Goal: Task Accomplishment & Management: Manage account settings

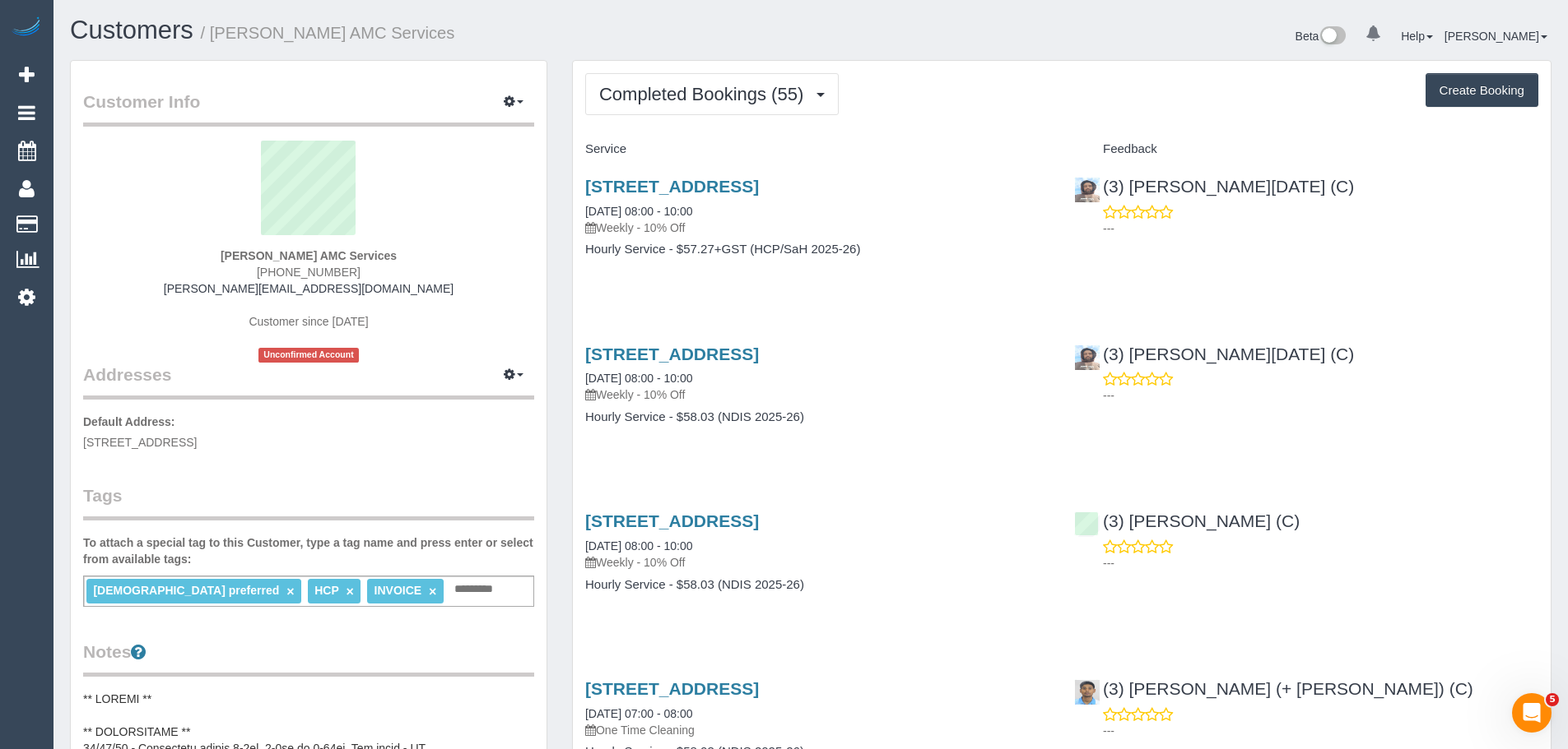
drag, startPoint x: 260, startPoint y: 272, endPoint x: 311, endPoint y: 268, distance: 51.2
click at [311, 268] on div "Muhammed Sulovic AMC Services (03) 8371 2317 muhamed.amcservices@fake.com Custo…" at bounding box center [309, 252] width 451 height 222
click at [693, 85] on span "Completed Bookings (55)" at bounding box center [705, 94] width 213 height 21
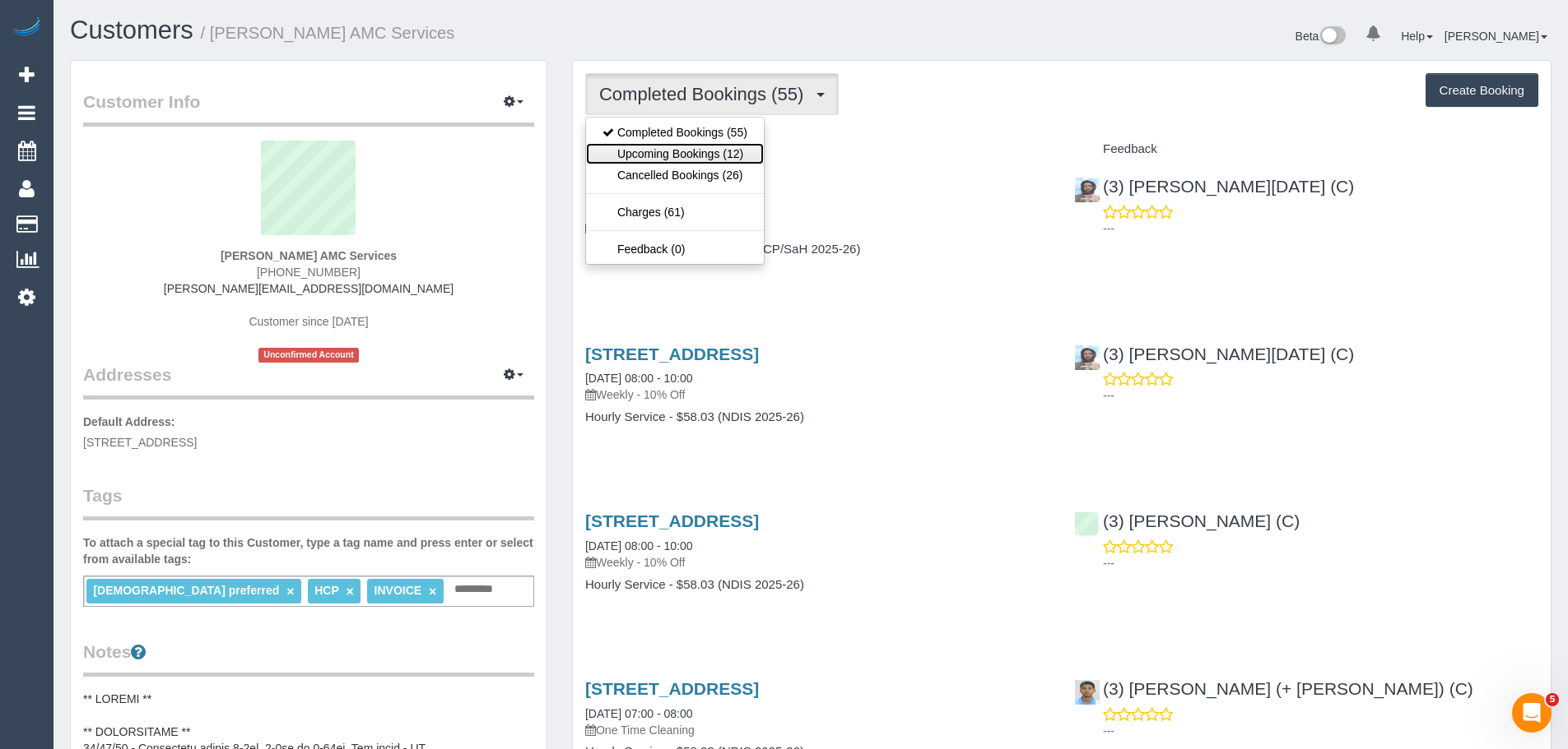
click at [685, 155] on link "Upcoming Bookings (12)" at bounding box center [675, 154] width 178 height 22
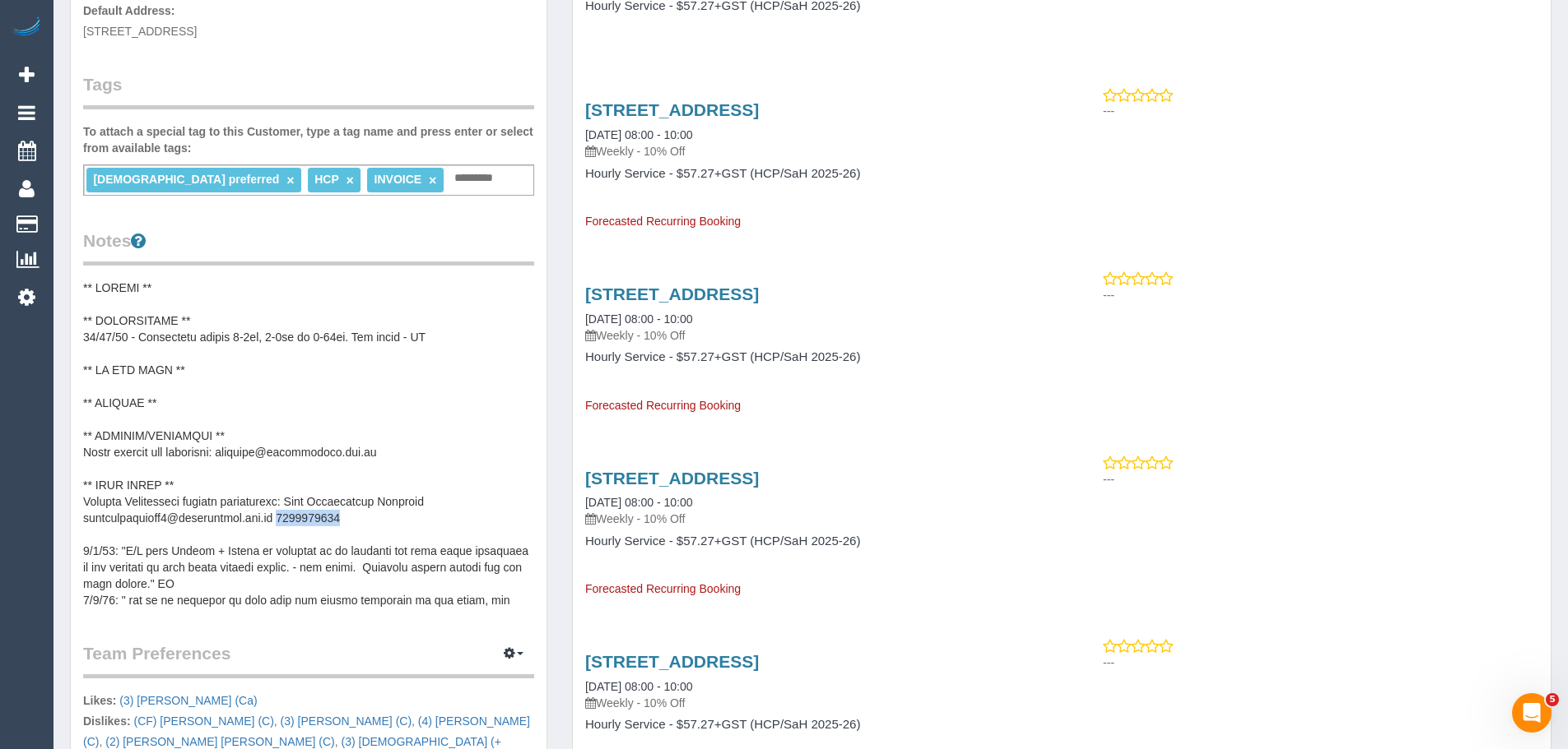
drag, startPoint x: 285, startPoint y: 519, endPoint x: 379, endPoint y: 518, distance: 94.0
click at [379, 518] on pre at bounding box center [309, 444] width 451 height 329
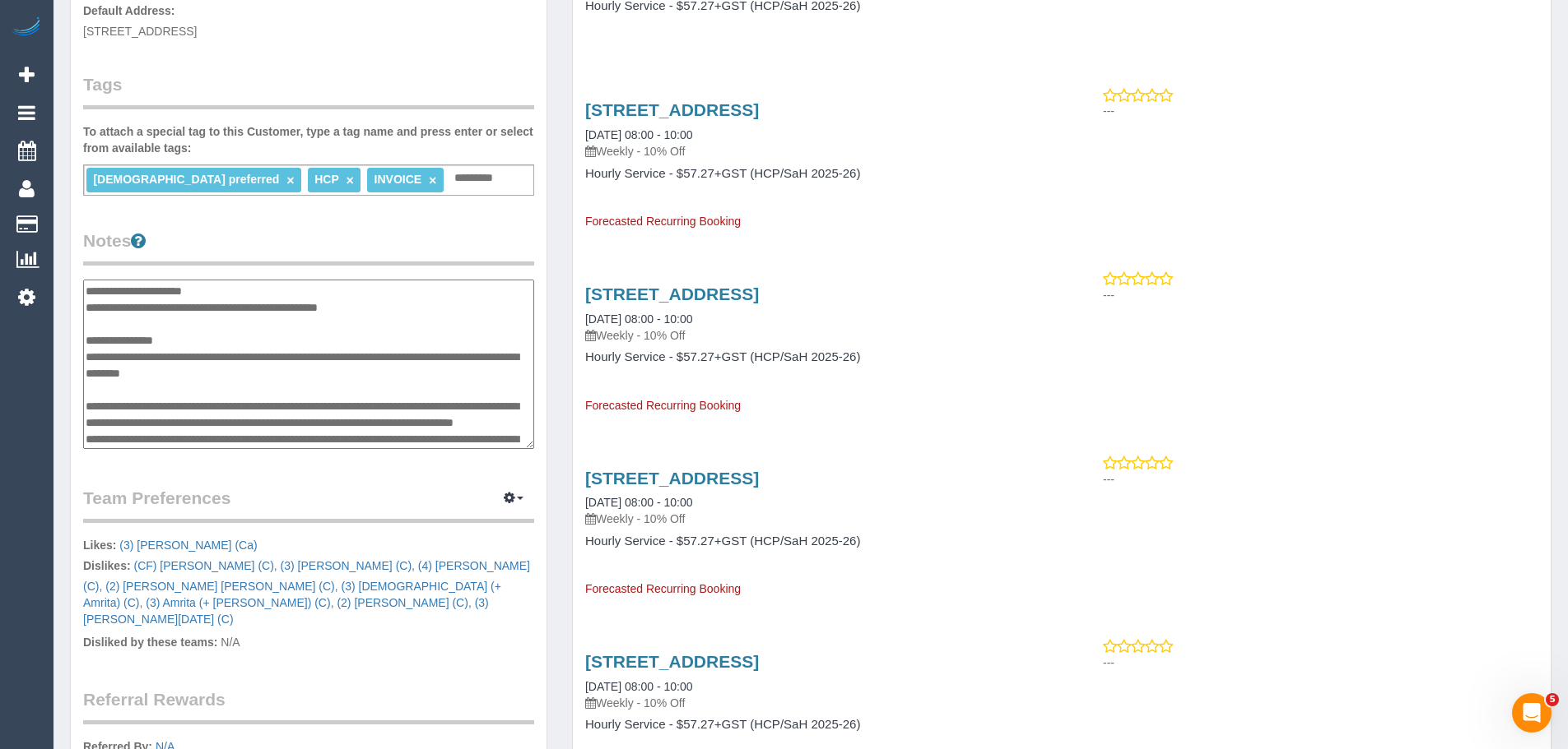
scroll to position [164, 0]
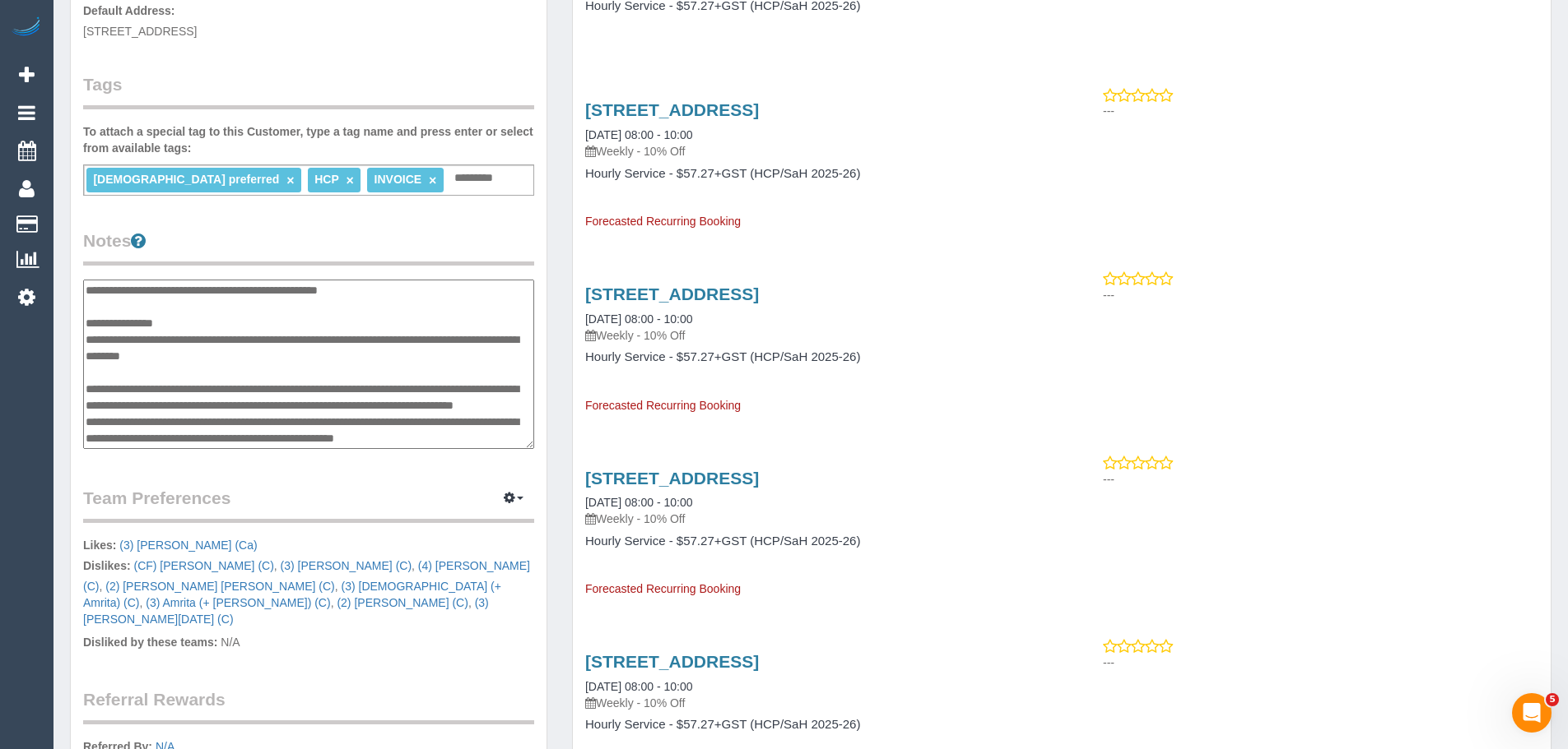
drag, startPoint x: 286, startPoint y: 360, endPoint x: 357, endPoint y: 357, distance: 71.1
click at [357, 357] on textarea at bounding box center [309, 364] width 451 height 170
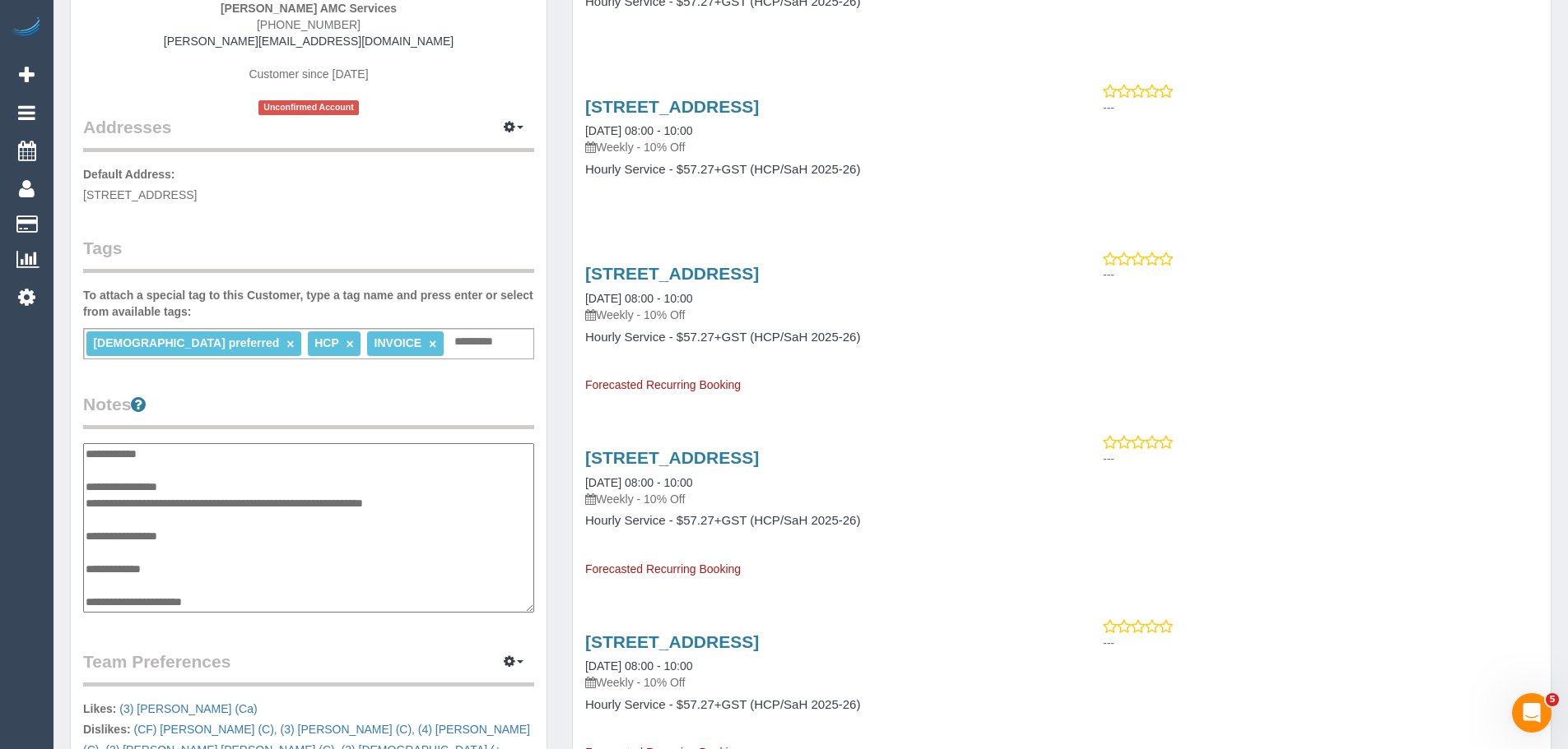
scroll to position [0, 0]
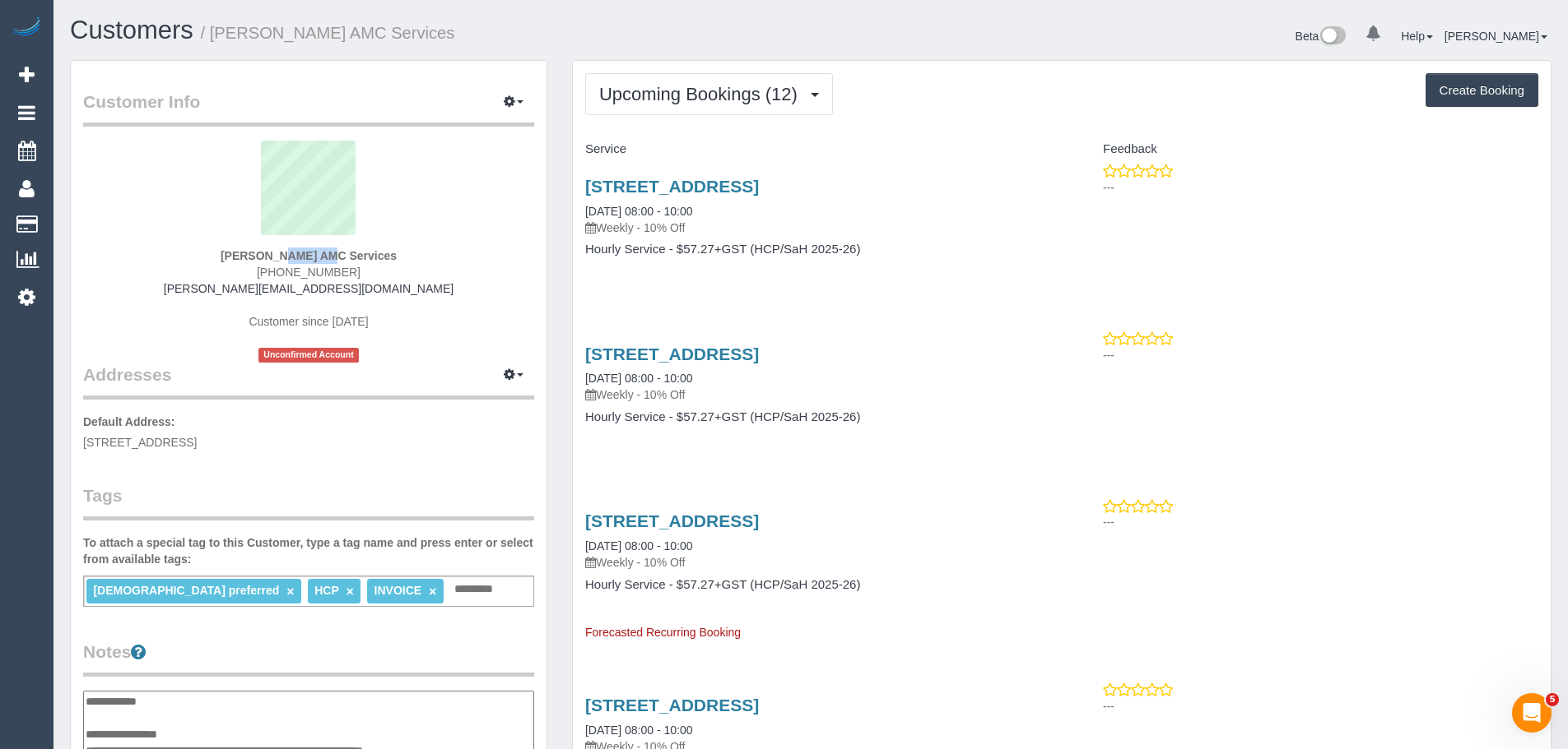
drag, startPoint x: 195, startPoint y: 252, endPoint x: 272, endPoint y: 260, distance: 77.4
click at [272, 260] on div "Muhammed Sulovic AMC Services (03) 8371 2317 muhamed.amcservices@fake.com Custo…" at bounding box center [309, 252] width 451 height 222
drag, startPoint x: 272, startPoint y: 271, endPoint x: 358, endPoint y: 272, distance: 86.0
click at [358, 272] on div "Muhammed Sulovic AMC Services (03) 8371 2317 muhamed.amcservices@fake.com Custo…" at bounding box center [309, 252] width 451 height 222
click at [350, 267] on div "Muhammed Sulovic AMC Services (03) 8371 2317 muhamed.amcservices@fake.com Custo…" at bounding box center [309, 252] width 451 height 222
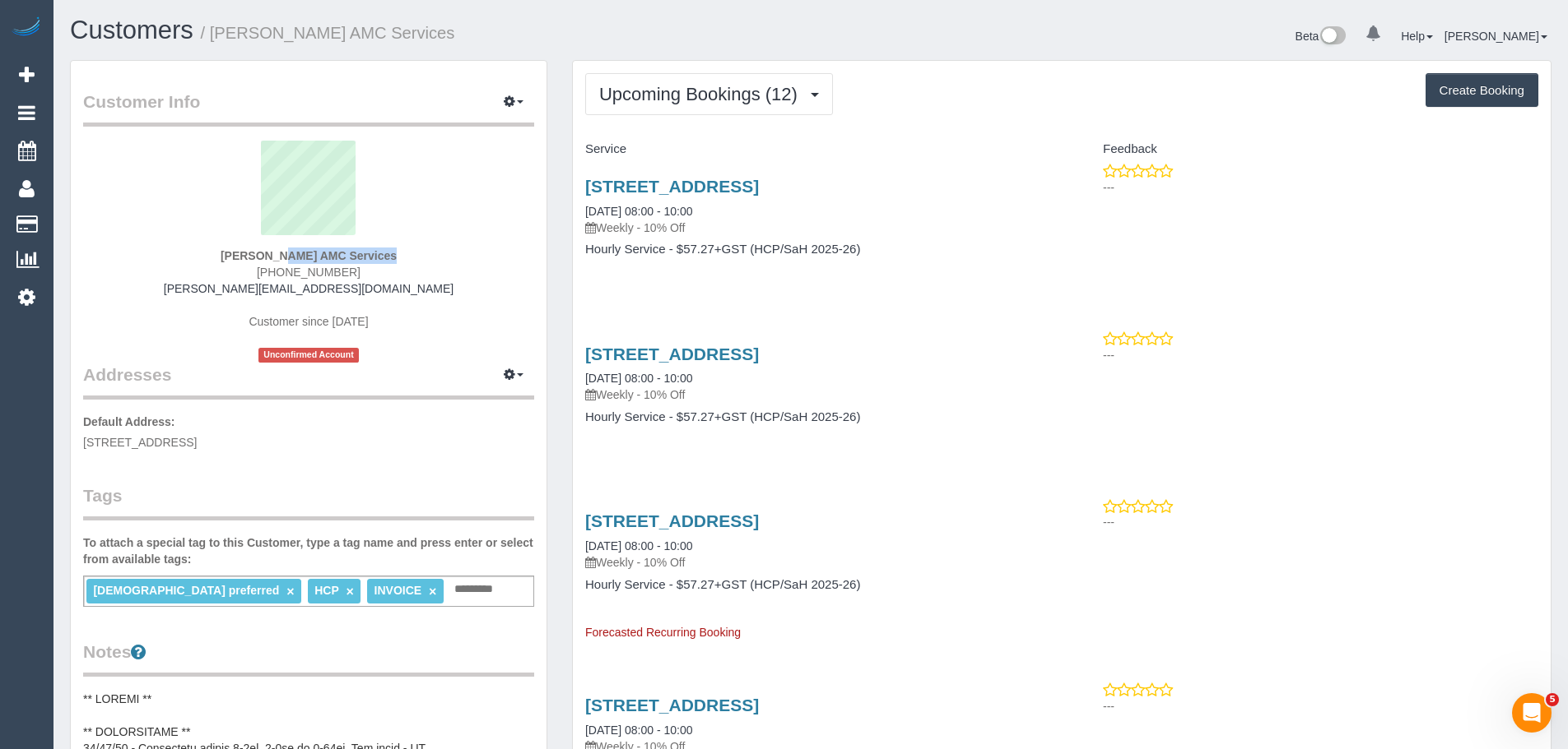
drag, startPoint x: 203, startPoint y: 257, endPoint x: 328, endPoint y: 256, distance: 125.0
click at [328, 256] on div "Muhammed Sulovic AMC Services (03) 8371 2317 muhamed.amcservices@fake.com Custo…" at bounding box center [309, 252] width 451 height 222
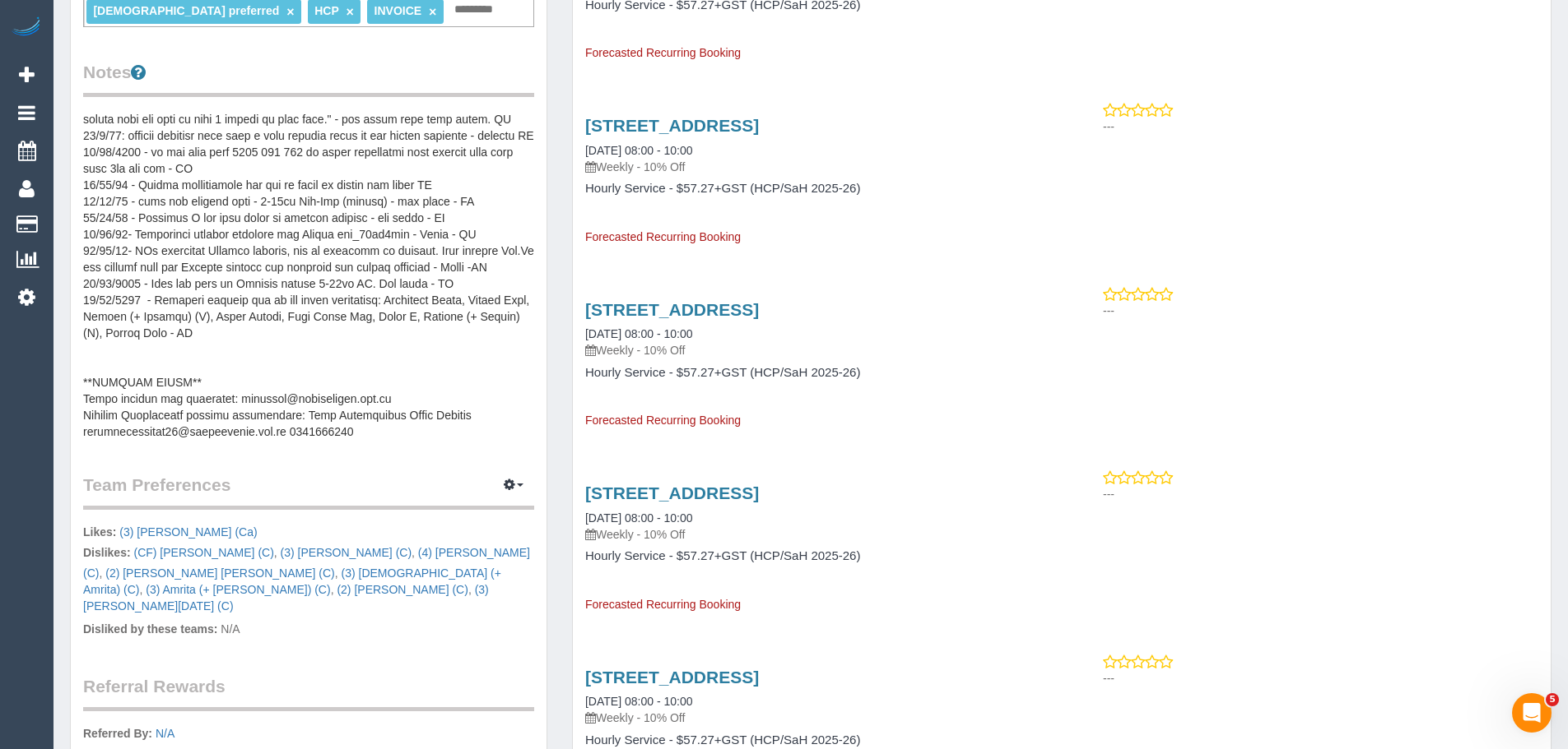
scroll to position [576, 0]
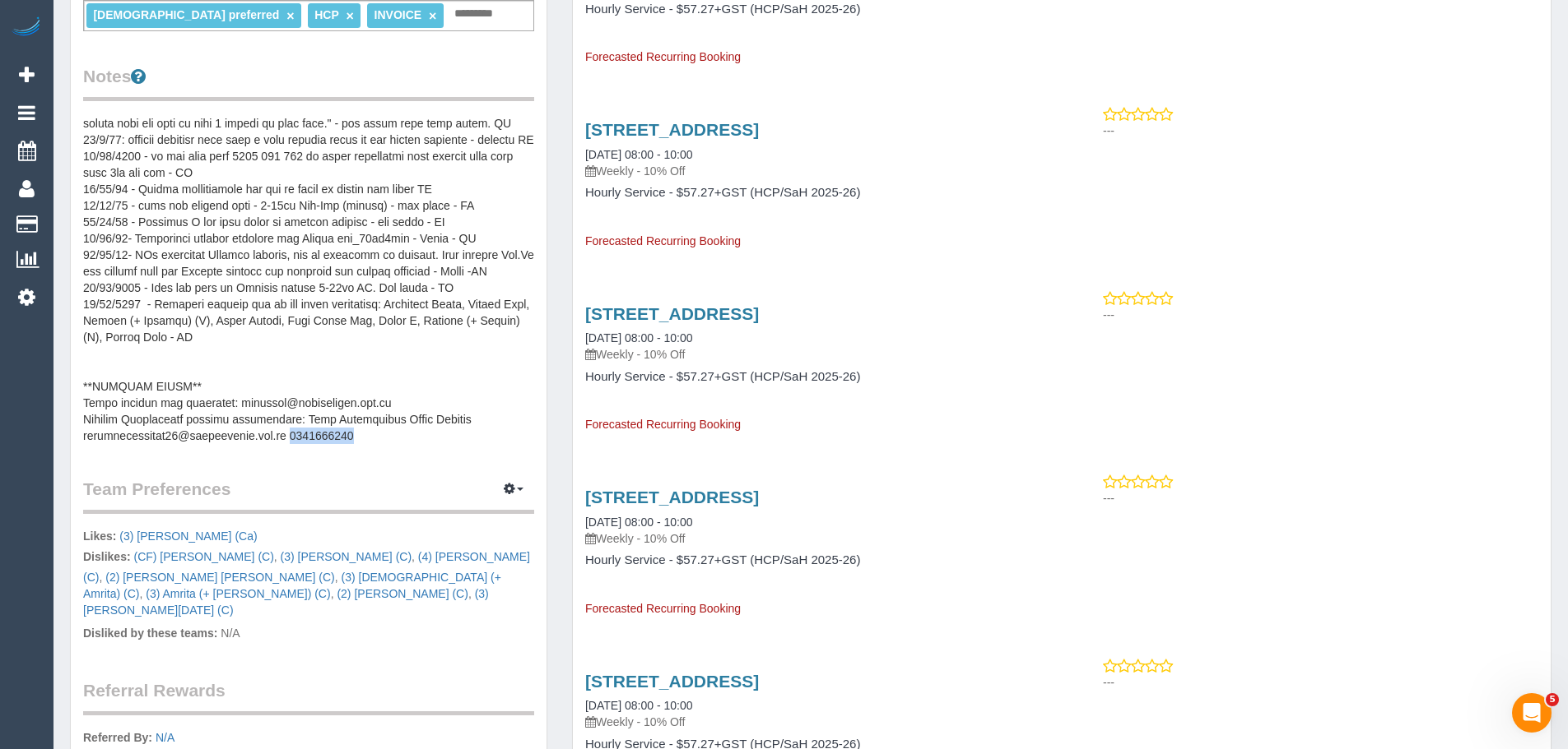
drag, startPoint x: 291, startPoint y: 434, endPoint x: 373, endPoint y: 433, distance: 82.0
click at [373, 433] on pre at bounding box center [309, 279] width 451 height 329
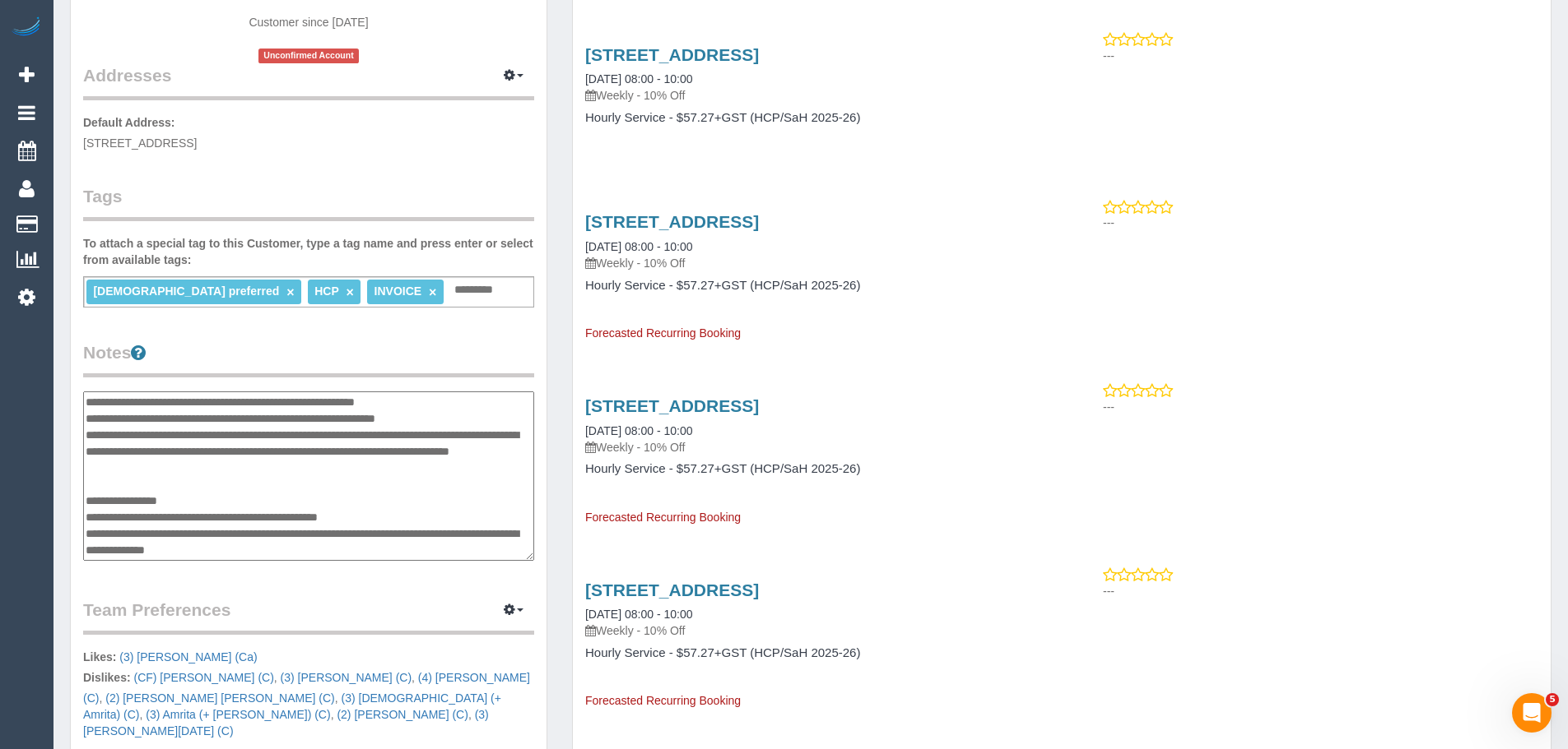
scroll to position [329, 0]
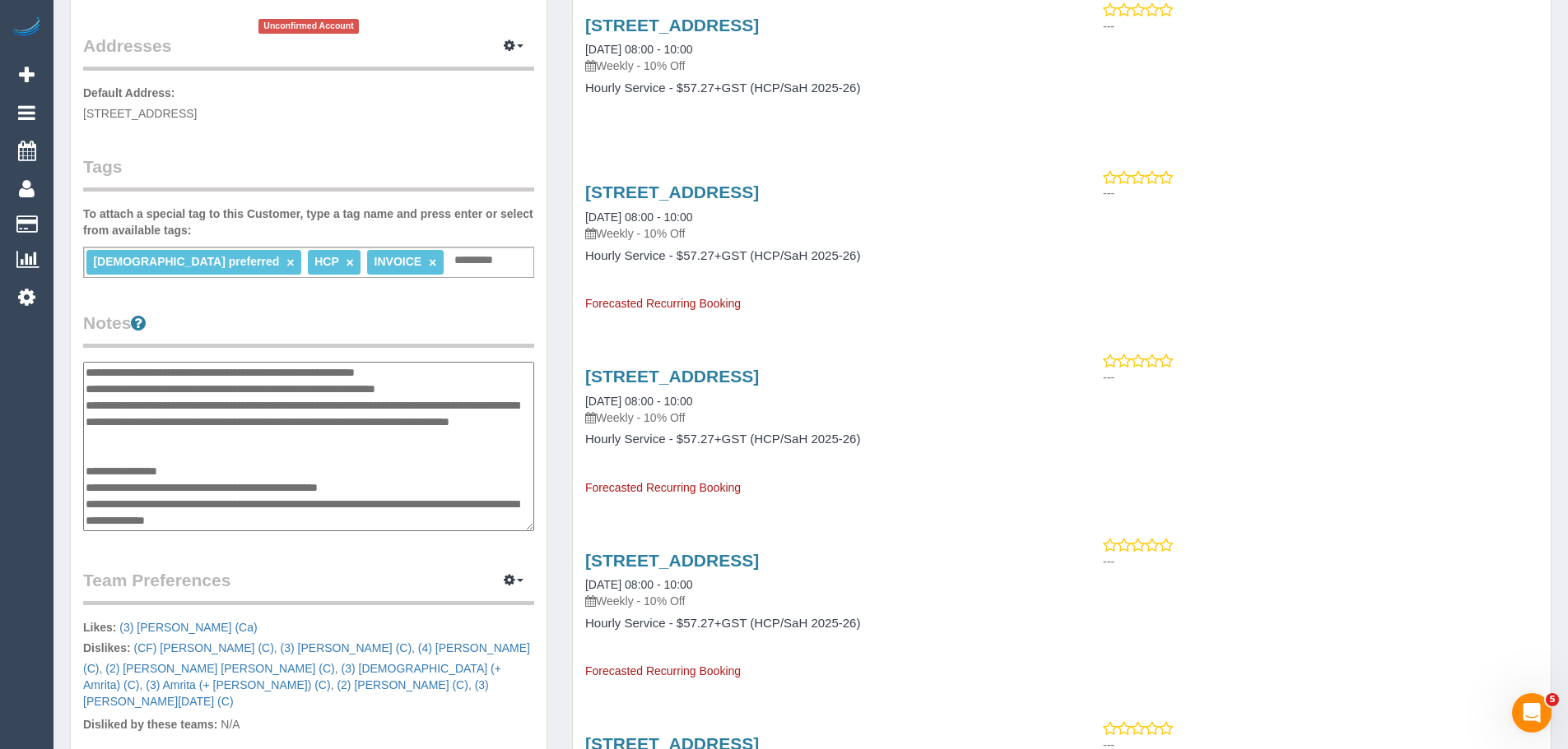
drag, startPoint x: 293, startPoint y: 521, endPoint x: 392, endPoint y: 521, distance: 99.0
click at [392, 521] on textarea at bounding box center [309, 446] width 451 height 170
click at [339, 519] on textarea at bounding box center [309, 446] width 451 height 170
drag, startPoint x: 293, startPoint y: 519, endPoint x: 389, endPoint y: 519, distance: 96.0
click at [389, 519] on textarea at bounding box center [309, 446] width 451 height 170
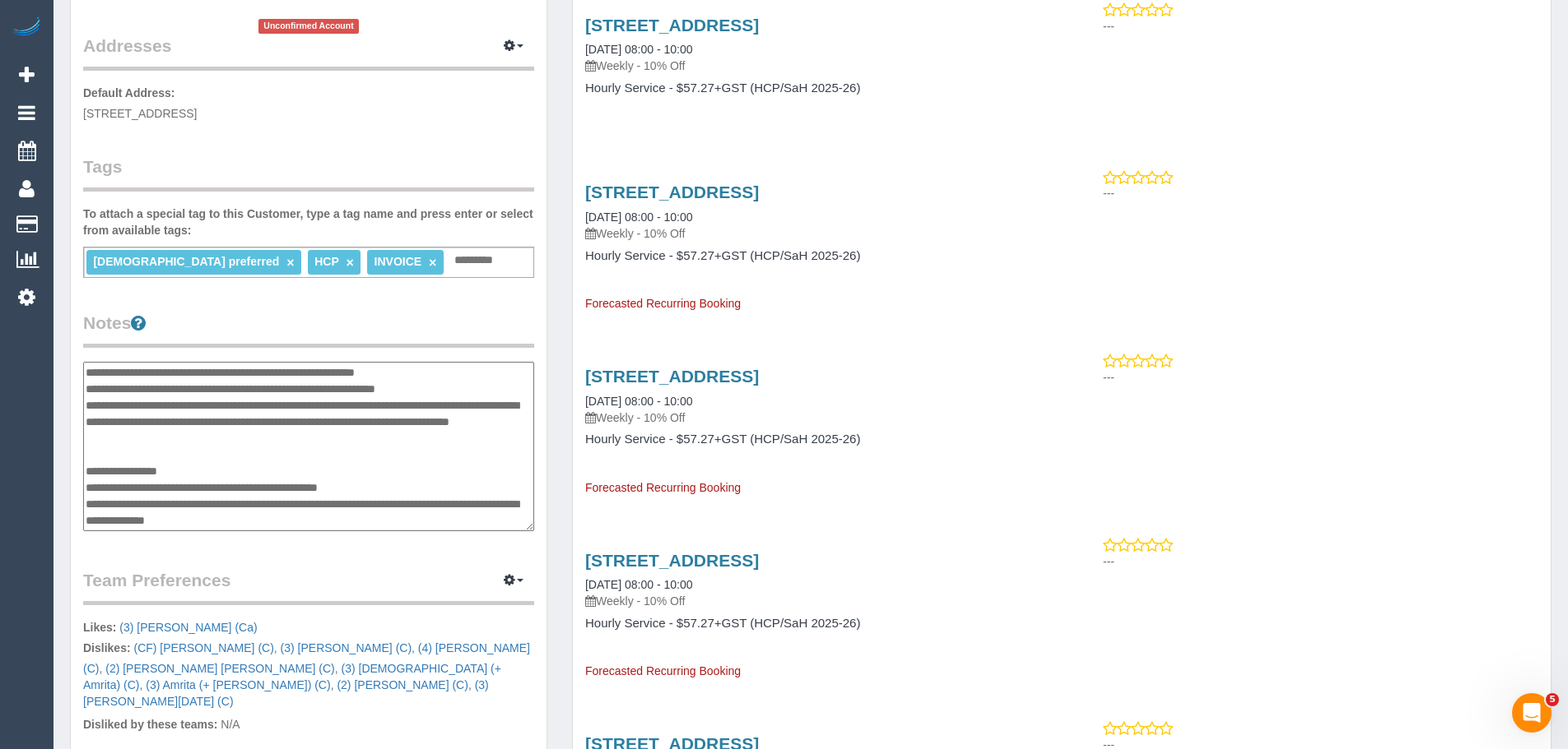
click at [381, 521] on textarea at bounding box center [309, 446] width 451 height 170
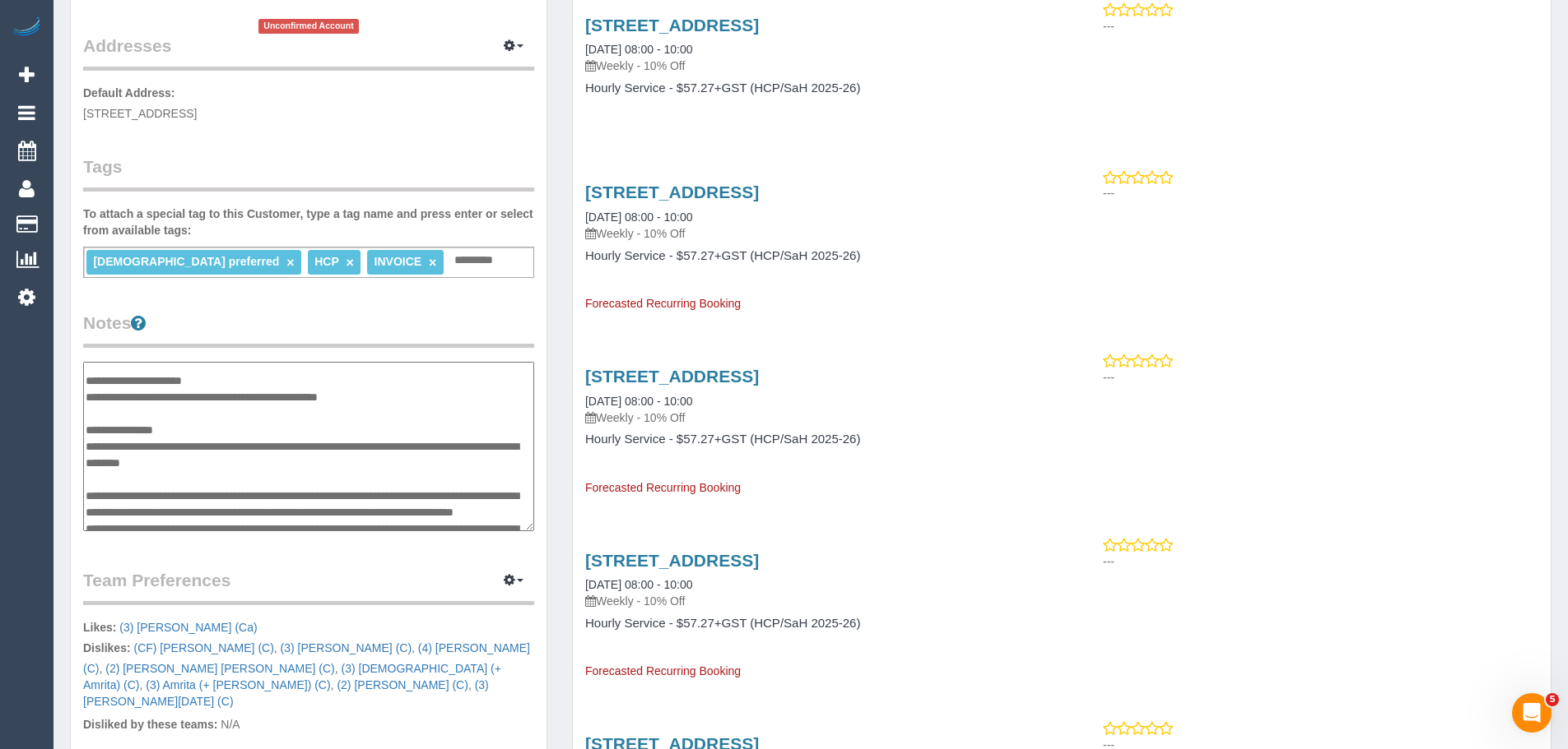
scroll to position [115, 0]
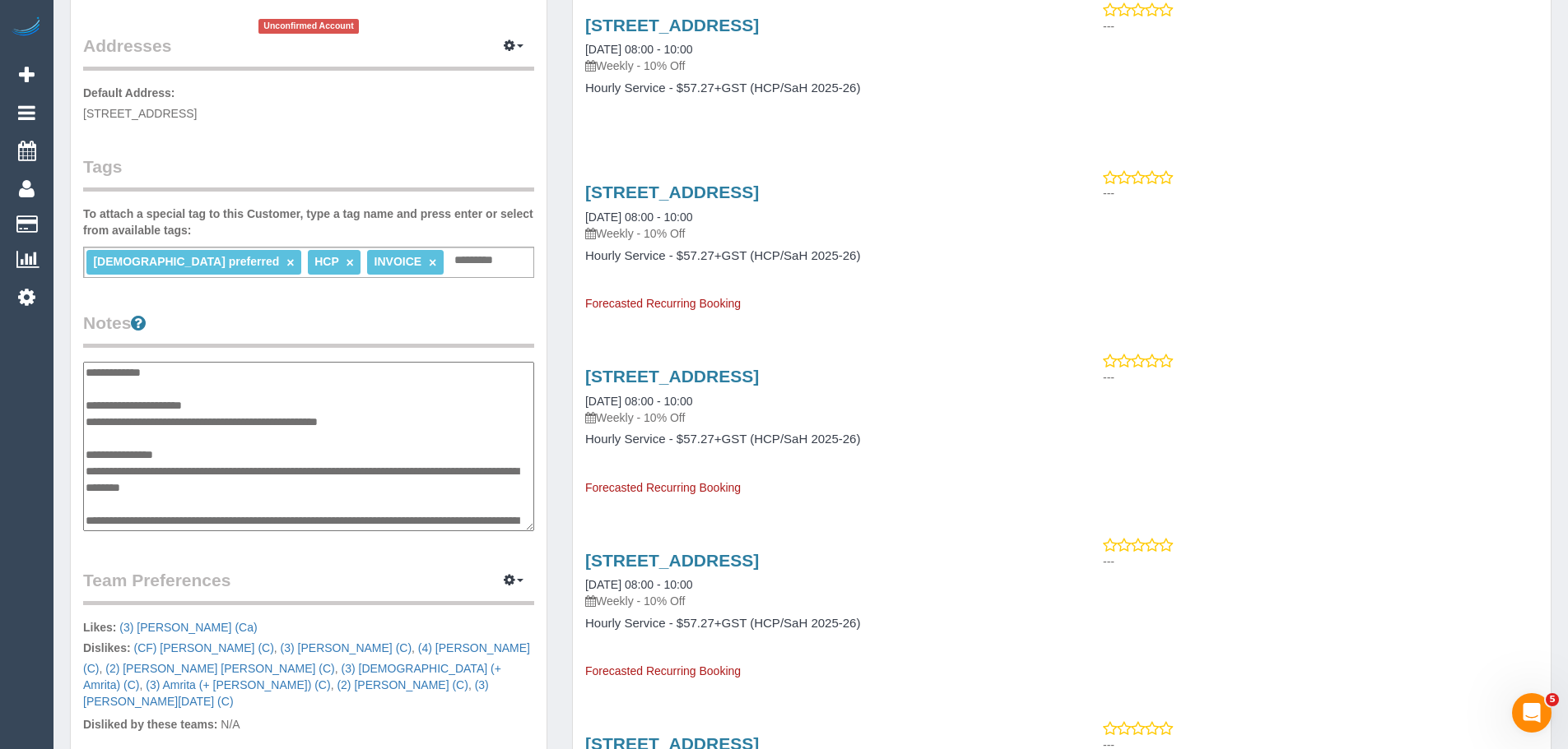
drag, startPoint x: 372, startPoint y: 487, endPoint x: 74, endPoint y: 473, distance: 298.3
click at [74, 473] on div "Customer Info Edit Contact Info Send Message Email Preferences Special Sales Ta…" at bounding box center [309, 380] width 476 height 1297
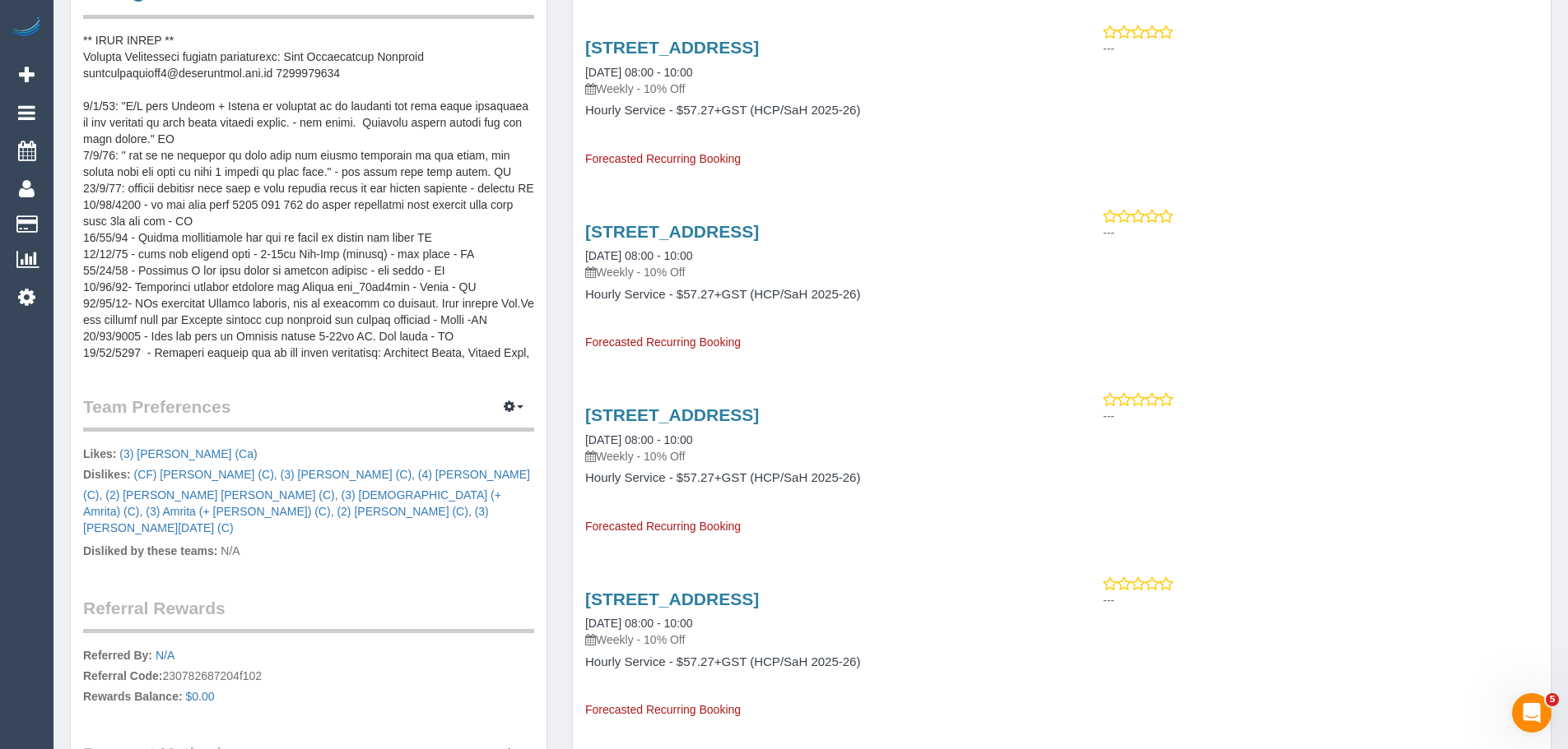
scroll to position [197, 0]
drag, startPoint x: 85, startPoint y: 220, endPoint x: 223, endPoint y: 236, distance: 138.9
click at [223, 236] on pre at bounding box center [309, 197] width 451 height 329
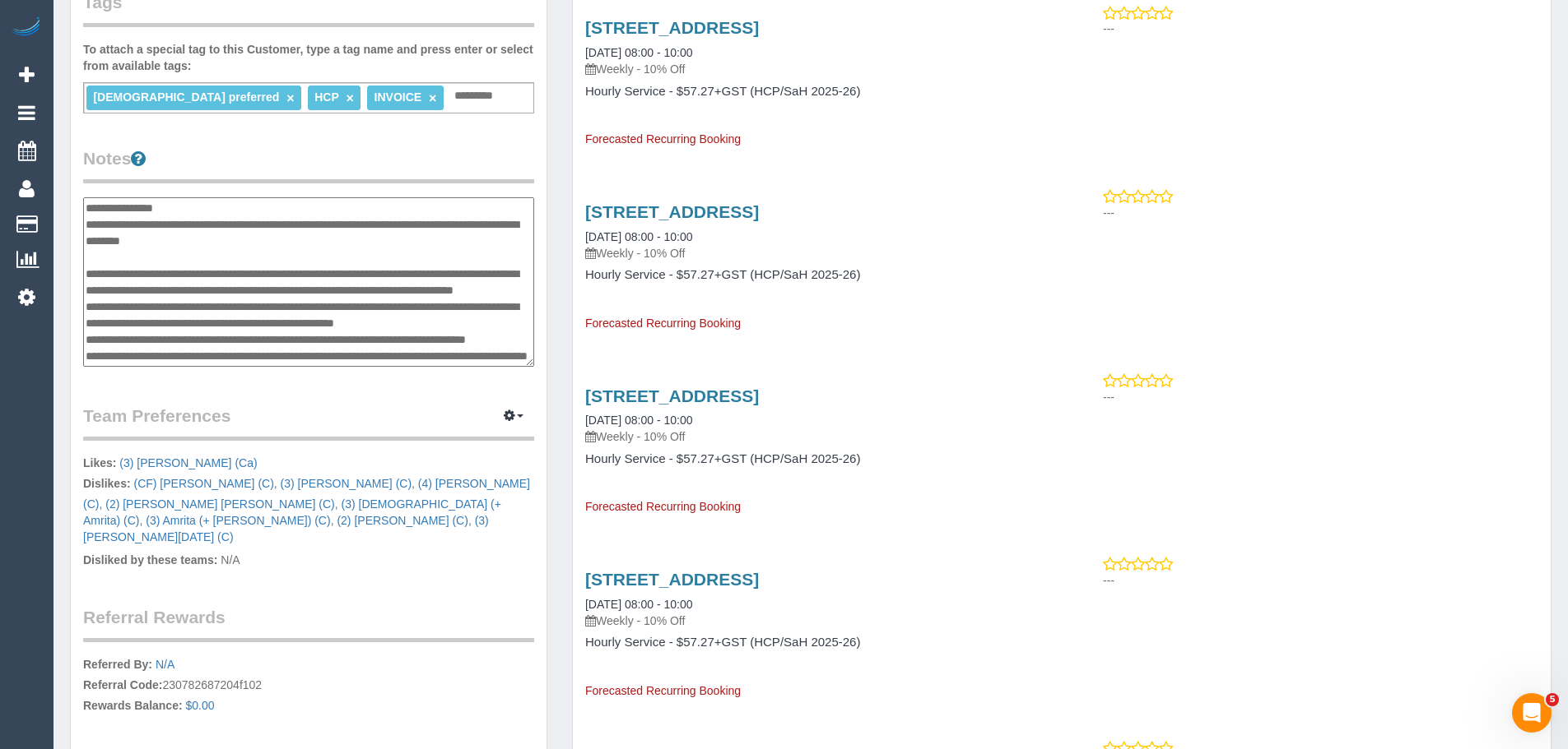
click at [258, 282] on textarea at bounding box center [309, 282] width 451 height 170
click at [119, 226] on textarea at bounding box center [309, 282] width 451 height 170
drag, startPoint x: 85, startPoint y: 225, endPoint x: 442, endPoint y: 230, distance: 357.0
click at [440, 229] on textarea at bounding box center [309, 282] width 451 height 170
click at [207, 259] on textarea at bounding box center [309, 282] width 451 height 170
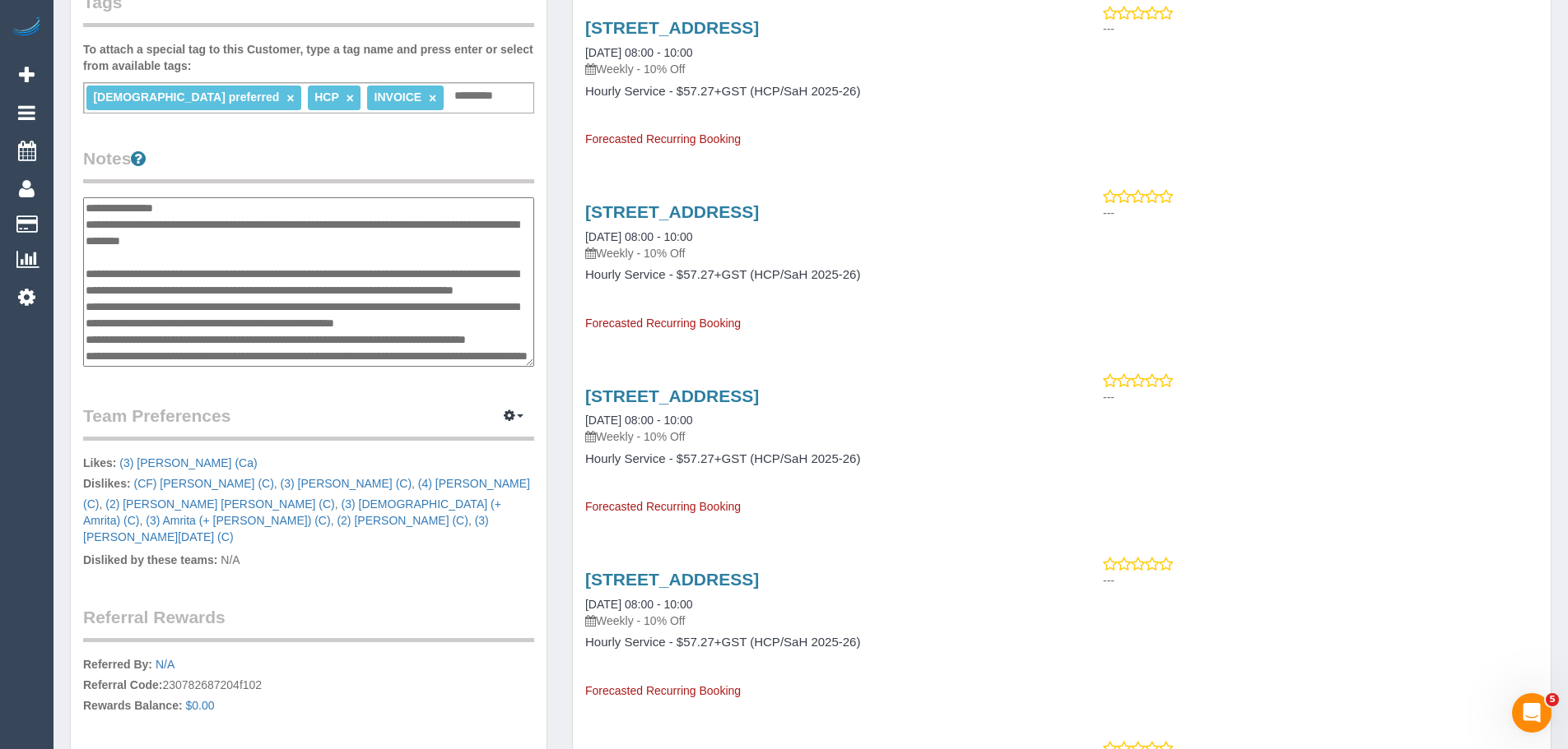
click at [270, 245] on textarea at bounding box center [309, 282] width 451 height 170
click at [290, 242] on textarea at bounding box center [309, 282] width 451 height 170
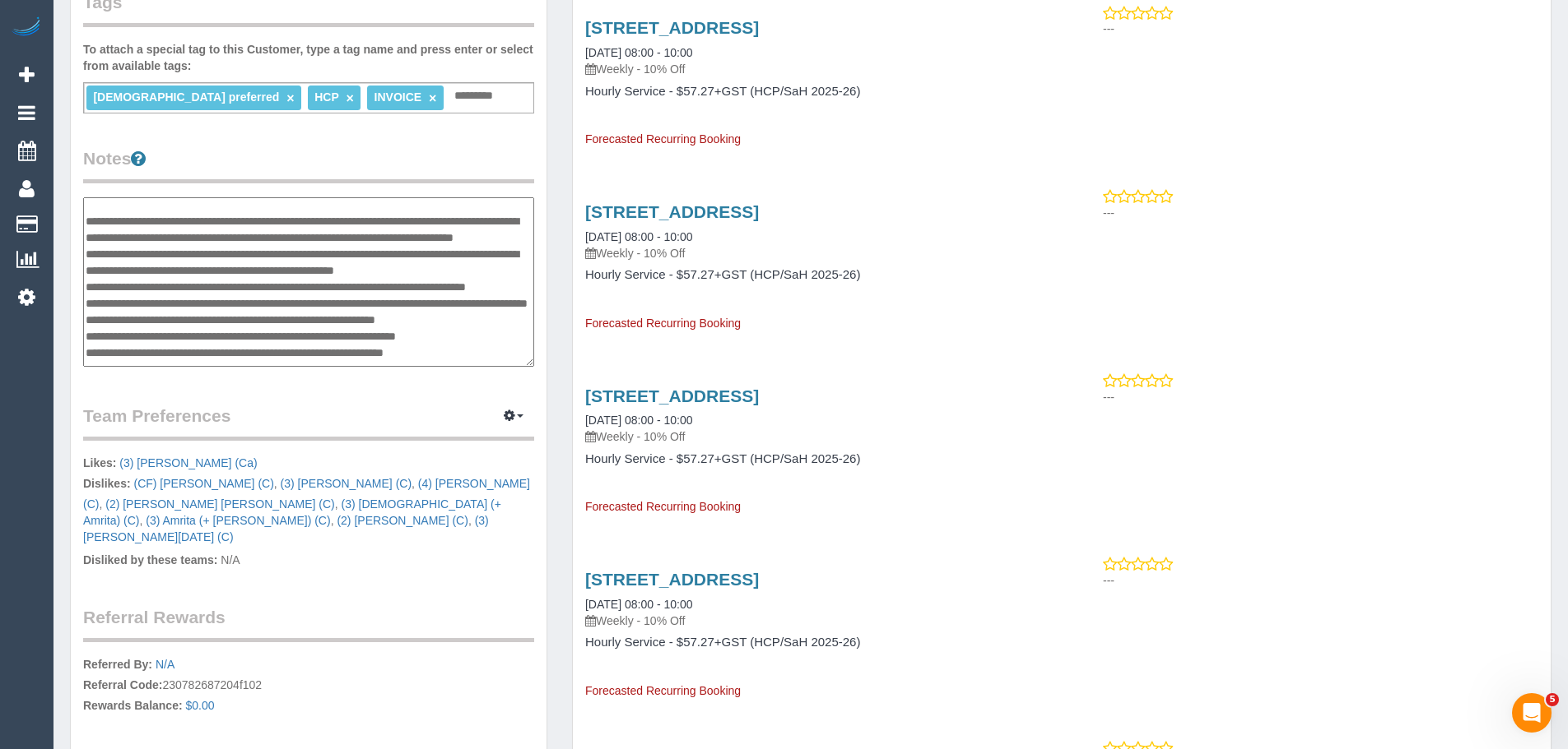
scroll to position [280, 0]
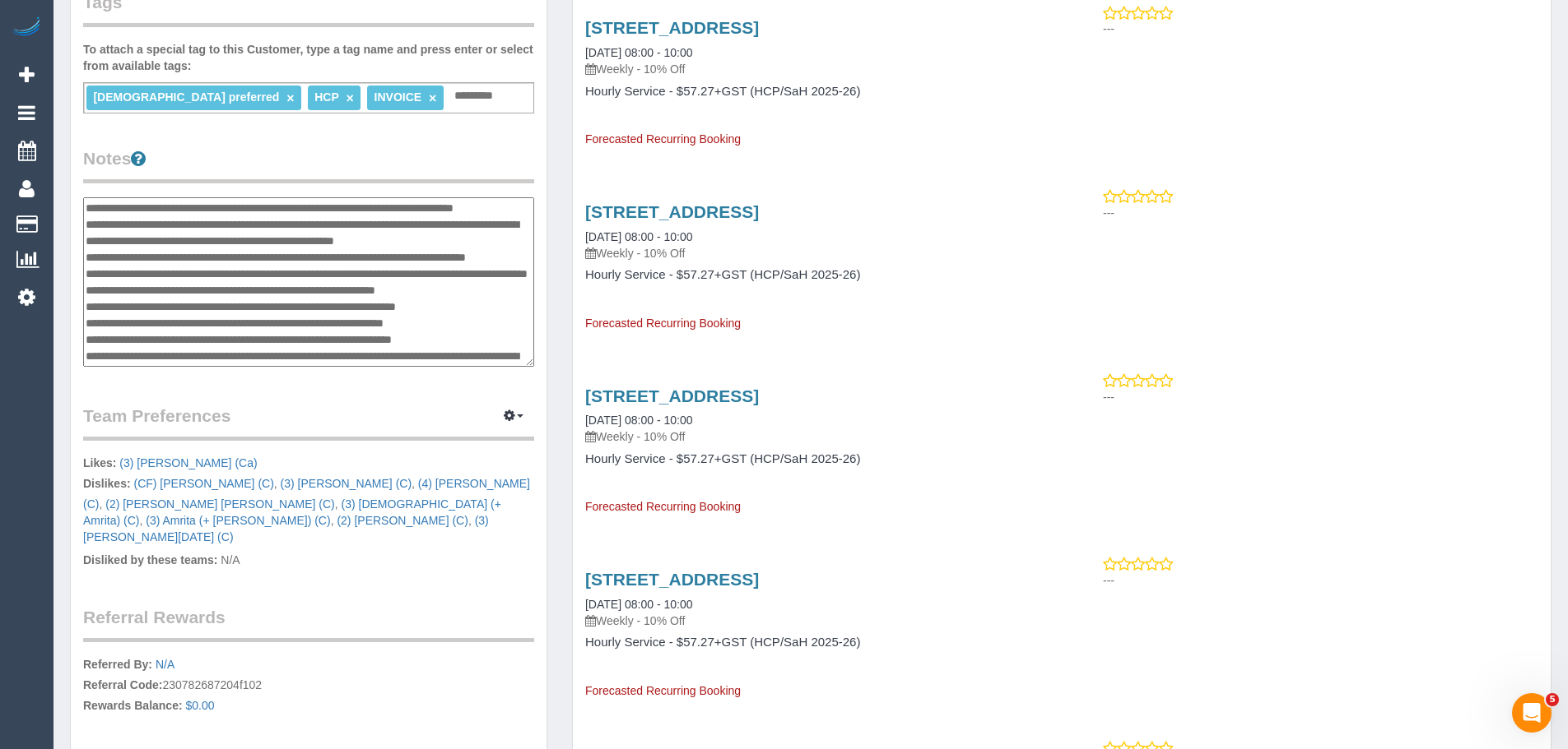
drag, startPoint x: 85, startPoint y: 308, endPoint x: 223, endPoint y: 323, distance: 138.8
click at [223, 323] on textarea at bounding box center [309, 282] width 451 height 170
type textarea "**********"
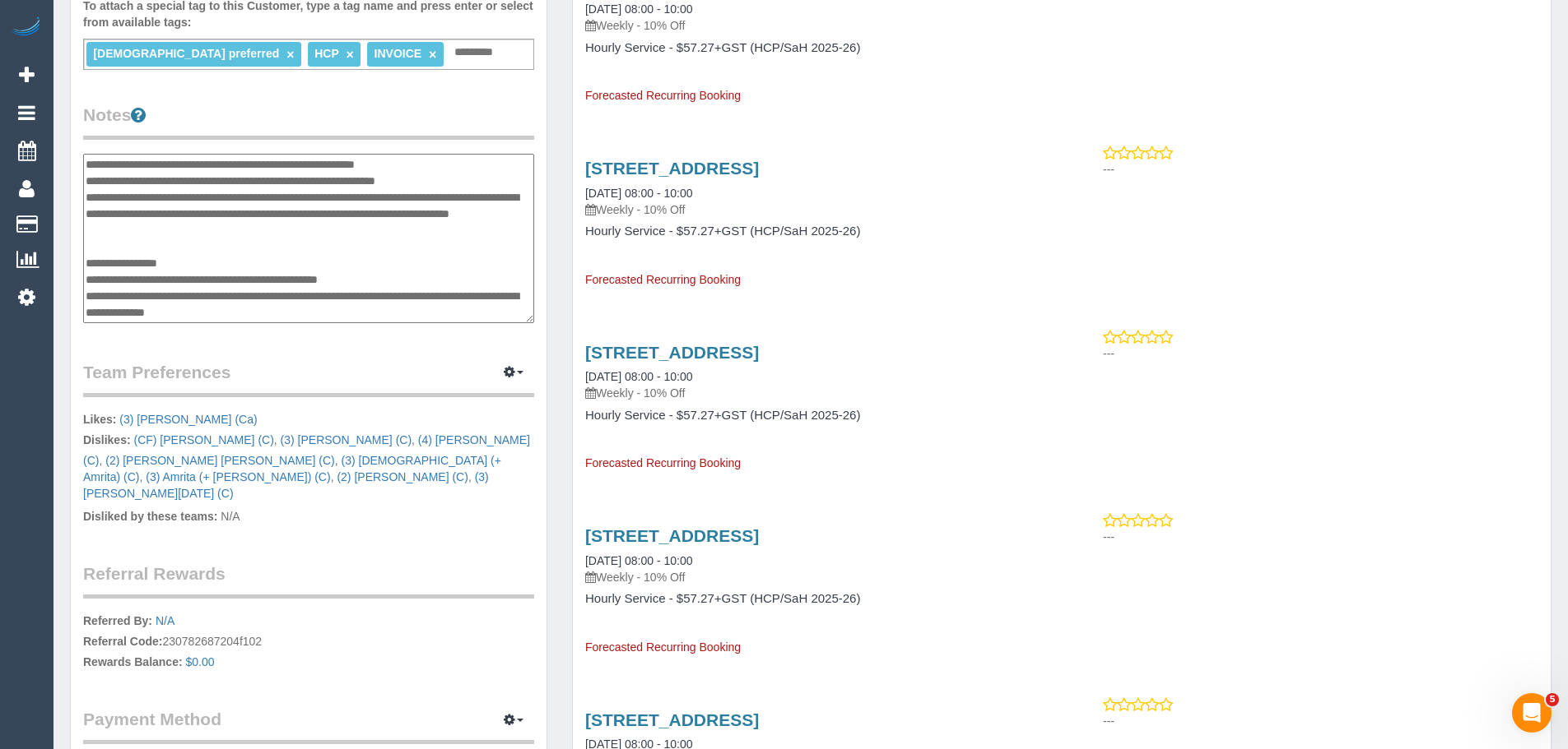
scroll to position [576, 0]
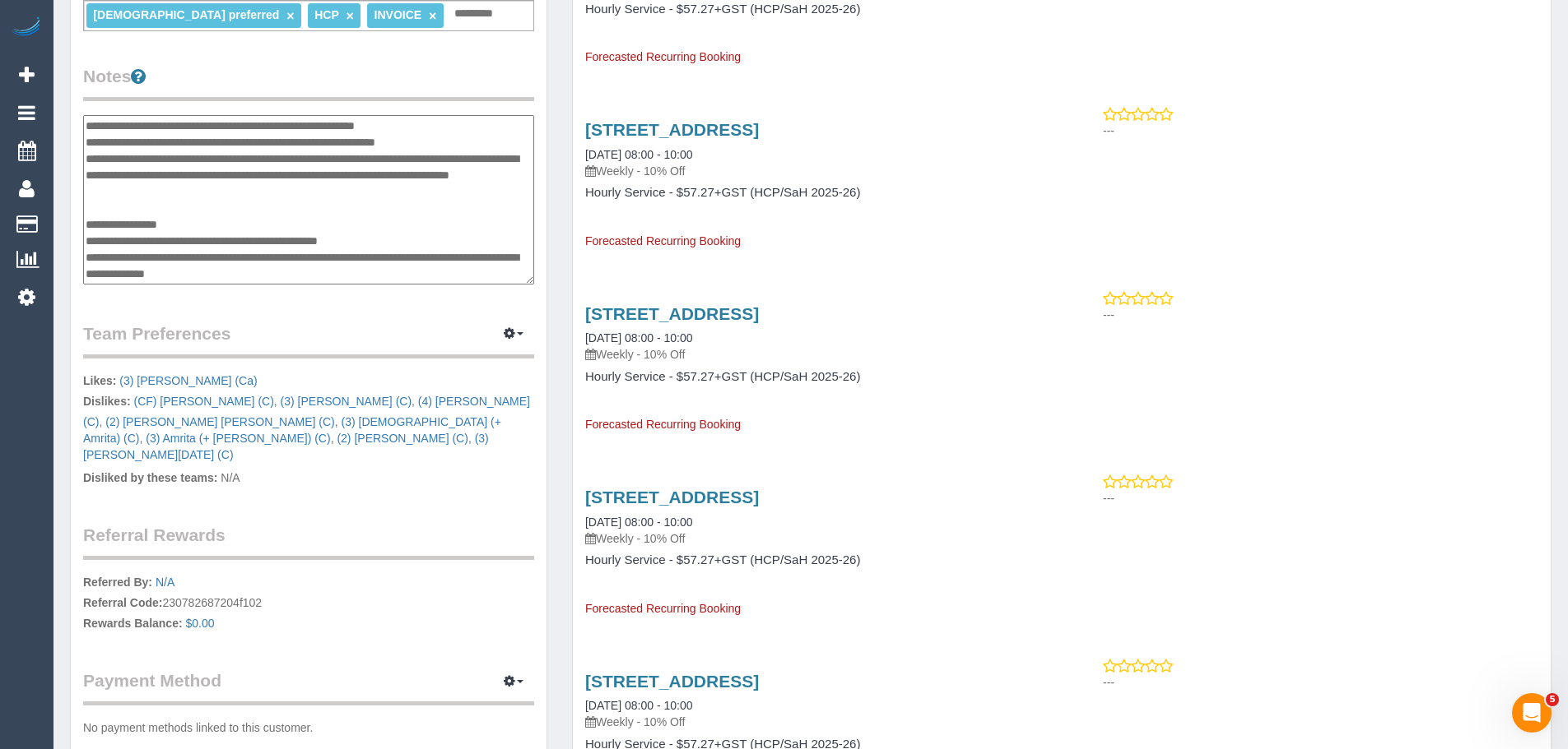
click at [346, 274] on textarea at bounding box center [309, 199] width 451 height 170
click at [394, 317] on div "Customer Info Edit Contact Info Send Message Email Preferences Special Sales Ta…" at bounding box center [309, 134] width 476 height 1297
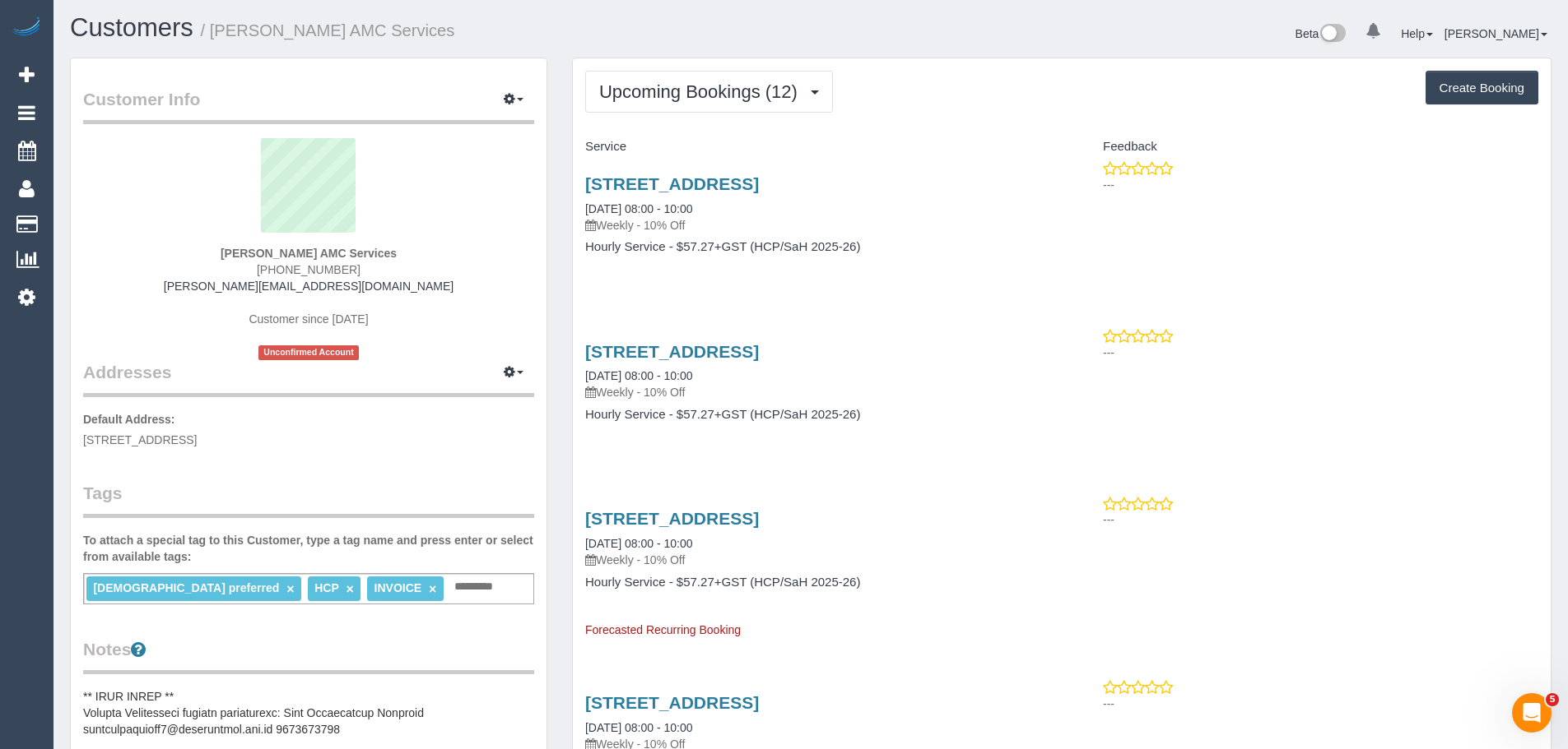
scroll to position [0, 0]
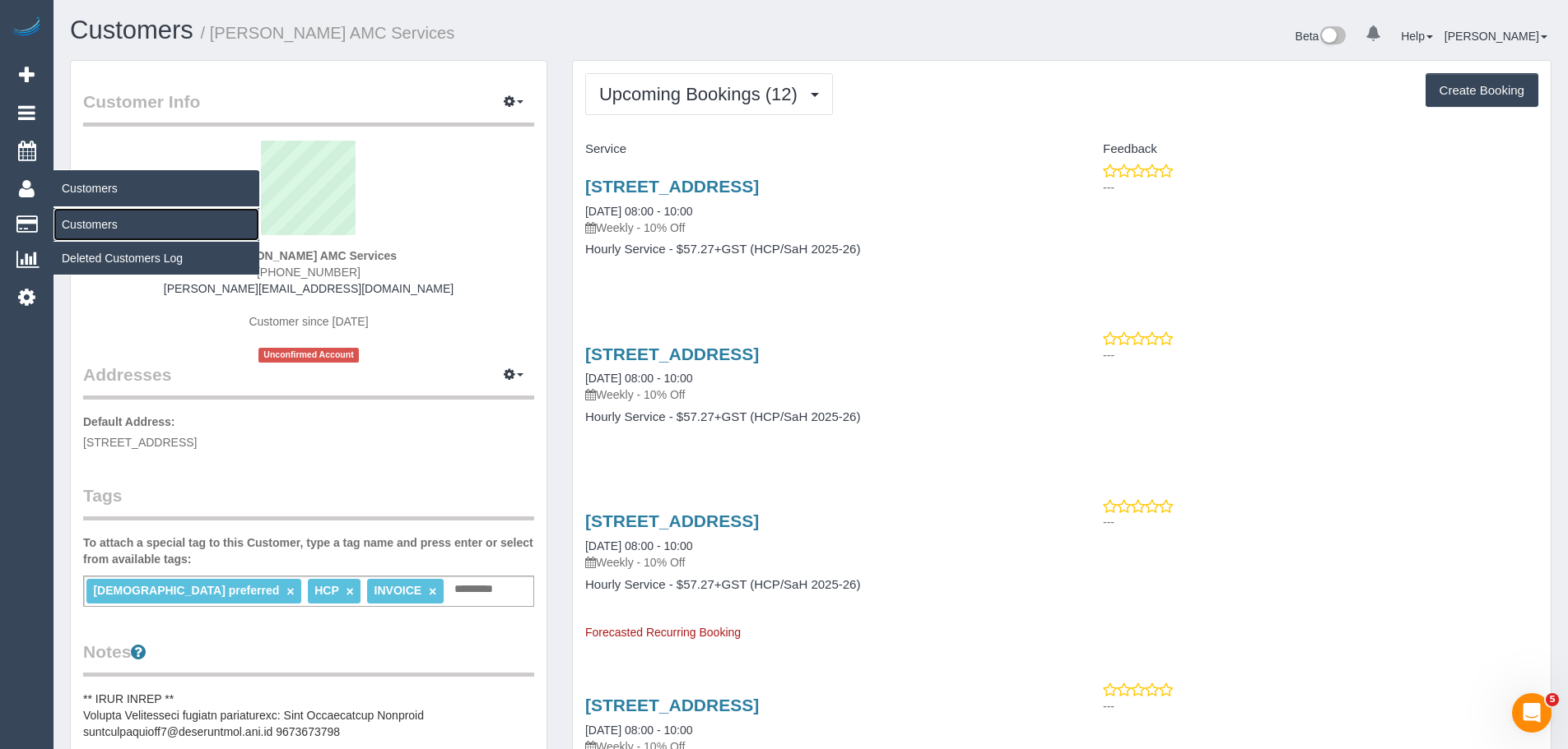
click at [94, 227] on link "Customers" at bounding box center [156, 224] width 206 height 33
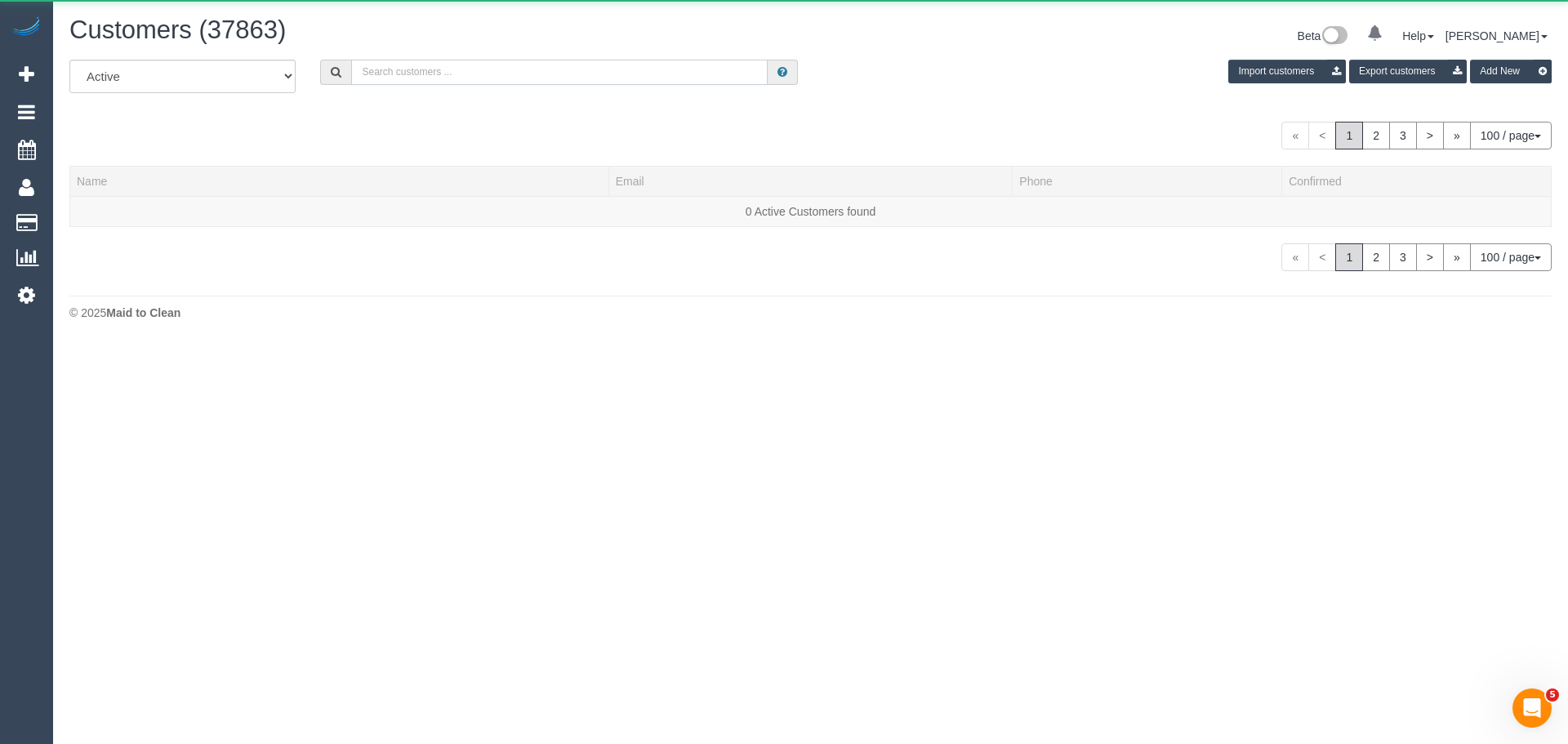
click at [526, 80] on input "text" at bounding box center [559, 72] width 417 height 25
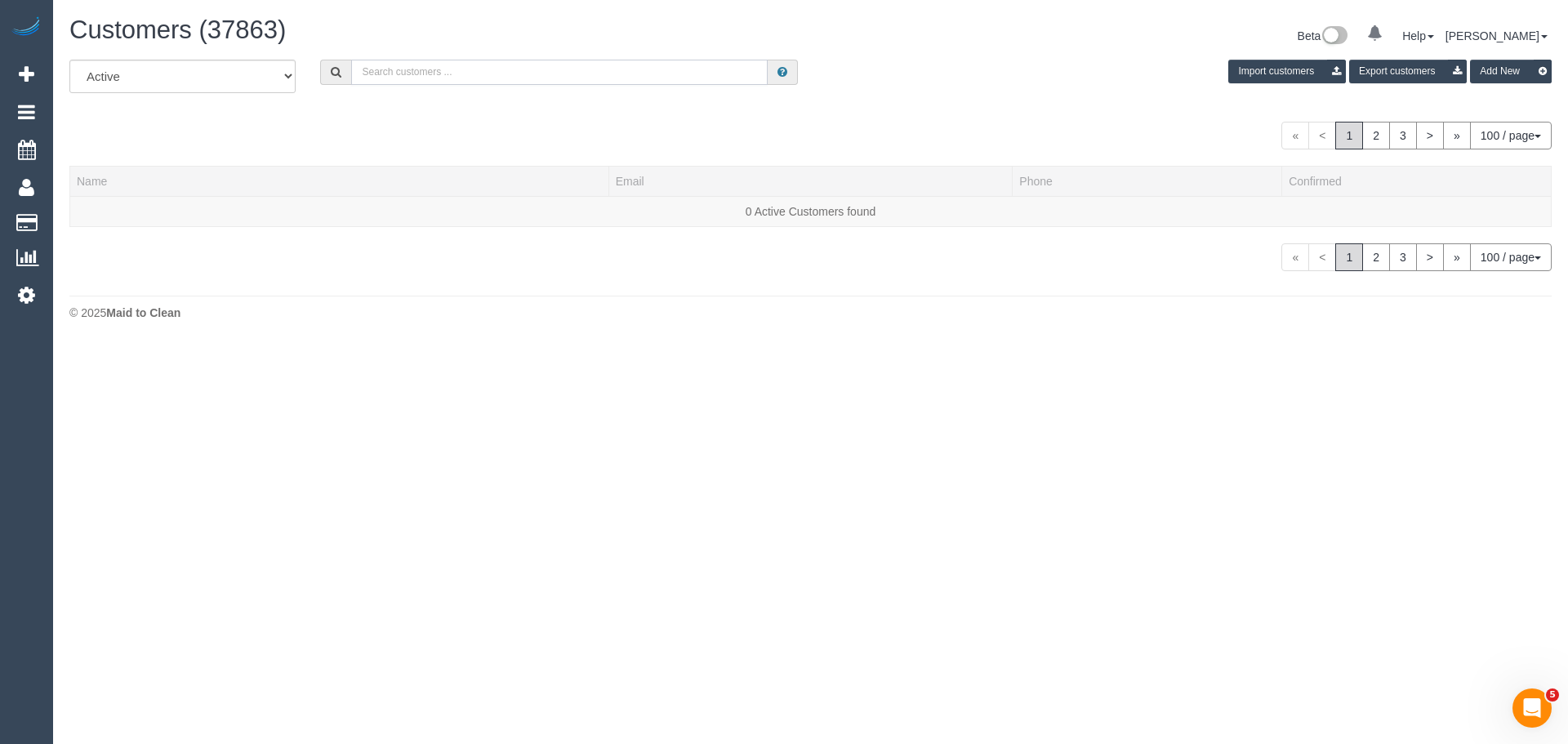
paste input "lhmadhushan@gmail.com"
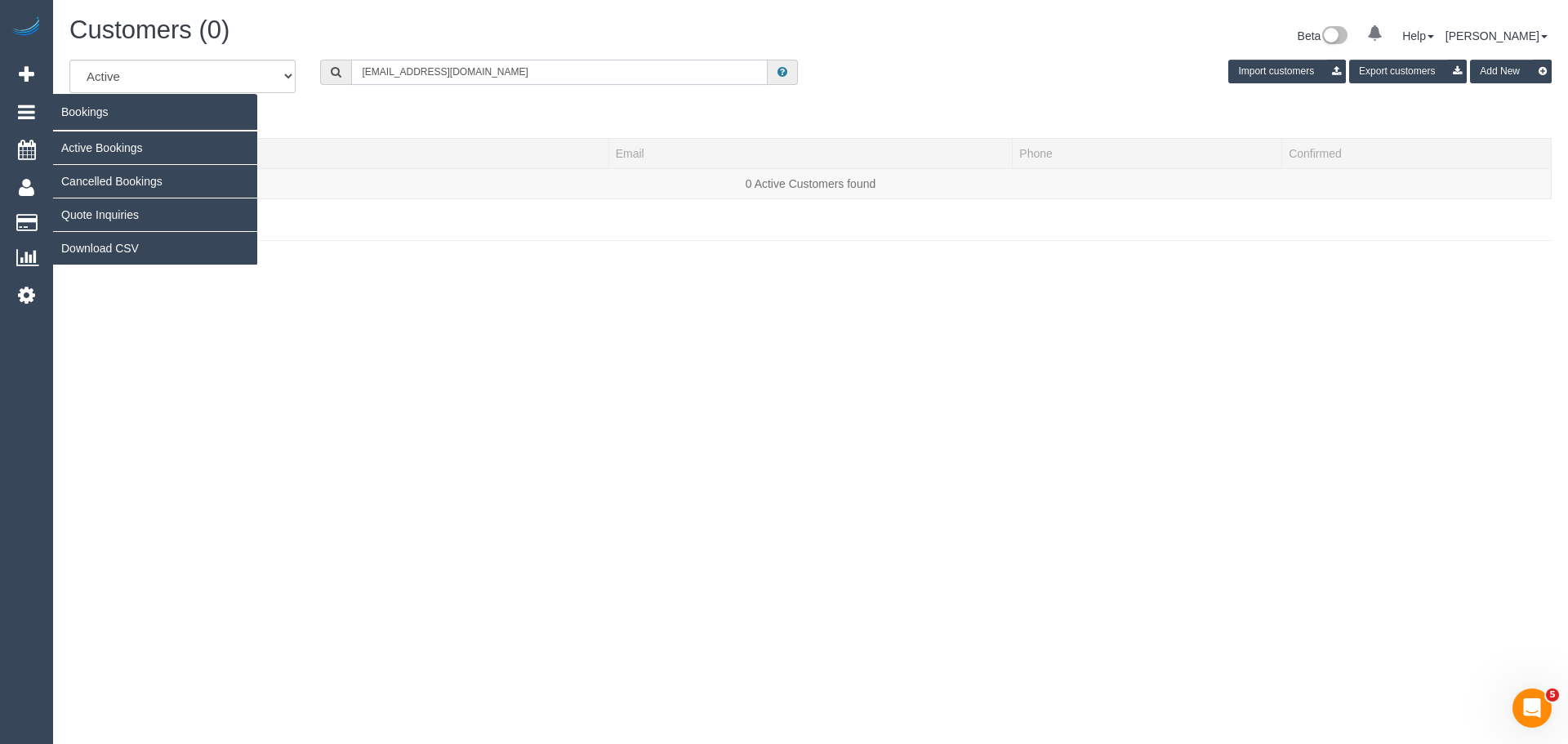
type input "lhmadhushan@gmail.com"
click at [105, 147] on link "Active Bookings" at bounding box center [155, 148] width 204 height 33
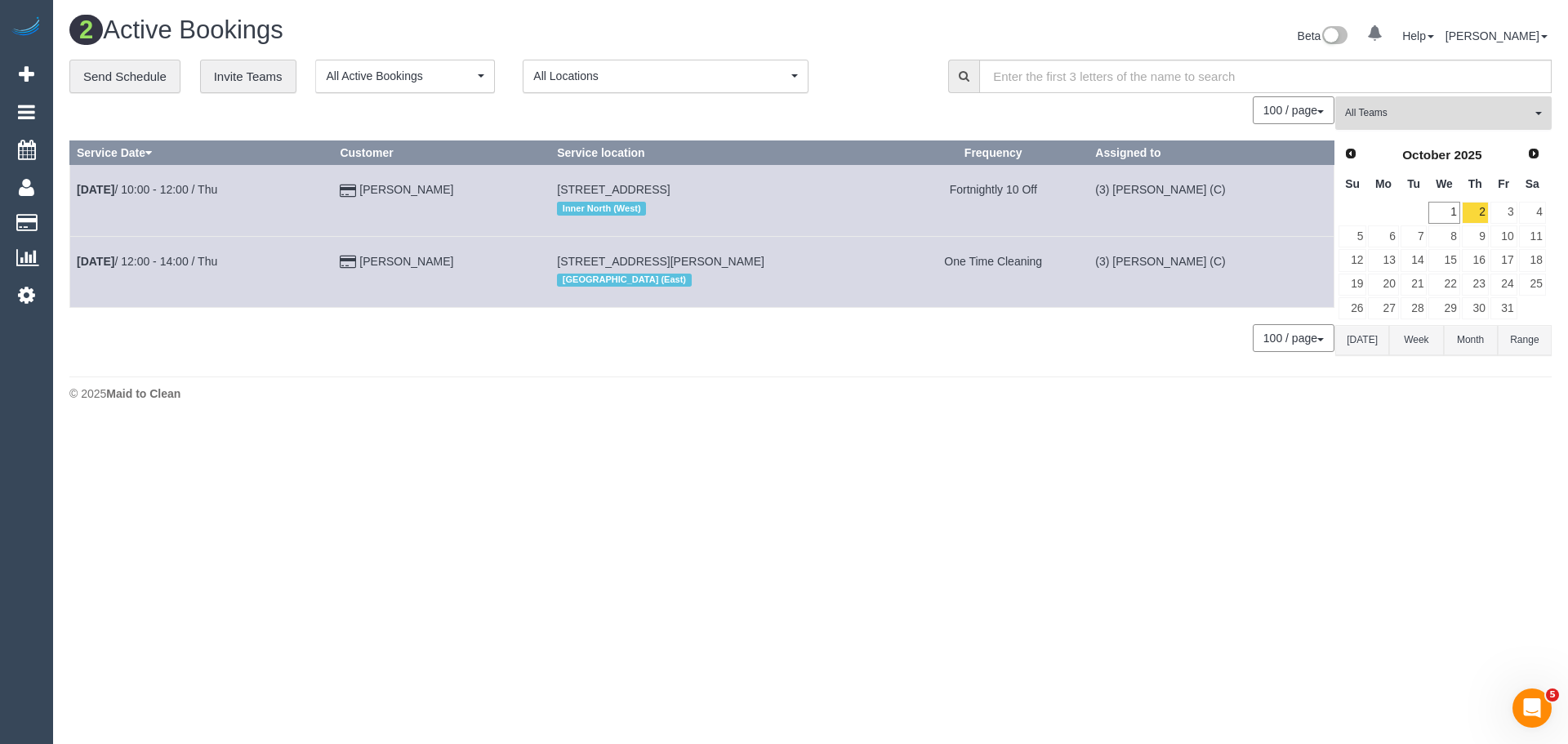
click at [1401, 108] on span "All Teams" at bounding box center [1438, 113] width 186 height 14
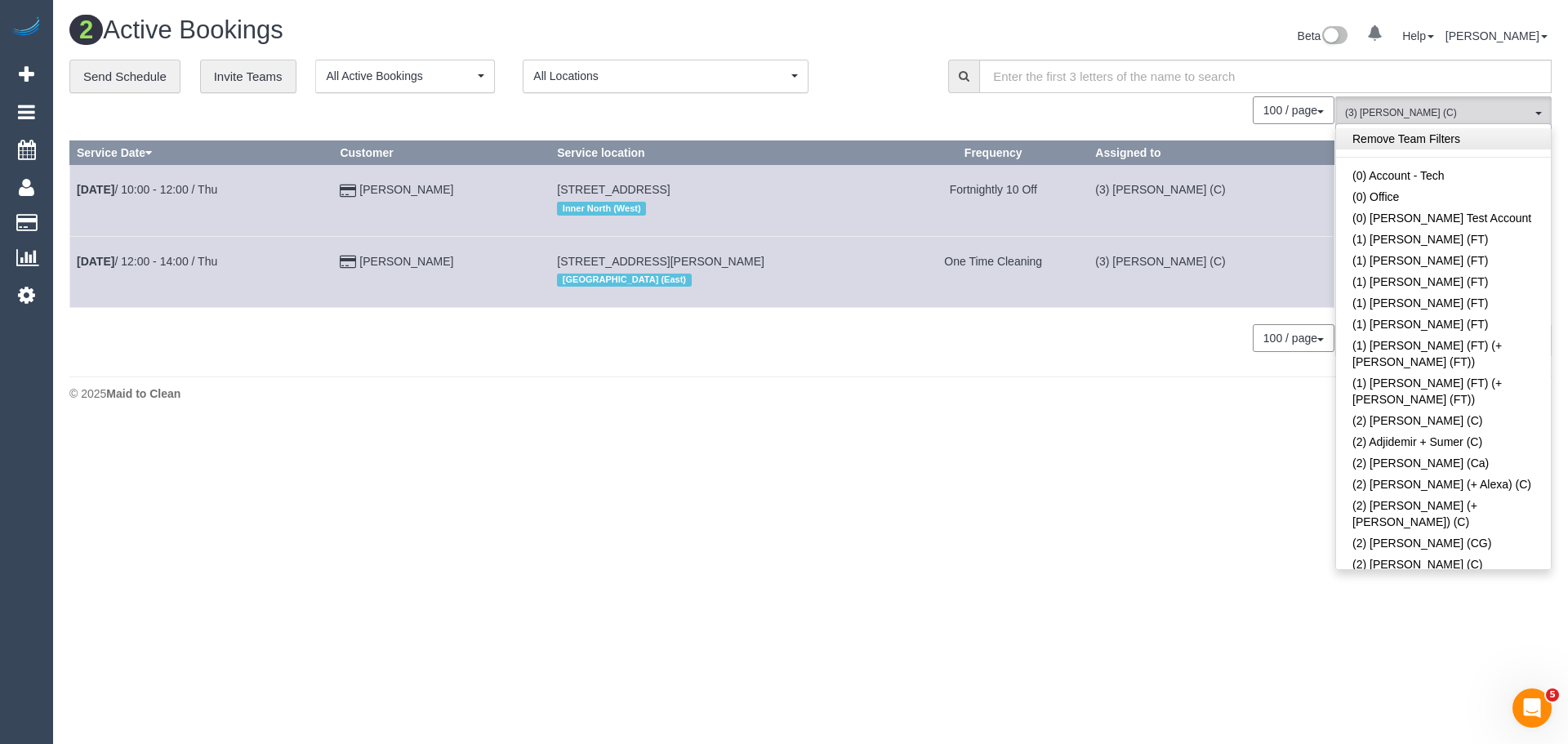
click at [1409, 135] on link "Remove Team Filters" at bounding box center [1443, 139] width 215 height 21
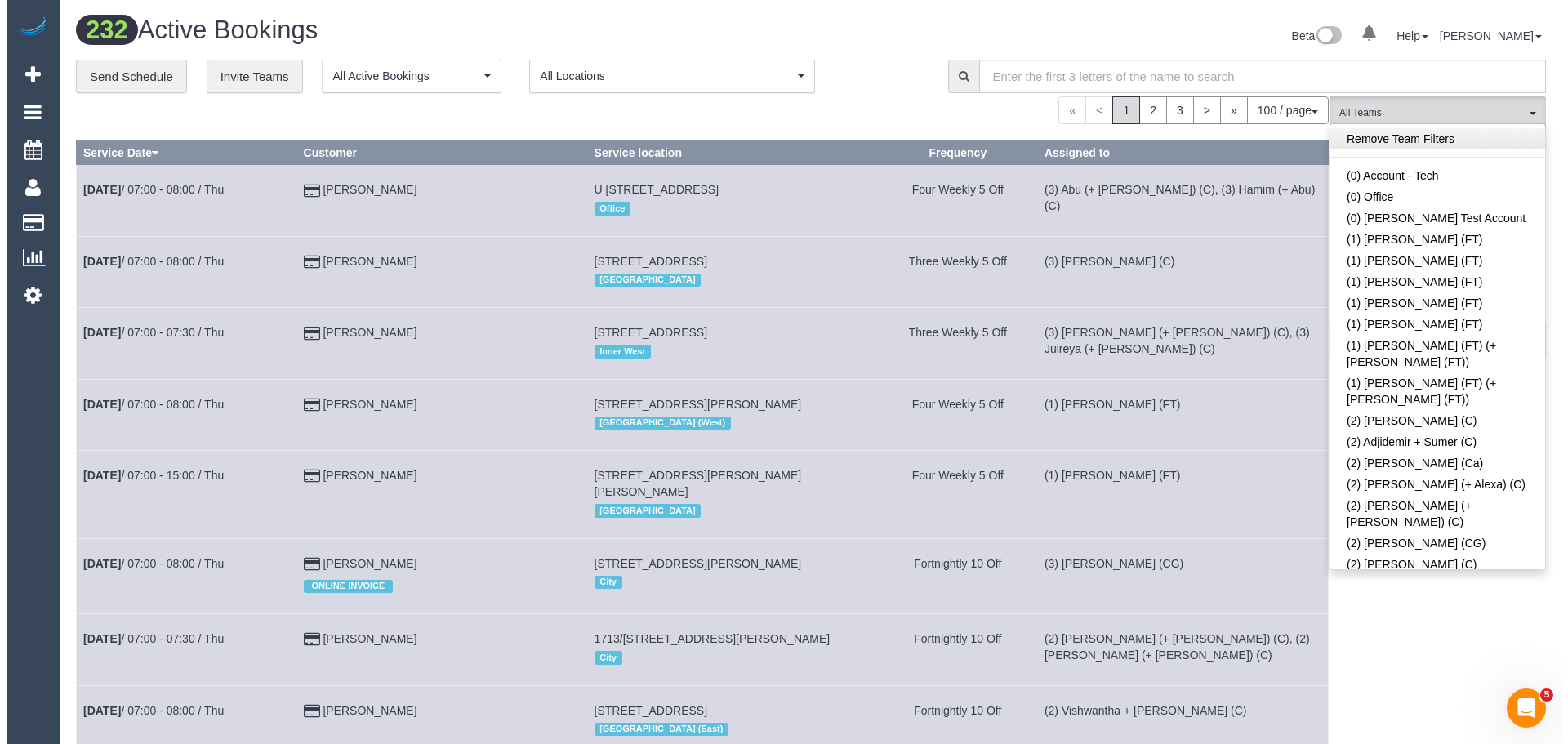
scroll to position [934, 0]
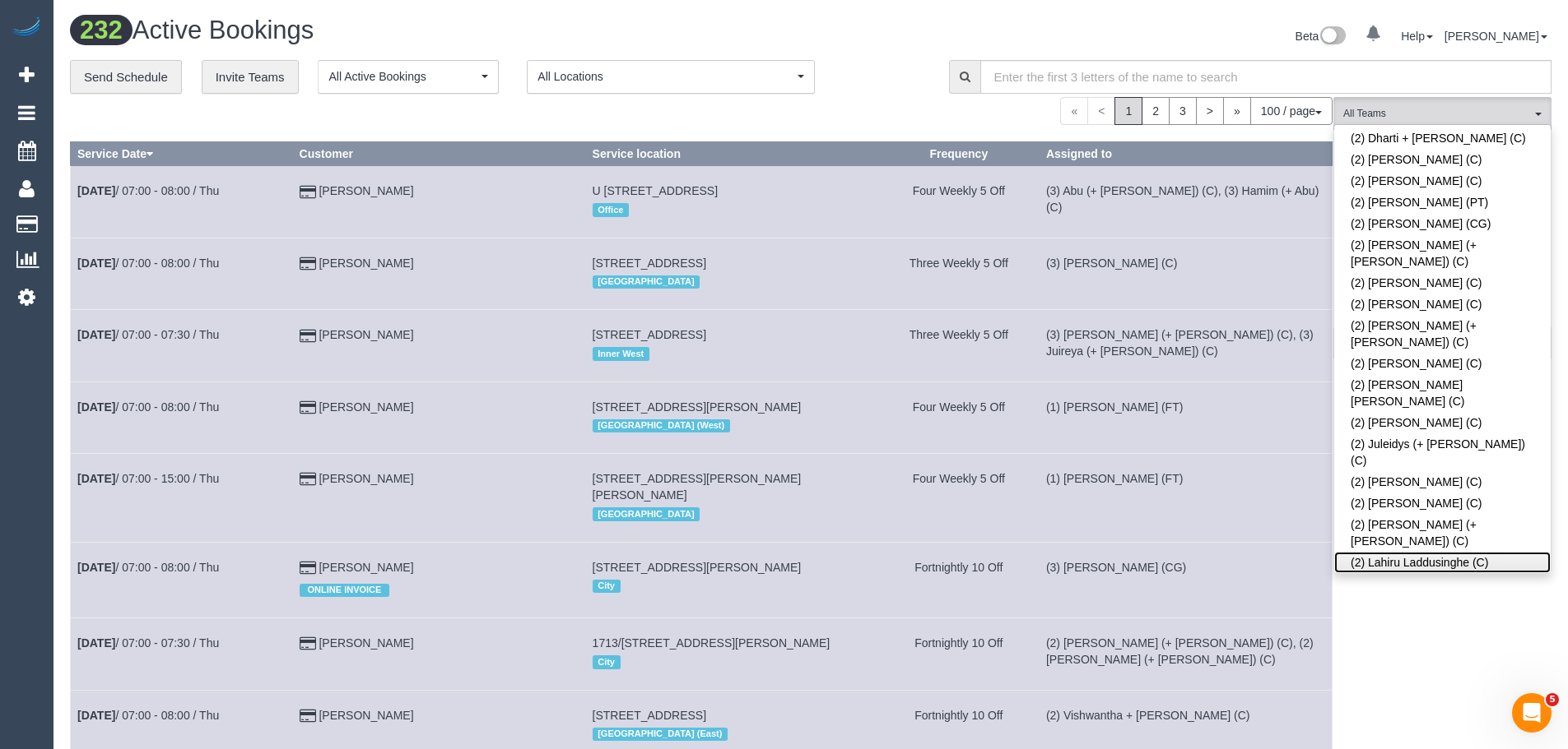
click at [1399, 552] on link "(2) Lahiru Laddusinghe (C)" at bounding box center [1441, 562] width 216 height 22
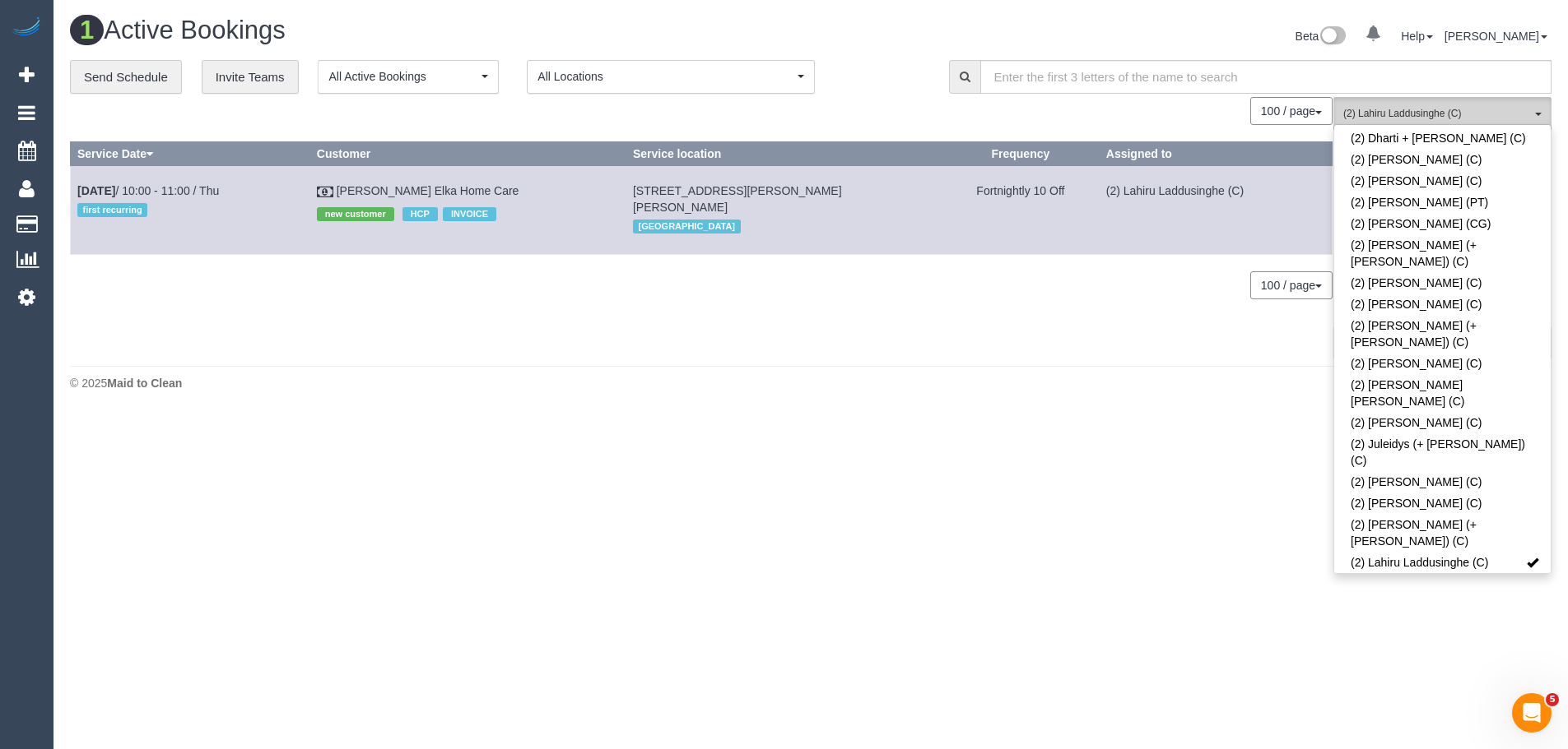
click at [1441, 103] on button "(2) Lahiru Laddusinghe (C) All Teams" at bounding box center [1441, 114] width 218 height 34
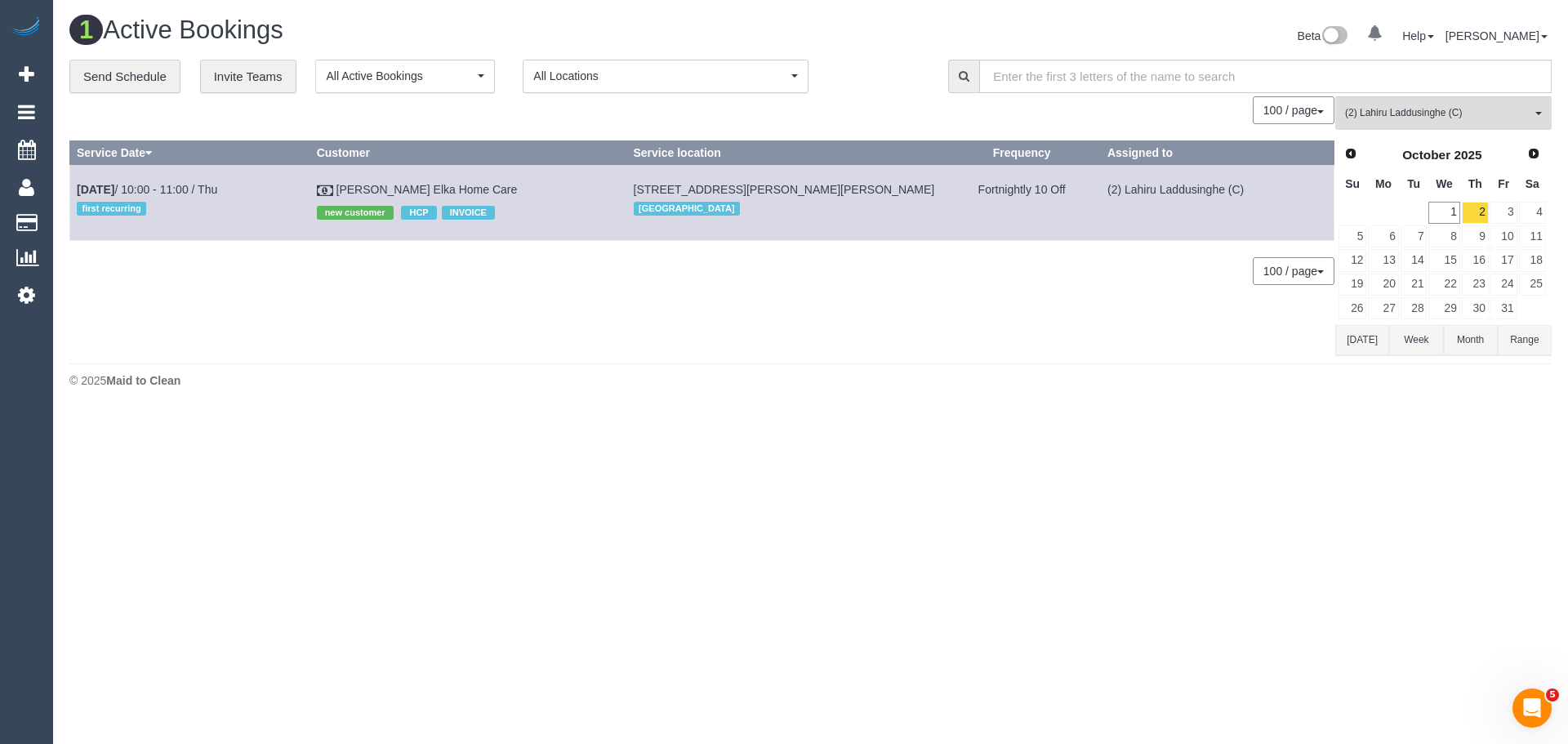
click at [1356, 348] on button "Today" at bounding box center [1362, 340] width 54 height 30
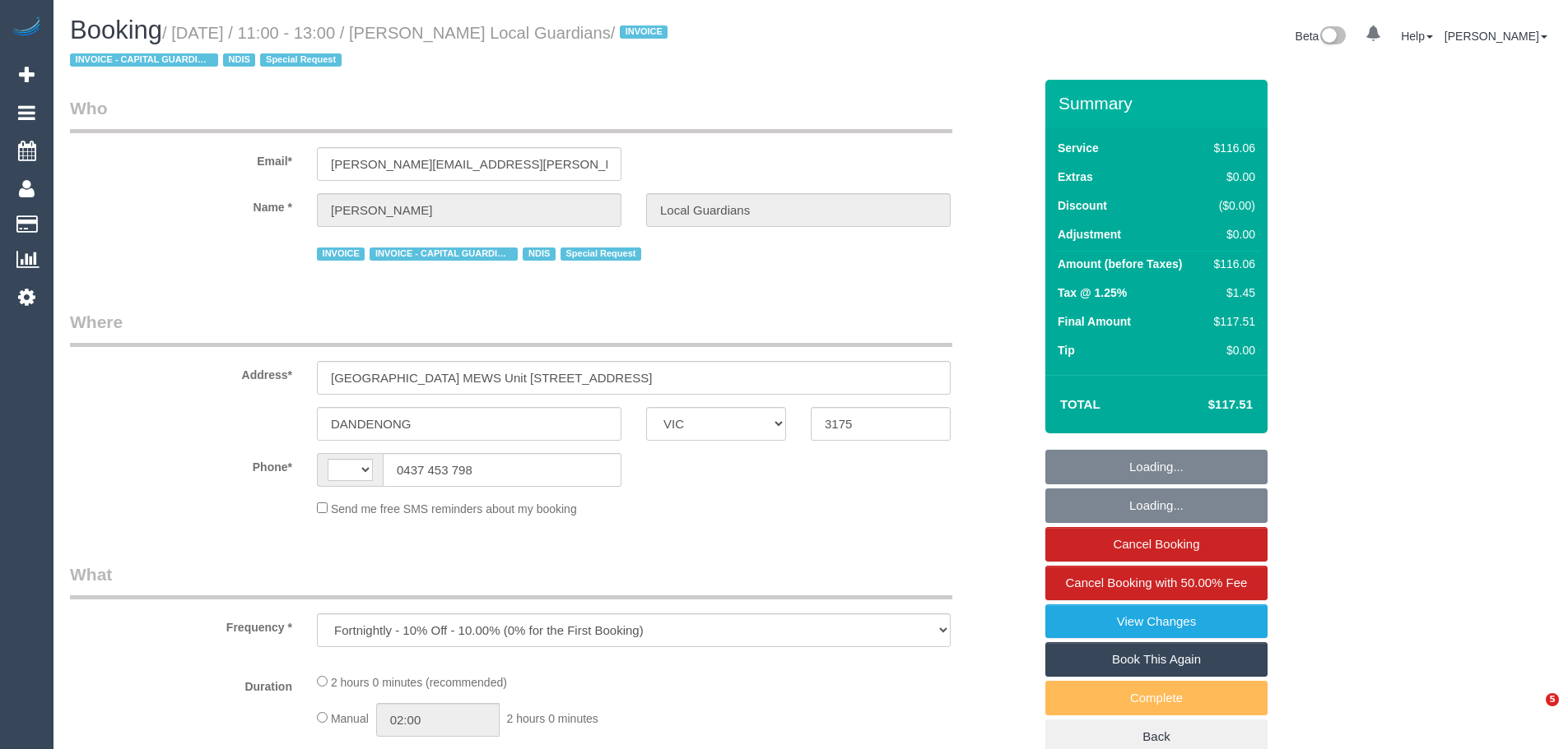
select select "VIC"
select select "string:AU"
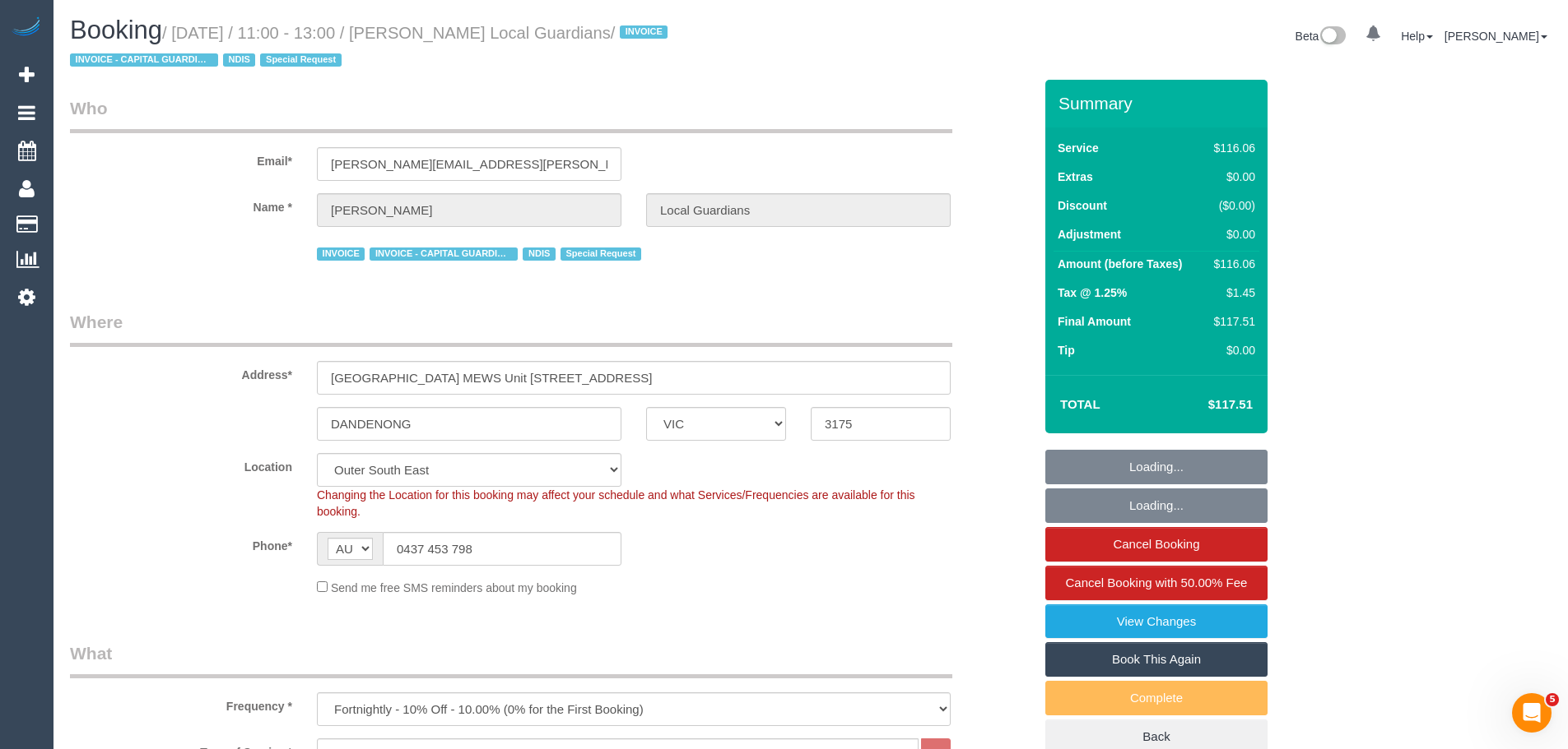
select select "object:916"
select select "number:32"
select select "number:14"
select select "number:18"
select select "number:36"
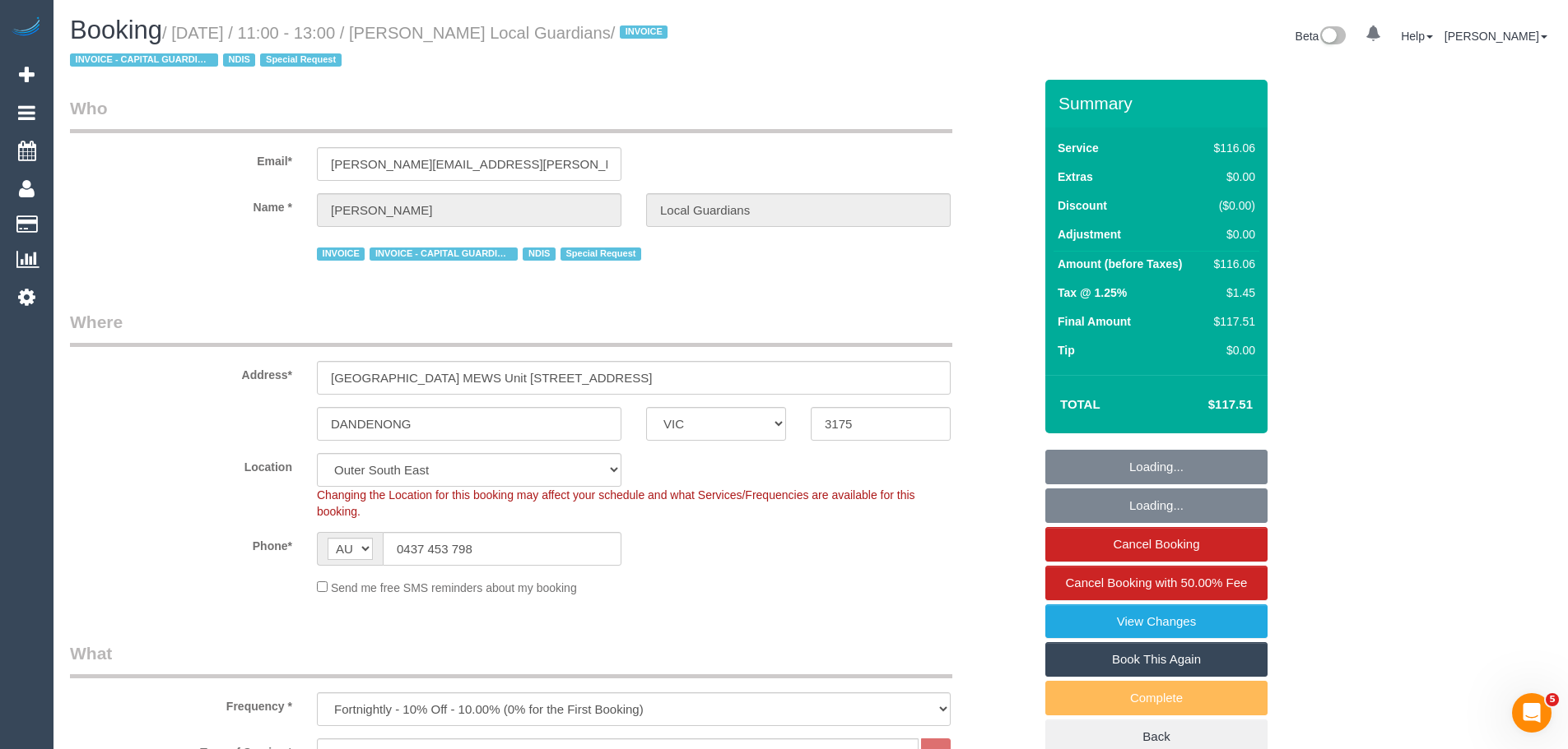
select select "number:35"
select select "number:11"
drag, startPoint x: 521, startPoint y: 550, endPoint x: 213, endPoint y: 524, distance: 309.1
click at [213, 524] on sui-booking-location "Location Office City East (North) East (South) Inner East Inner North (East) In…" at bounding box center [551, 525] width 963 height 144
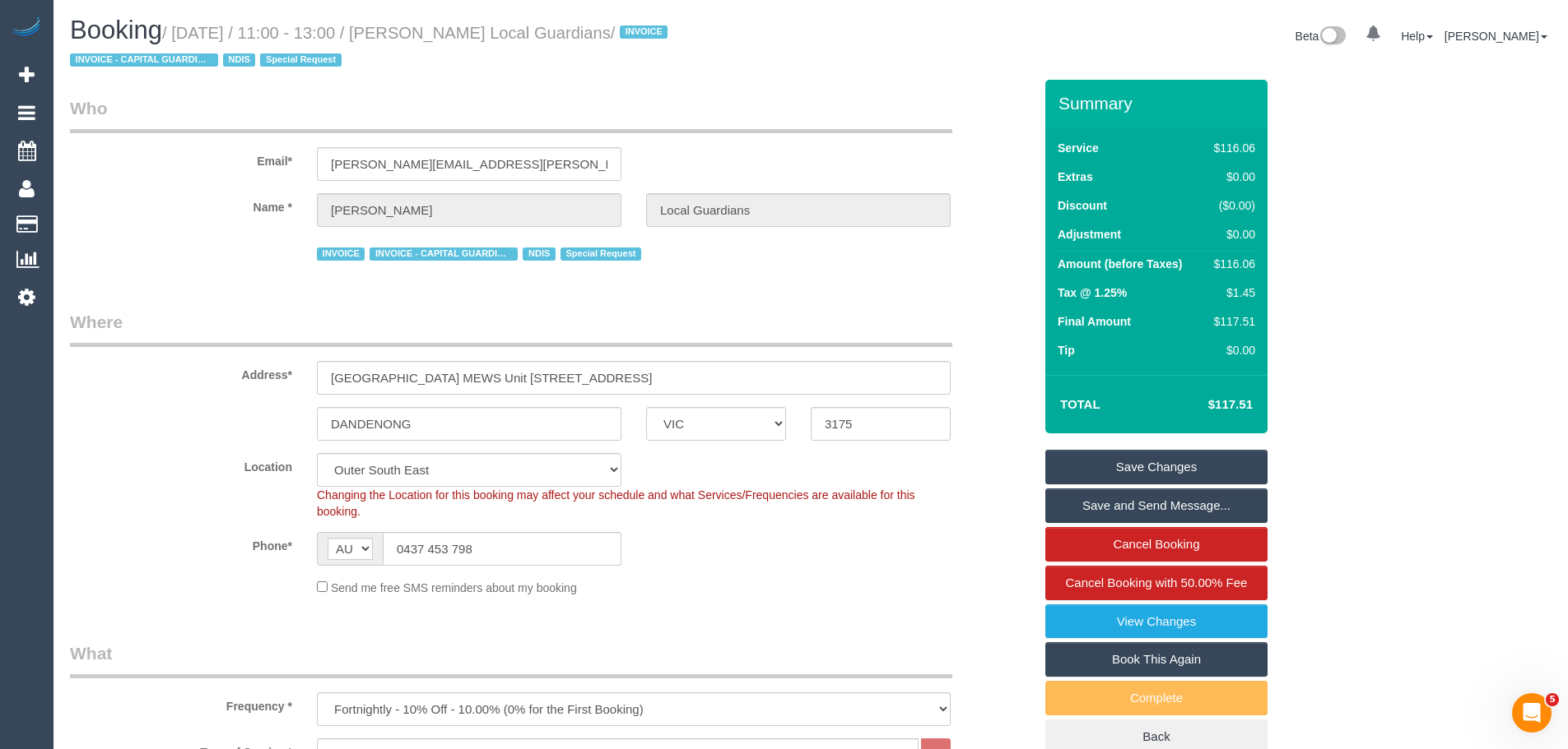
click at [282, 201] on div "Name * Jeanette Peters Local Guardians" at bounding box center [551, 210] width 987 height 34
drag, startPoint x: 517, startPoint y: 552, endPoint x: 0, endPoint y: 509, distance: 518.8
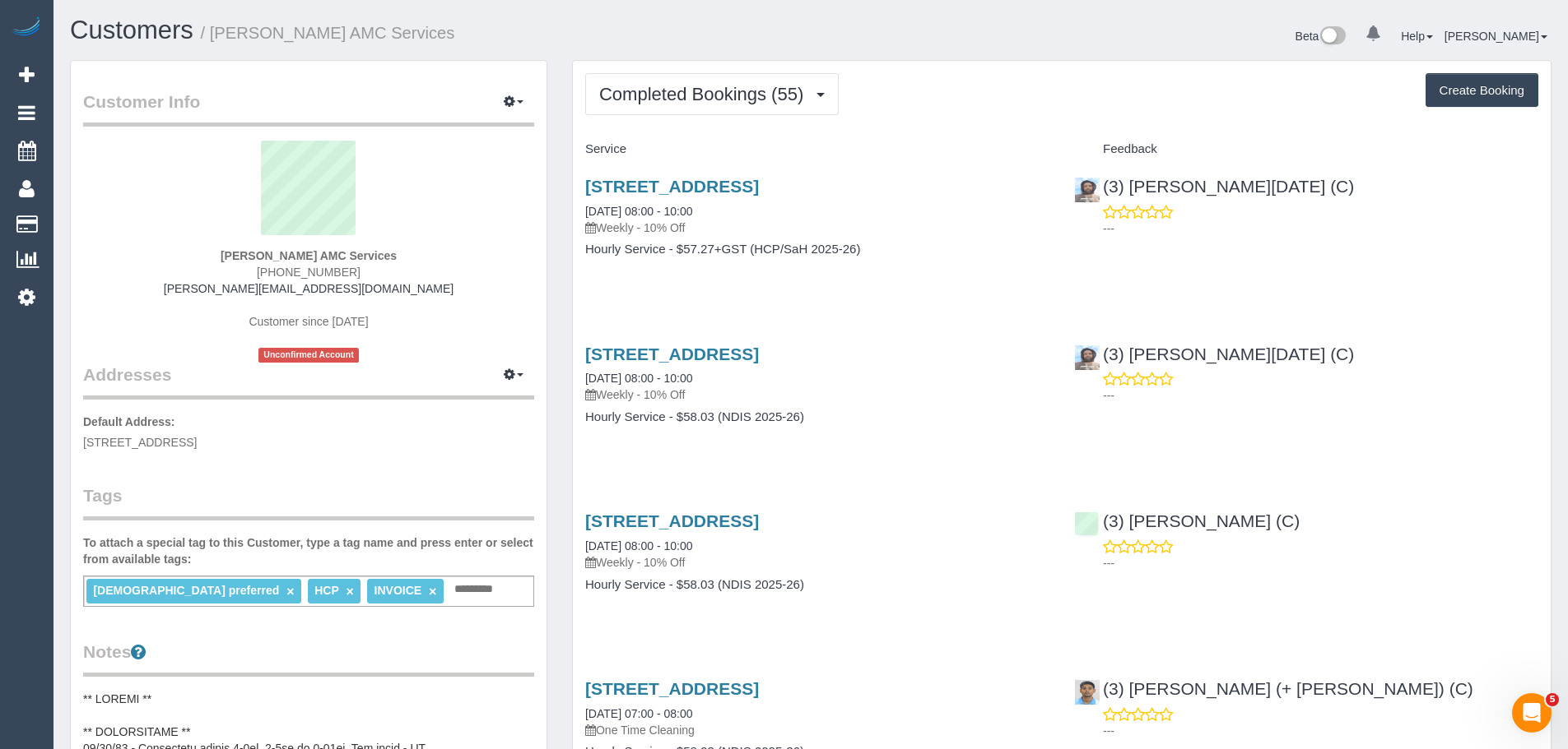
click at [557, 314] on div "Customer Info Edit Contact Info Send Message Email Preferences Special Sales Ta…" at bounding box center [308, 729] width 502 height 1338
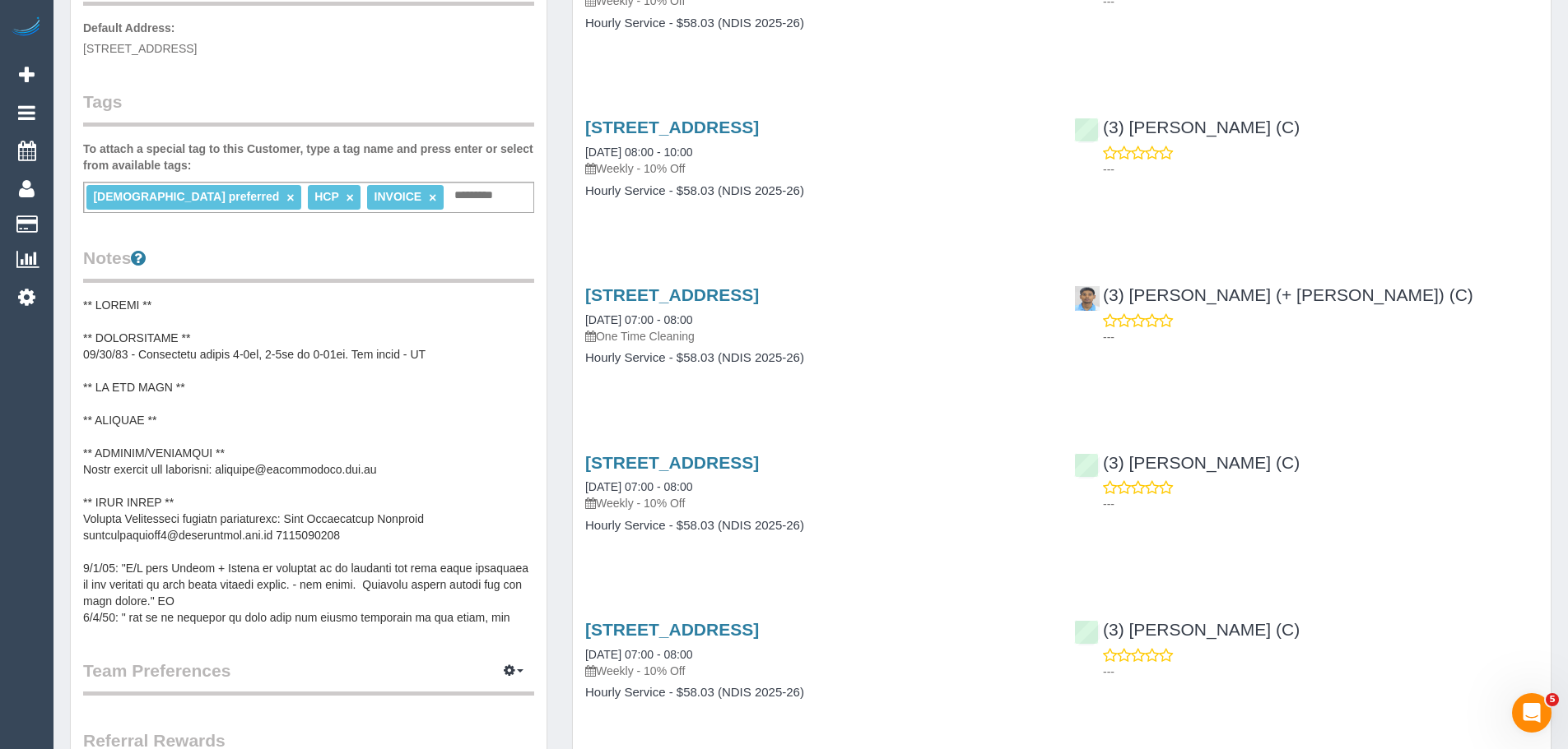
scroll to position [411, 0]
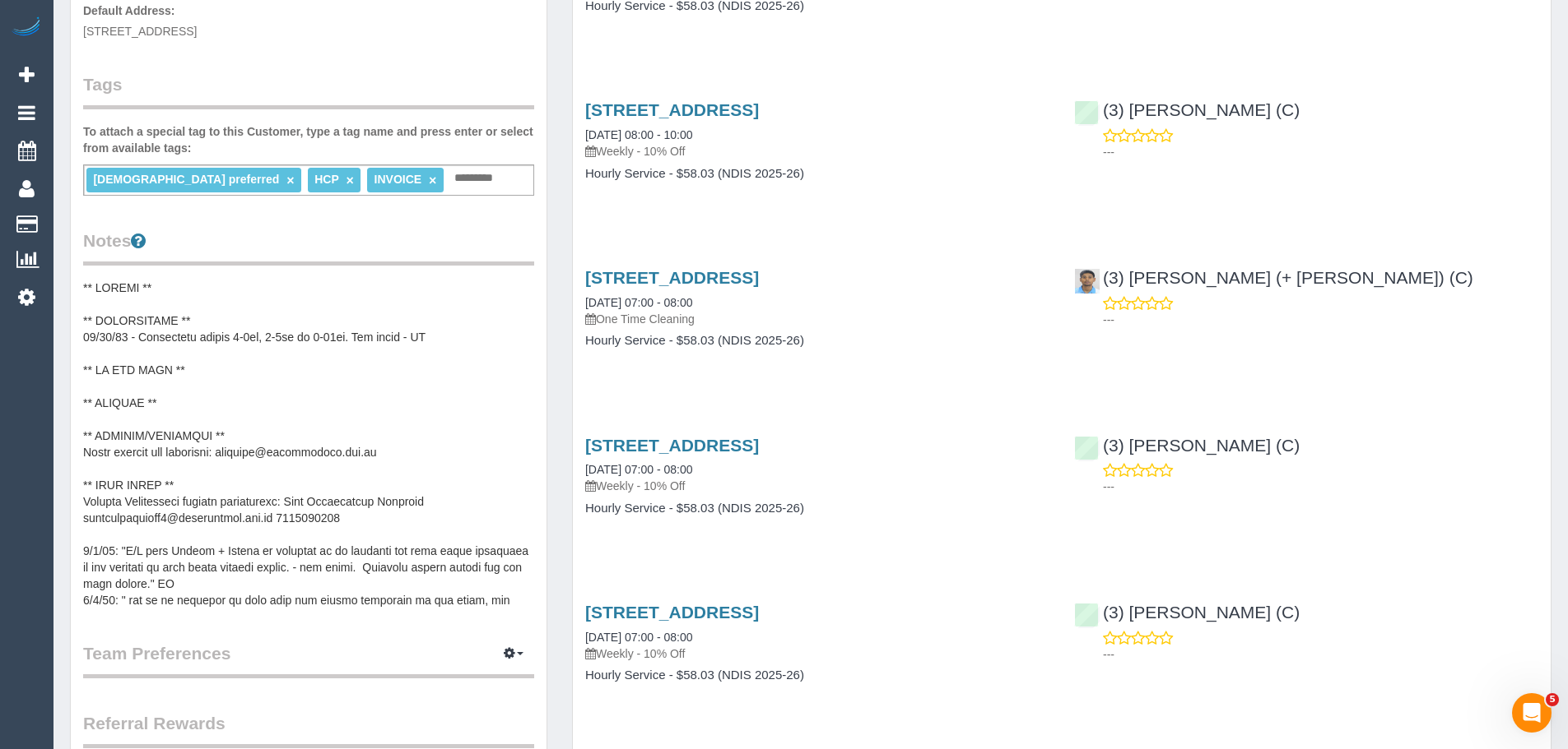
click at [243, 370] on pre at bounding box center [309, 444] width 451 height 329
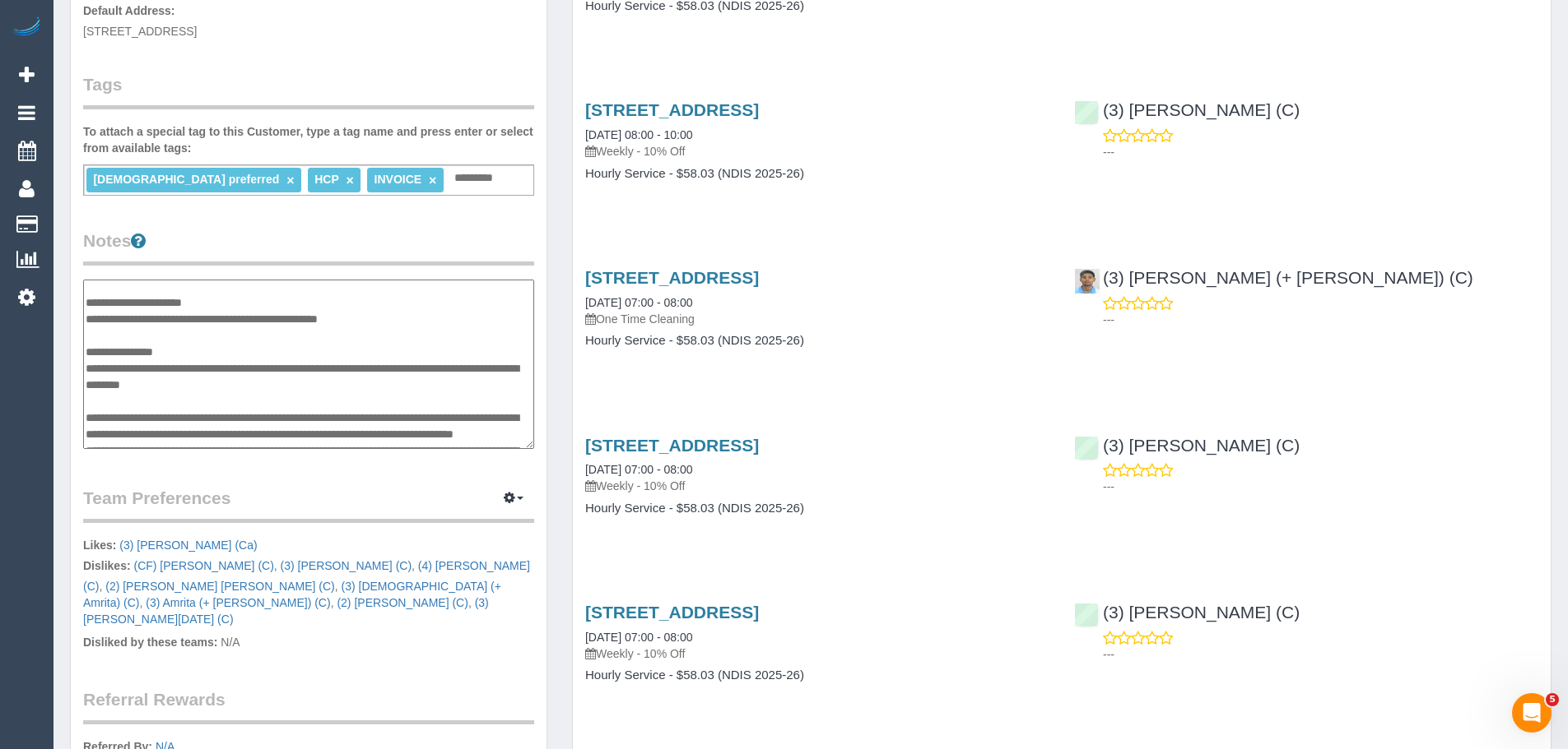
scroll to position [164, 0]
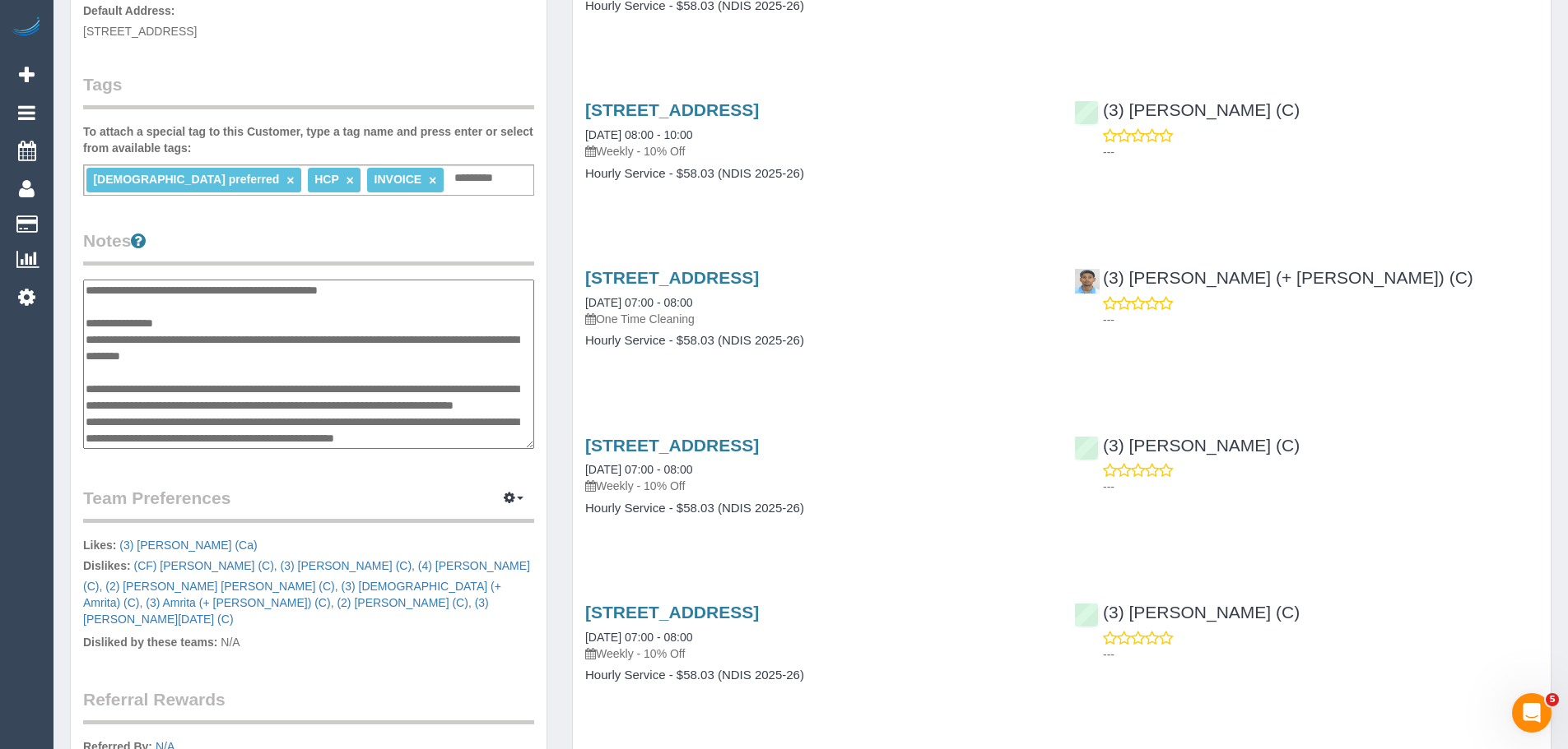
drag, startPoint x: 87, startPoint y: 335, endPoint x: 390, endPoint y: 355, distance: 303.7
click at [390, 355] on textarea at bounding box center [309, 364] width 451 height 170
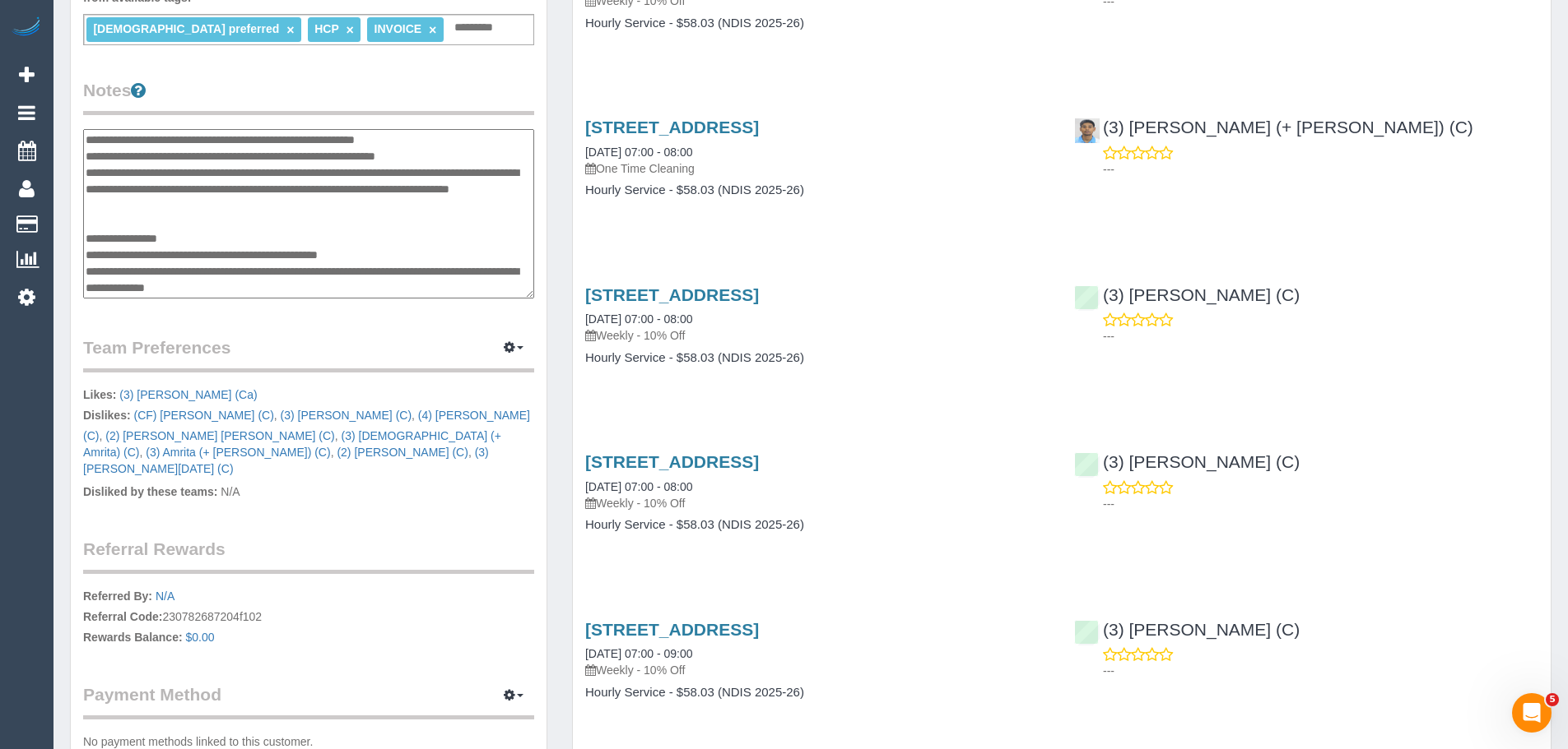
scroll to position [740, 0]
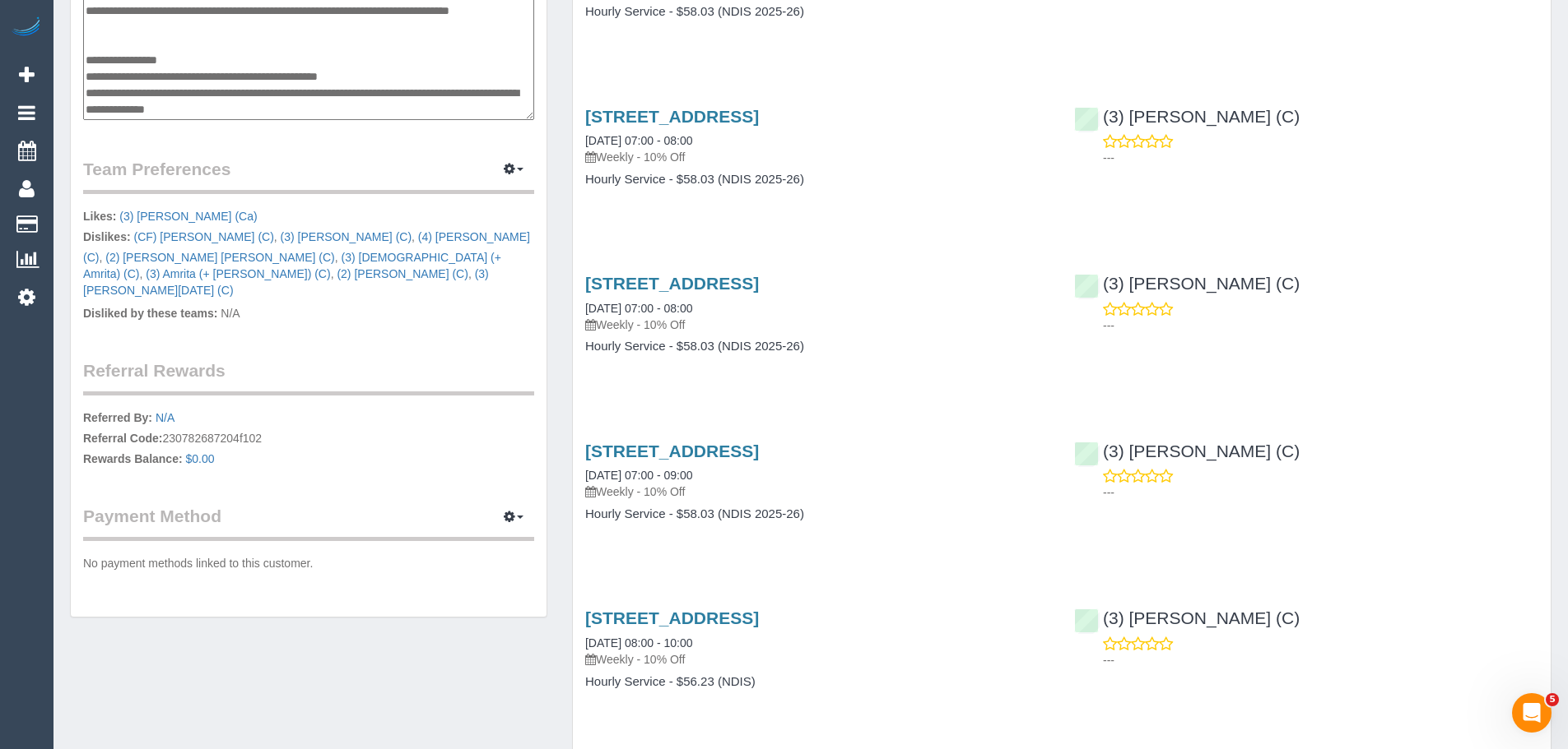
click at [376, 106] on textarea at bounding box center [309, 35] width 451 height 170
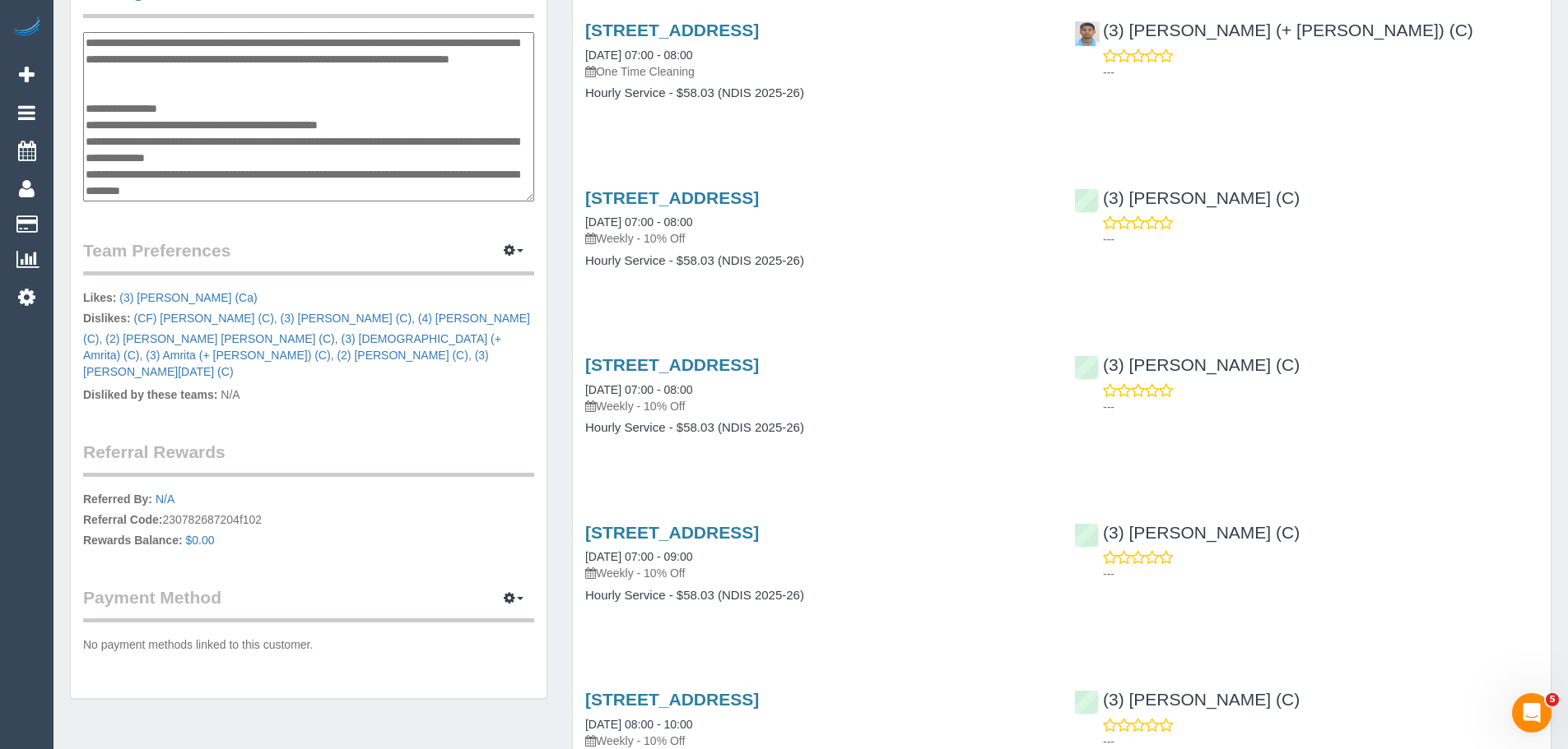
scroll to position [493, 0]
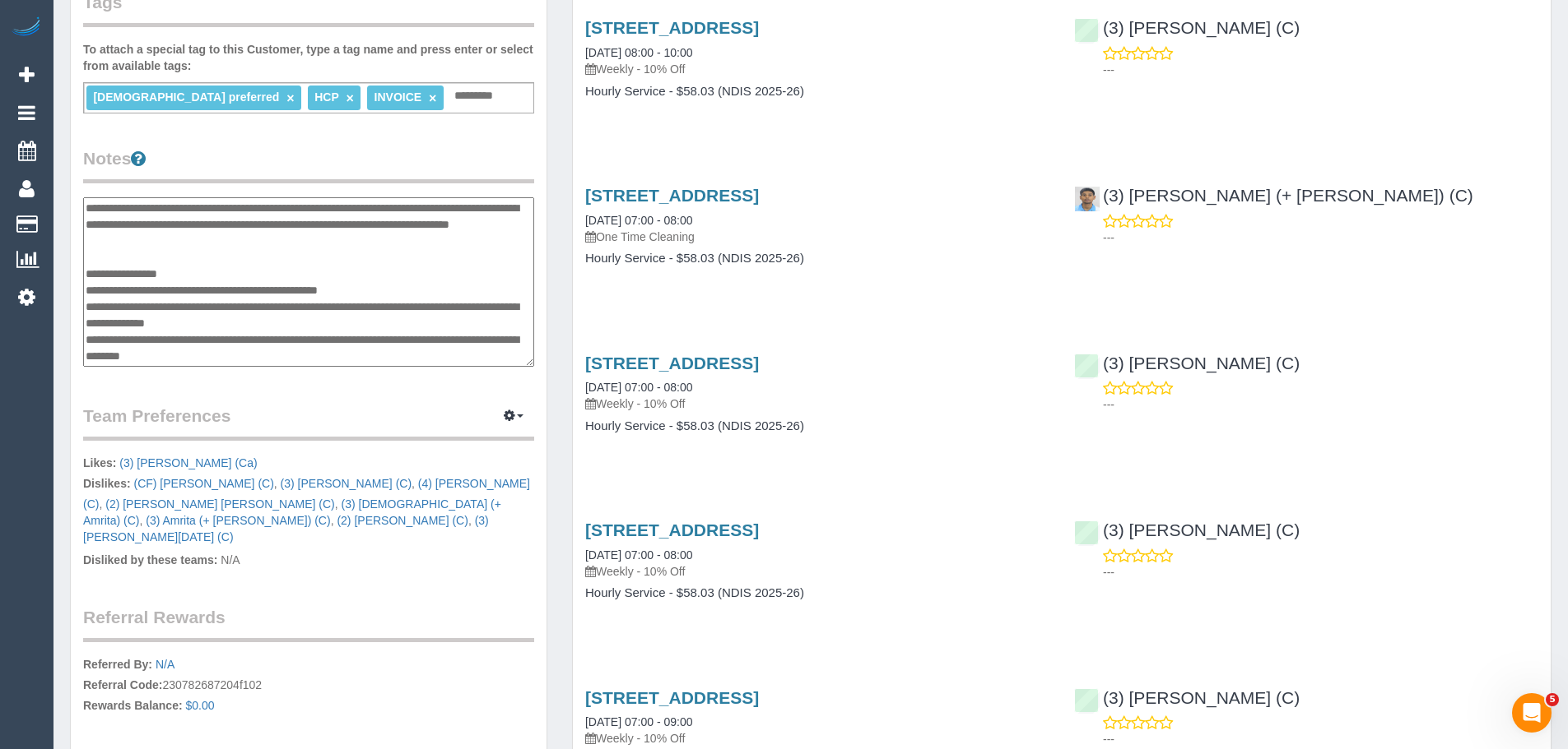
type textarea "**********"
click at [390, 404] on legend "Team Preferences Manage Preferences" at bounding box center [309, 422] width 451 height 37
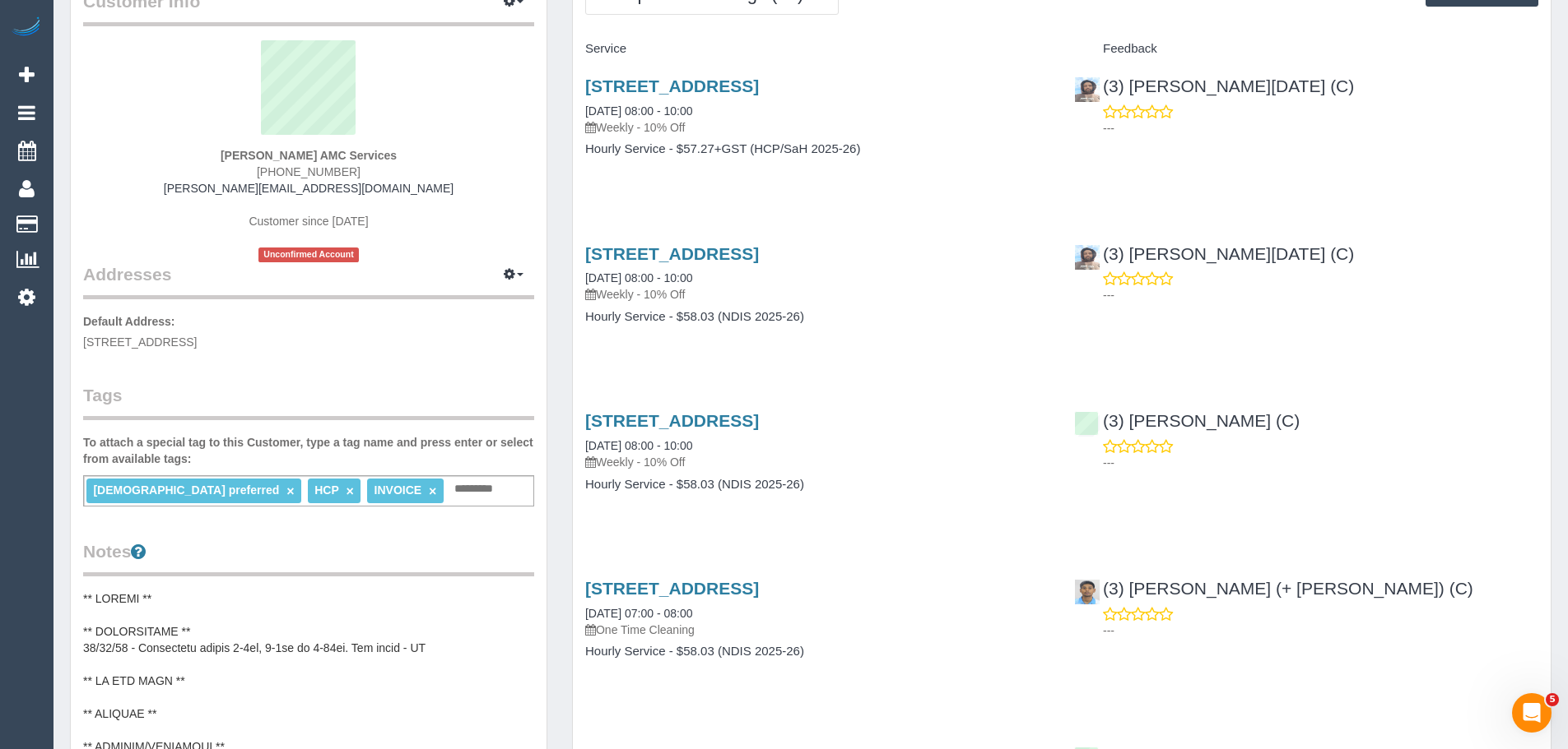
scroll to position [0, 0]
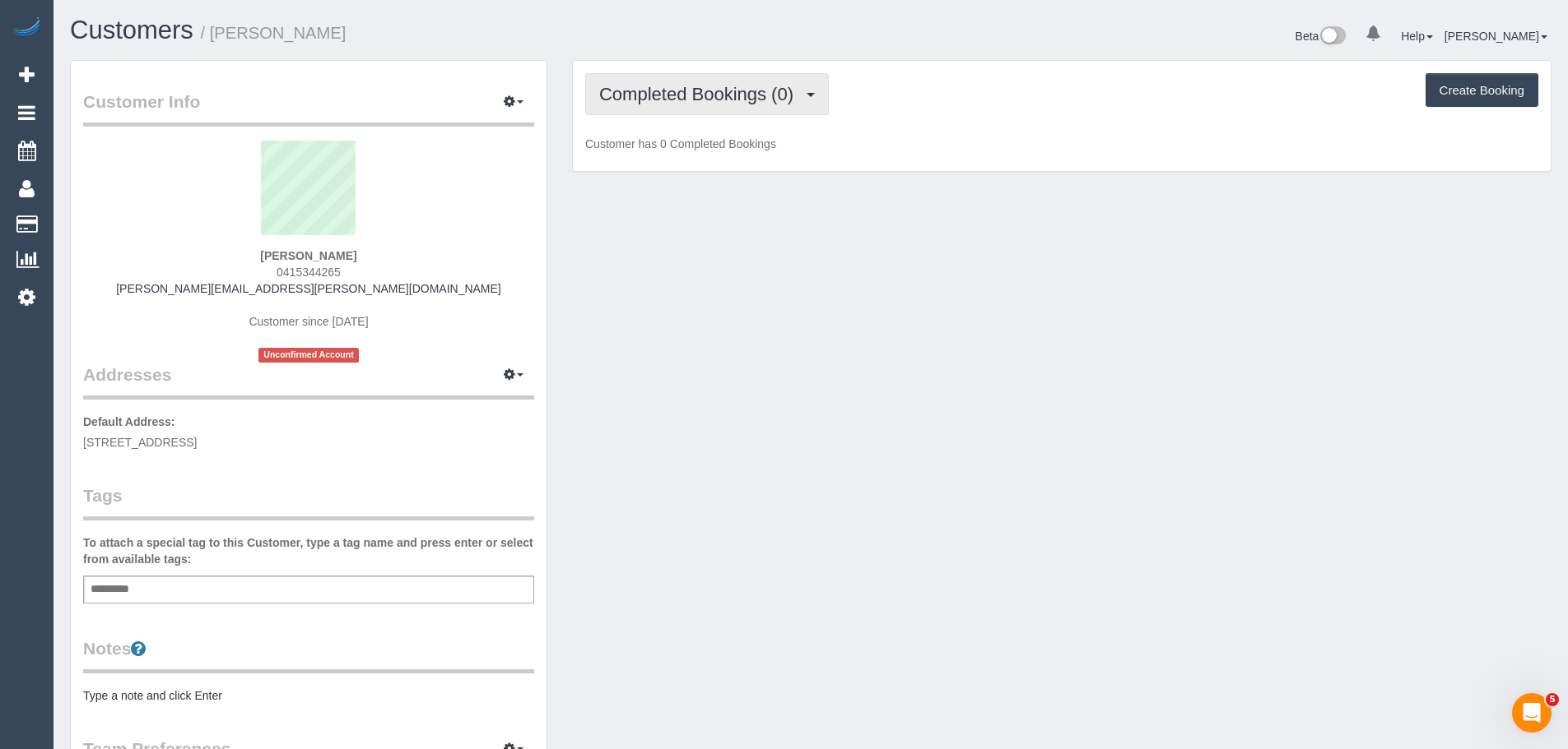
click at [728, 109] on button "Completed Bookings (0)" at bounding box center [706, 94] width 243 height 42
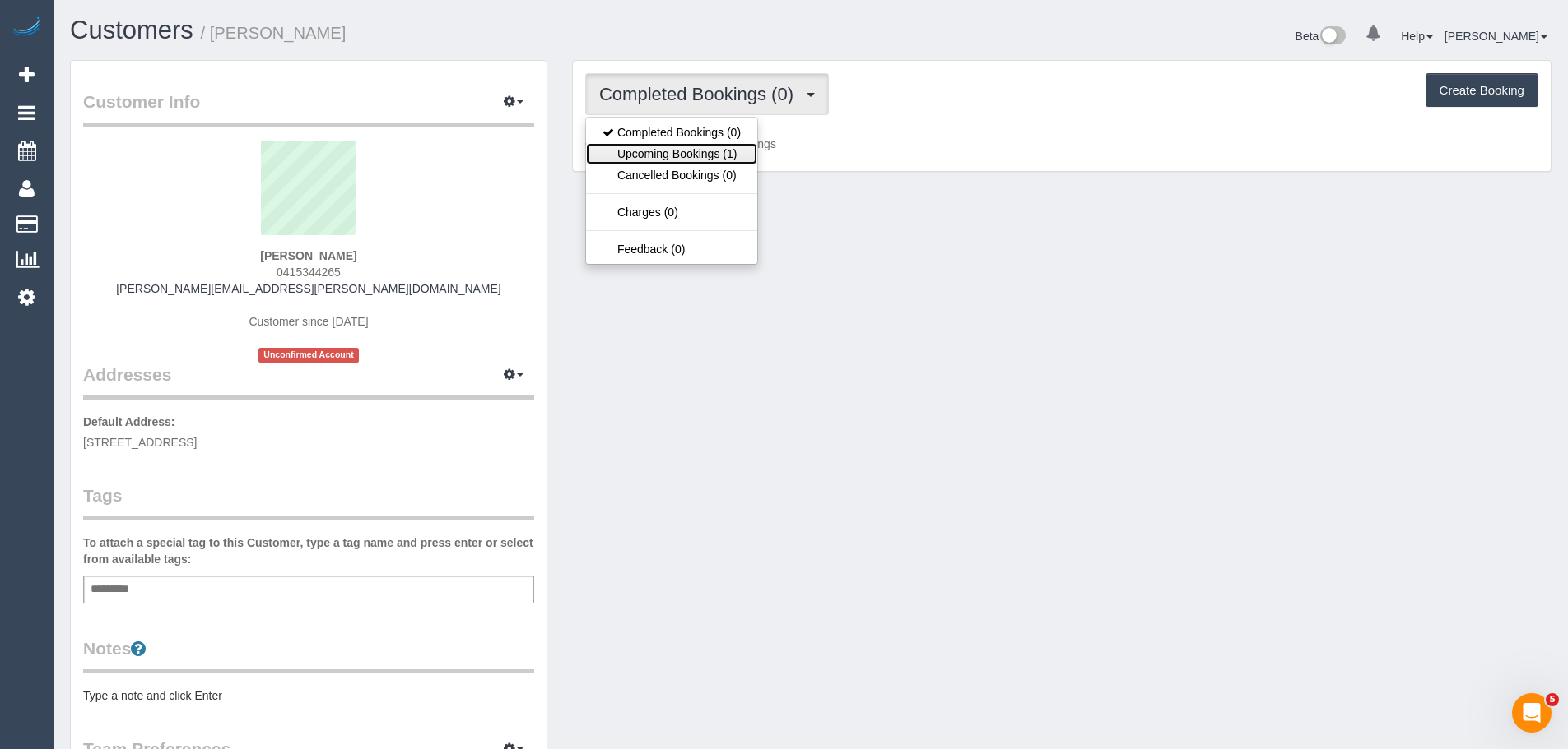
click at [717, 149] on link "Upcoming Bookings (1)" at bounding box center [671, 154] width 171 height 22
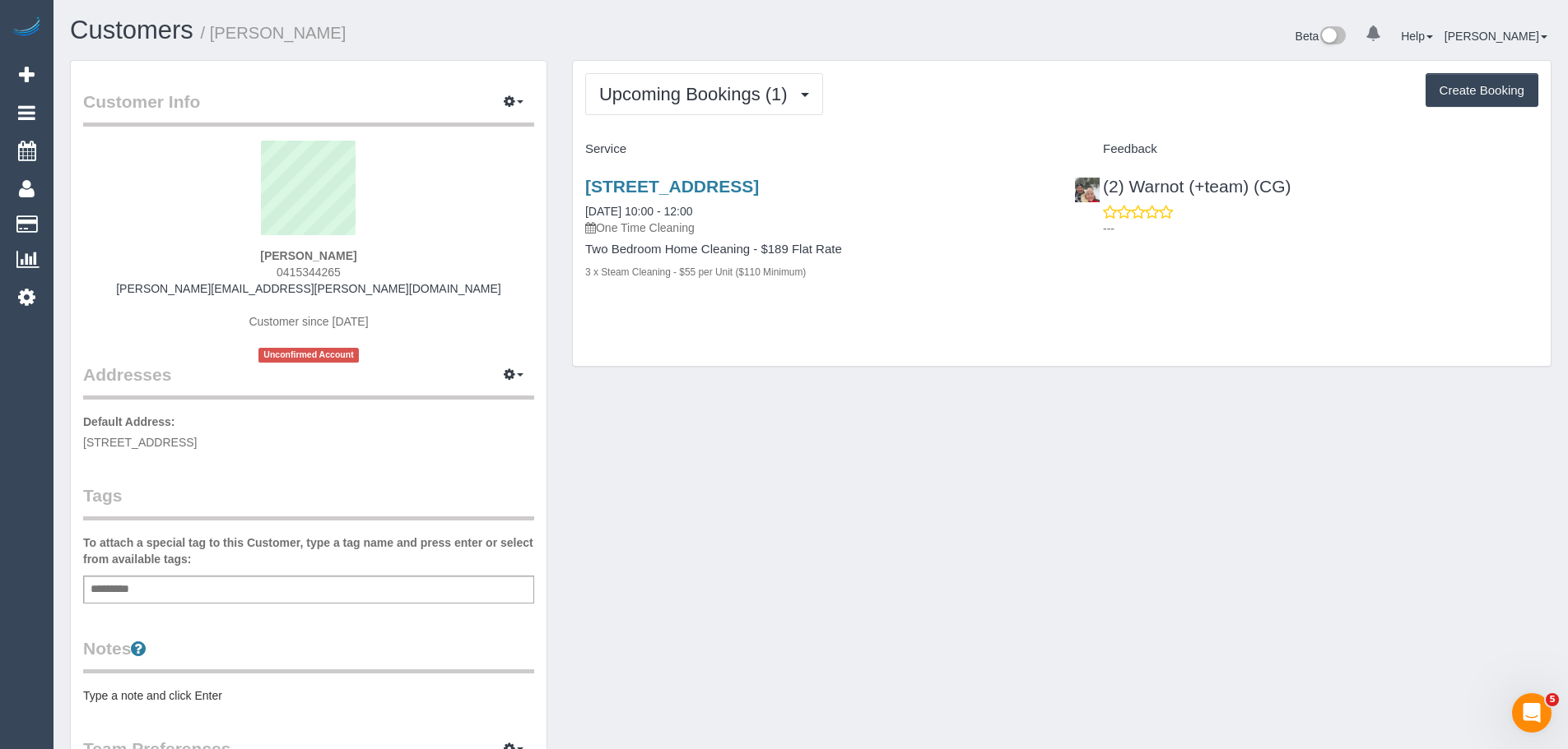
drag, startPoint x: 354, startPoint y: 255, endPoint x: 180, endPoint y: 252, distance: 174.0
click at [180, 252] on div "Rochelle Young 0415344265 rochelle.young@live.com Customer since 2025 Unconfirm…" at bounding box center [309, 252] width 451 height 222
copy strong "Rochelle Young"
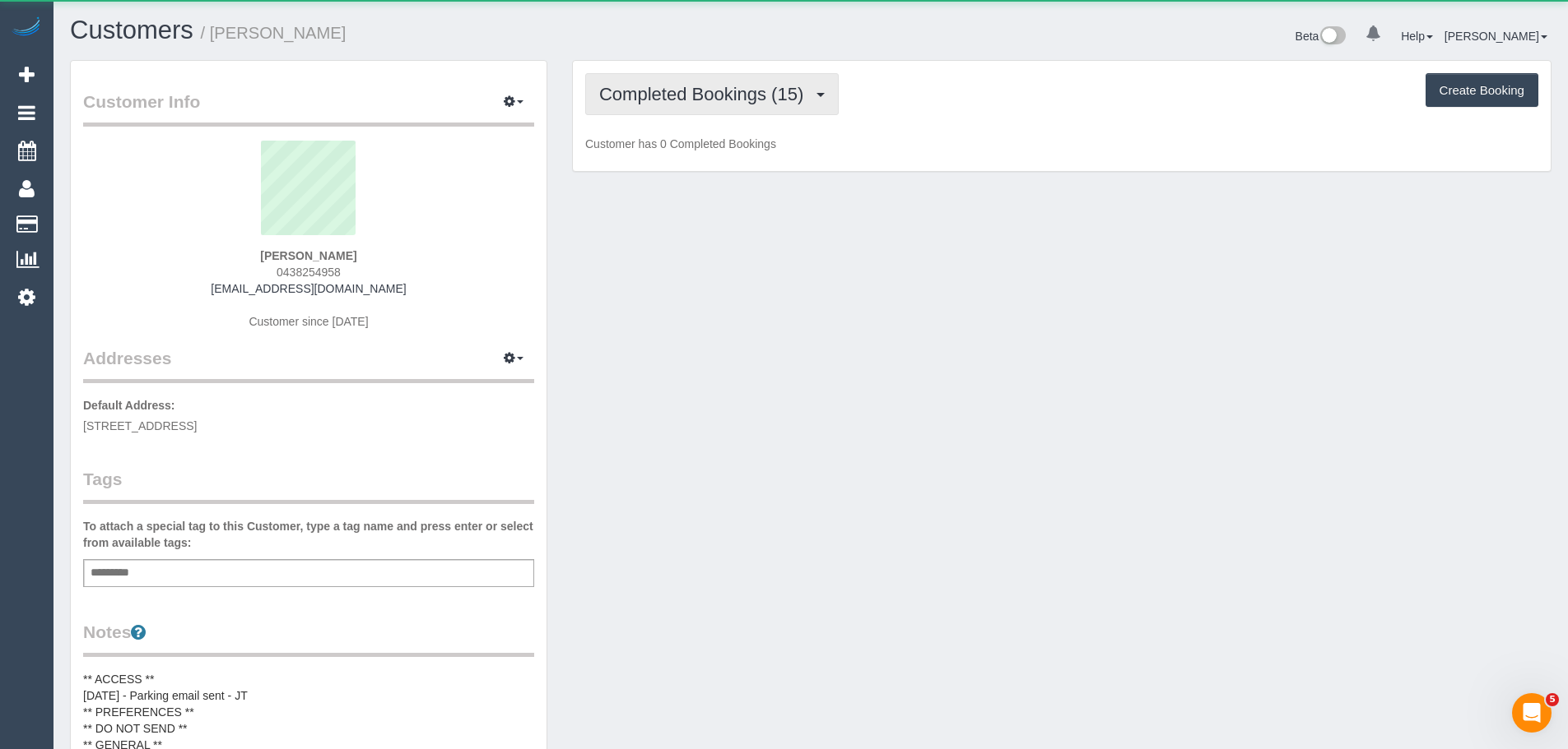
click at [659, 97] on span "Completed Bookings (15)" at bounding box center [705, 94] width 213 height 21
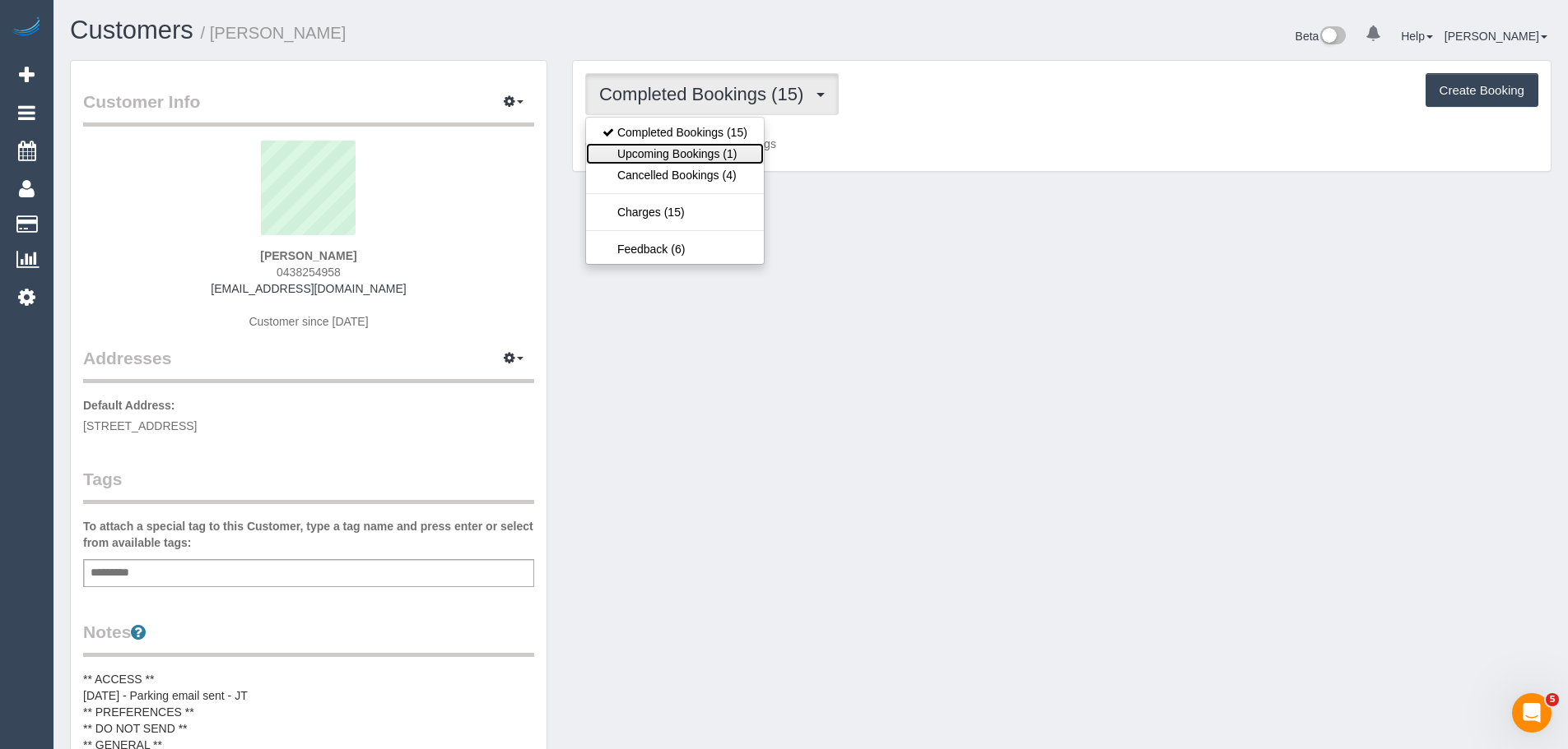
click at [687, 155] on link "Upcoming Bookings (1)" at bounding box center [675, 154] width 178 height 22
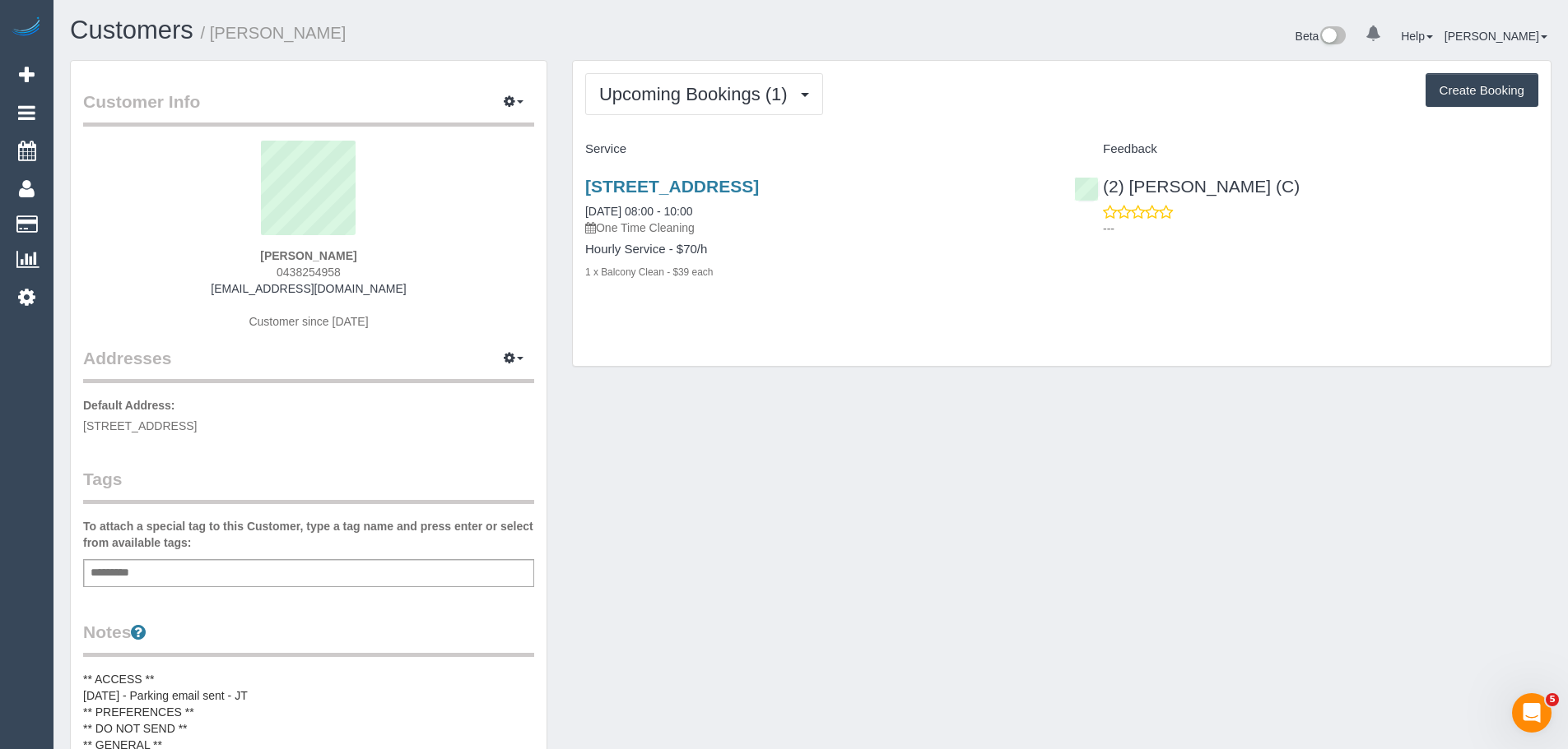
drag, startPoint x: 371, startPoint y: 230, endPoint x: 316, endPoint y: 262, distance: 63.6
click at [371, 230] on sui-profile-pic at bounding box center [308, 194] width 426 height 107
drag, startPoint x: 274, startPoint y: 254, endPoint x: 351, endPoint y: 253, distance: 77.0
click at [351, 253] on div "[PERSON_NAME] 0438254958 [EMAIL_ADDRESS][DOMAIN_NAME] Customer since [DATE]" at bounding box center [309, 243] width 451 height 205
copy strong "[PERSON_NAME]"
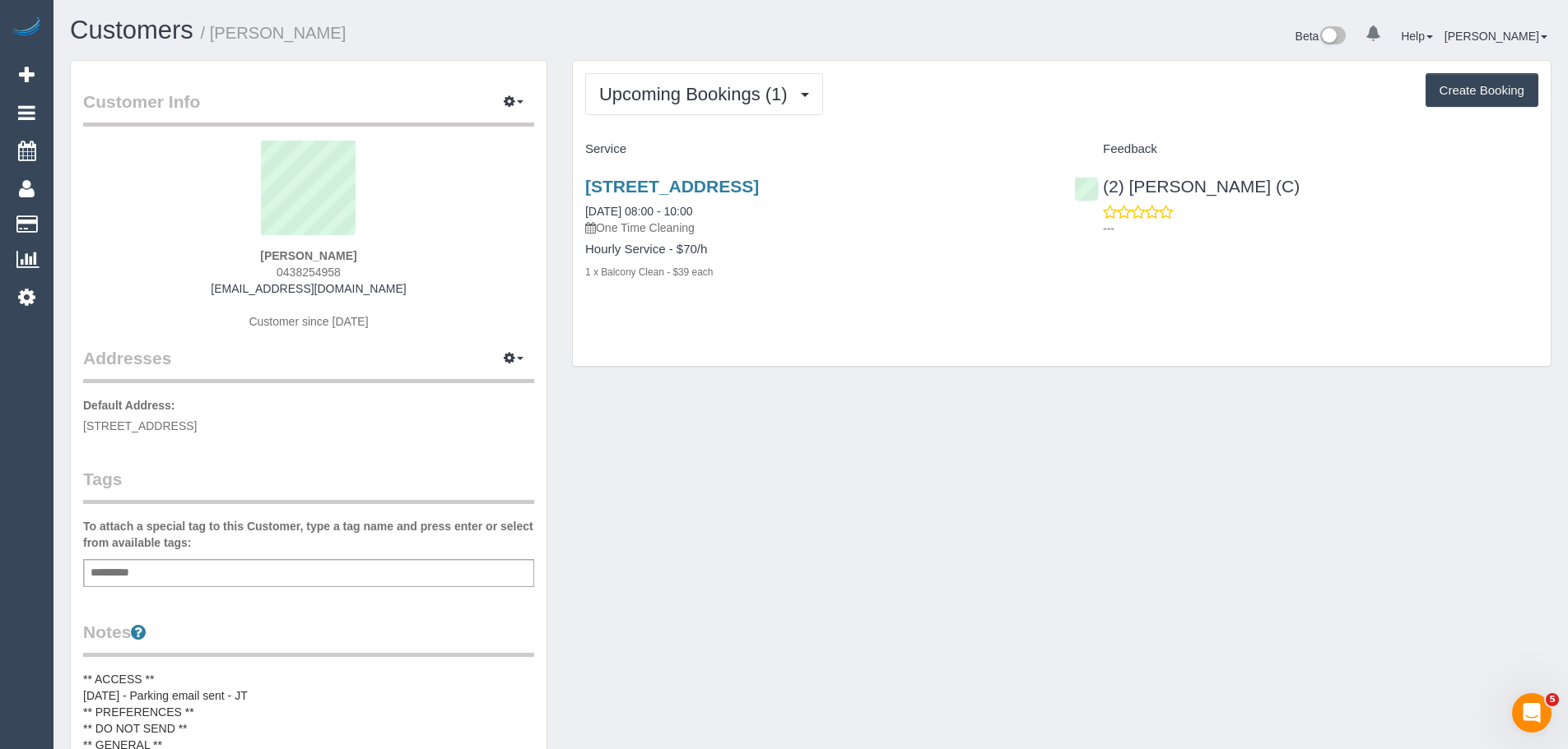
drag, startPoint x: 582, startPoint y: 206, endPoint x: 730, endPoint y: 286, distance: 168.2
click at [730, 286] on div "[STREET_ADDRESS] [DATE] 08:00 - 10:00 One Time Cleaning Hourly Service - $70/h …" at bounding box center [817, 238] width 489 height 150
copy div "[DATE] 08:00 - 10:00 One Time Cleaning Hourly Service - $70/h 1 x Balcony Clean…"
drag, startPoint x: 272, startPoint y: 257, endPoint x: 369, endPoint y: 255, distance: 97.0
click at [369, 255] on div "[PERSON_NAME] 0438254958 [EMAIL_ADDRESS][DOMAIN_NAME] Customer since [DATE]" at bounding box center [309, 243] width 451 height 205
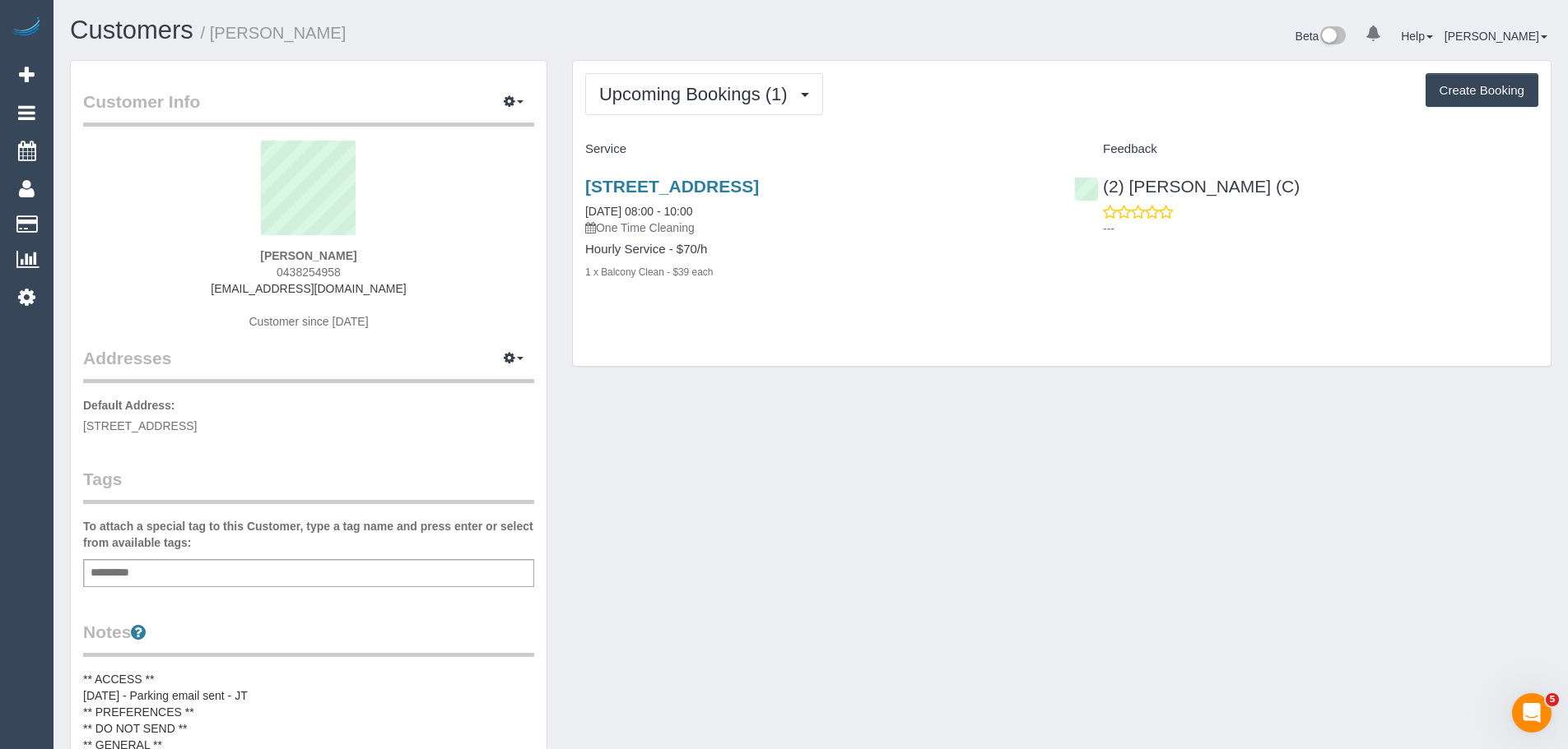
click at [270, 272] on div "Jenny Blow 0438254958 jl.blow@hotmail.com Customer since 2022" at bounding box center [309, 243] width 451 height 205
drag, startPoint x: 270, startPoint y: 270, endPoint x: 376, endPoint y: 268, distance: 106.0
click at [376, 268] on div "Jenny Blow 0438254958 jl.blow@hotmail.com Customer since 2022" at bounding box center [309, 243] width 451 height 205
copy span "0438254958"
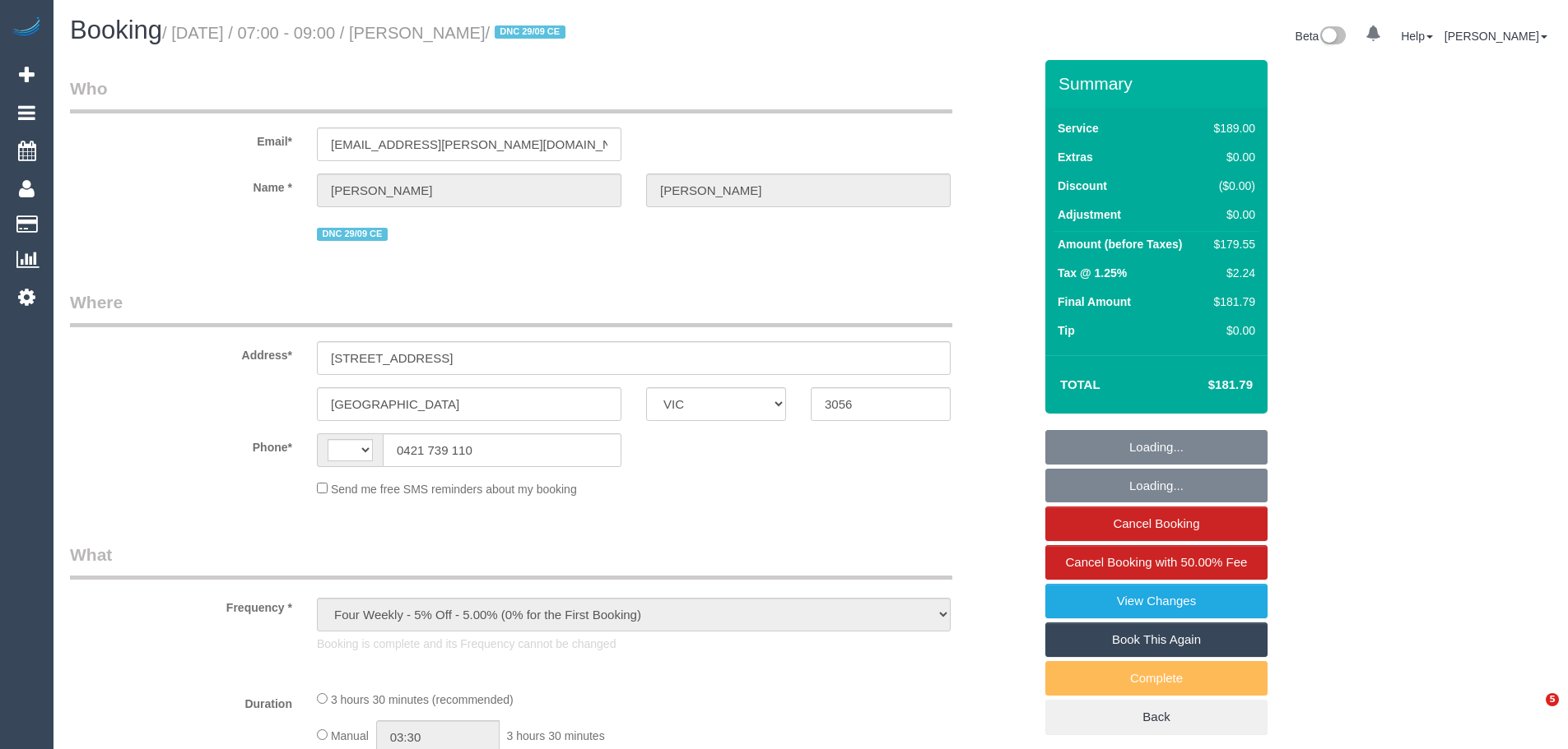
select select "VIC"
select select "string:AU"
select select "string:stripe-pm_1N9MeO2GScqysDRVqsVjGPTd"
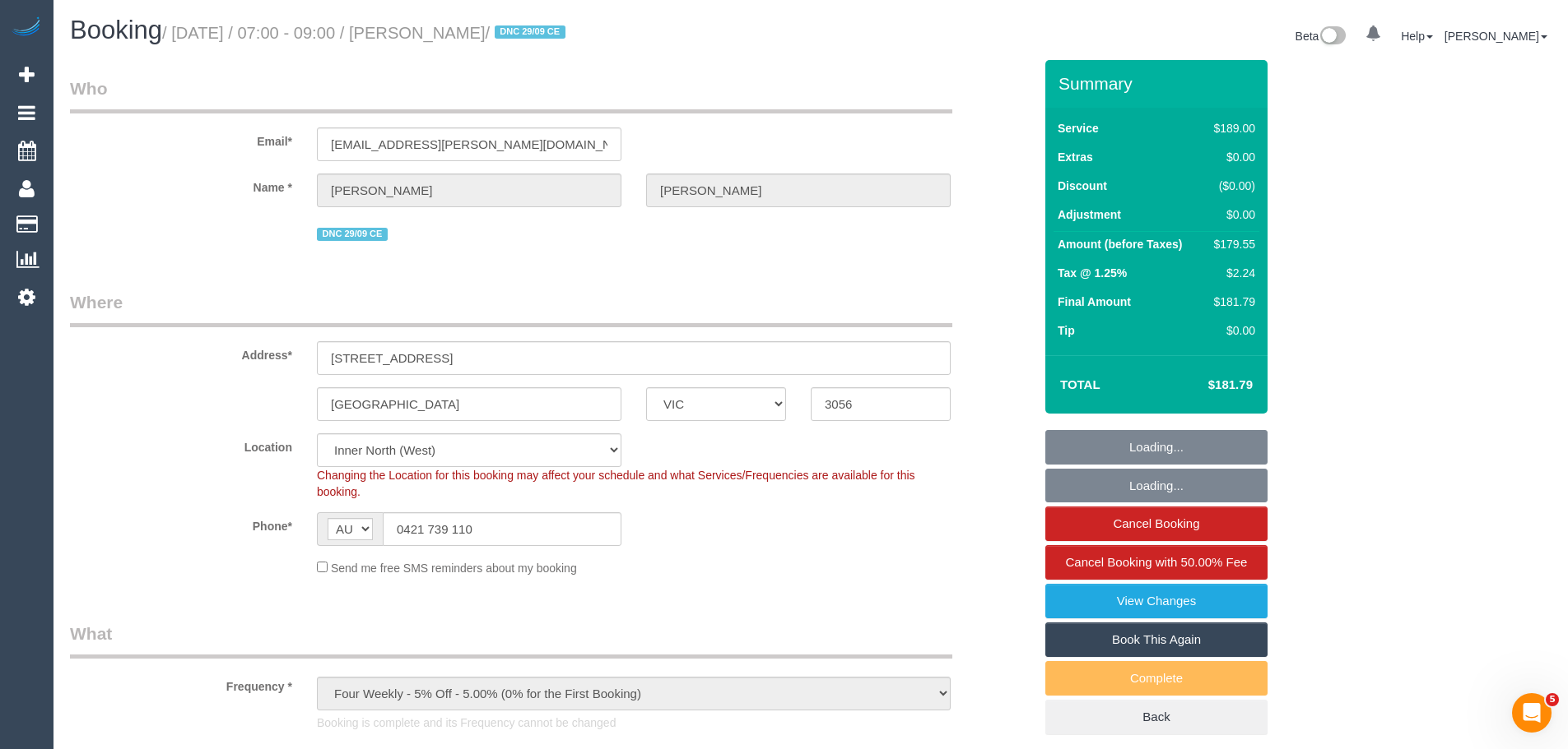
select select "object:649"
select select "number:27"
select select "number:14"
select select "number:21"
select select "number:22"
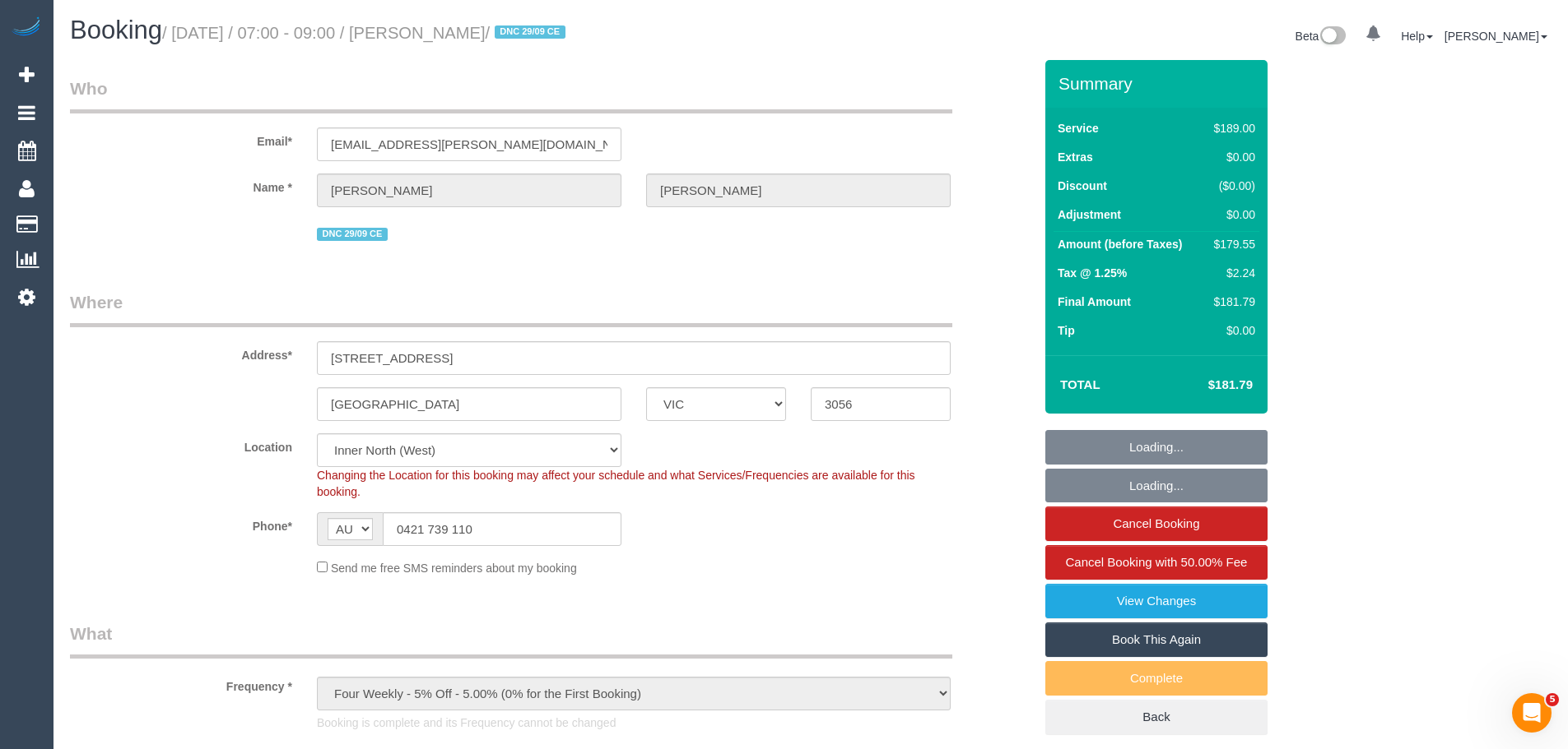
select select "number:34"
select select "number:13"
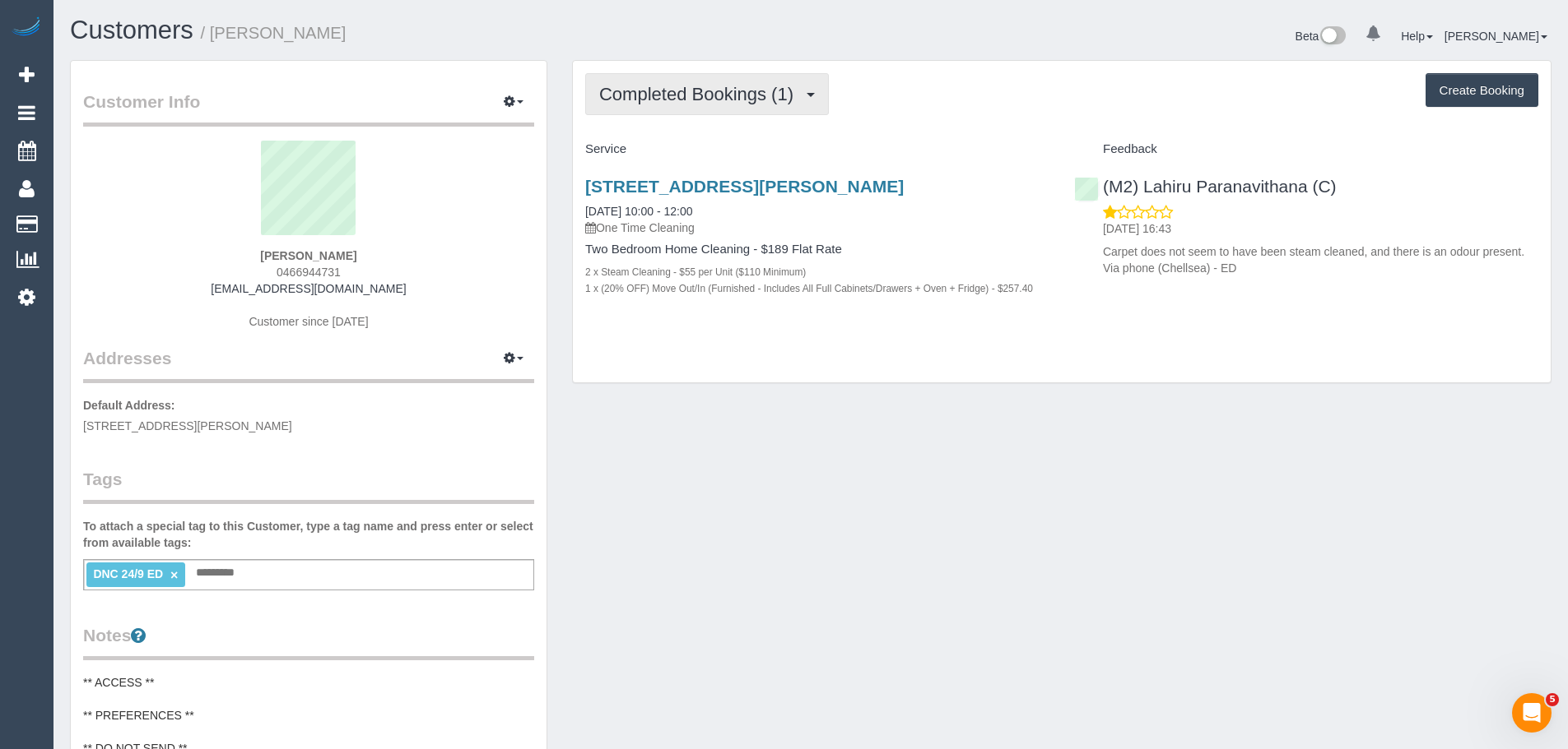
click at [704, 100] on span "Completed Bookings (1)" at bounding box center [700, 94] width 203 height 21
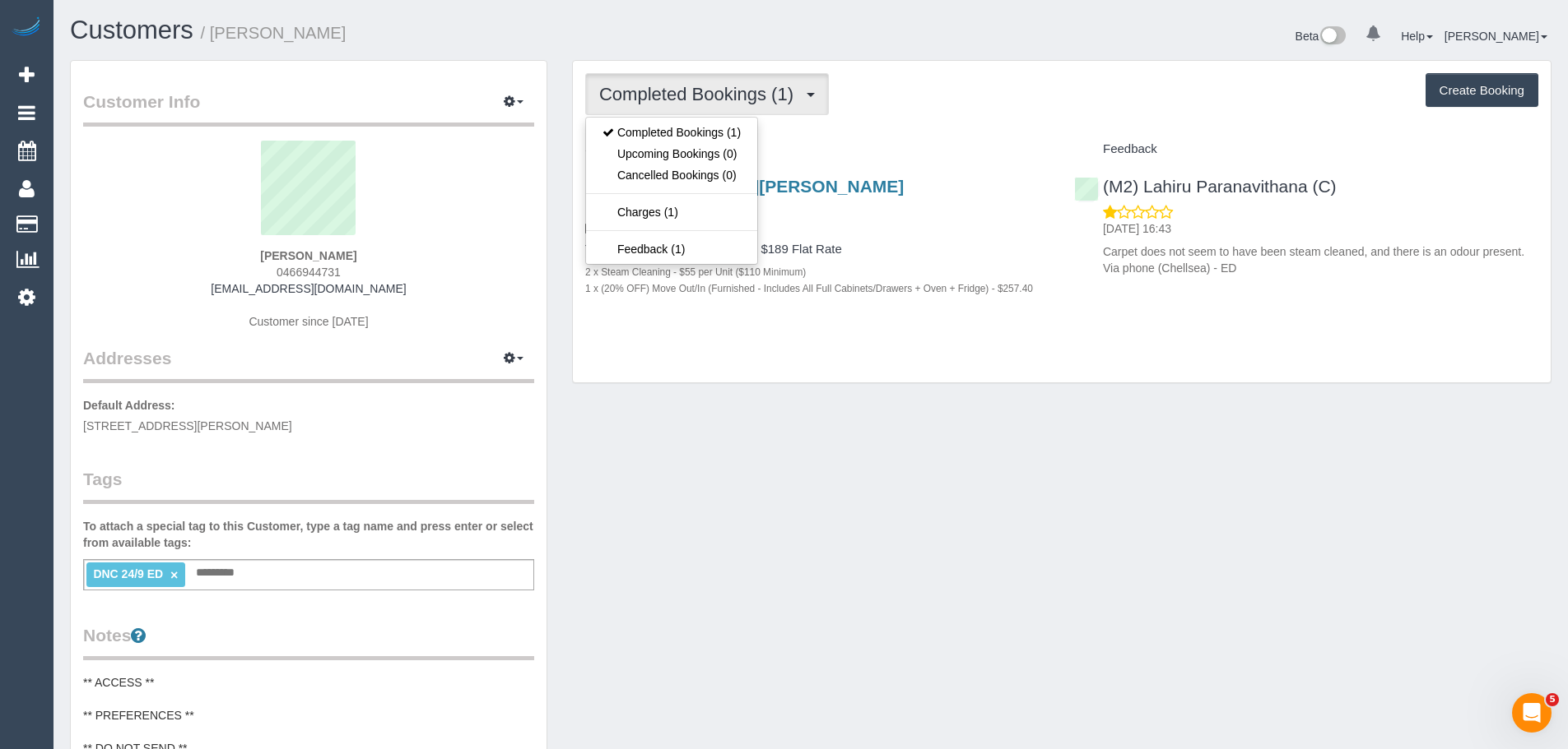
click at [878, 330] on div "Completed Bookings (1) Completed Bookings (1) Upcoming Bookings (0) Cancelled B…" at bounding box center [1061, 222] width 977 height 322
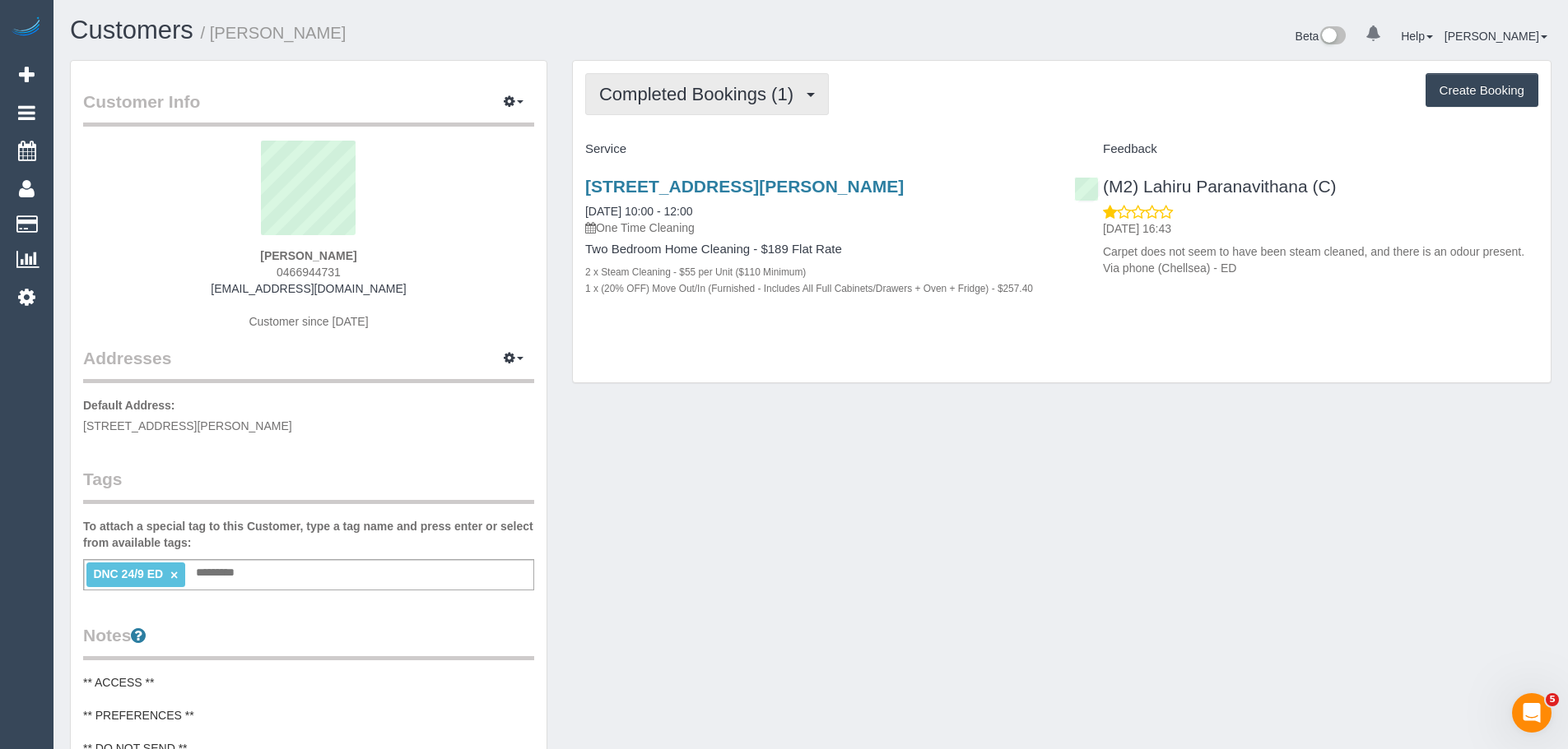
click at [710, 81] on button "Completed Bookings (1)" at bounding box center [706, 94] width 243 height 42
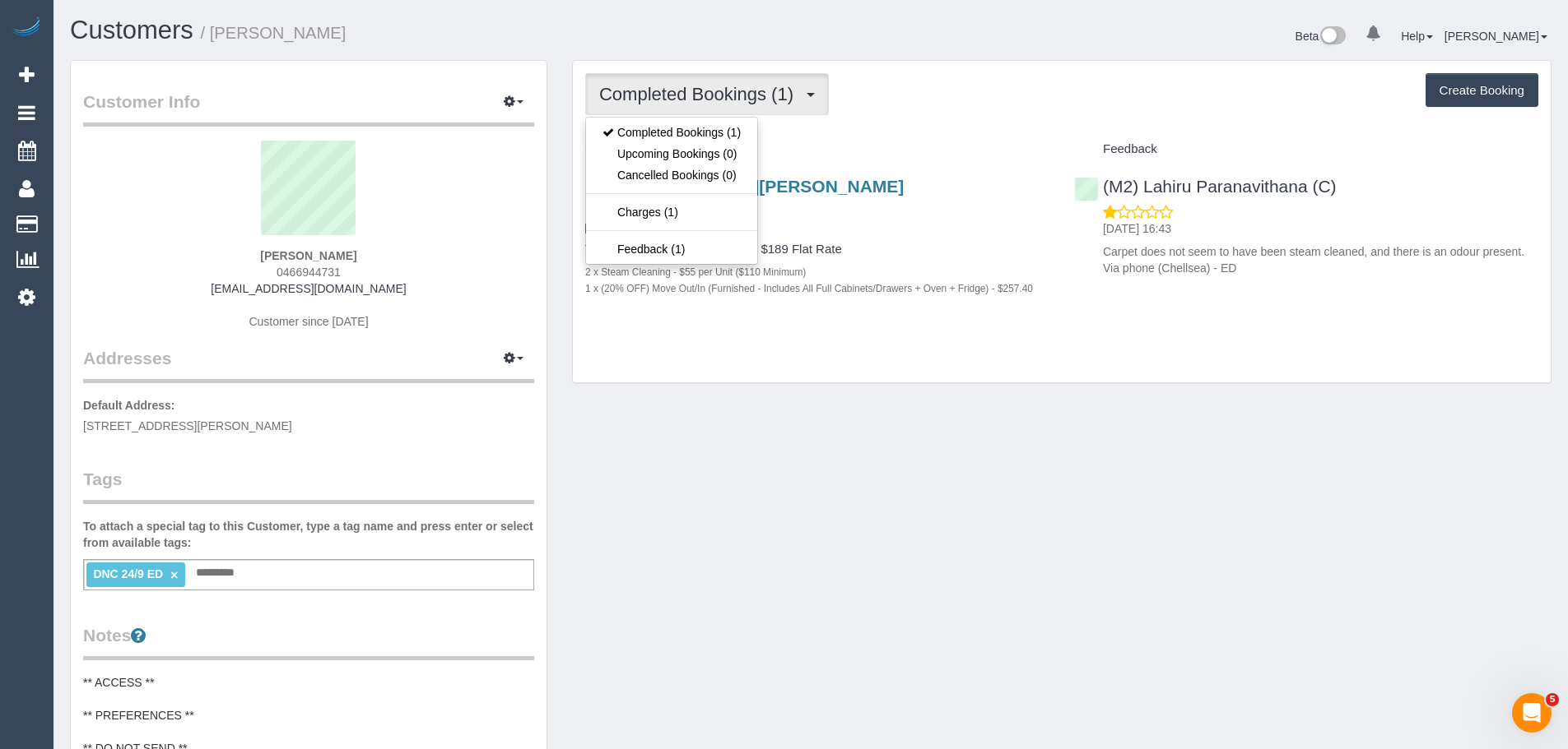
click at [908, 126] on div "Completed Bookings (1) Completed Bookings (1) Upcoming Bookings (0) Cancelled B…" at bounding box center [1061, 222] width 977 height 322
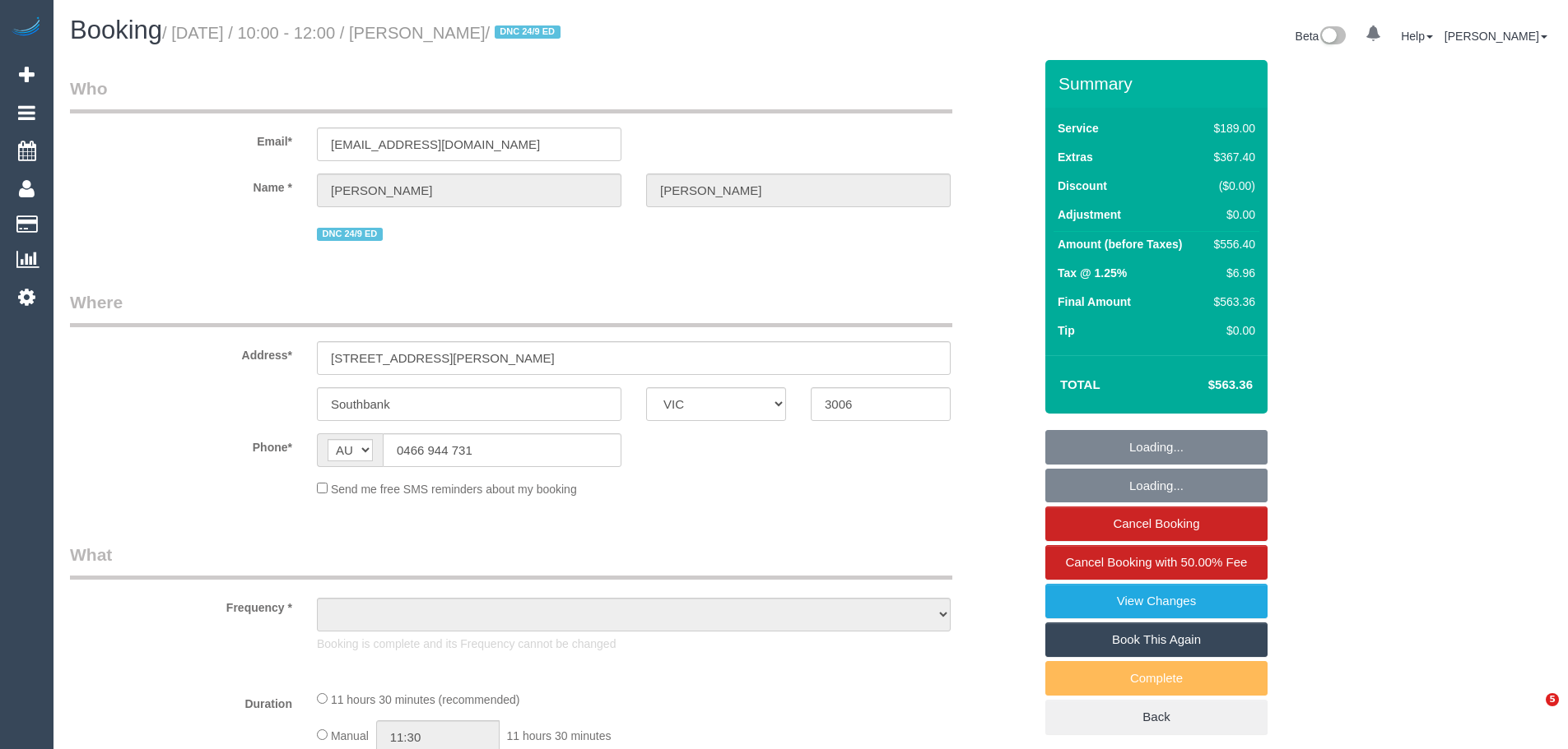
select select "VIC"
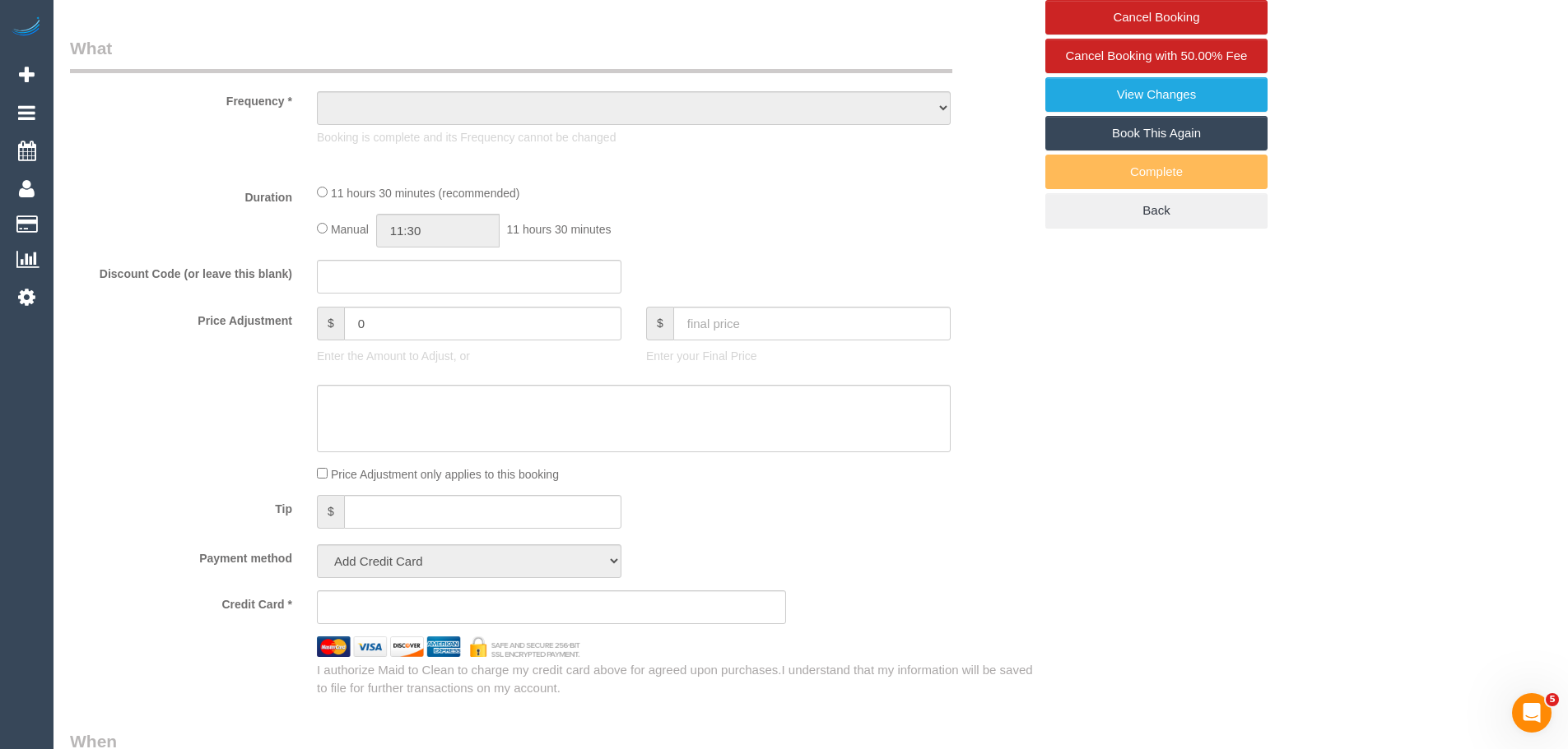
scroll to position [666, 0]
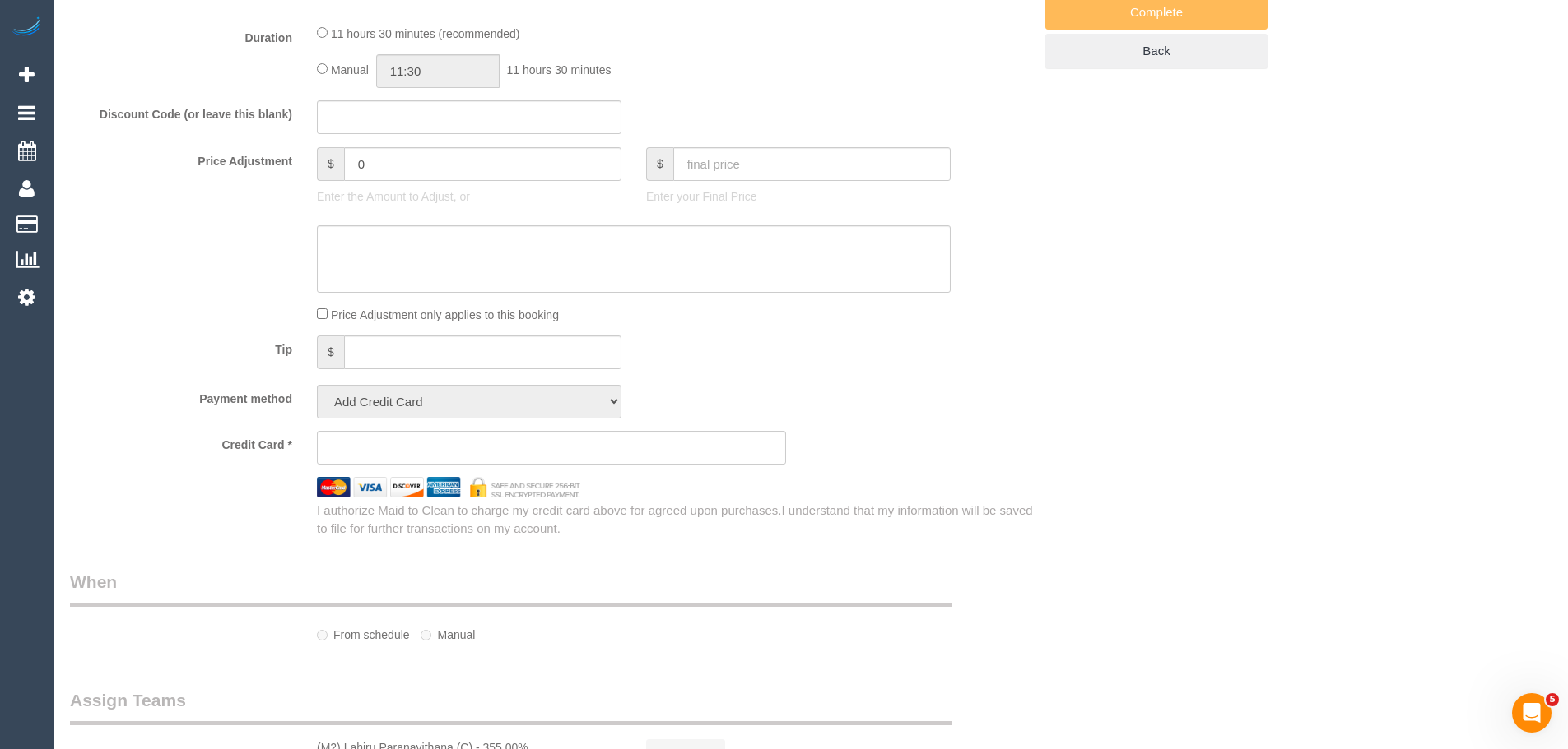
select select "number:28"
select select "number:15"
select select "number:20"
select select "number:24"
select select "number:26"
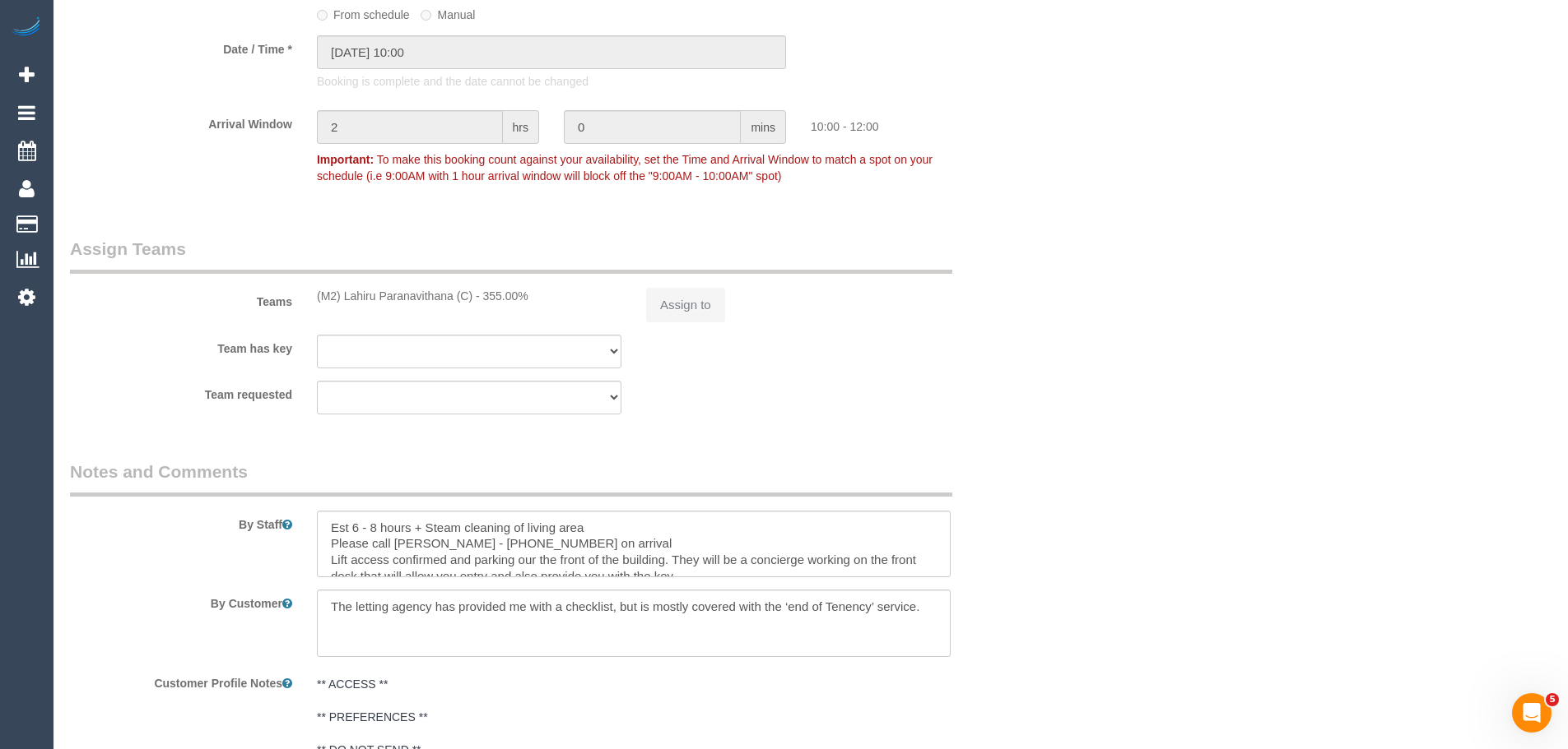
select select "object:864"
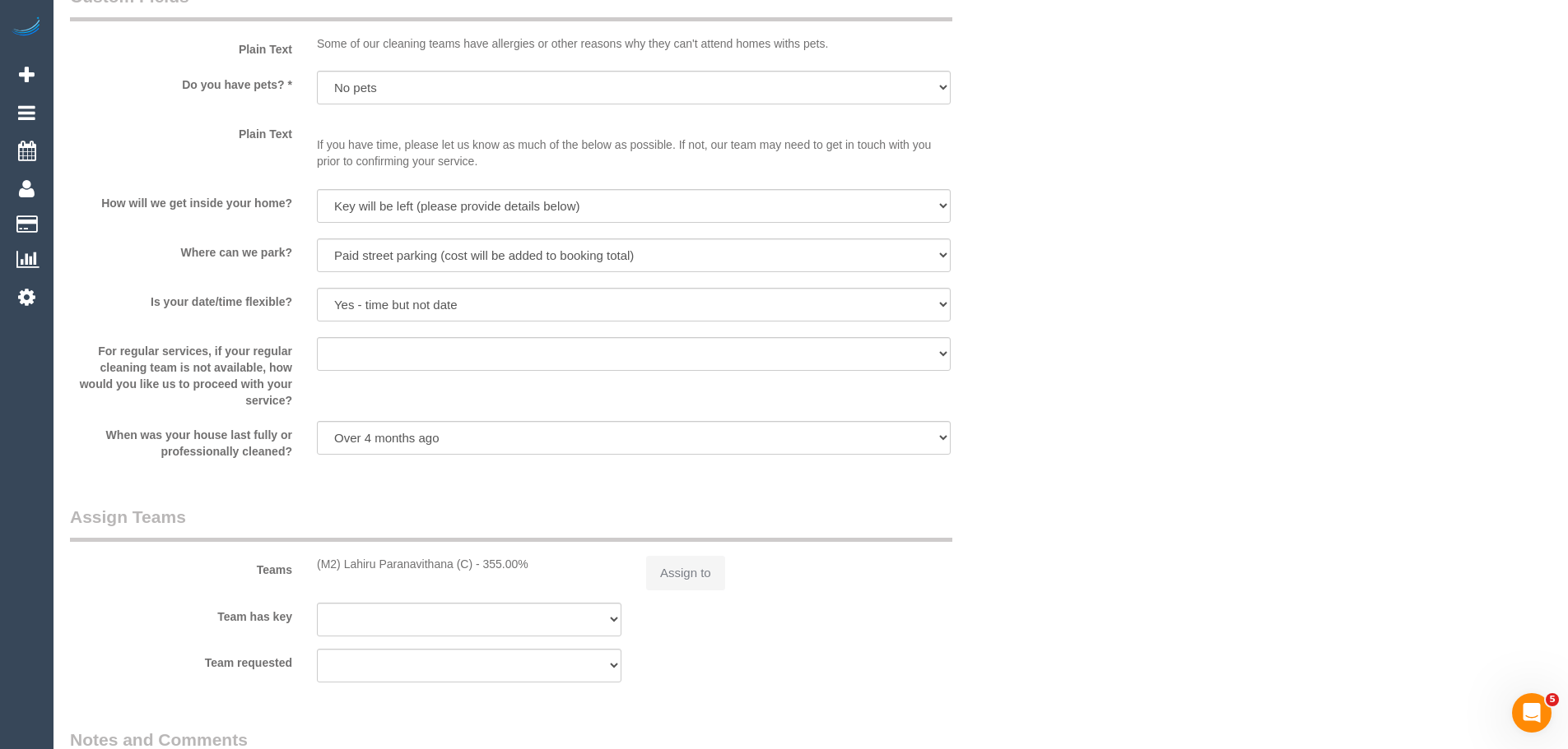
select select "string:stripe-pm_1S5iy12GScqysDRVieydaqK8"
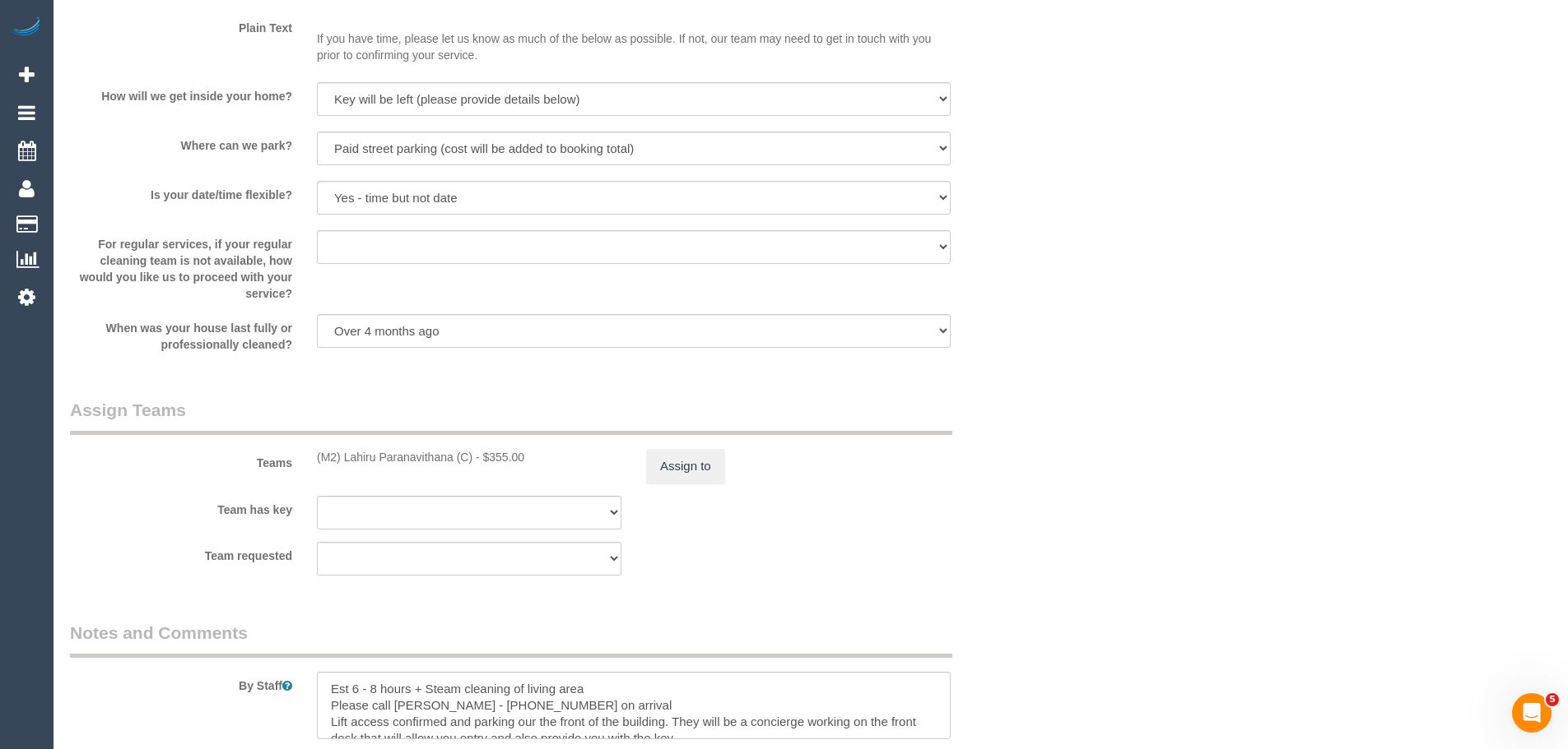
select select "object:2209"
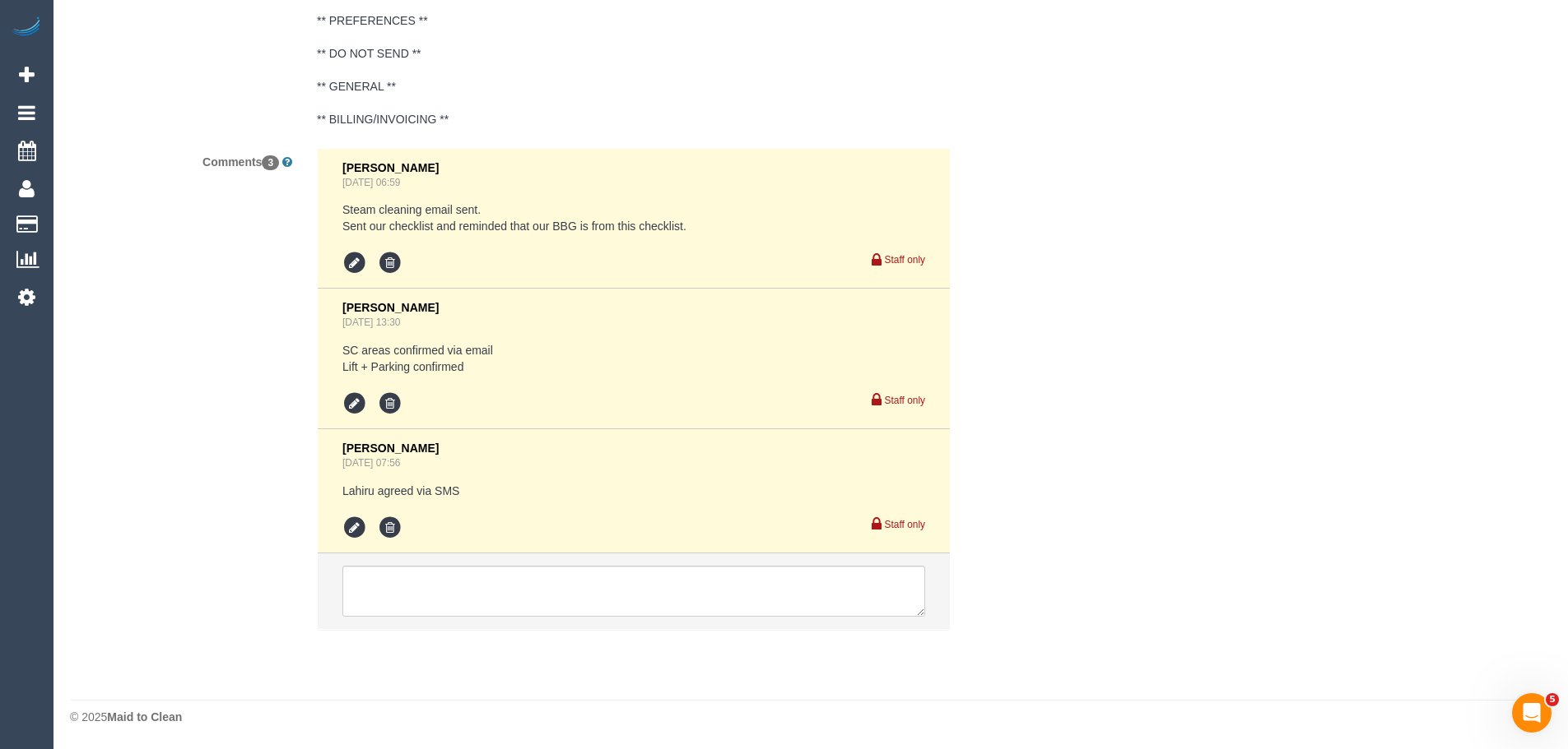
scroll to position [2721, 0]
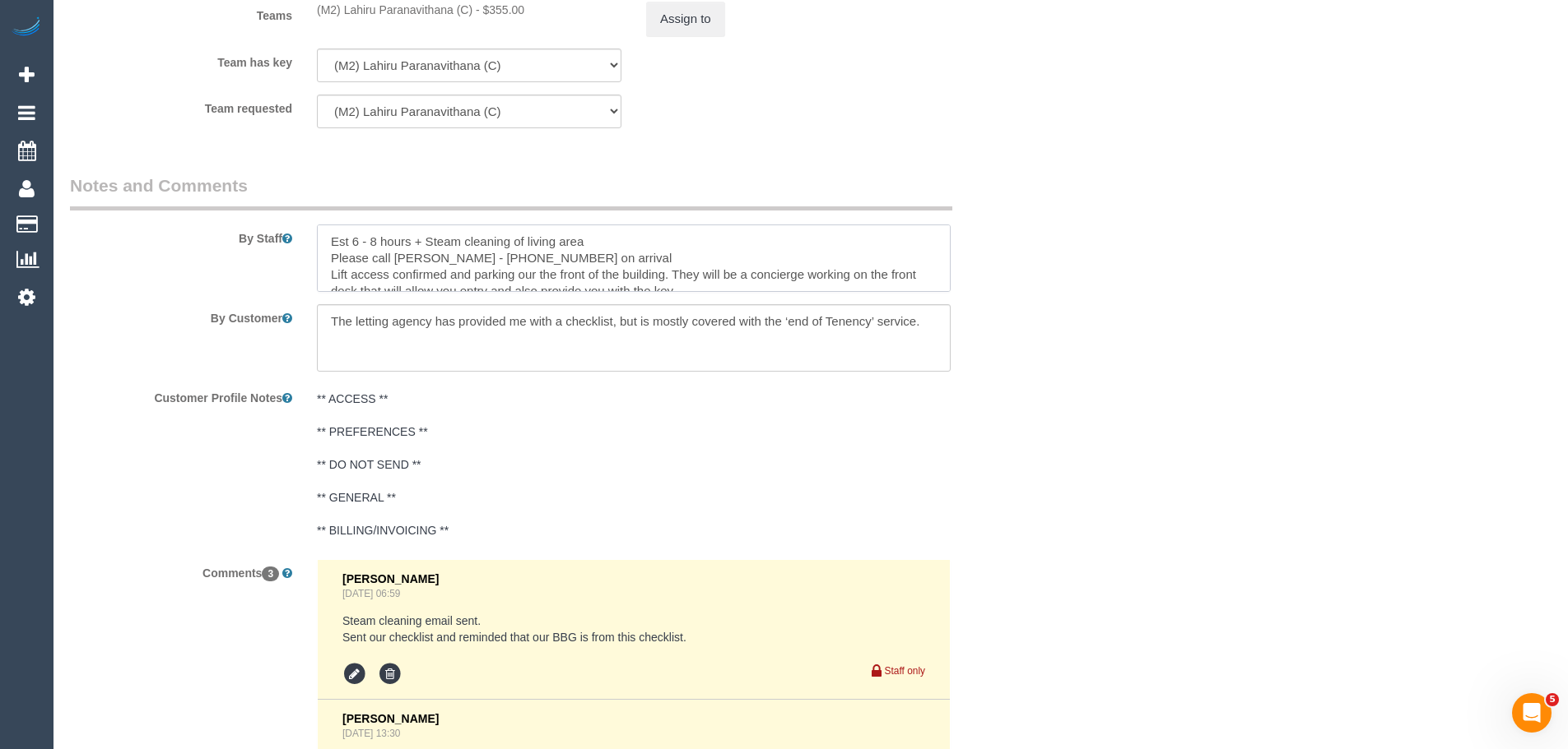
drag, startPoint x: 425, startPoint y: 241, endPoint x: 600, endPoint y: 237, distance: 175.0
click at [600, 237] on textarea at bounding box center [634, 257] width 634 height 67
click at [601, 237] on textarea at bounding box center [634, 257] width 634 height 67
drag, startPoint x: 425, startPoint y: 238, endPoint x: 618, endPoint y: 243, distance: 193.1
click at [618, 243] on textarea at bounding box center [634, 257] width 634 height 67
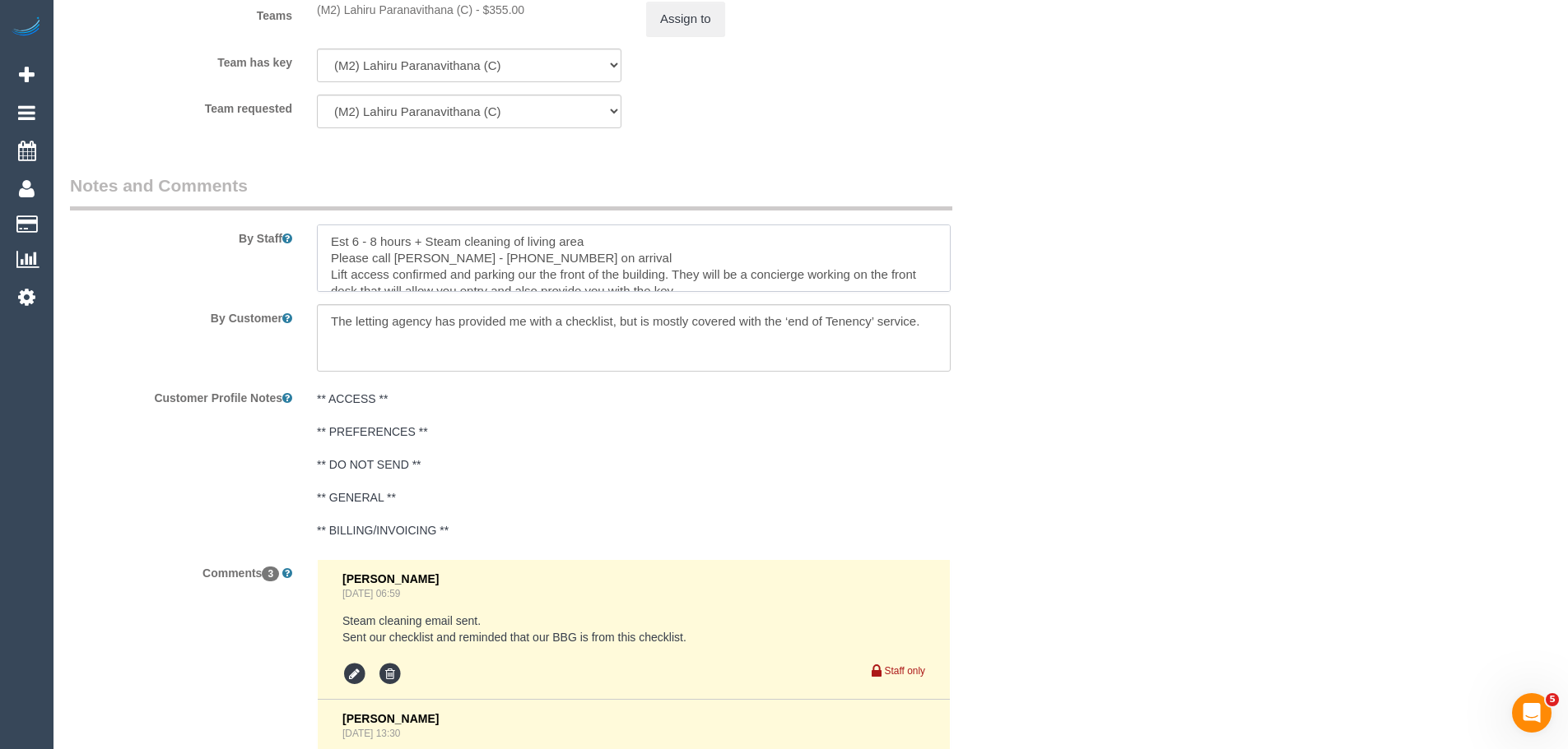
click at [618, 243] on textarea at bounding box center [634, 257] width 634 height 67
drag, startPoint x: 424, startPoint y: 239, endPoint x: 579, endPoint y: 249, distance: 155.3
click at [579, 249] on textarea at bounding box center [634, 257] width 634 height 67
click at [588, 253] on textarea at bounding box center [634, 257] width 634 height 67
drag, startPoint x: 425, startPoint y: 241, endPoint x: 627, endPoint y: 236, distance: 202.1
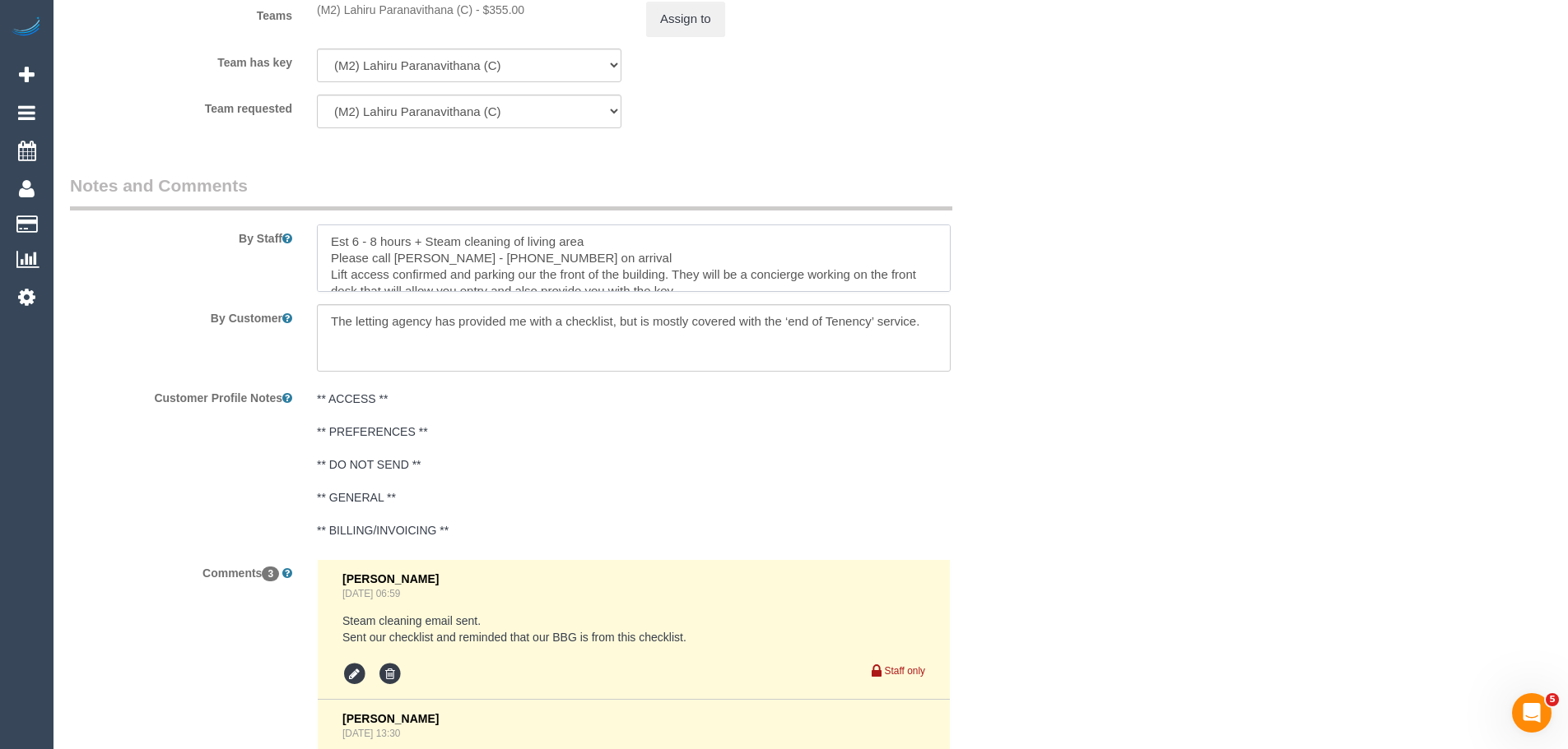
click at [627, 236] on textarea at bounding box center [634, 257] width 634 height 67
drag, startPoint x: 426, startPoint y: 240, endPoint x: 751, endPoint y: 240, distance: 325.0
click at [751, 240] on textarea at bounding box center [634, 257] width 634 height 67
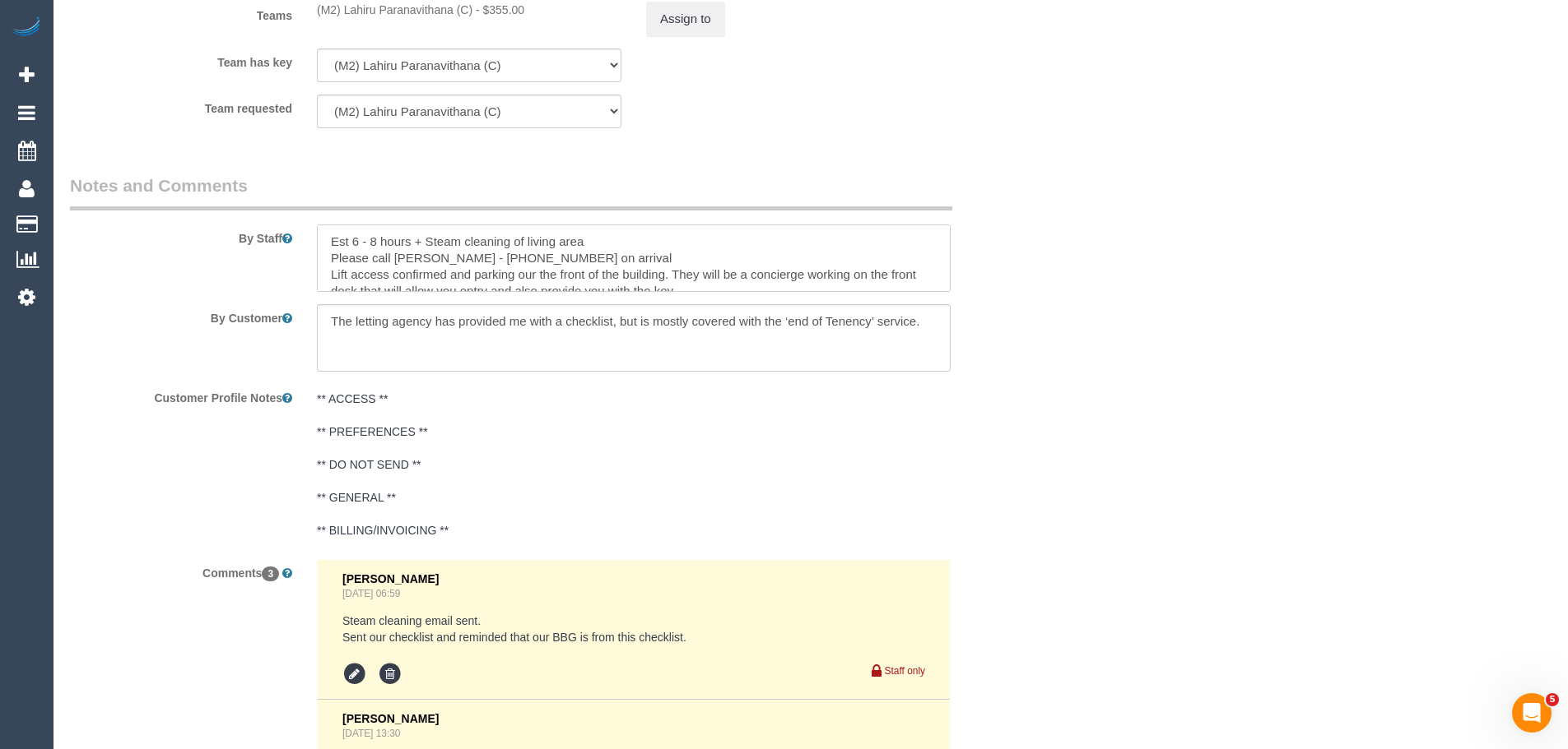
drag, startPoint x: 425, startPoint y: 240, endPoint x: 658, endPoint y: 241, distance: 233.0
click at [658, 241] on textarea at bounding box center [634, 257] width 634 height 67
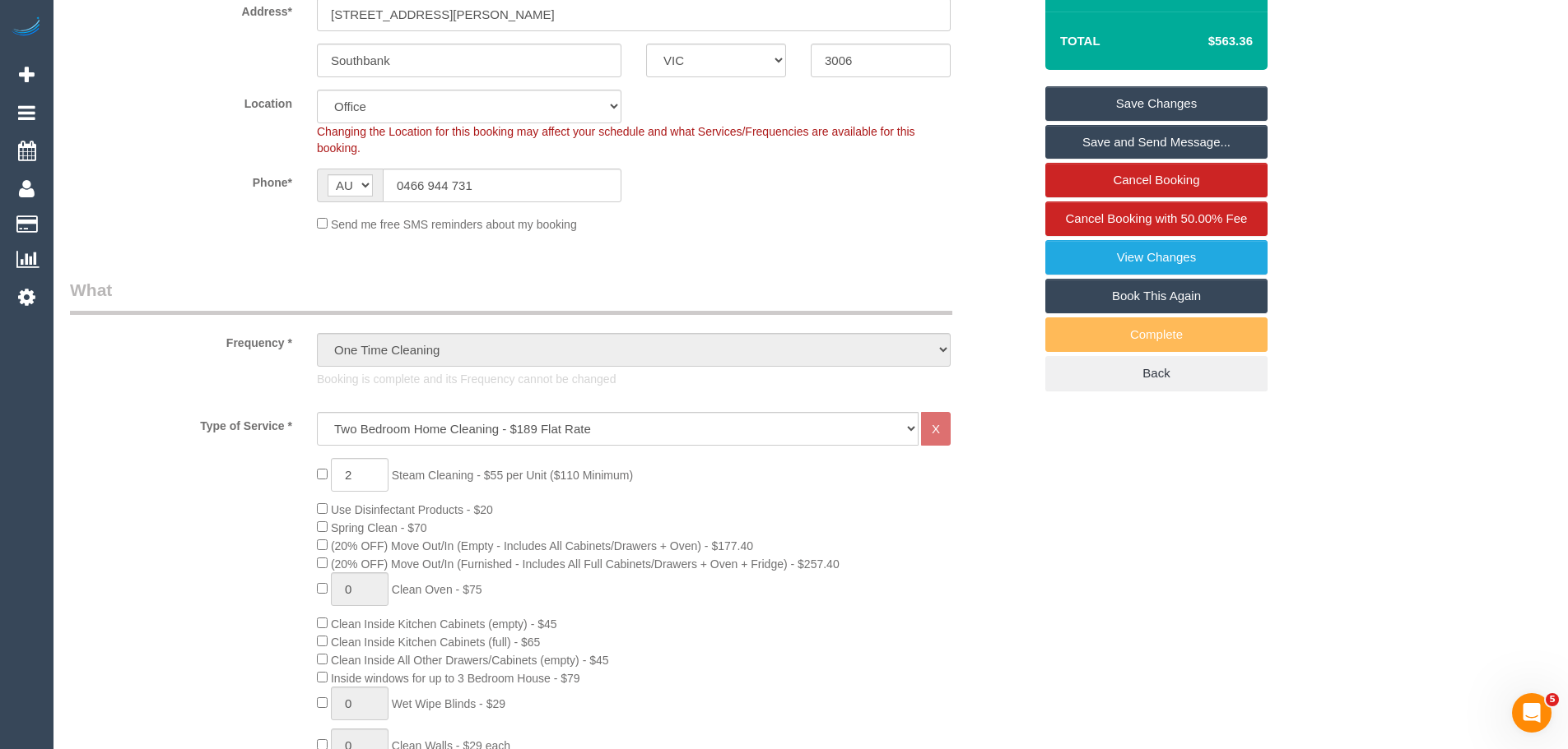
scroll to position [89, 0]
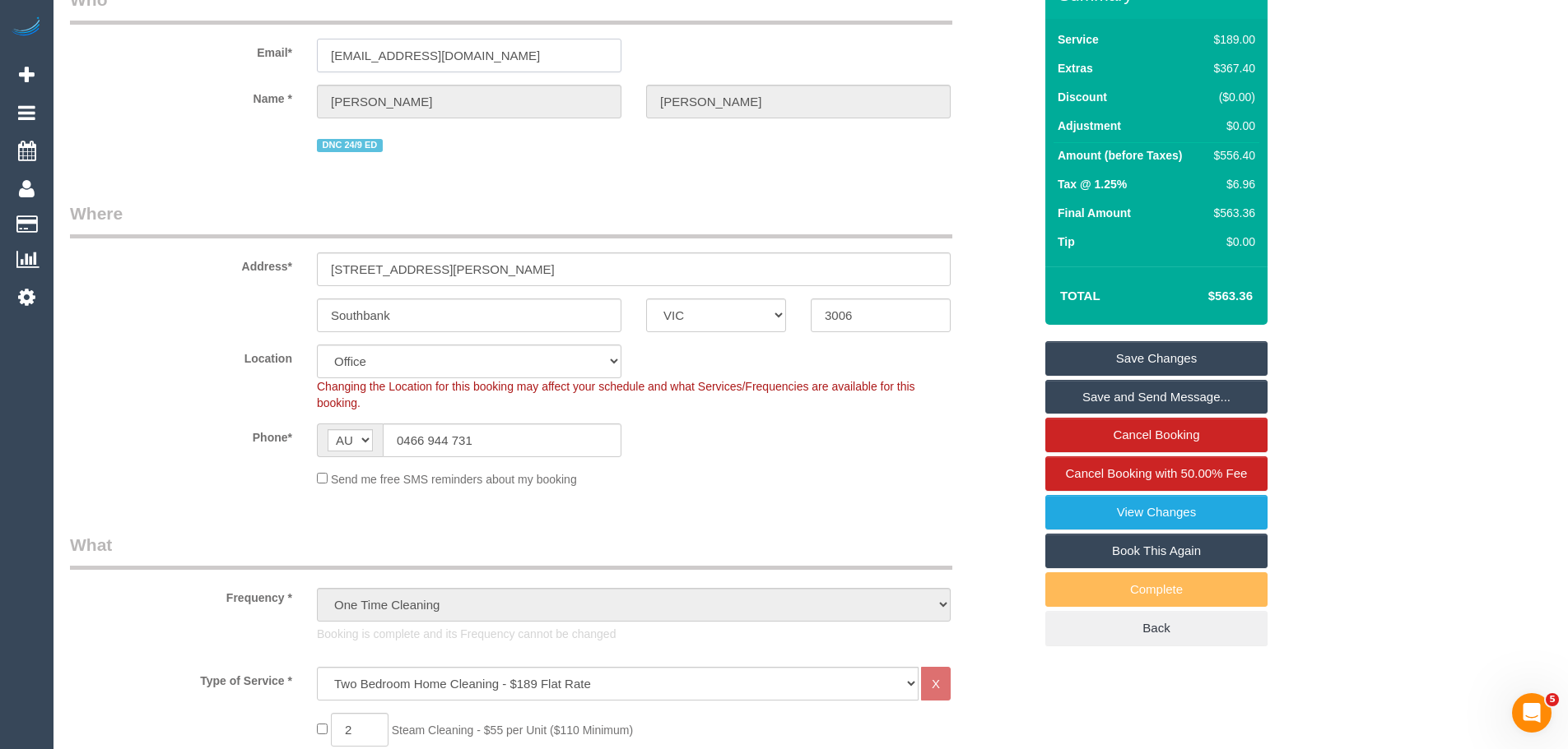
drag, startPoint x: 497, startPoint y: 59, endPoint x: 162, endPoint y: 53, distance: 335.1
click at [162, 53] on div "Email* tomwilletts4@gmail.com" at bounding box center [551, 30] width 987 height 84
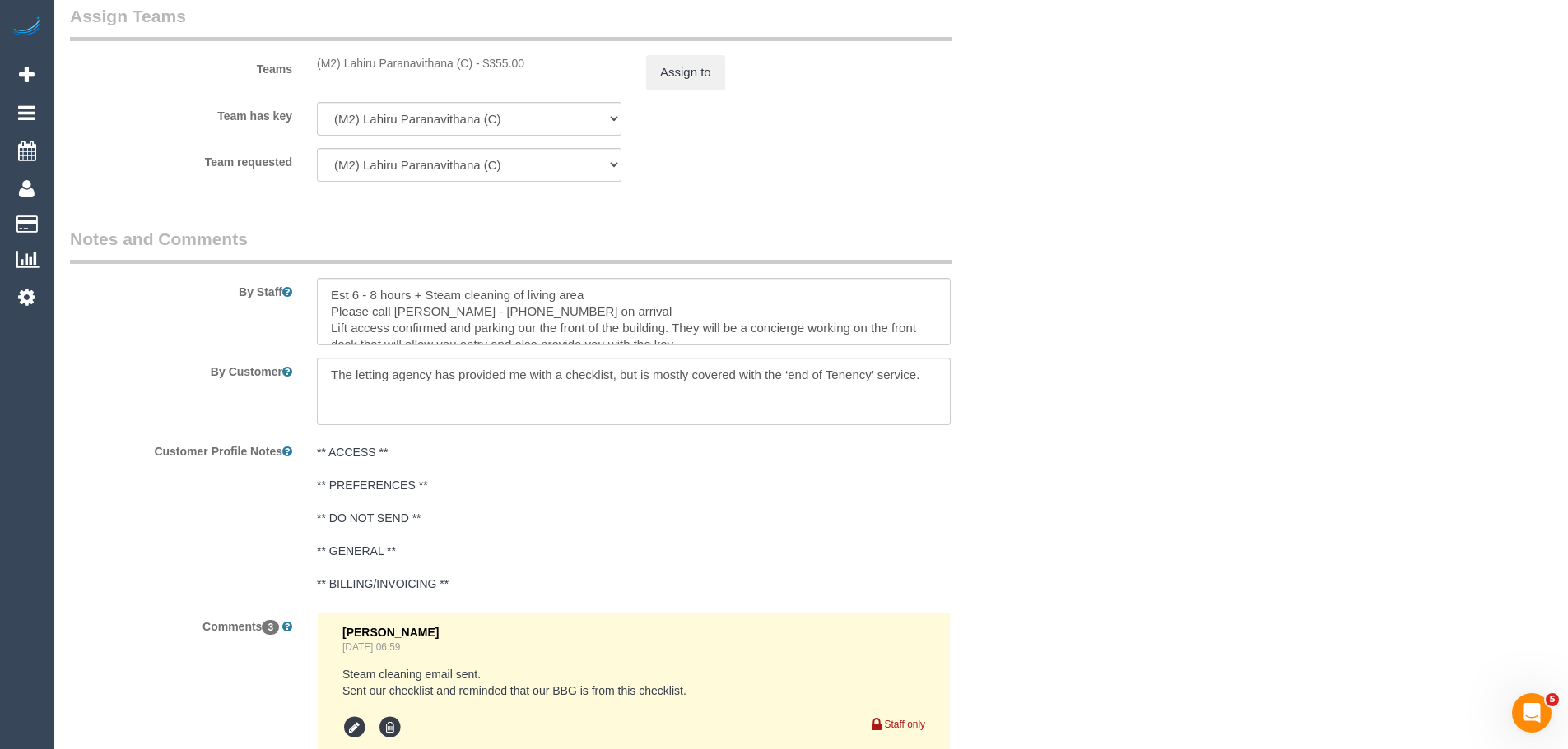
scroll to position [2802, 0]
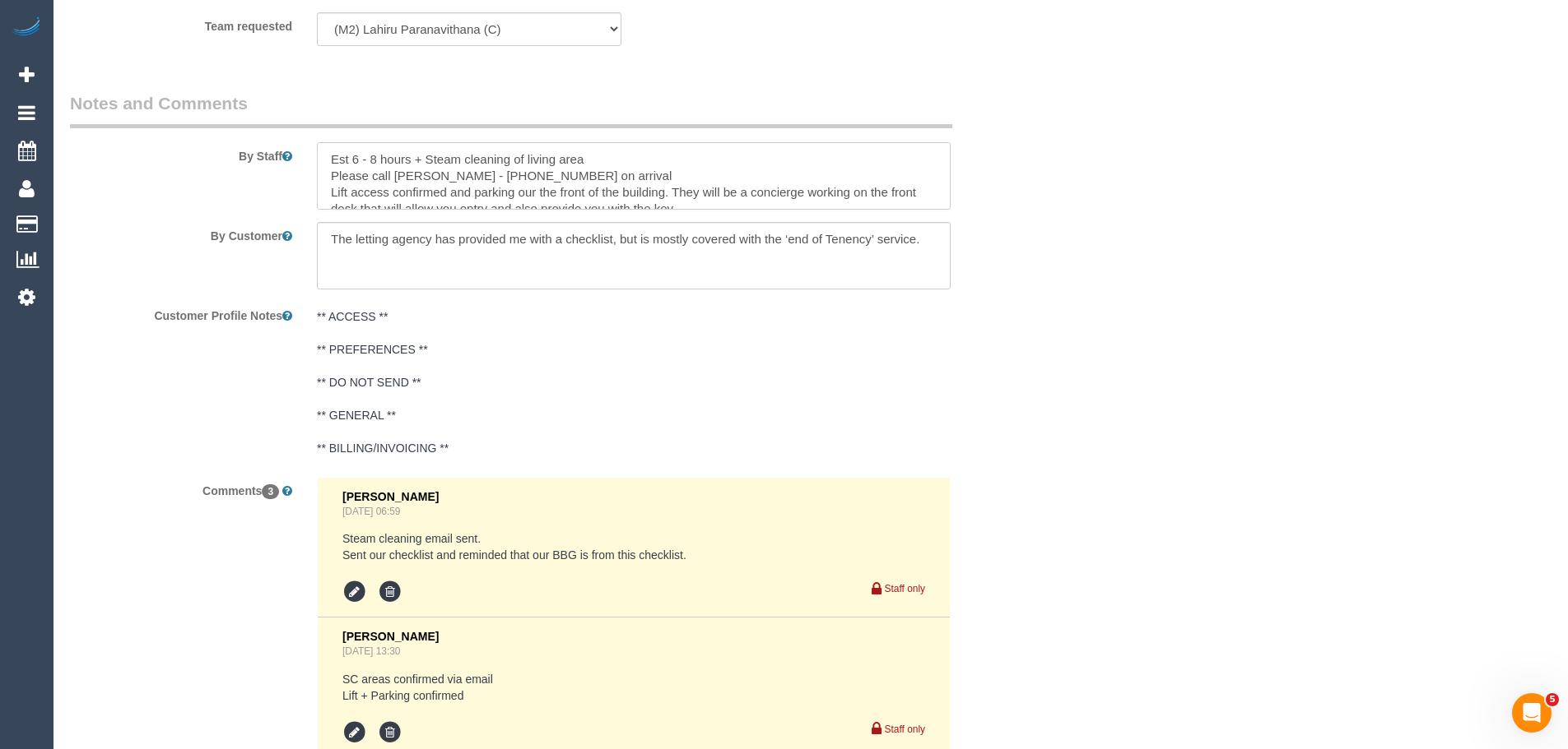
drag, startPoint x: 425, startPoint y: 161, endPoint x: 667, endPoint y: 155, distance: 242.1
click at [667, 155] on textarea at bounding box center [634, 176] width 634 height 67
click at [650, 167] on textarea at bounding box center [634, 176] width 634 height 67
drag, startPoint x: 426, startPoint y: 161, endPoint x: 658, endPoint y: 162, distance: 232.0
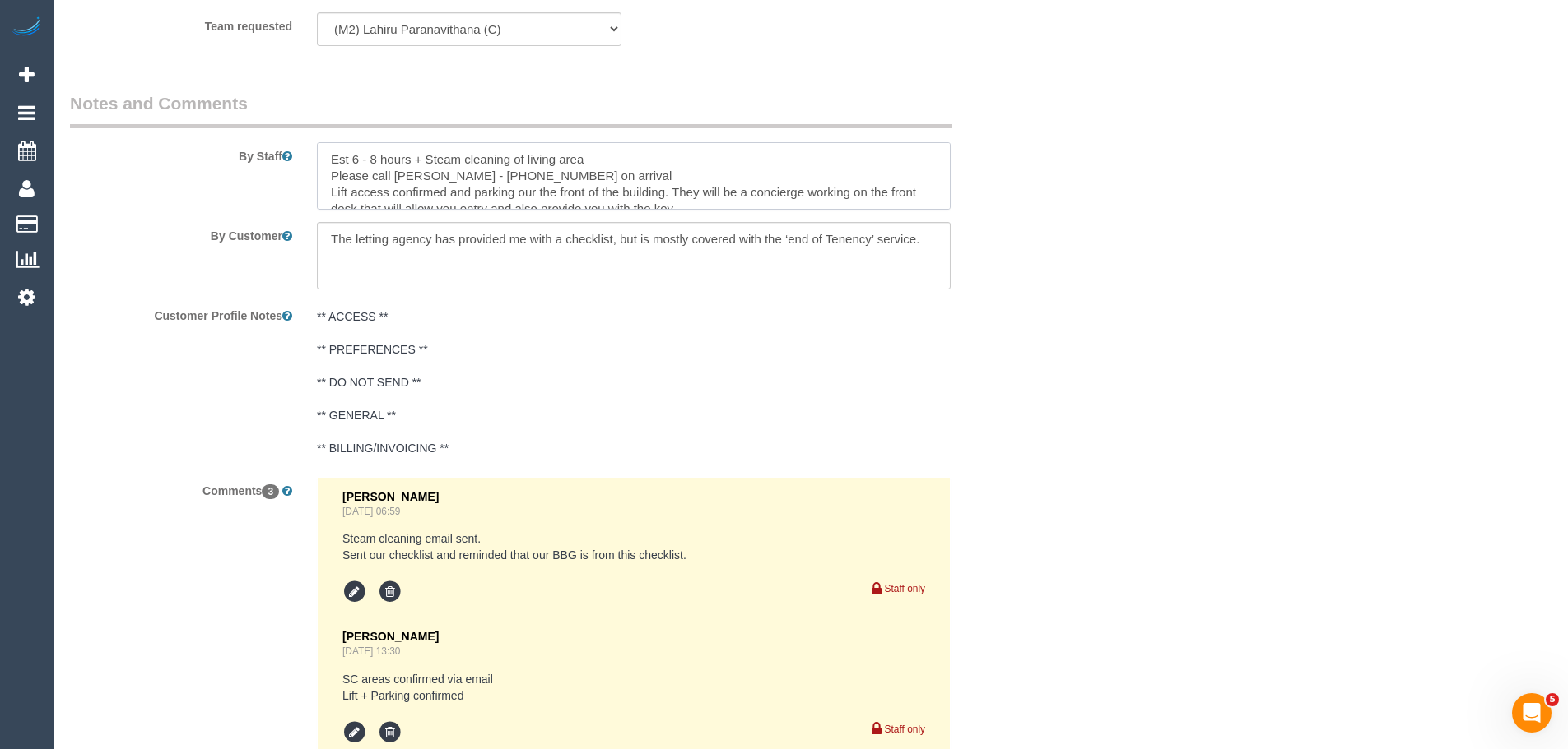
click at [658, 162] on textarea at bounding box center [634, 176] width 634 height 67
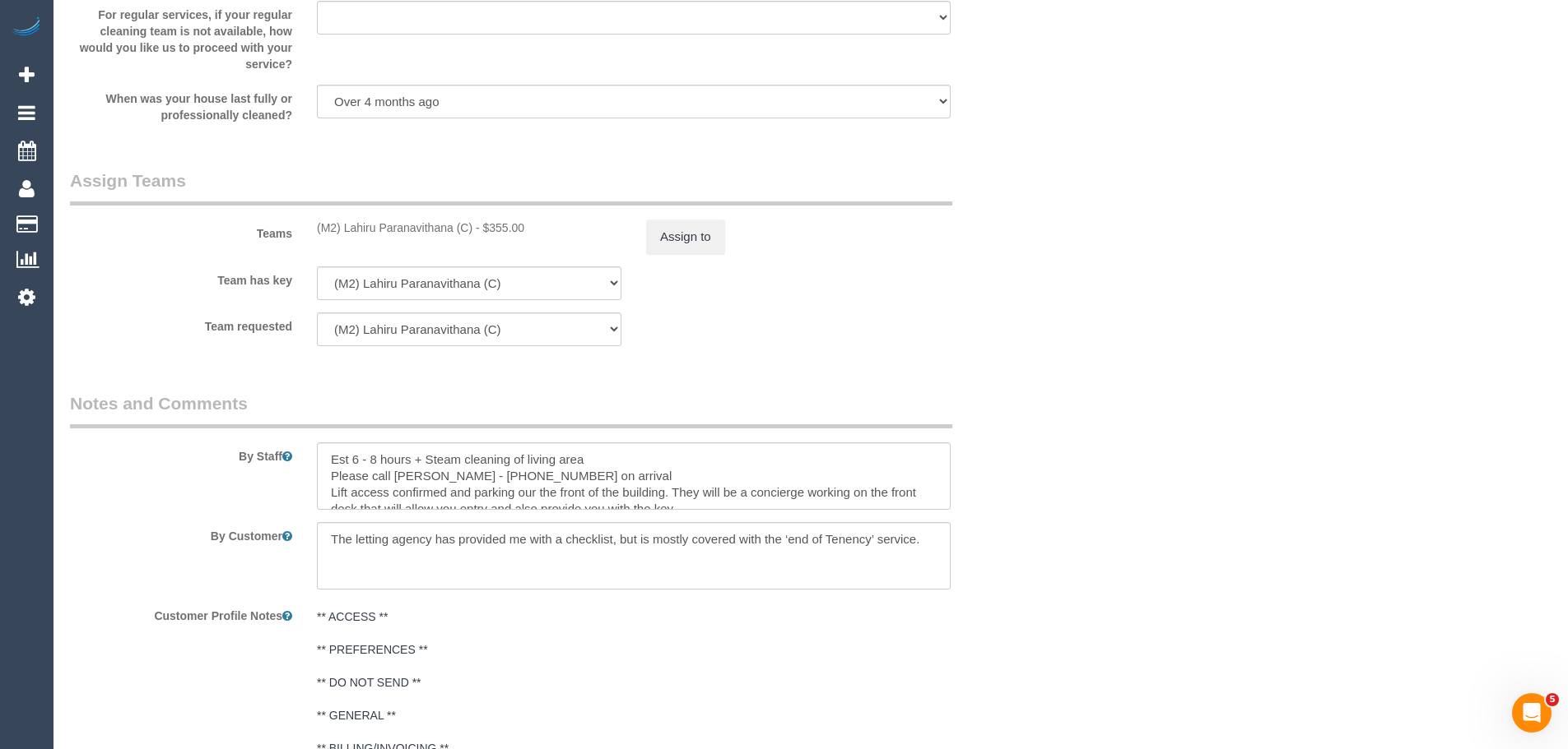
scroll to position [2474, 0]
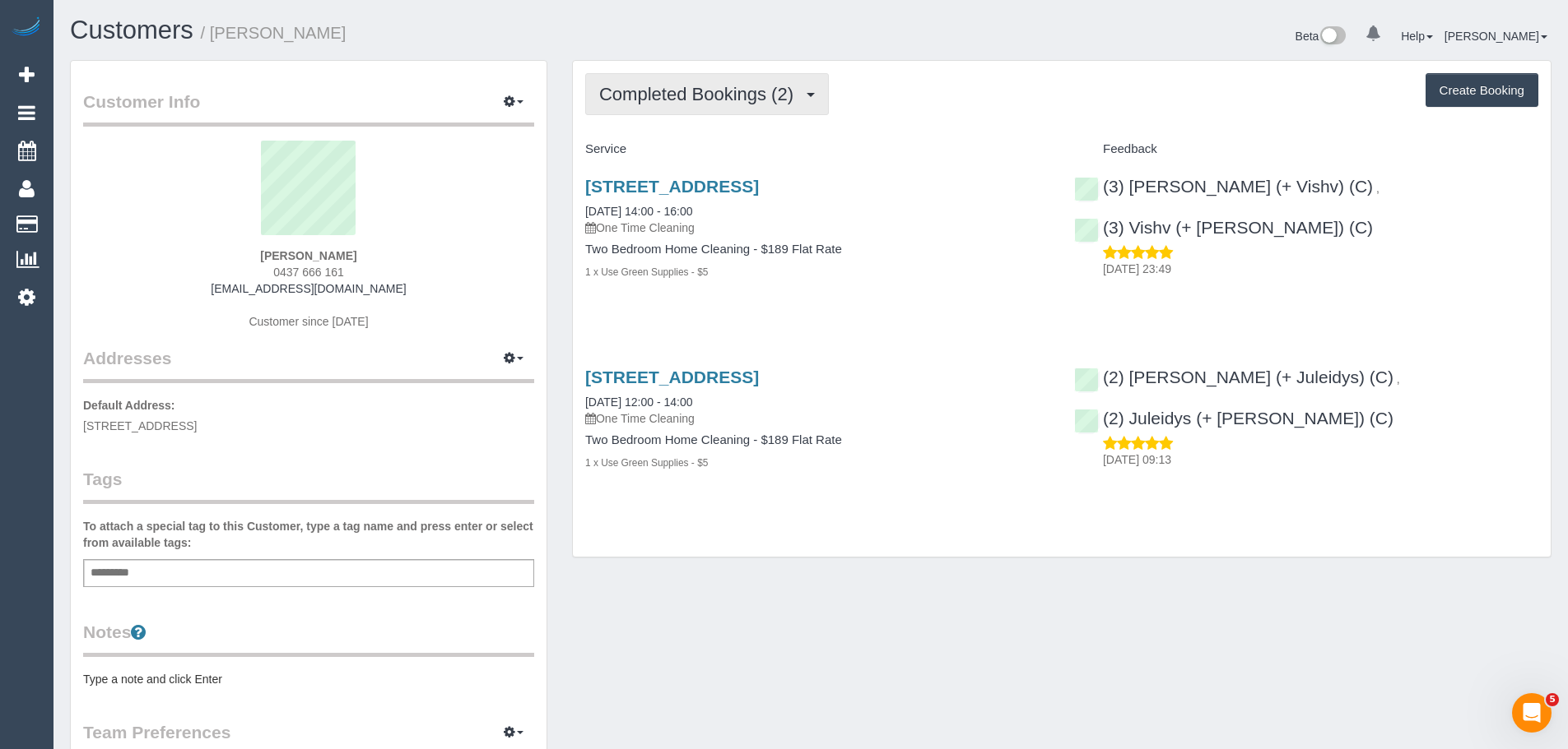
click at [644, 92] on span "Completed Bookings (2)" at bounding box center [700, 94] width 203 height 21
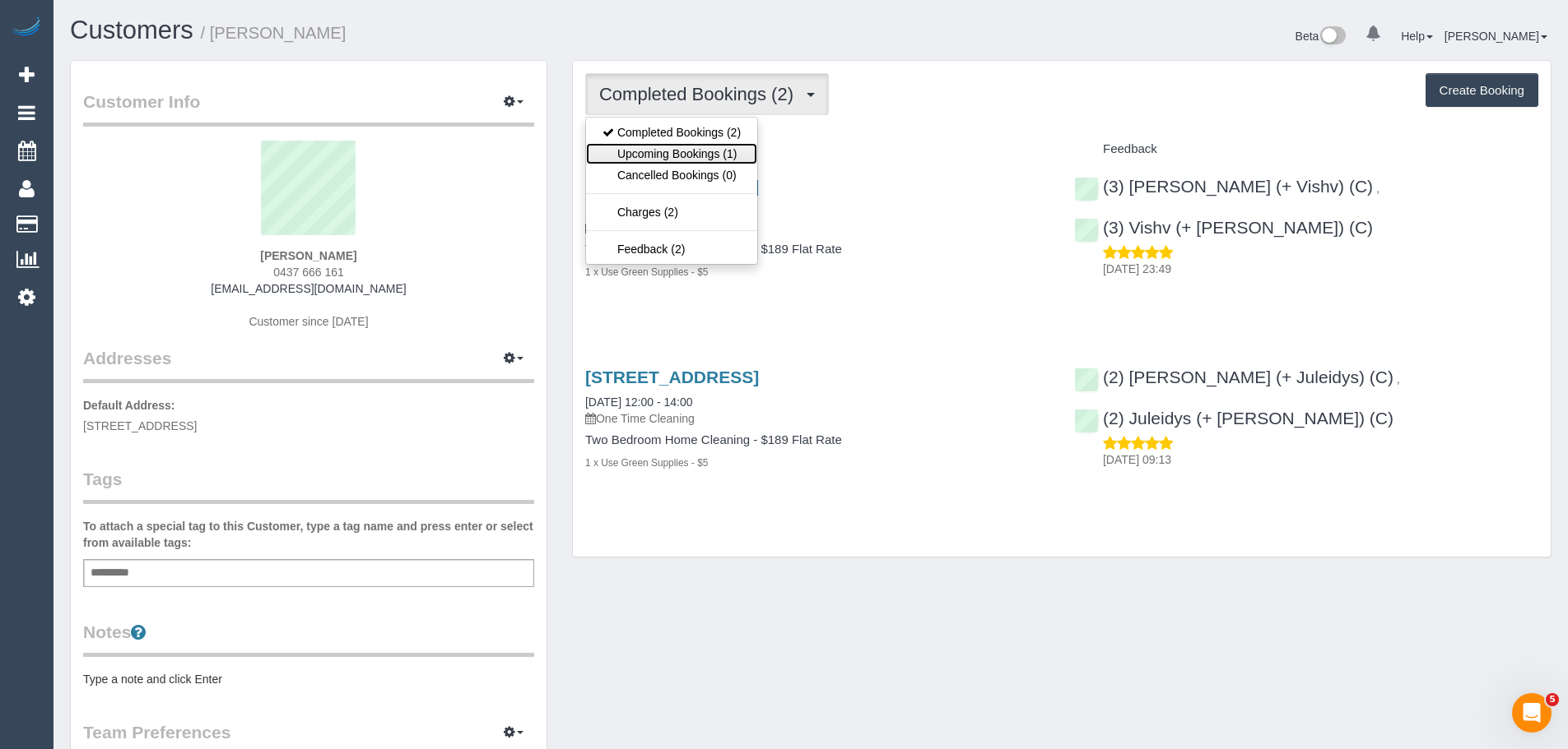
click at [667, 152] on link "Upcoming Bookings (1)" at bounding box center [671, 154] width 171 height 22
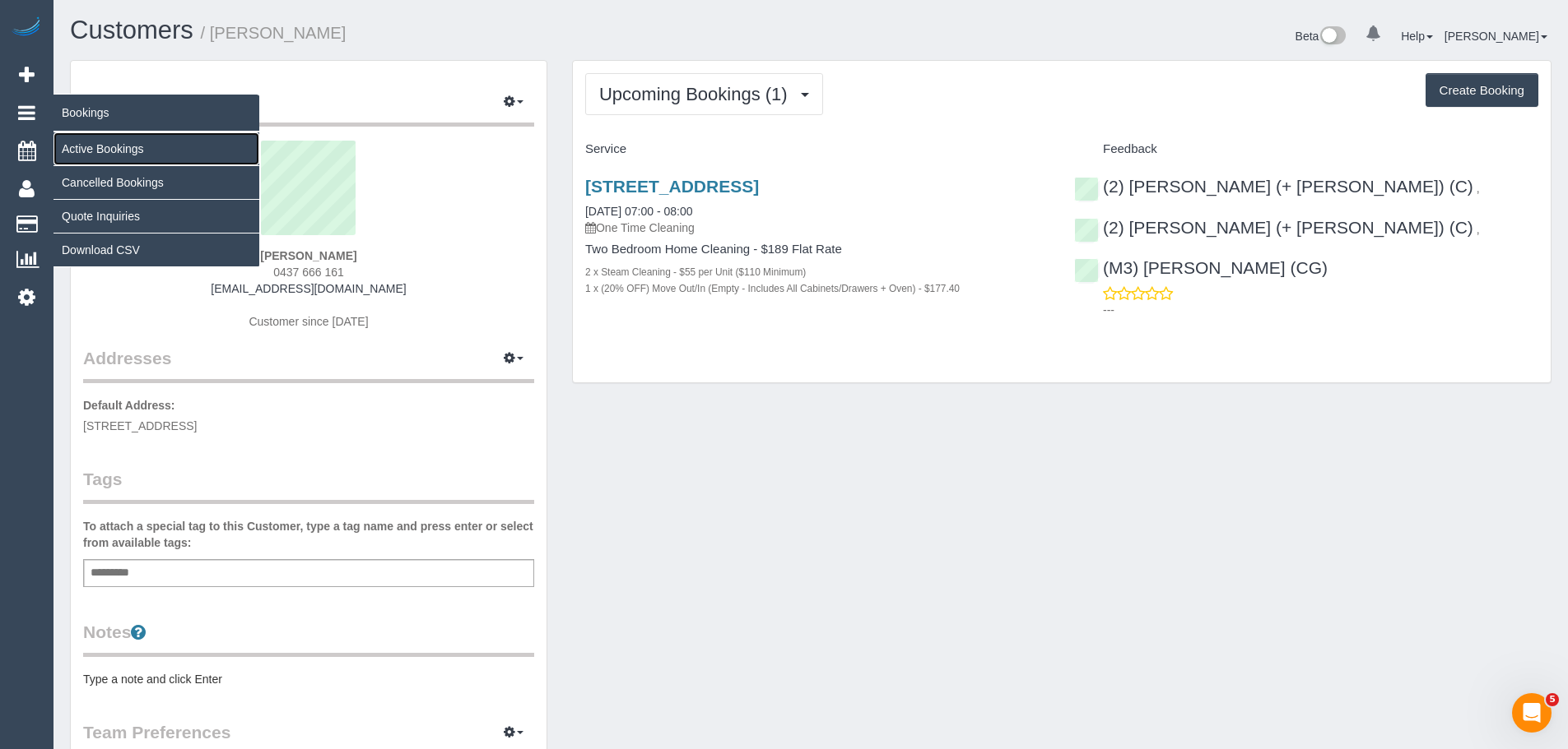
click at [101, 148] on link "Active Bookings" at bounding box center [156, 149] width 206 height 33
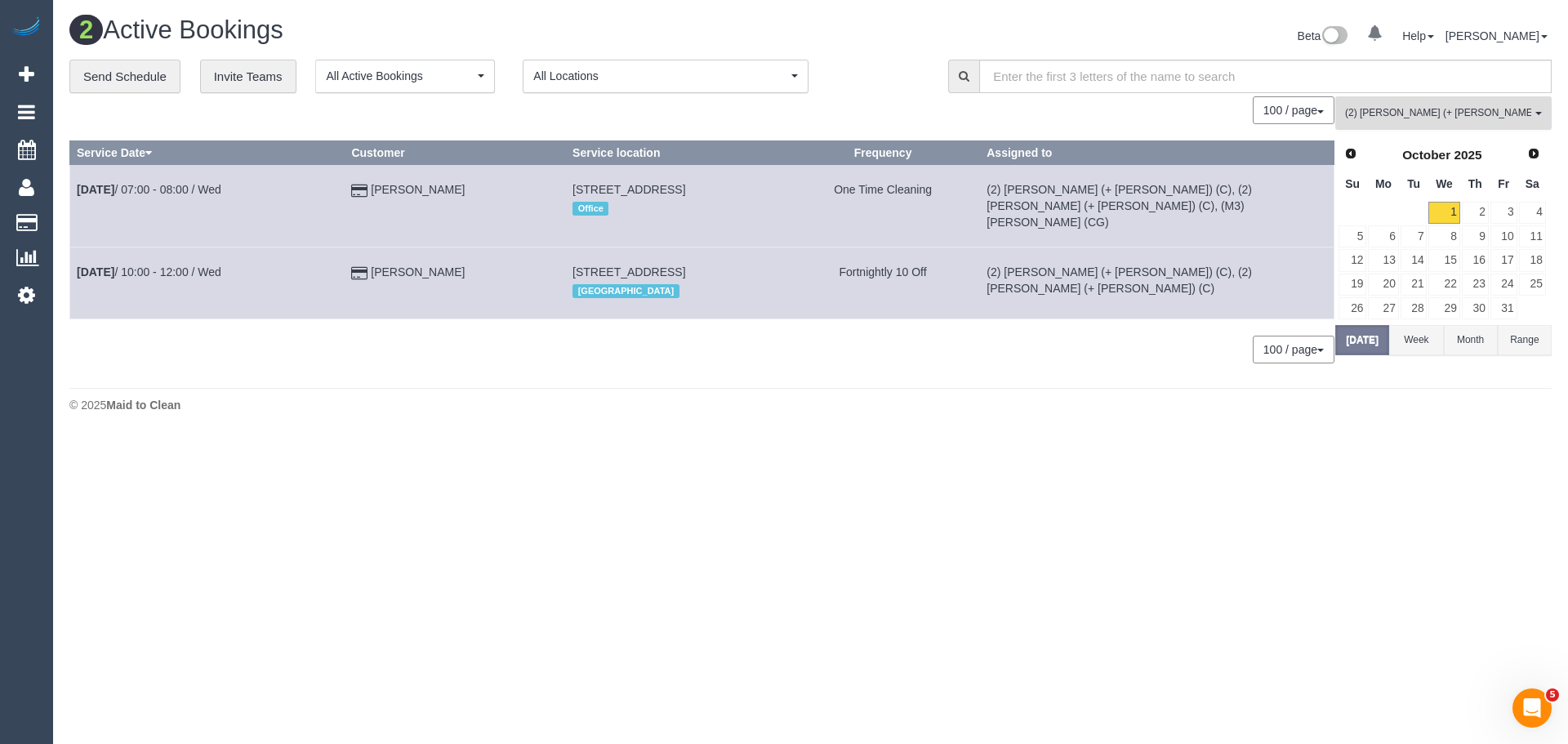
click at [1412, 122] on button "(2) Daniela (+ Kevin) (C) , (2) Kevin (+ Daniela) (C) All Teams" at bounding box center [1443, 113] width 216 height 34
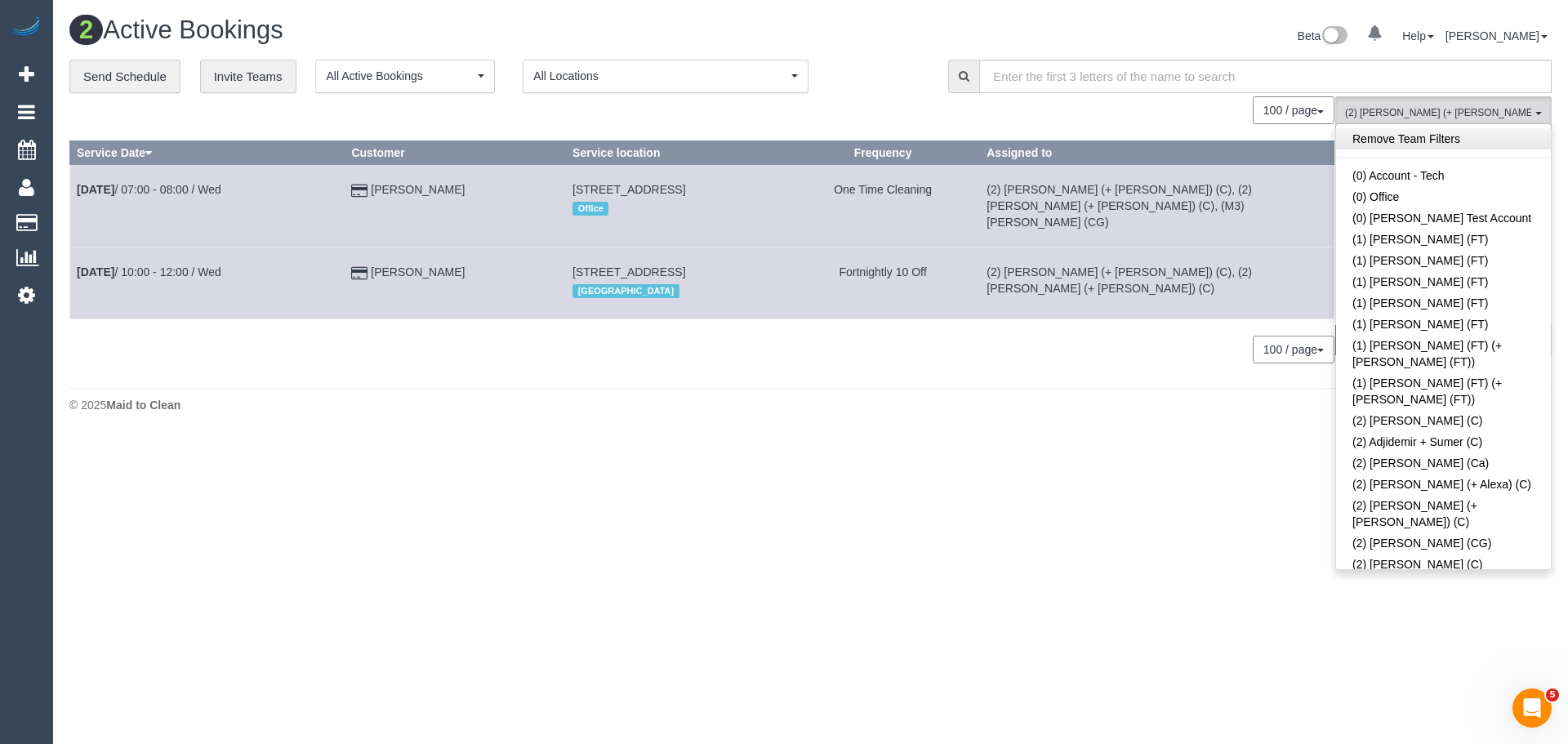
click at [1433, 142] on link "Remove Team Filters" at bounding box center [1443, 139] width 215 height 21
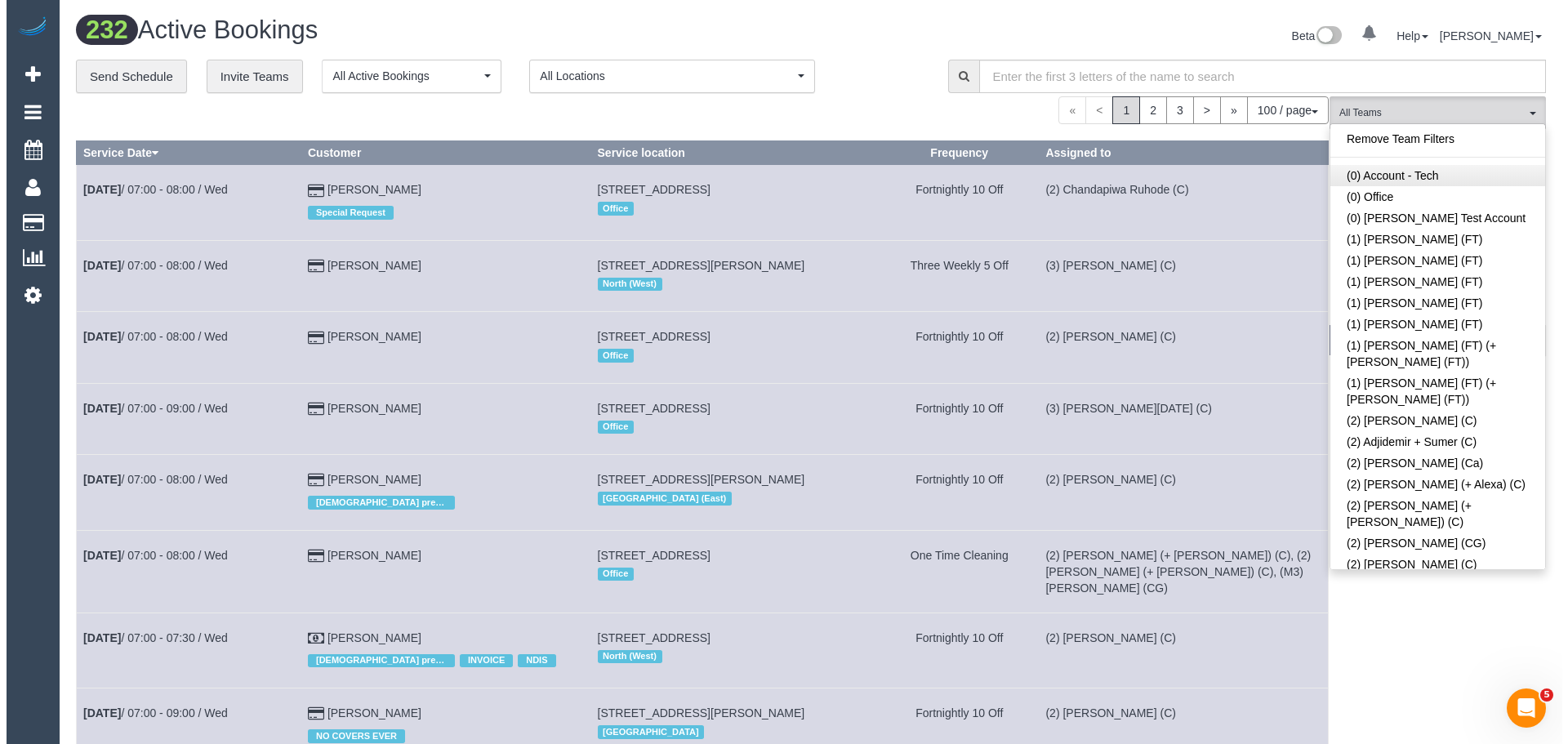
scroll to position [1868, 0]
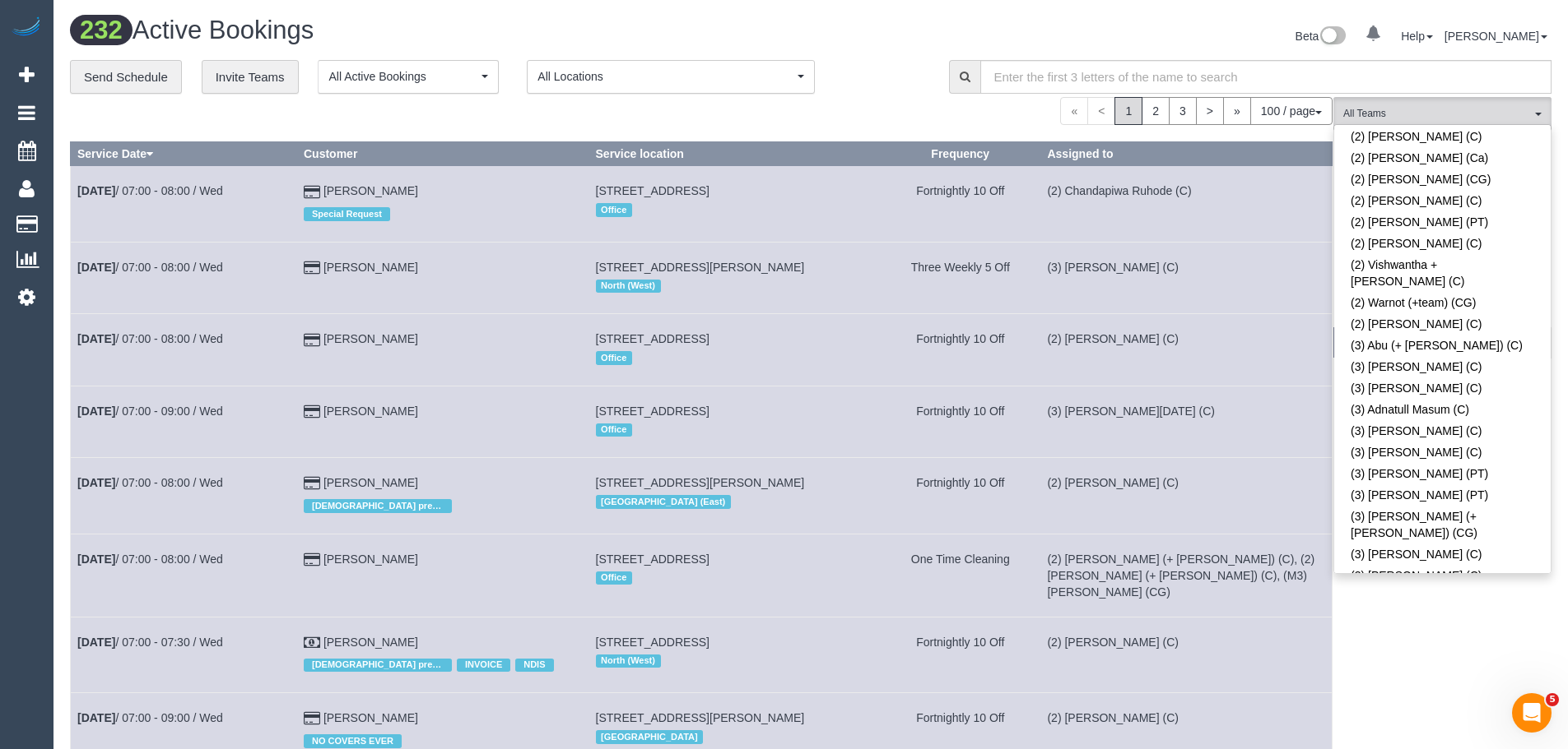
click at [1481, 667] on link "(3) [PERSON_NAME][DATE] (C)" at bounding box center [1441, 678] width 216 height 22
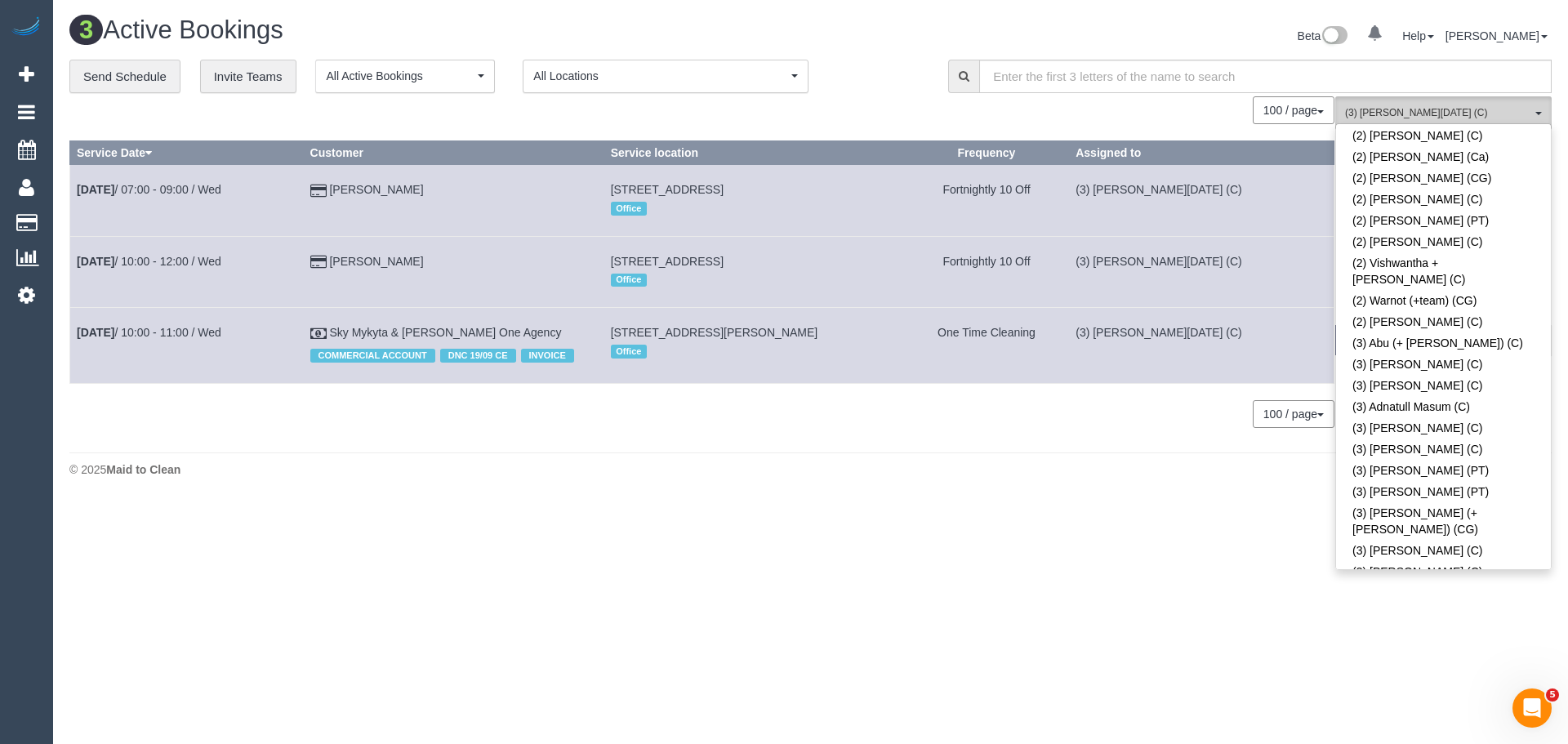
click at [1444, 105] on button "(3) Antony Silvester (C) All Teams" at bounding box center [1443, 113] width 216 height 34
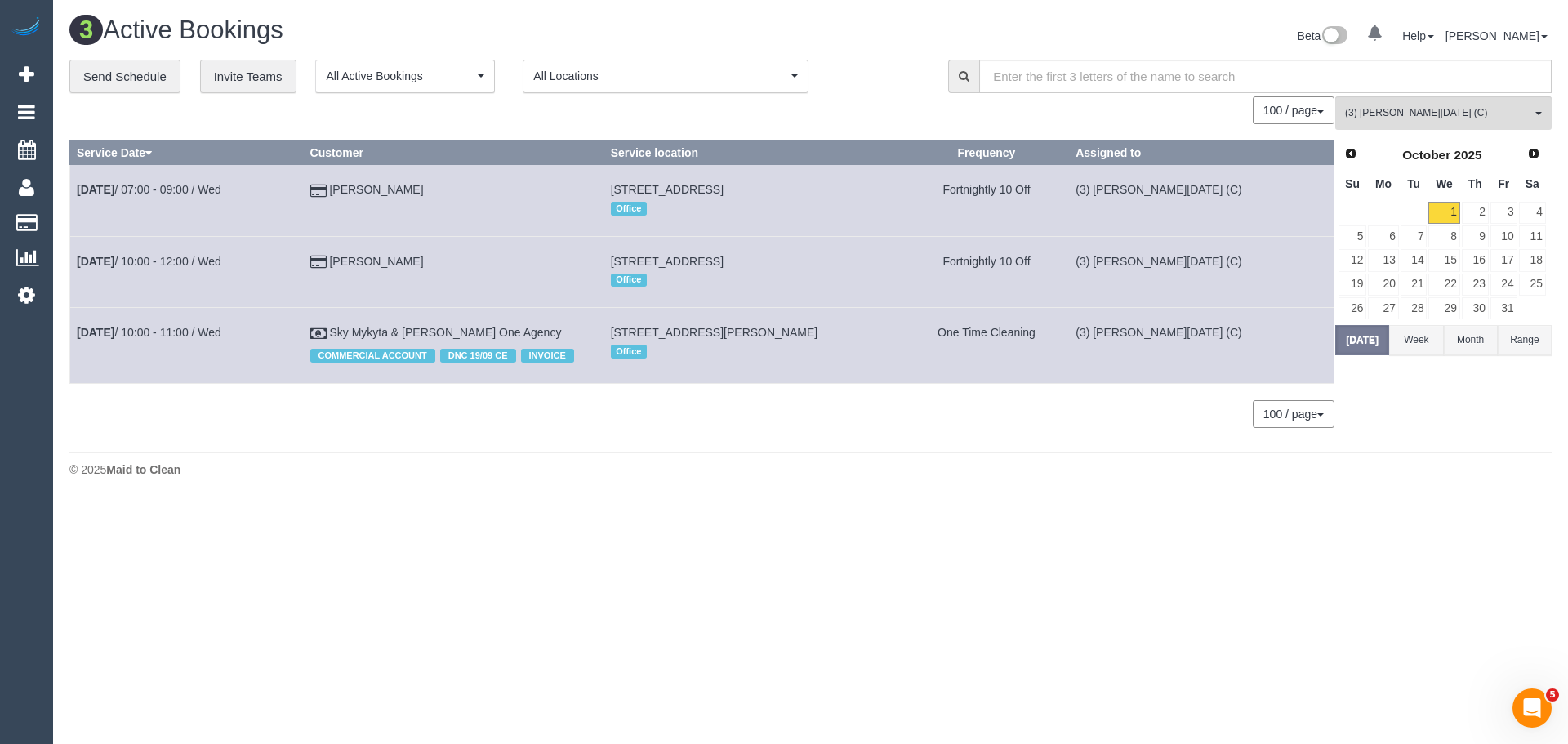
drag, startPoint x: 598, startPoint y: 260, endPoint x: 869, endPoint y: 260, distance: 271.0
click at [869, 260] on tr "Oct 1st / 10:00 - 12:00 / Wed Fiona Porter 28 Heather Avenue, Keilor East, VIC …" at bounding box center [702, 272] width 1264 height 71
copy tr "28 Heather Avenue, Keilor East, VIC 3033"
click at [1506, 471] on div "© 2025 Maid to Clean" at bounding box center [811, 470] width 1482 height 16
click at [1466, 112] on span "(3) [PERSON_NAME][DATE] (C)" at bounding box center [1438, 113] width 186 height 14
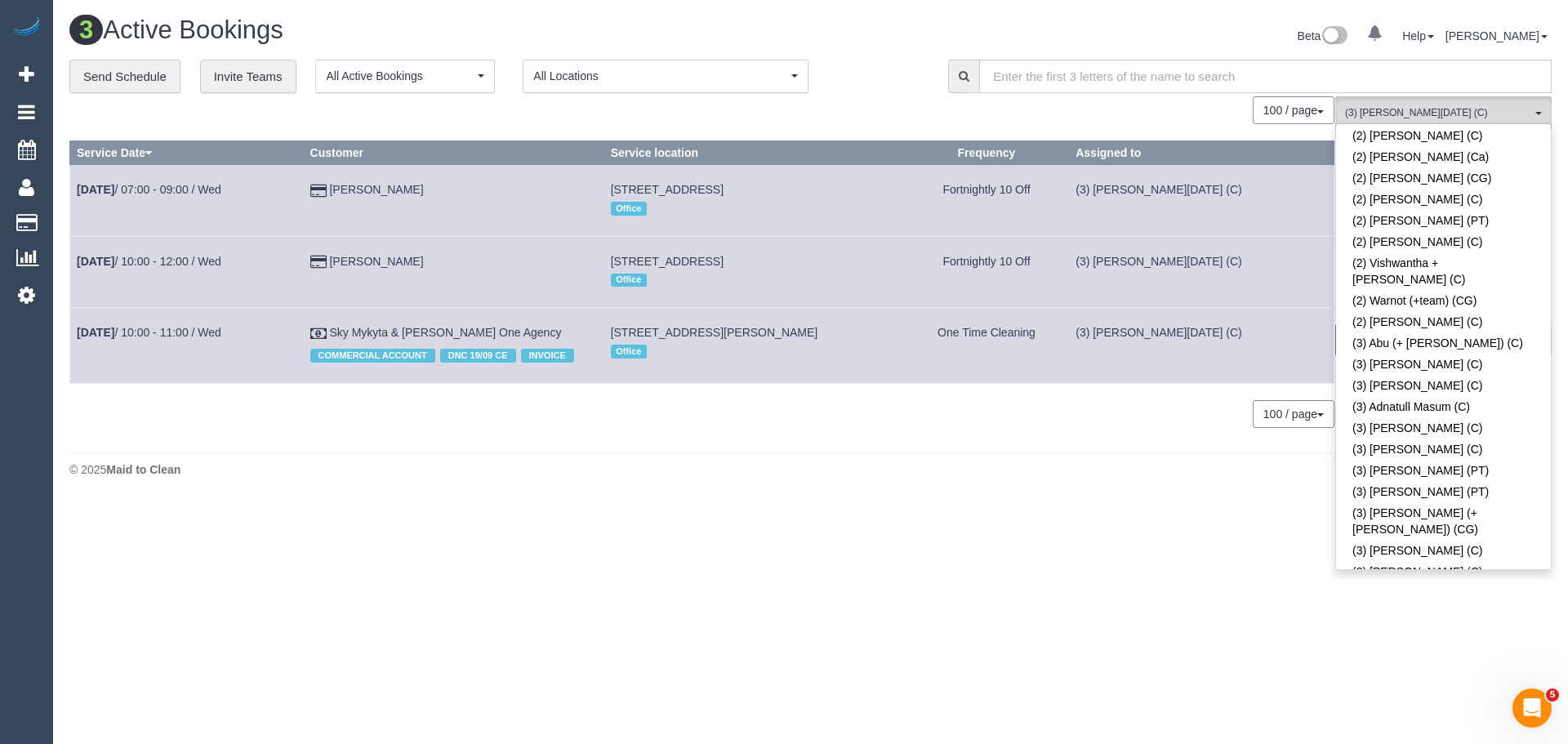
click at [1410, 663] on link "(3) [PERSON_NAME][DATE] (C)" at bounding box center [1443, 674] width 215 height 21
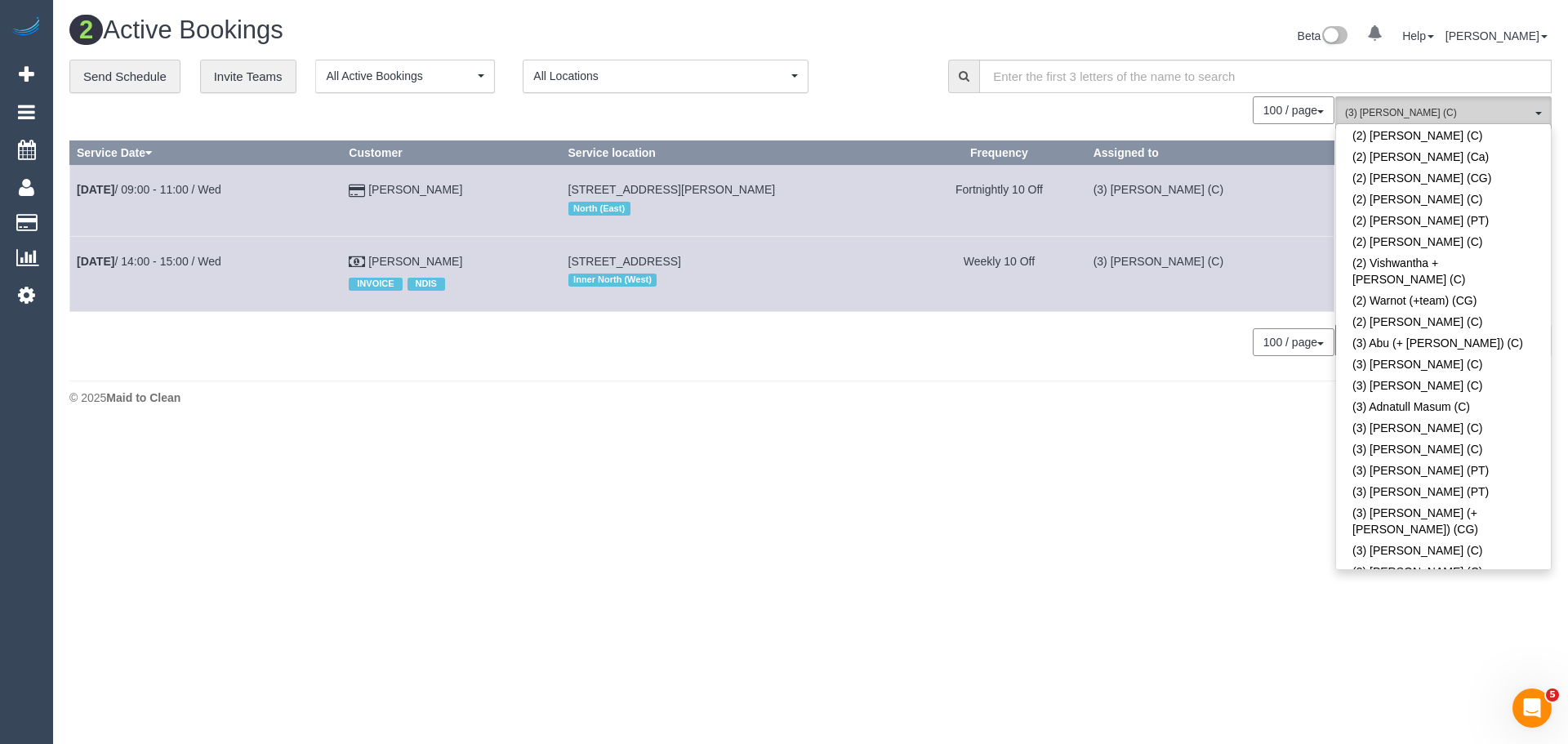
click at [1438, 116] on span "(3) [PERSON_NAME] (C)" at bounding box center [1438, 113] width 186 height 14
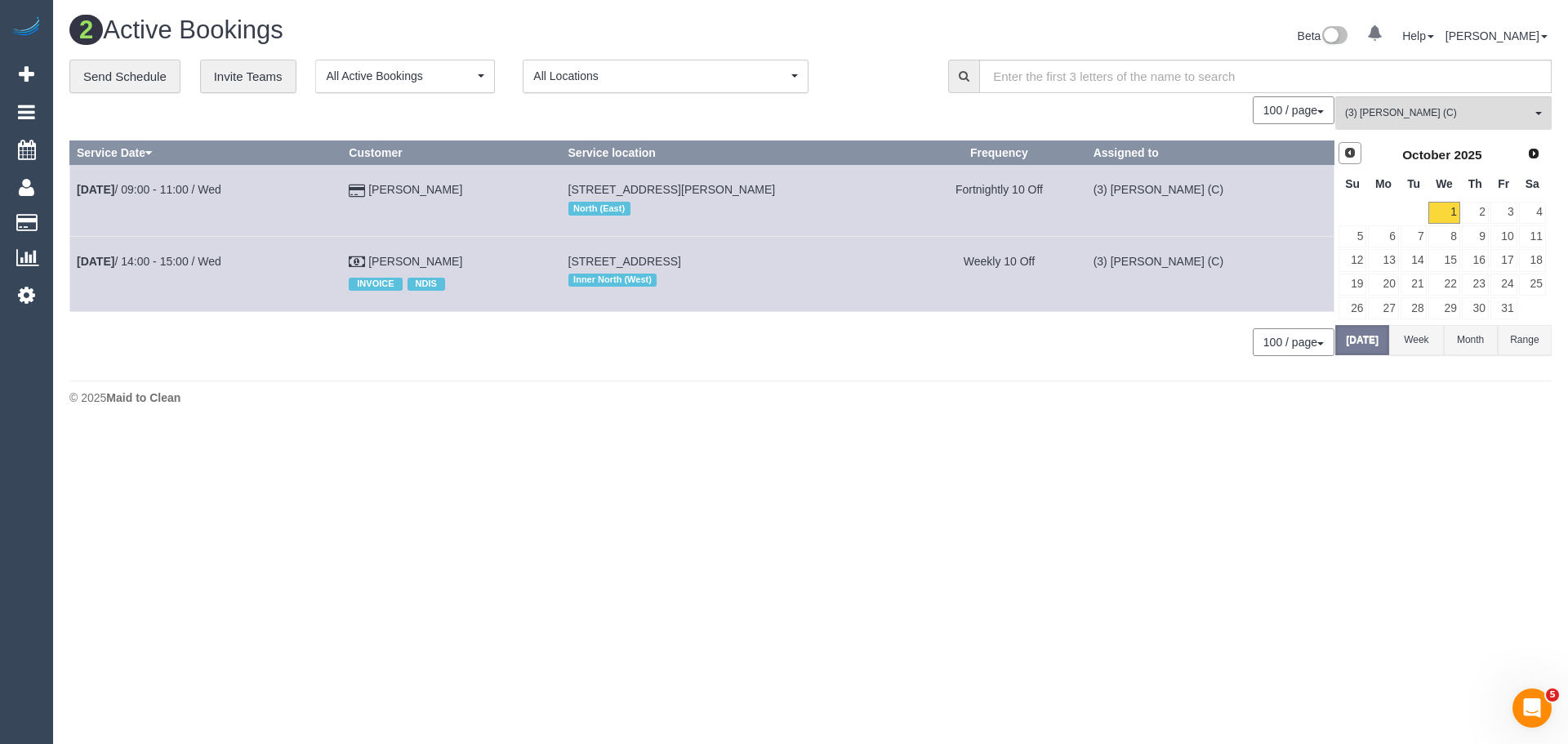
click at [1358, 150] on link "Prev" at bounding box center [1351, 154] width 23 height 23
click at [1392, 309] on link "29" at bounding box center [1384, 308] width 30 height 22
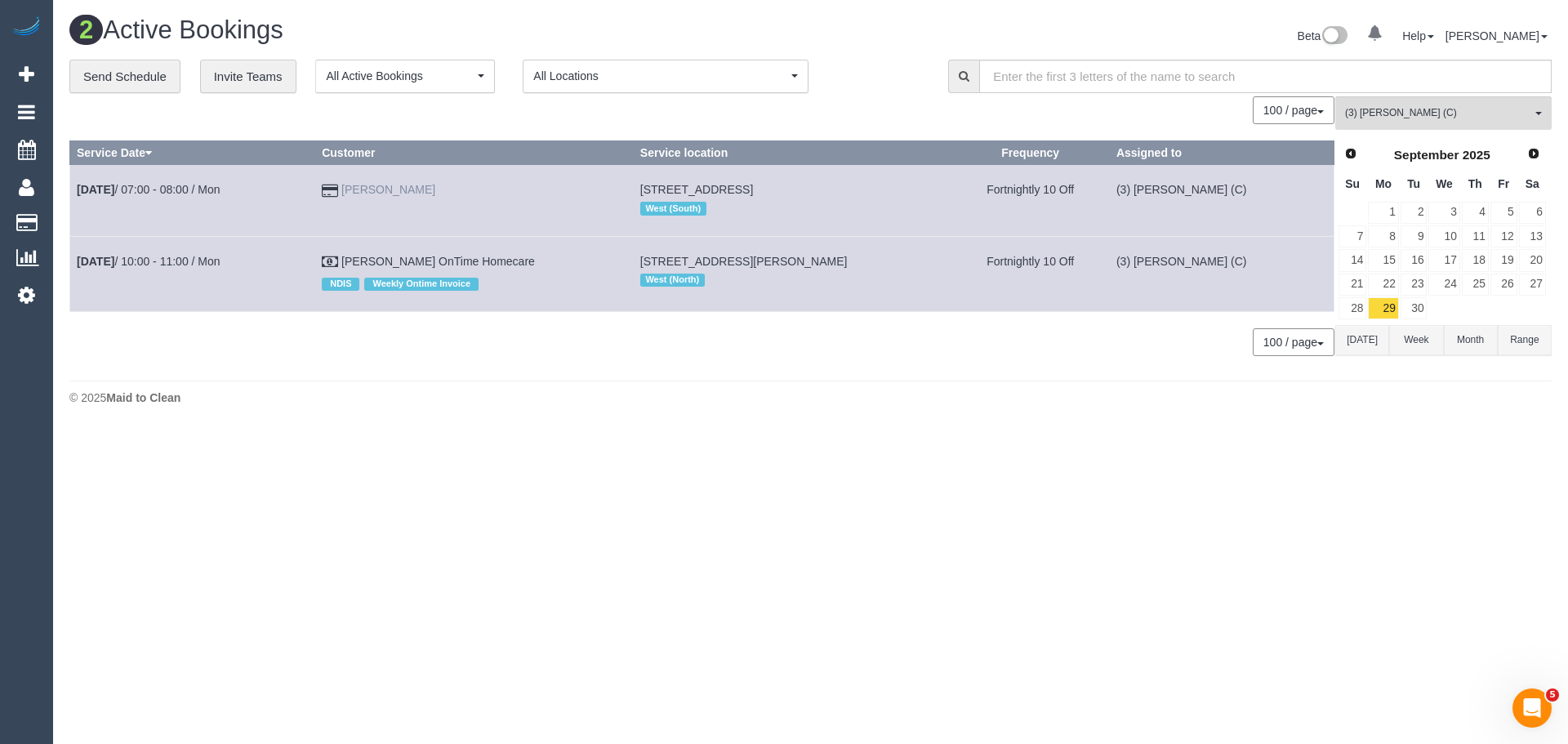
drag, startPoint x: 464, startPoint y: 190, endPoint x: 366, endPoint y: 189, distance: 98.0
click at [366, 189] on td "Brent Connolly" at bounding box center [475, 200] width 319 height 71
copy link "Brent Connolly"
copy td "David Hitchings"
drag, startPoint x: 364, startPoint y: 260, endPoint x: 445, endPoint y: 260, distance: 81.0
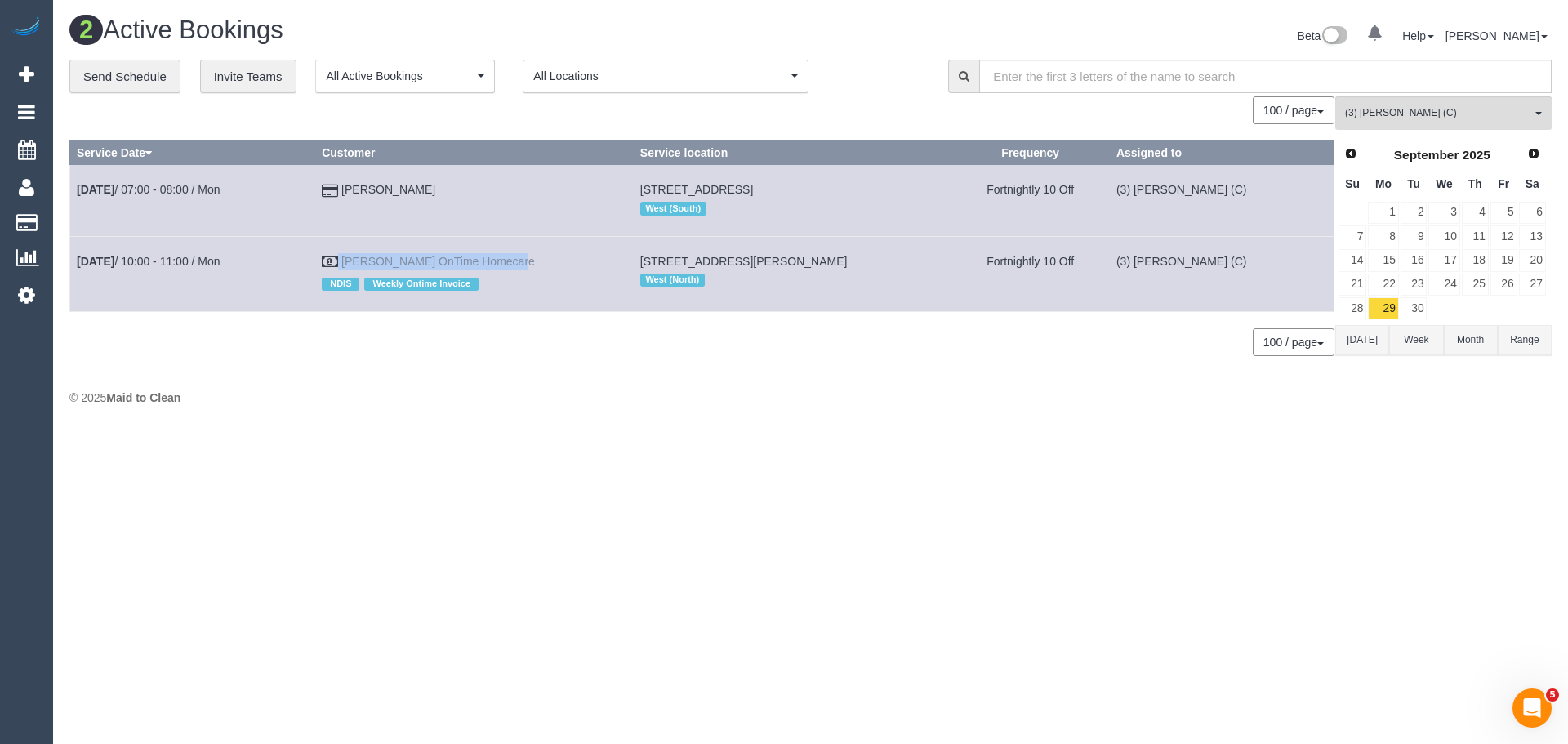
click at [445, 260] on td "David Hitchings OnTime Homecare NDIS Weekly Ontime Invoice" at bounding box center [475, 274] width 319 height 75
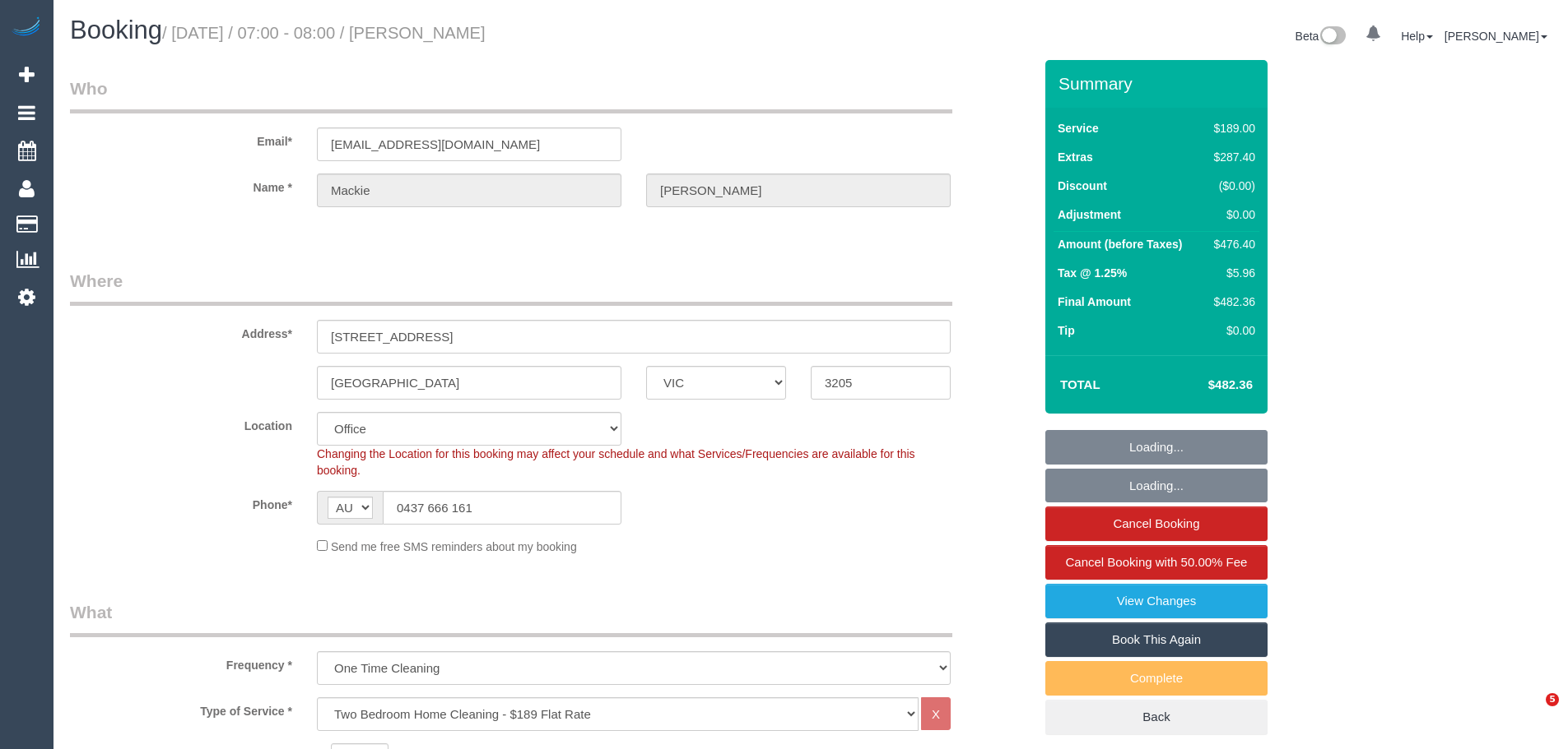
select select "VIC"
select select "string:stripe-pm_1RKDlb2GScqysDRVSwT3ubmh"
select select "number:29"
select select "number:14"
select select "number:20"
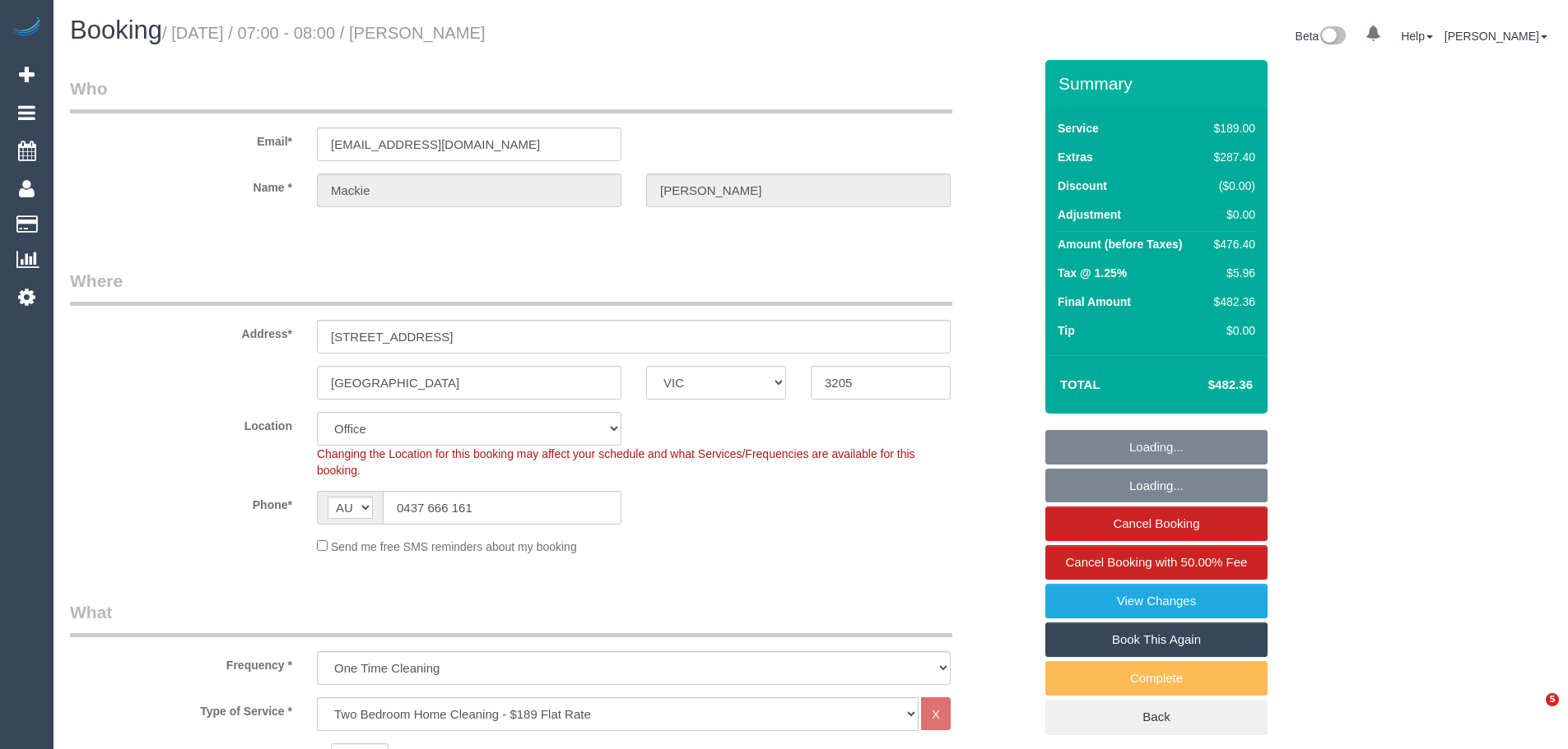
select select "number:25"
select select "number:33"
select select "number:13"
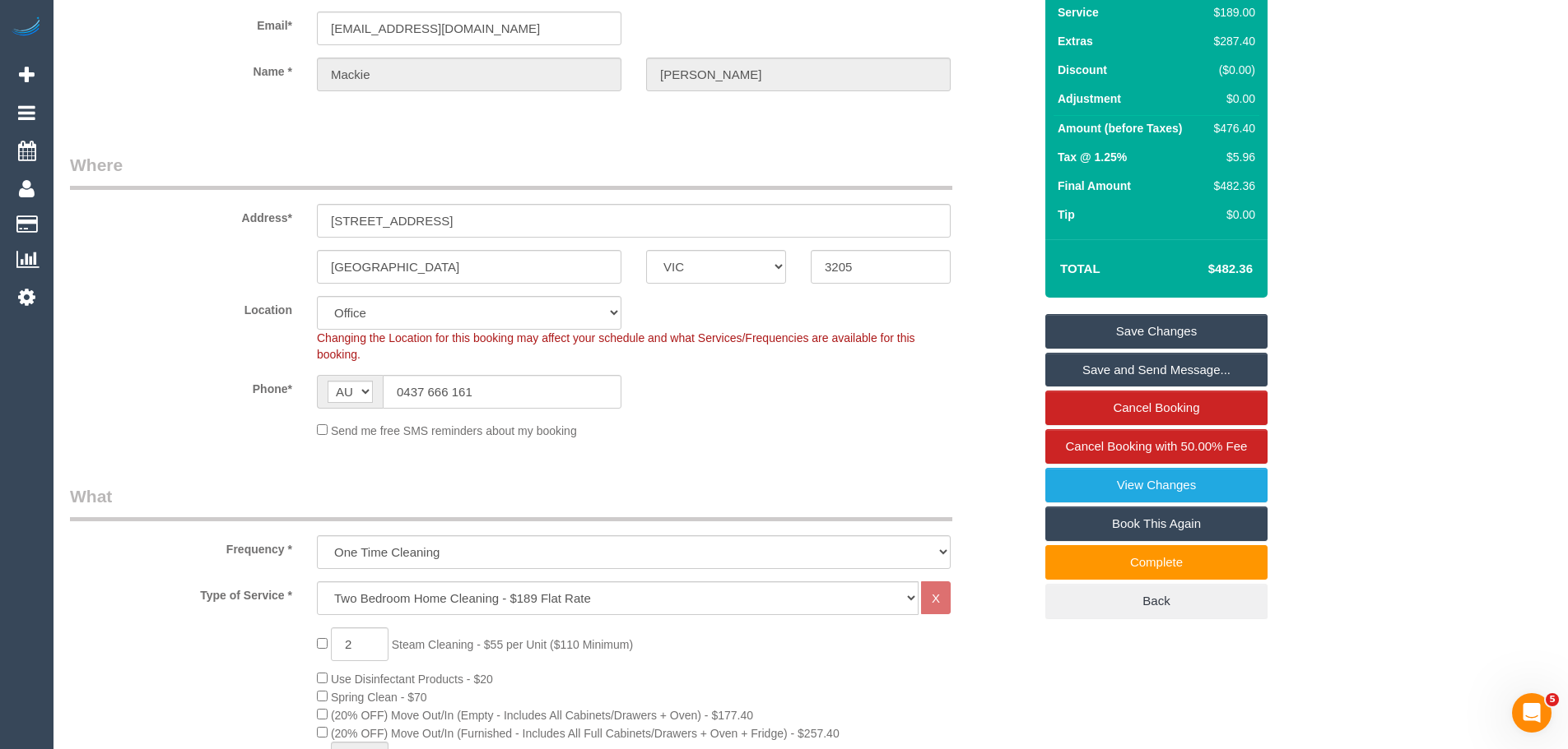
scroll to position [7, 0]
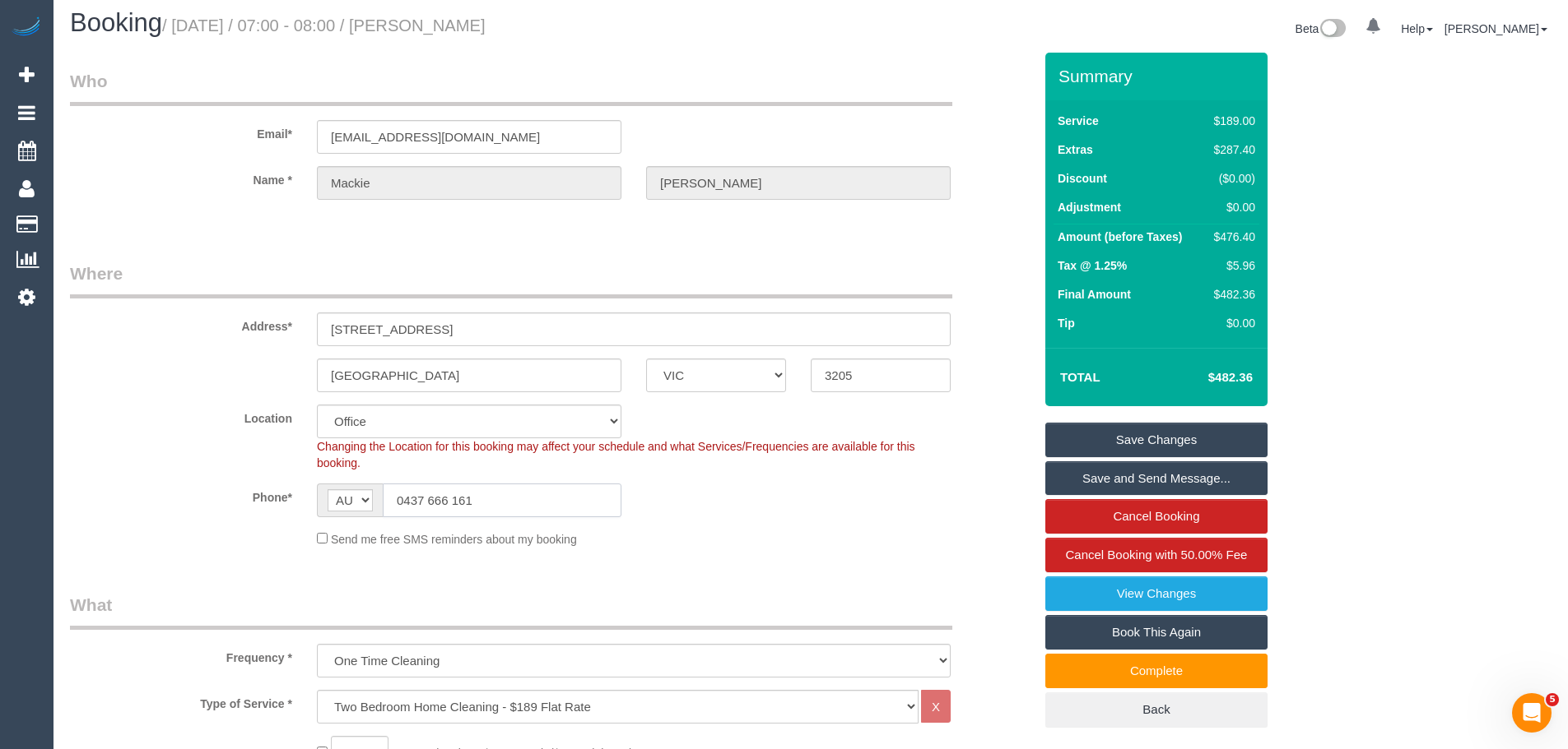
drag, startPoint x: 496, startPoint y: 496, endPoint x: 131, endPoint y: 428, distance: 371.3
click at [174, 450] on sui-booking-location "Location [GEOGRAPHIC_DATA] (North) East (South) [GEOGRAPHIC_DATA] (East) [GEOGR…" at bounding box center [551, 476] width 963 height 144
click at [501, 510] on input "0437 666 161" at bounding box center [502, 501] width 239 height 34
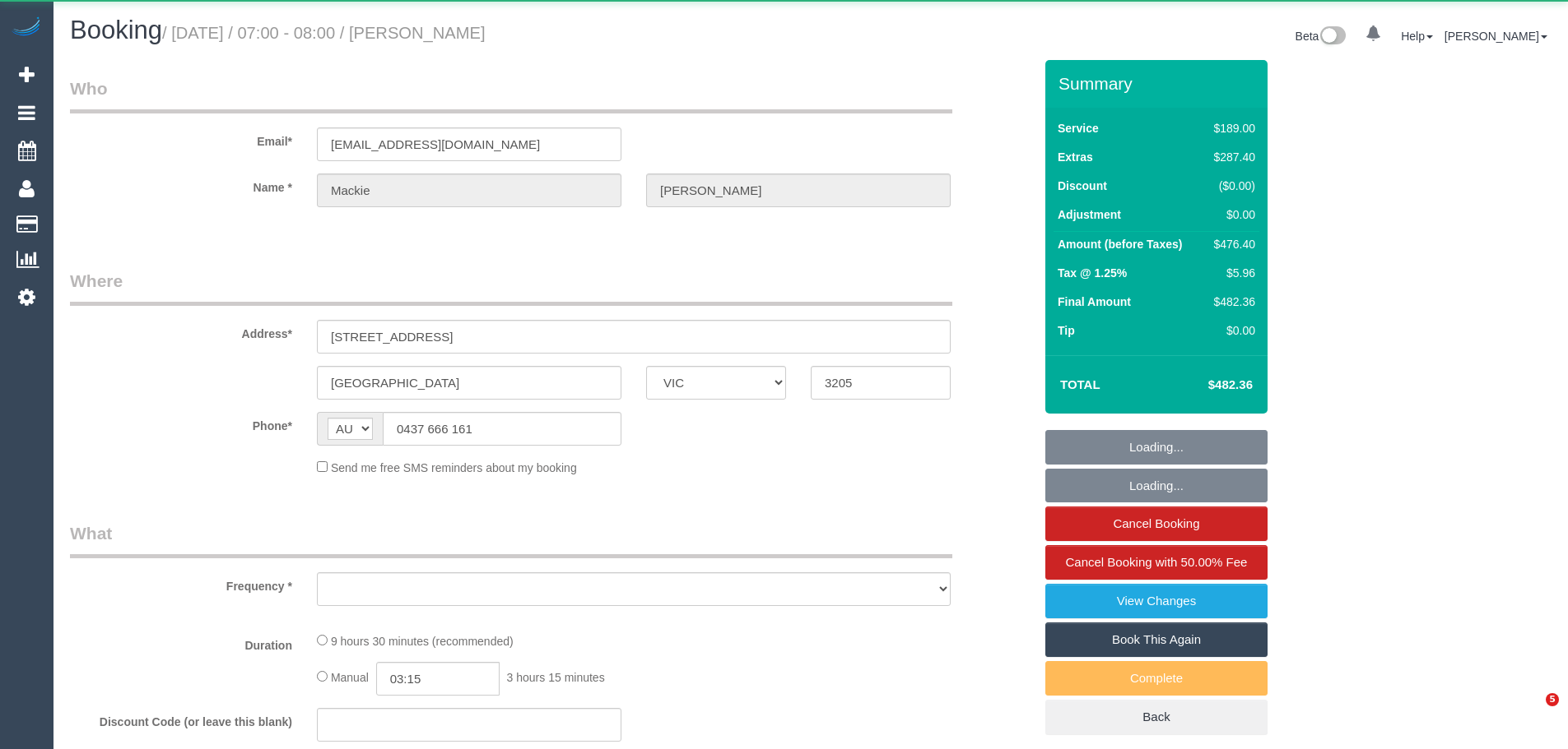
select select "VIC"
select select "object:603"
select select "string:stripe-pm_1RKDlb2GScqysDRVSwT3ubmh"
select select "number:29"
select select "number:14"
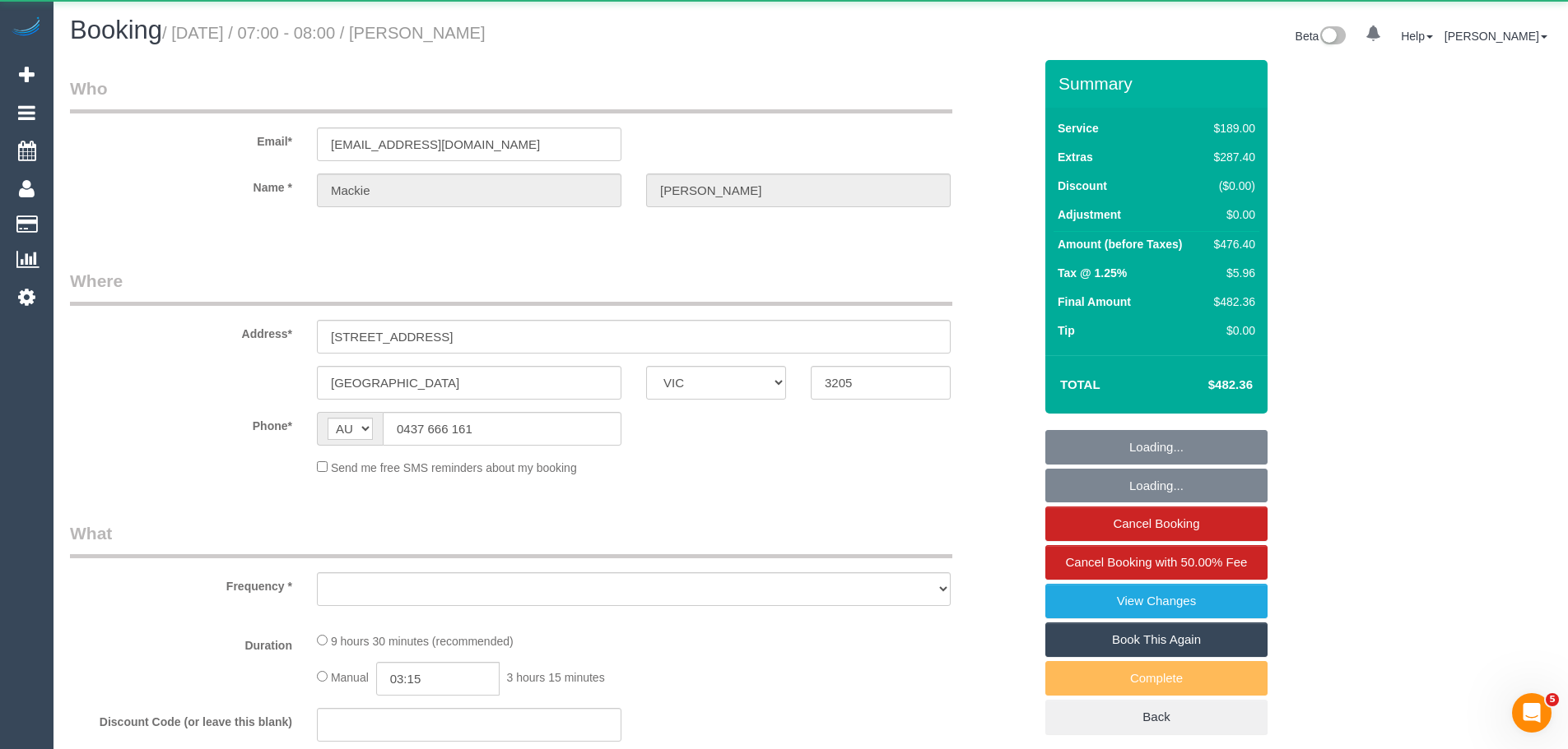
select select "number:20"
select select "number:25"
select select "number:33"
select select "number:13"
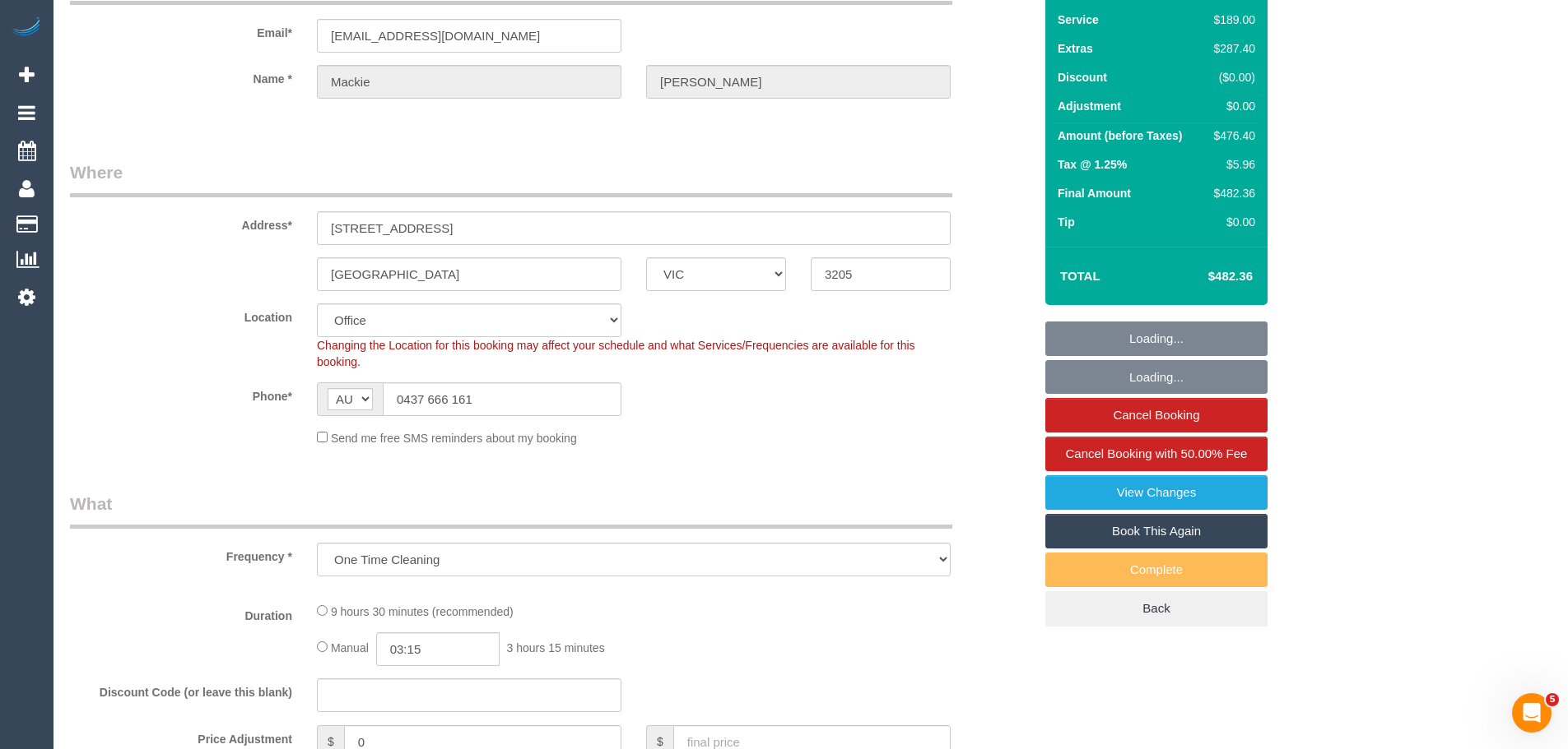
select select "object:852"
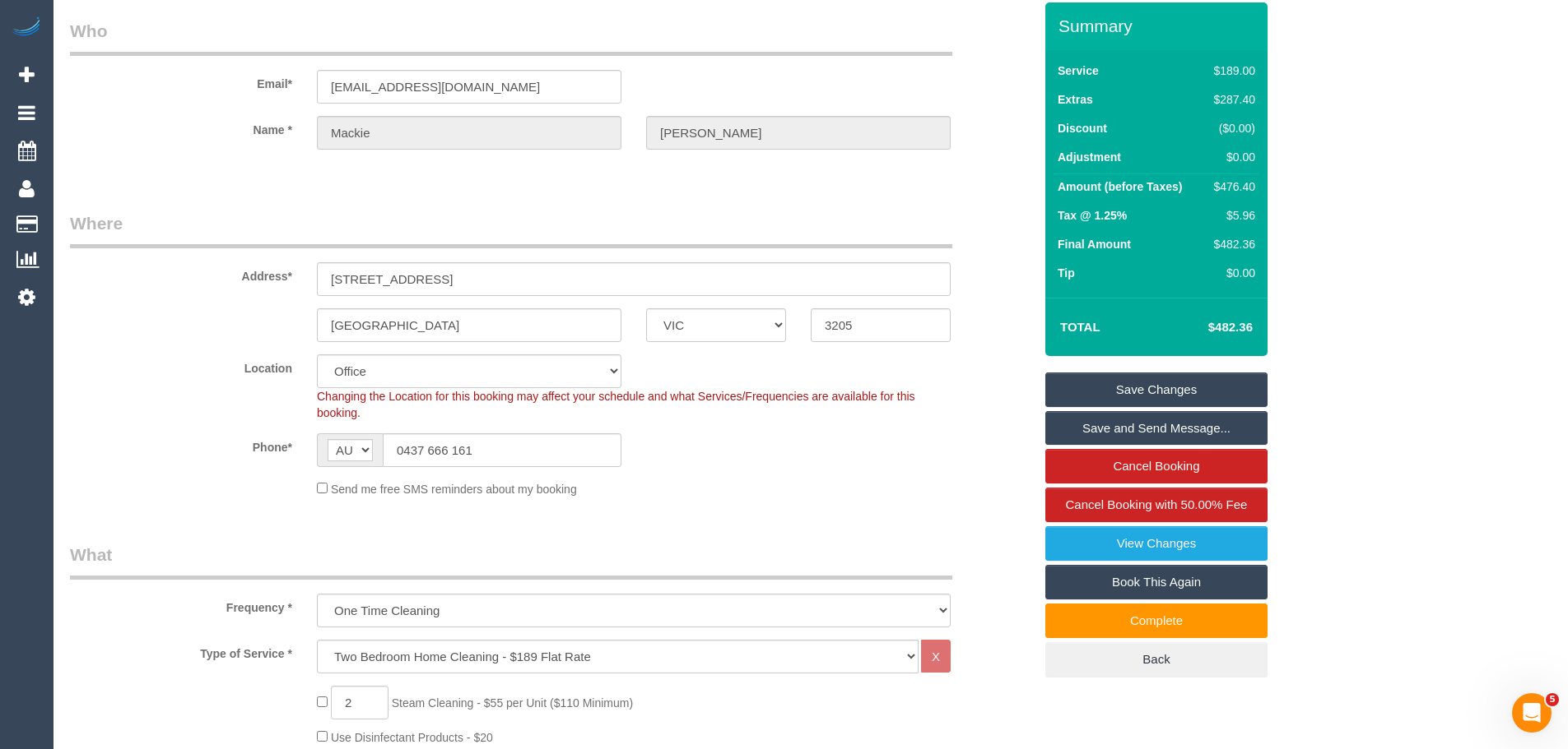
scroll to position [164, 0]
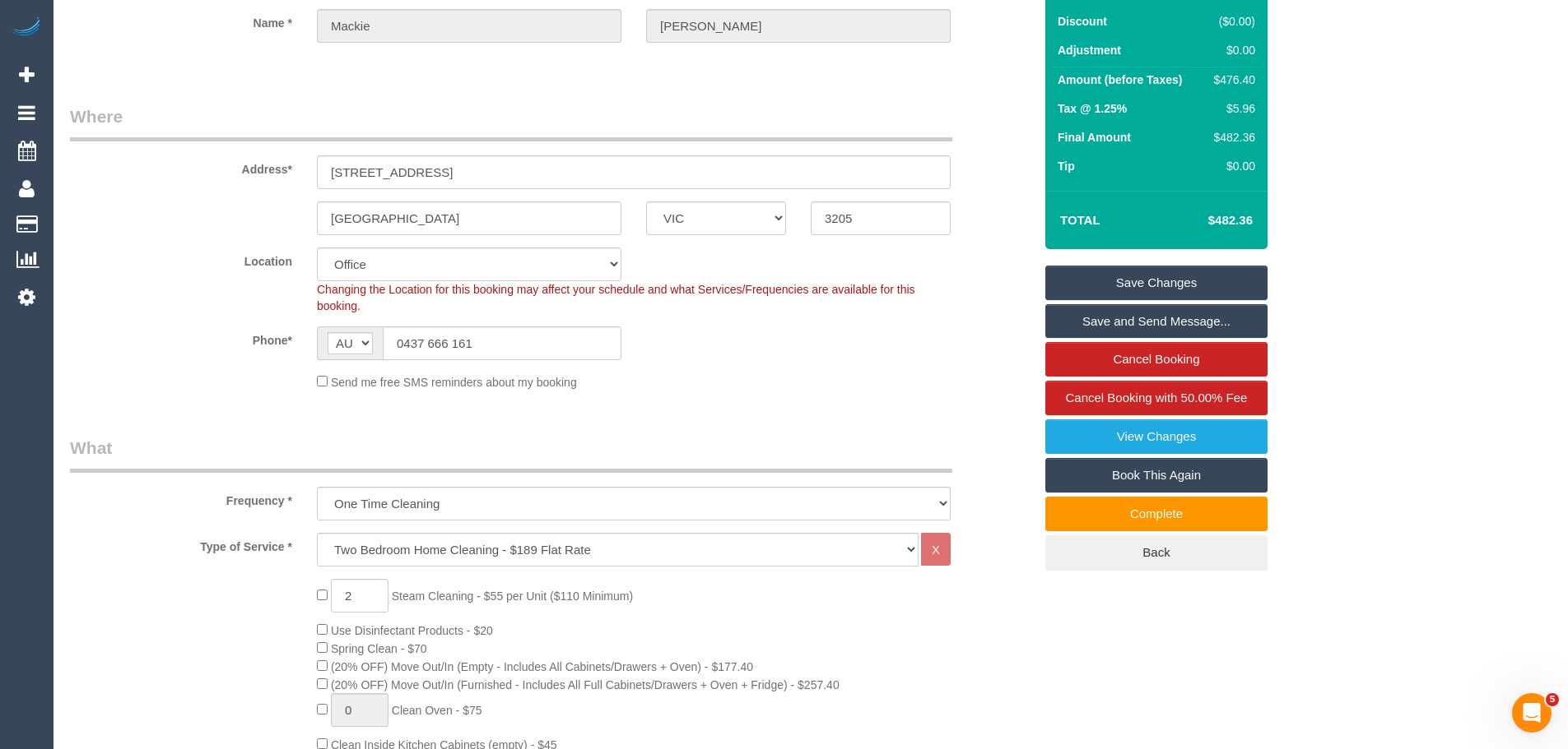
click at [1241, 83] on div "$476.40" at bounding box center [1231, 80] width 48 height 16
copy div "476.40"
click at [1245, 136] on div "$482.36" at bounding box center [1231, 137] width 48 height 16
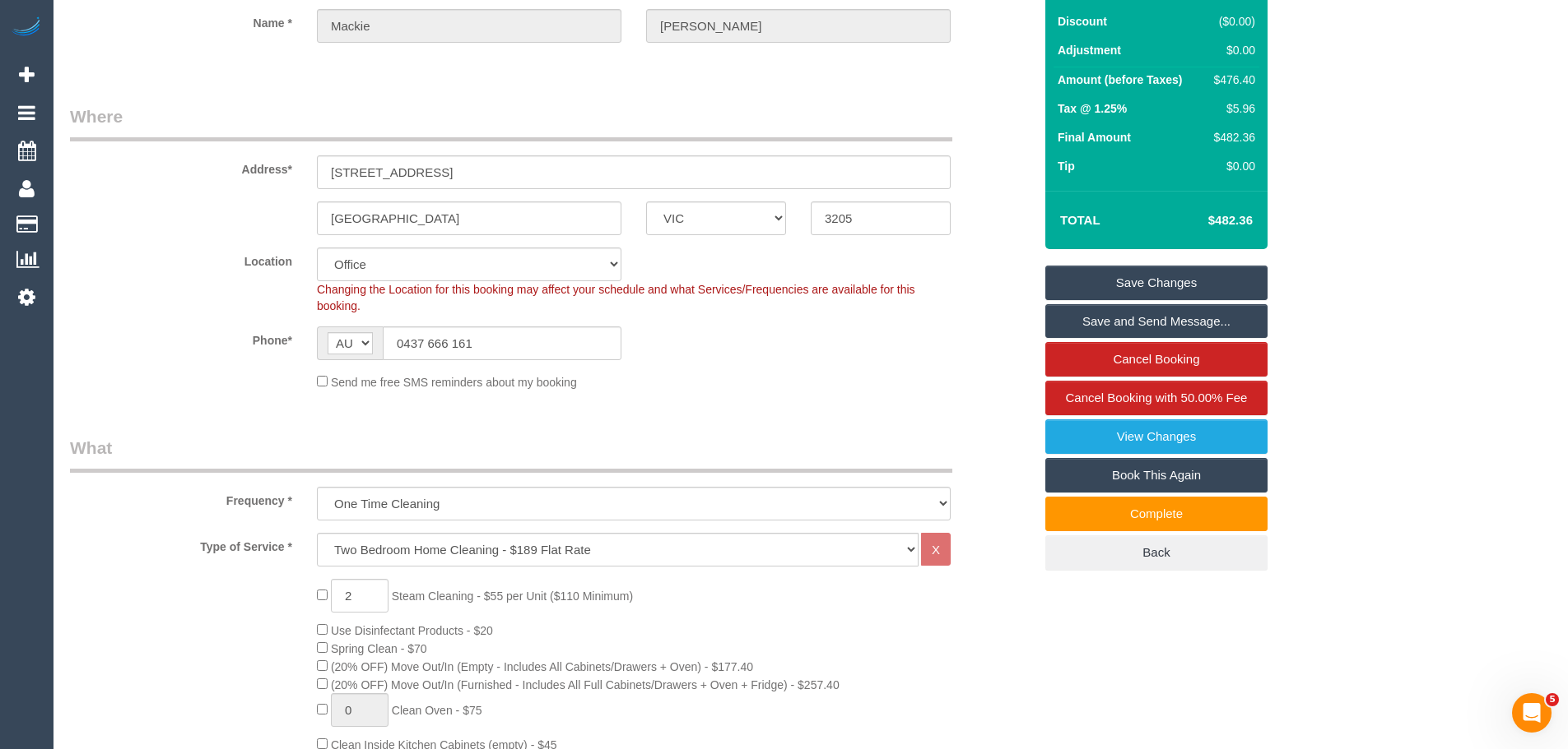
copy div "482.36"
click at [465, 501] on select "One Time Cleaning Weekly - 10% Off - 10.00% (0% for the First Booking) Fortnigh…" at bounding box center [634, 504] width 634 height 34
click at [443, 554] on select "Hourly Service - $70/h Hourly Service - $65/h Hourly Service - $60/h Hourly Ser…" at bounding box center [618, 550] width 601 height 34
select select "209"
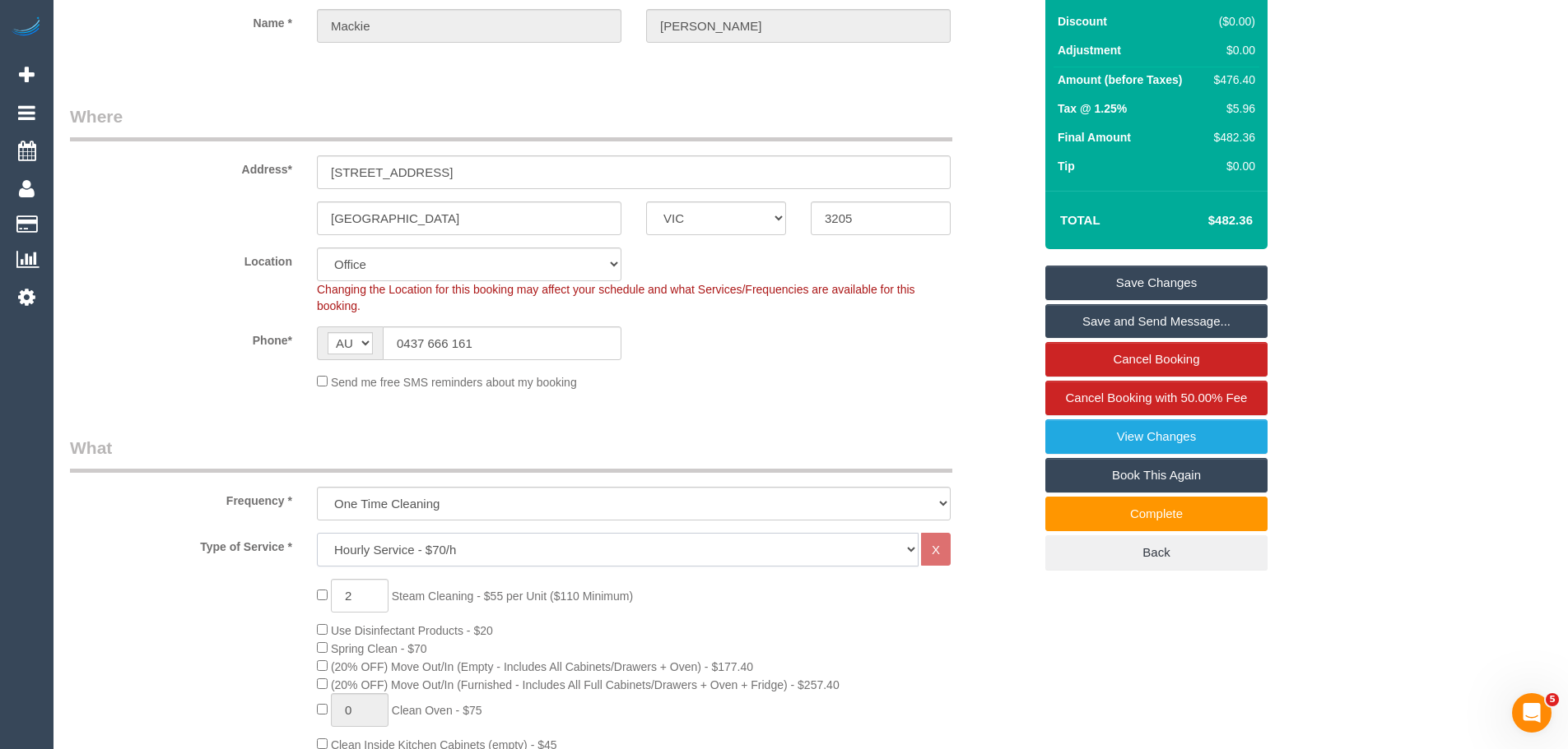
click at [317, 533] on select "Hourly Service - $70/h Hourly Service - $65/h Hourly Service - $60/h Hourly Ser…" at bounding box center [618, 550] width 601 height 34
select select "1"
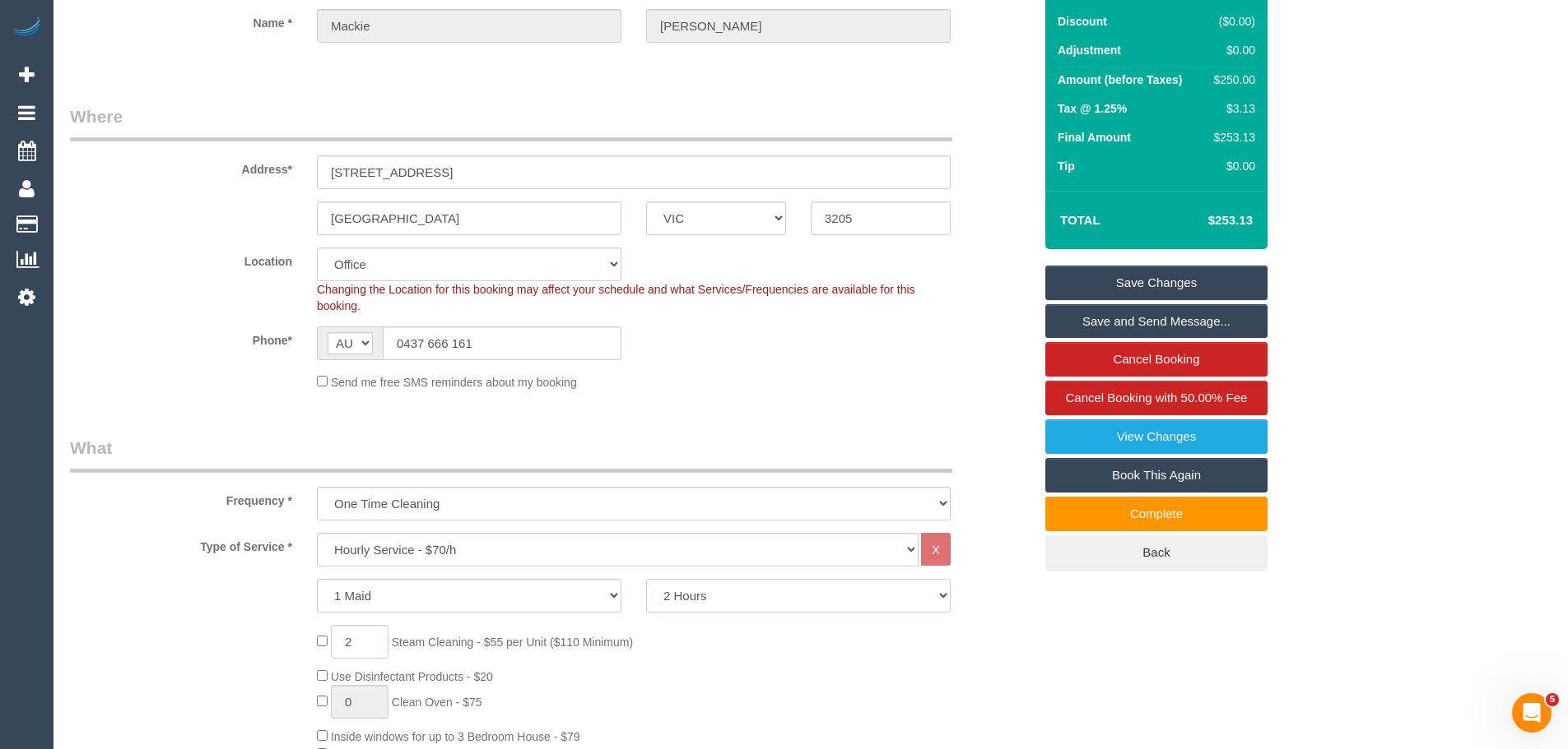
click at [757, 603] on select "2 Hours 2.5 Hours 3 Hours 3.5 Hours 4 Hours 4.5 Hours 5 Hours 5.5 Hours 6 Hours…" at bounding box center [798, 596] width 304 height 34
click at [646, 579] on select "2 Hours 2.5 Hours 3 Hours 3.5 Hours 4 Hours 4.5 Hours 5 Hours 5.5 Hours 6 Hours…" at bounding box center [798, 596] width 304 height 34
click at [785, 597] on select "2 Hours 2.5 Hours 3 Hours 3.5 Hours 4 Hours 4.5 Hours 5 Hours 5.5 Hours 6 Hours…" at bounding box center [798, 596] width 304 height 34
select select "390"
click at [646, 579] on select "2 Hours 2.5 Hours 3 Hours 3.5 Hours 4 Hours 4.5 Hours 5 Hours 5.5 Hours 6 Hours…" at bounding box center [798, 596] width 304 height 34
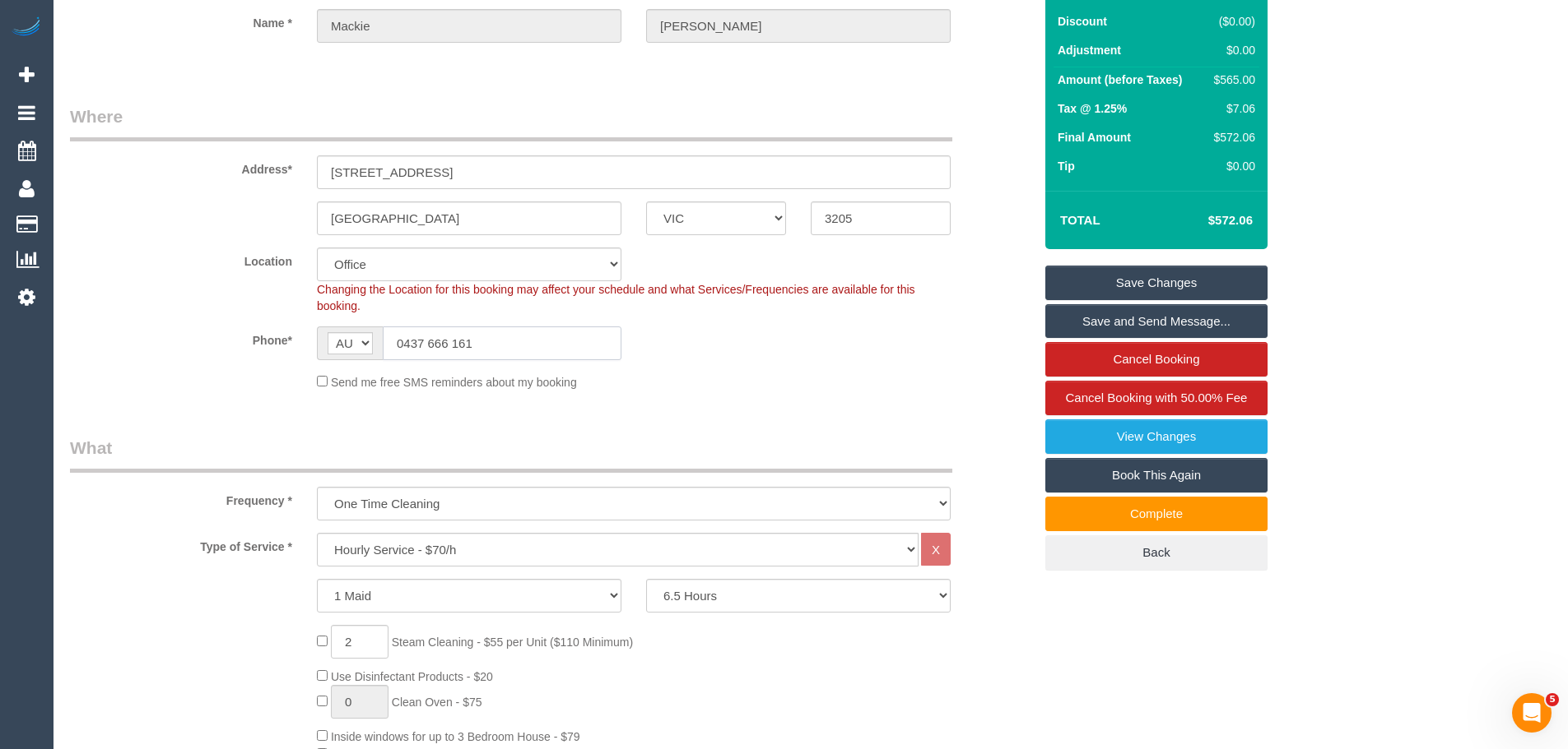
click at [577, 341] on input "0437 666 161" at bounding box center [502, 344] width 239 height 34
click at [795, 602] on select "2 Hours 2.5 Hours 3 Hours 3.5 Hours 4 Hours 4.5 Hours 5 Hours 5.5 Hours 6 Hours…" at bounding box center [798, 596] width 304 height 34
click at [757, 589] on select "2 Hours 2.5 Hours 3 Hours 3.5 Hours 4 Hours 4.5 Hours 5 Hours 5.5 Hours 6 Hours…" at bounding box center [798, 596] width 304 height 34
click at [514, 494] on select "One Time Cleaning Weekly - 10% Off - 10.00% (0% for the First Booking) Fortnigh…" at bounding box center [634, 504] width 634 height 34
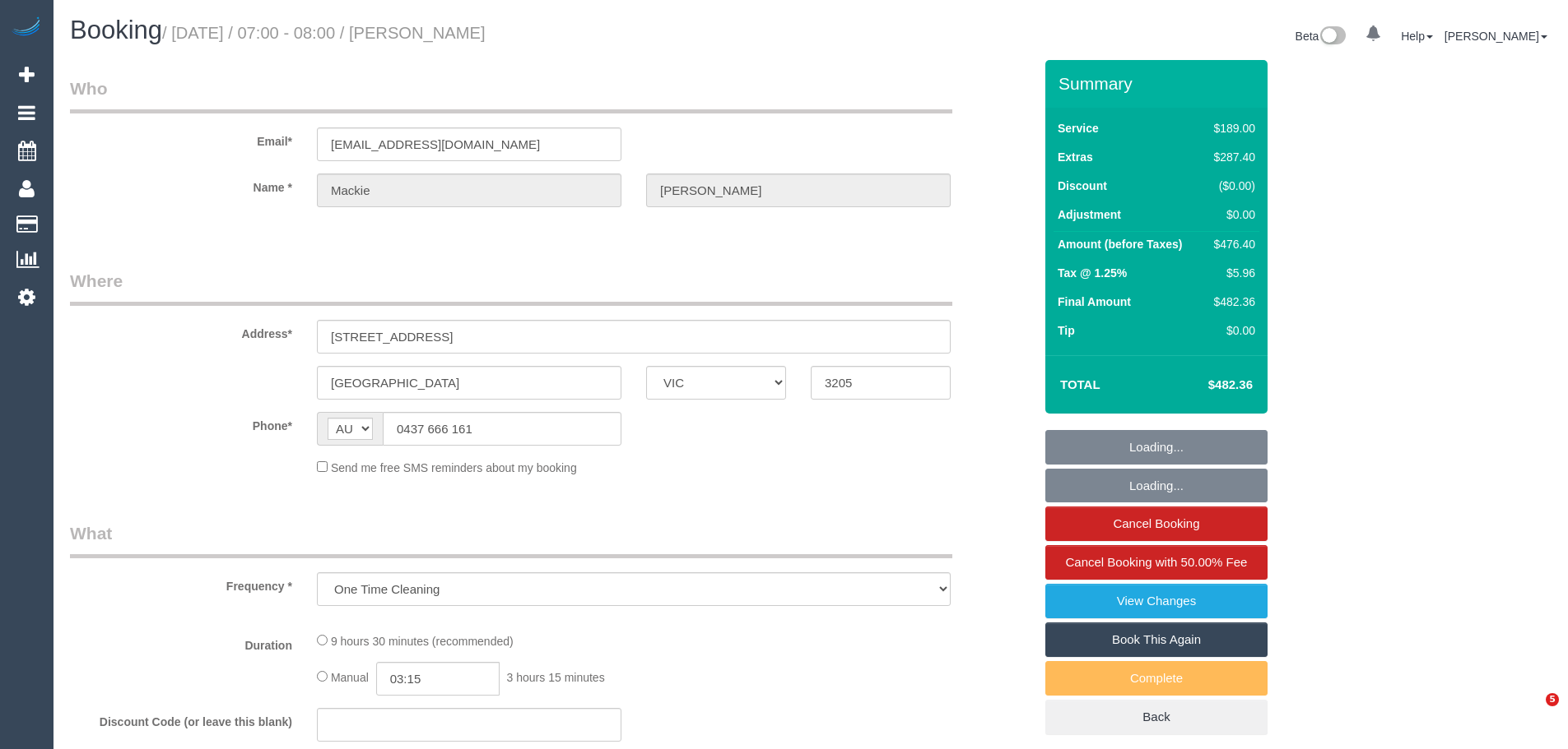
select select "VIC"
select select "string:stripe-pm_1RKDlb2GScqysDRVSwT3ubmh"
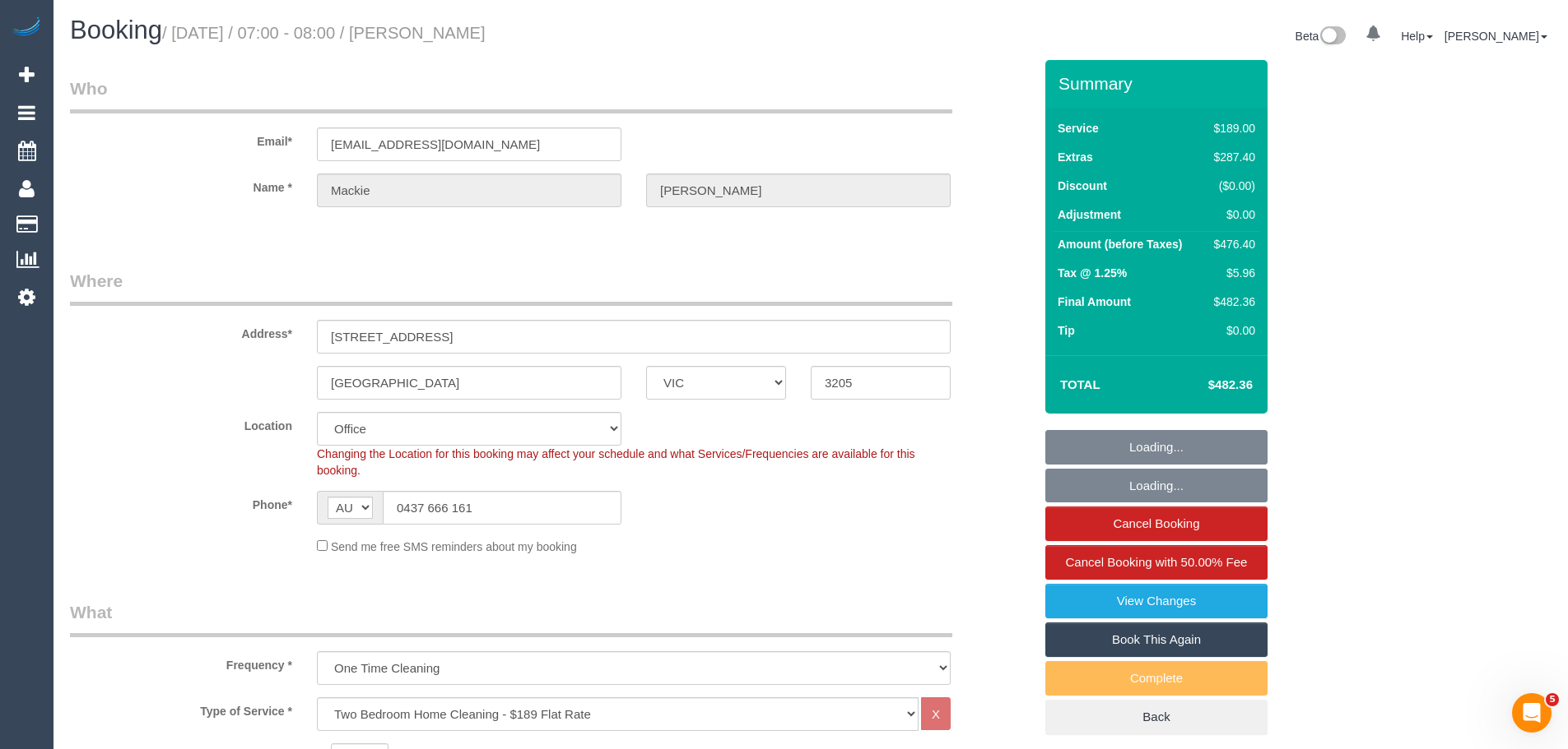
select select "object:852"
select select "number:29"
select select "number:14"
select select "number:20"
select select "number:25"
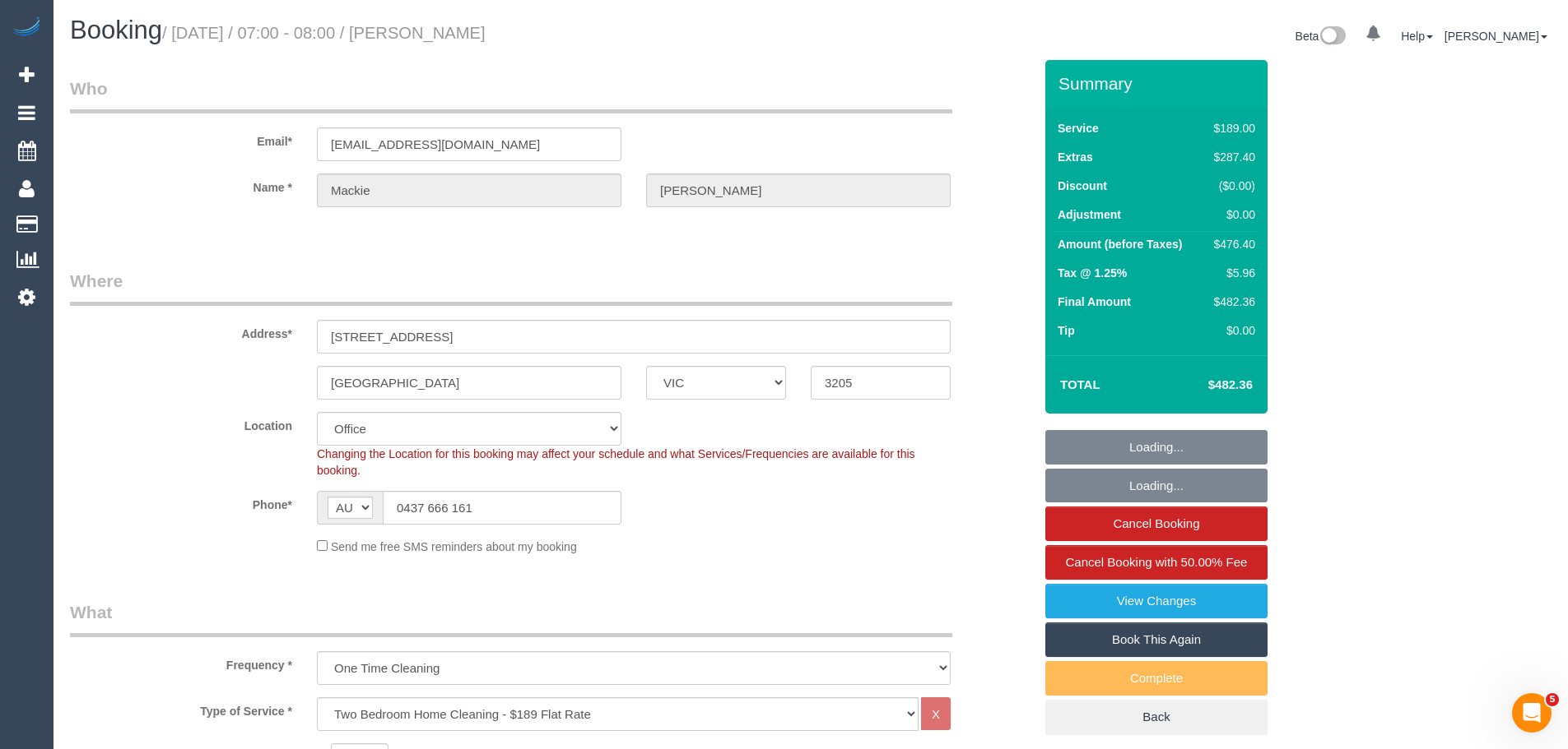
select select "number:33"
select select "number:13"
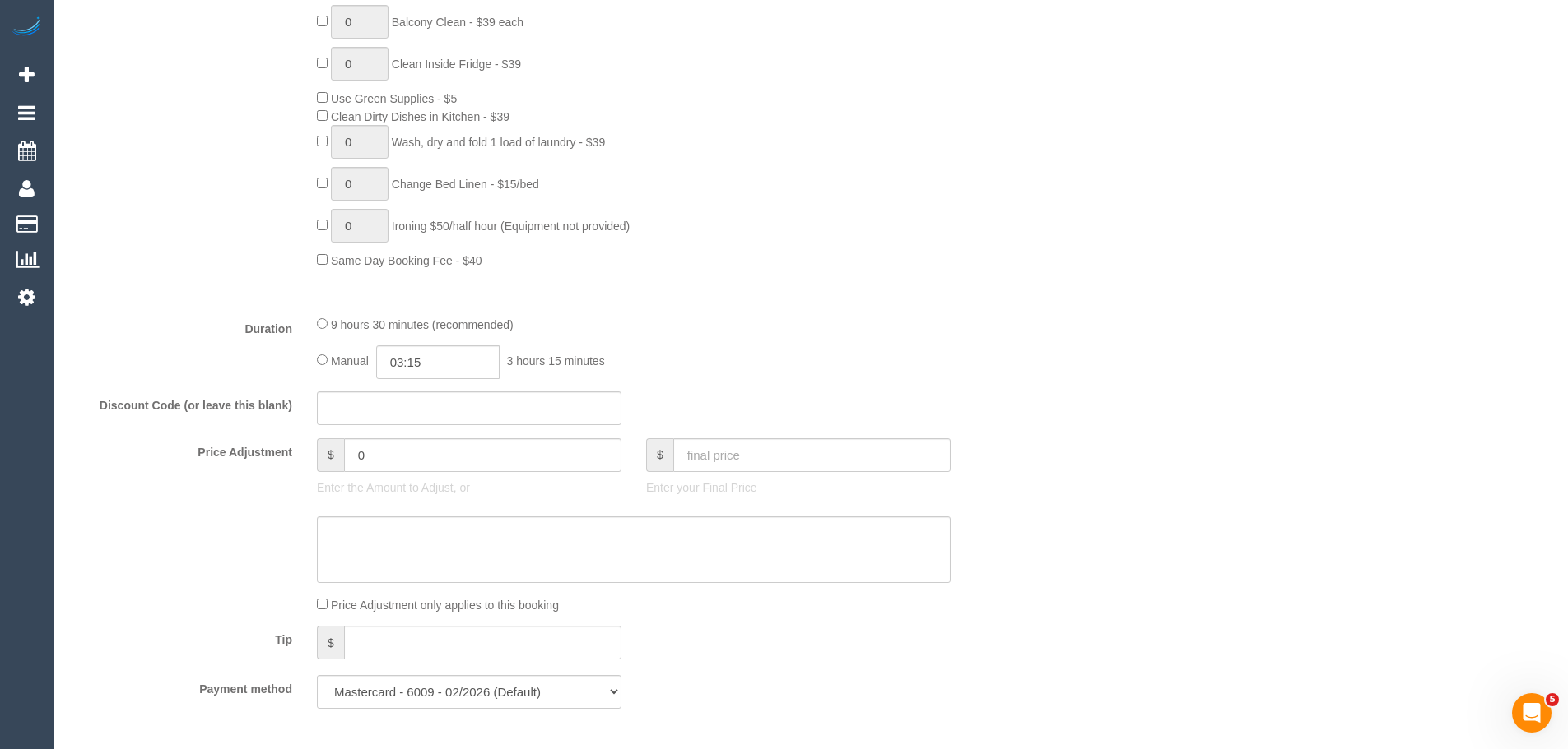
scroll to position [1152, 0]
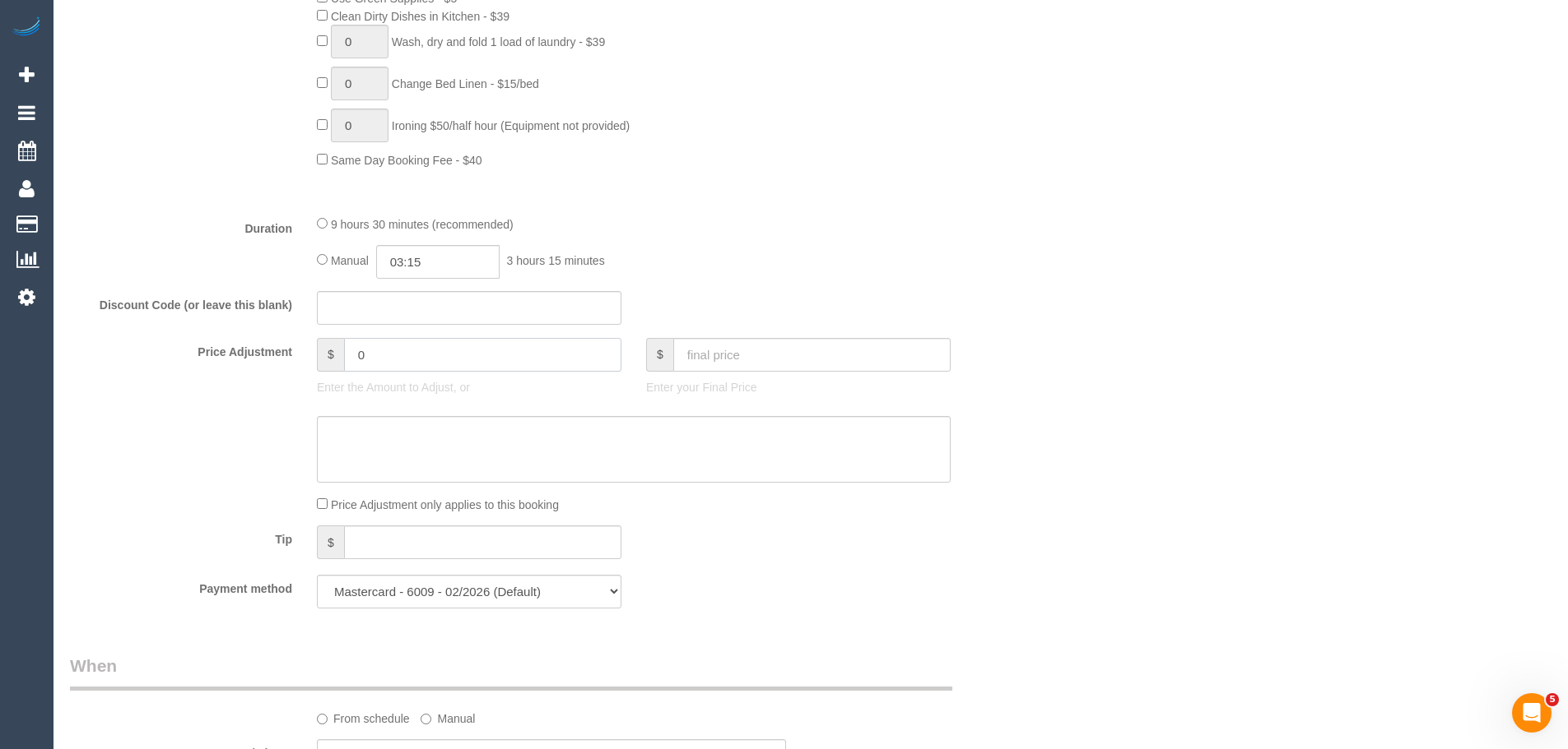
click at [409, 360] on input "0" at bounding box center [482, 355] width 277 height 34
type input "140"
click at [429, 439] on textarea at bounding box center [634, 449] width 634 height 67
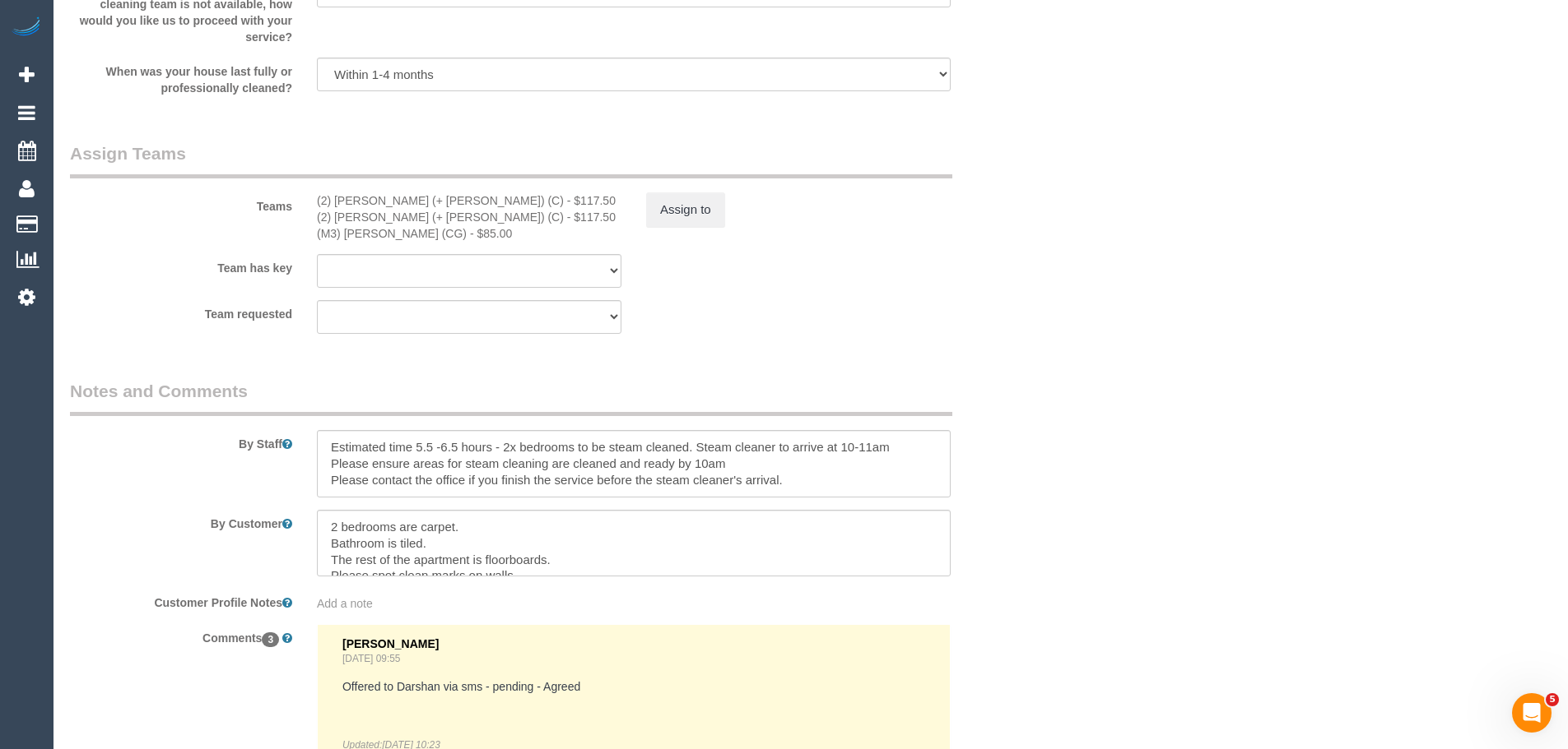
scroll to position [2303, 0]
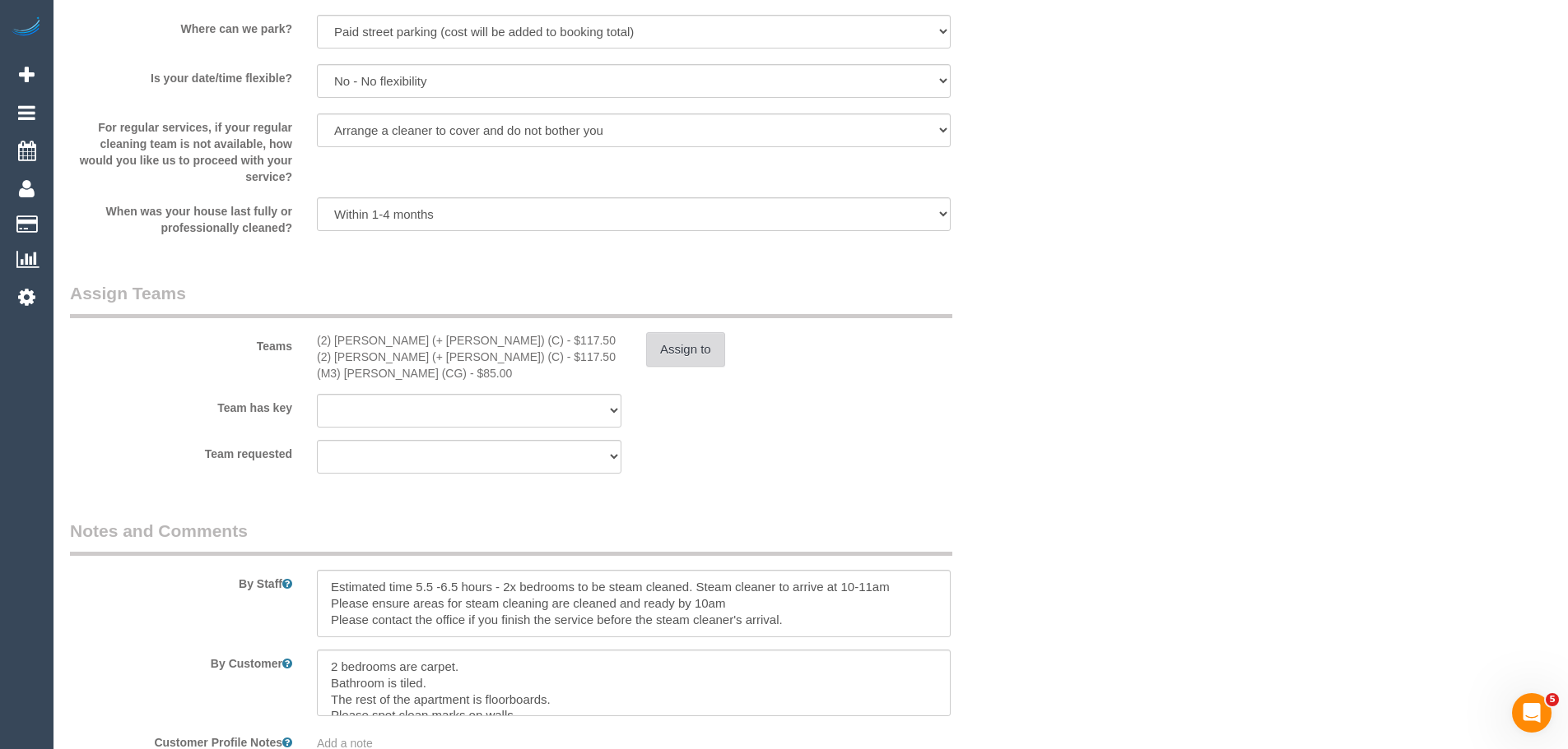
type textarea "2 x hours added as cleaners needed additional time - discussed via text message…"
click at [661, 348] on button "Assign to" at bounding box center [686, 349] width 79 height 35
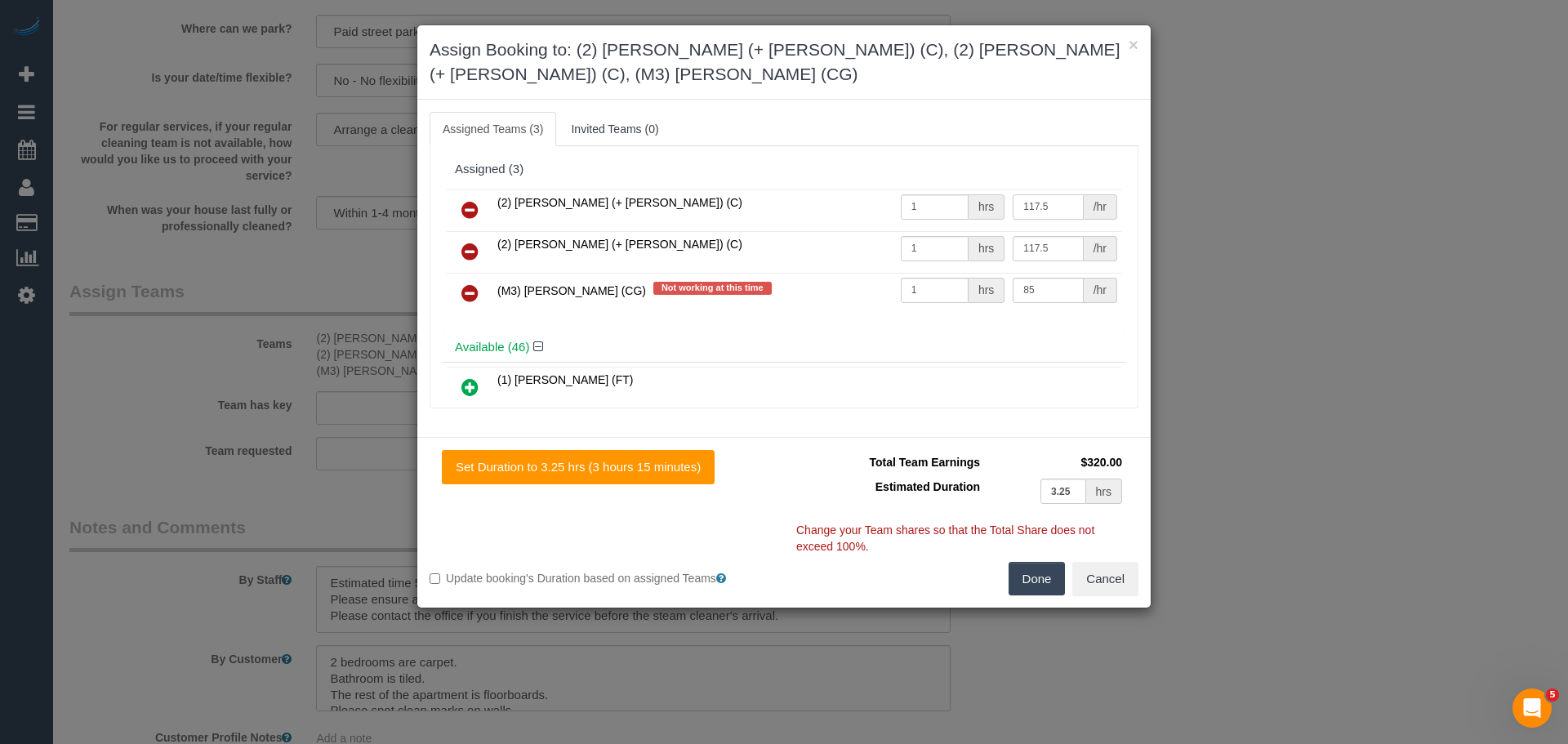
drag, startPoint x: 1049, startPoint y: 188, endPoint x: 923, endPoint y: 176, distance: 126.6
click at [923, 190] on tr "(2) Daniela (+ Kevin) (C) 1 hrs 117.5 /hr" at bounding box center [783, 210] width 674 height 42
click at [1044, 194] on input "117.5" at bounding box center [1048, 207] width 70 height 25
click at [1044, 194] on input "155" at bounding box center [1048, 207] width 70 height 25
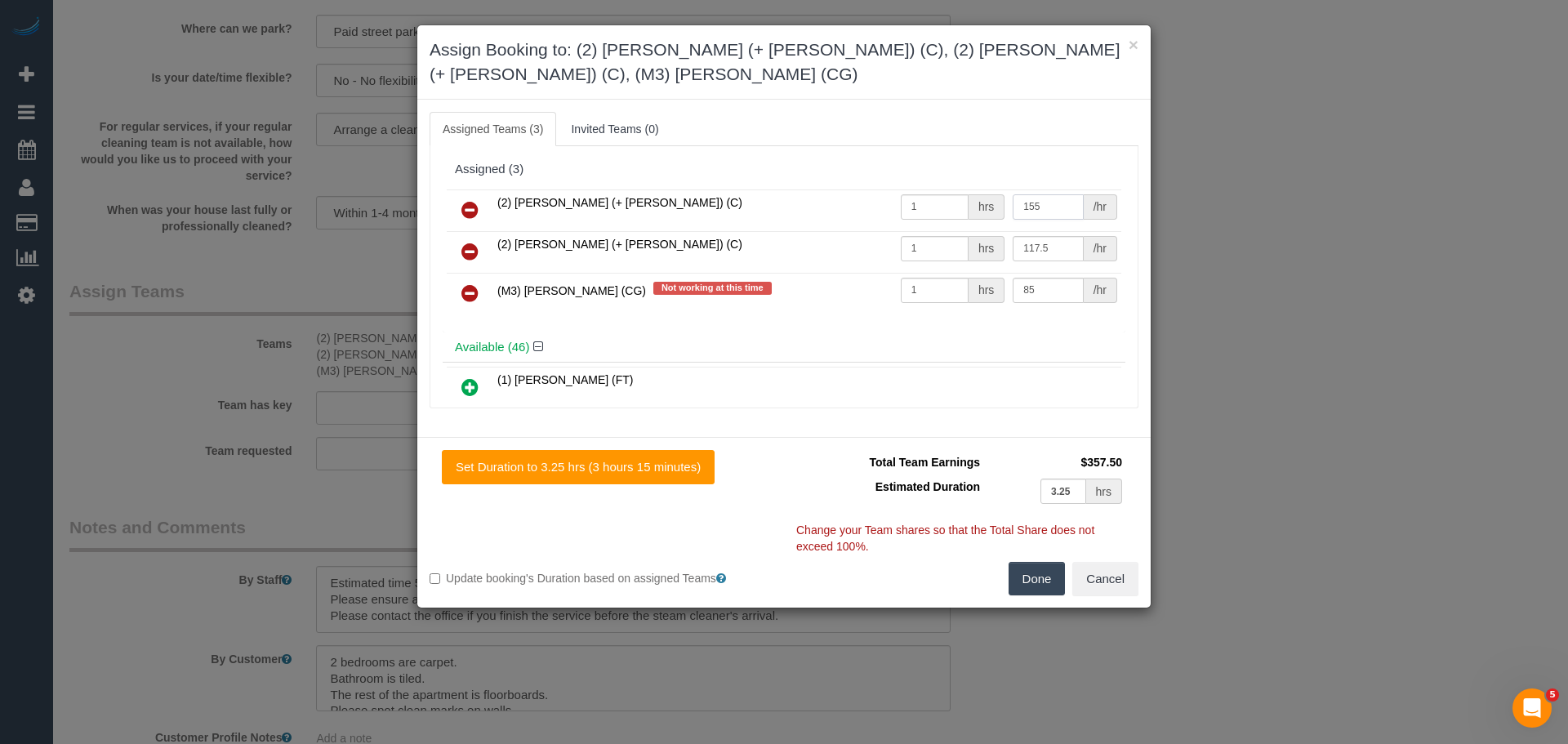
click at [1044, 194] on input "155" at bounding box center [1048, 207] width 70 height 25
type input "155"
click at [1049, 236] on input "117.5" at bounding box center [1048, 249] width 70 height 25
paste input "5"
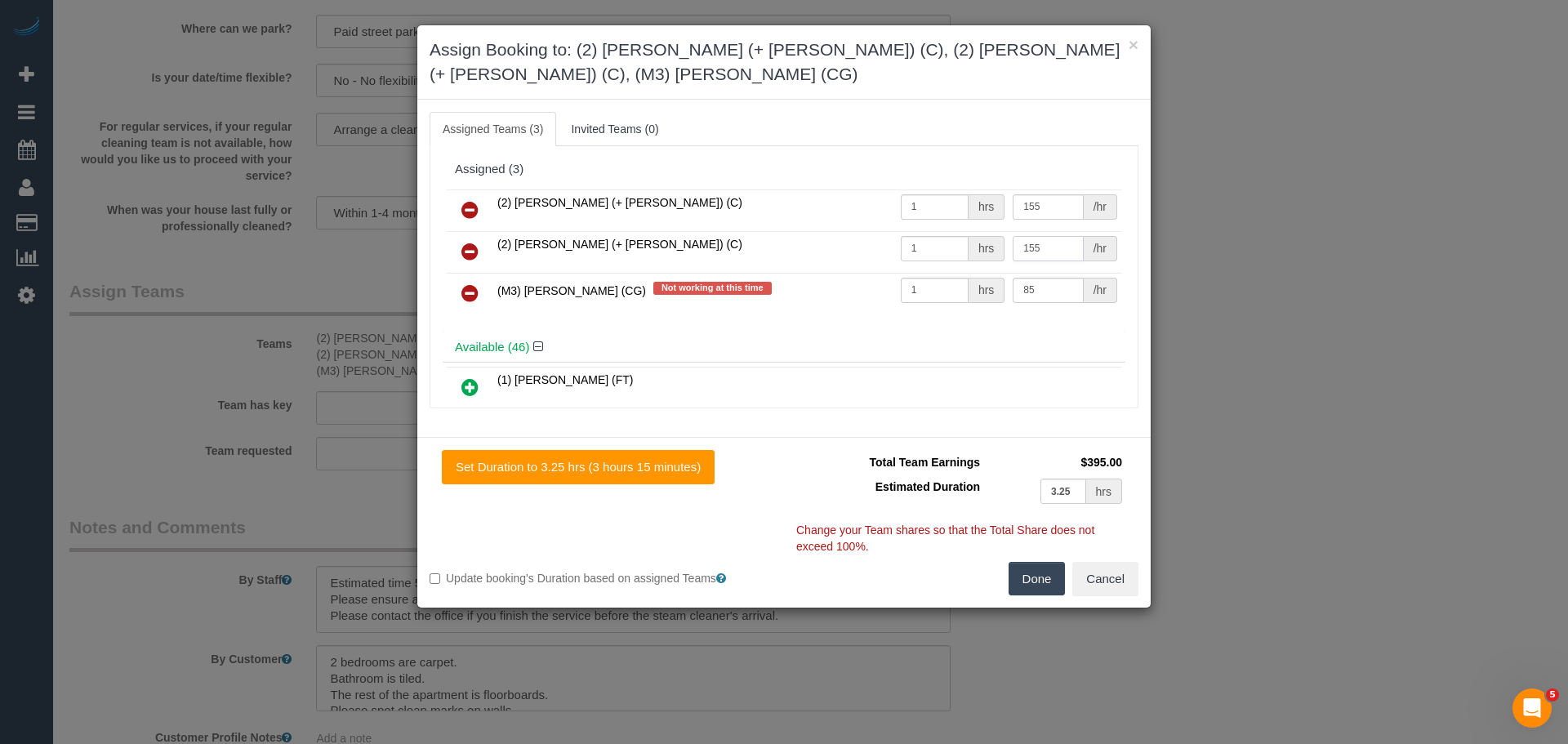
type input "155"
click at [1048, 562] on button "Done" at bounding box center [1037, 579] width 57 height 35
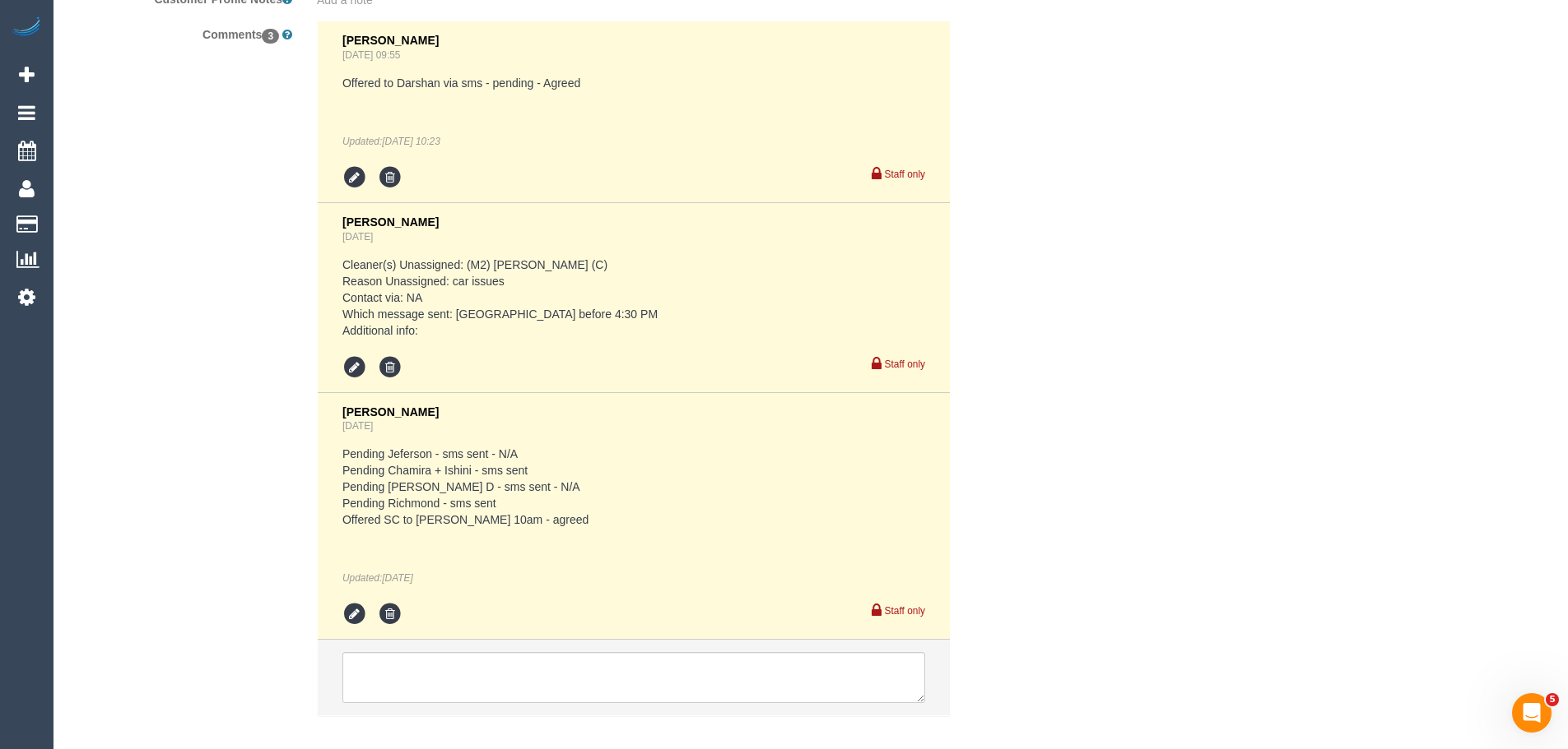
scroll to position [3132, 0]
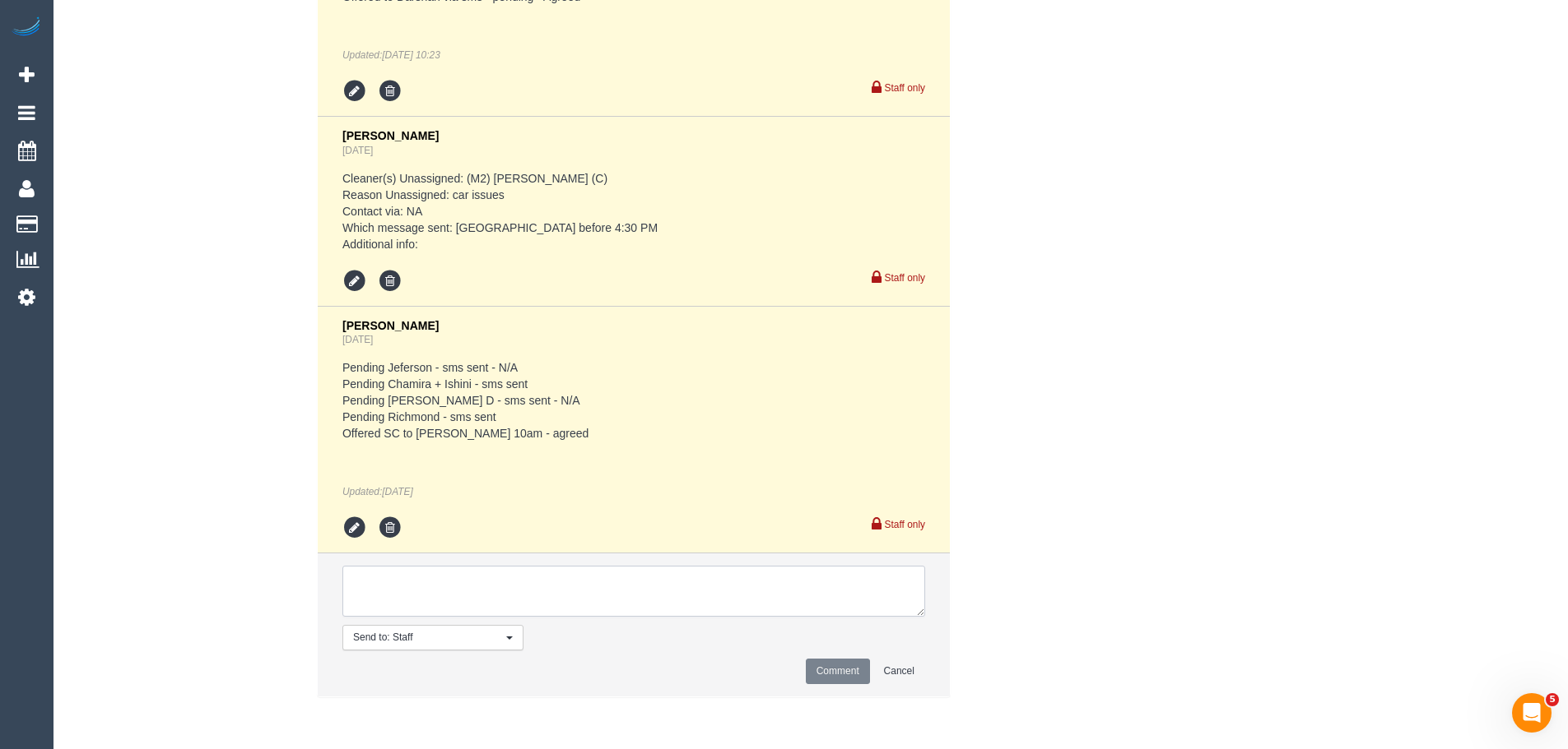
click at [492, 607] on textarea at bounding box center [633, 591] width 583 height 51
type textarea "Additional $140 added to booking as cleaners needed an additional 2 hours ( 1 h…"
click at [826, 665] on button "Comment" at bounding box center [838, 671] width 65 height 25
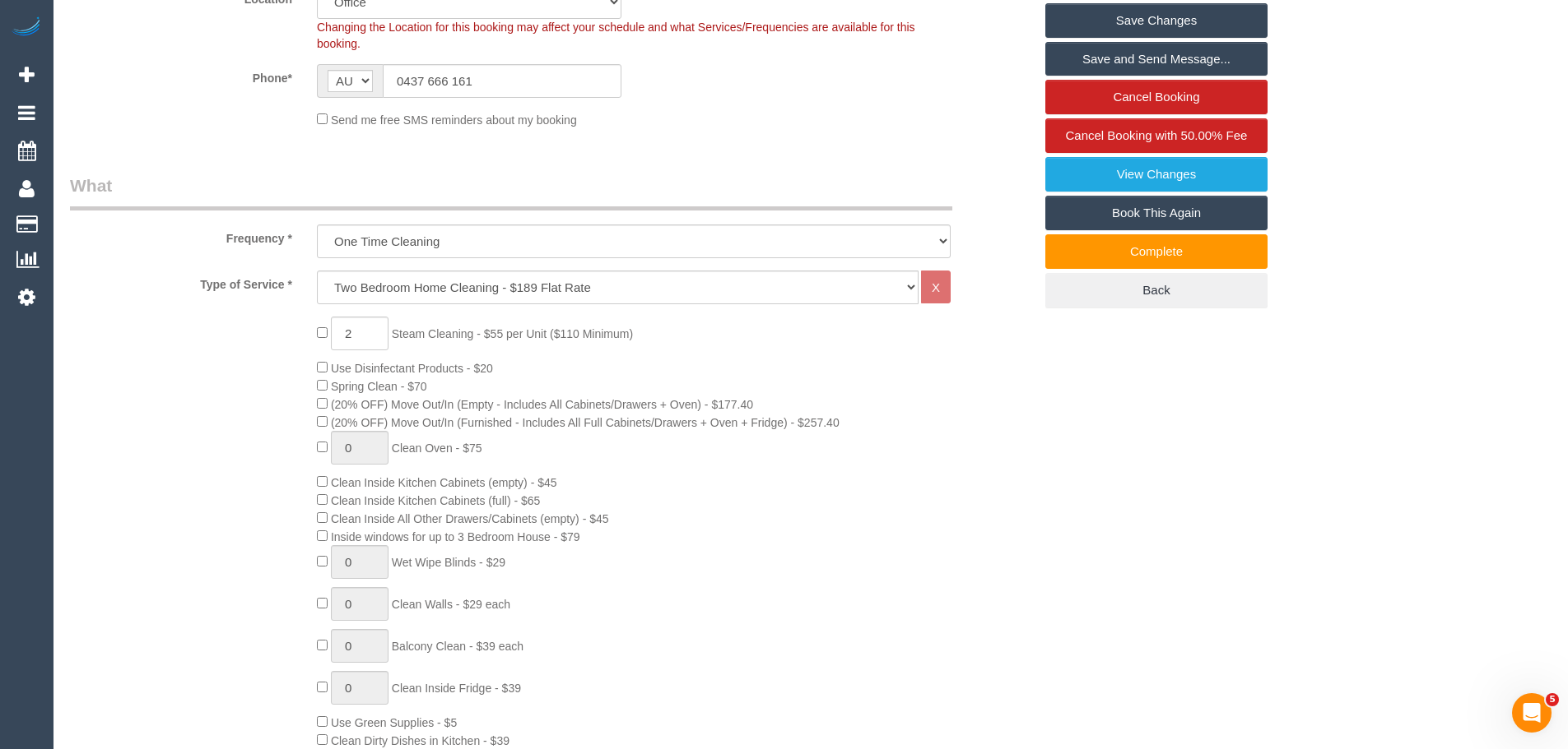
scroll to position [16, 0]
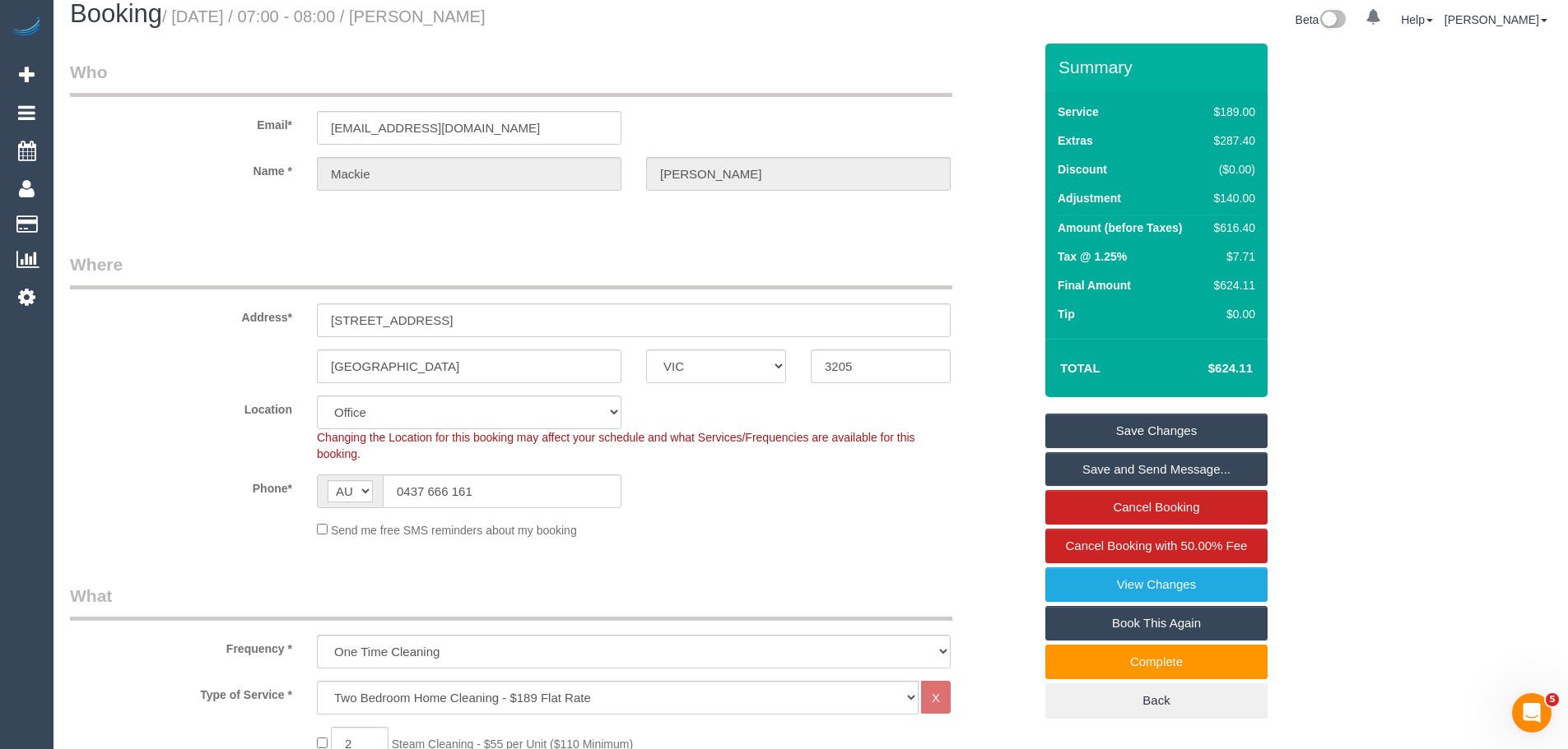
click at [1094, 424] on link "Save Changes" at bounding box center [1156, 431] width 223 height 35
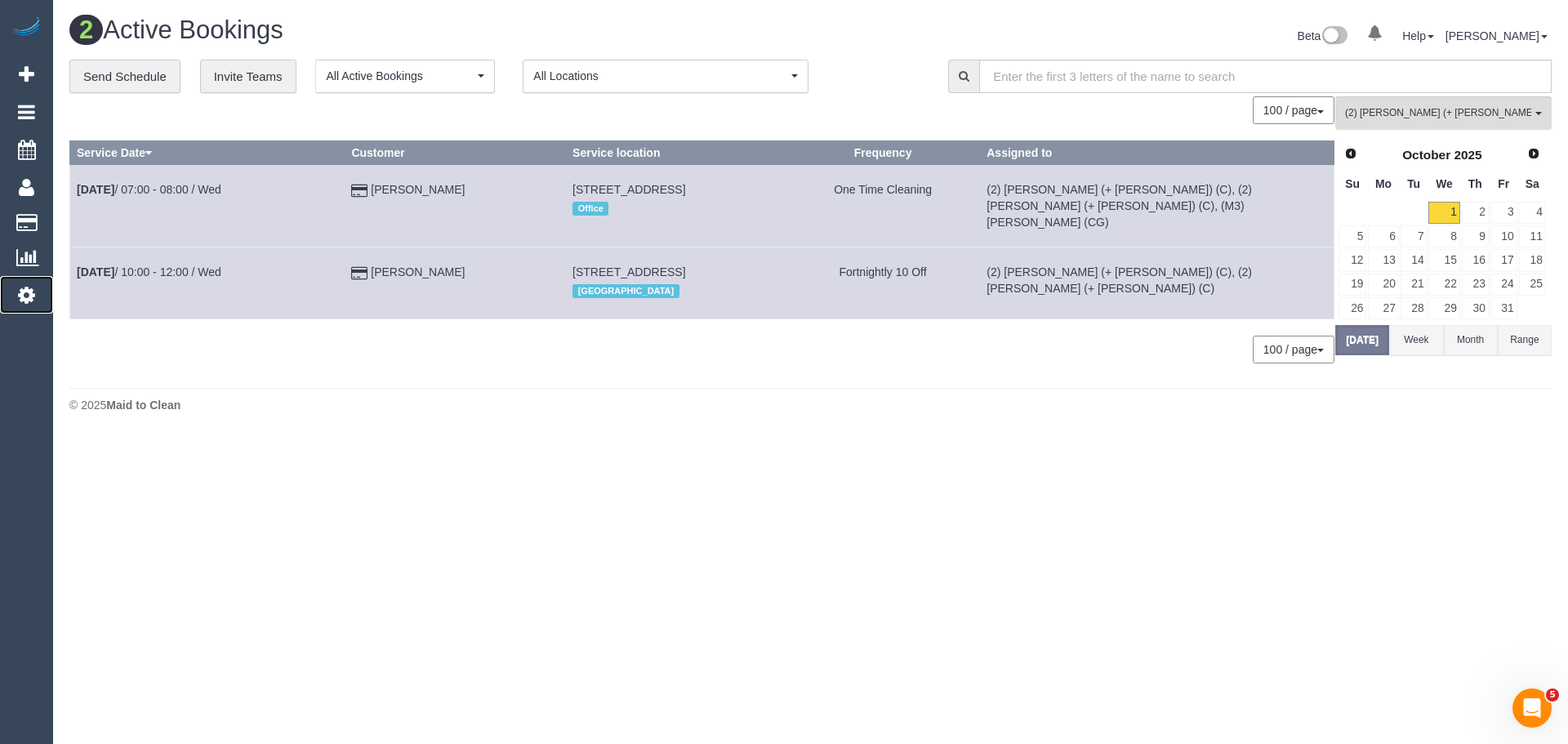
click at [28, 295] on icon at bounding box center [26, 295] width 17 height 20
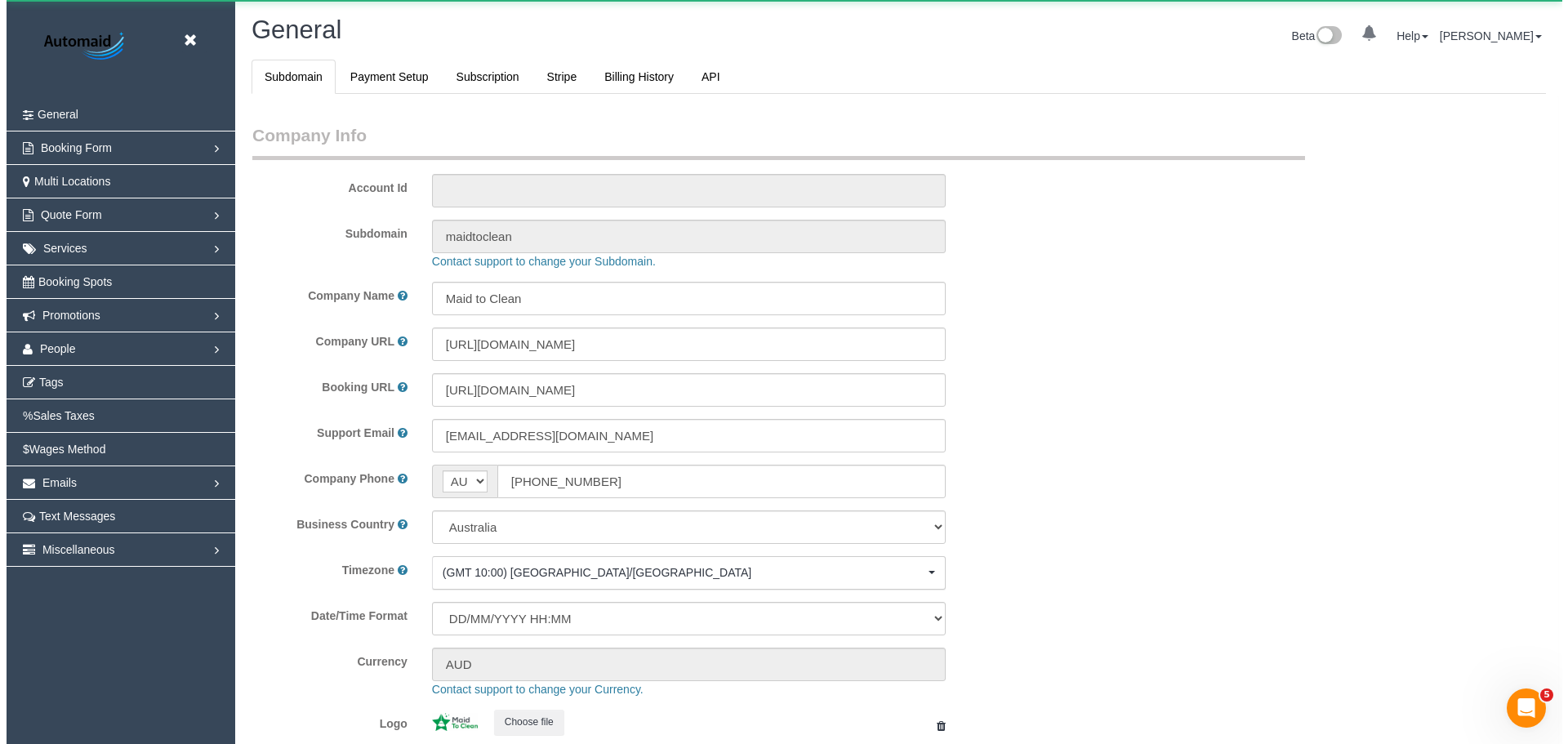
scroll to position [3701, 1556]
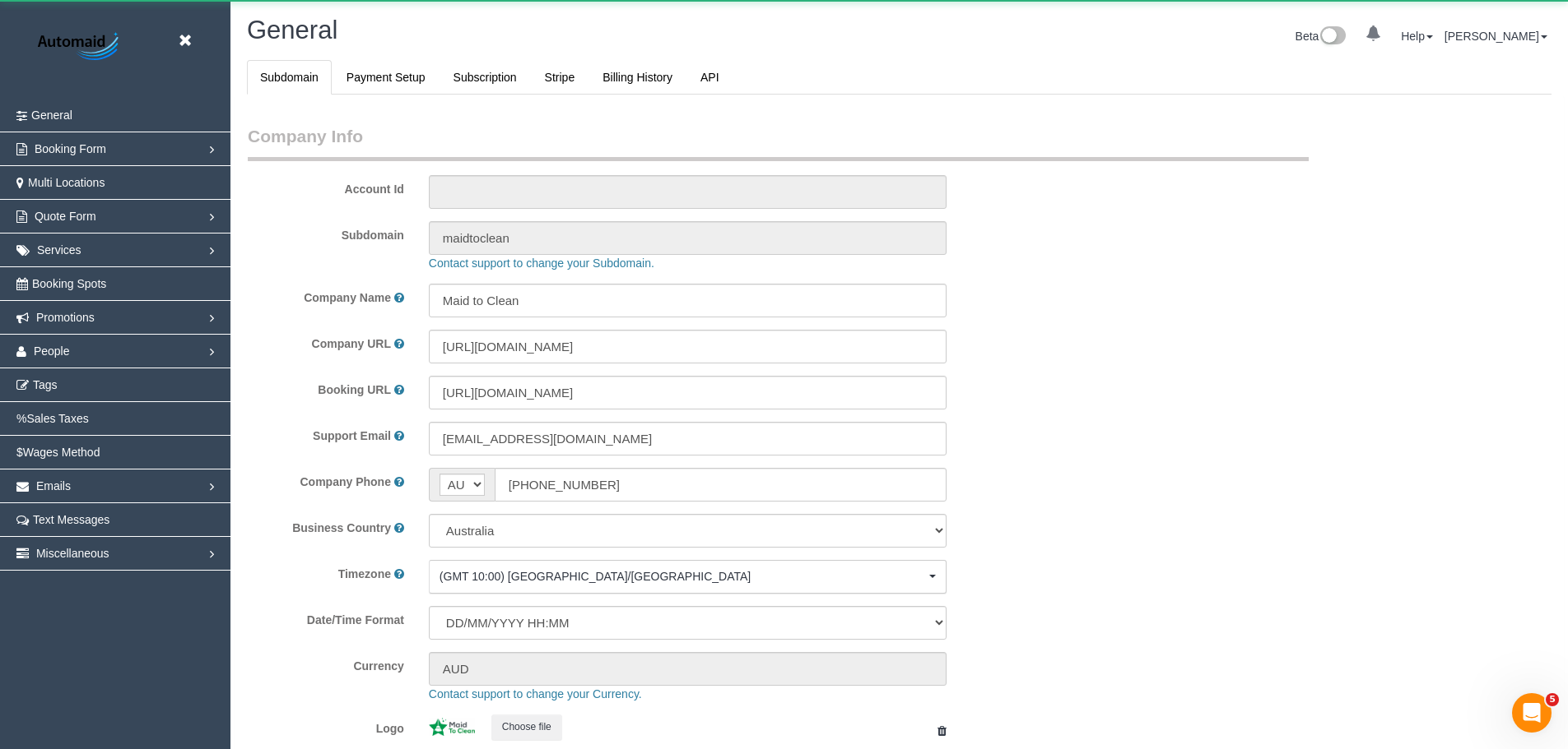
select select "1"
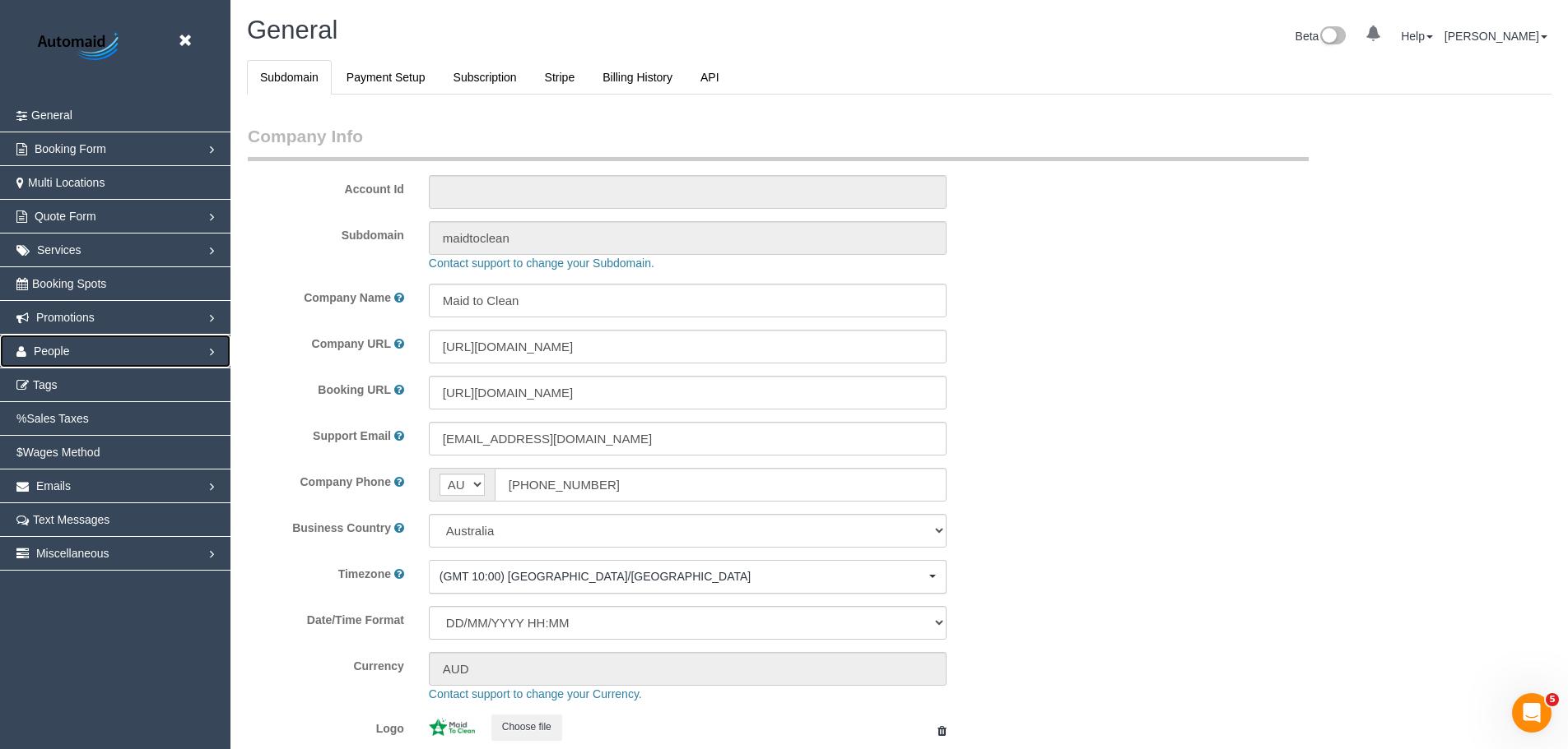
click at [69, 356] on link "People" at bounding box center [115, 351] width 231 height 33
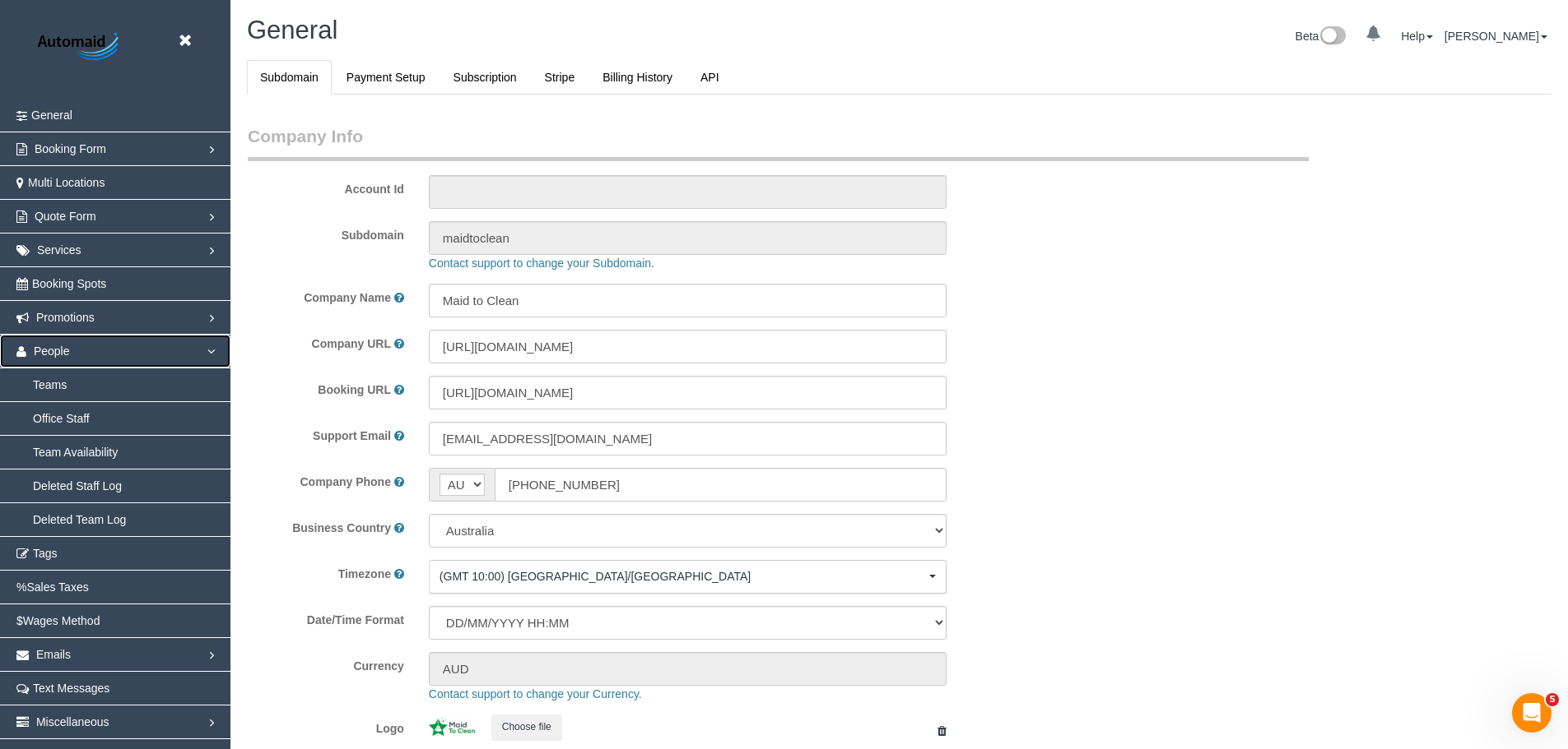
click at [205, 355] on link "People" at bounding box center [115, 351] width 231 height 33
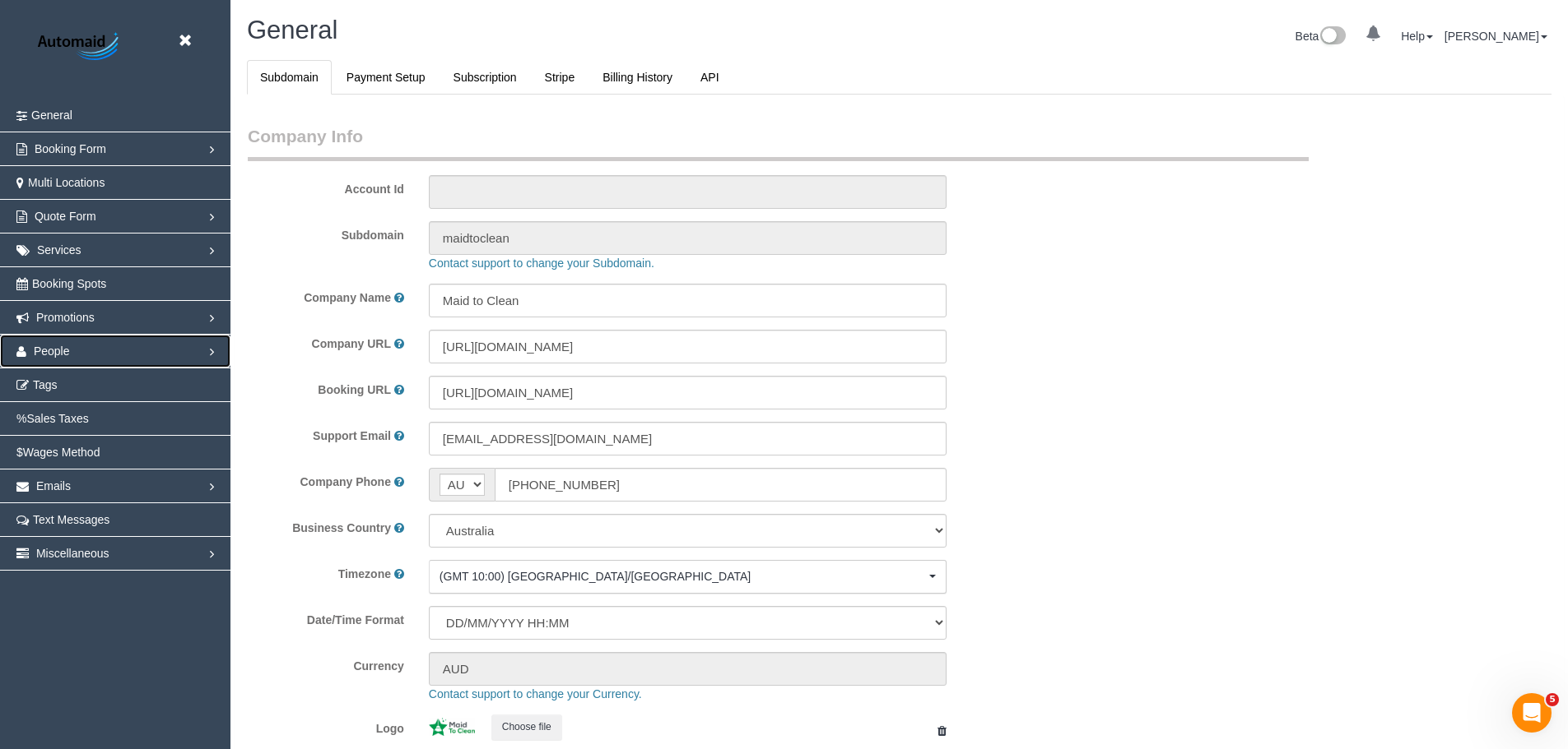
click at [104, 353] on link "People" at bounding box center [115, 351] width 231 height 33
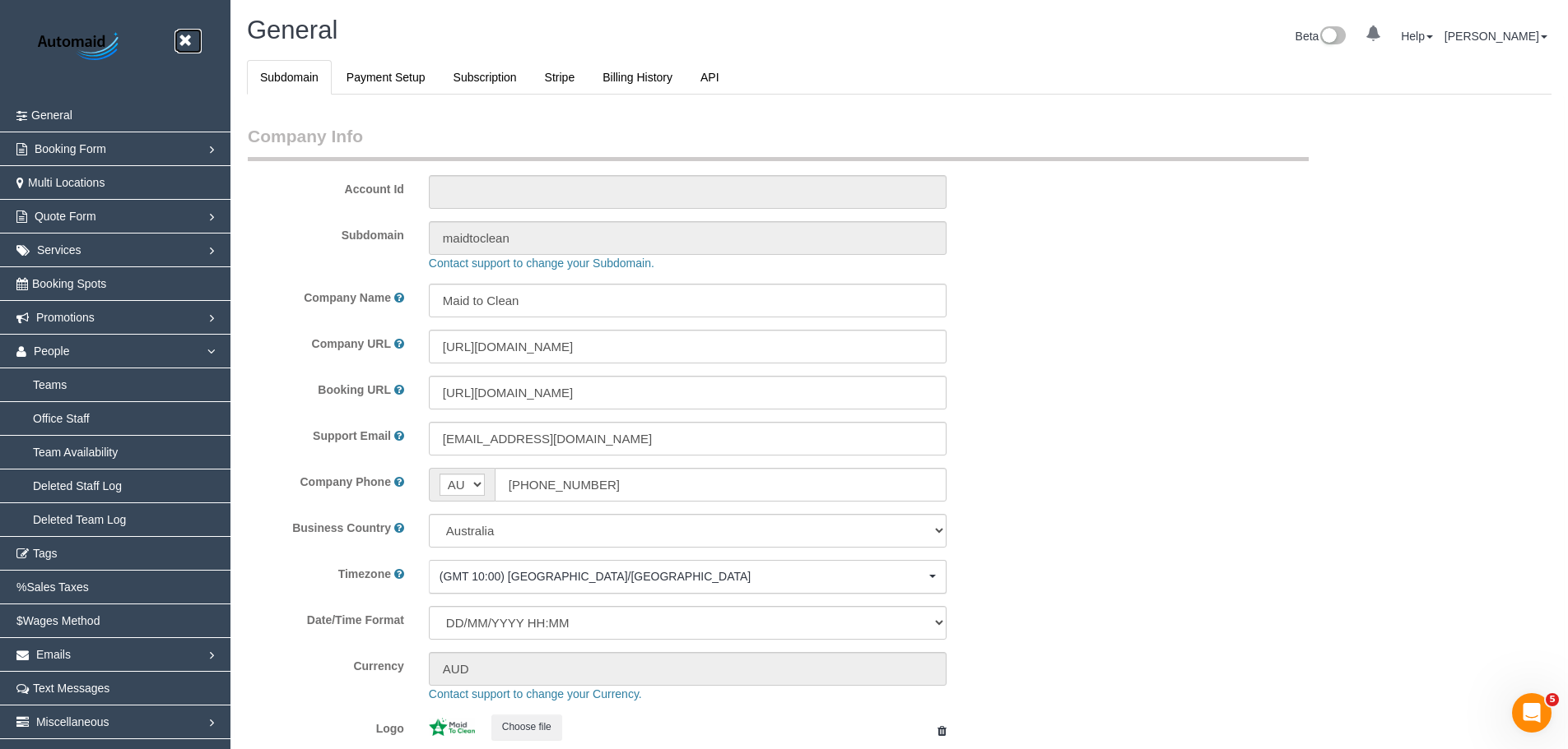
click at [181, 39] on icon at bounding box center [184, 40] width 21 height 21
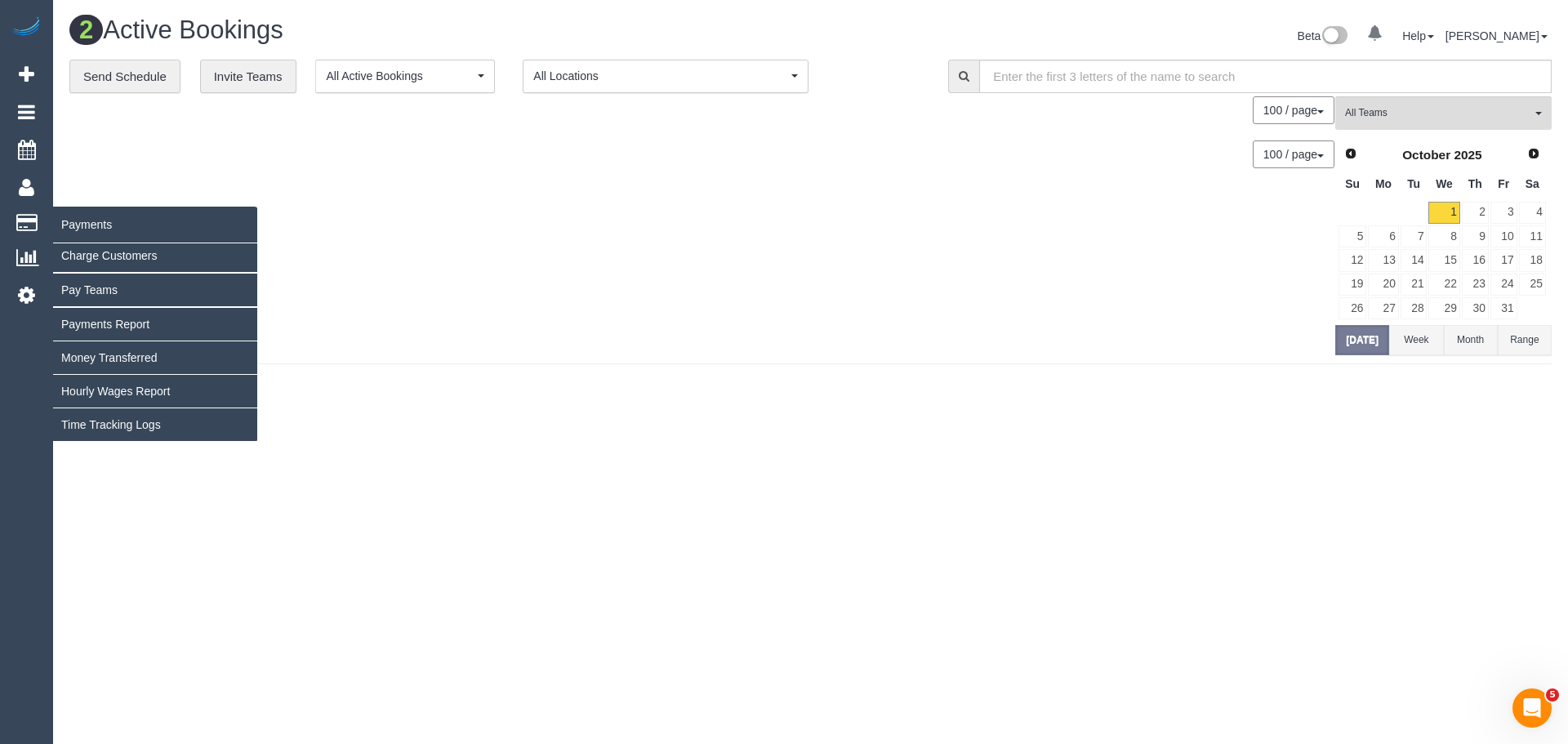
scroll to position [427, 1568]
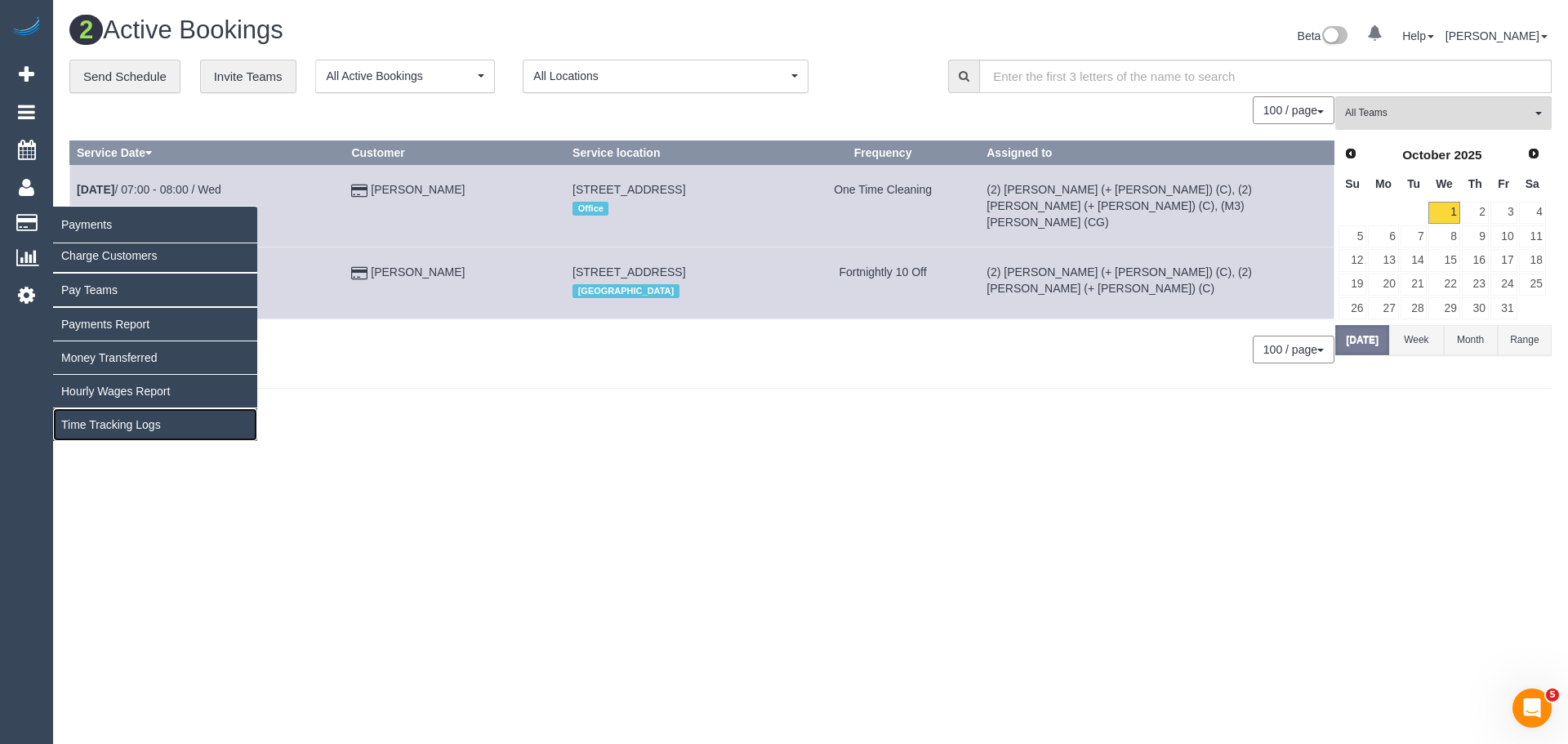
click at [96, 427] on link "Time Tracking Logs" at bounding box center [155, 424] width 204 height 33
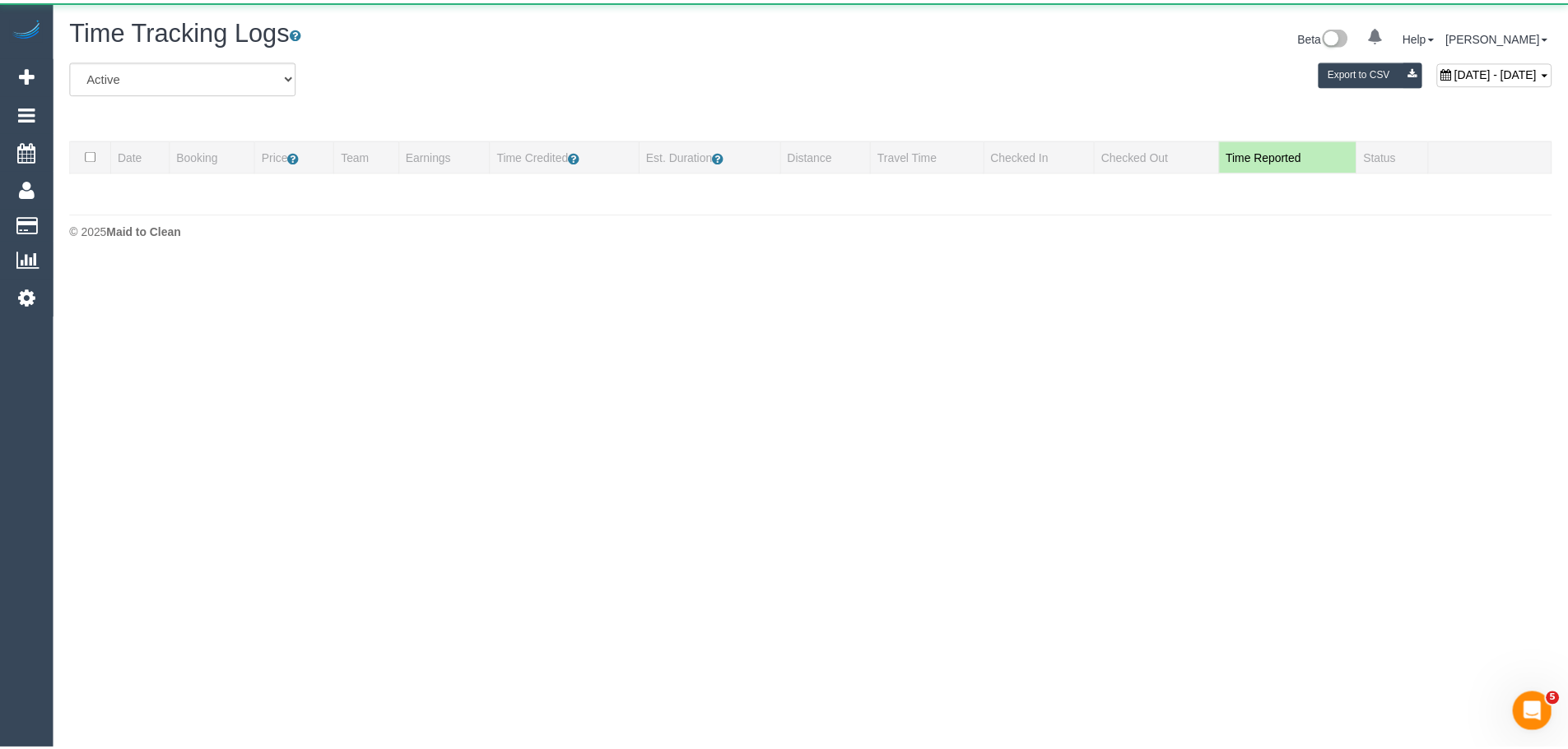
scroll to position [318, 1580]
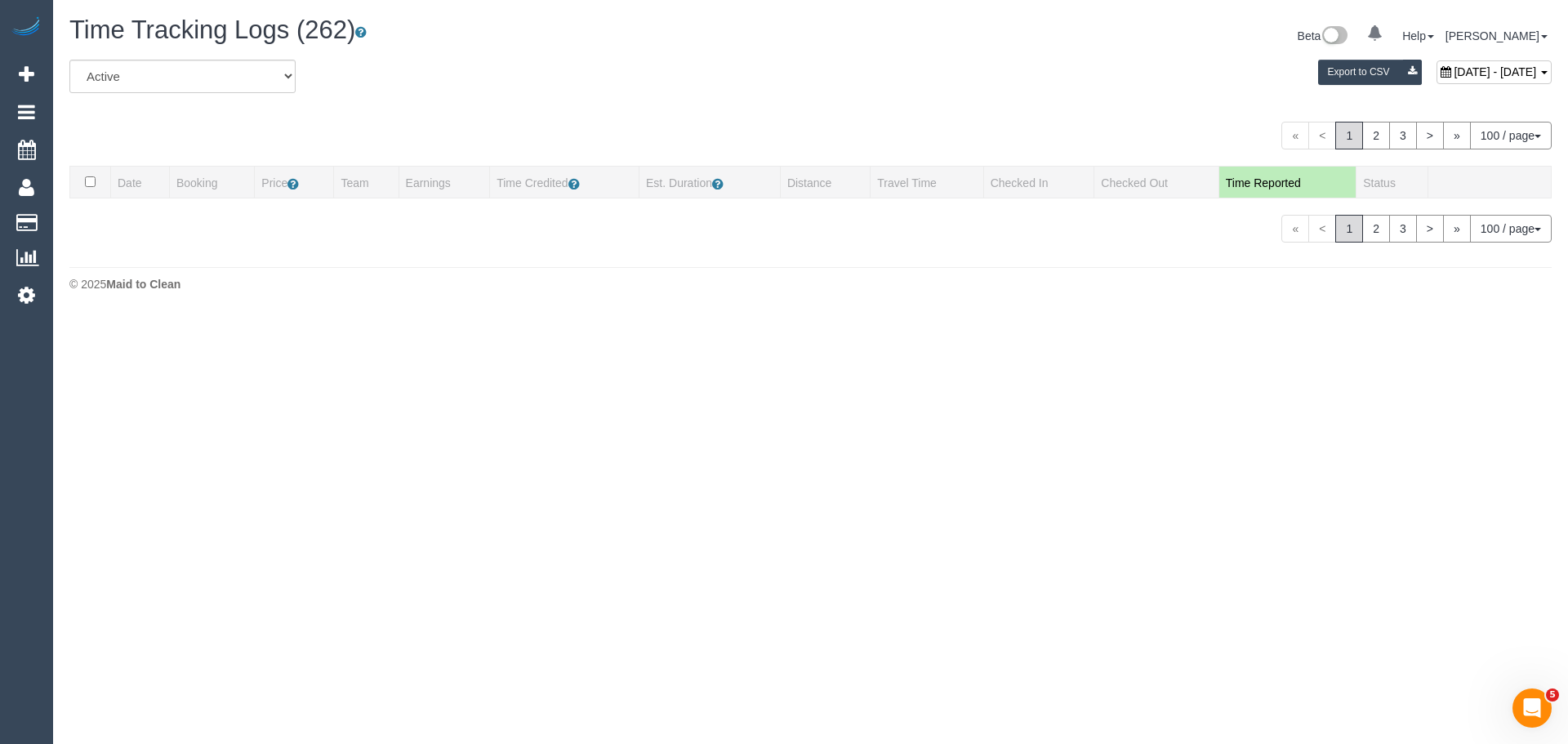
click at [859, 94] on div "All Active Archived October 01, 2025 - October 01, 2025 Export to CSV" at bounding box center [811, 82] width 1507 height 45
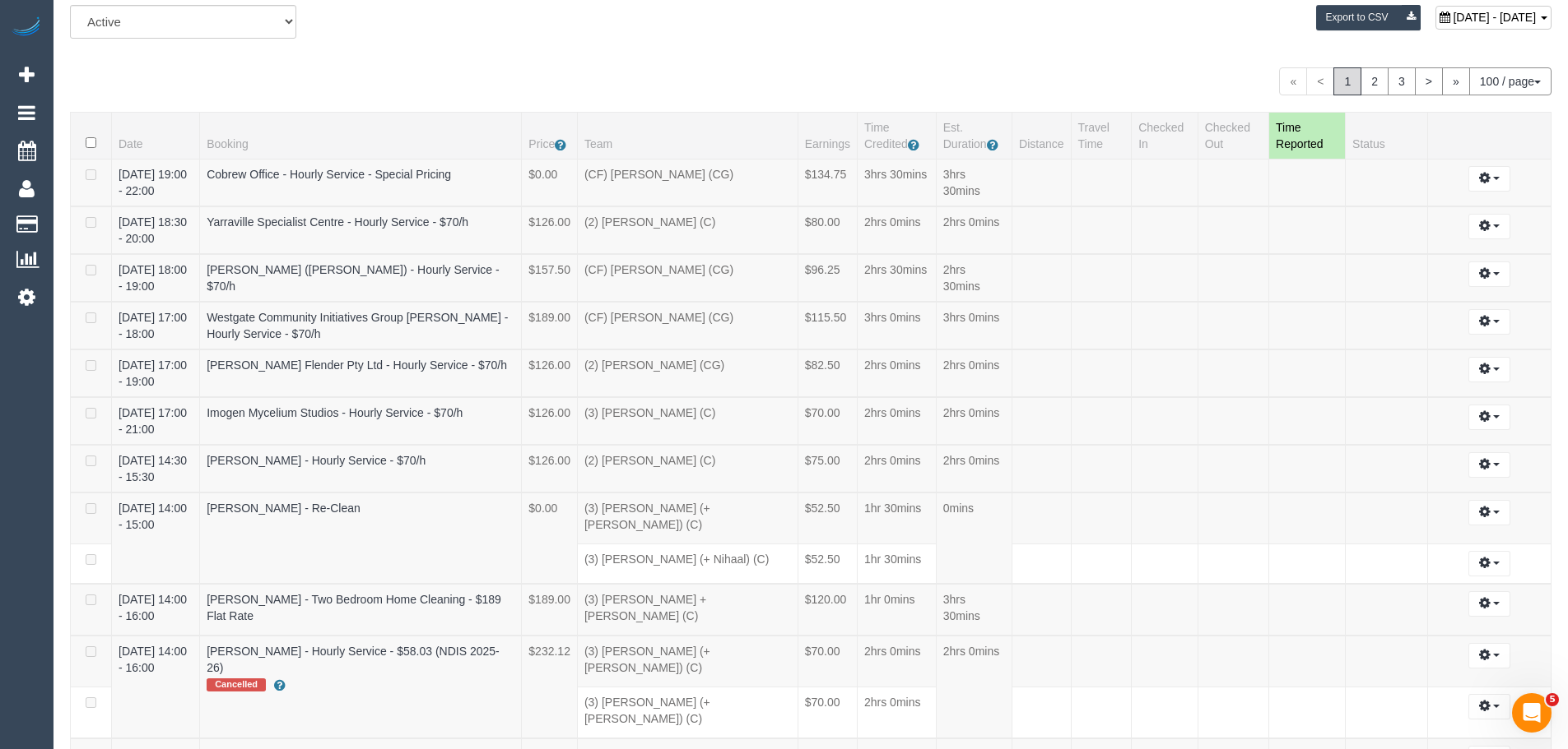
scroll to position [0, 0]
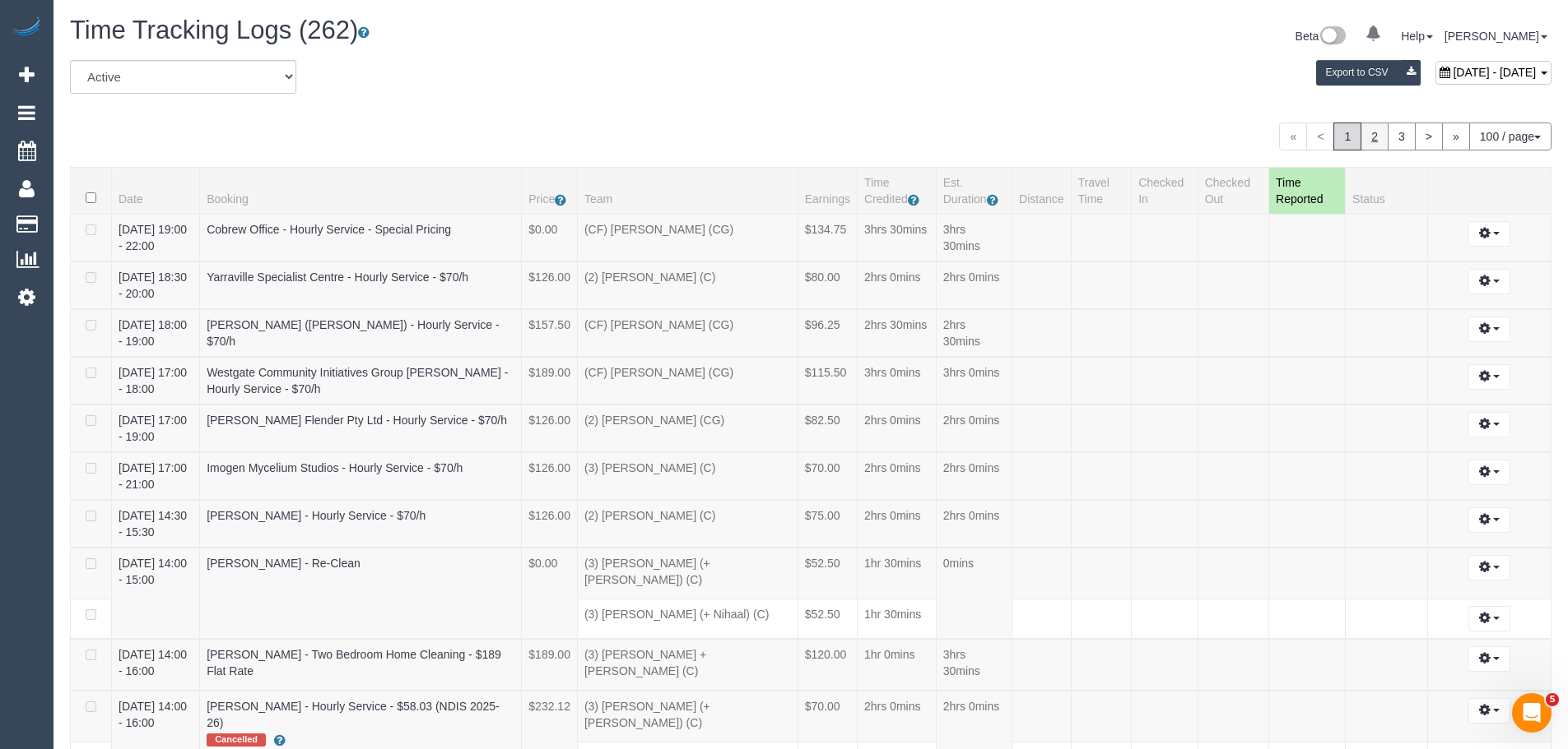
click at [1367, 136] on link "2" at bounding box center [1373, 136] width 28 height 28
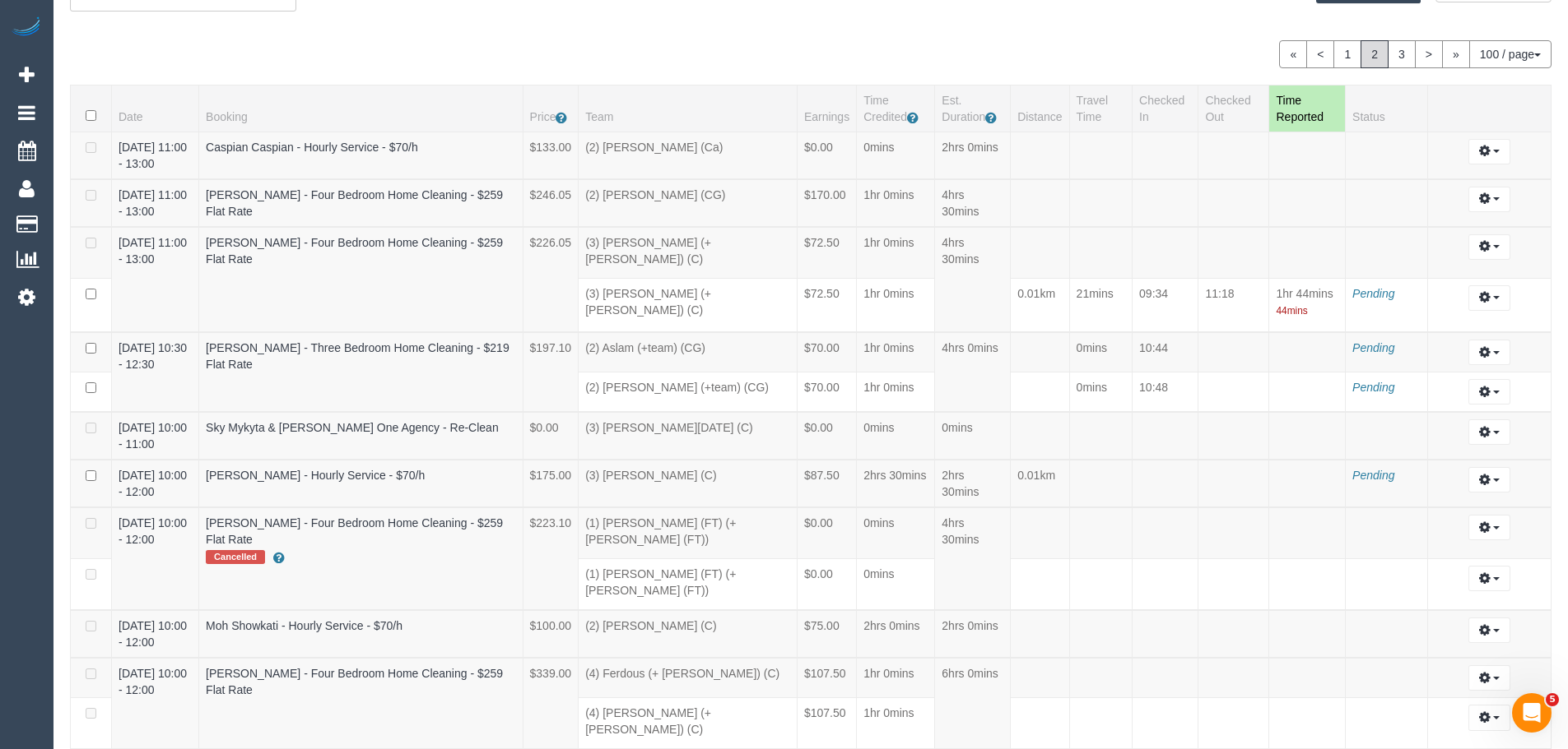
scroll to position [2177, 0]
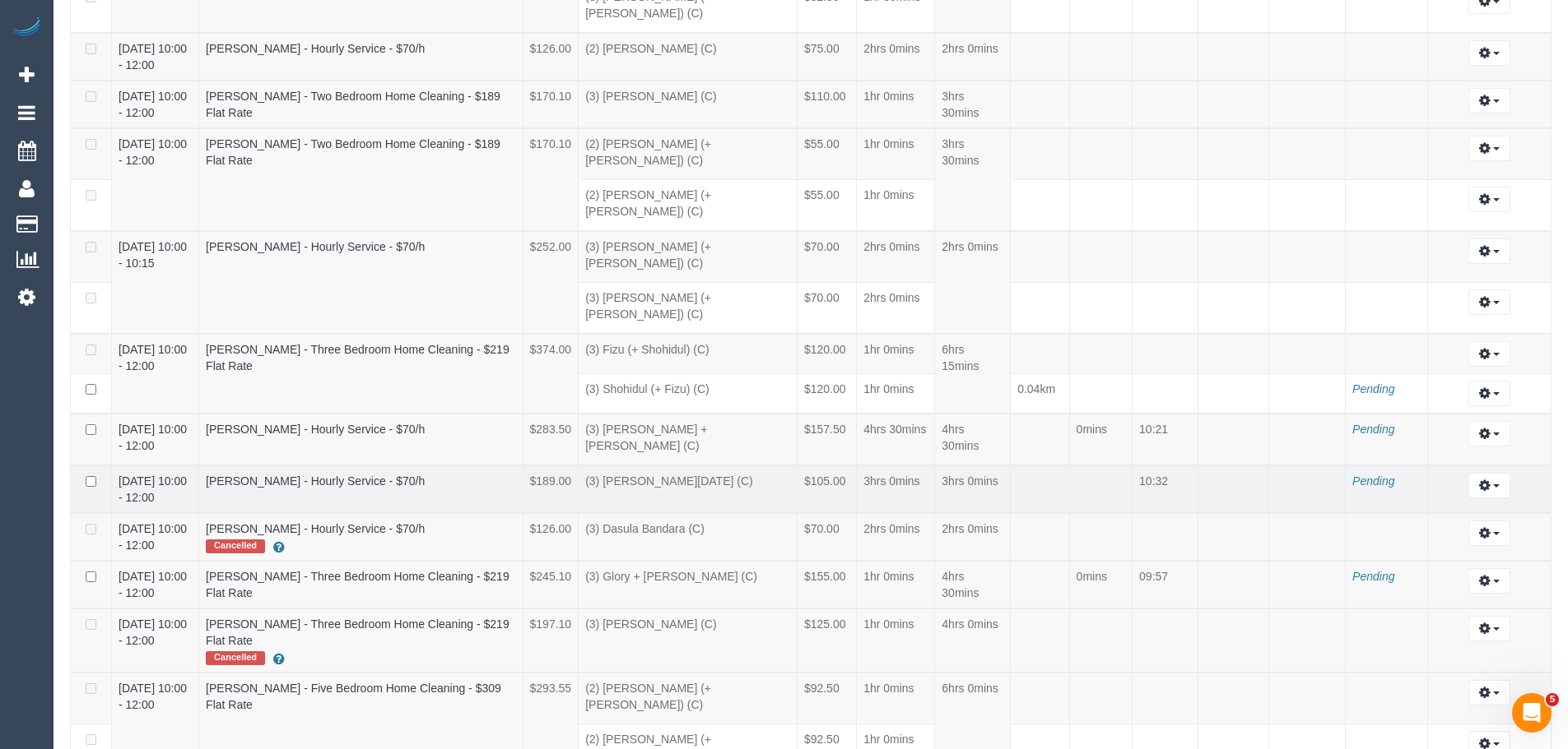
drag, startPoint x: 1172, startPoint y: 374, endPoint x: 1122, endPoint y: 370, distance: 50.2
click at [1122, 466] on tr "01/10/2025 10:00 - 12:00 Fiona Porter - Hourly Service - $70/h $189.00 (3) Anto…" at bounding box center [810, 489] width 1480 height 48
copy tr "10:32"
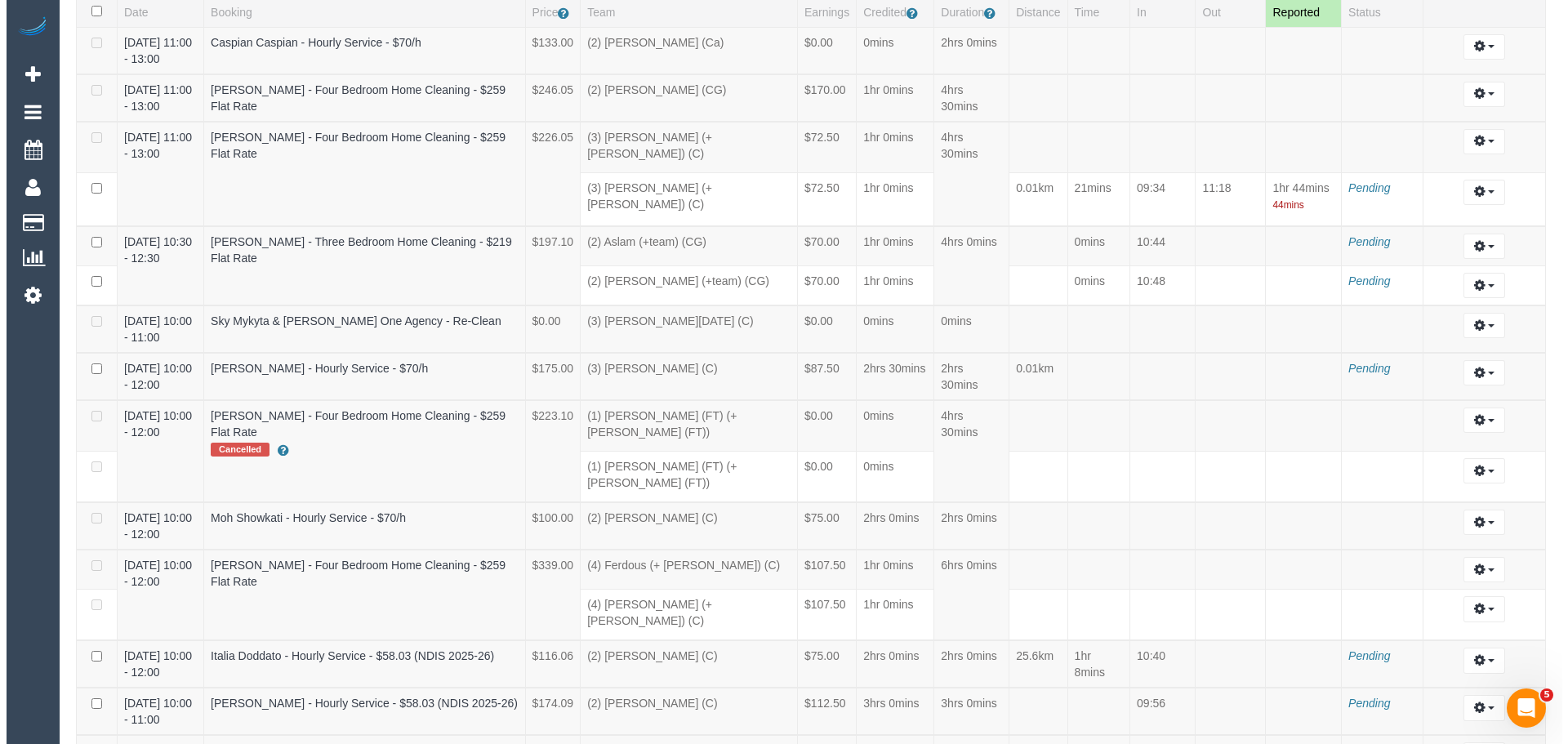
scroll to position [0, 0]
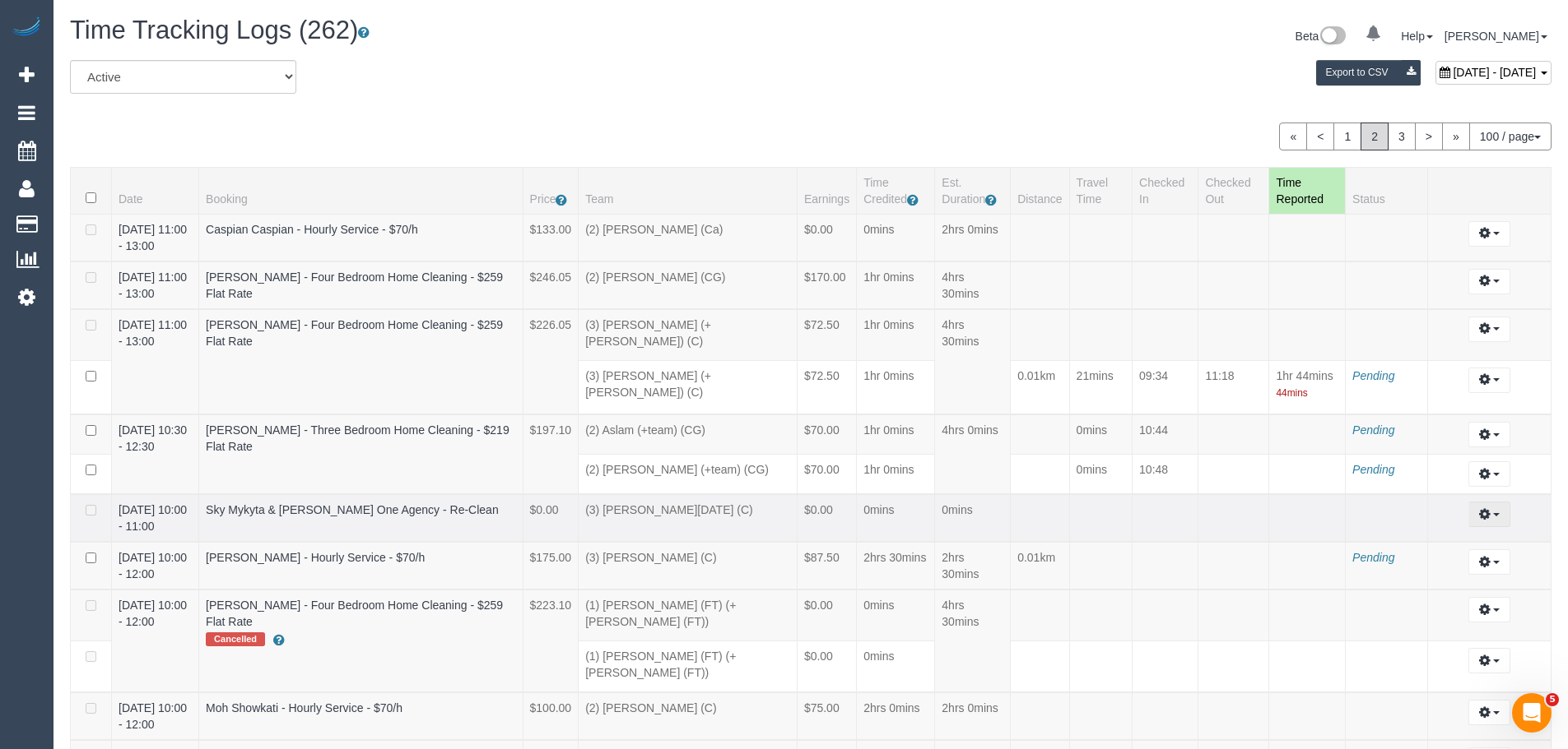
click at [1498, 512] on button "button" at bounding box center [1489, 514] width 42 height 25
click at [1449, 544] on link "Edit" at bounding box center [1444, 544] width 130 height 22
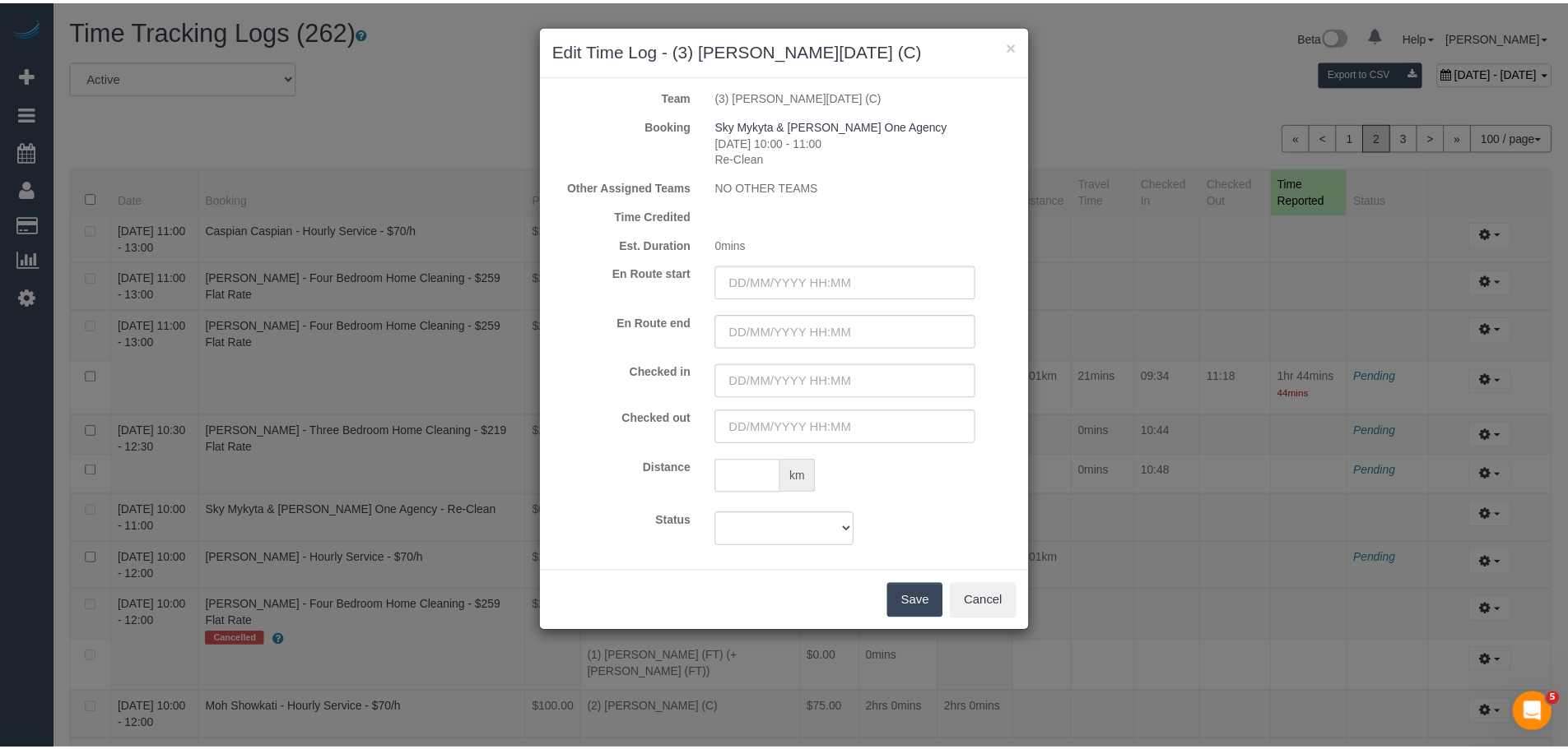
scroll to position [6109, 1580]
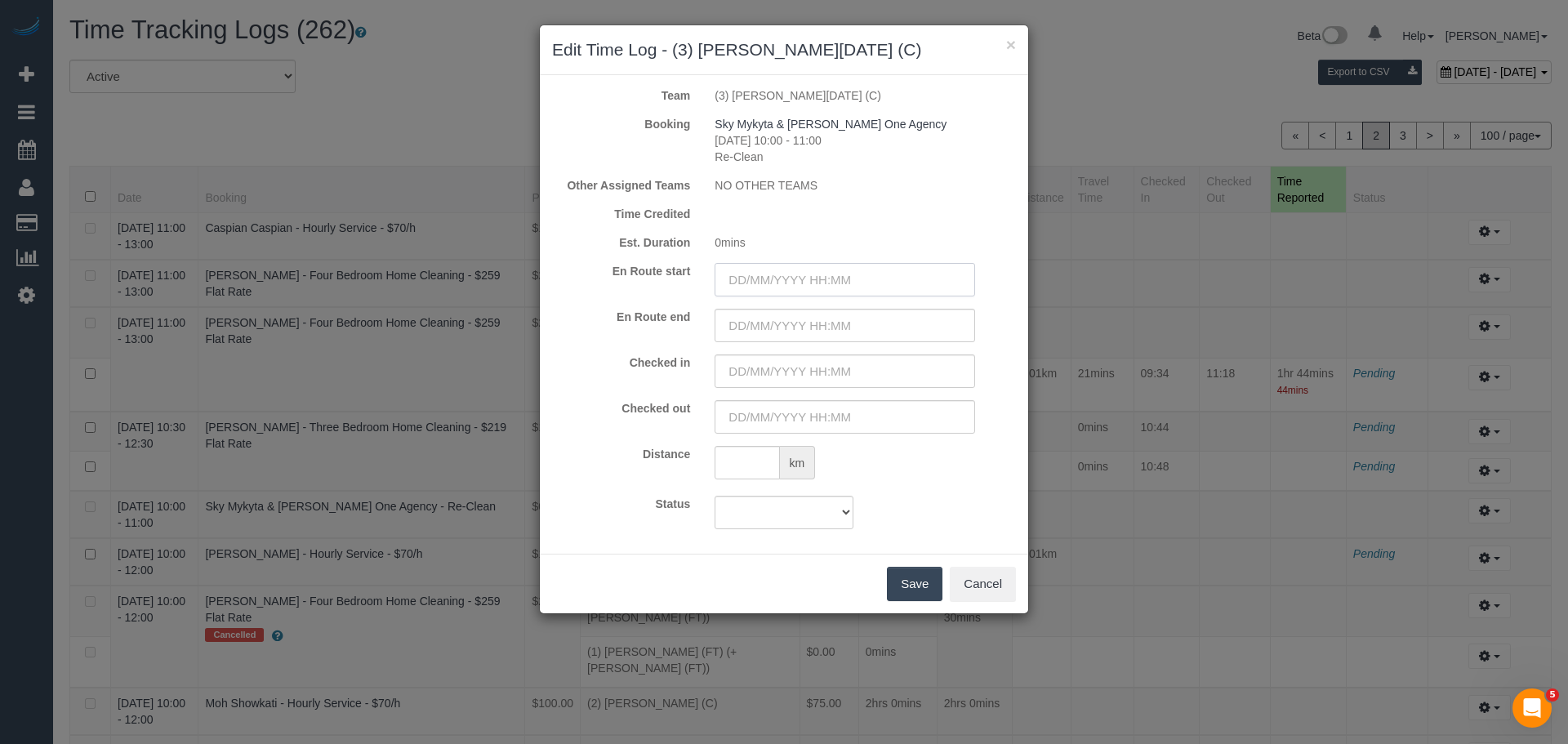
click at [779, 280] on input "text" at bounding box center [845, 280] width 260 height 34
paste input "10:32"
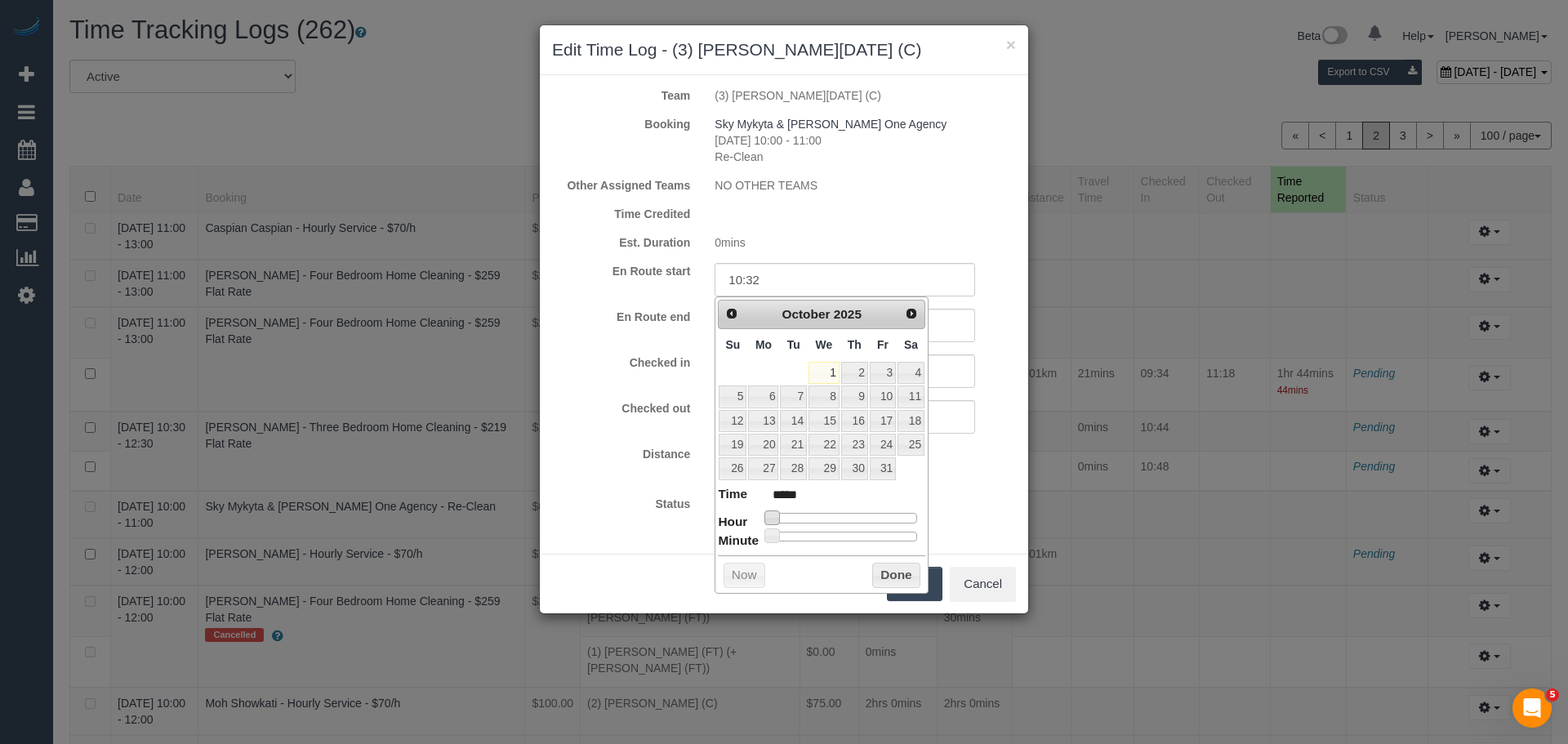
type input "01/10/2025 04:00"
type input "*****"
type input "01/10/2025 05:00"
type input "*****"
type input "01/10/2025 08:00"
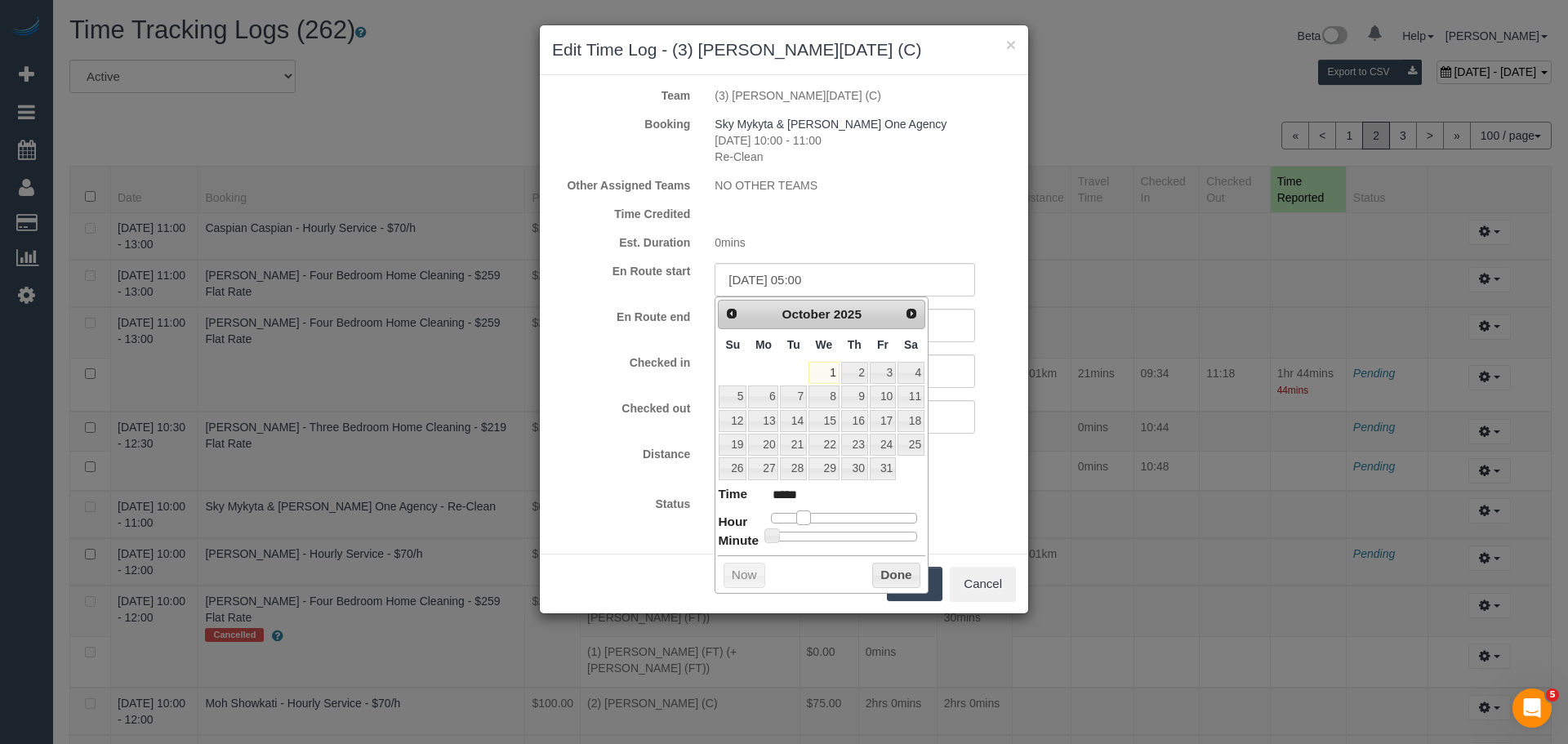
type input "*****"
type input "01/10/2025 11:00"
type input "*****"
type input "01/10/2025 10:00"
type input "*****"
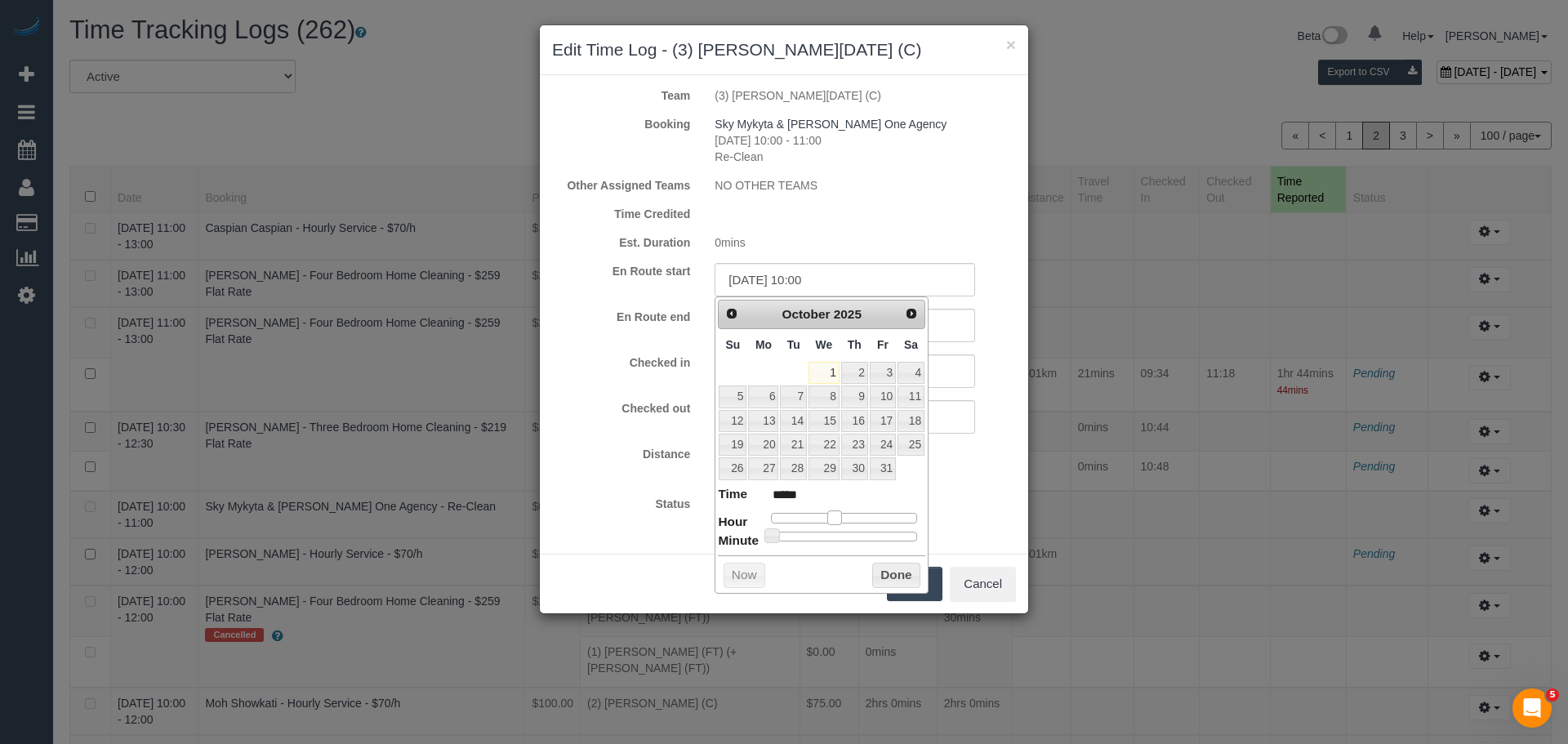
drag, startPoint x: 773, startPoint y: 518, endPoint x: 839, endPoint y: 512, distance: 66.3
click at [839, 512] on span at bounding box center [835, 518] width 15 height 15
type input "01/10/2025 10:08"
type input "*****"
type input "01/10/2025 10:09"
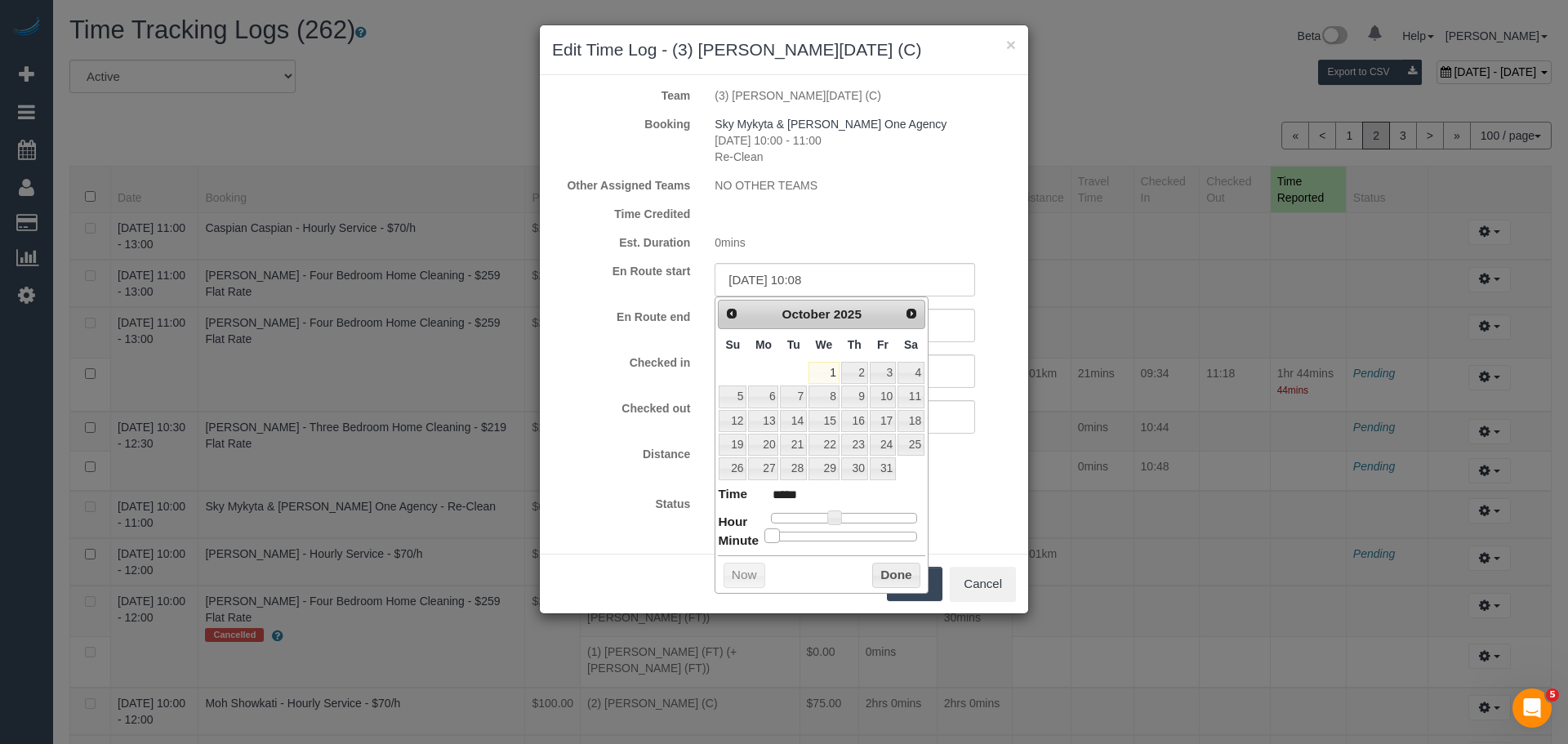
type input "*****"
type input "01/10/2025 10:18"
type input "*****"
type input "01/10/2025 10:27"
type input "*****"
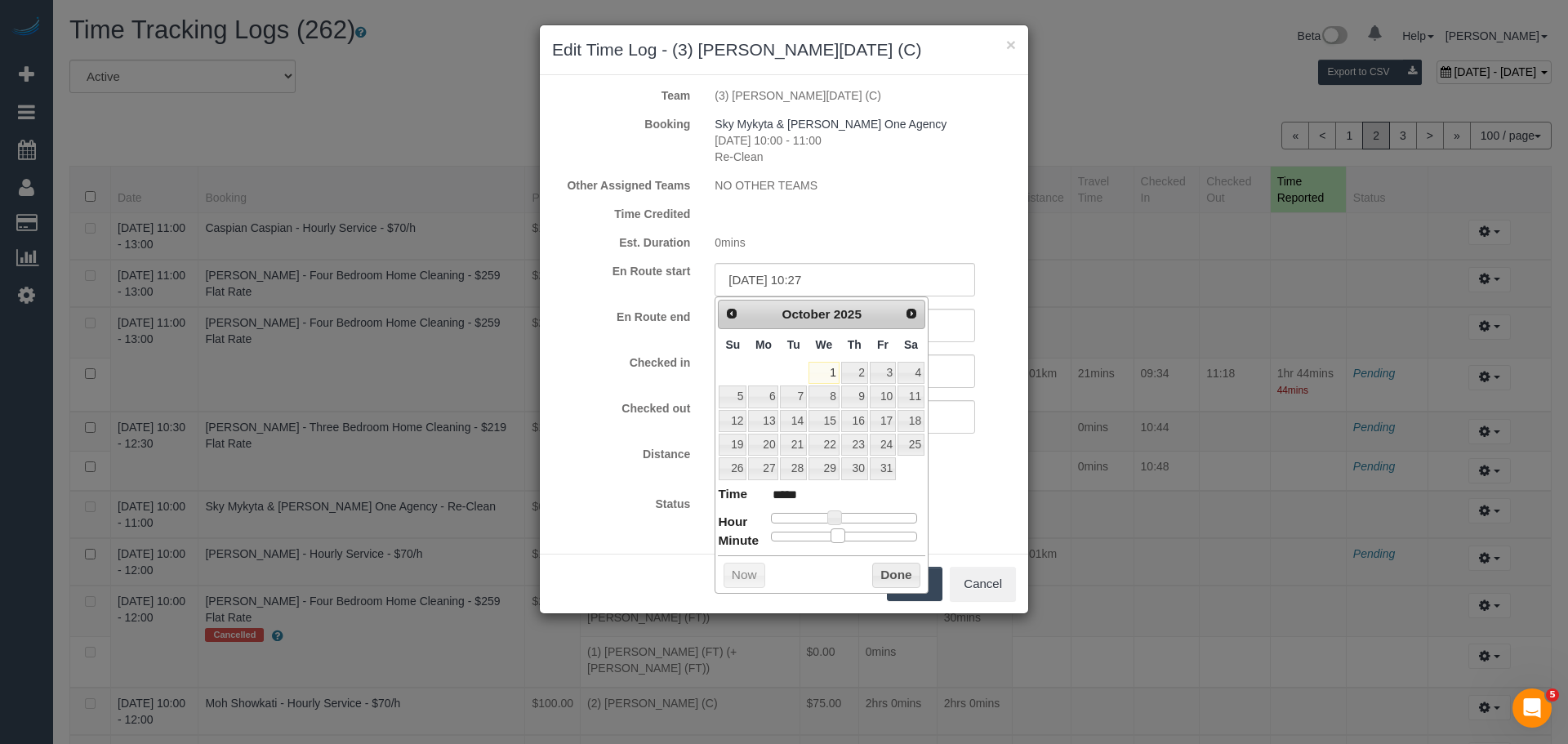
type input "01/10/2025 10:31"
type input "*****"
type input "01/10/2025 10:30"
type input "*****"
drag, startPoint x: 767, startPoint y: 536, endPoint x: 841, endPoint y: 534, distance: 74.0
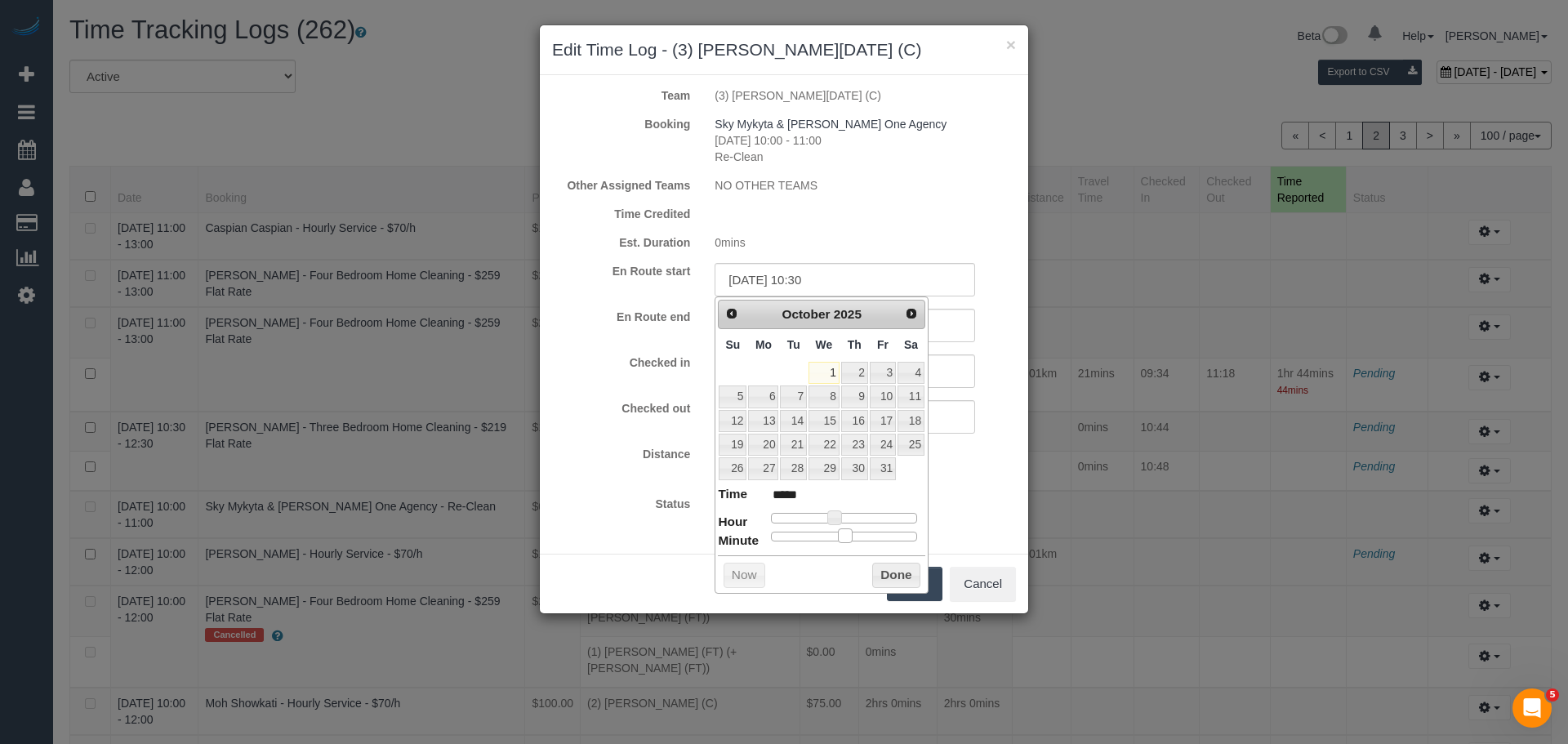
click at [841, 534] on span at bounding box center [845, 536] width 15 height 15
click at [889, 573] on button "Done" at bounding box center [896, 576] width 48 height 26
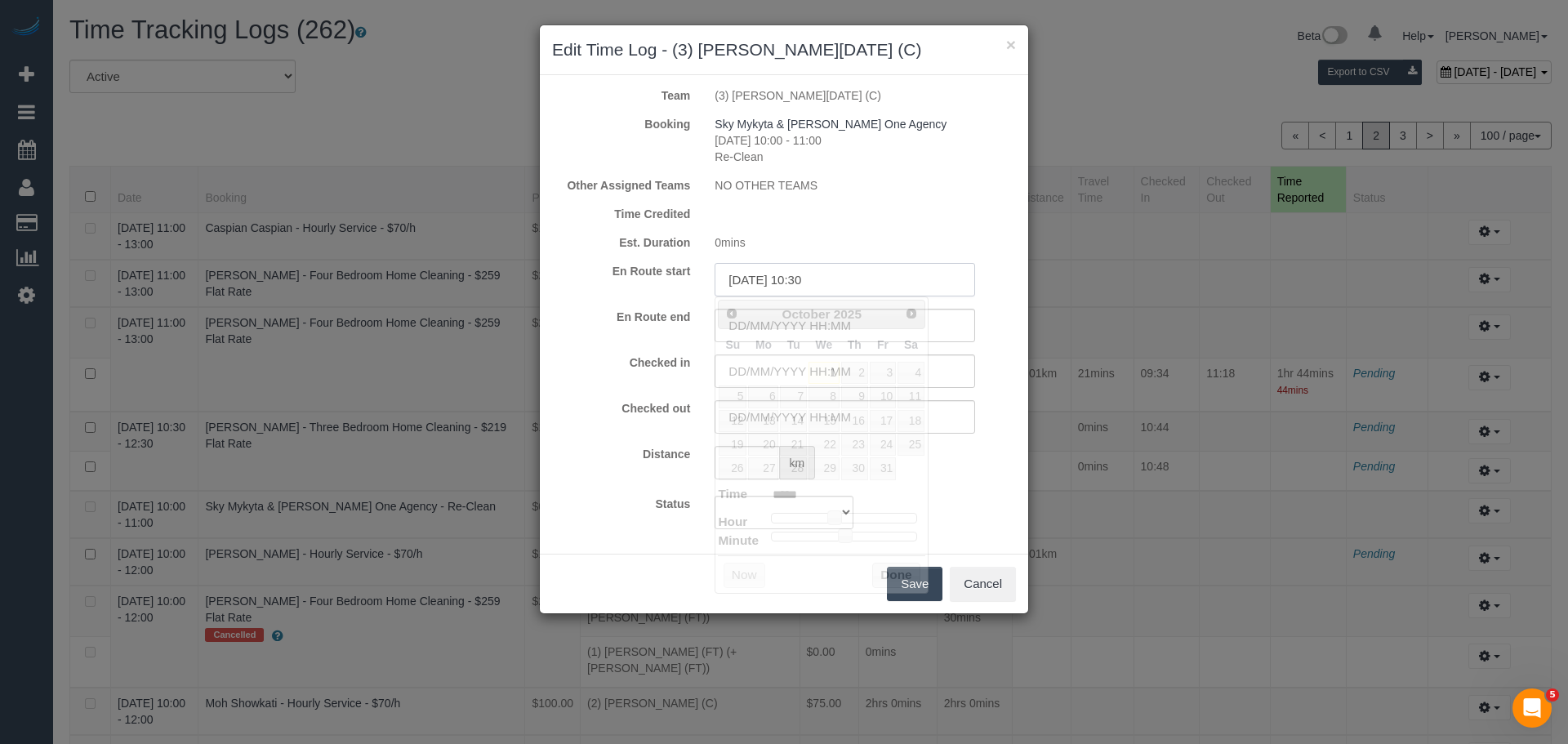
drag, startPoint x: 861, startPoint y: 276, endPoint x: 548, endPoint y: 267, distance: 313.1
click at [548, 267] on div "En Route start 01/10/2025 10:30" at bounding box center [784, 280] width 488 height 34
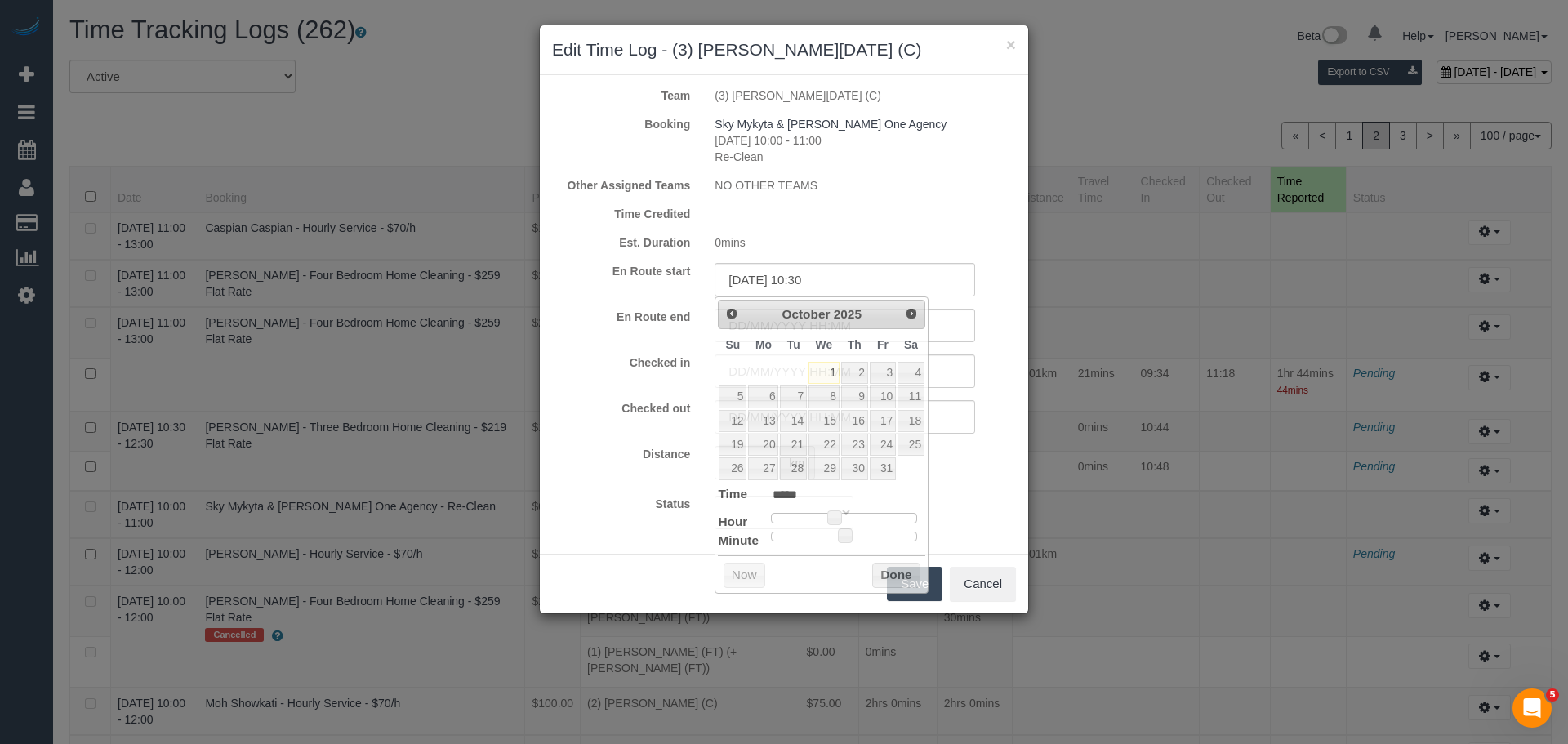
click at [650, 302] on div "En Route start 01/10/2025 10:30 En Route end" at bounding box center [784, 302] width 464 height 79
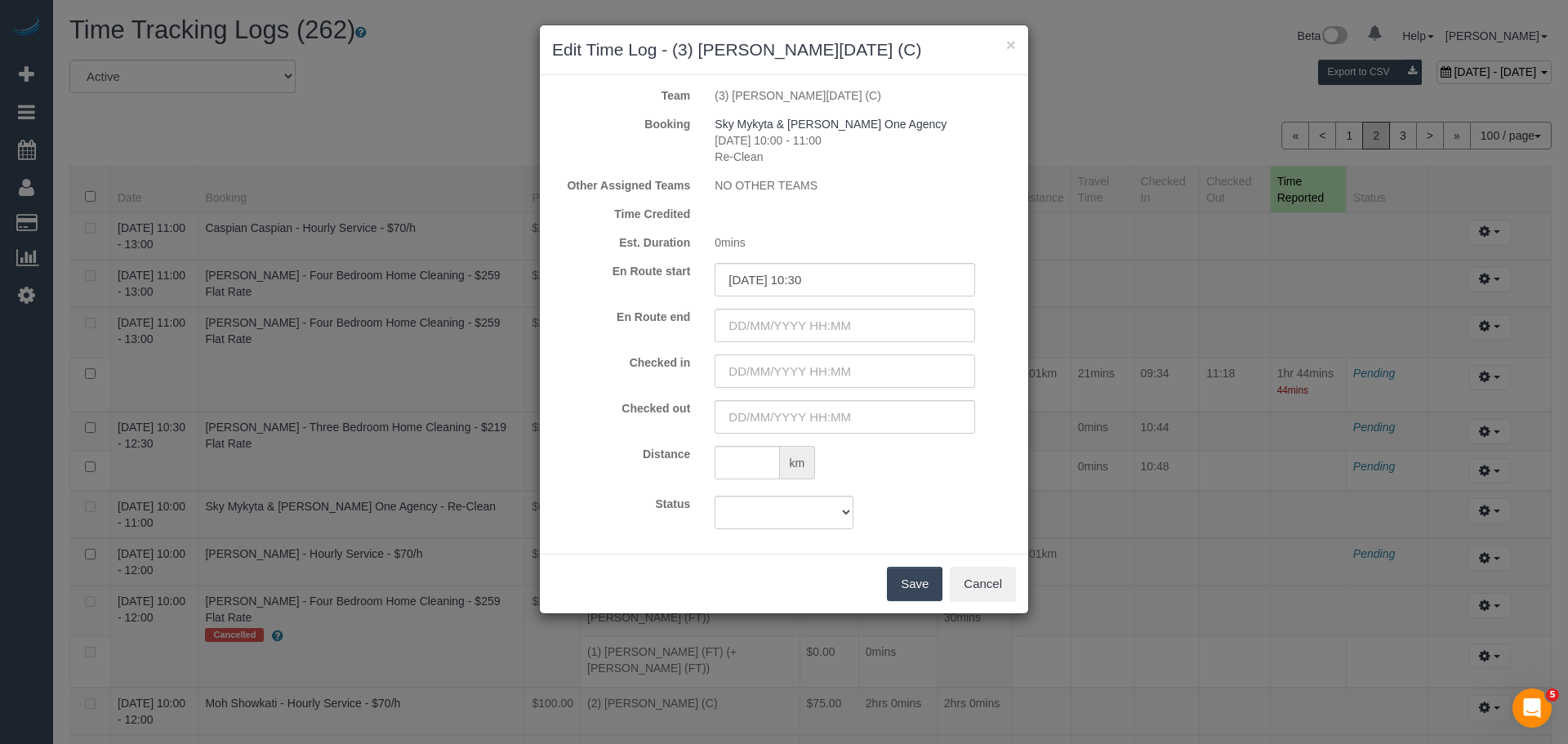
click at [756, 367] on input "text" at bounding box center [845, 372] width 260 height 34
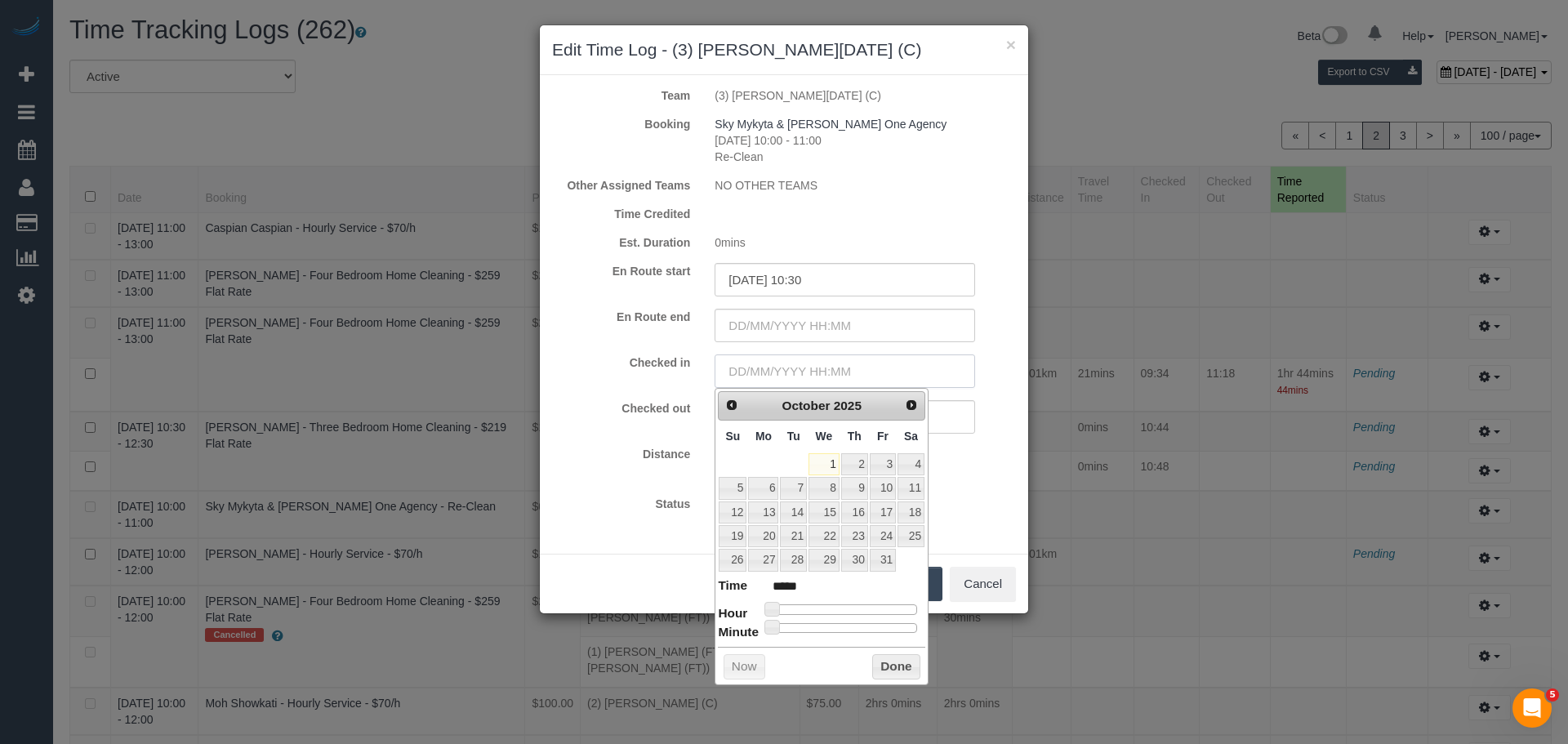
paste input "01/10/2025 10:30"
type input "01/10/2025 10:30"
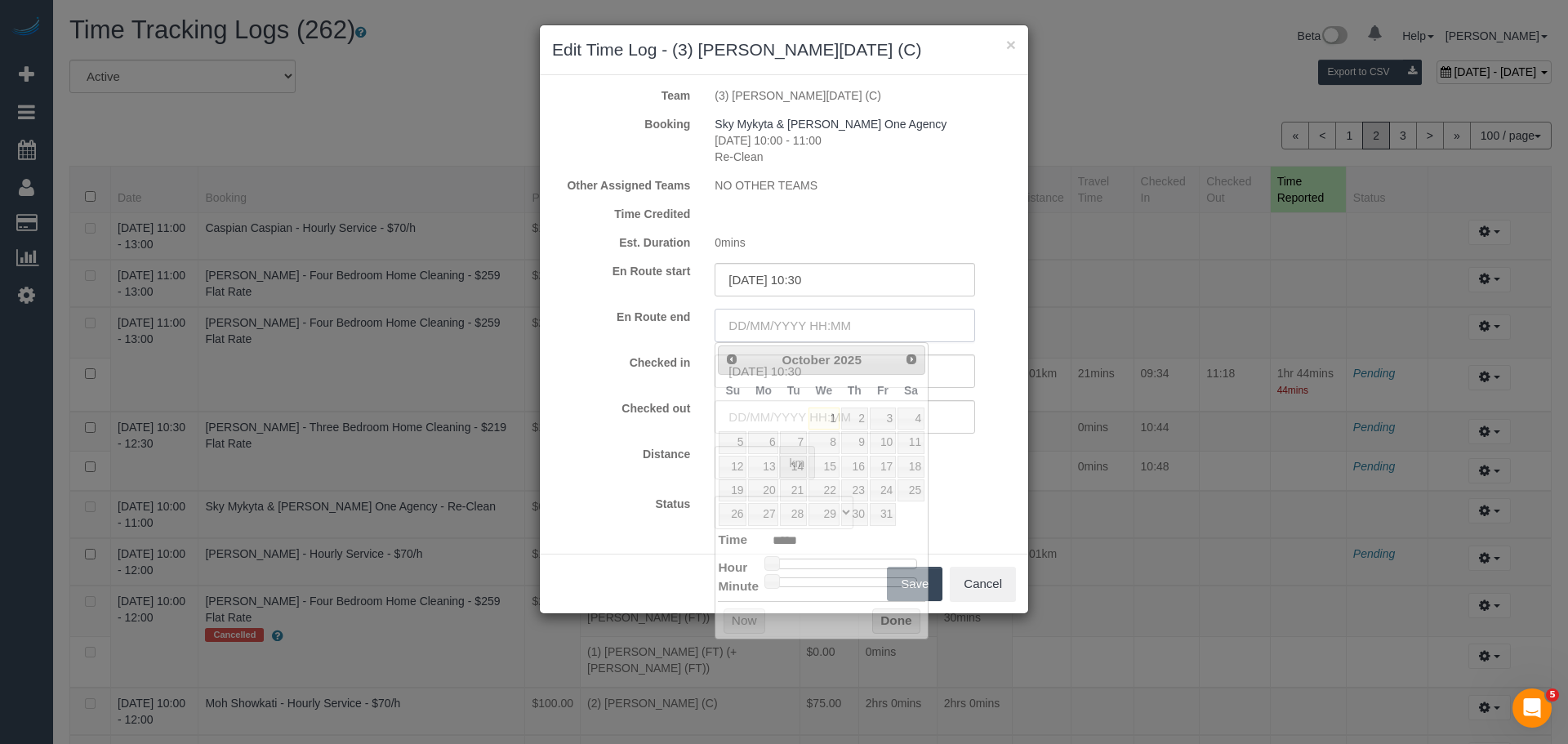
click at [790, 316] on input "text" at bounding box center [845, 326] width 260 height 34
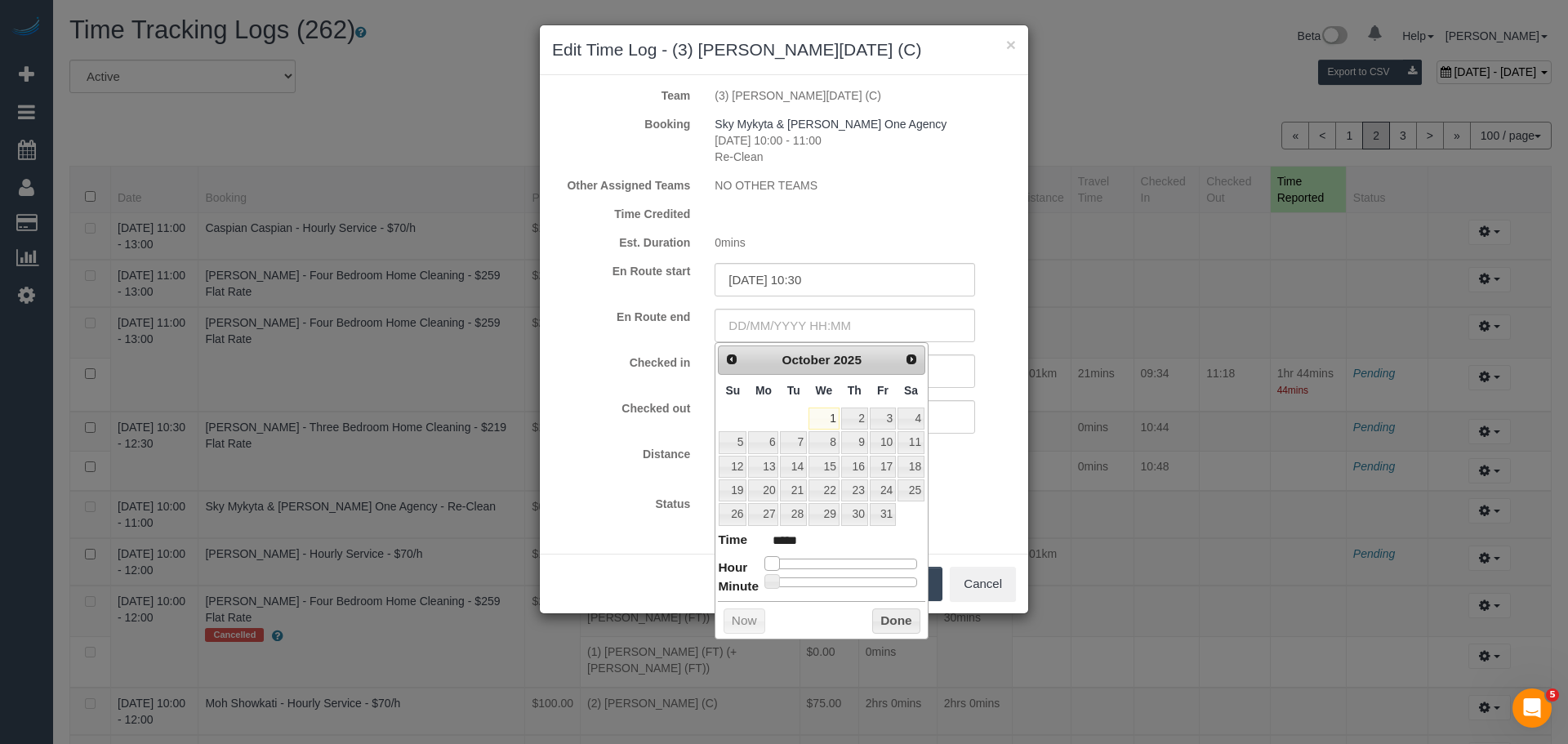
type input "01/10/2025 02:00"
type input "*****"
type input "01/10/2025 04:00"
type input "*****"
type input "01/10/2025 09:00"
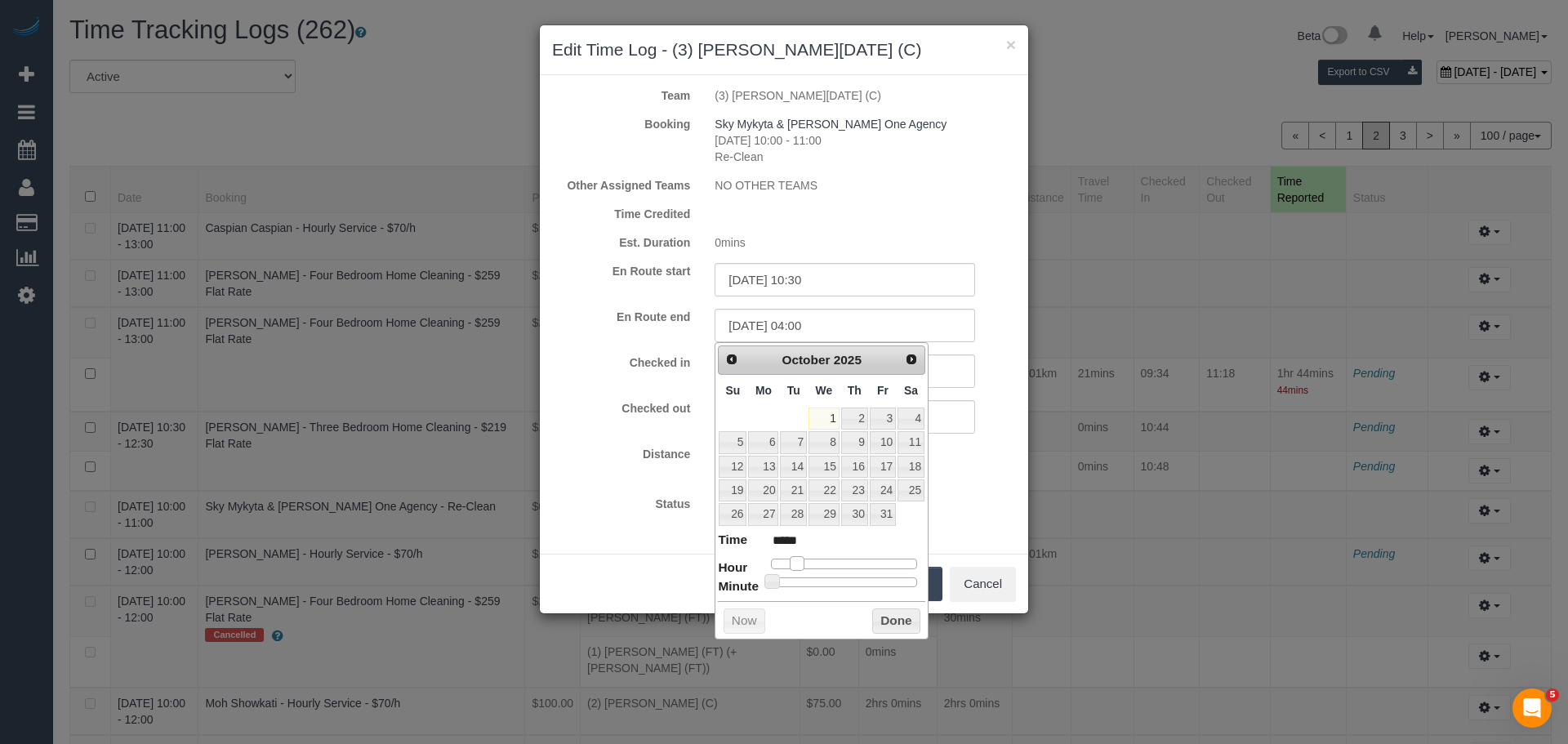
type input "*****"
type input "01/10/2025 11:00"
type input "*****"
type input "01/10/2025 13:00"
type input "*****"
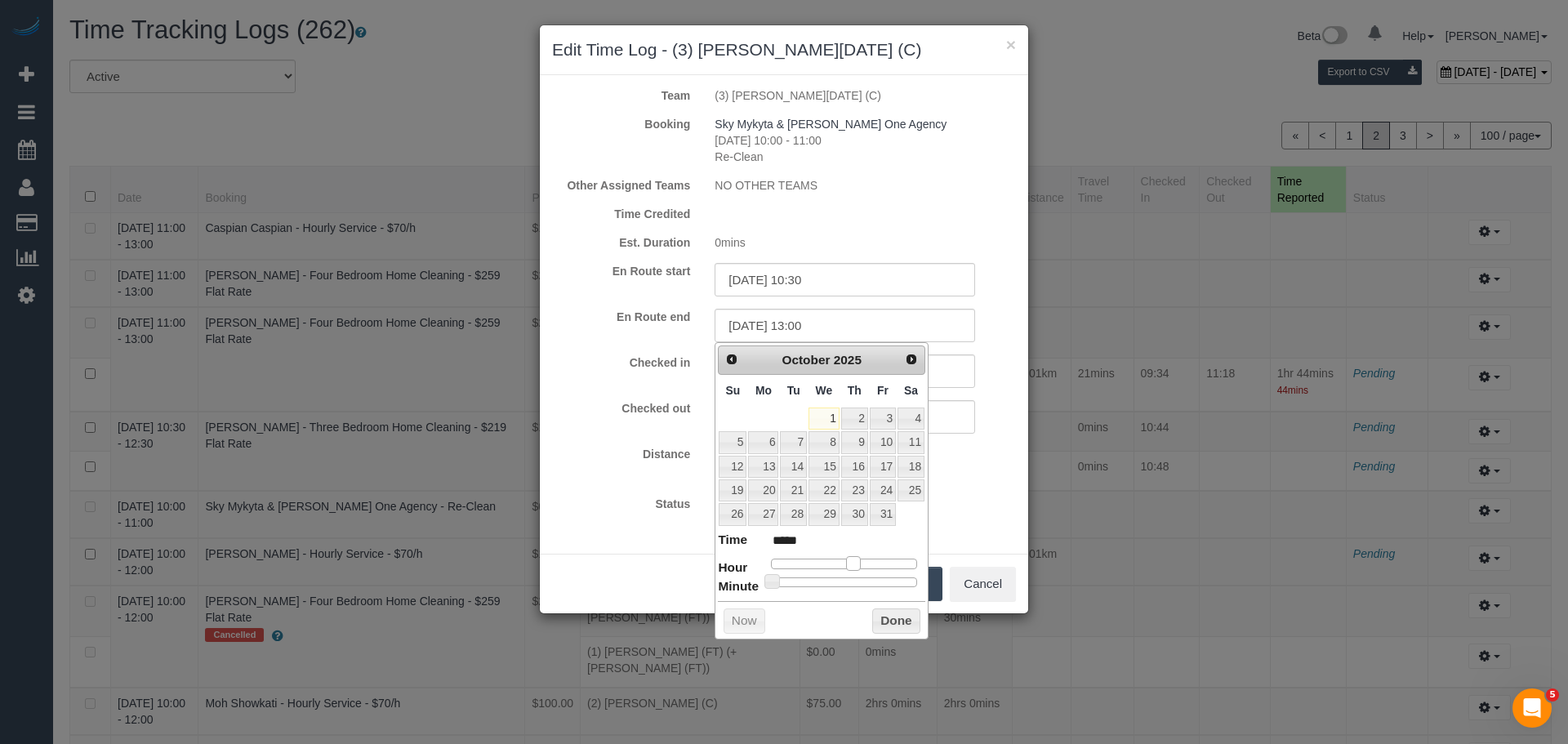
type input "01/10/2025 14:00"
type input "*****"
type input "01/10/2025 13:00"
type input "*****"
type input "01/10/2025 12:00"
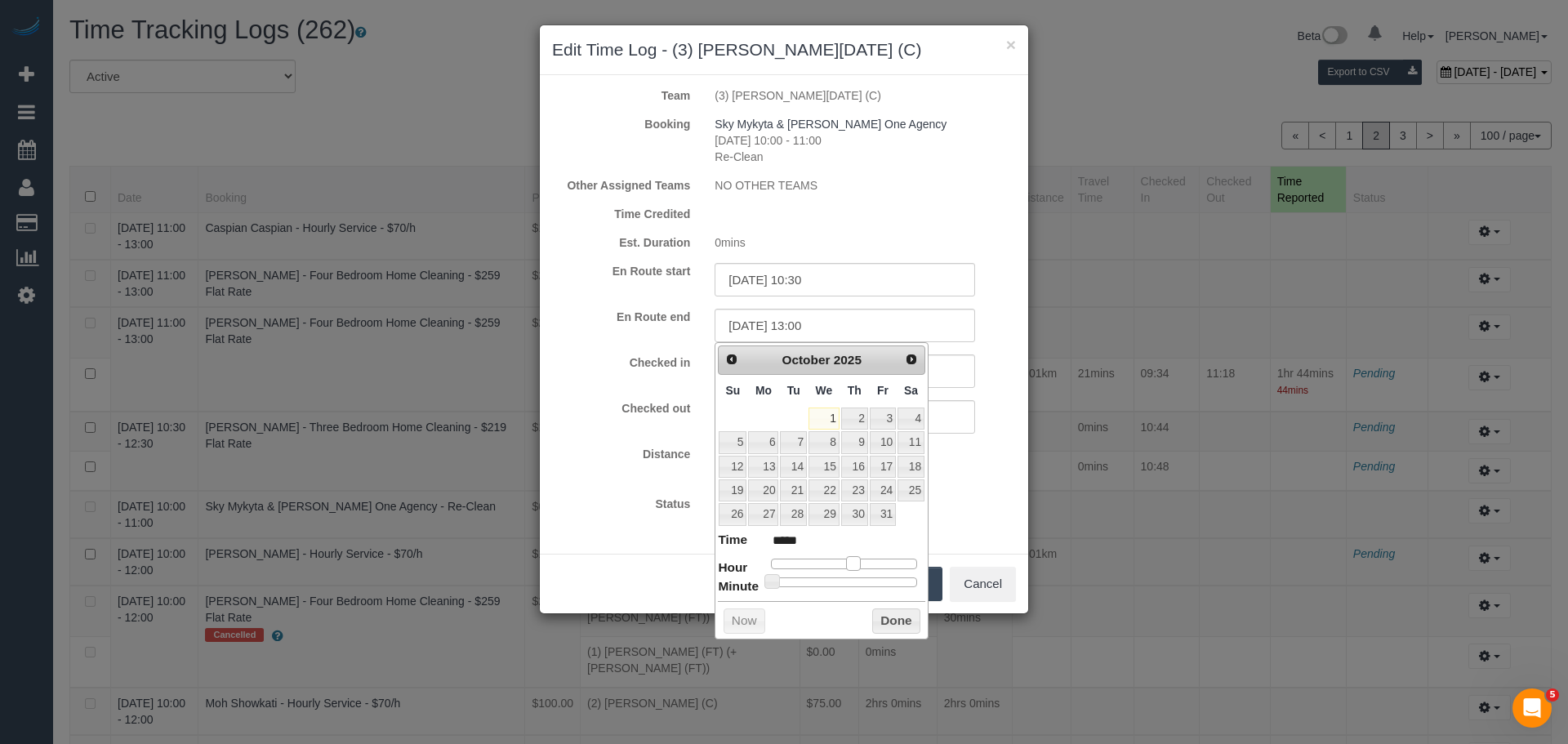
type input "*****"
type input "01/10/2025 11:00"
type input "*****"
type input "01/10/2025 10:00"
type input "*****"
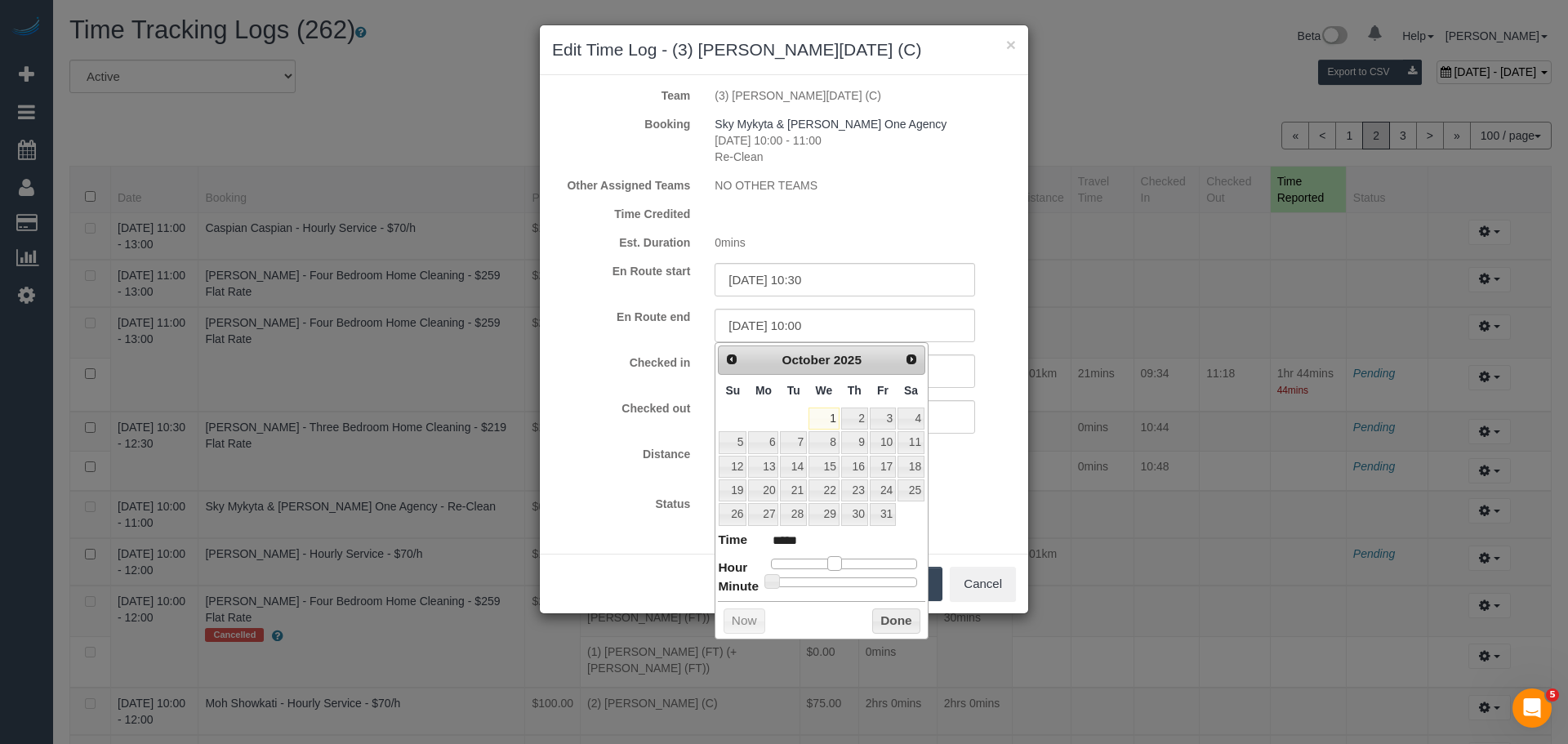
drag, startPoint x: 778, startPoint y: 565, endPoint x: 844, endPoint y: 560, distance: 66.2
click at [844, 560] on div at bounding box center [844, 563] width 146 height 10
type input "01/10/2025 11:00"
type input "*****"
click at [847, 565] on span at bounding box center [841, 563] width 15 height 15
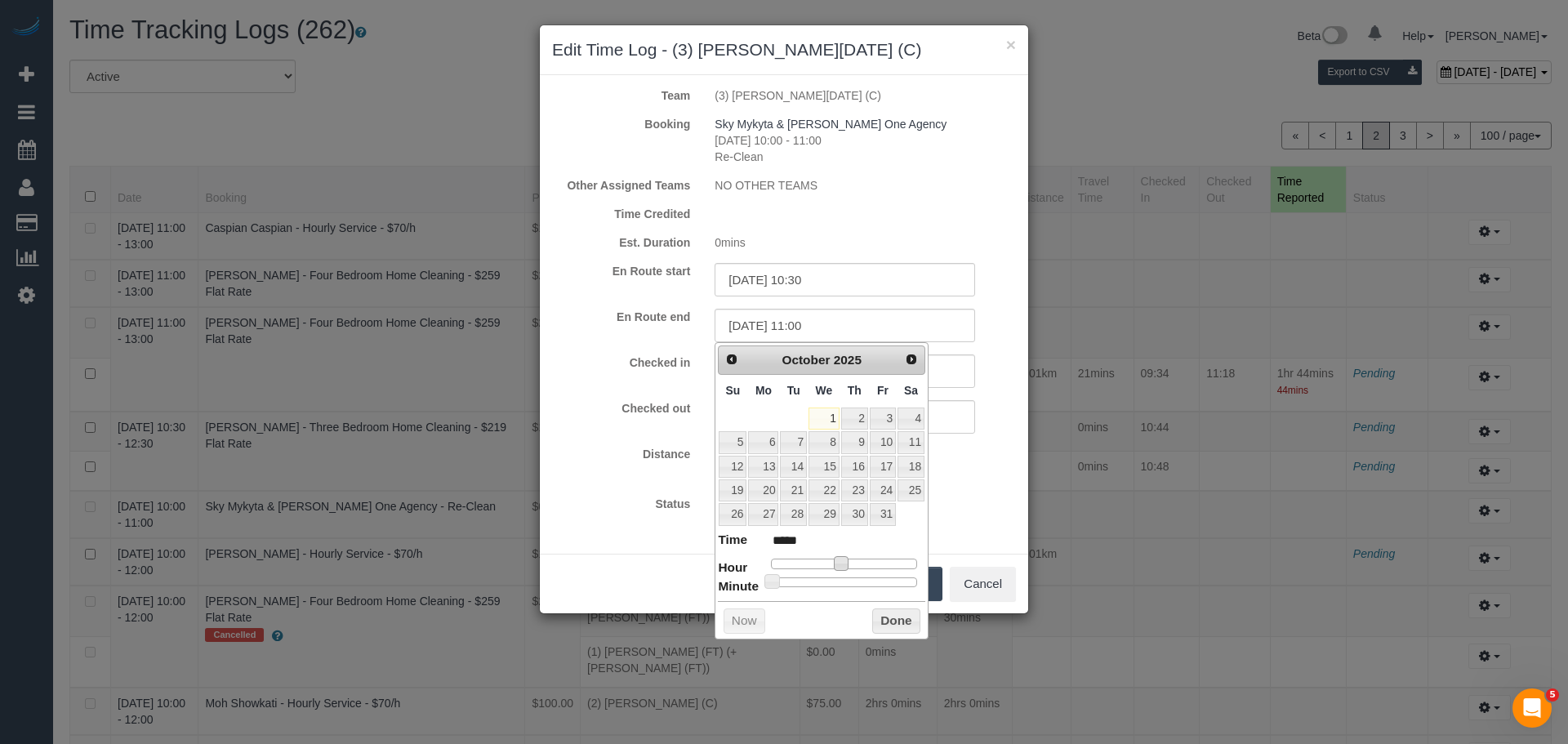
type input "01/10/2025 11:11"
type input "*****"
type input "01/10/2025 11:17"
type input "*****"
type input "01/10/2025 11:18"
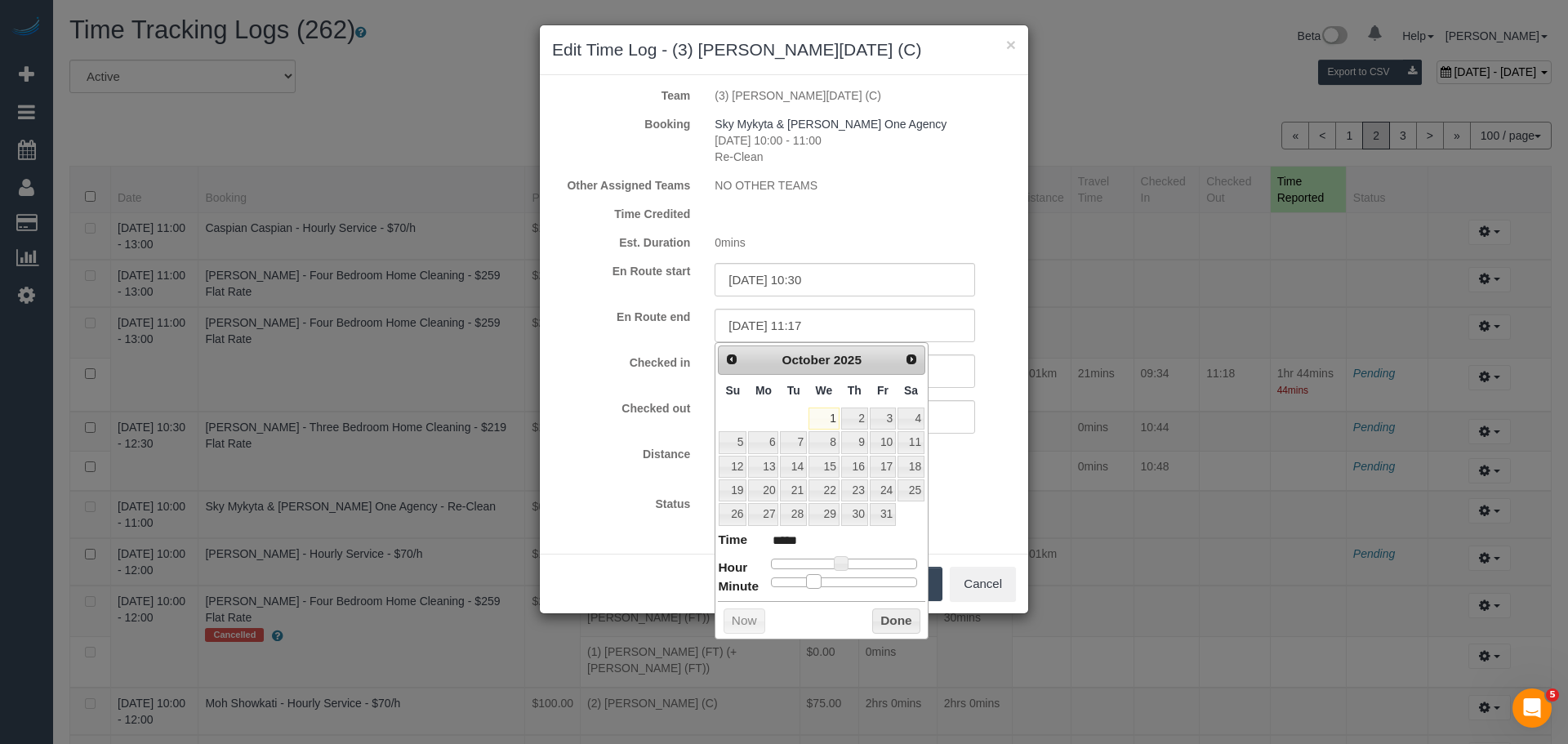
type input "*****"
type input "01/10/2025 11:20"
type input "*****"
type input "01/10/2025 11:21"
type input "*****"
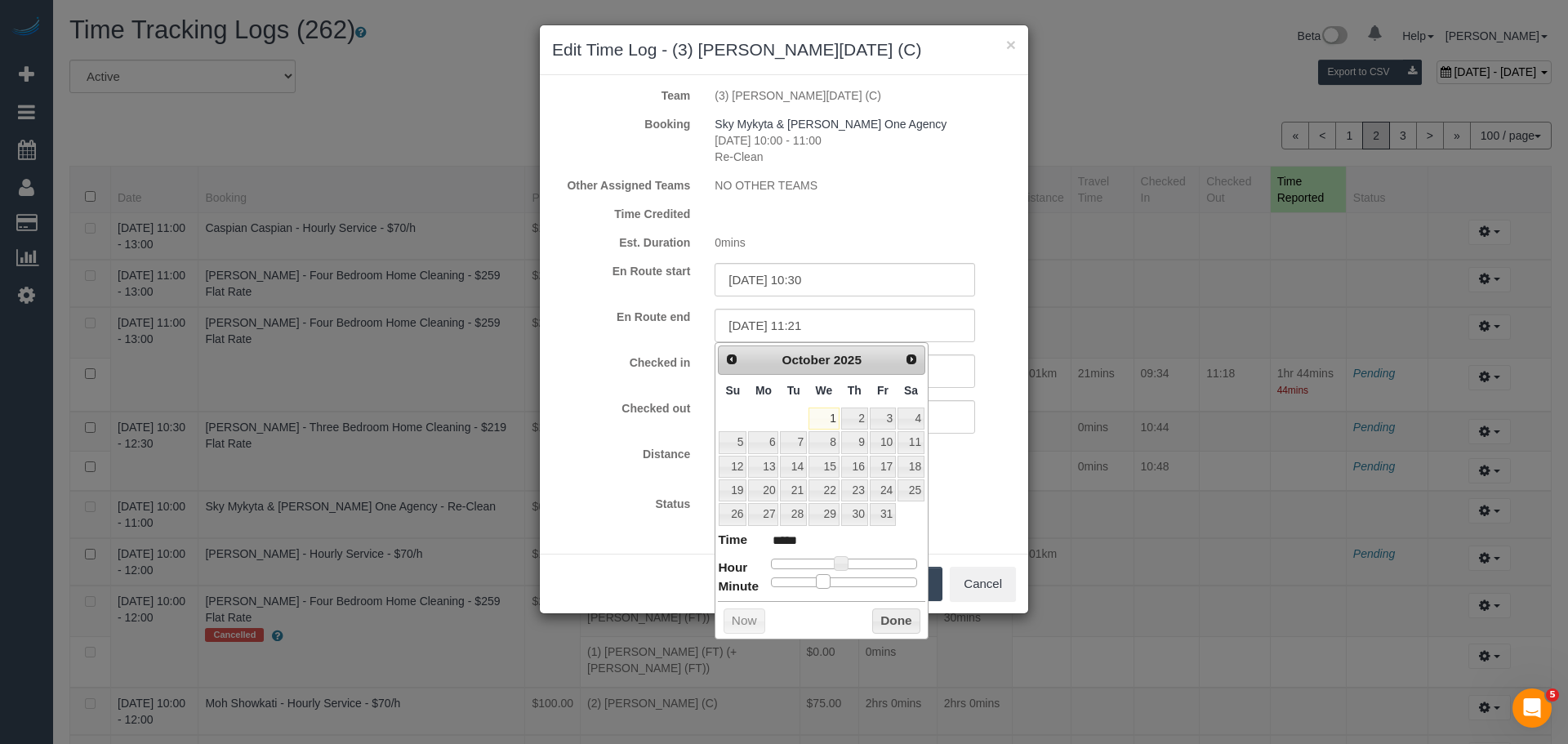
type input "01/10/2025 11:23"
type input "*****"
type input "01/10/2025 11:24"
type input "*****"
type input "01/10/2025 11:25"
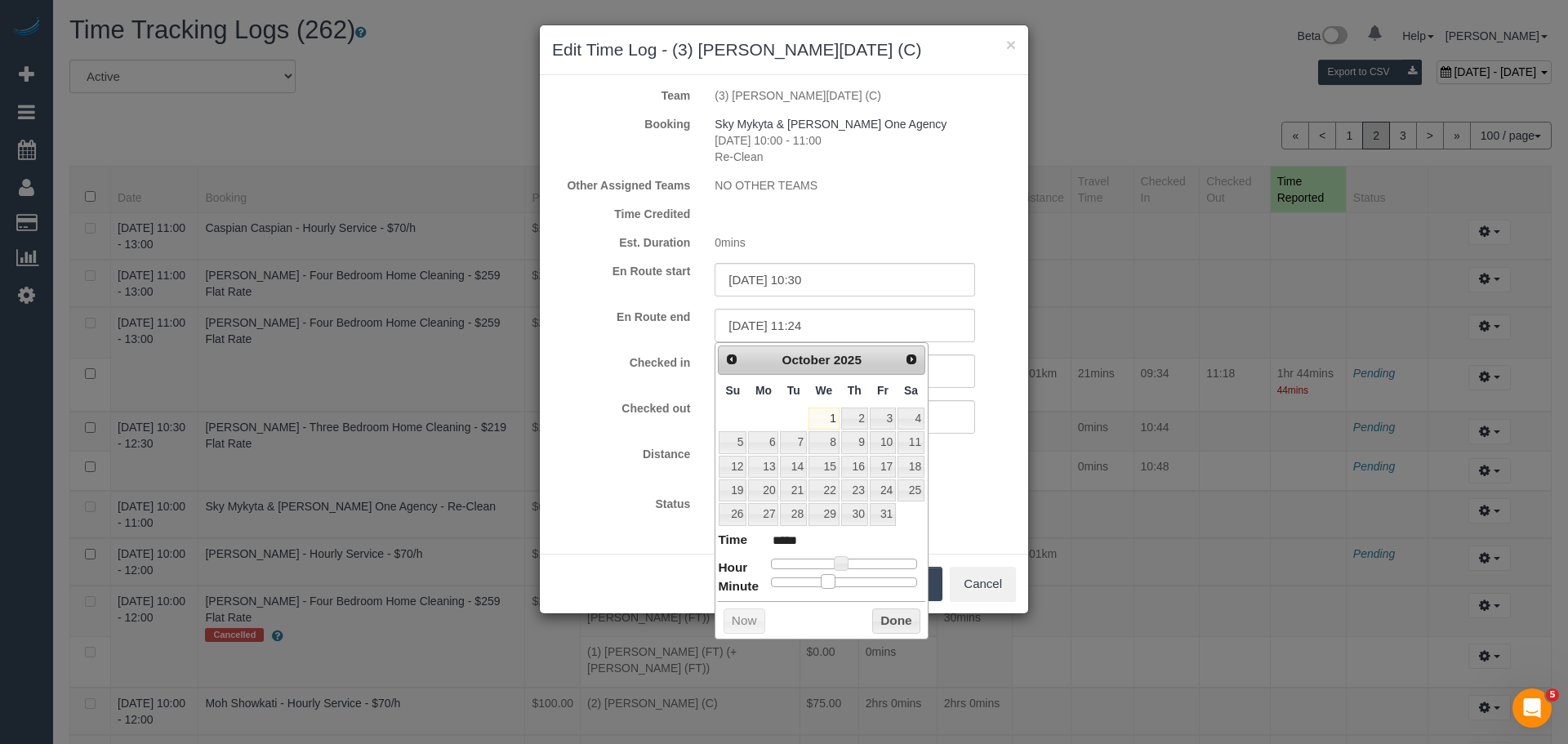
type input "*****"
type input "01/10/2025 11:27"
type input "*****"
type input "01/10/2025 11:28"
type input "*****"
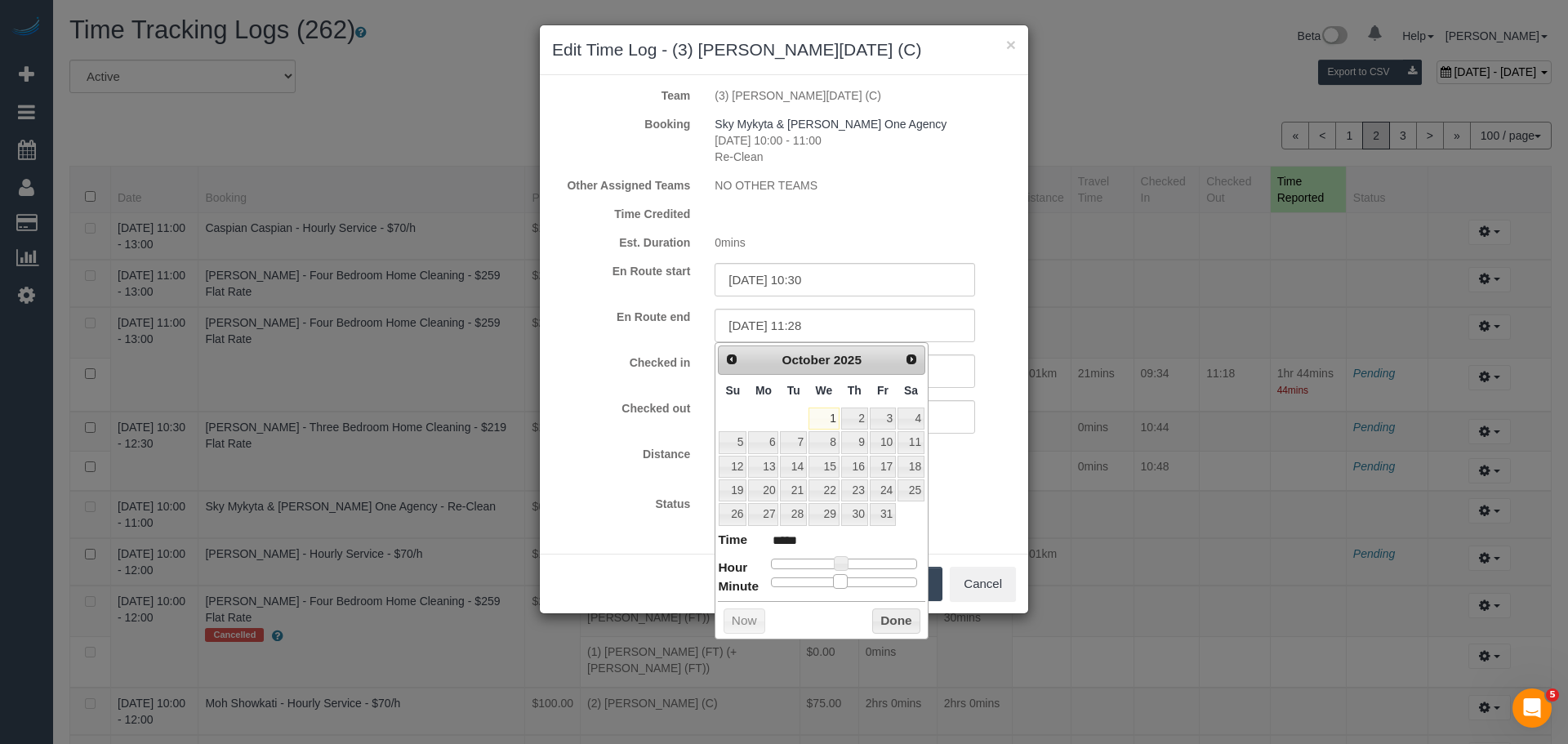
type input "01/10/2025 11:29"
type input "*****"
type input "01/10/2025 11:30"
type input "*****"
drag, startPoint x: 779, startPoint y: 584, endPoint x: 852, endPoint y: 585, distance: 73.0
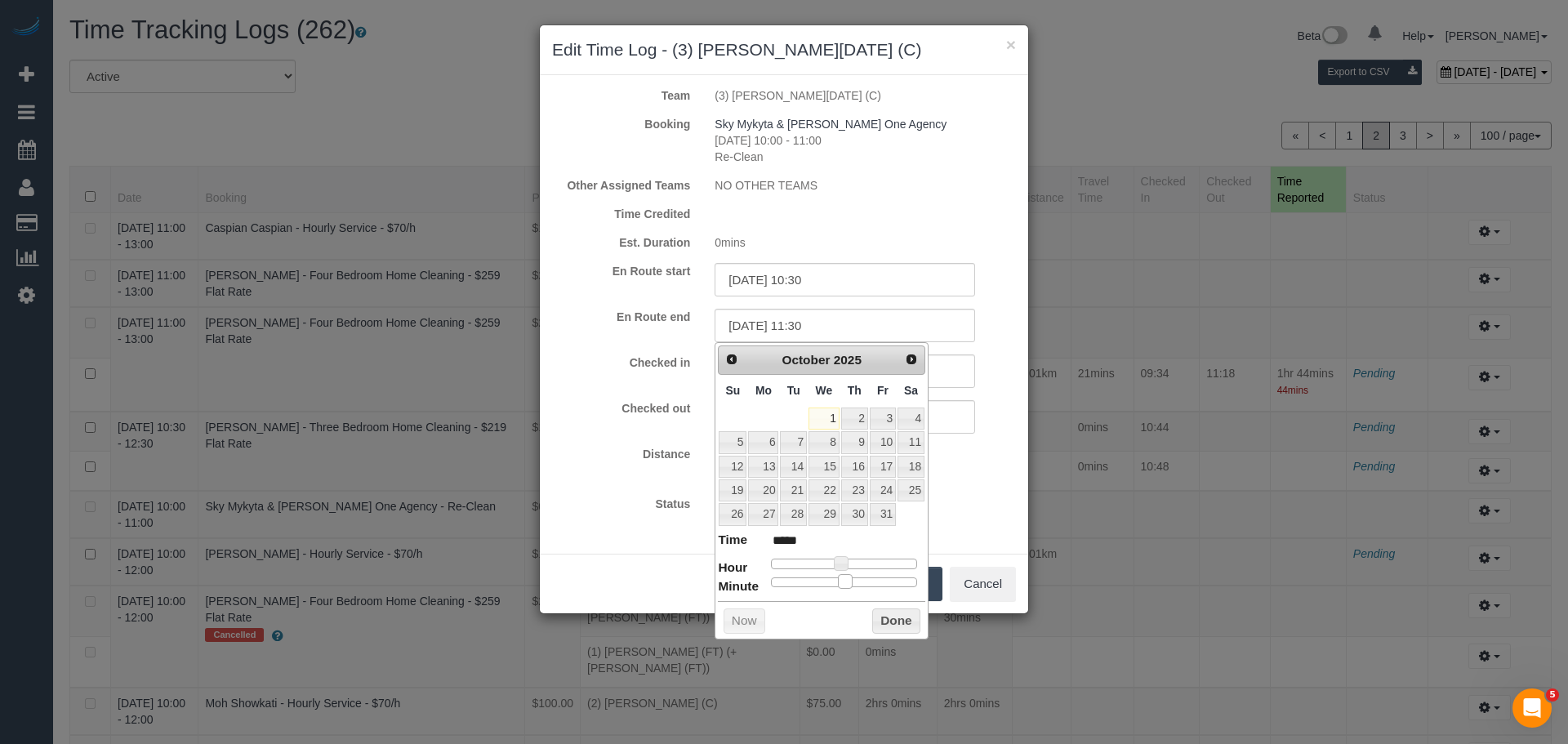
click at [852, 585] on span at bounding box center [845, 582] width 15 height 15
click at [878, 616] on button "Done" at bounding box center [896, 621] width 48 height 26
drag, startPoint x: 858, startPoint y: 327, endPoint x: 538, endPoint y: 315, distance: 320.2
click at [538, 315] on div "× Edit Time Log - (3) Antony Silvester (C) Team (3) Antony Silvester (C) Bookin…" at bounding box center [784, 372] width 1568 height 744
click at [960, 390] on div "Checked in 01/10/2025 10:30 Checked out" at bounding box center [784, 394] width 464 height 79
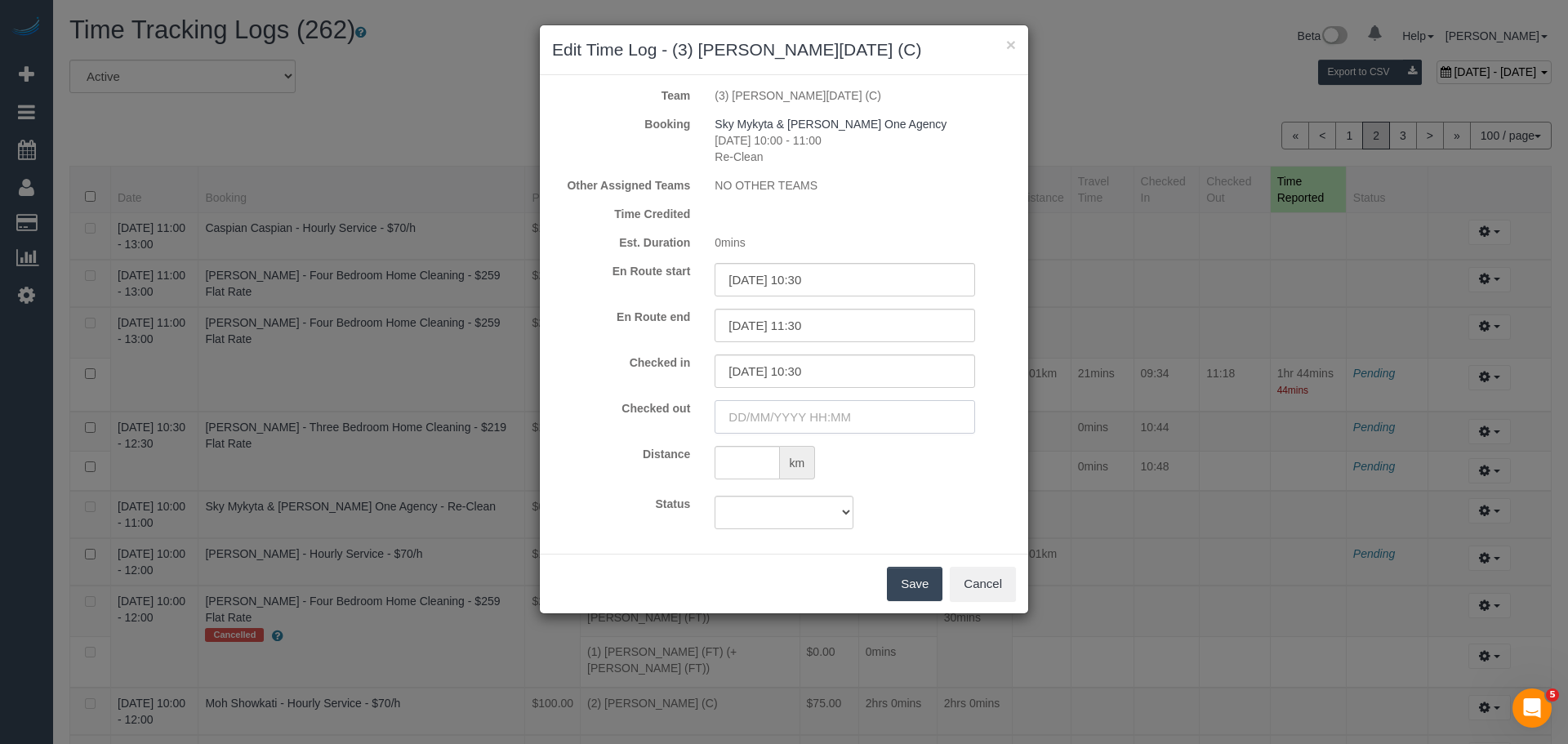
click at [940, 420] on input "text" at bounding box center [845, 417] width 260 height 34
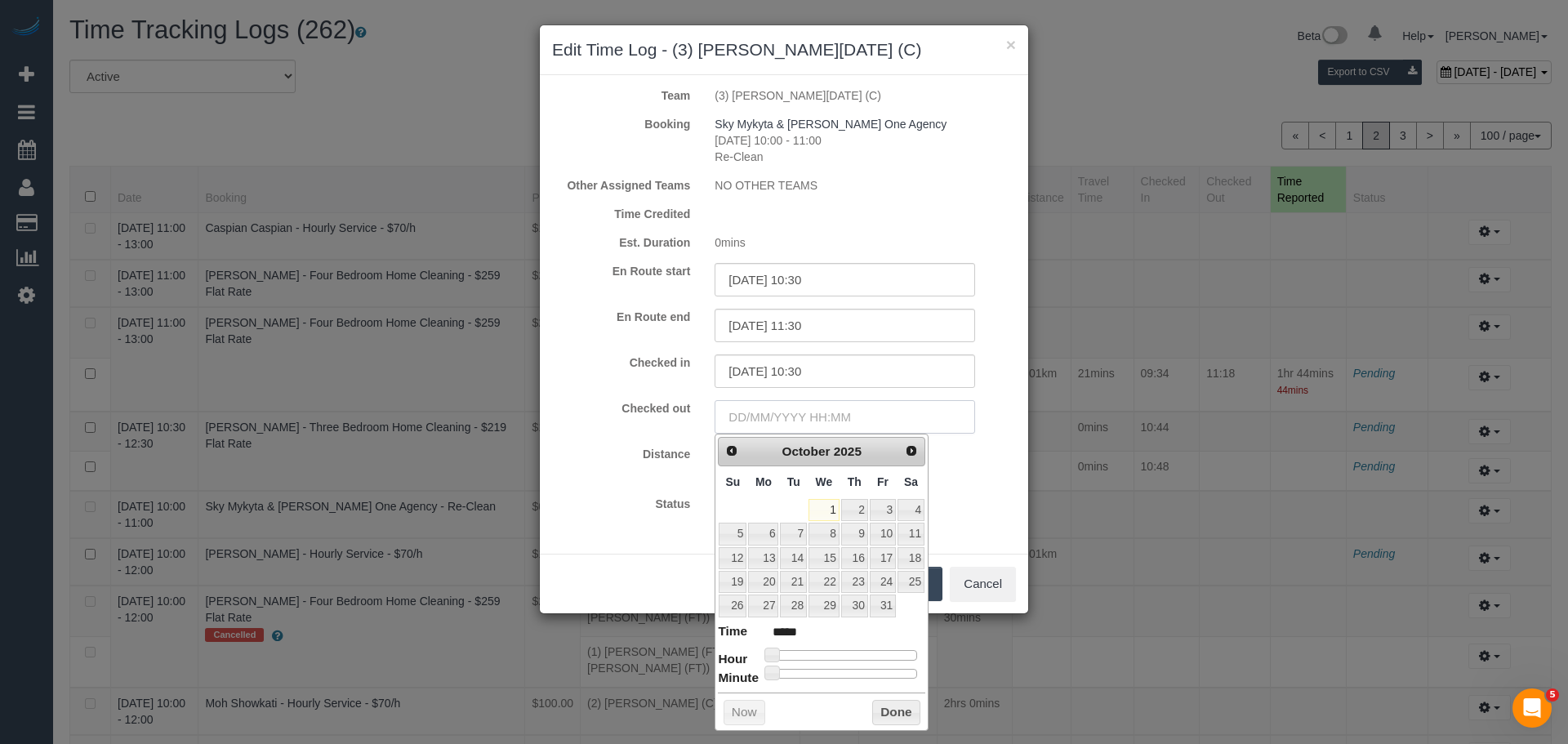
paste input "01/10/2025 11:30"
type input "01/10/2025 11:30"
click at [993, 519] on div "Status Approved Approved + Update team with Time Reported Approved + Update tea…" at bounding box center [784, 513] width 488 height 34
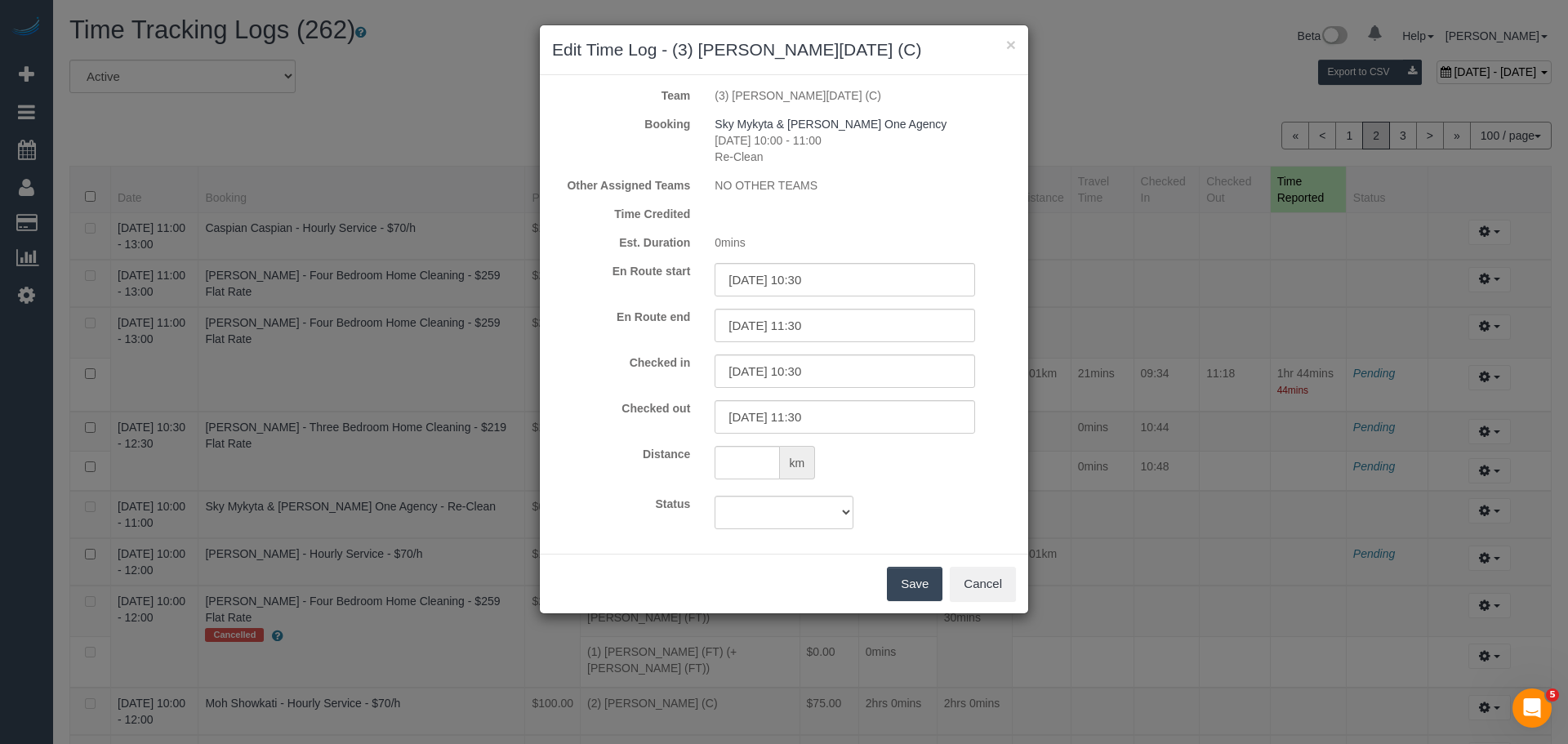
click at [913, 580] on button "Save" at bounding box center [915, 584] width 55 height 35
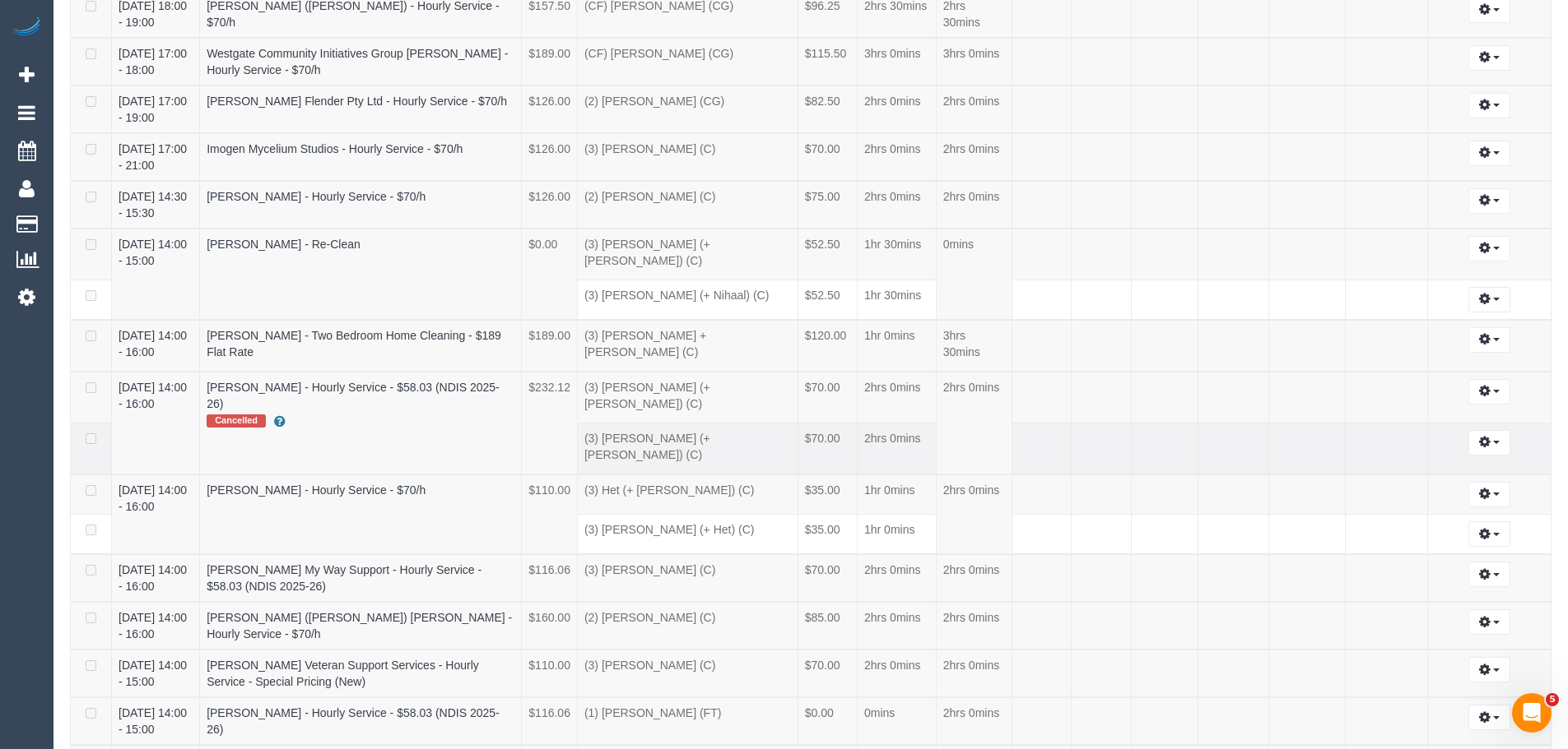
scroll to position [0, 0]
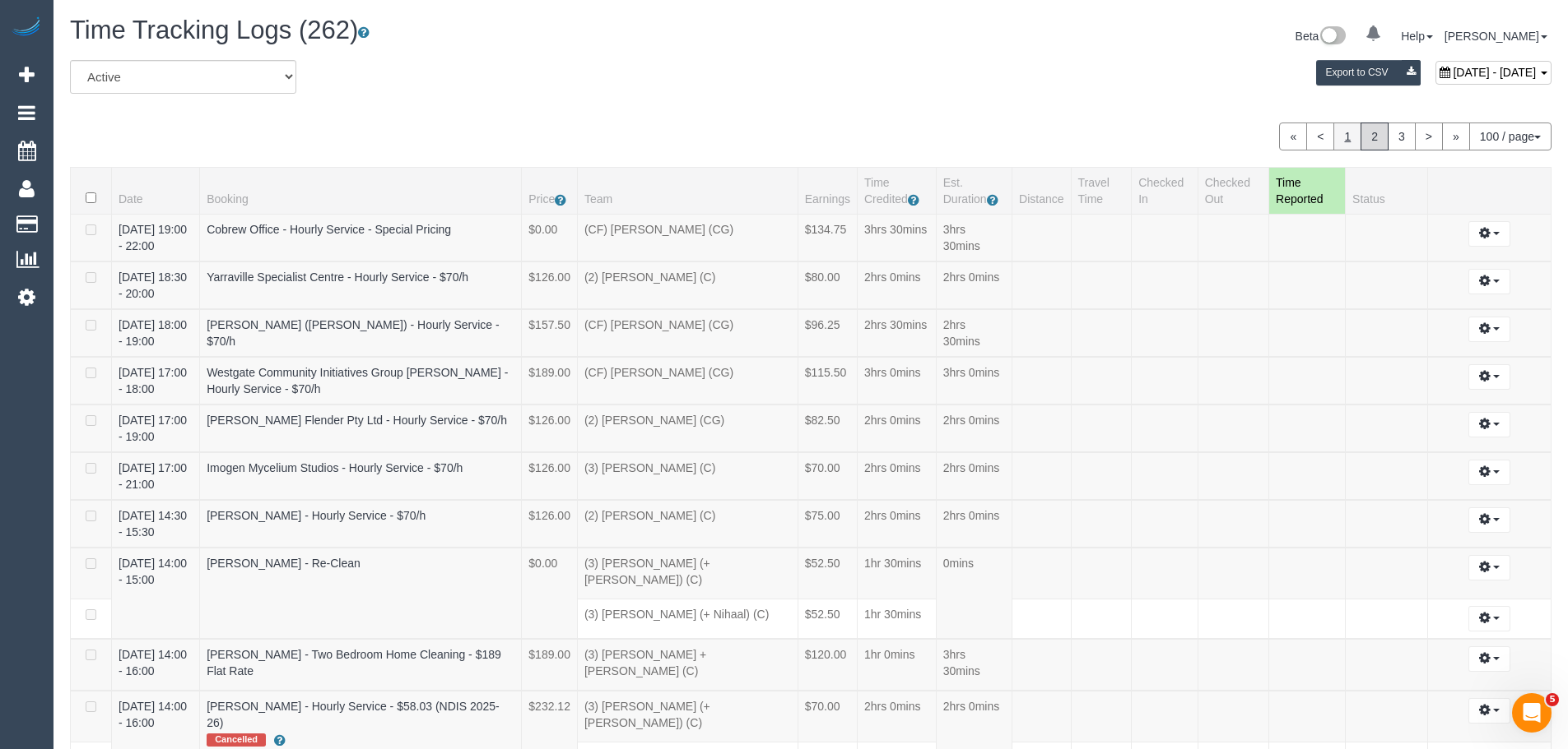
click at [1338, 138] on link "1" at bounding box center [1346, 136] width 28 height 28
click at [1401, 133] on link "3" at bounding box center [1401, 136] width 28 height 28
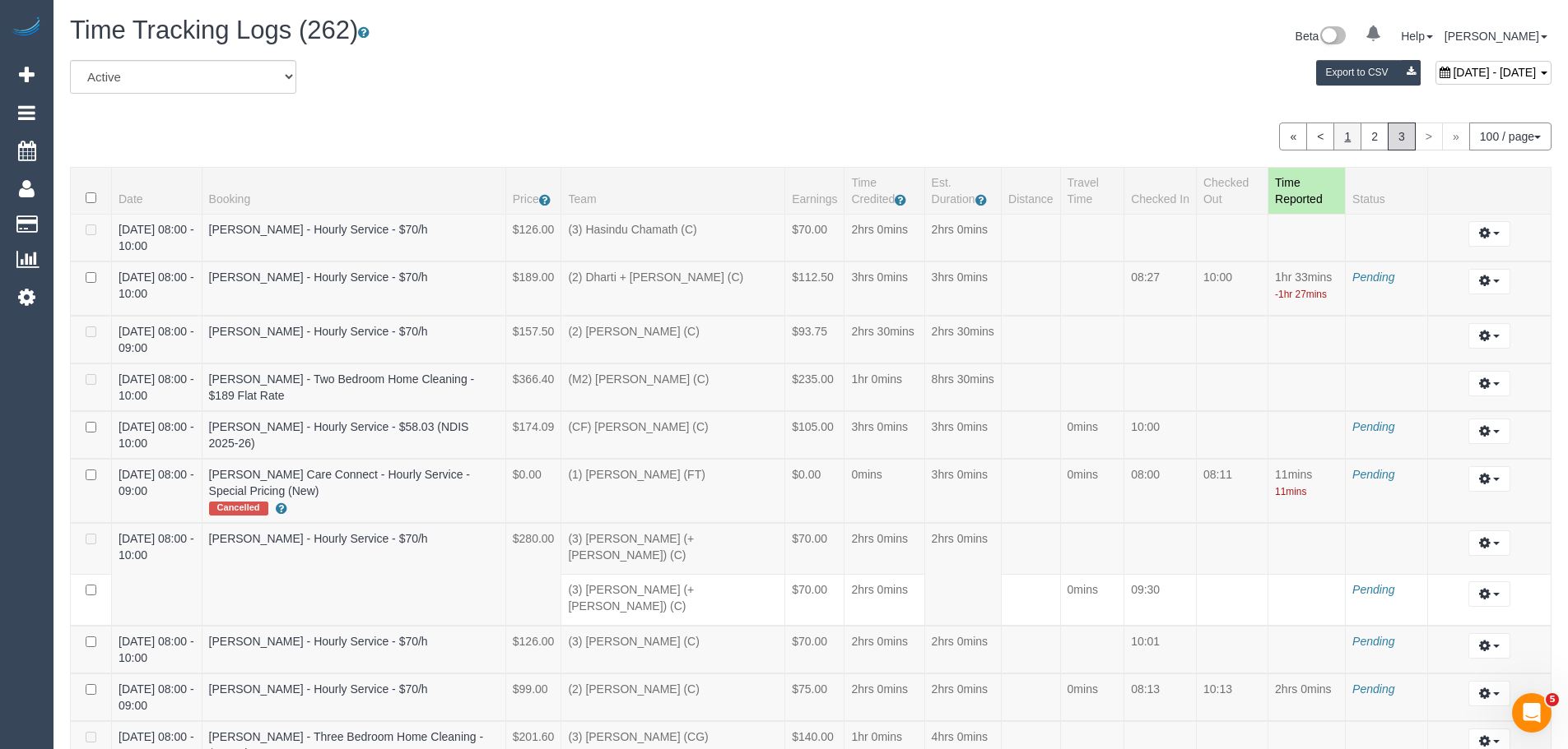
click at [1340, 139] on link "1" at bounding box center [1346, 136] width 28 height 28
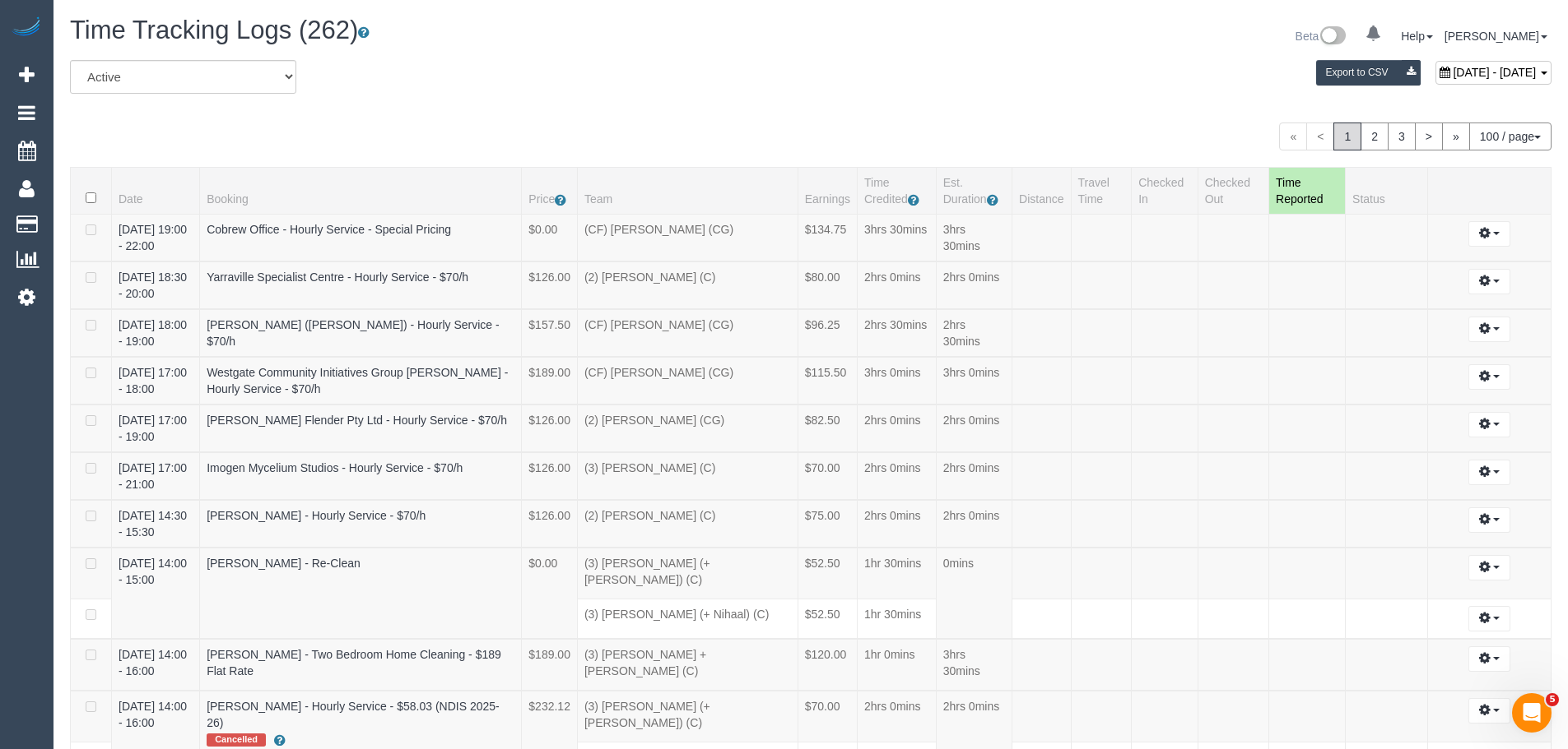
scroll to position [5841, 1568]
click at [1380, 141] on link "2" at bounding box center [1373, 136] width 28 height 28
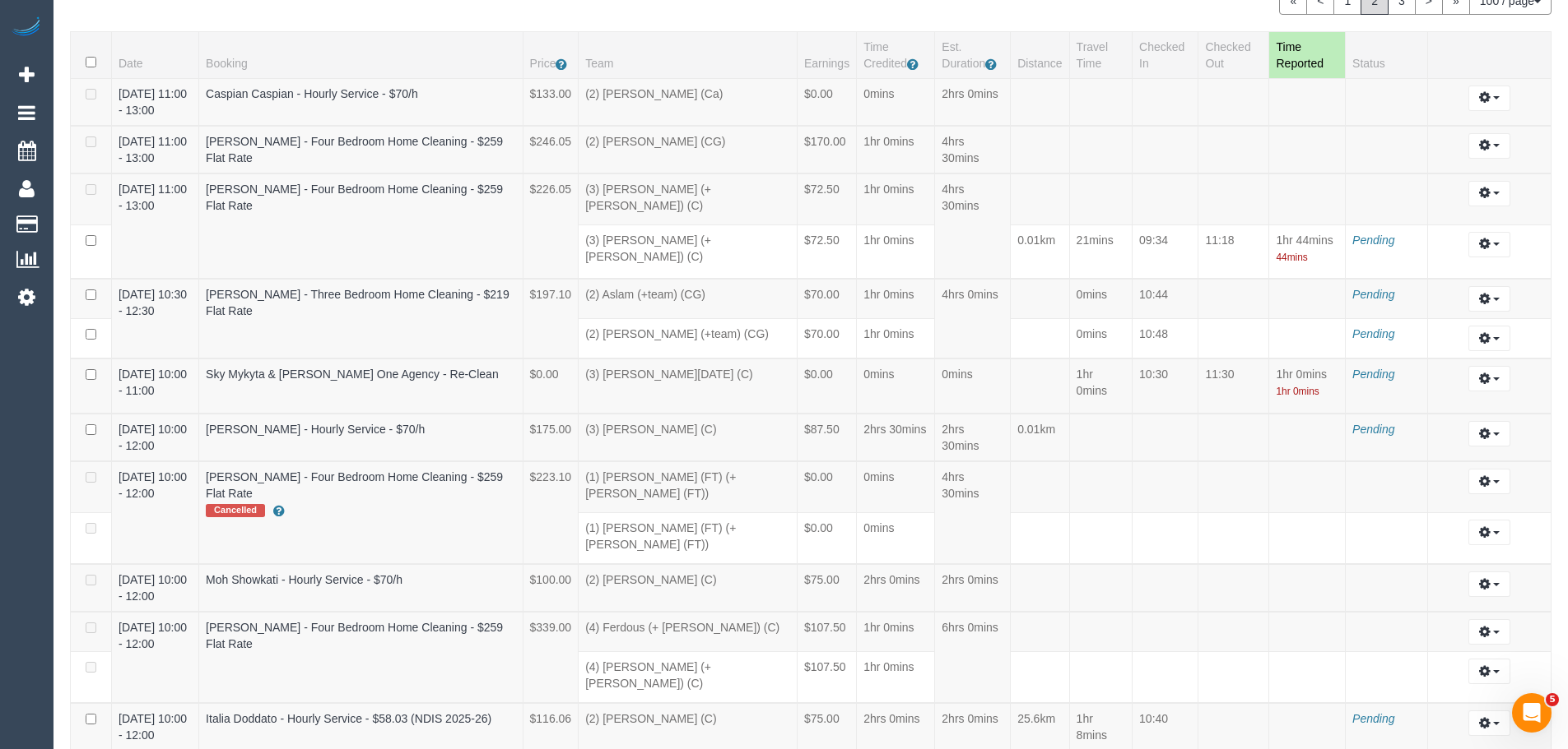
scroll to position [2183, 0]
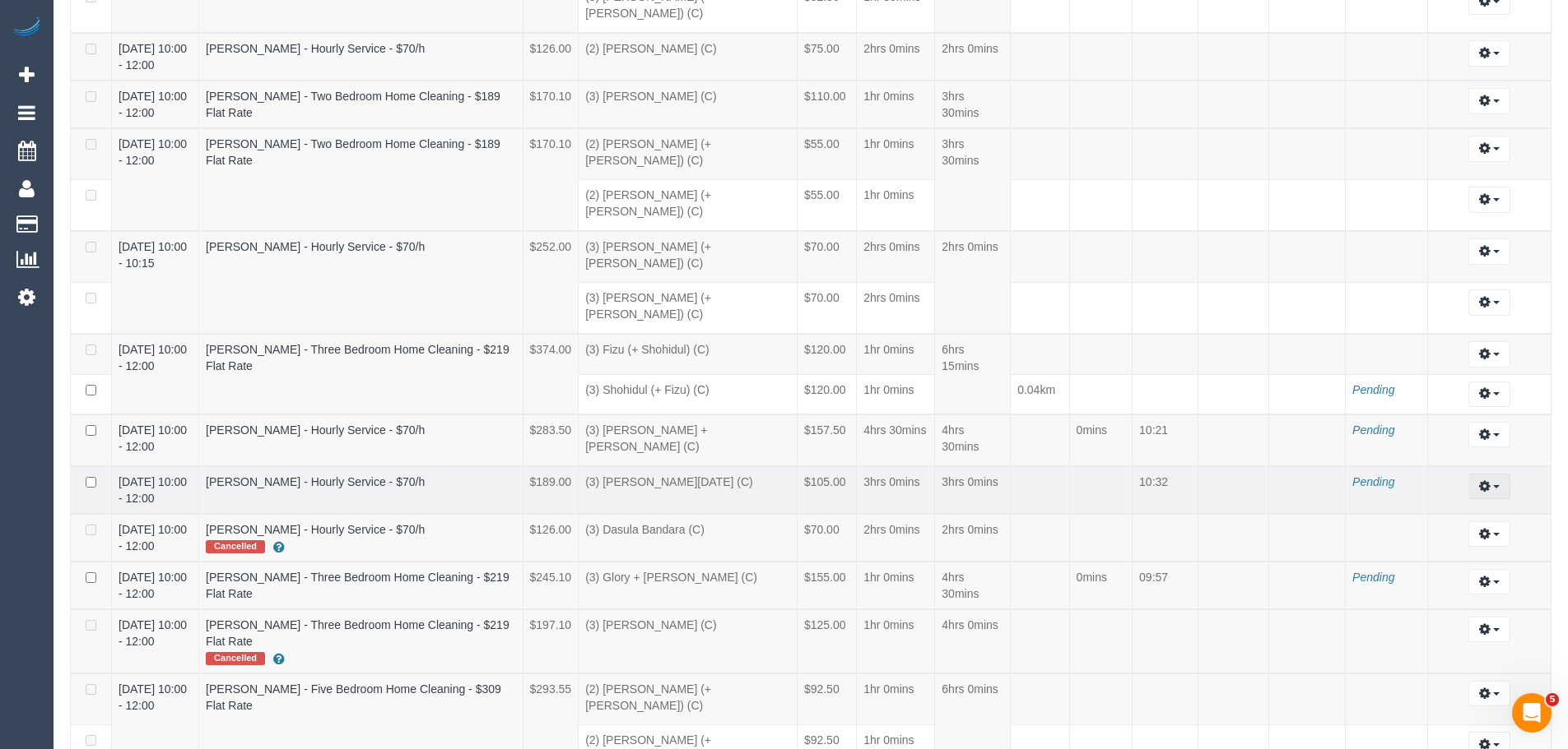
click at [1489, 481] on icon "button" at bounding box center [1485, 485] width 12 height 10
click at [1434, 543] on link "Archive ..." at bounding box center [1444, 553] width 130 height 22
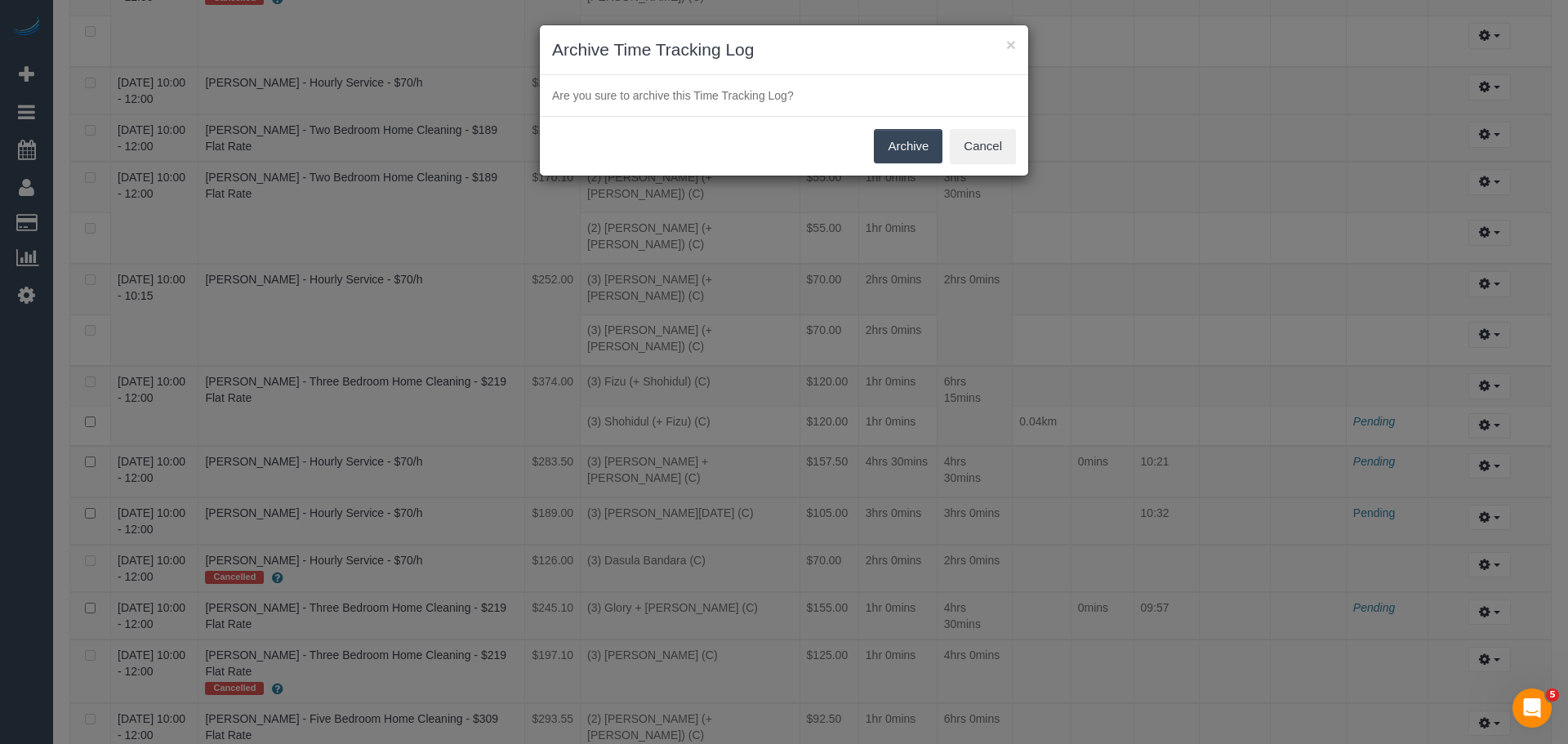
scroll to position [6075, 1568]
click at [894, 152] on button "Archive" at bounding box center [908, 146] width 69 height 35
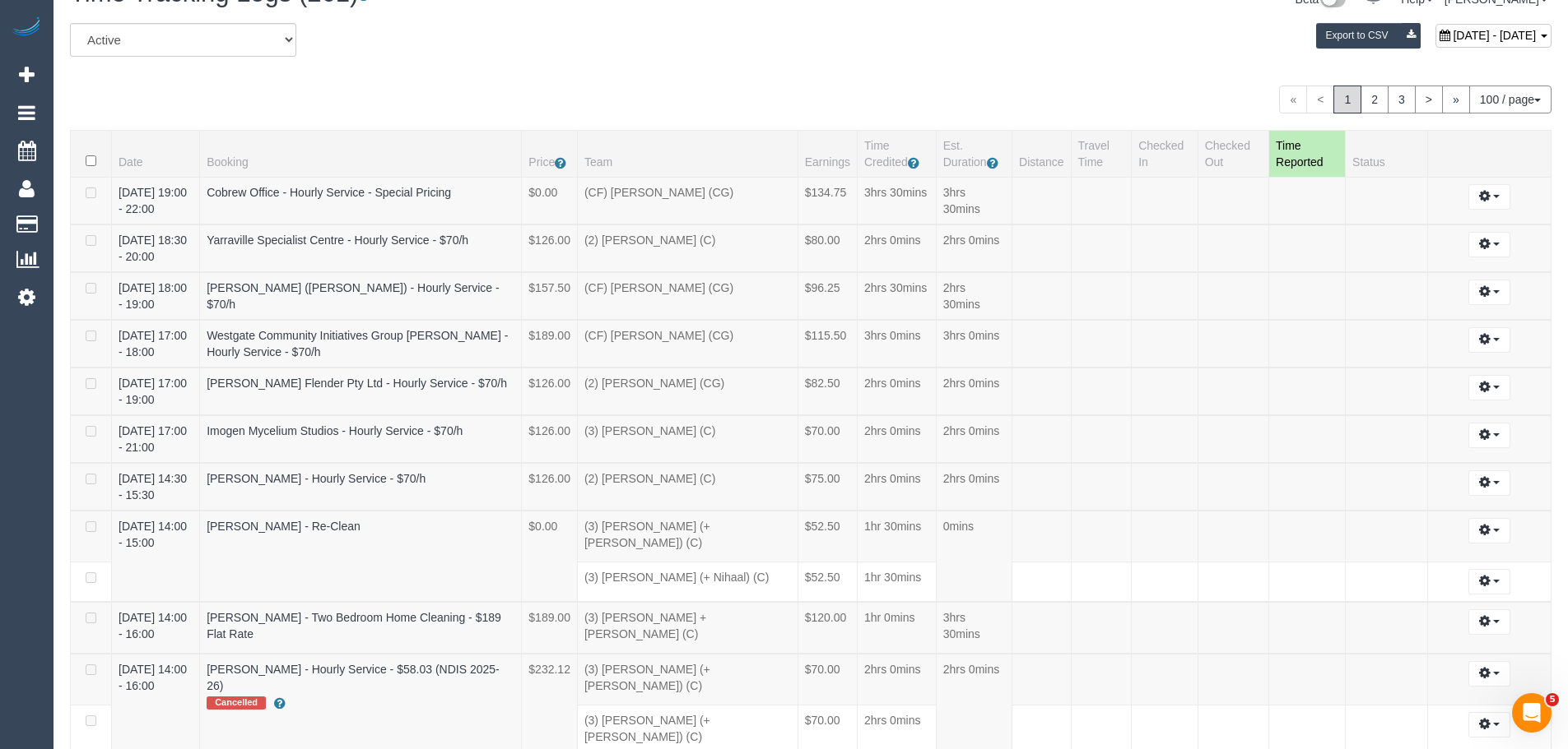
scroll to position [0, 0]
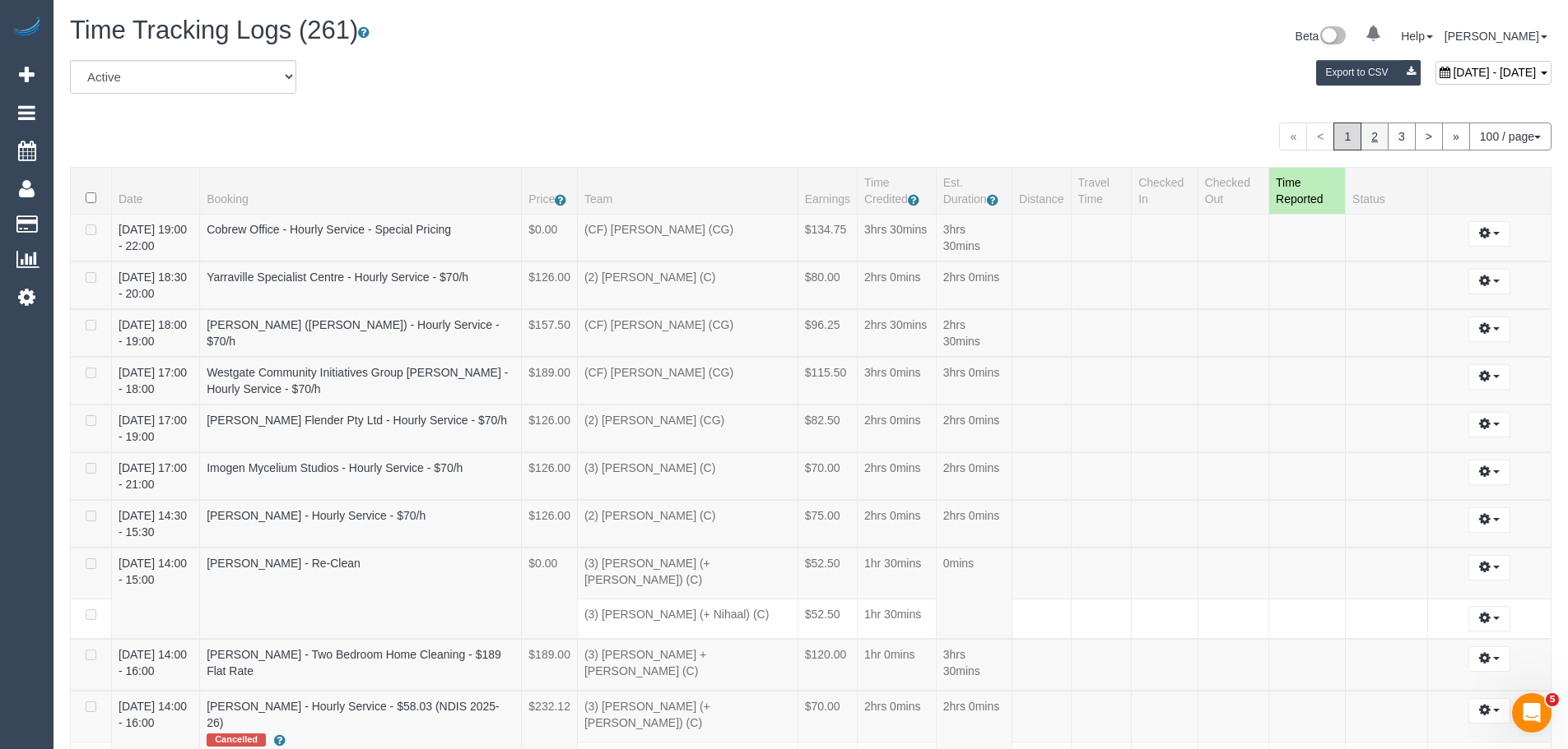
click at [1369, 137] on link "2" at bounding box center [1373, 136] width 28 height 28
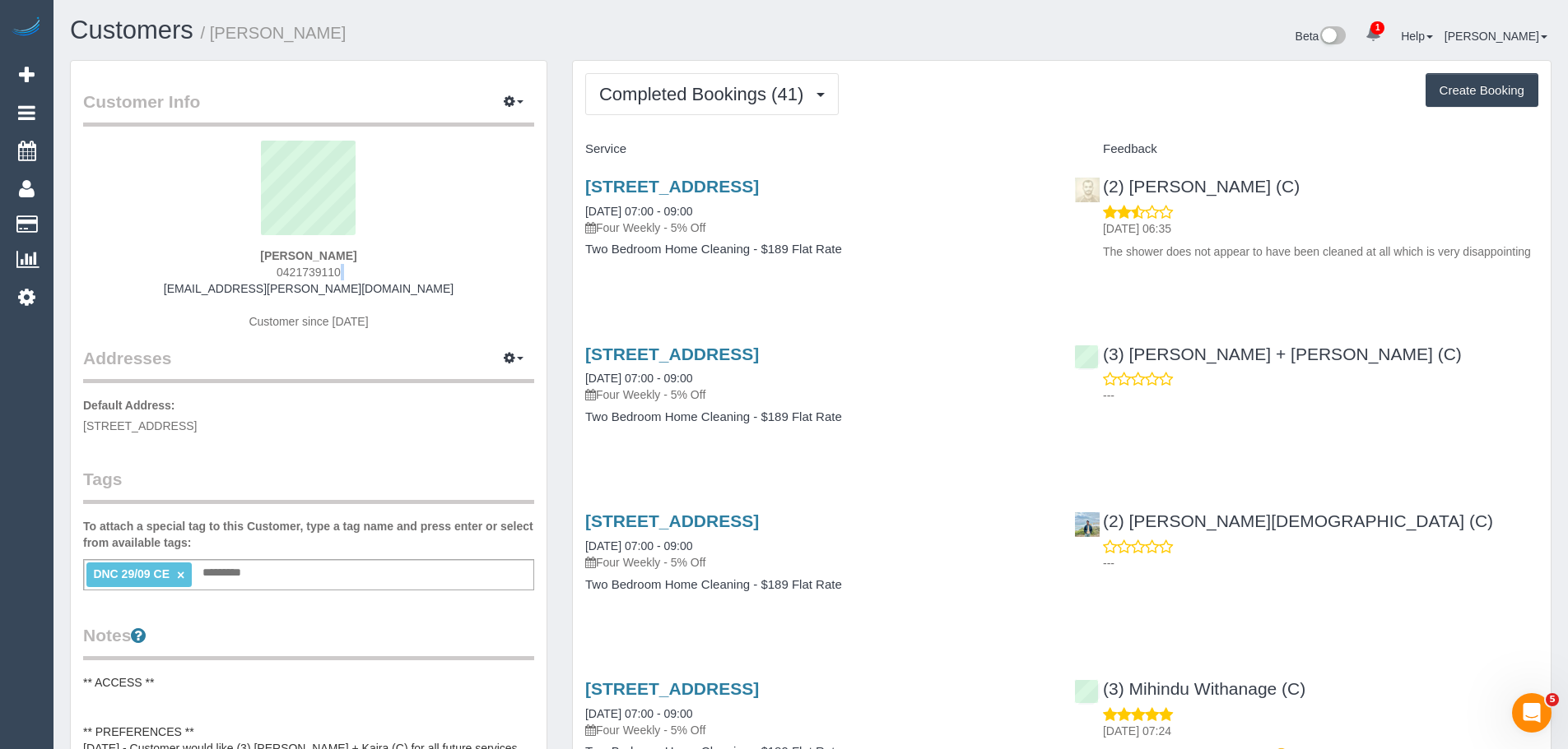
drag, startPoint x: 355, startPoint y: 271, endPoint x: 183, endPoint y: 280, distance: 172.2
click at [184, 281] on div "Michelle Wendt 0421739110 shell.wendt@gmail.com Customer since 2021" at bounding box center [309, 243] width 451 height 205
drag, startPoint x: 244, startPoint y: 272, endPoint x: 373, endPoint y: 282, distance: 129.4
click at [373, 282] on div "Michelle Wendt 0421739110 shell.wendt@gmail.com Customer since 2021" at bounding box center [309, 243] width 451 height 205
click at [372, 269] on div "Michelle Wendt 0421739110 shell.wendt@gmail.com Customer since 2021" at bounding box center [309, 243] width 451 height 205
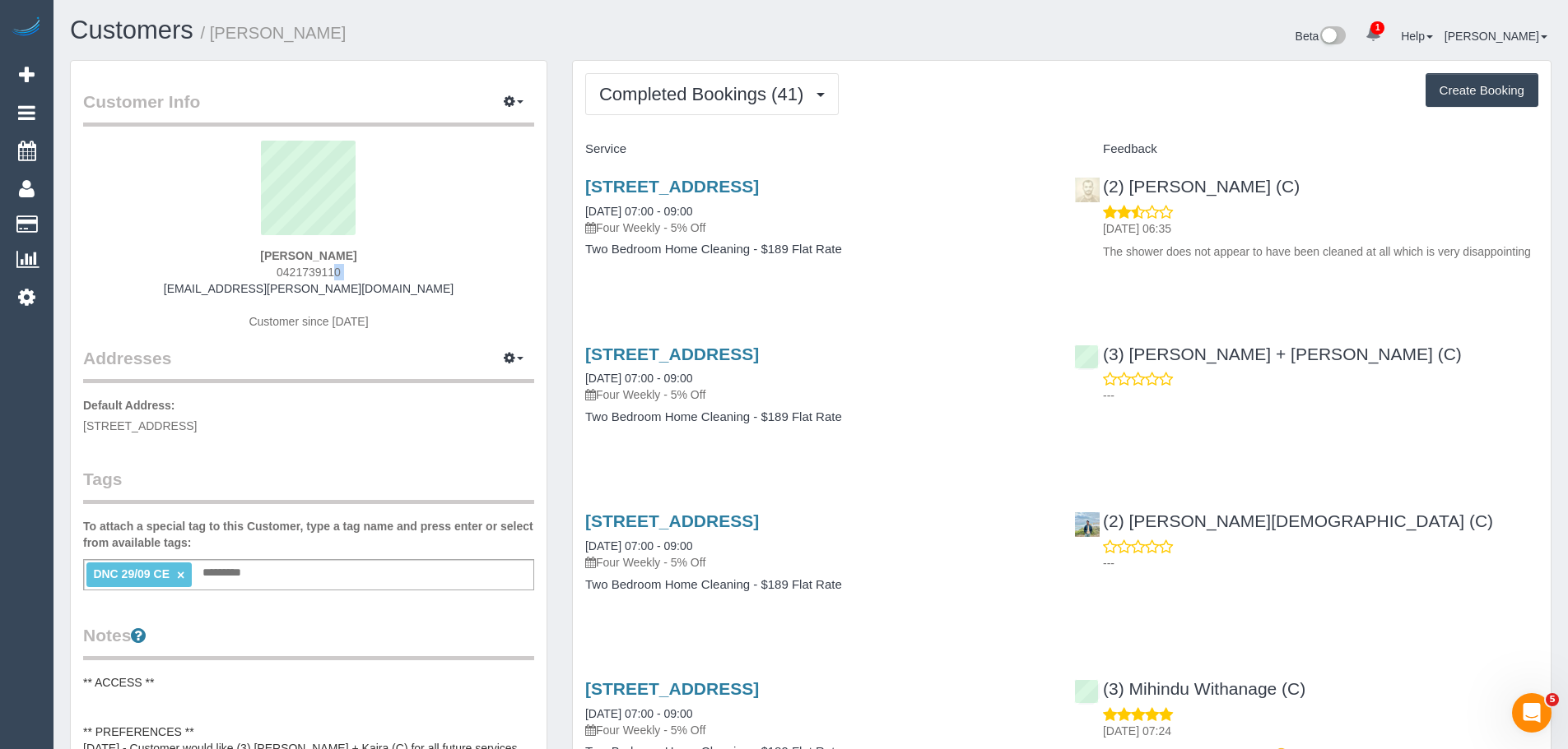
drag, startPoint x: 372, startPoint y: 269, endPoint x: 187, endPoint y: 273, distance: 185.0
click at [187, 273] on div "Michelle Wendt 0421739110 shell.wendt@gmail.com Customer since 2021" at bounding box center [309, 243] width 451 height 205
click at [399, 308] on div "Michelle Wendt 0421739110 shell.wendt@gmail.com Customer since 2021" at bounding box center [309, 243] width 451 height 205
click at [1029, 447] on div "460 Victoria Street, A204, Brunswick, VIC 3056 05/08/2025 07:00 - 09:00 Four We…" at bounding box center [817, 394] width 489 height 126
drag, startPoint x: 376, startPoint y: 241, endPoint x: 237, endPoint y: 248, distance: 139.2
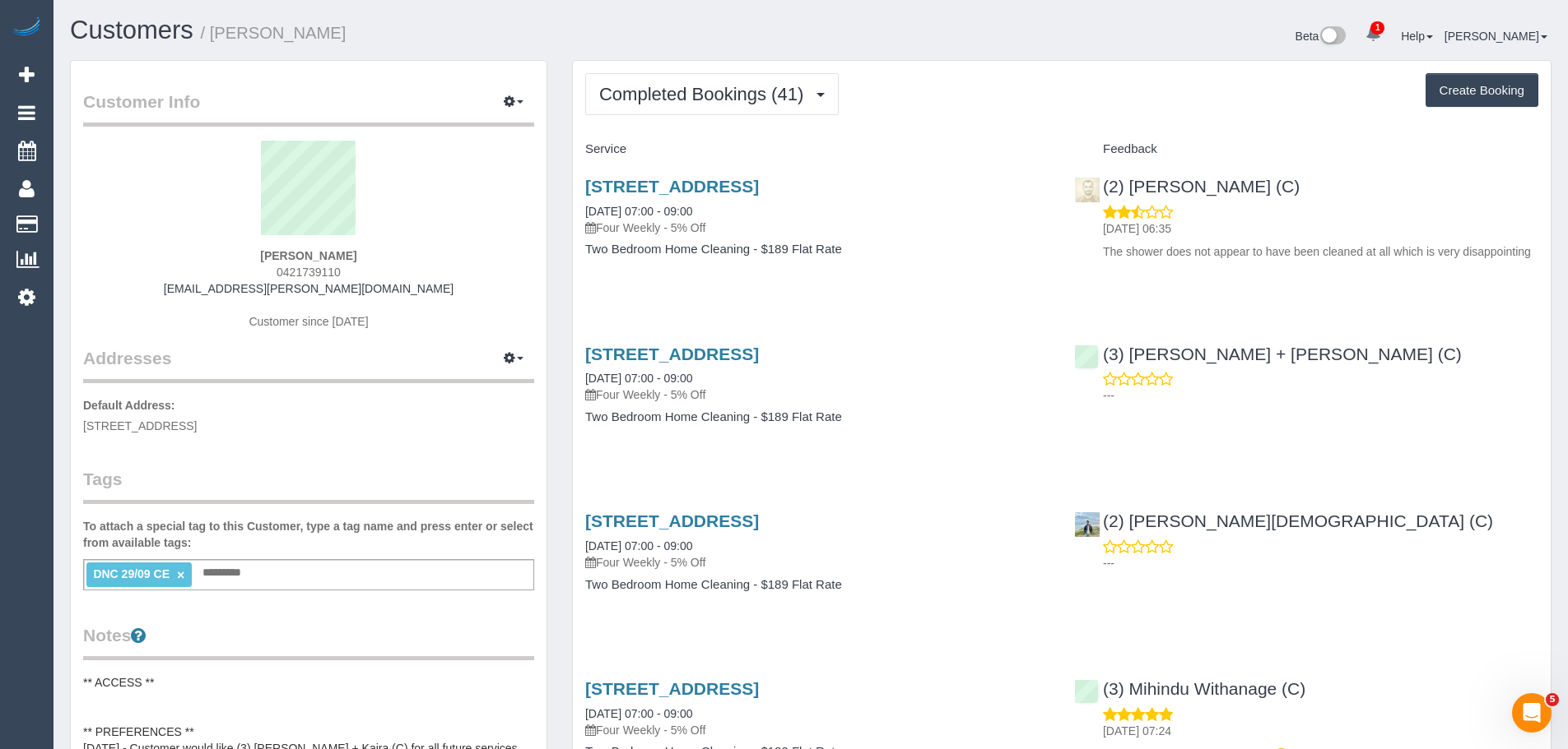
click at [241, 249] on div "Michelle Wendt 0421739110 shell.wendt@gmail.com Customer since 2021" at bounding box center [309, 243] width 451 height 205
drag, startPoint x: 371, startPoint y: 252, endPoint x: 195, endPoint y: 257, distance: 176.1
click at [195, 257] on div "Michelle Wendt 0421739110 shell.wendt@gmail.com Customer since 2021" at bounding box center [309, 243] width 451 height 205
copy strong "Michelle Wendt"
click at [180, 575] on link "×" at bounding box center [180, 576] width 7 height 14
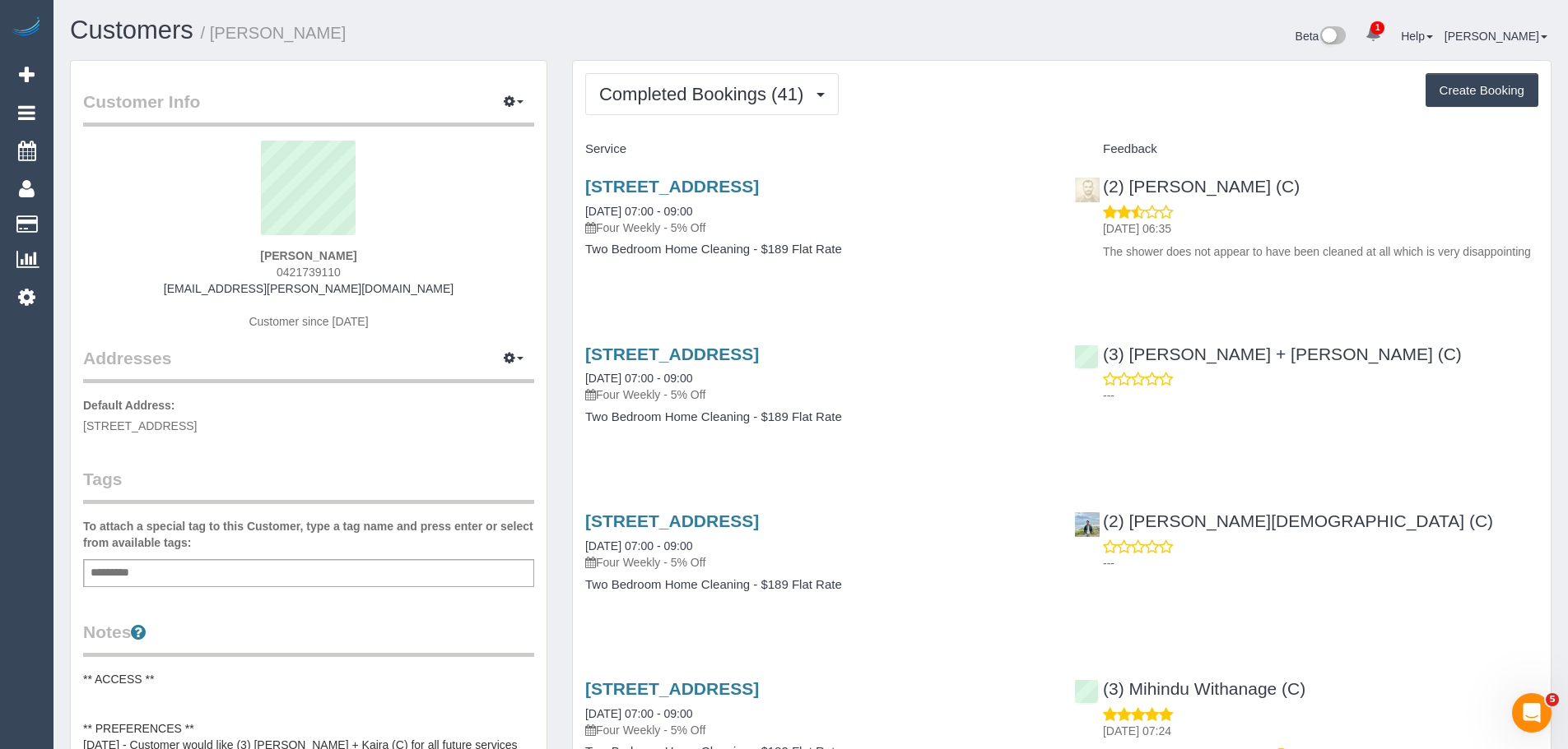
drag, startPoint x: 399, startPoint y: 247, endPoint x: 216, endPoint y: 233, distance: 183.5
click at [219, 234] on div "Michelle Wendt 0421739110 shell.wendt@gmail.com Customer since 2021" at bounding box center [309, 243] width 451 height 205
click at [223, 242] on div "Michelle Wendt 0421739110 shell.wendt@gmail.com Customer since 2021" at bounding box center [309, 243] width 451 height 205
copy div "Michelle Wendt"
drag, startPoint x: 417, startPoint y: 241, endPoint x: 413, endPoint y: 248, distance: 8.1
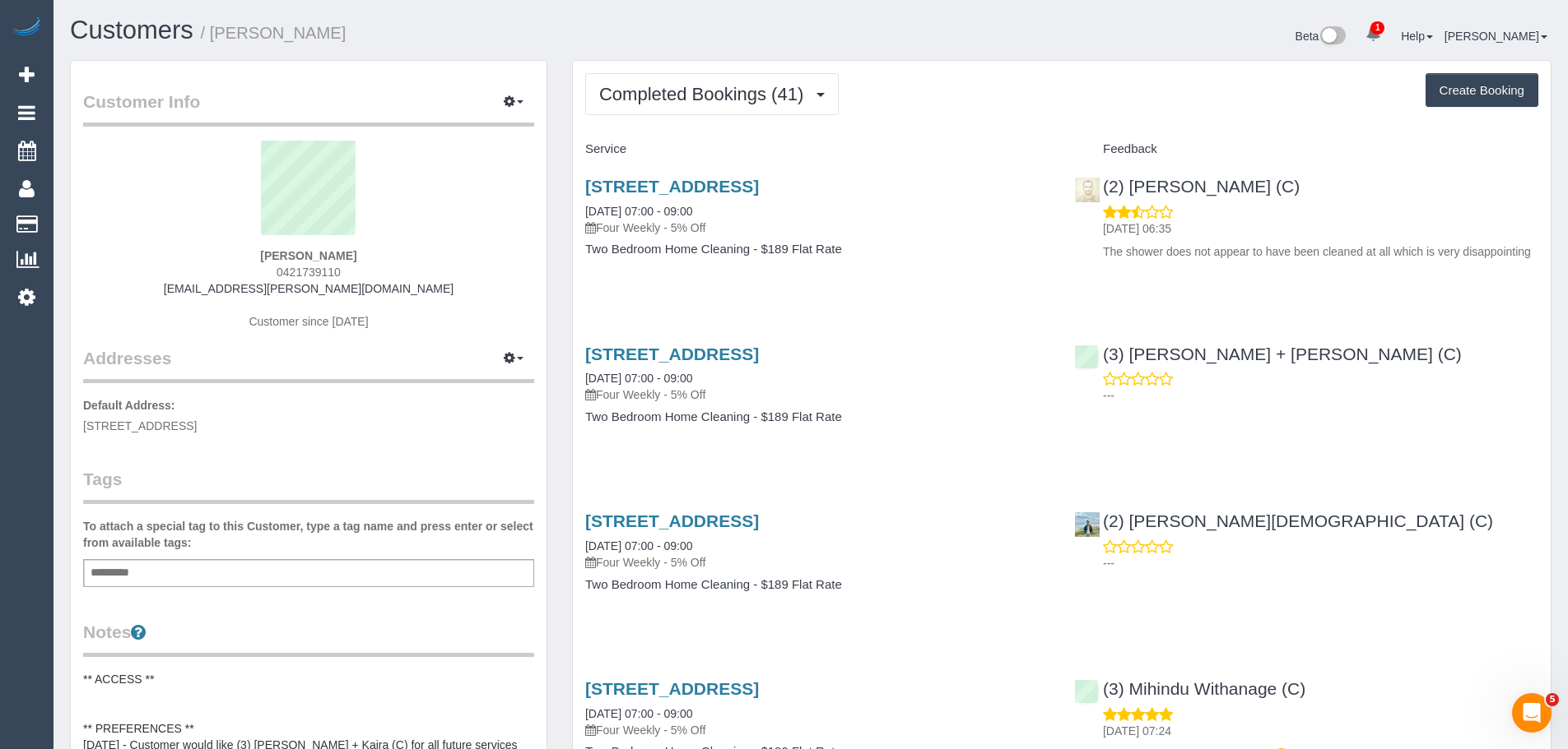
click at [417, 242] on sui-profile-pic at bounding box center [308, 194] width 426 height 107
click at [412, 251] on div "Michelle Wendt 0421739110 shell.wendt@gmail.com Customer since 2021" at bounding box center [309, 243] width 451 height 205
click at [342, 256] on strong "Michelle Wendt" at bounding box center [308, 256] width 96 height 13
drag, startPoint x: 367, startPoint y: 256, endPoint x: 215, endPoint y: 252, distance: 152.1
click at [215, 252] on div "Michelle Wendt 0421739110 shell.wendt@gmail.com Customer since 2021" at bounding box center [309, 243] width 451 height 205
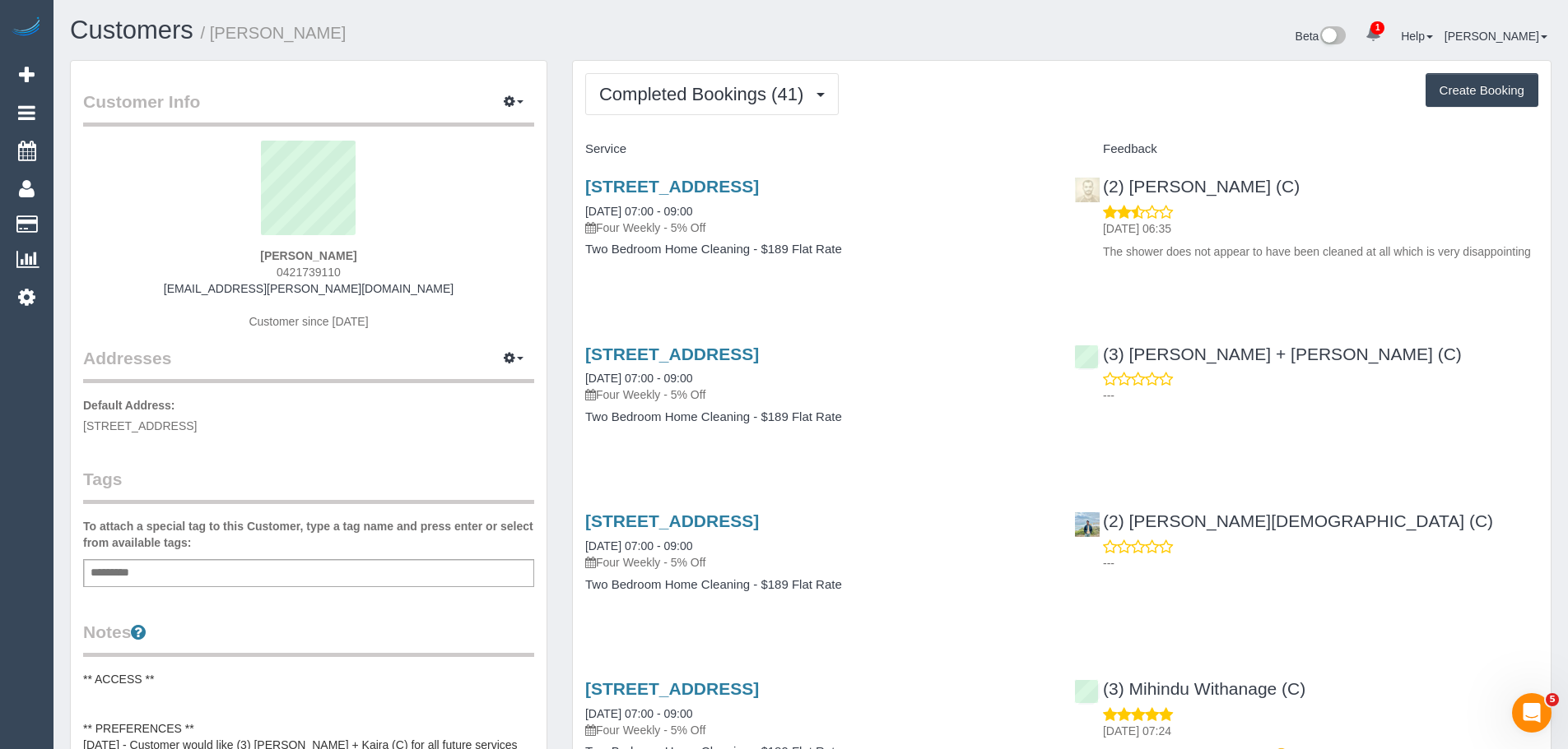
copy strong "Michelle Wendt"
drag, startPoint x: 580, startPoint y: 208, endPoint x: 758, endPoint y: 201, distance: 178.1
click at [758, 201] on div "460 Victoria Street, A204, Brunswick, VIC 3056 29/09/2025 07:00 - 09:00 Four We…" at bounding box center [817, 226] width 489 height 126
copy link "29/09/2025 07:00 - 09:00"
click at [1451, 713] on div "12/06/2025 07:24 Friendly and very thorough clean 😀" at bounding box center [1305, 735] width 464 height 57
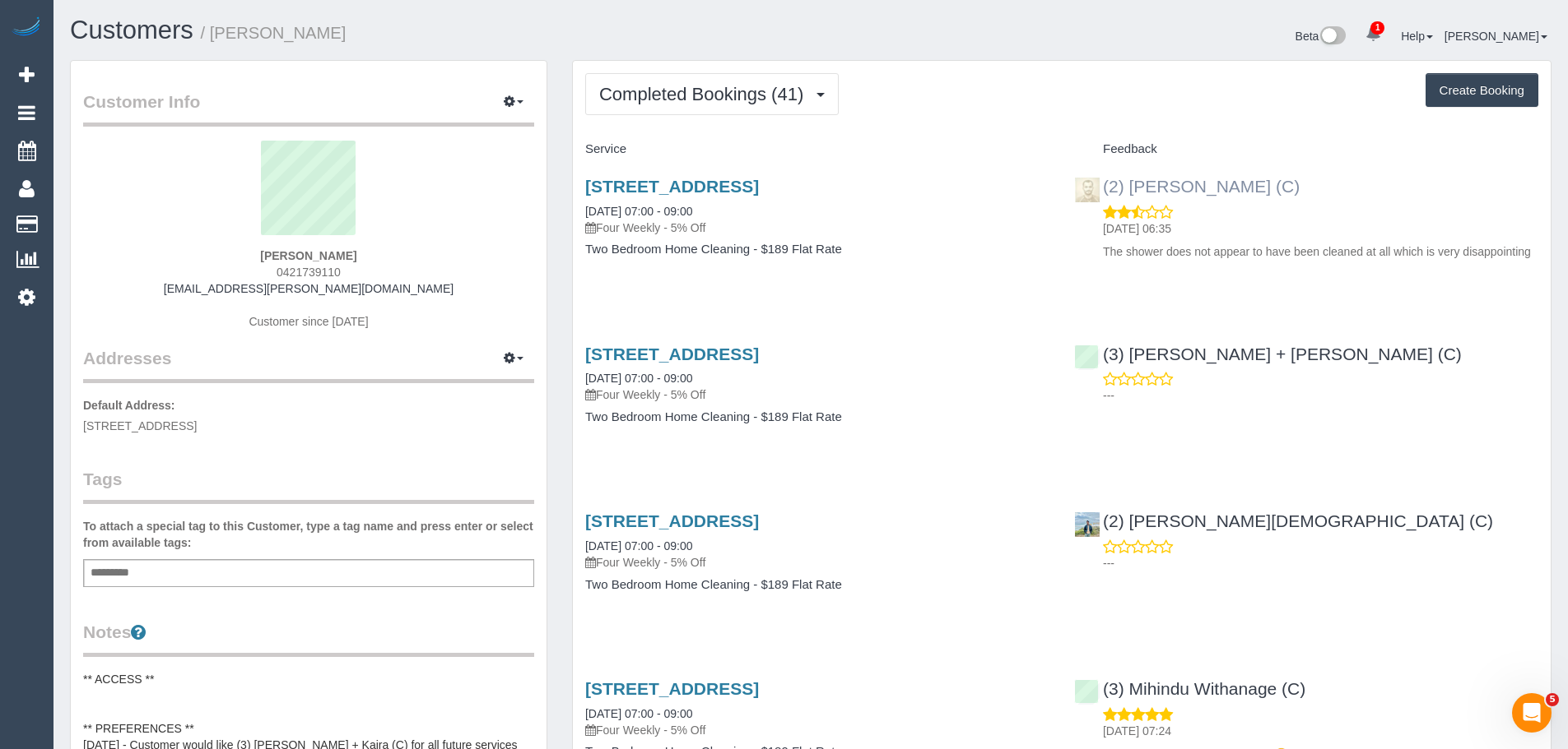
drag, startPoint x: 1310, startPoint y: 186, endPoint x: 1100, endPoint y: 187, distance: 210.0
click at [1100, 187] on div "(2) Uzair Saleem (C) 30/09/2025 06:35 The shower does not appear to have been c…" at bounding box center [1306, 215] width 489 height 104
copy link "(2) [PERSON_NAME] (C)"
drag, startPoint x: 389, startPoint y: 250, endPoint x: 236, endPoint y: 240, distance: 153.3
click at [237, 242] on div "Michelle Wendt 0421739110 shell.wendt@gmail.com Customer since 2021" at bounding box center [309, 243] width 451 height 205
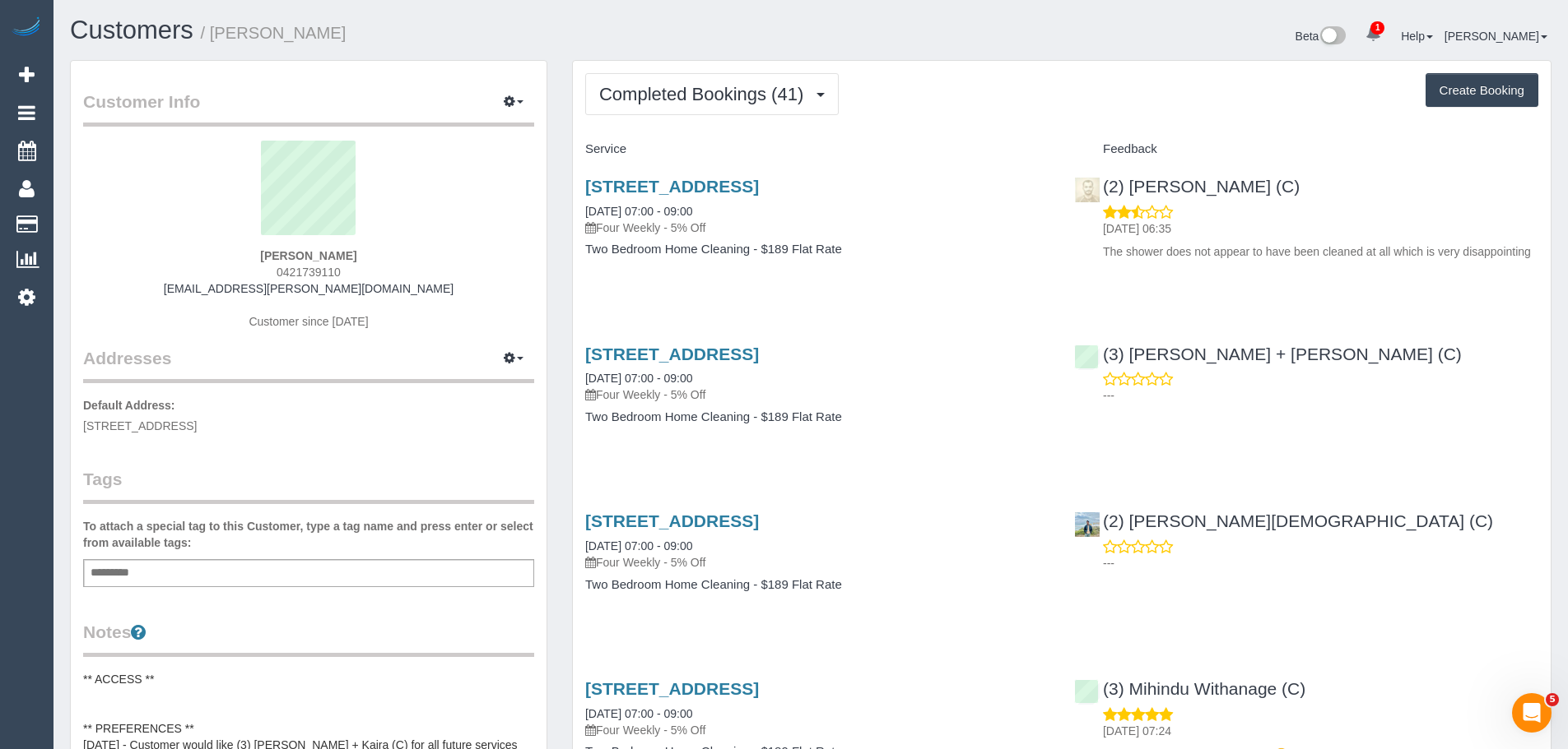
copy div "Michelle Wendt"
drag, startPoint x: 346, startPoint y: 431, endPoint x: 76, endPoint y: 433, distance: 270.0
click at [76, 433] on div "Customer Info Edit Contact Info Send Message Email Preferences Special Sales Ta…" at bounding box center [309, 755] width 476 height 1389
copy span "460 Victoria Street, A204, Brunswick, VIC 3056"
drag, startPoint x: 770, startPoint y: 207, endPoint x: 569, endPoint y: 203, distance: 201.0
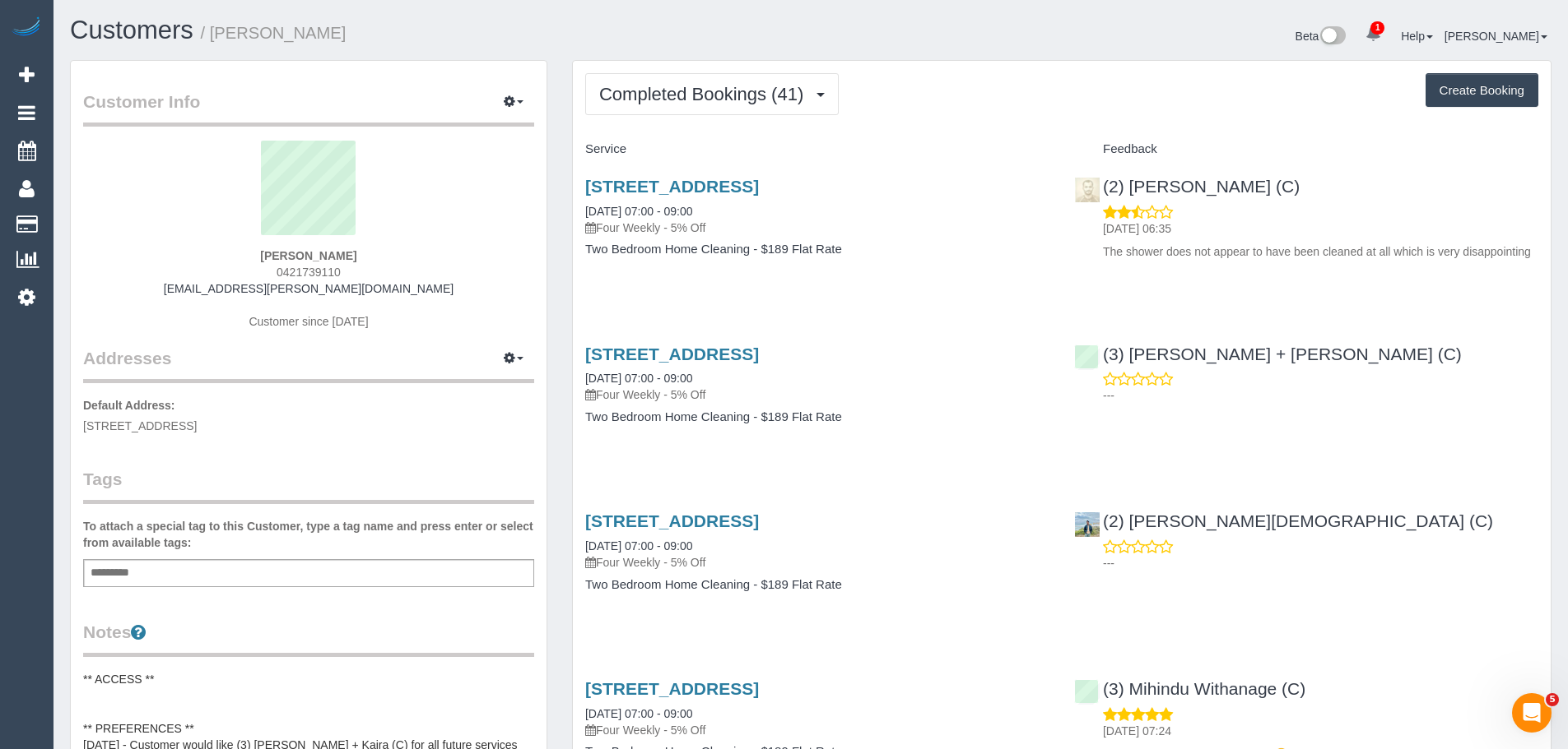
copy link "29/09/2025 07:00 - 09:00"
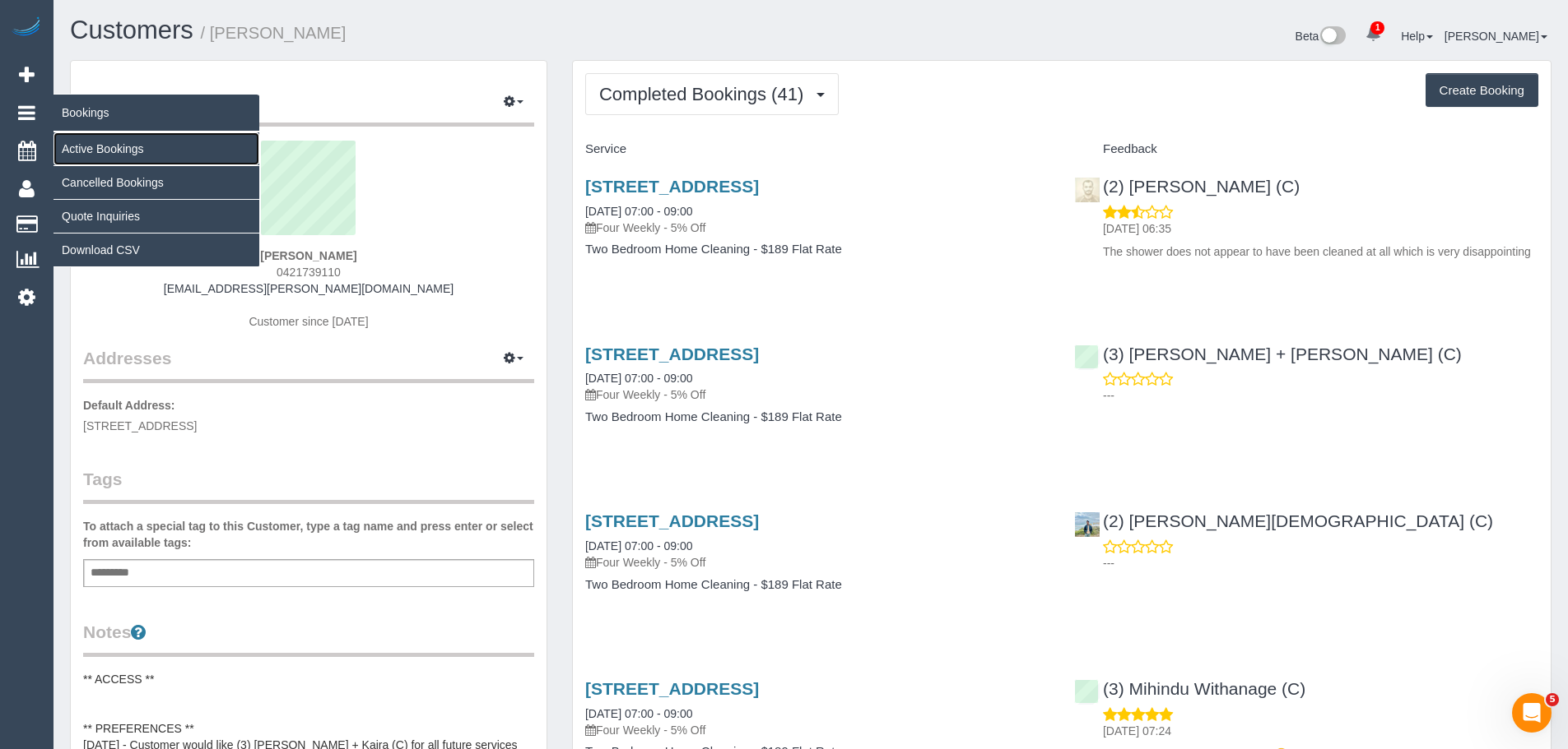
click at [94, 144] on link "Active Bookings" at bounding box center [156, 149] width 206 height 33
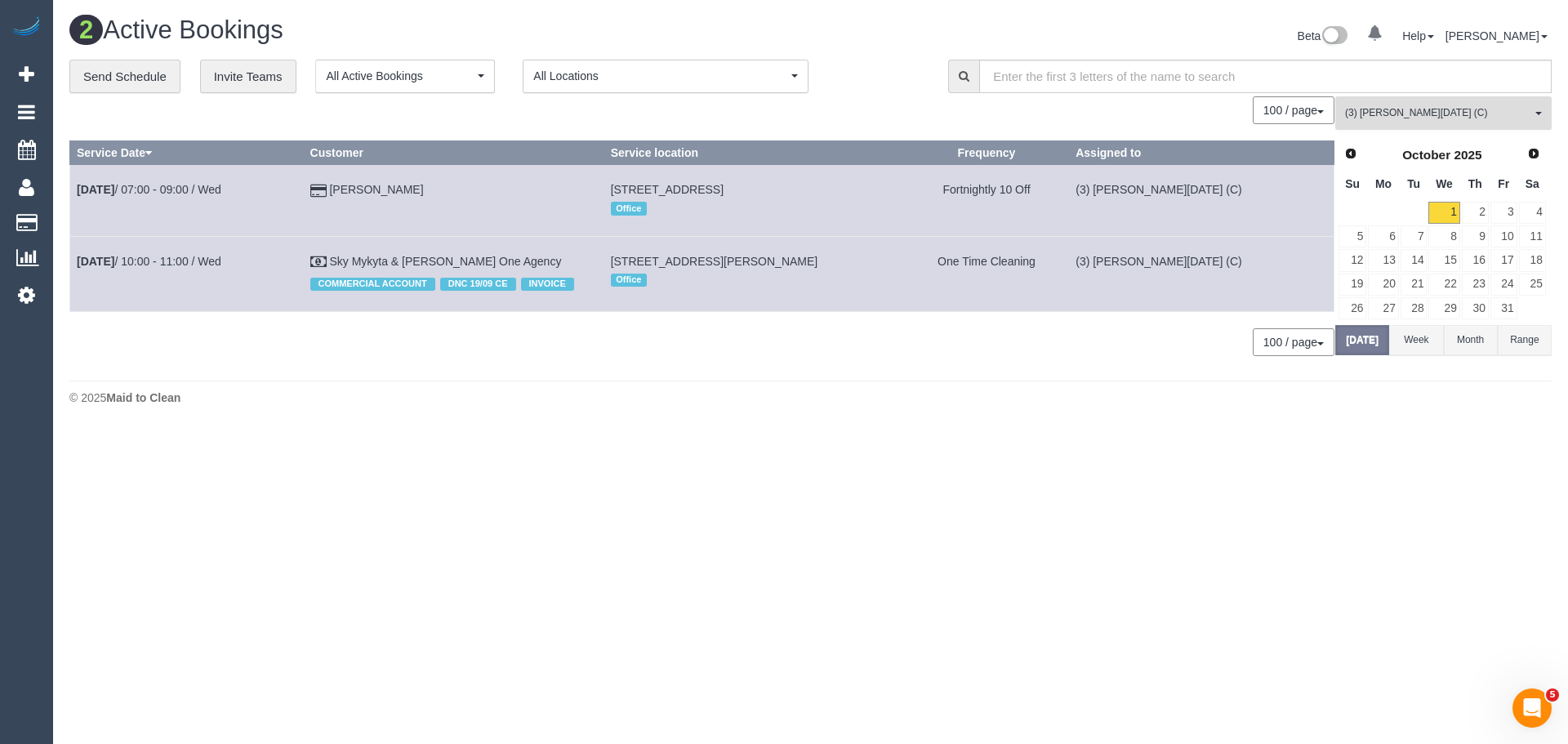
click at [1384, 111] on span "(3) Antony Silvester (C)" at bounding box center [1438, 113] width 186 height 14
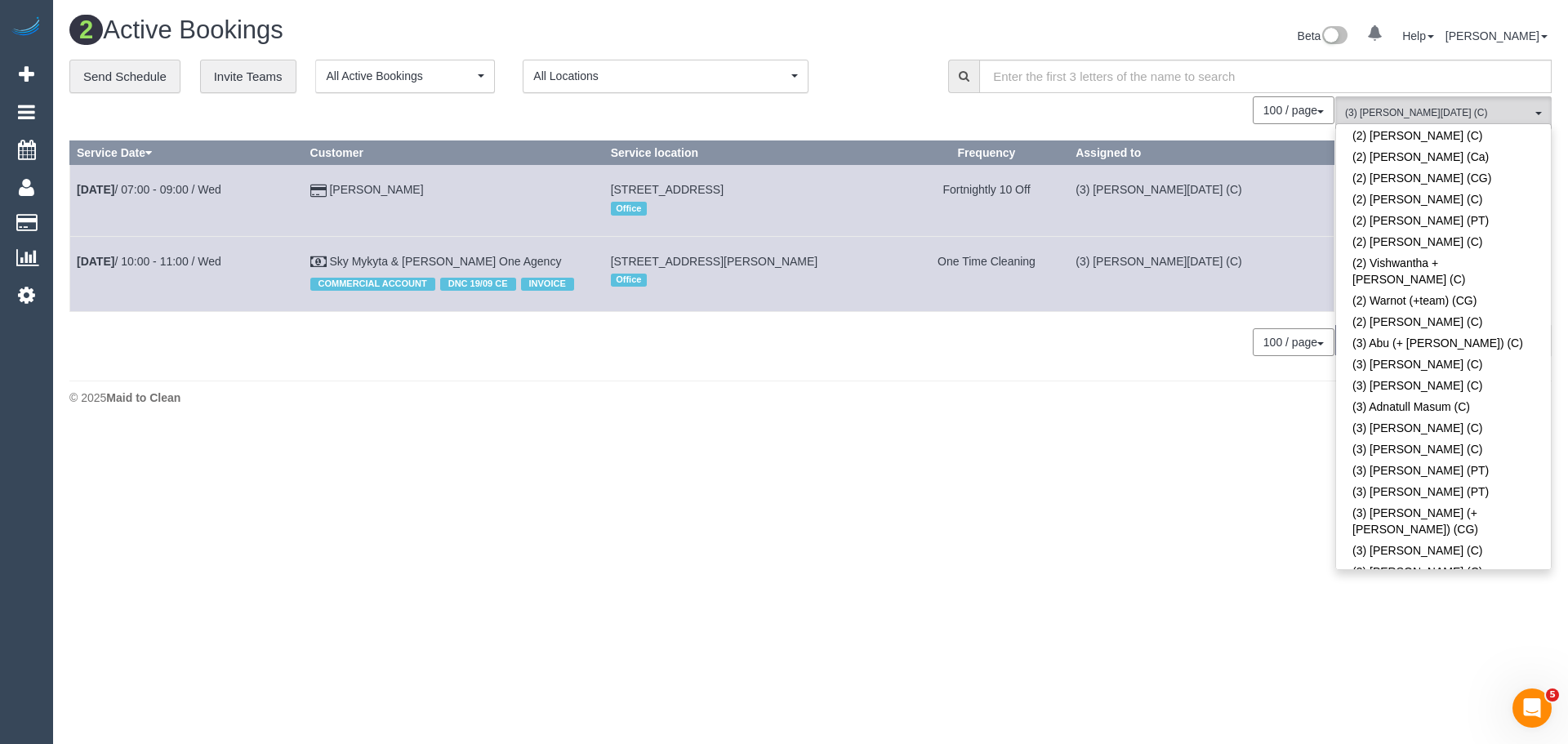
click at [1413, 663] on link "(3) Antony Silvester (C)" at bounding box center [1443, 674] width 215 height 21
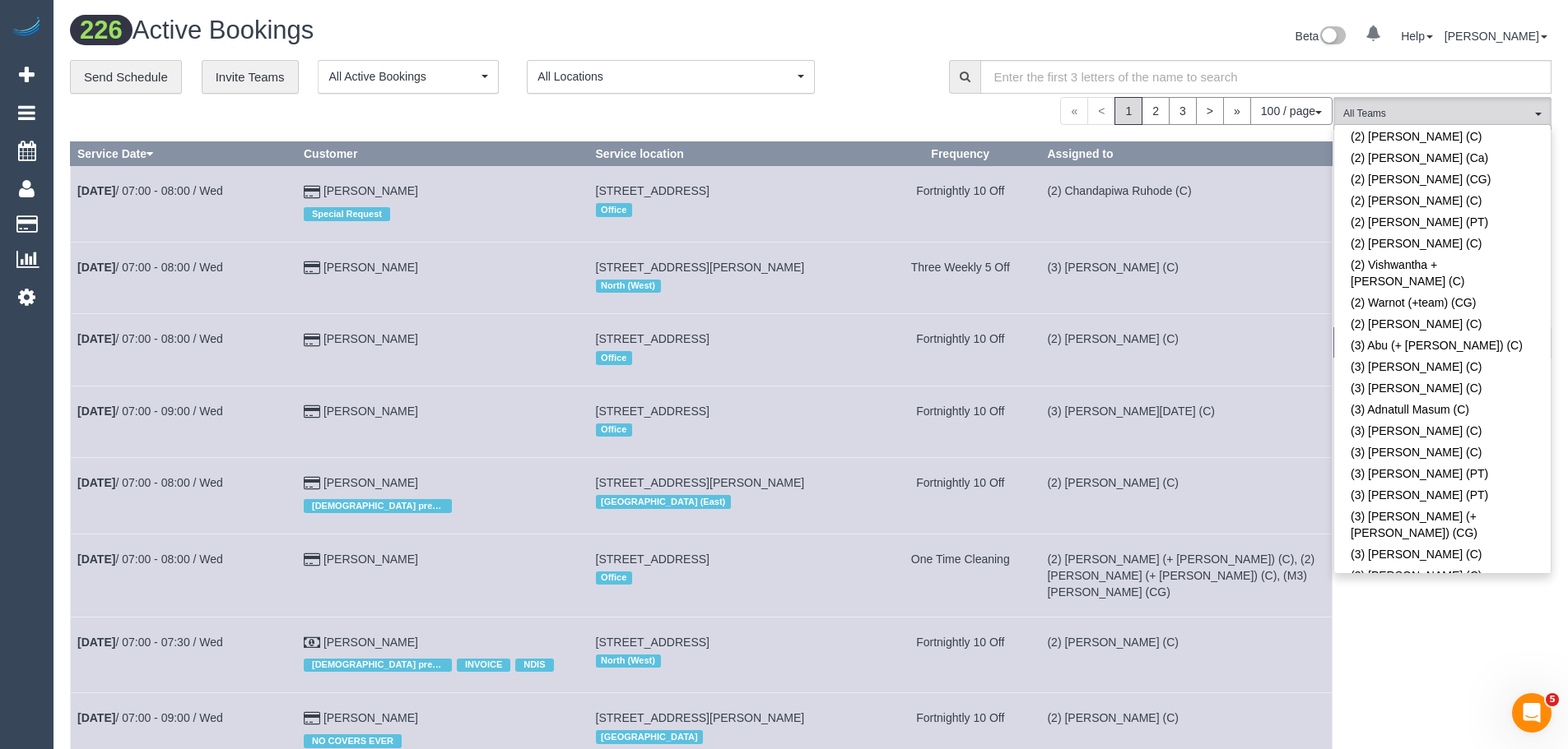
click at [1422, 102] on button "(3) Barun Chand (C) All Teams" at bounding box center [1441, 114] width 218 height 34
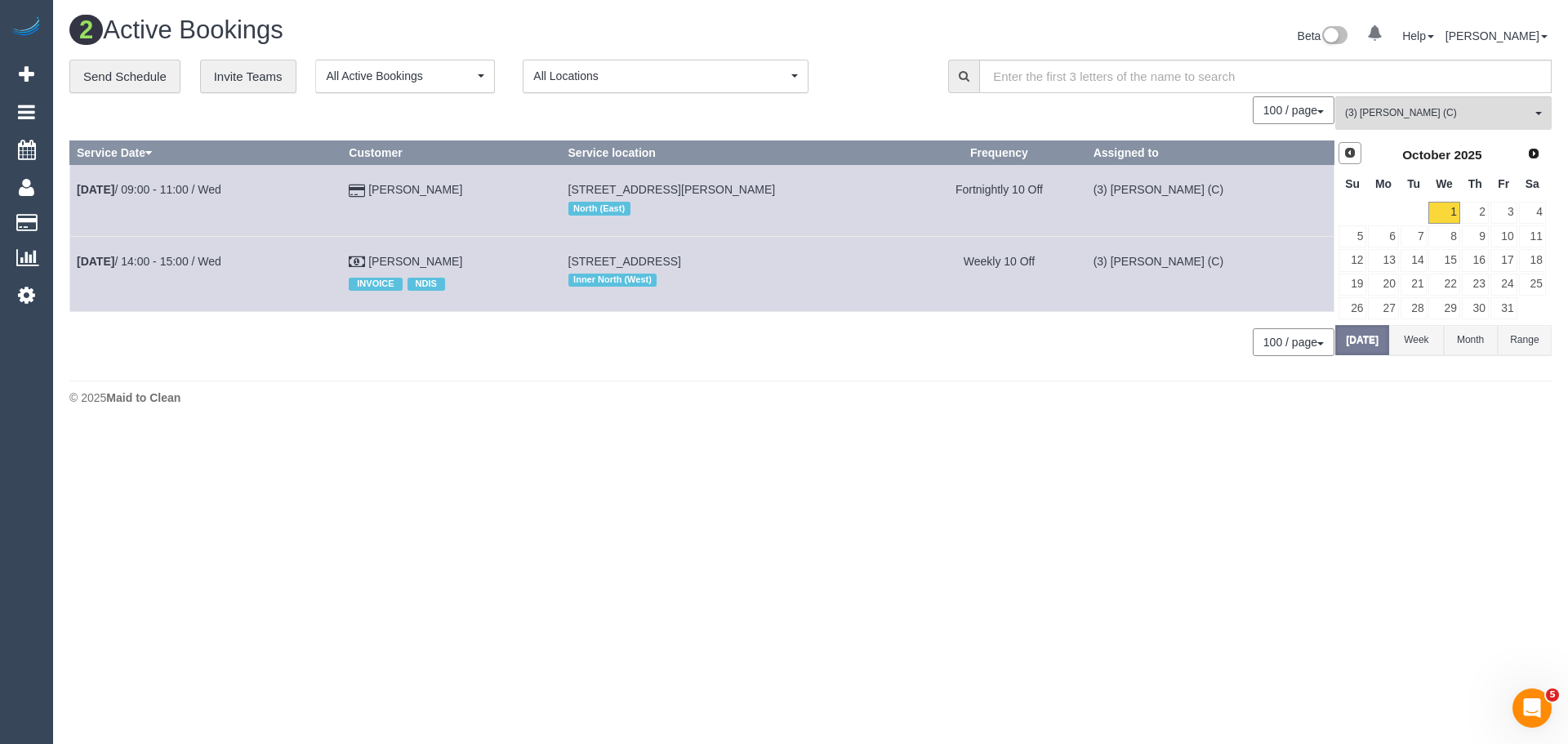
click at [1342, 149] on link "Prev" at bounding box center [1351, 154] width 23 height 23
click at [1384, 312] on link "29" at bounding box center [1384, 308] width 30 height 22
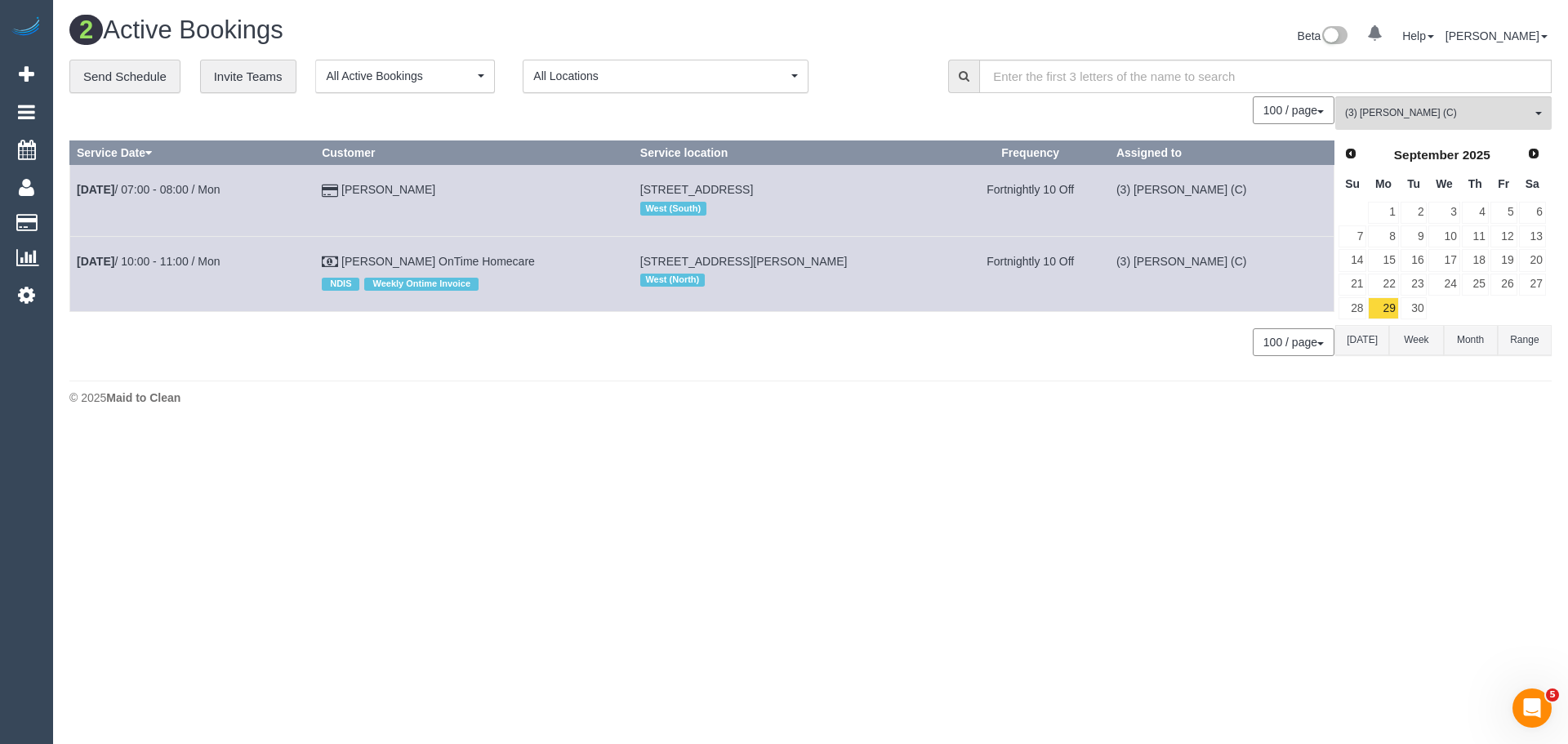
drag, startPoint x: 328, startPoint y: 261, endPoint x: 566, endPoint y: 255, distance: 238.1
click at [566, 255] on tr "Sep 29th / 10:00 - 11:00 / Mon David Hitchings OnTime Homecare NDIS Weekly Onti…" at bounding box center [702, 274] width 1264 height 75
copy tr "David Hitchings OnTime Homecare"
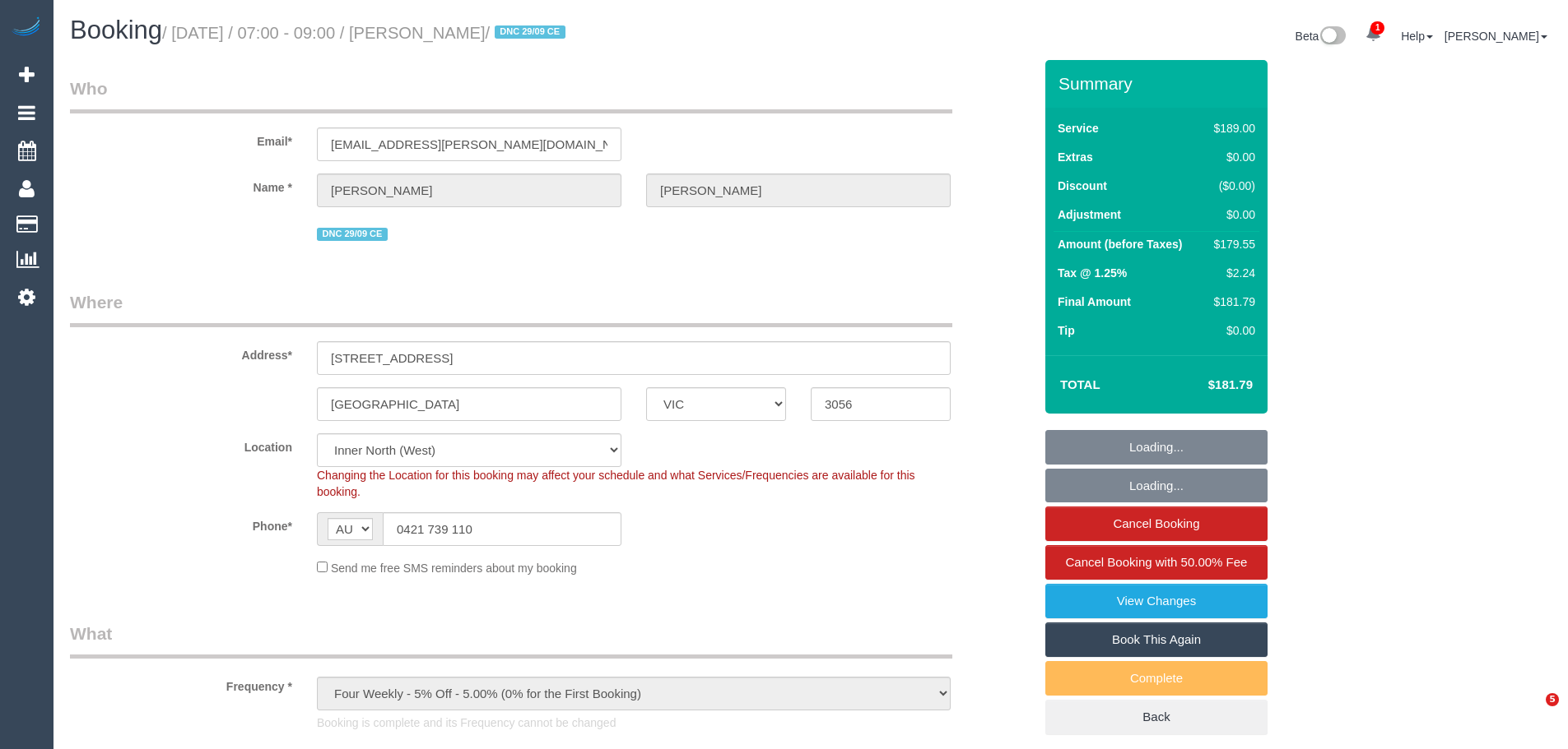
select select "VIC"
select select "number:27"
select select "number:14"
select select "number:21"
select select "number:22"
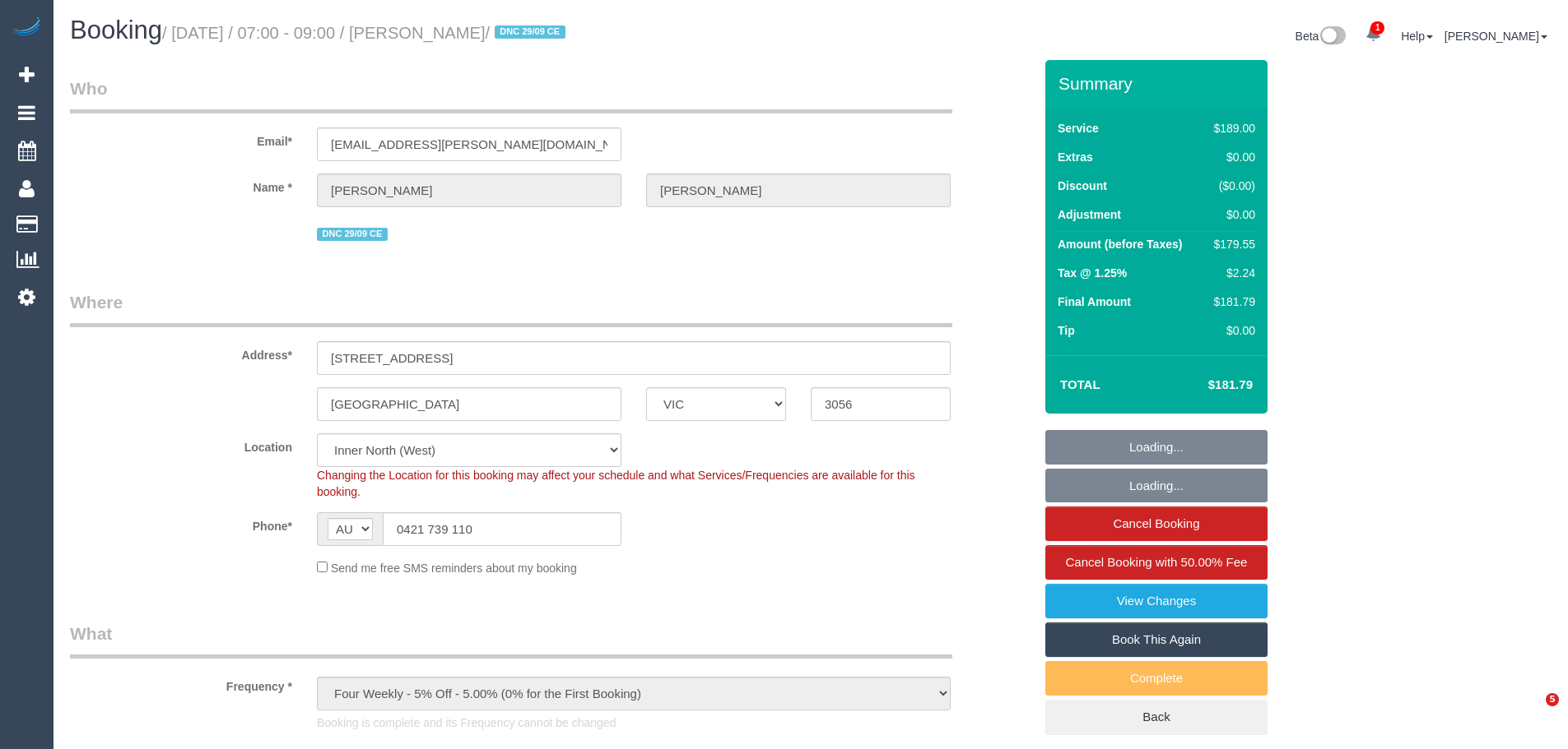
select select "number:34"
select select "number:13"
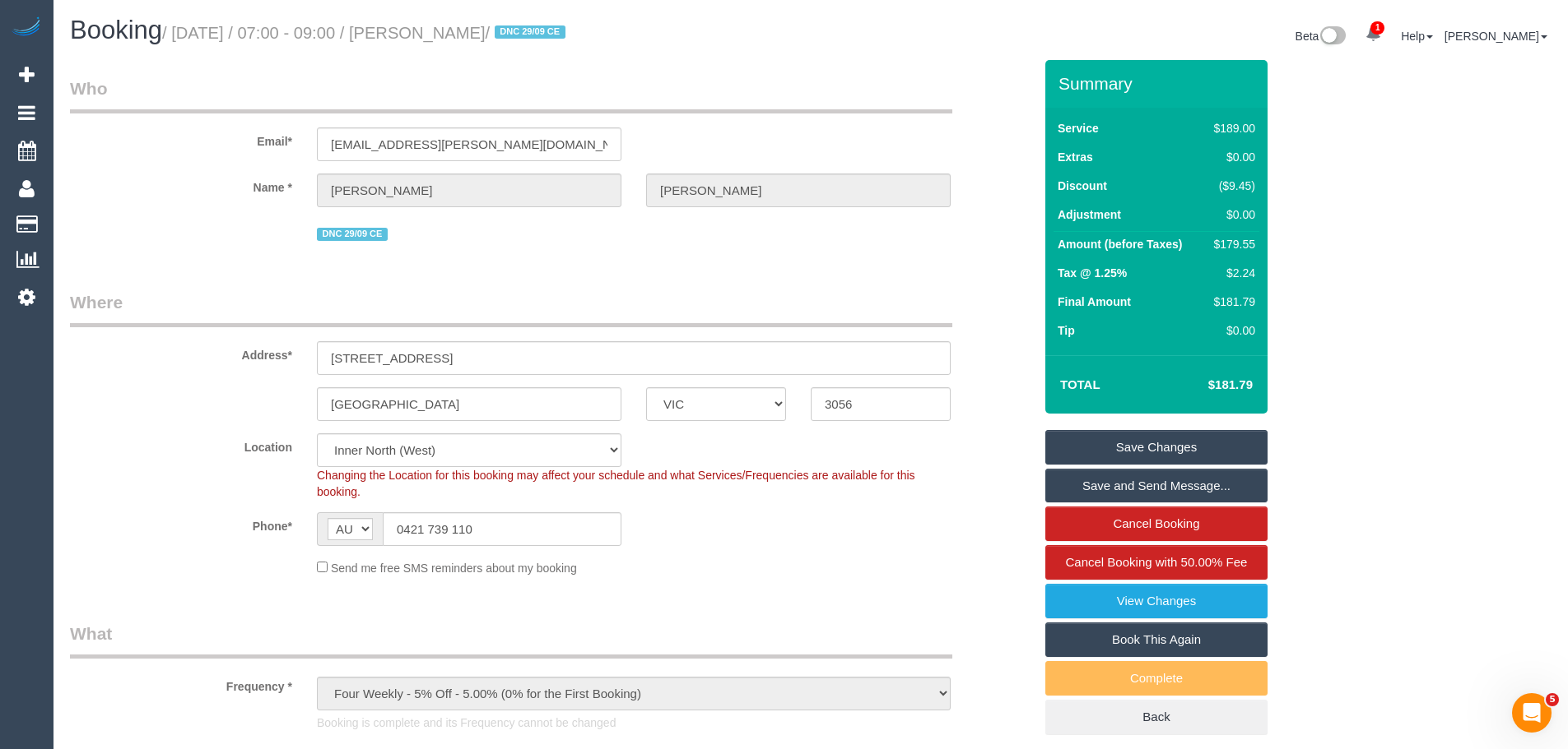
click at [1232, 243] on div "$179.55" at bounding box center [1231, 244] width 48 height 16
copy div "179.55"
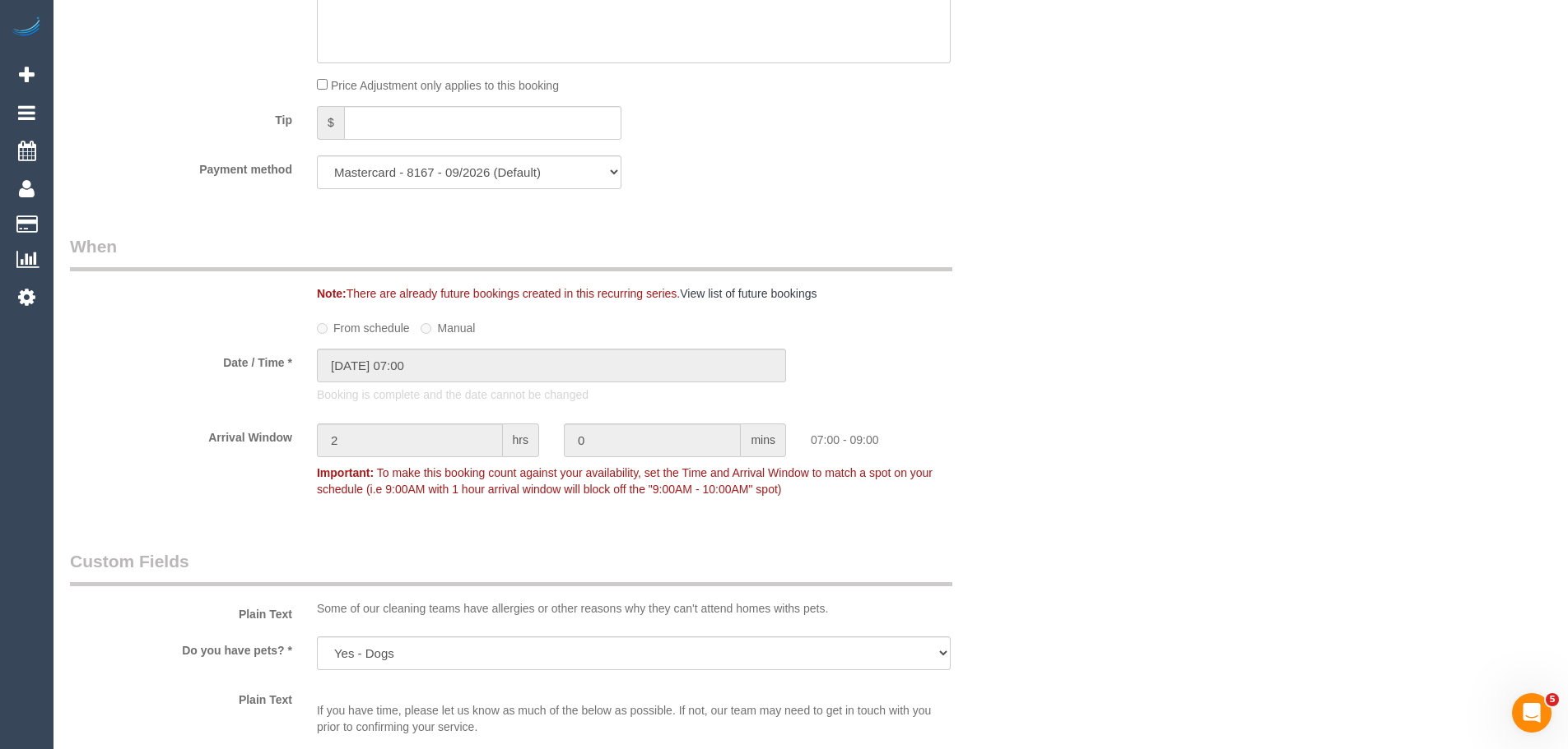
scroll to position [1809, 0]
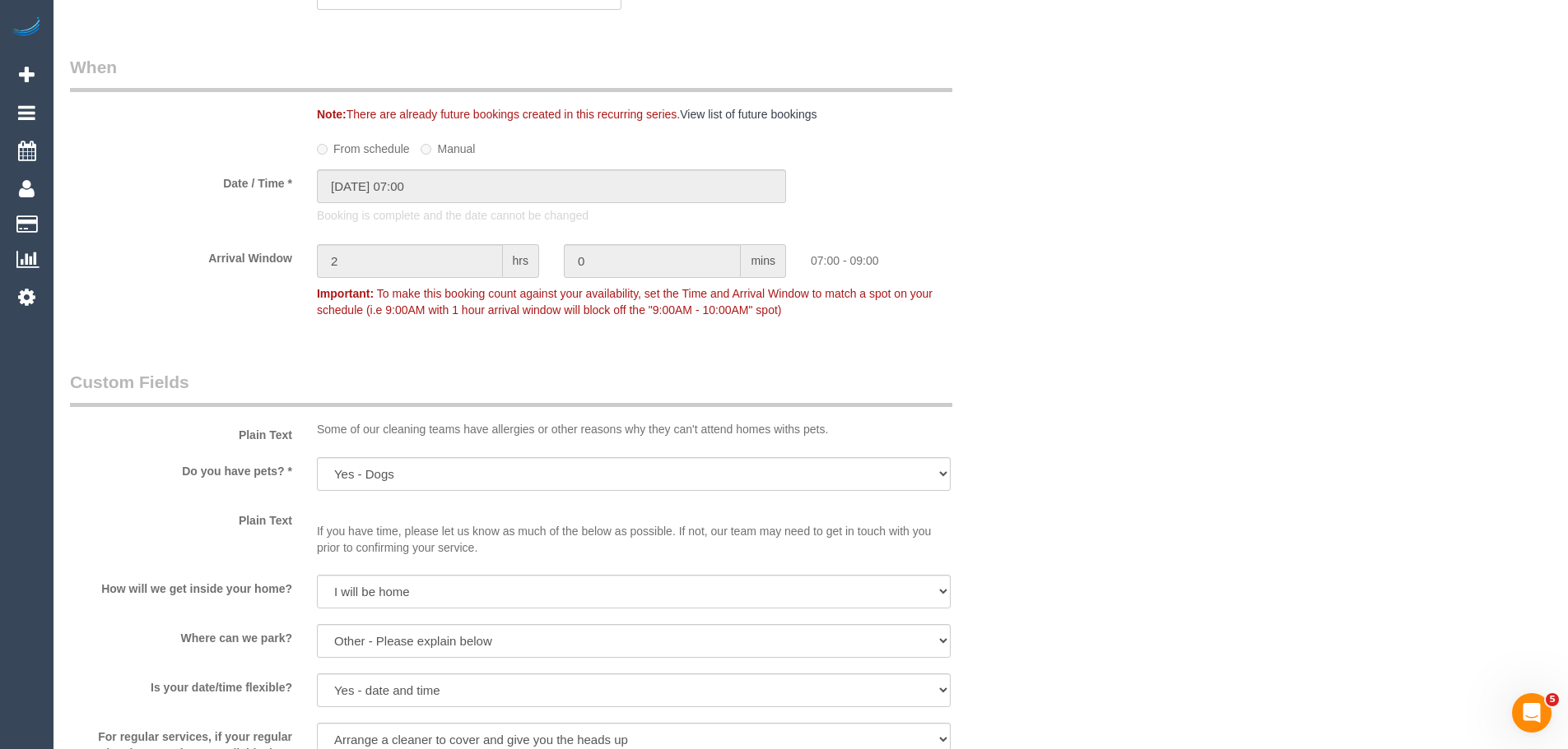
click at [664, 388] on legend "Custom Fields" at bounding box center [511, 388] width 882 height 37
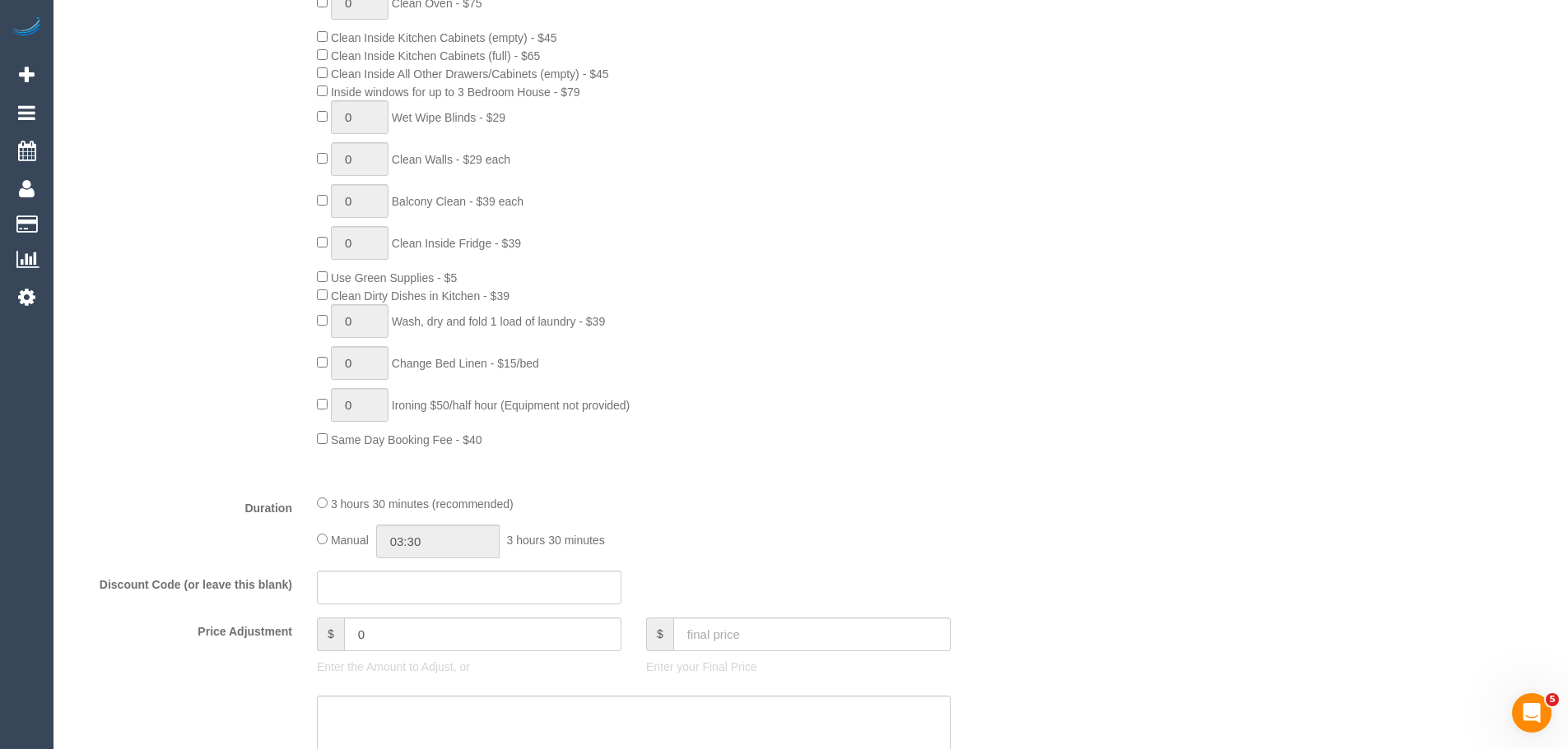
scroll to position [1152, 0]
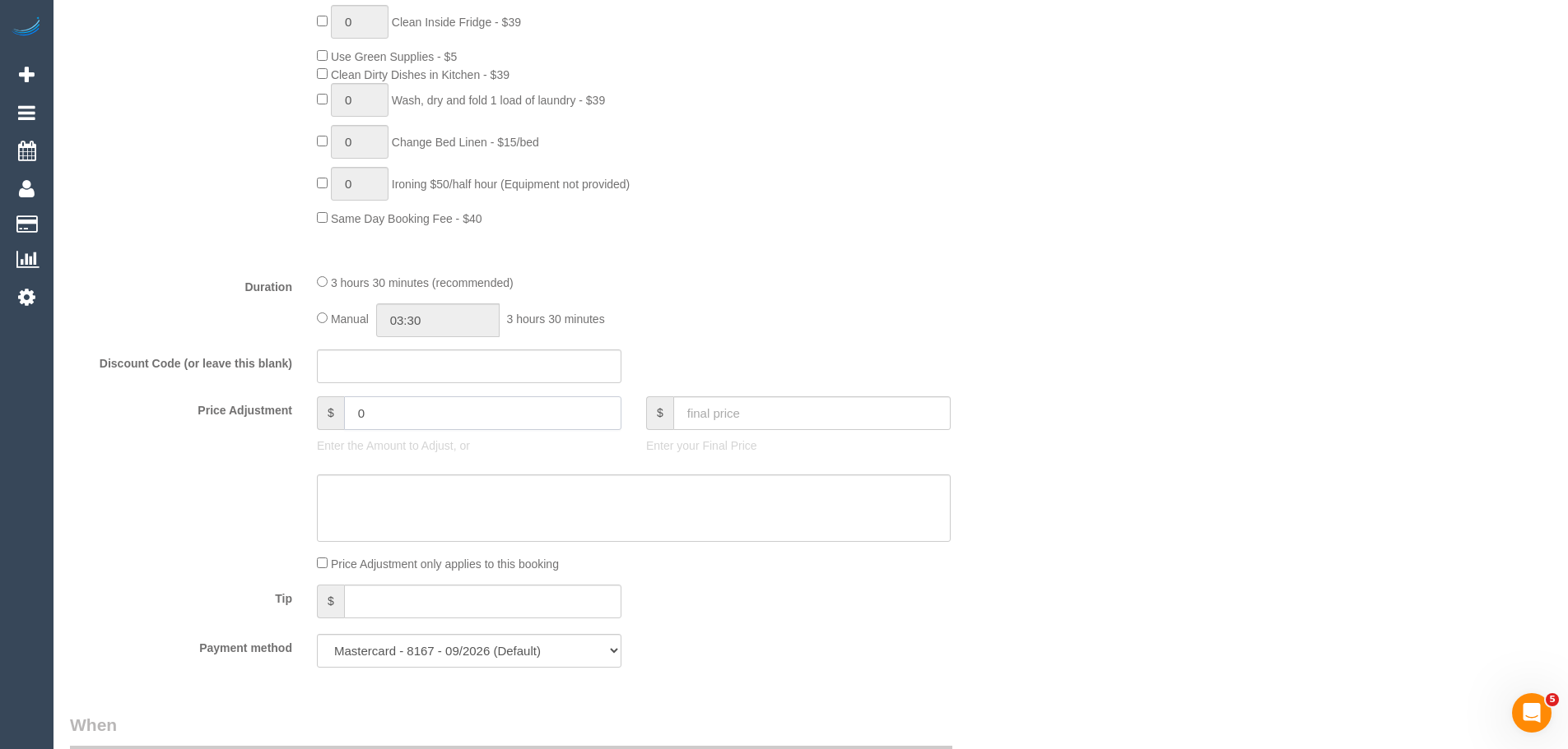
click at [455, 420] on input "0" at bounding box center [482, 414] width 277 height 34
type input "-53.86"
click at [397, 495] on textarea at bounding box center [634, 508] width 634 height 67
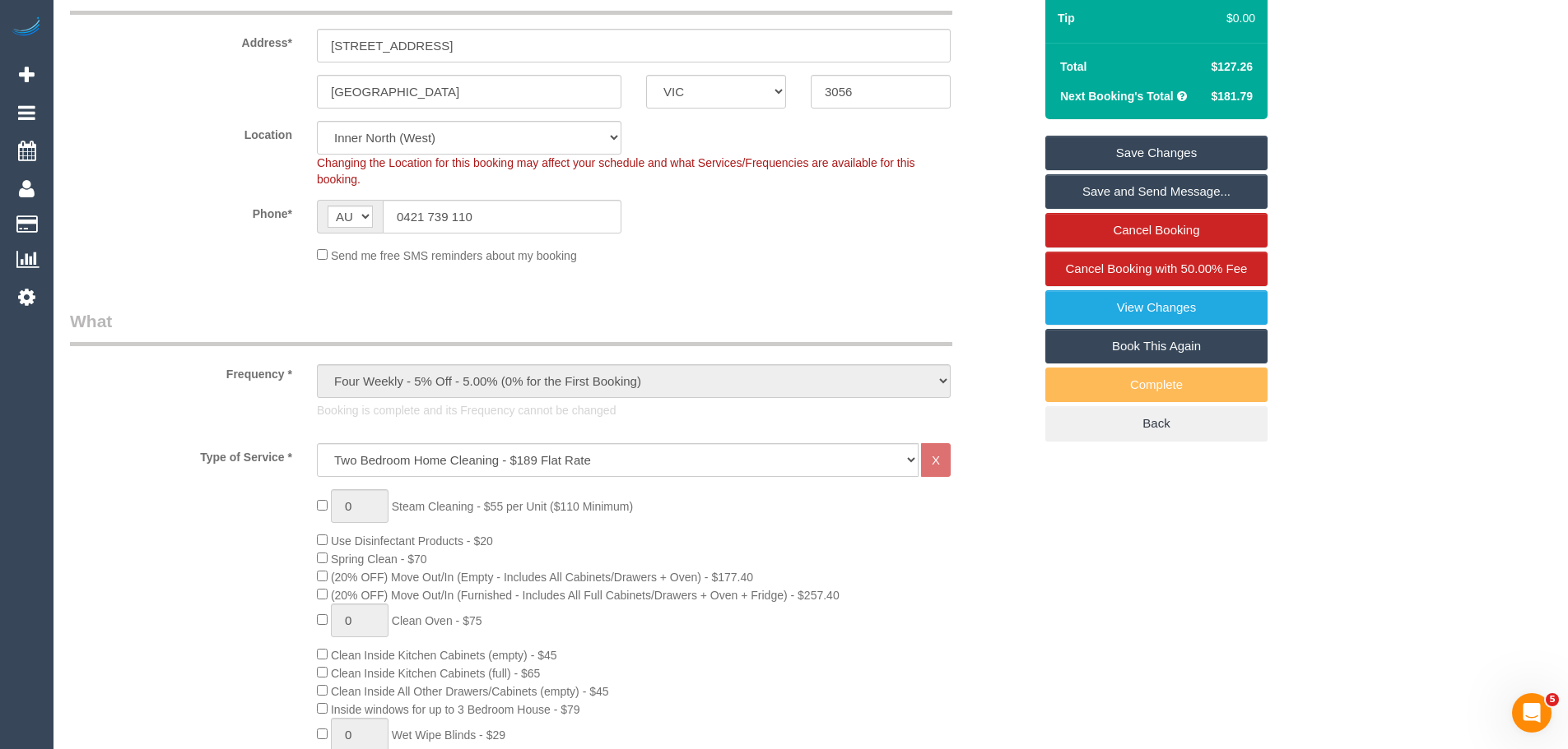
scroll to position [164, 0]
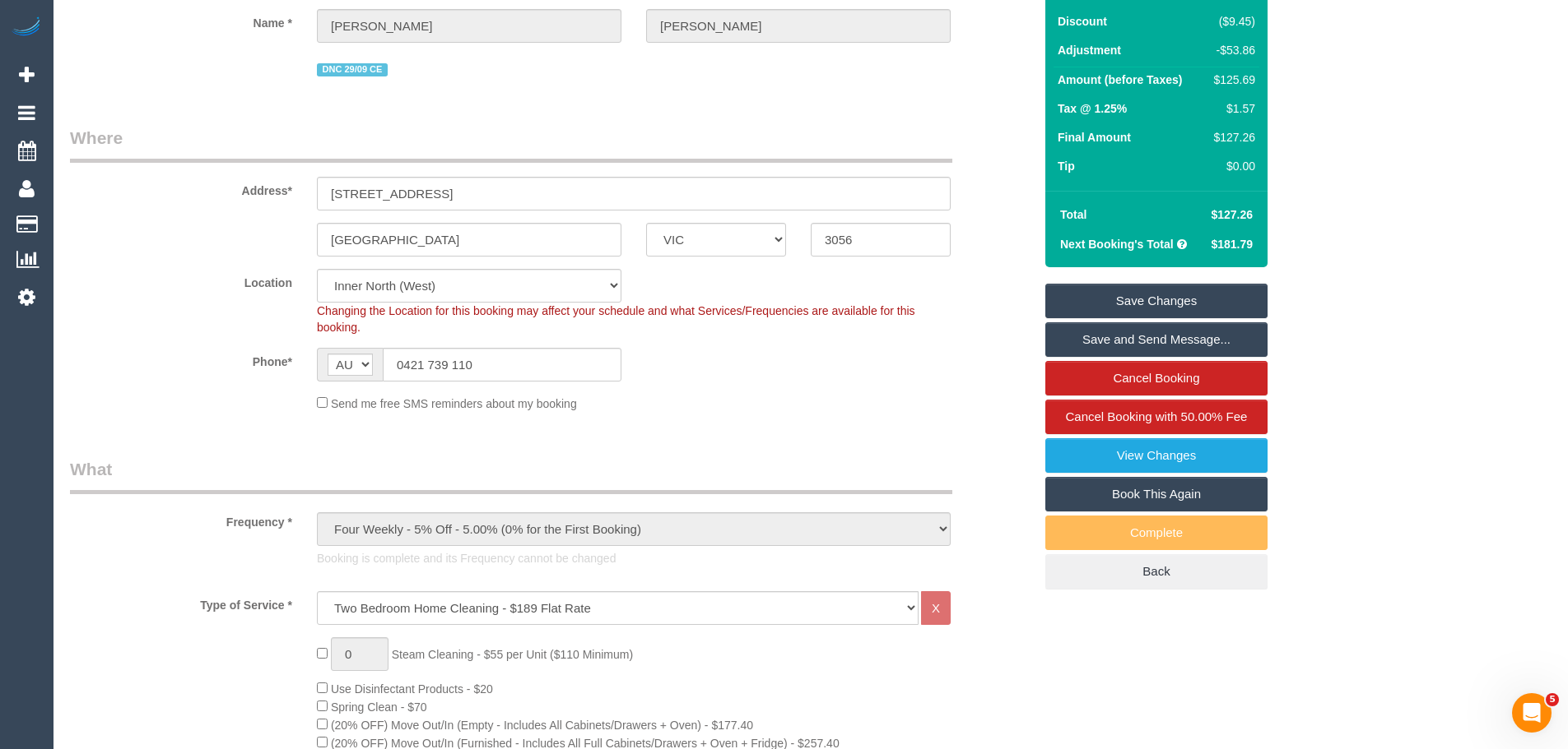
type textarea "30% discount to resolve complaints for bathroom being missed. - Via email and p…"
click at [1155, 301] on link "Save Changes" at bounding box center [1156, 300] width 223 height 35
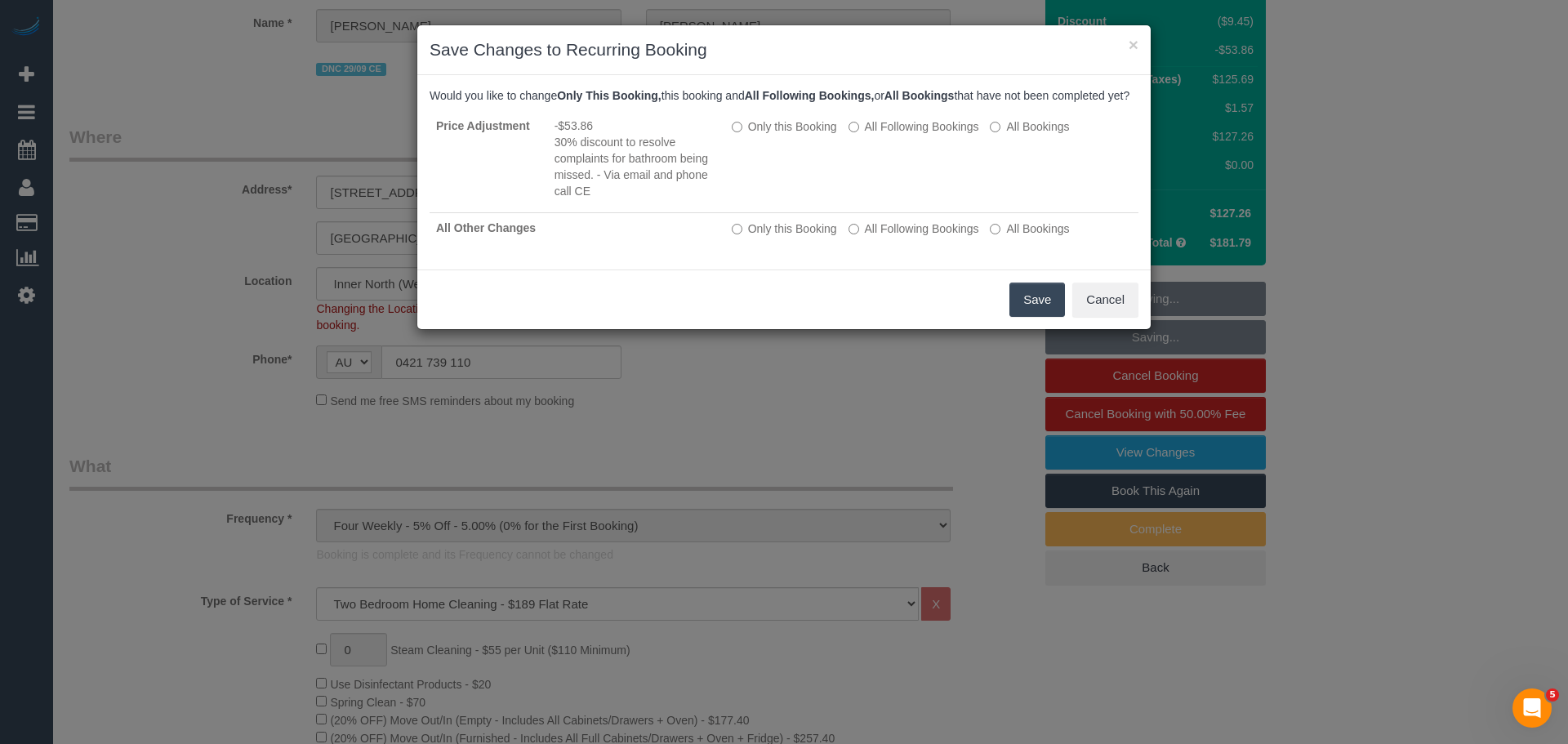
click at [1026, 317] on button "Save" at bounding box center [1037, 299] width 55 height 35
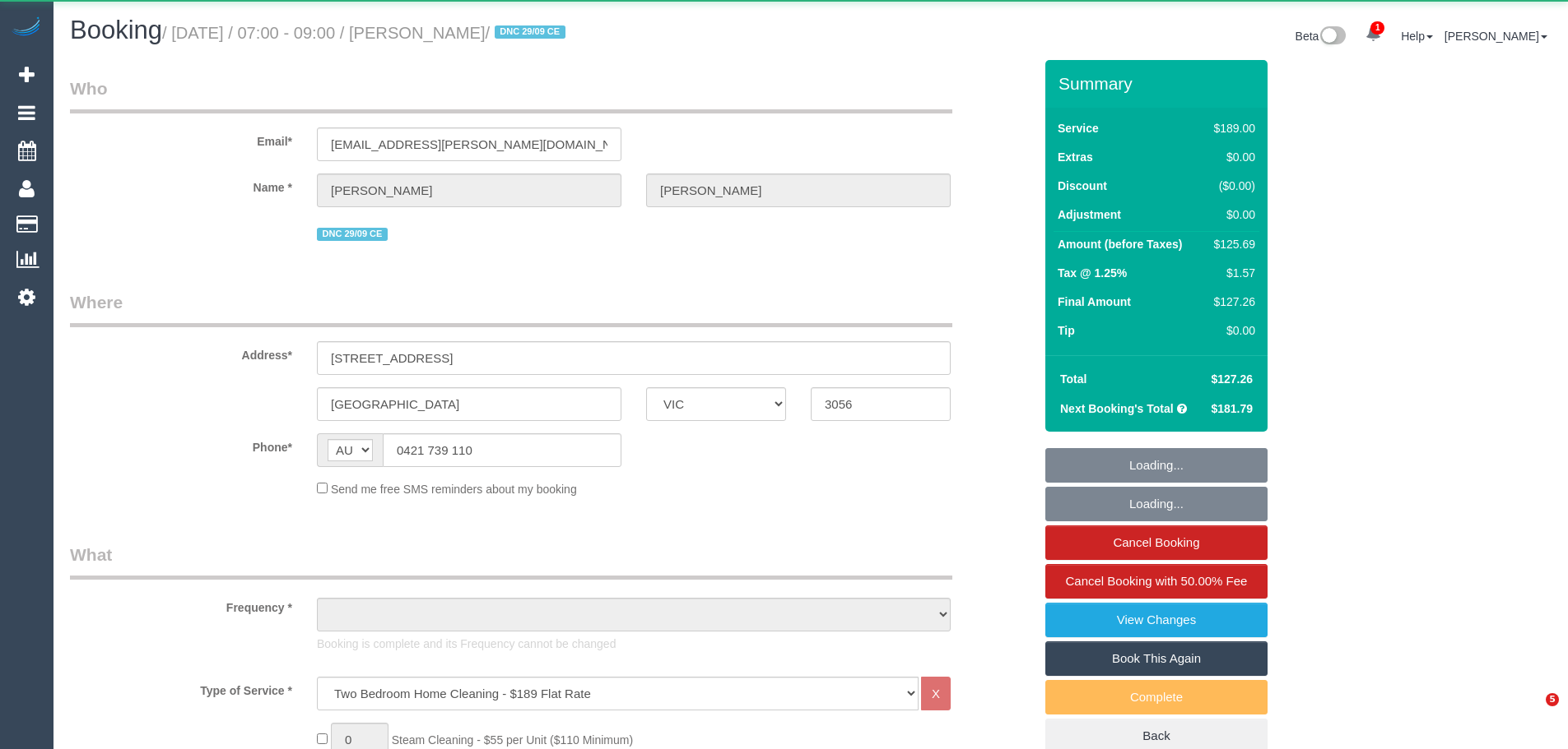
select select "VIC"
select select "object:654"
select select "string:stripe-pm_1N9MeO2GScqysDRVqsVjGPTd"
select select "number:27"
select select "number:14"
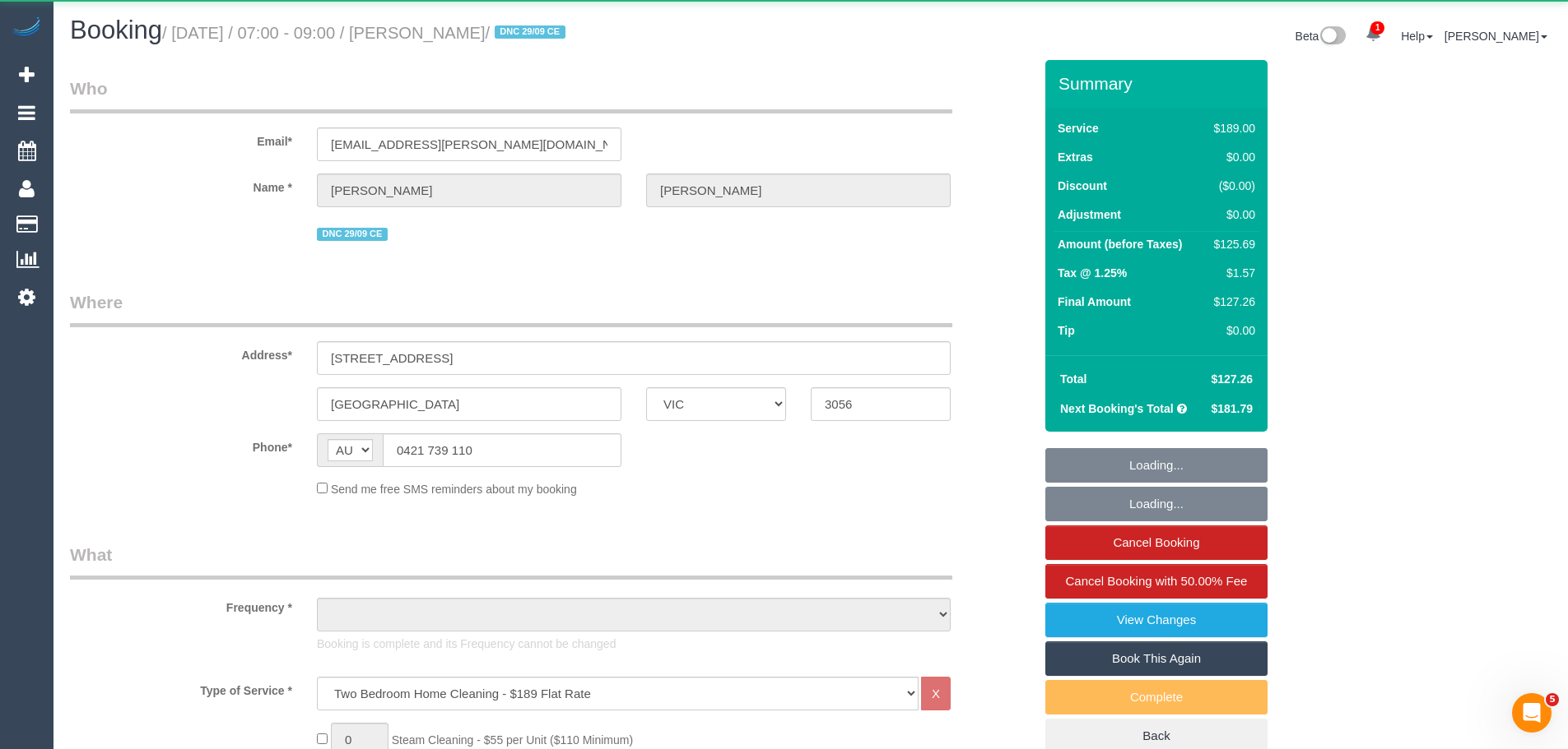
select select "number:21"
select select "number:22"
select select "number:34"
select select "number:13"
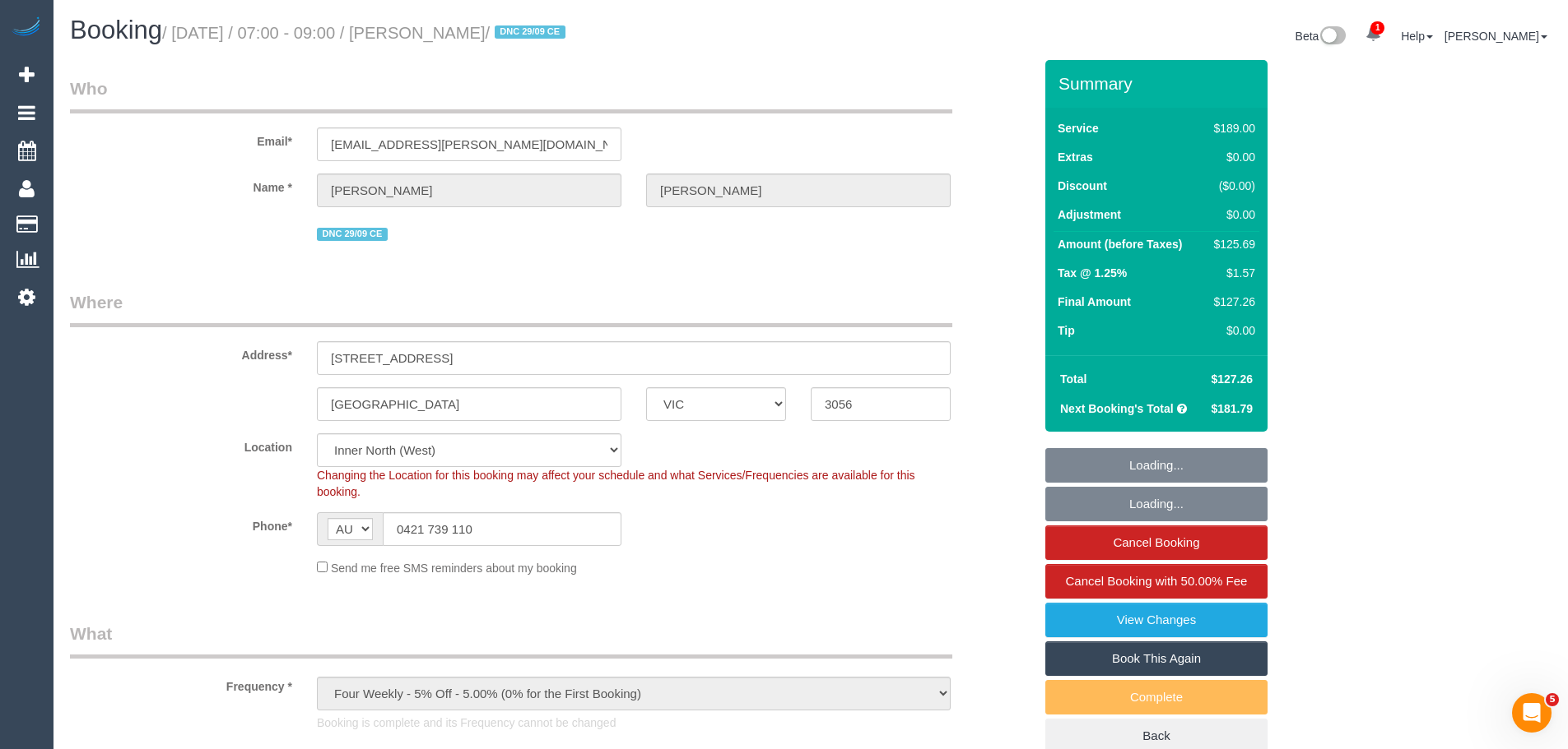
select select "object:807"
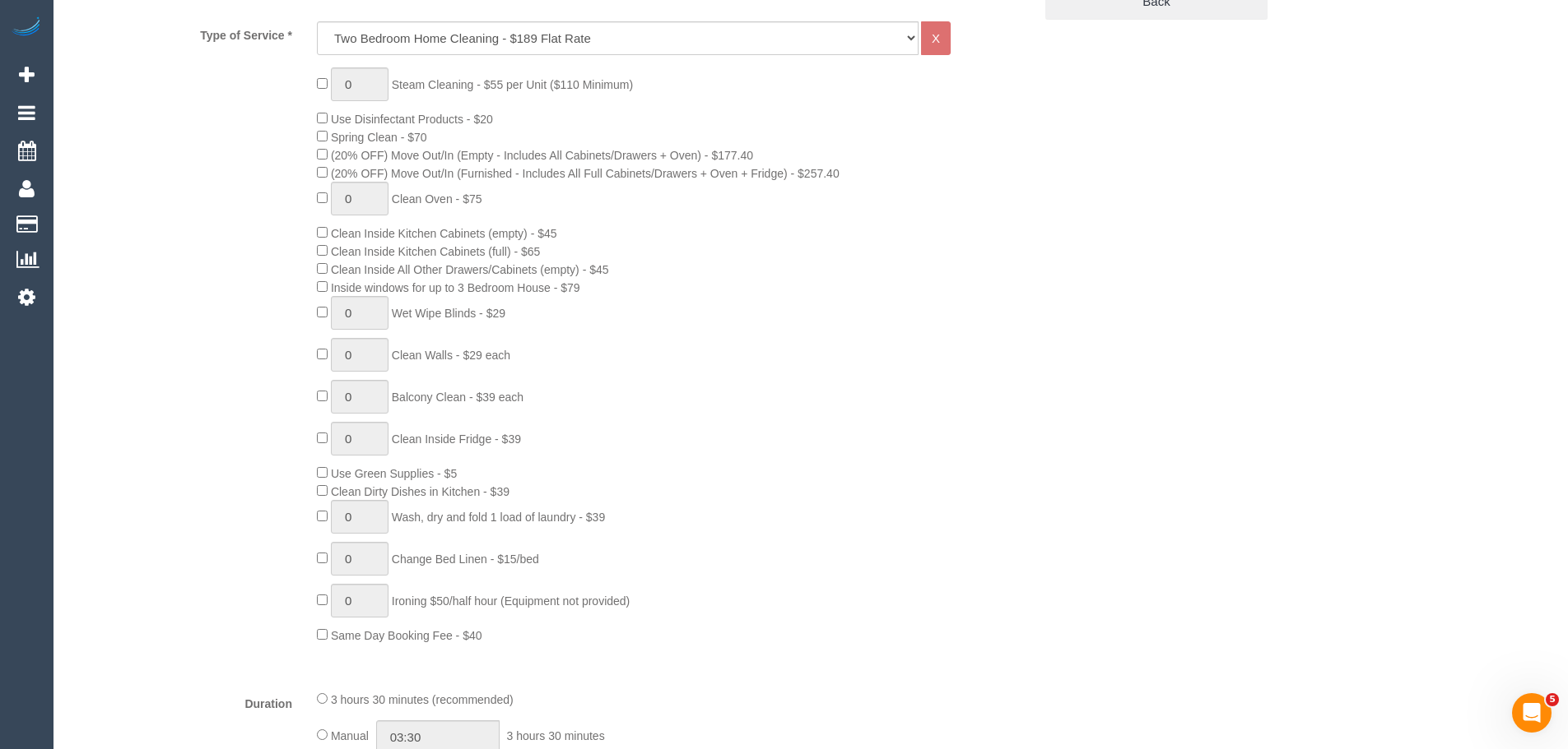
scroll to position [904, 0]
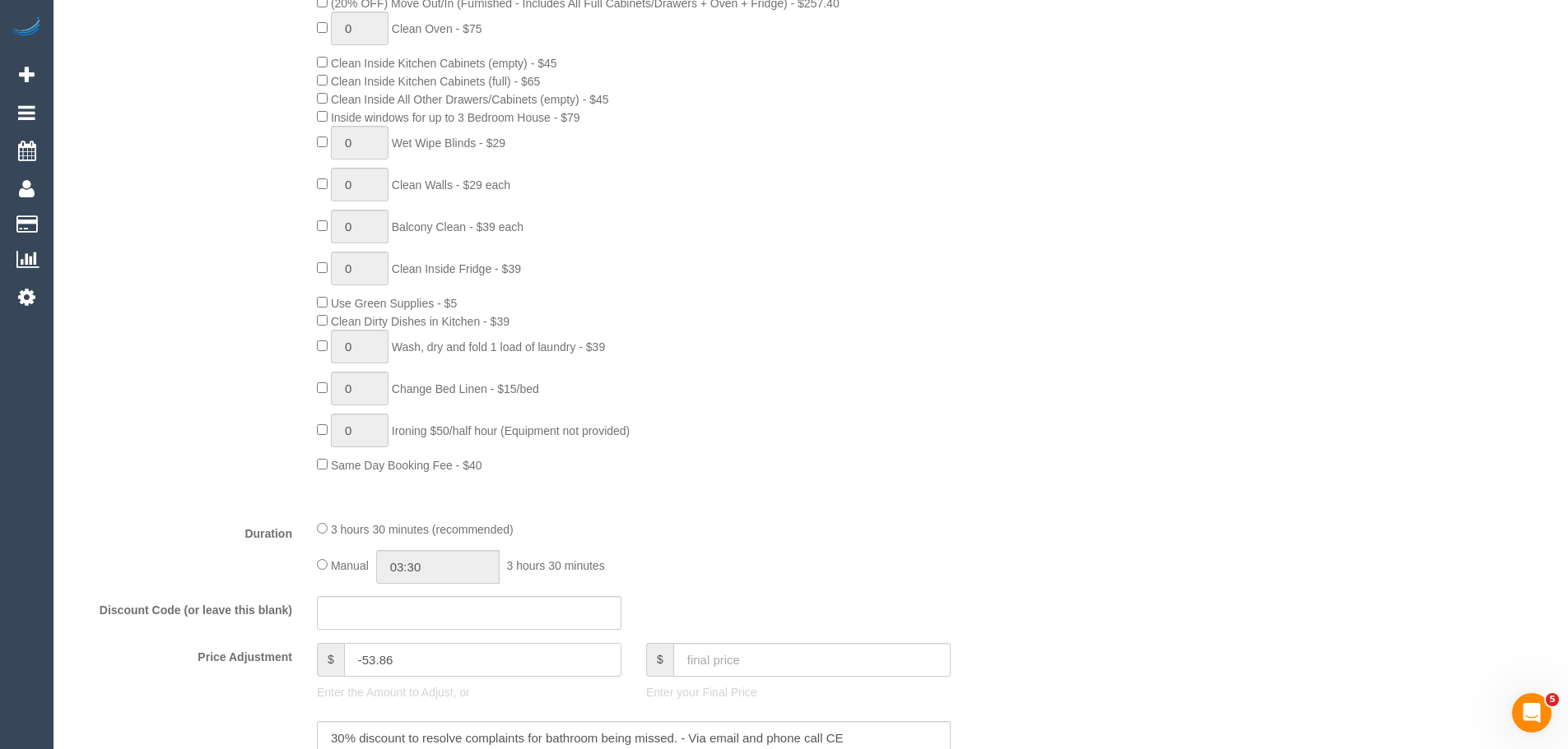
drag, startPoint x: 422, startPoint y: 659, endPoint x: 101, endPoint y: 624, distance: 322.9
click at [102, 626] on fieldset "What Frequency * One Time Cleaning Weekly - 10% Off - 10.00% (0% for the First …" at bounding box center [551, 322] width 963 height 1210
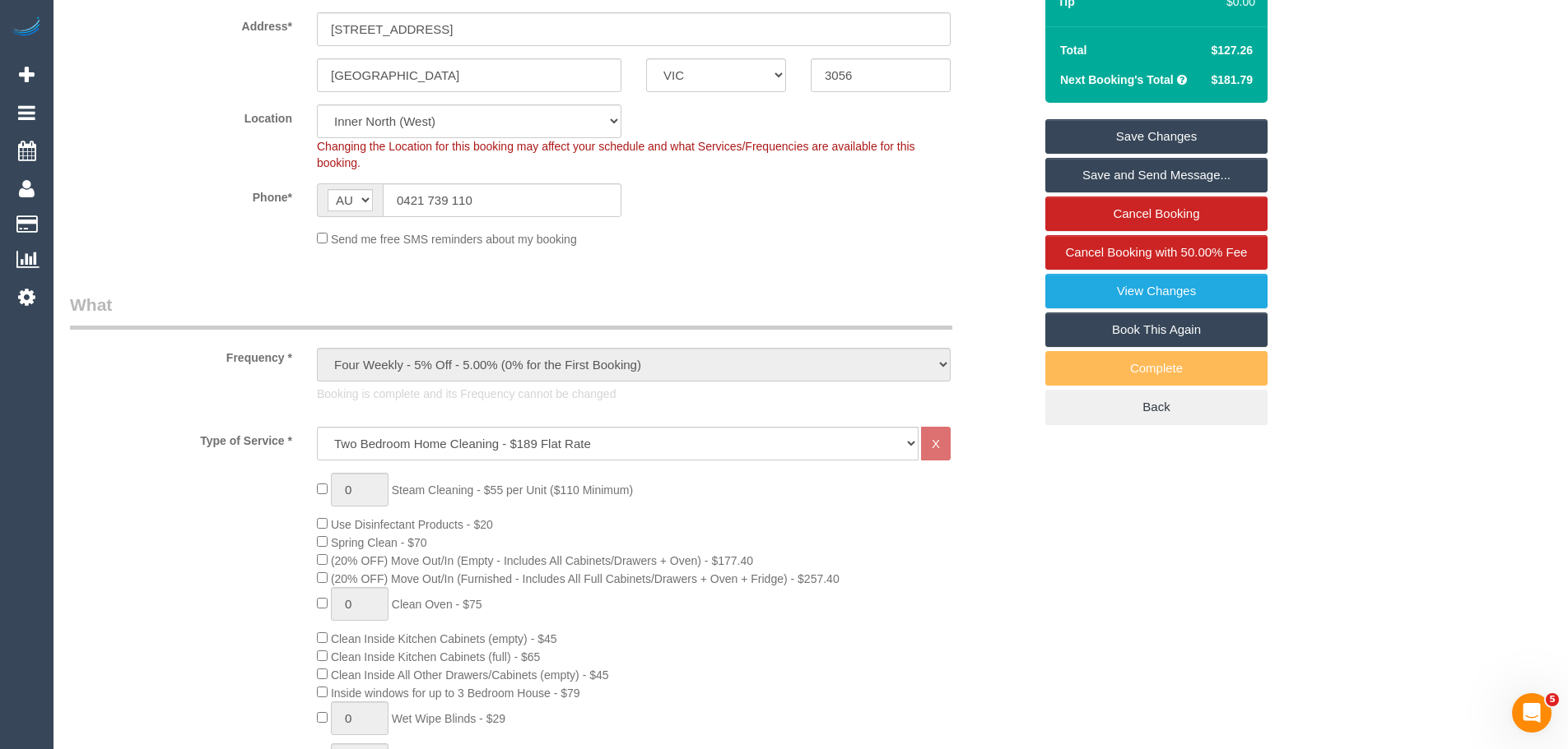
scroll to position [0, 0]
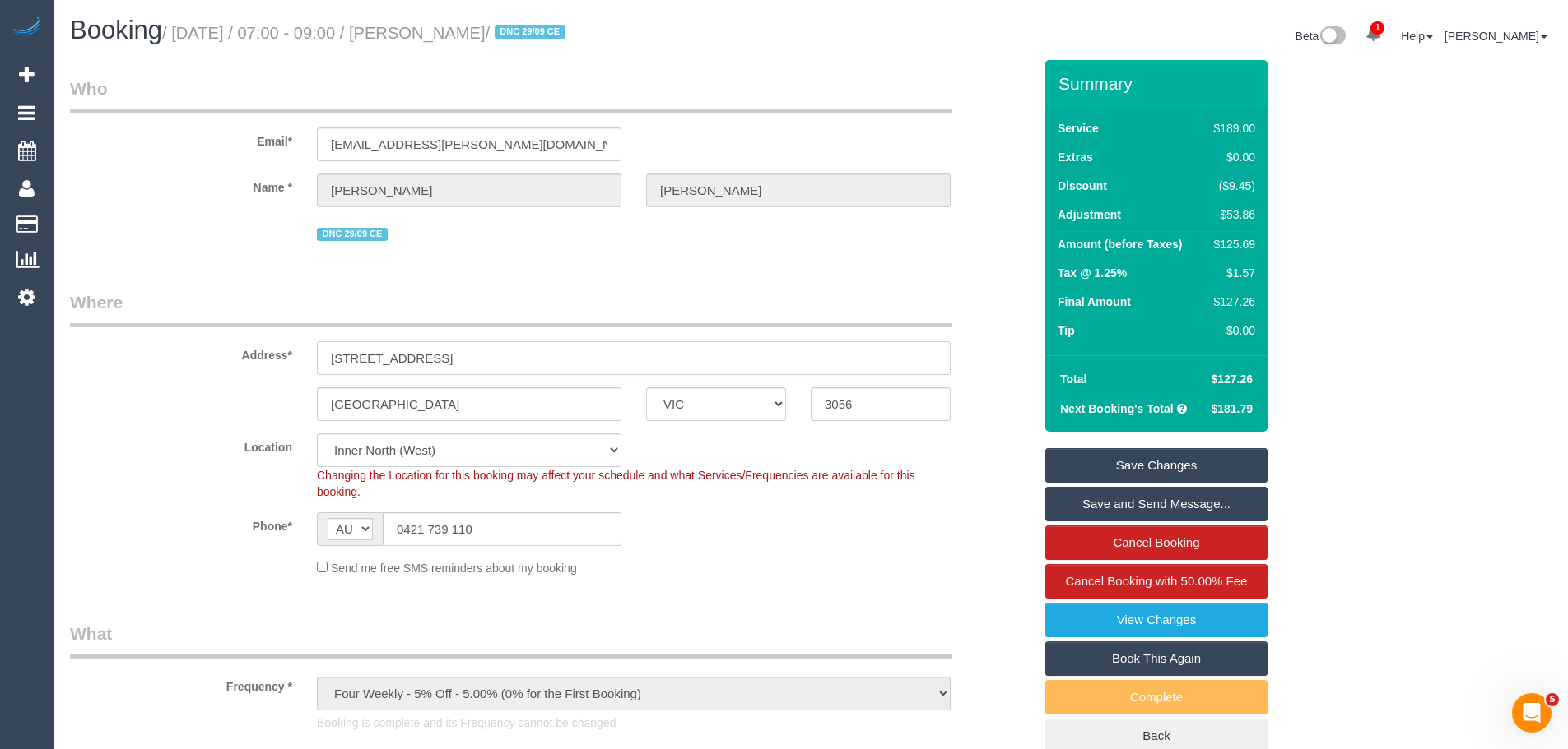
click at [708, 353] on input "[STREET_ADDRESS]" at bounding box center [634, 358] width 634 height 34
type input "0"
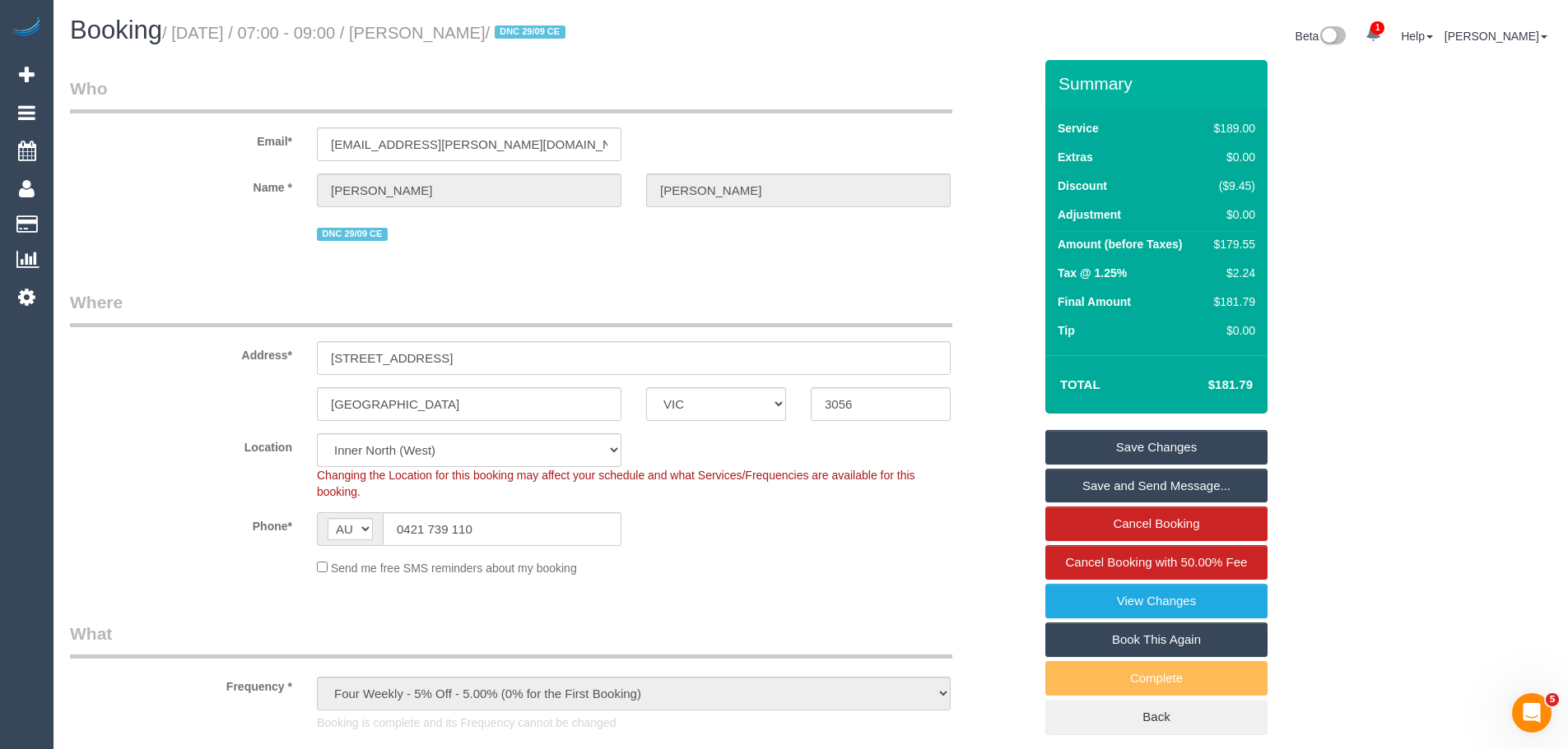
click at [1238, 242] on div "$179.55" at bounding box center [1231, 244] width 48 height 16
copy div "179.55"
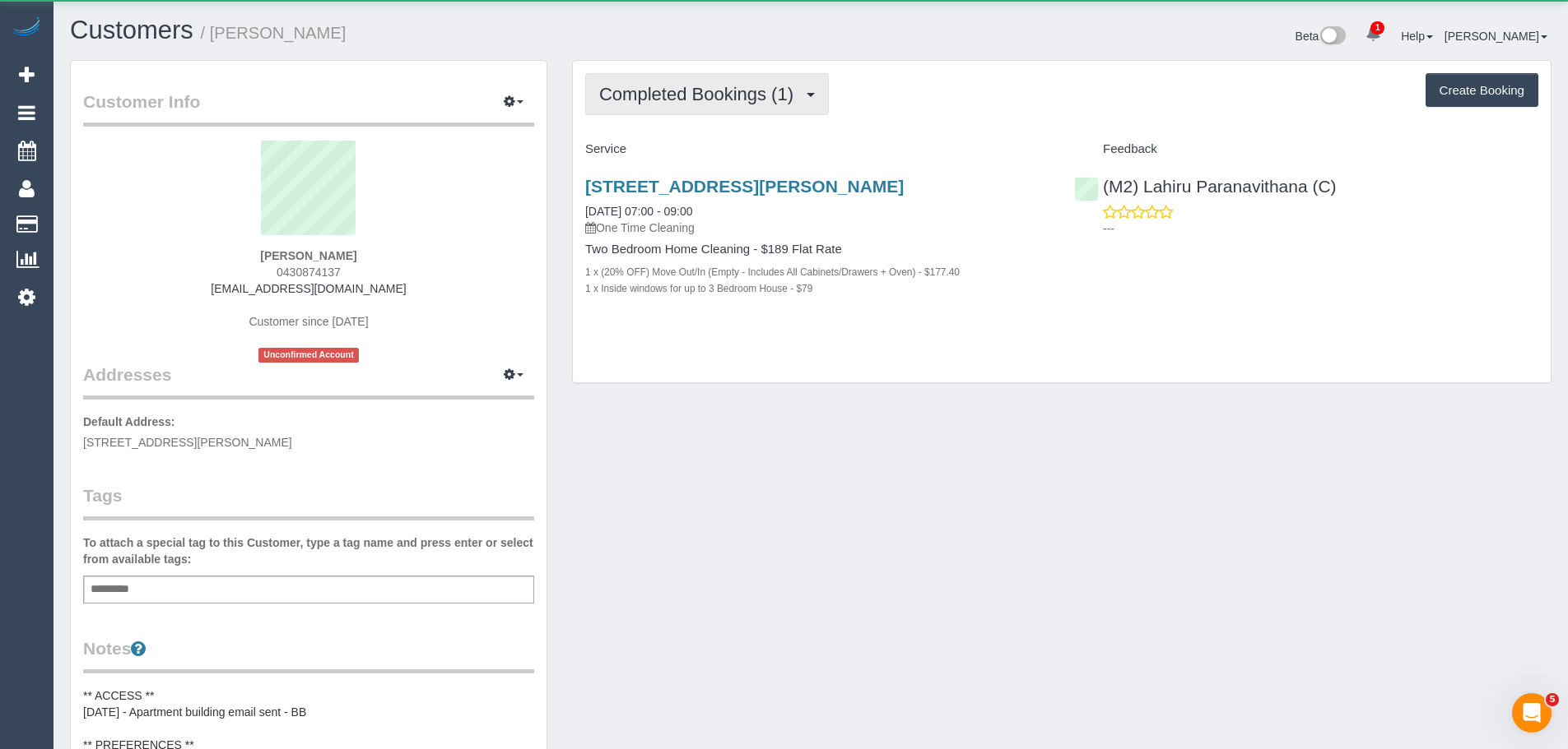
click at [705, 88] on span "Completed Bookings (1)" at bounding box center [700, 94] width 203 height 21
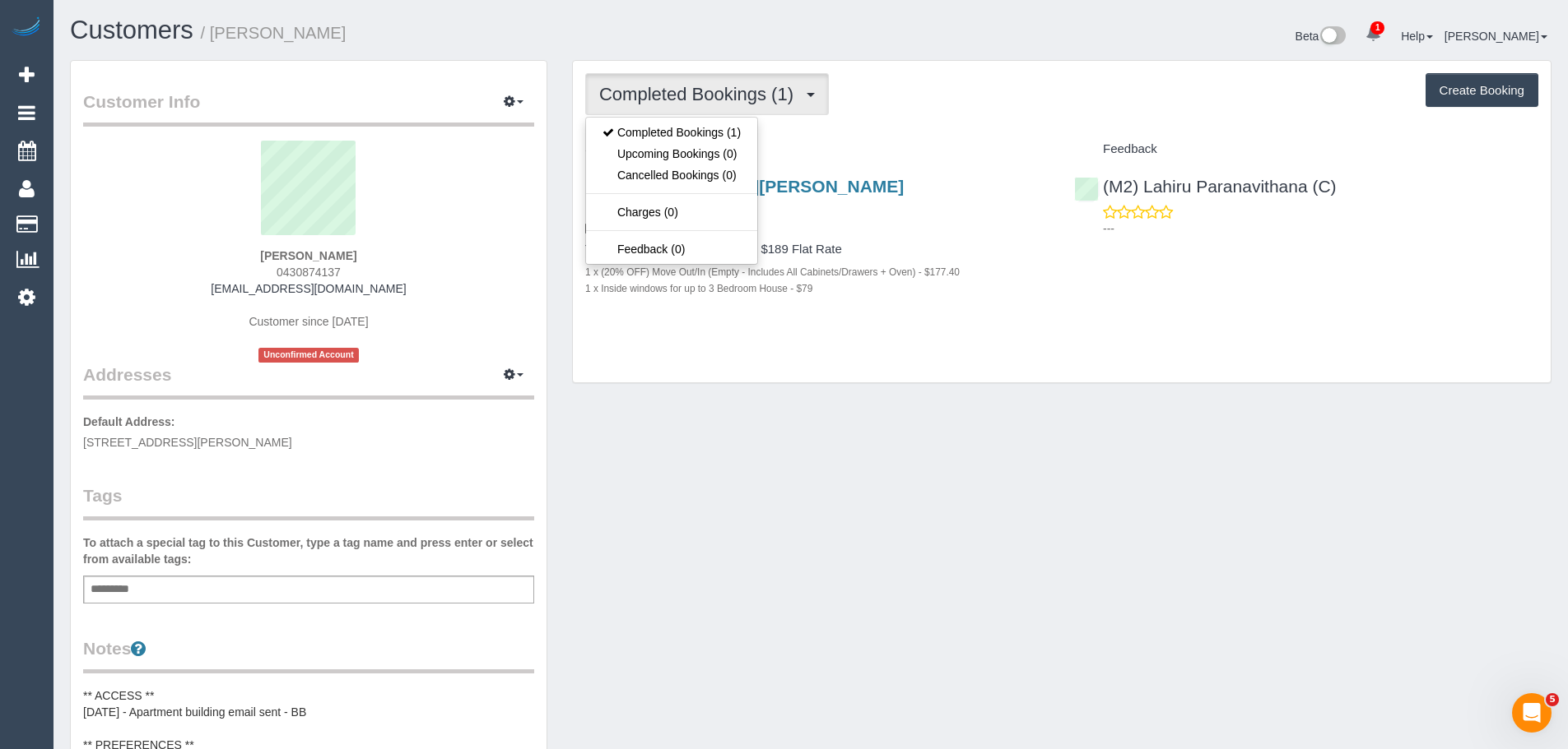
click at [749, 77] on button "Completed Bookings (1)" at bounding box center [706, 94] width 243 height 42
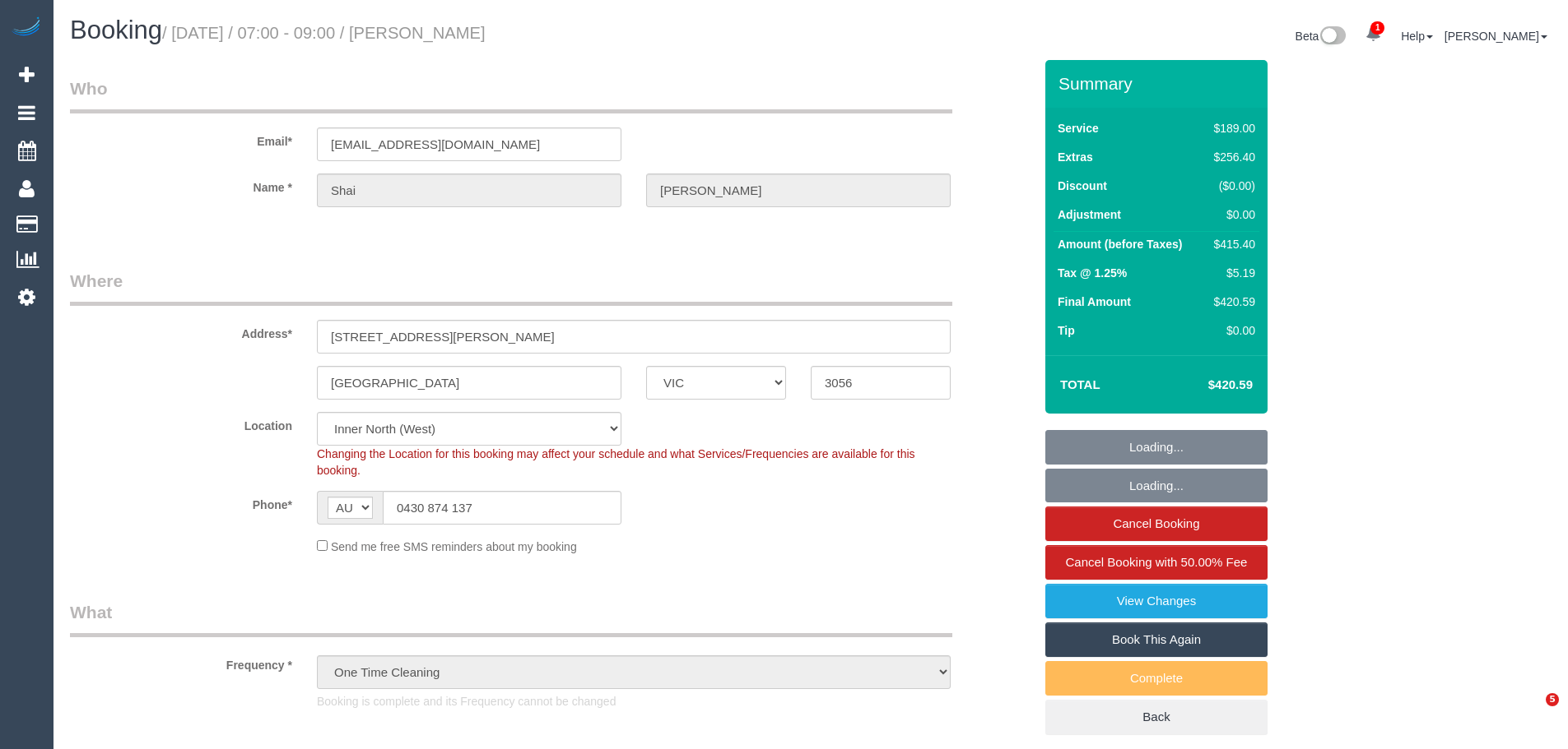
select select "VIC"
select select "object:670"
click at [1162, 605] on link "View Changes" at bounding box center [1156, 601] width 223 height 35
select select "string:stripe-pm_1Rz6uE2GScqysDRVBhblFzHb"
select select "number:28"
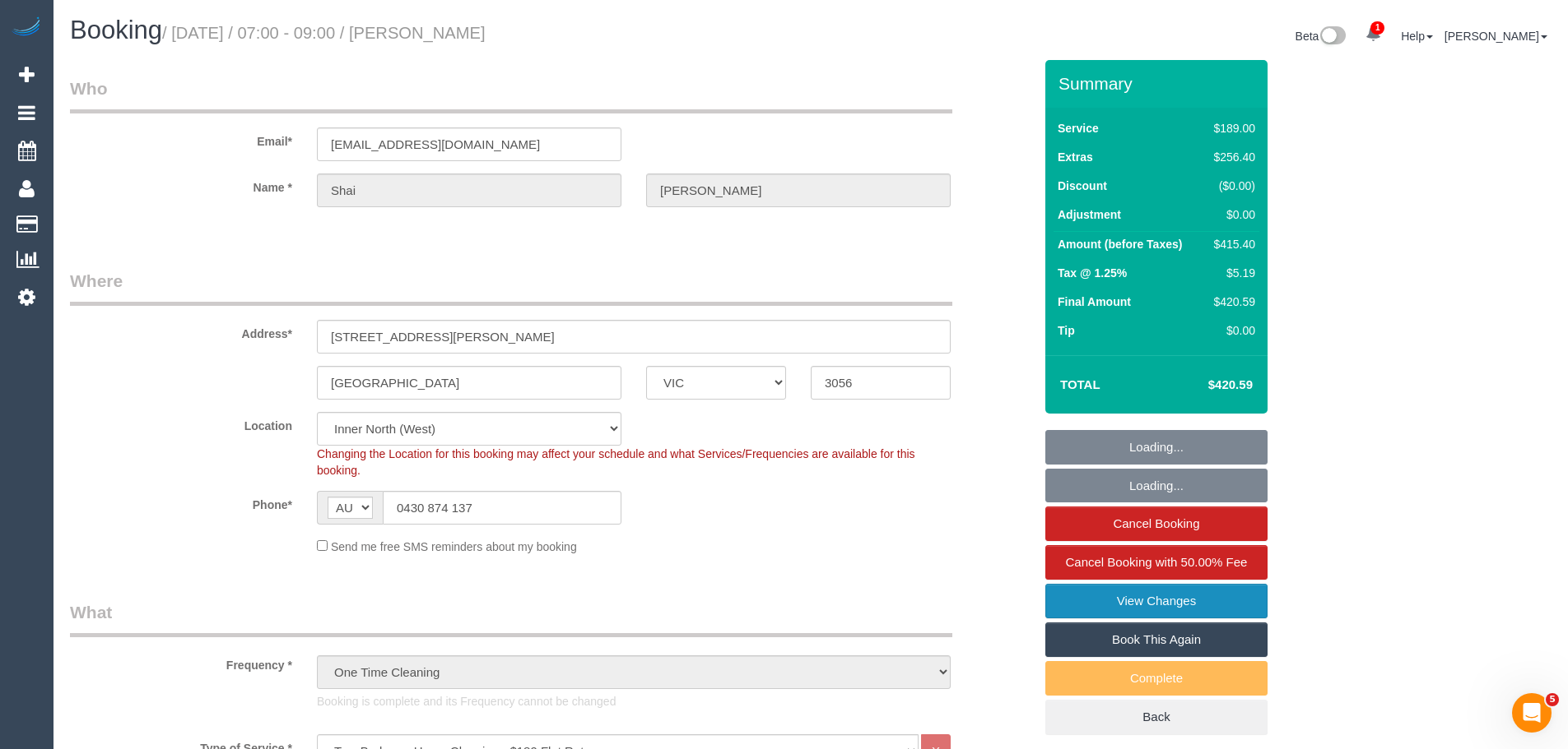
select select "number:14"
select select "number:18"
select select "number:36"
select select "number:26"
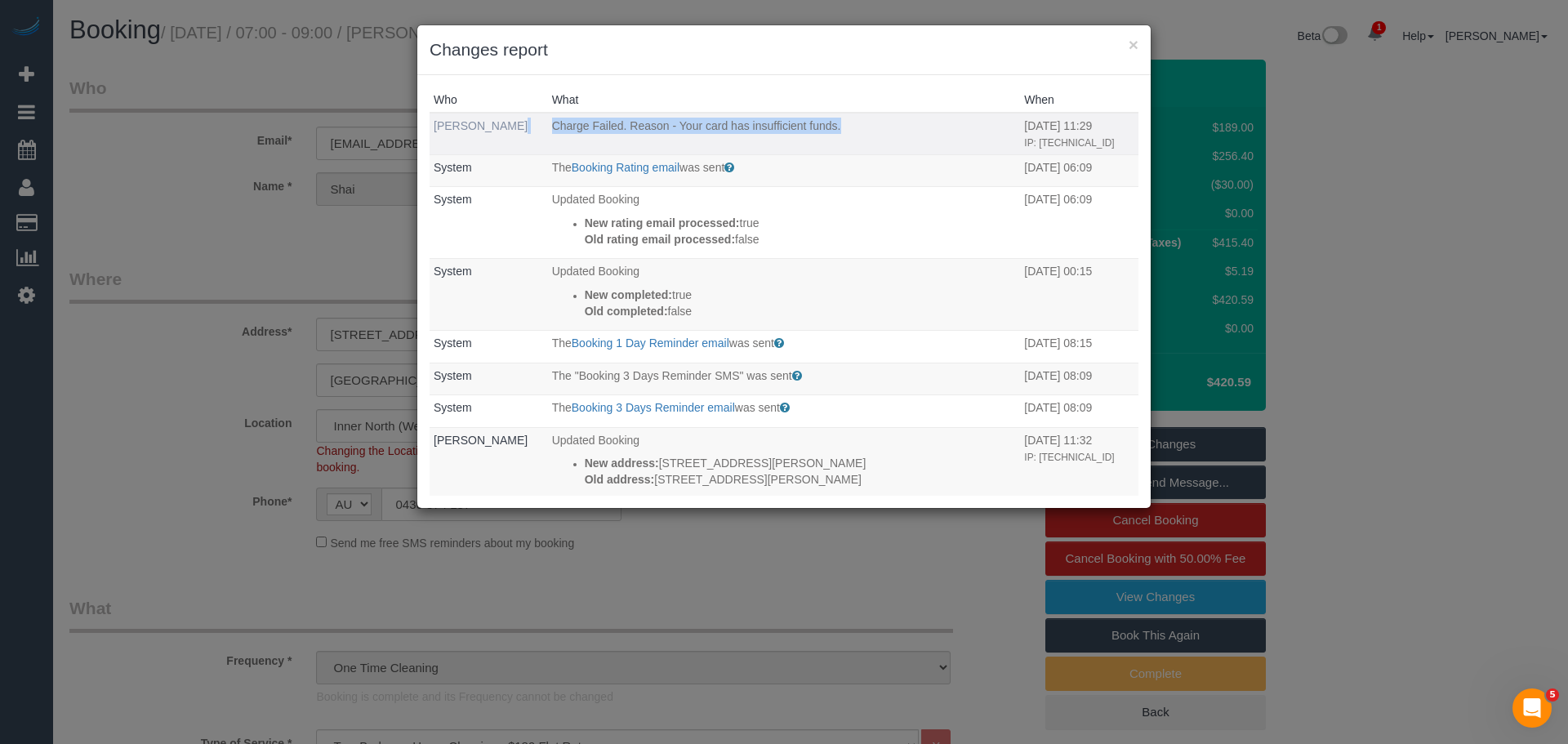
drag, startPoint x: 843, startPoint y: 124, endPoint x: 435, endPoint y: 129, distance: 408.0
click at [435, 129] on tr "[PERSON_NAME] Charge Failed. Reason - Your card has insufficient funds. [DATE] …" at bounding box center [784, 134] width 709 height 42
click at [1132, 51] on button "×" at bounding box center [1133, 44] width 10 height 17
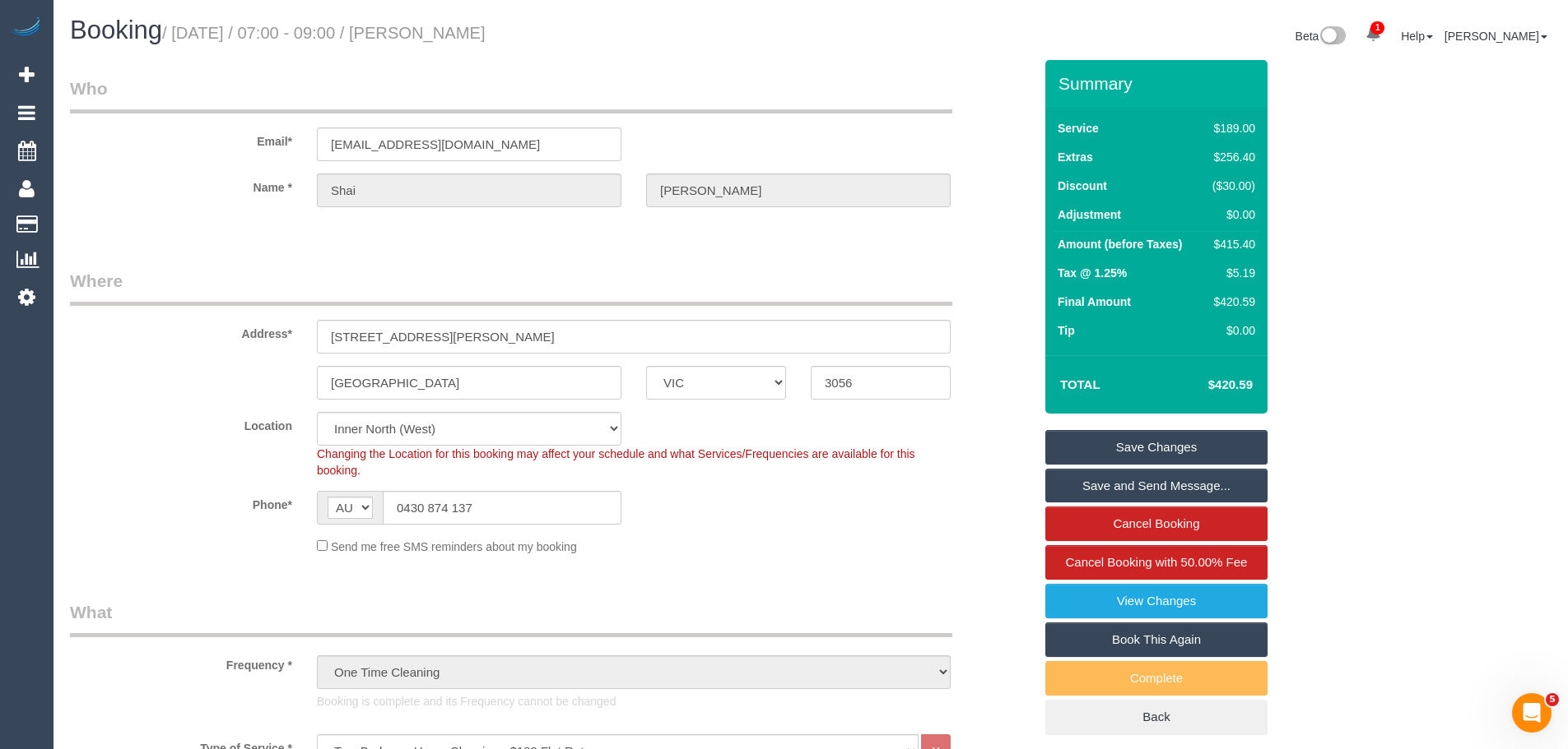
drag, startPoint x: 556, startPoint y: 32, endPoint x: 457, endPoint y: 47, distance: 100.1
click at [457, 47] on div "Booking / September 27, 2025 / 07:00 - 09:00 / Shai Martin" at bounding box center [434, 33] width 753 height 35
copy small "Shai Martin"
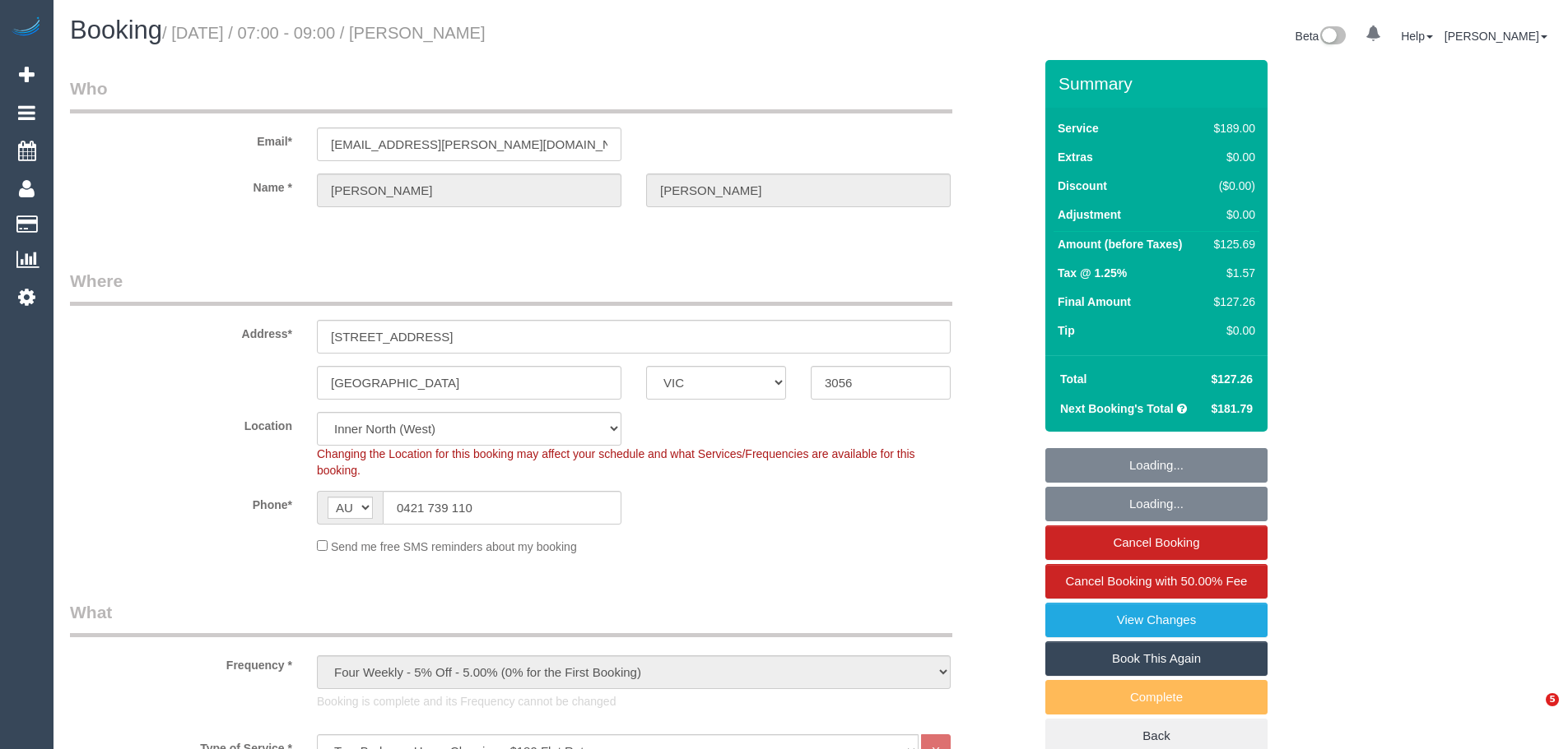
select select "VIC"
select select "number:27"
select select "number:14"
select select "number:21"
select select "number:22"
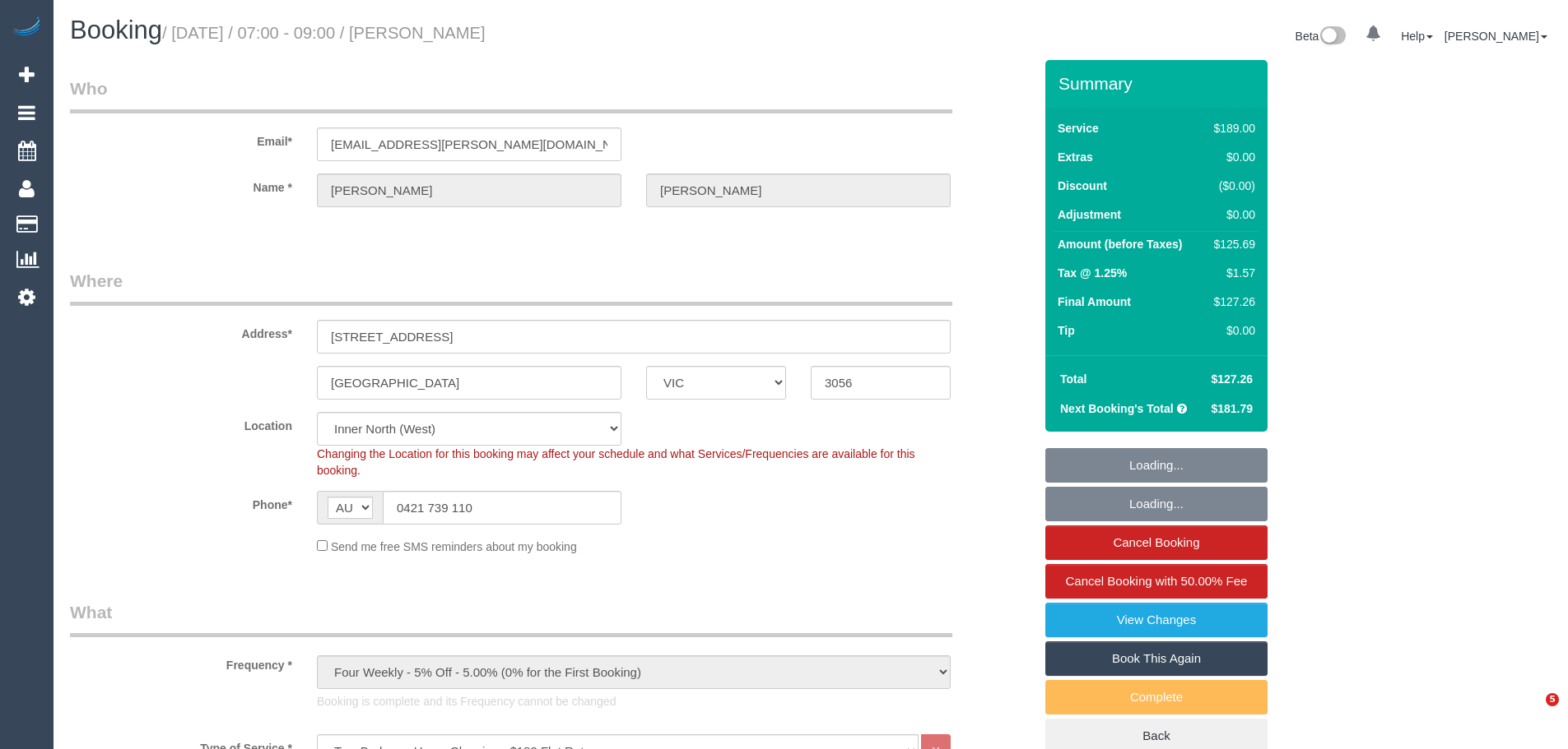
select select "number:34"
select select "number:13"
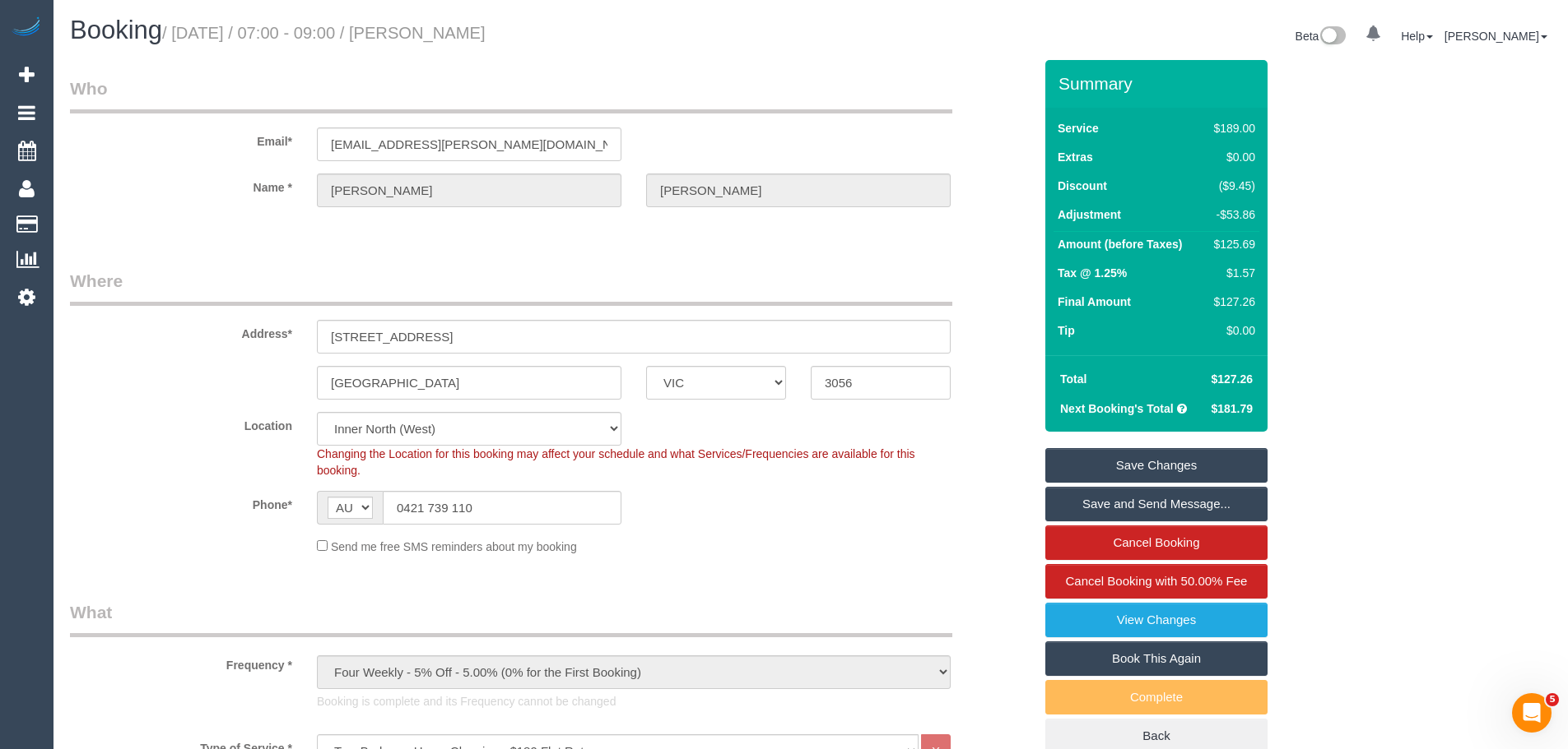
click at [1243, 239] on div "$125.69" at bounding box center [1231, 244] width 48 height 16
copy div "125.69"
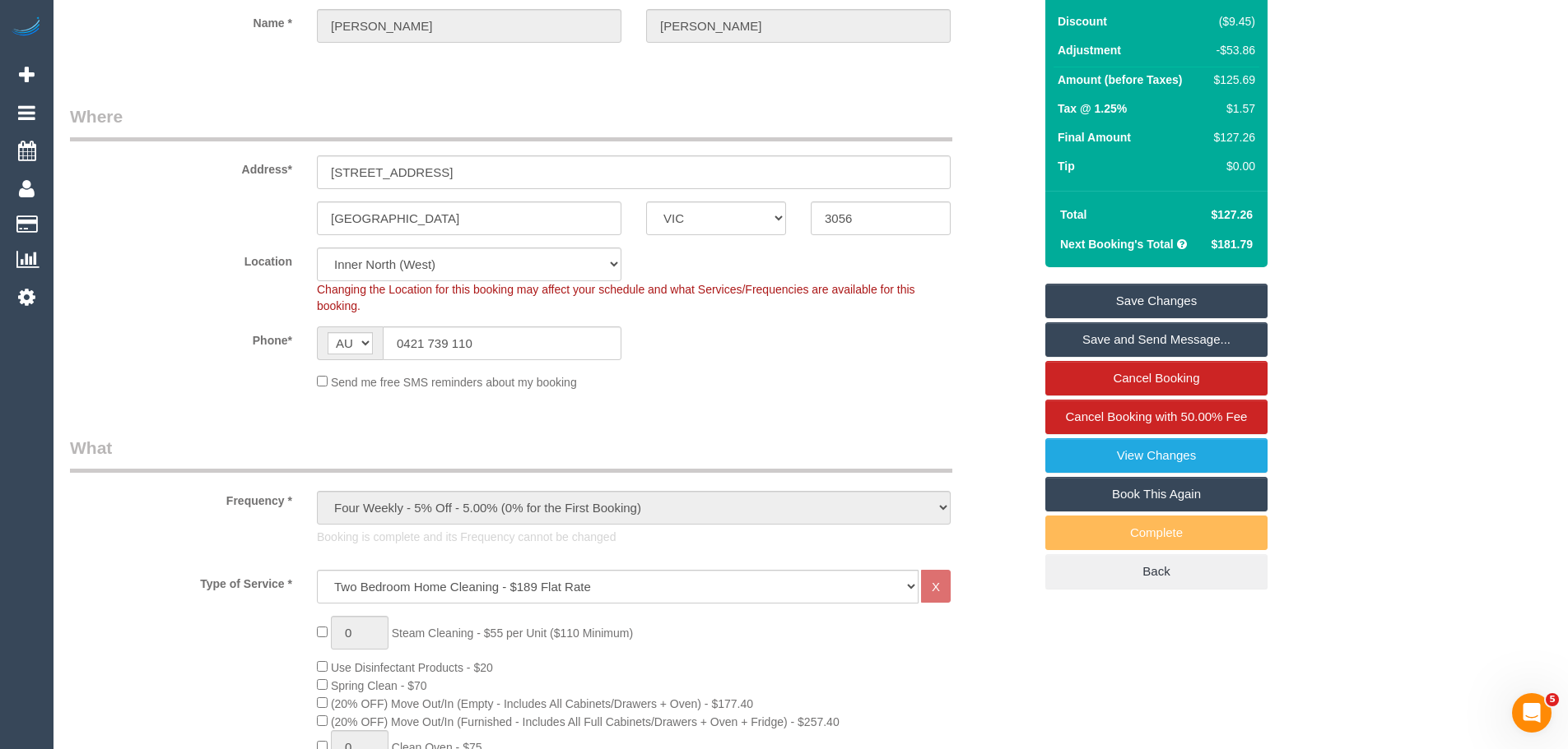
scroll to position [83, 0]
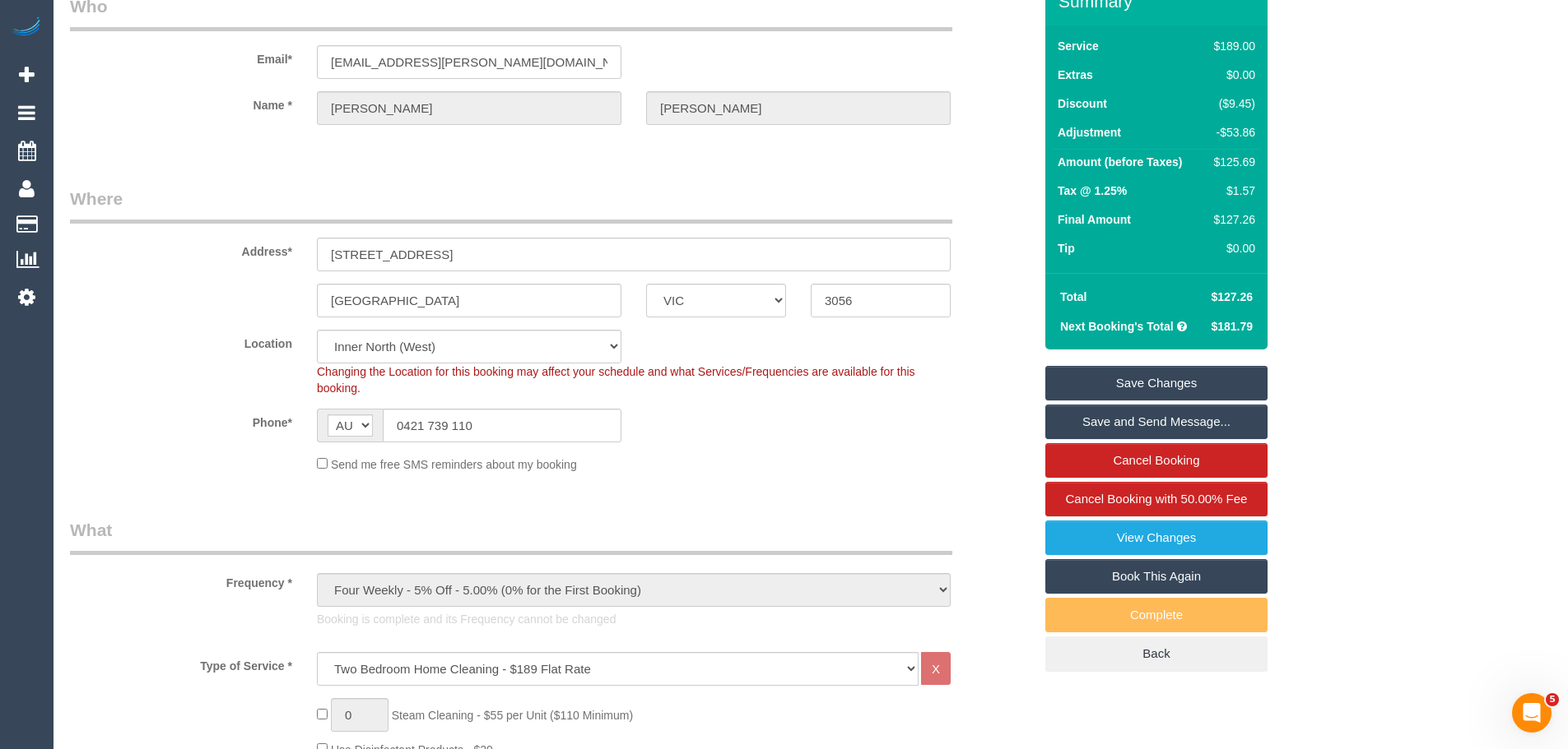
click at [1241, 159] on div "$125.69" at bounding box center [1231, 161] width 48 height 16
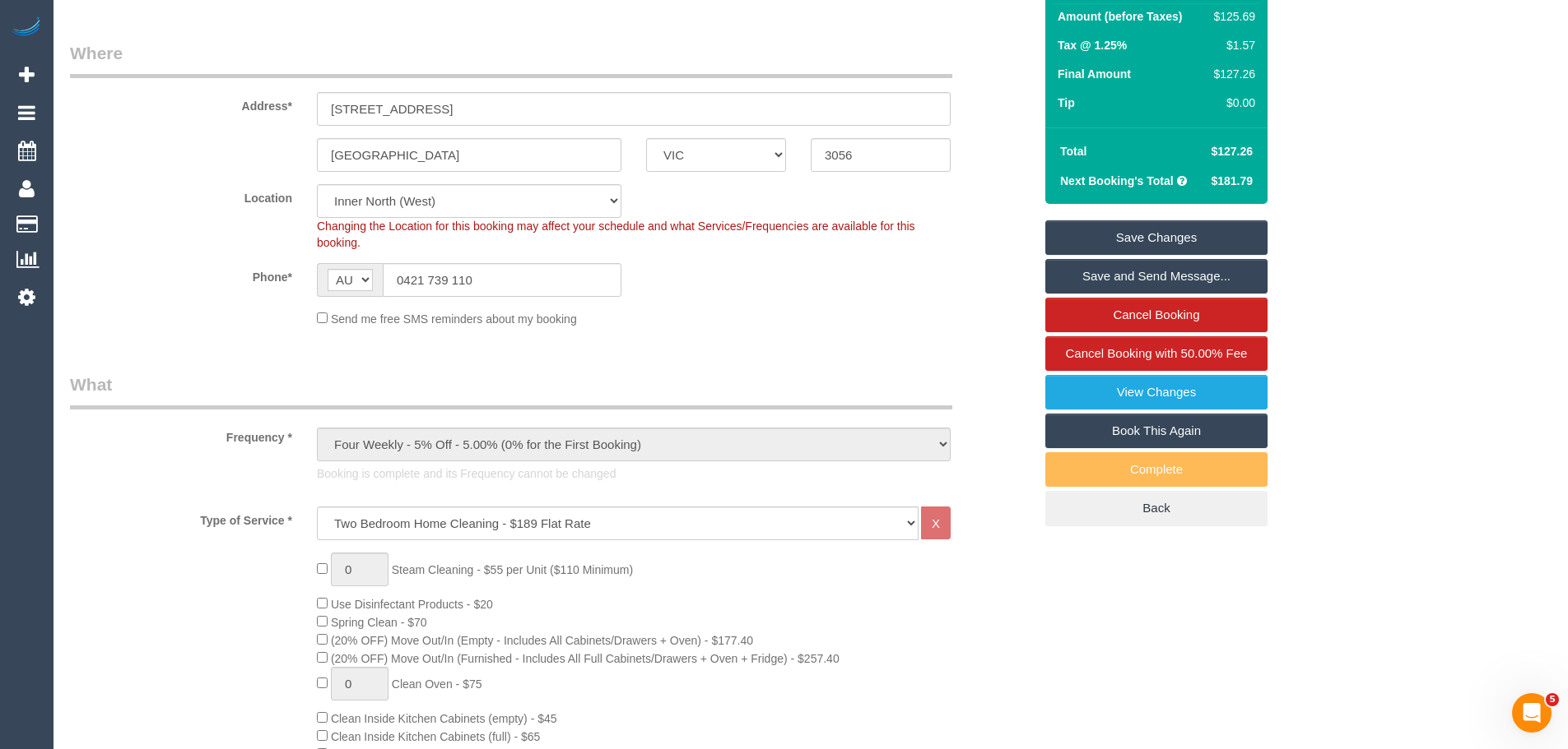
scroll to position [0, 0]
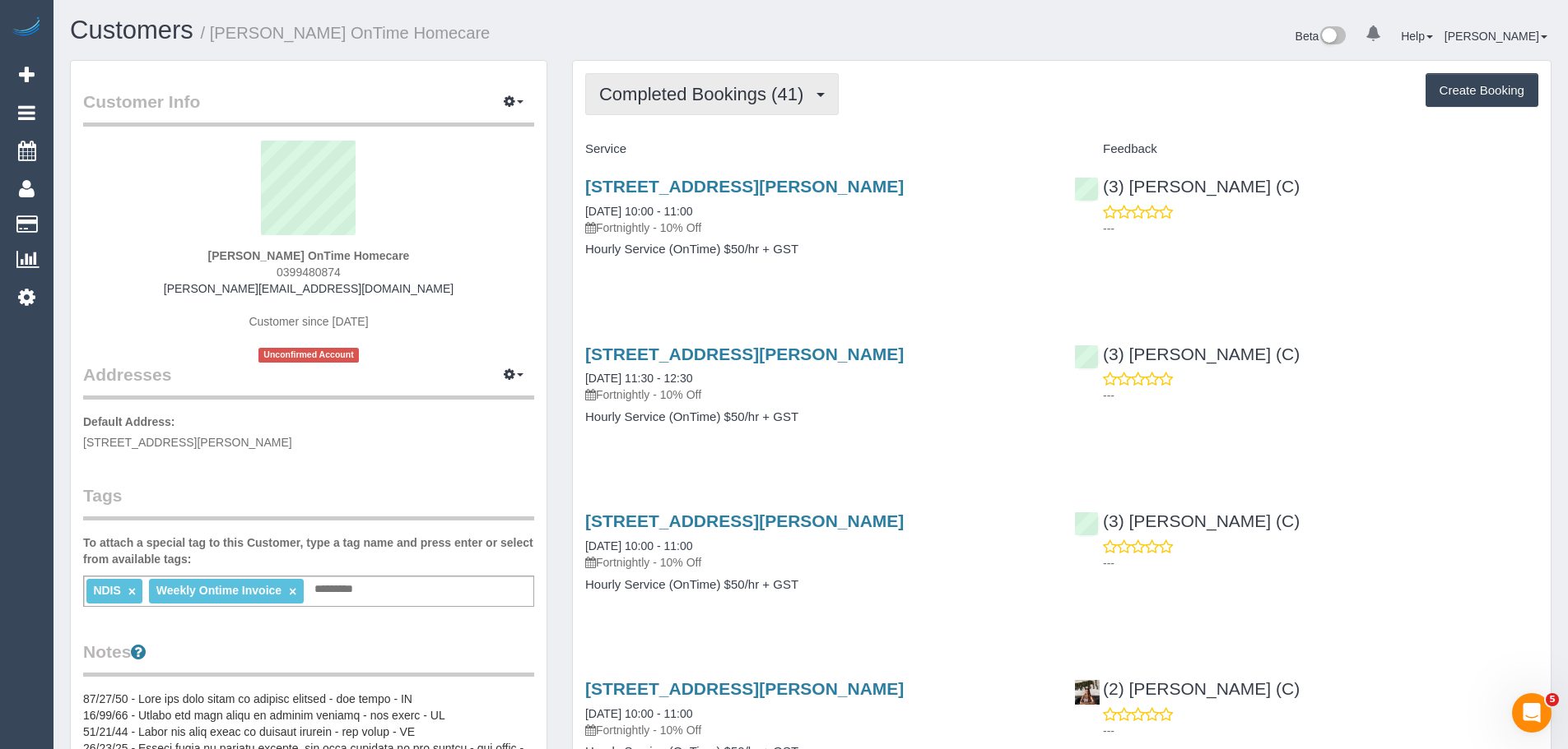
click at [638, 113] on button "Completed Bookings (41)" at bounding box center [712, 94] width 253 height 42
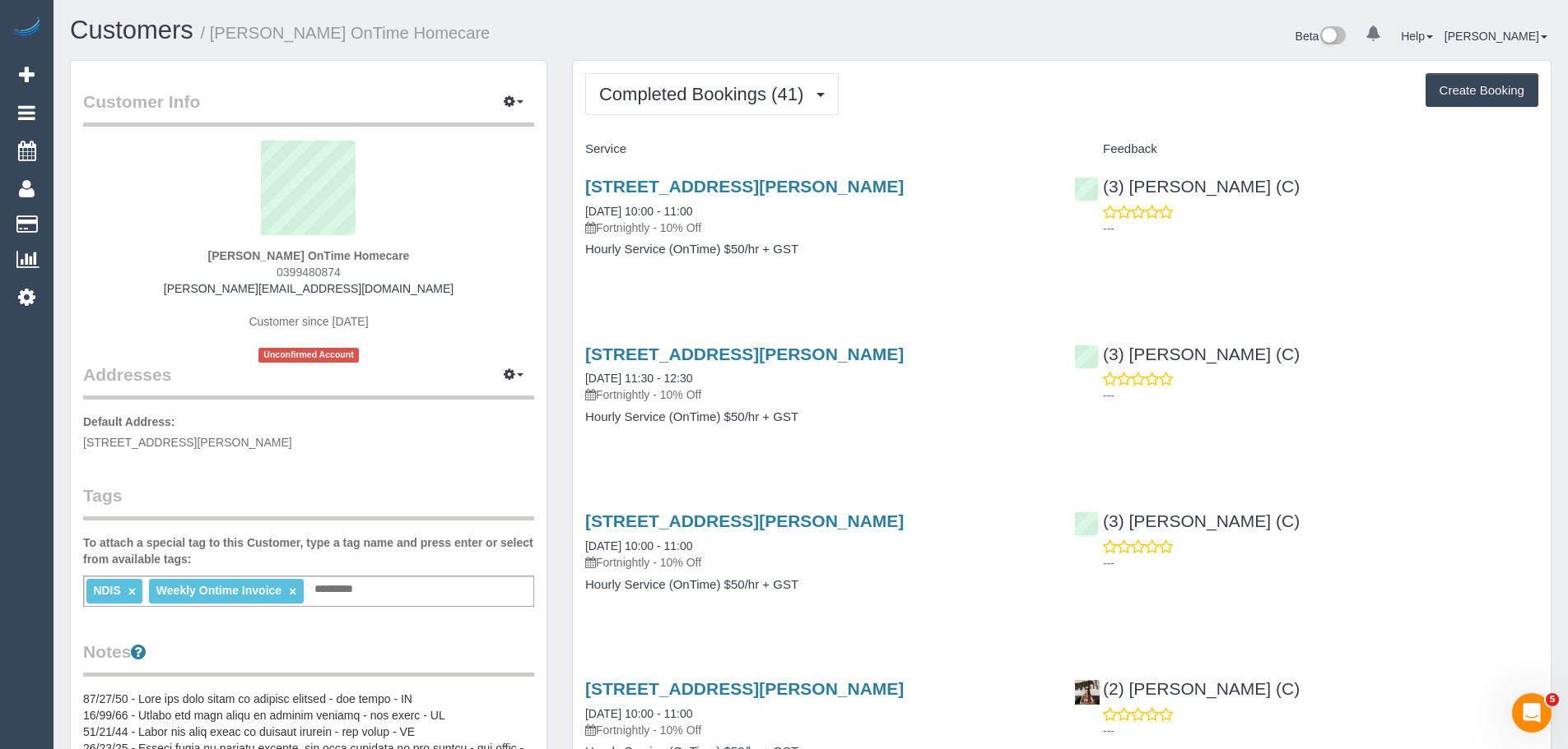
drag, startPoint x: 579, startPoint y: 205, endPoint x: 927, endPoint y: 260, distance: 352.3
click at [927, 260] on div "[STREET_ADDRESS][PERSON_NAME] [DATE] 10:00 - 11:00 Fortnightly - 10% Off Hourly…" at bounding box center [817, 226] width 489 height 126
copy div "[DATE] 10:00 - 11:00 Fortnightly - 10% Off Hourly Service (OnTime) $50/hr + GST"
drag, startPoint x: 177, startPoint y: 244, endPoint x: 300, endPoint y: 252, distance: 123.3
click at [300, 252] on div "[PERSON_NAME] OnTime Homecare 0399480874 [PERSON_NAME][EMAIL_ADDRESS][DOMAIN_NA…" at bounding box center [309, 252] width 451 height 222
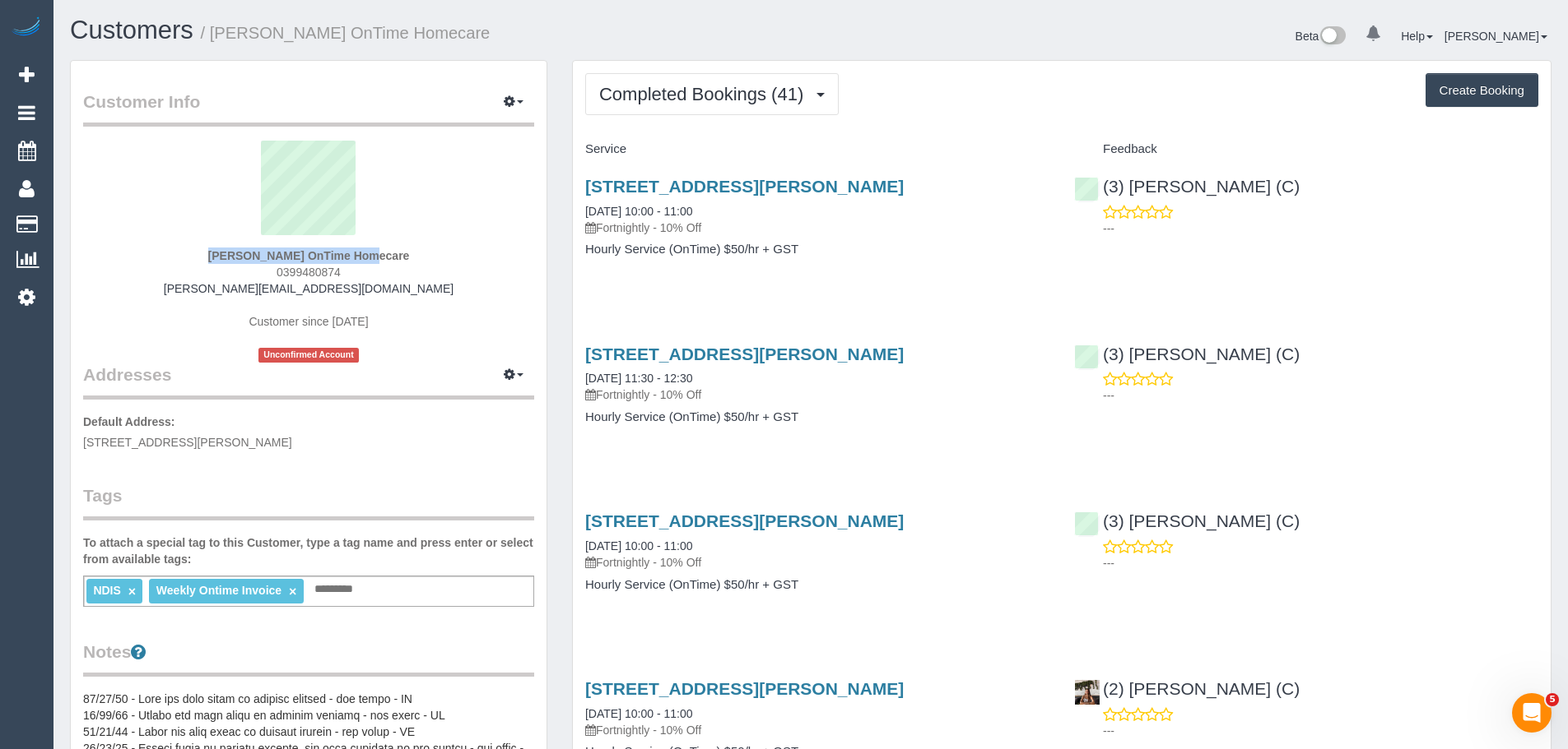
copy div "[PERSON_NAME]"
drag, startPoint x: 1303, startPoint y: 185, endPoint x: 1103, endPoint y: 185, distance: 200.0
click at [1103, 185] on div "(3) [PERSON_NAME] (C) ---" at bounding box center [1306, 204] width 489 height 81
copy link "(3) [PERSON_NAME] (C)"
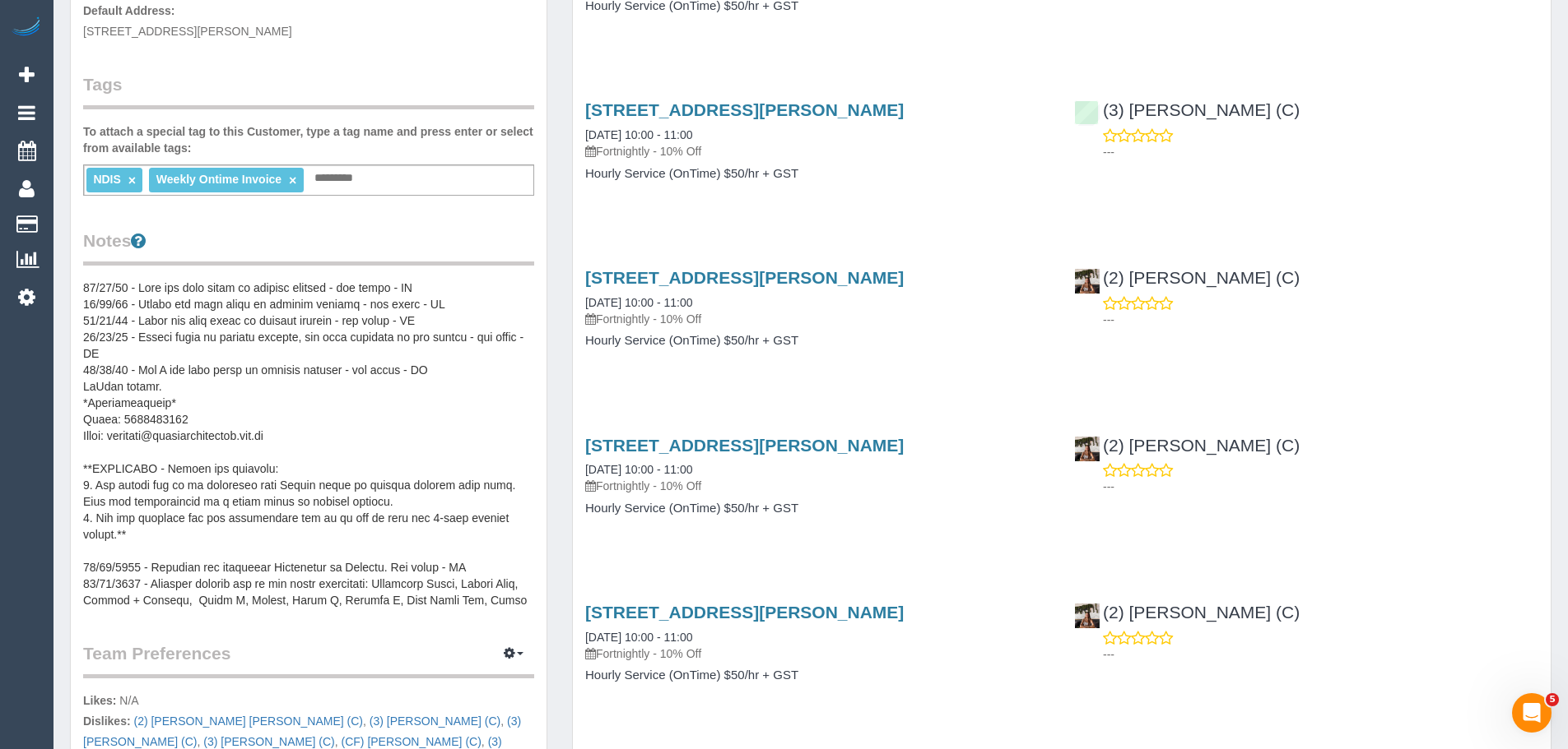
scroll to position [83, 0]
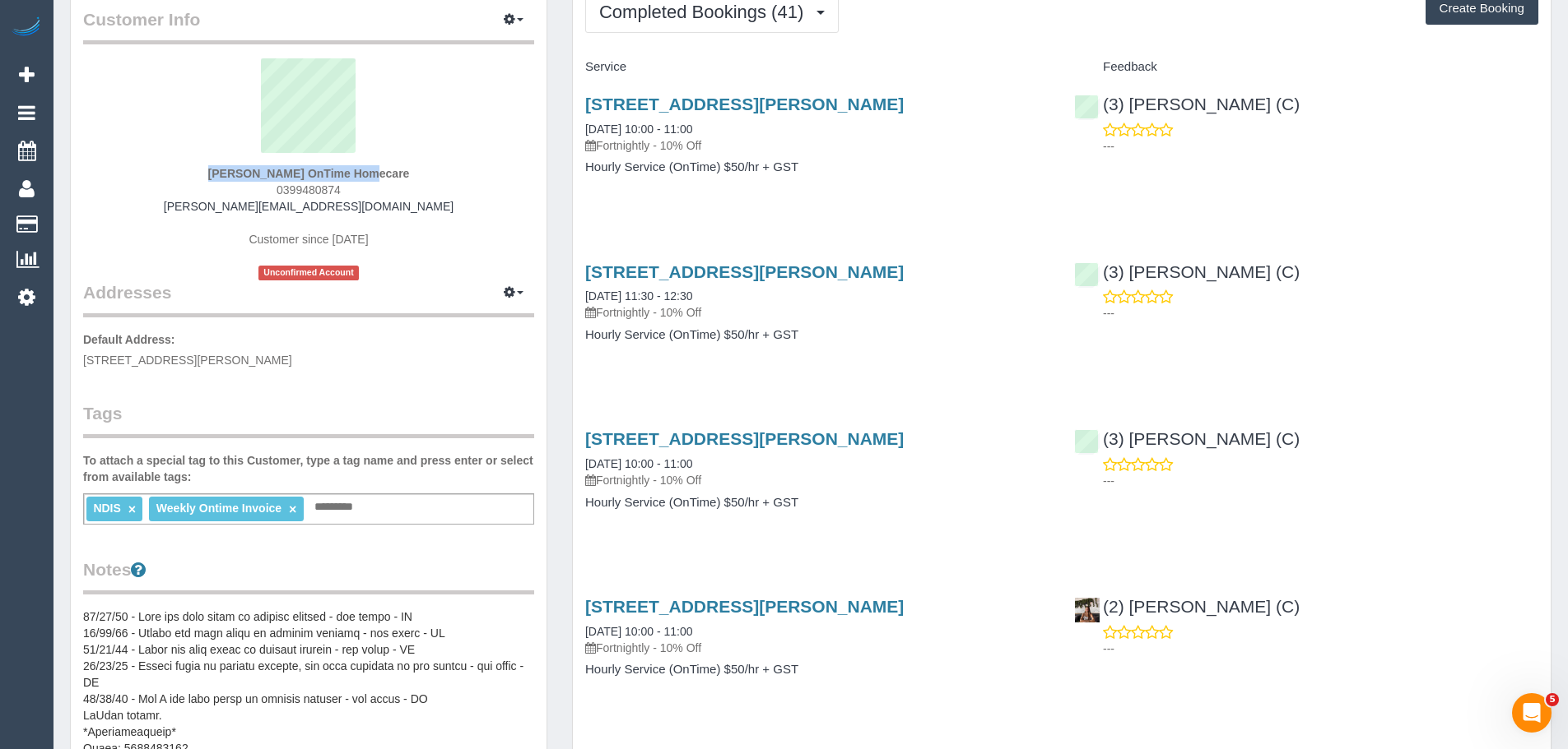
drag, startPoint x: 271, startPoint y: 183, endPoint x: 386, endPoint y: 186, distance: 115.0
click at [386, 186] on div "David Hitchings OnTime Homecare 0399480874 david.ontimehomecare@fake.com Custom…" at bounding box center [309, 170] width 451 height 222
copy span "0399480874"
click at [1505, 156] on div "(3) Barun Chand (C) ---" at bounding box center [1306, 121] width 489 height 81
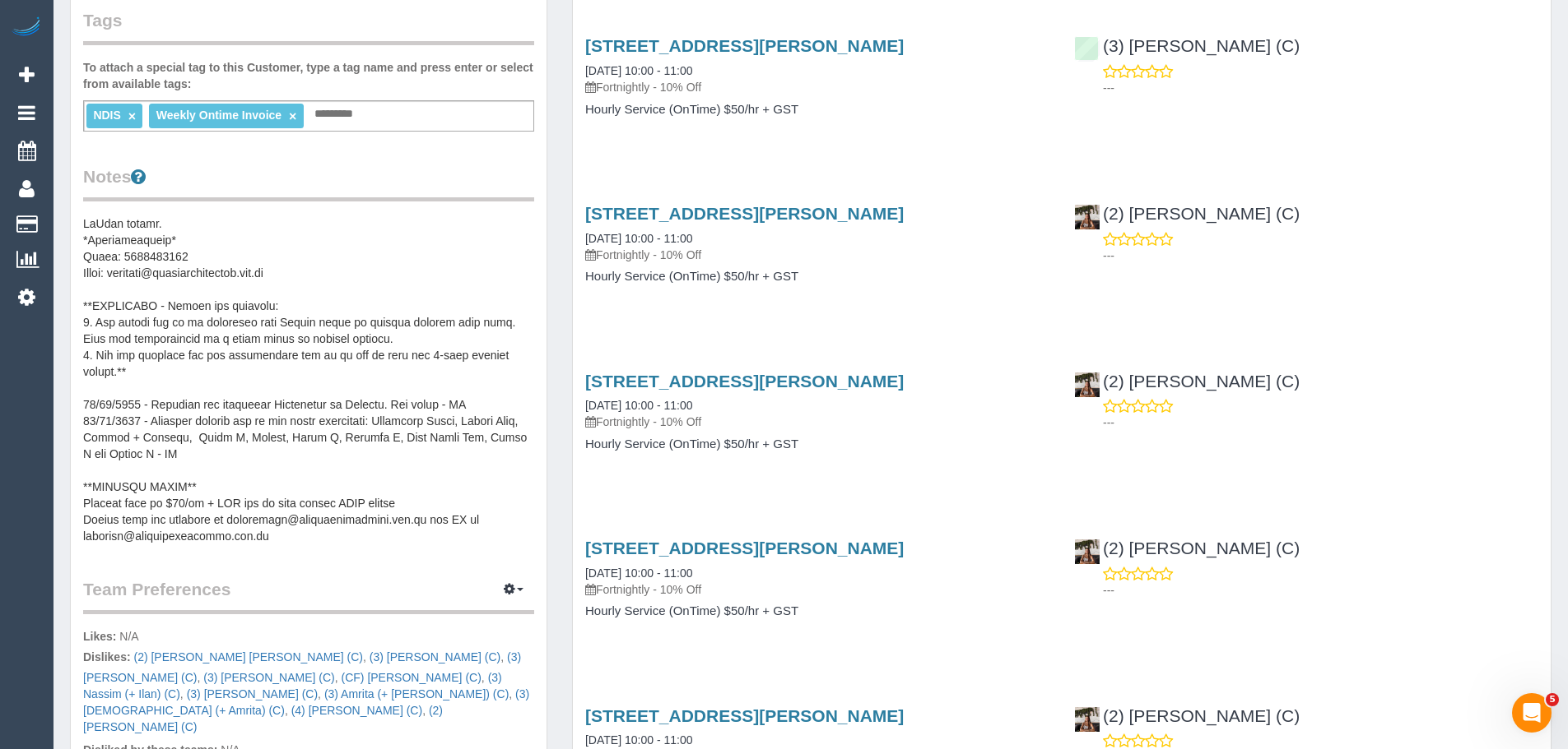
scroll to position [493, 0]
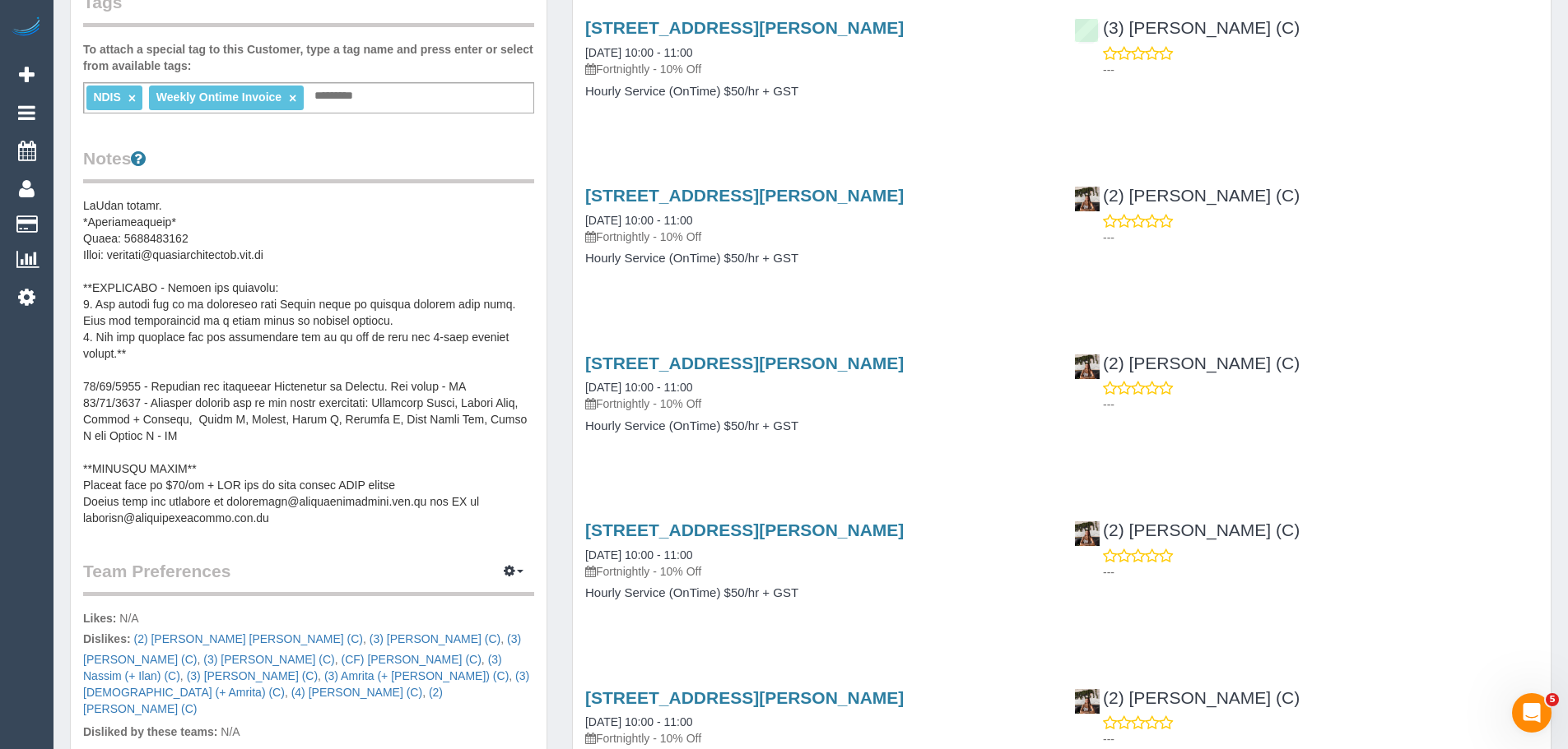
click at [281, 519] on pre at bounding box center [309, 361] width 451 height 329
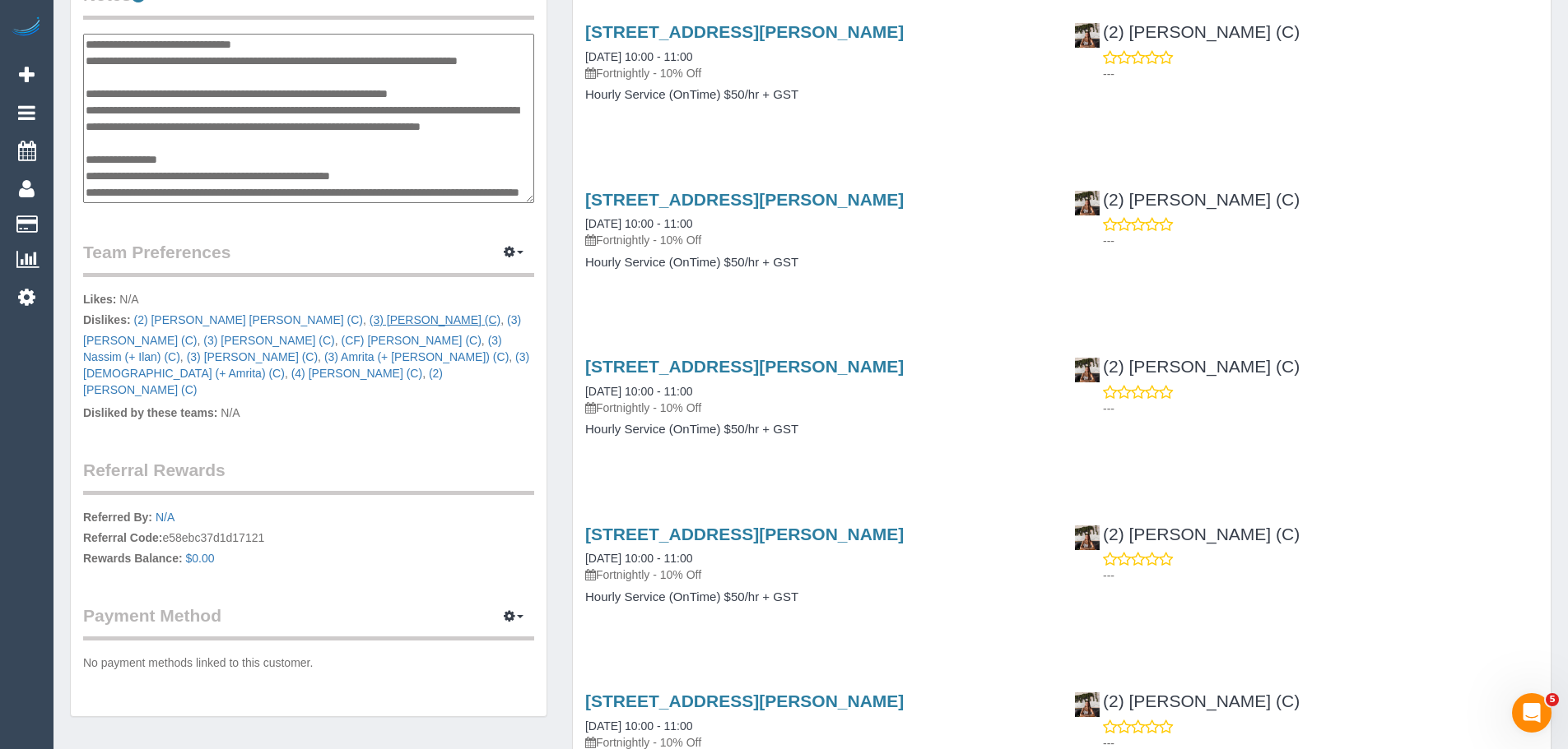
scroll to position [658, 0]
drag, startPoint x: 291, startPoint y: 196, endPoint x: 84, endPoint y: 187, distance: 207.2
click at [84, 187] on textarea at bounding box center [309, 118] width 451 height 170
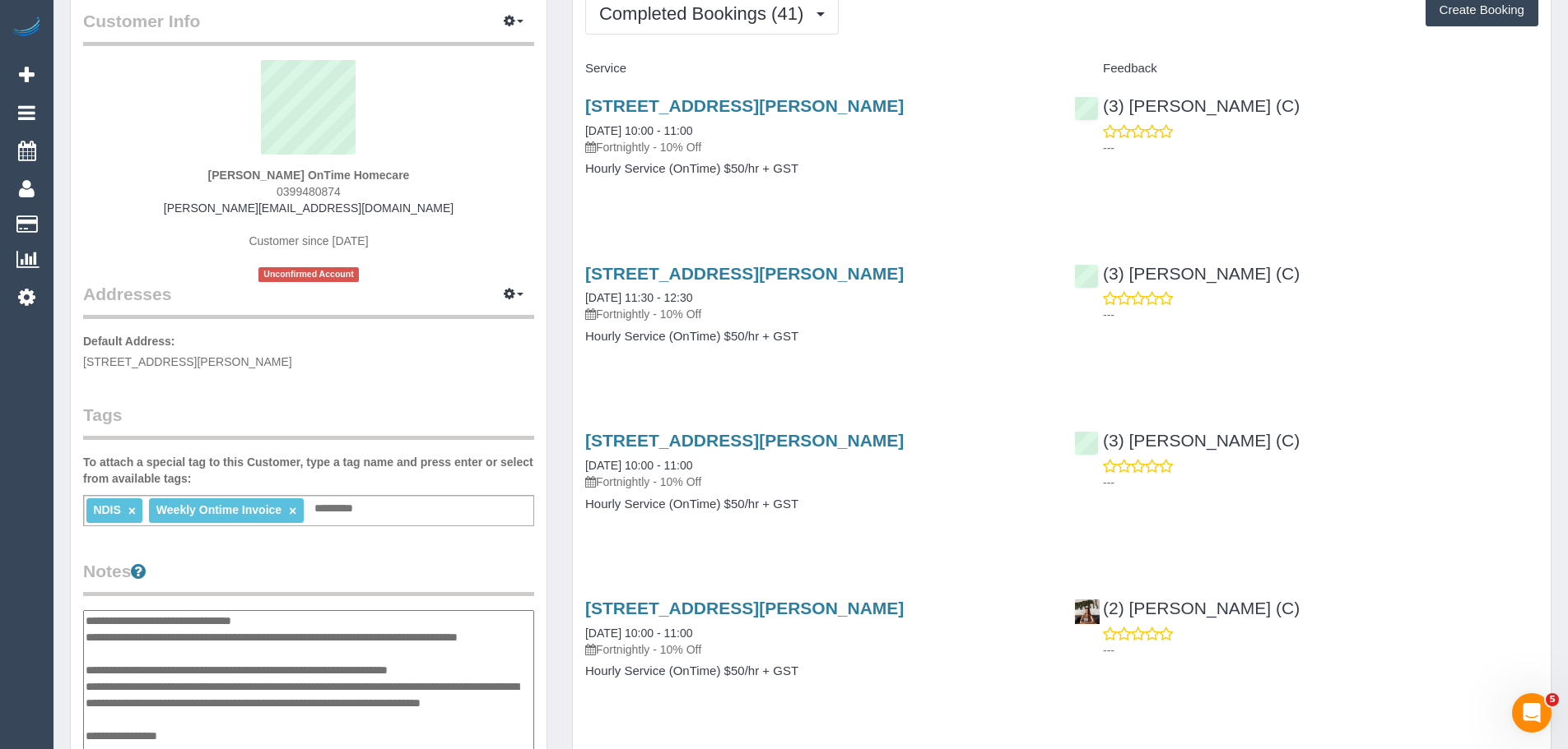
scroll to position [0, 0]
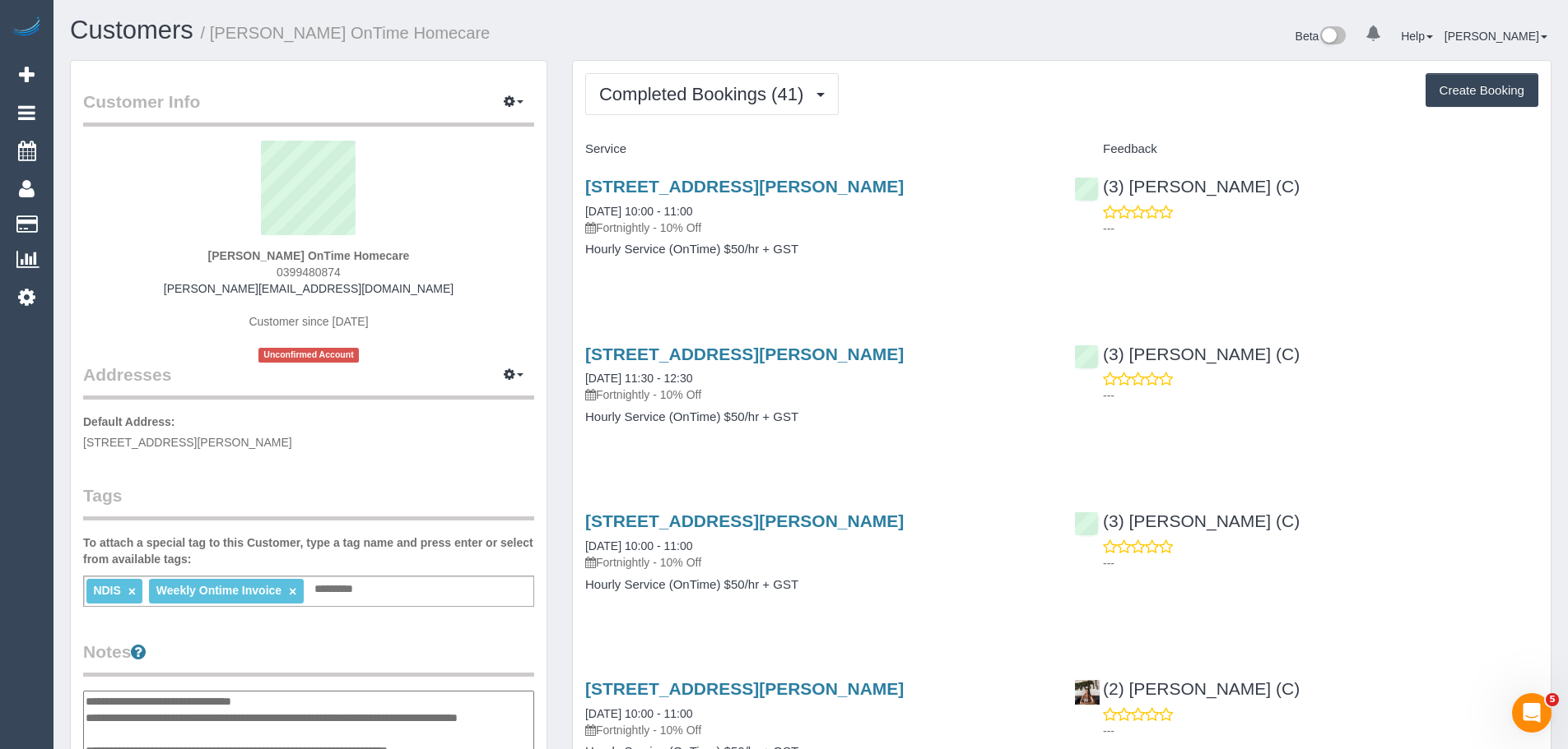
drag, startPoint x: 197, startPoint y: 291, endPoint x: 208, endPoint y: 288, distance: 11.4
click at [208, 288] on div "David Hitchings OnTime Homecare 0399480874 david.ontimehomecare@fake.com Custom…" at bounding box center [309, 252] width 451 height 222
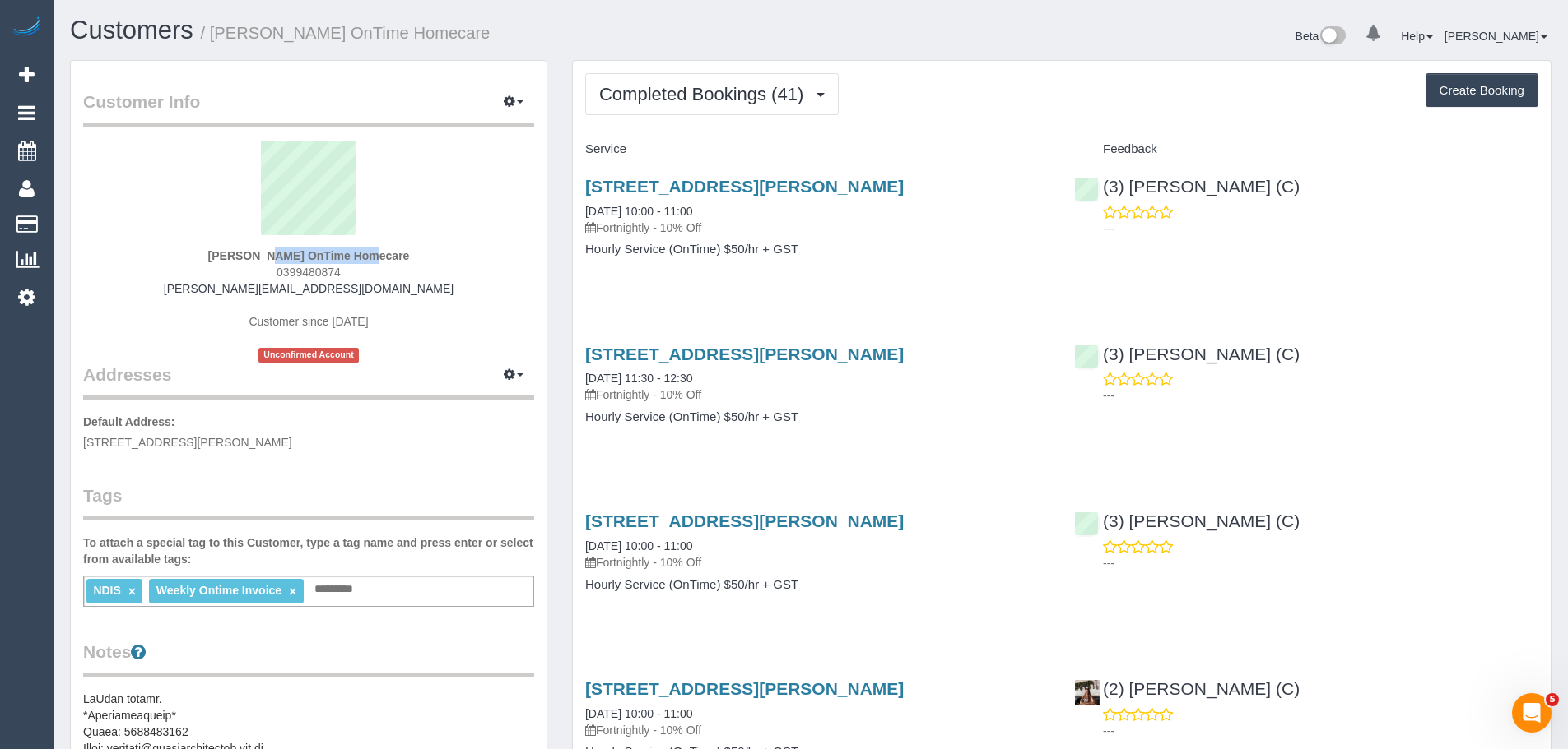
drag, startPoint x: 194, startPoint y: 257, endPoint x: 299, endPoint y: 253, distance: 105.1
click at [299, 253] on div "David Hitchings OnTime Homecare 0399480874 david.ontimehomecare@fake.com Custom…" at bounding box center [309, 252] width 451 height 222
copy strong "David Hitchings"
drag, startPoint x: 185, startPoint y: 446, endPoint x: 234, endPoint y: 448, distance: 49.0
click at [234, 448] on span "33 Salmond Street, Deer park, VIC 3023" at bounding box center [188, 442] width 209 height 13
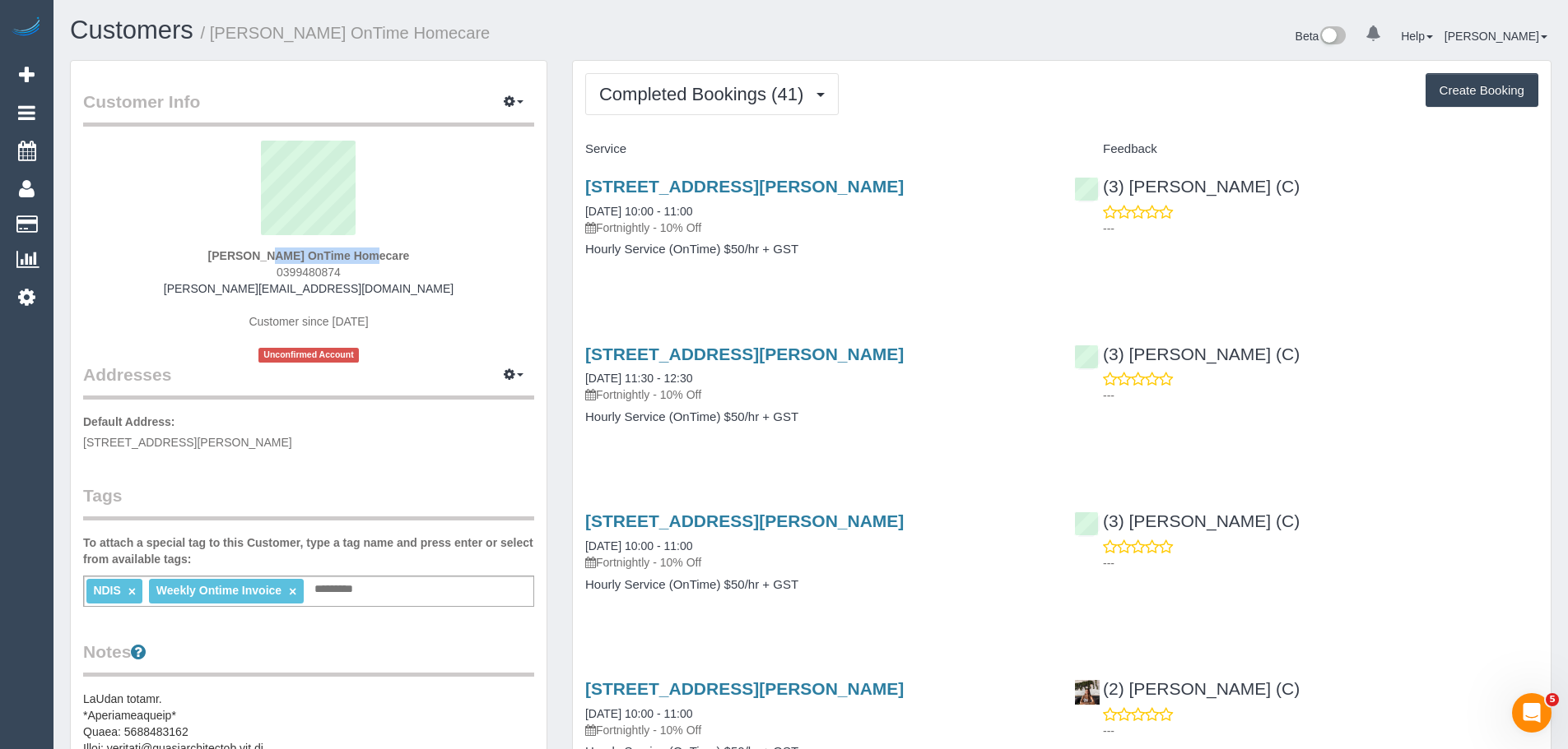
copy span "Deer park"
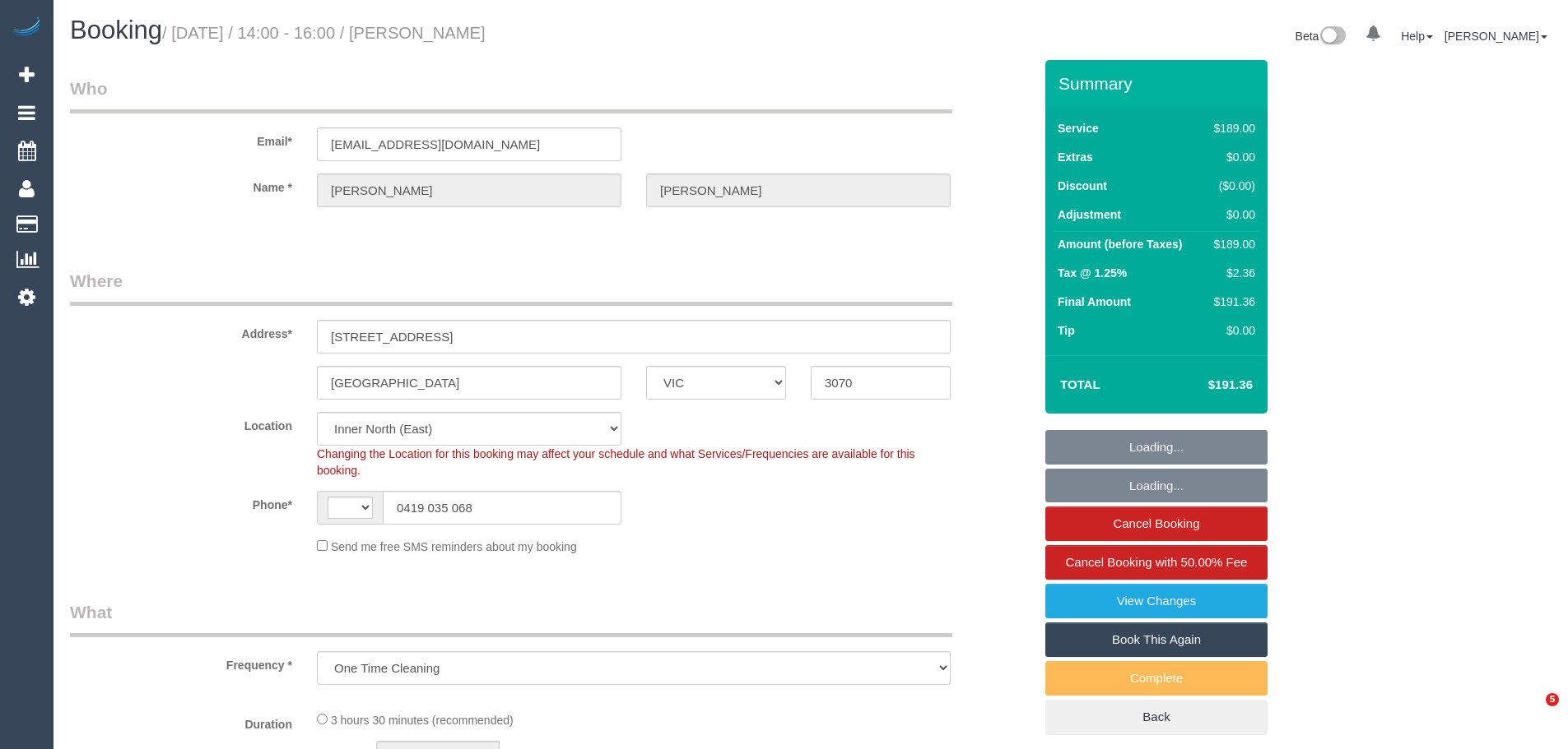
select select "VIC"
select select "object:795"
select select "string:AU"
select select "number:30"
select select "number:14"
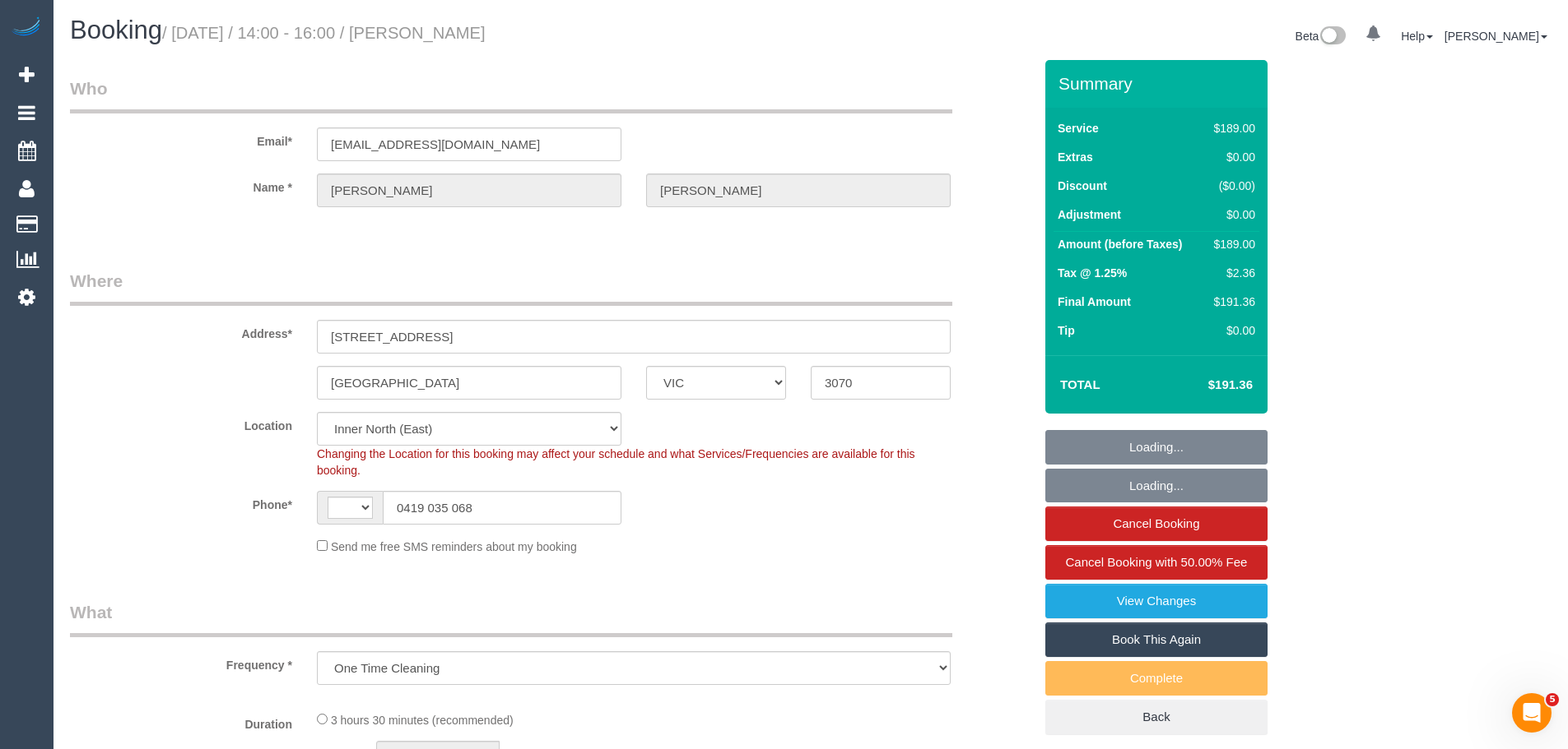
select select "number:18"
select select "number:24"
select select "number:12"
select select "string:stripe-pm_1ROu5U2GScqysDRV9AGVrFl8"
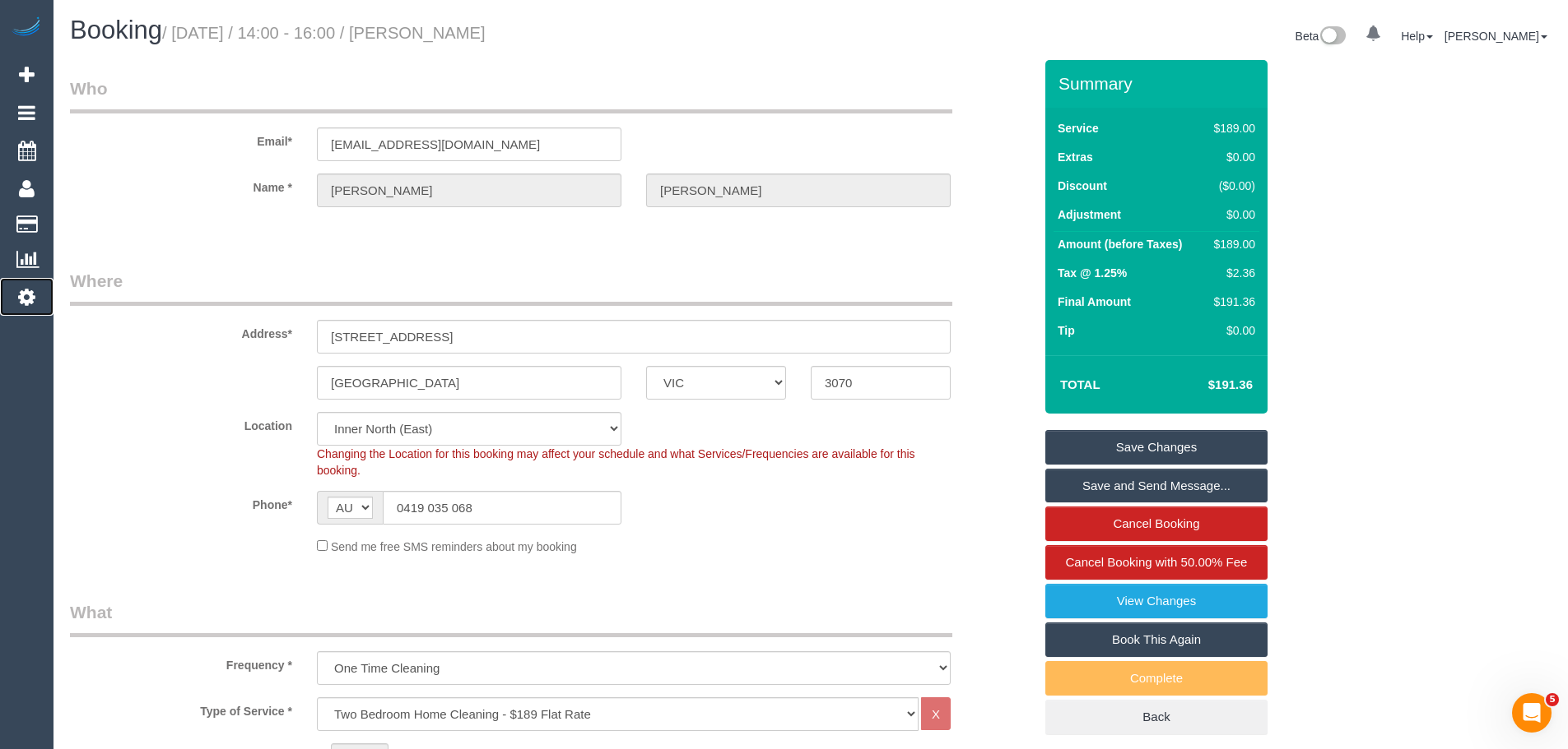
click at [27, 305] on icon at bounding box center [26, 297] width 17 height 20
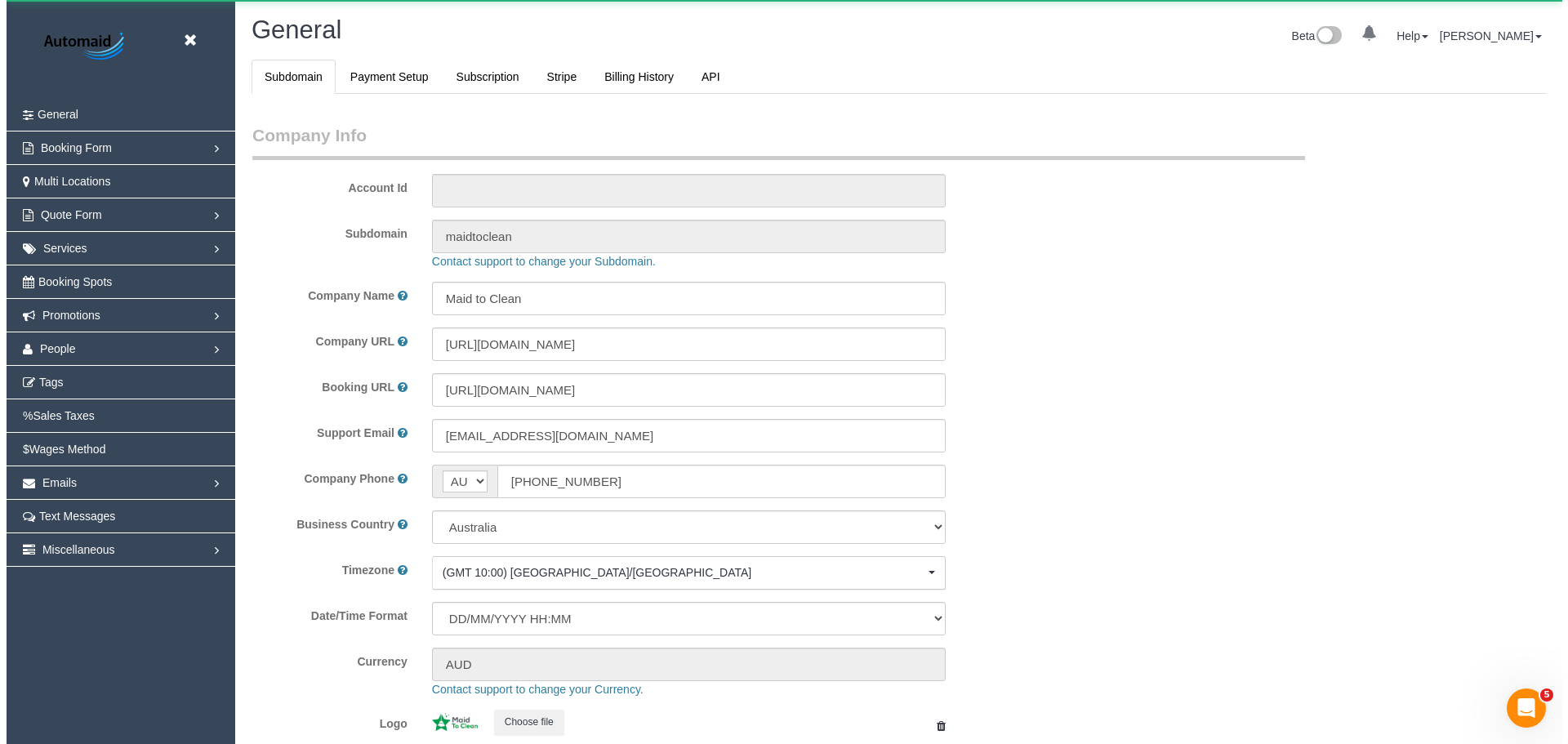
scroll to position [3701, 1556]
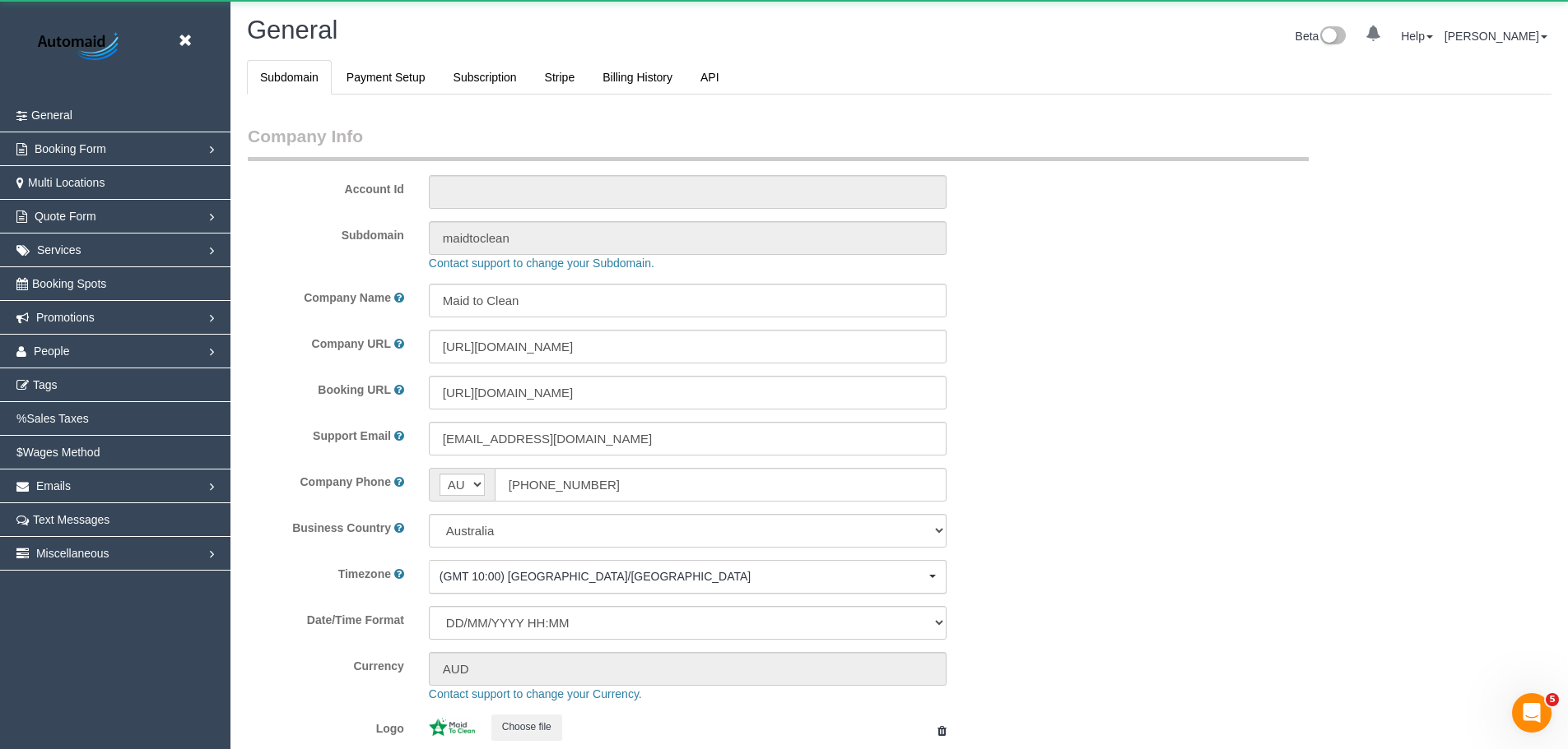
select select "1"
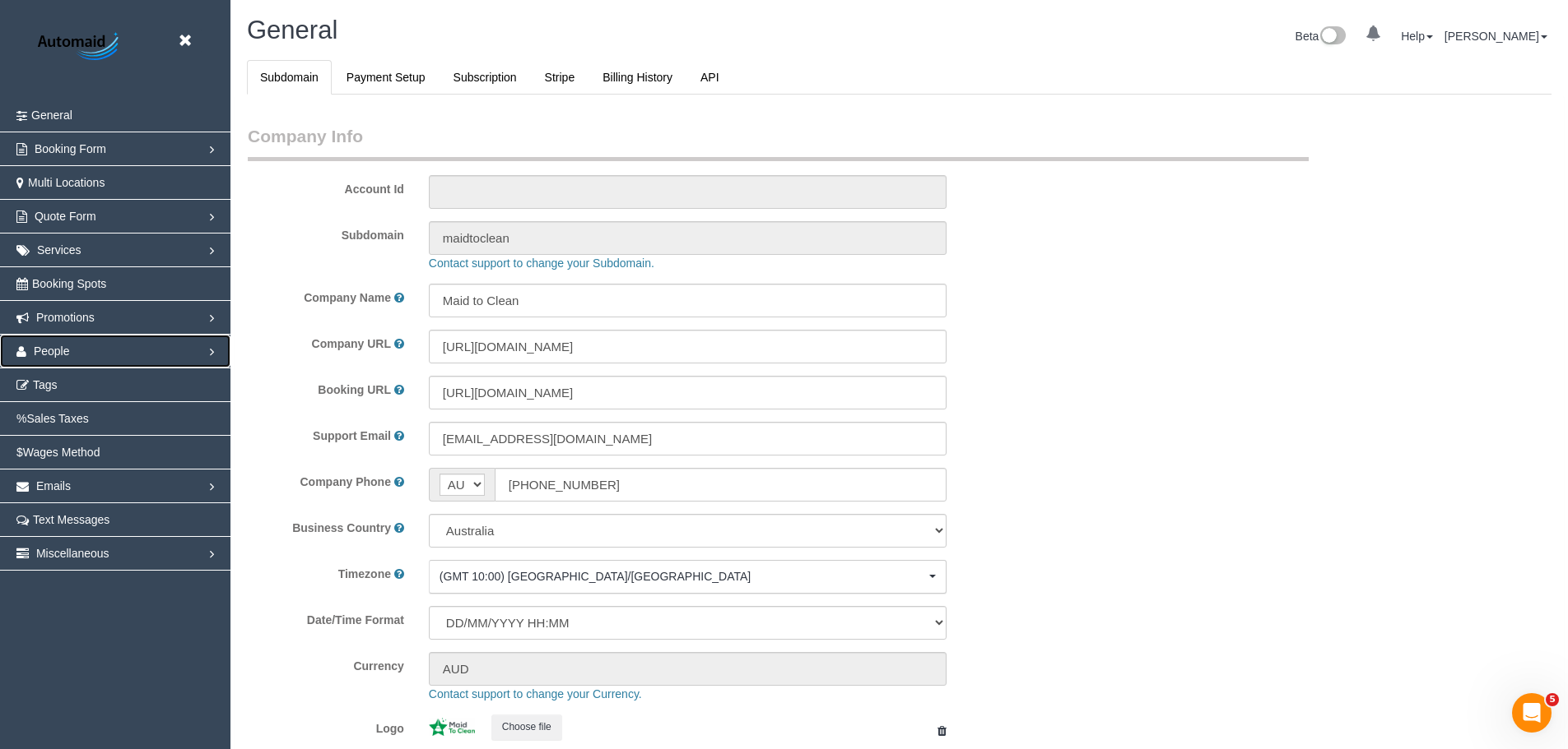
click at [79, 341] on link "People" at bounding box center [115, 351] width 231 height 33
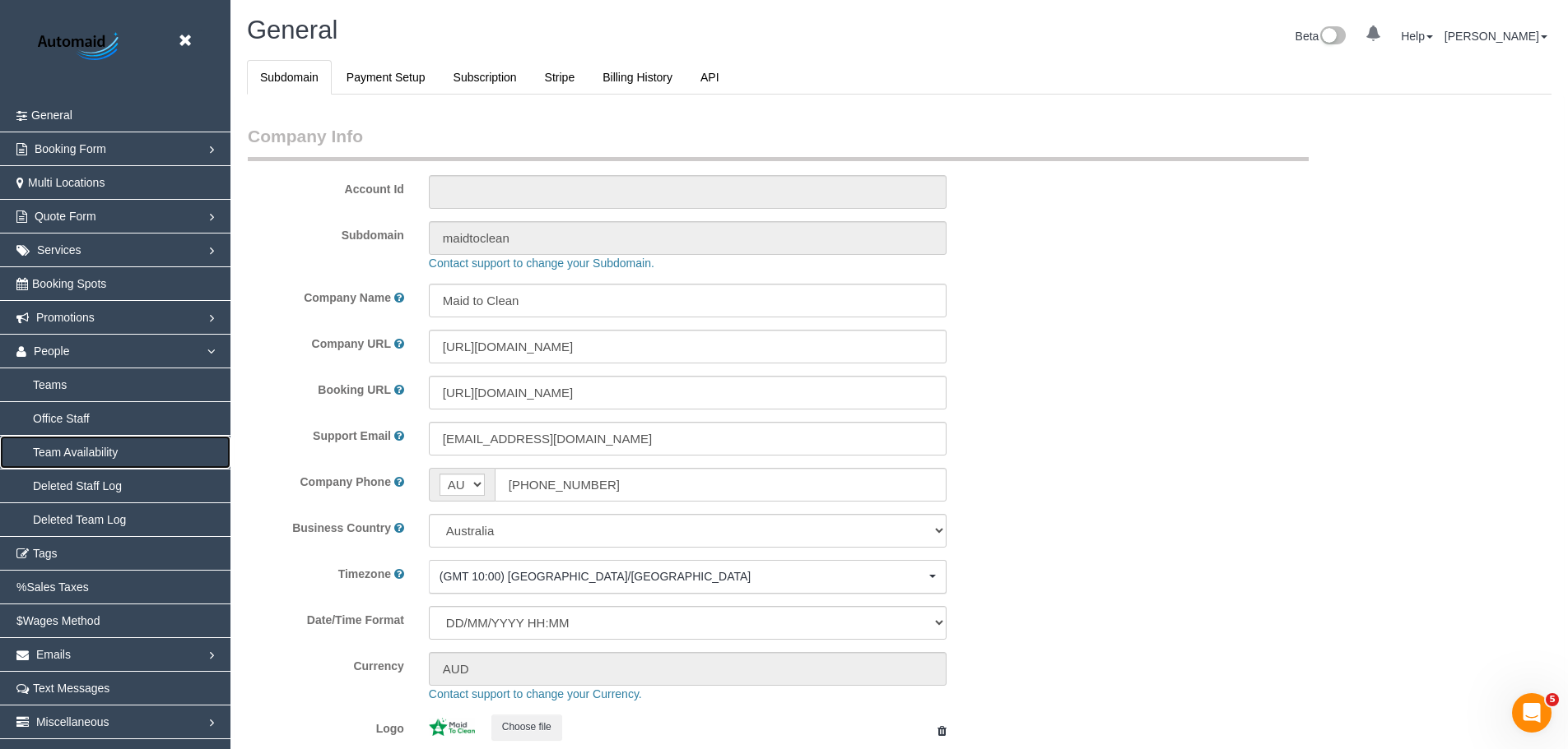
click at [78, 449] on link "Team Availability" at bounding box center [115, 452] width 231 height 33
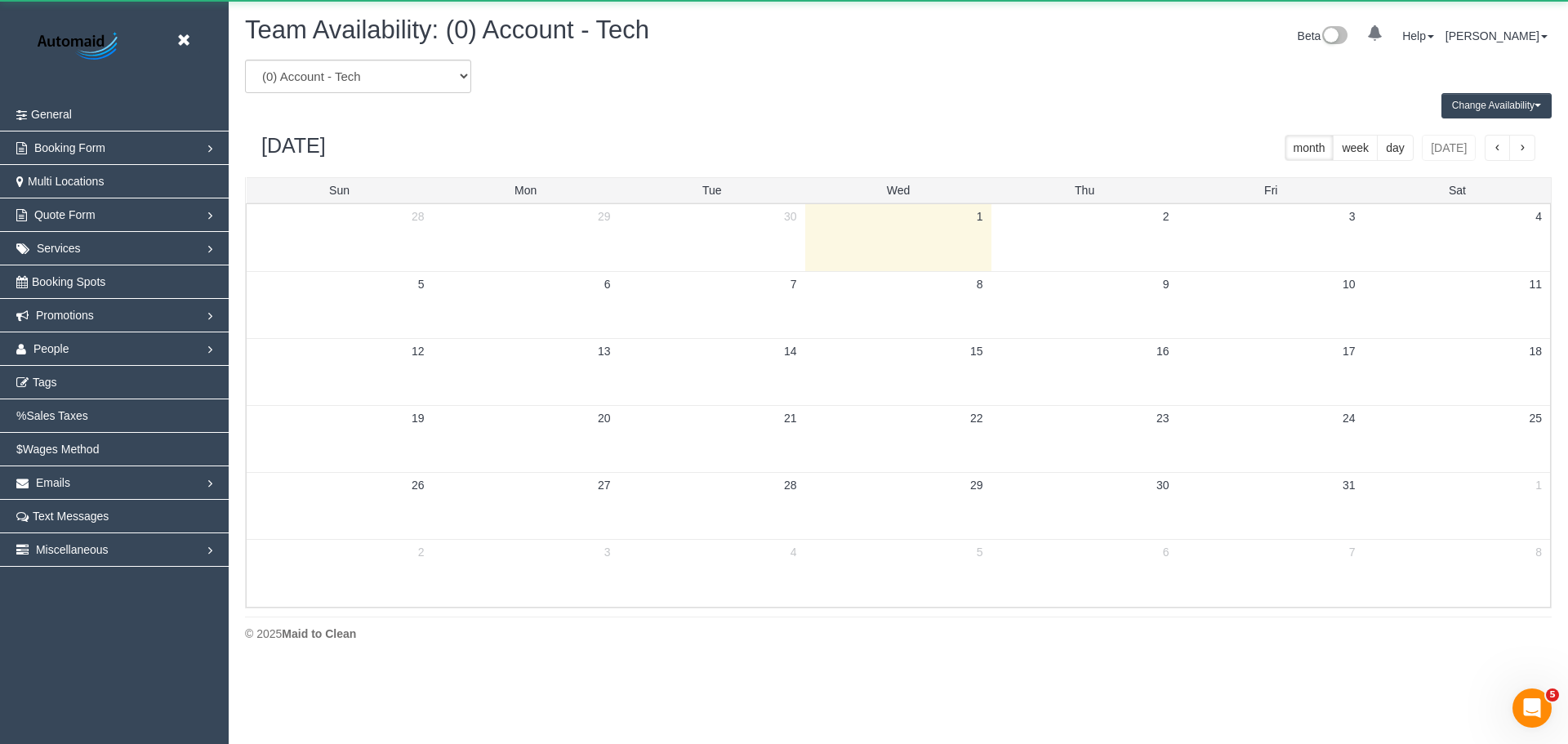
scroll to position [665, 1568]
click at [388, 78] on select "(0) Account - Tech (0) Office (0) [PERSON_NAME] Test Account (1) [PERSON_NAME] …" at bounding box center [358, 77] width 226 height 34
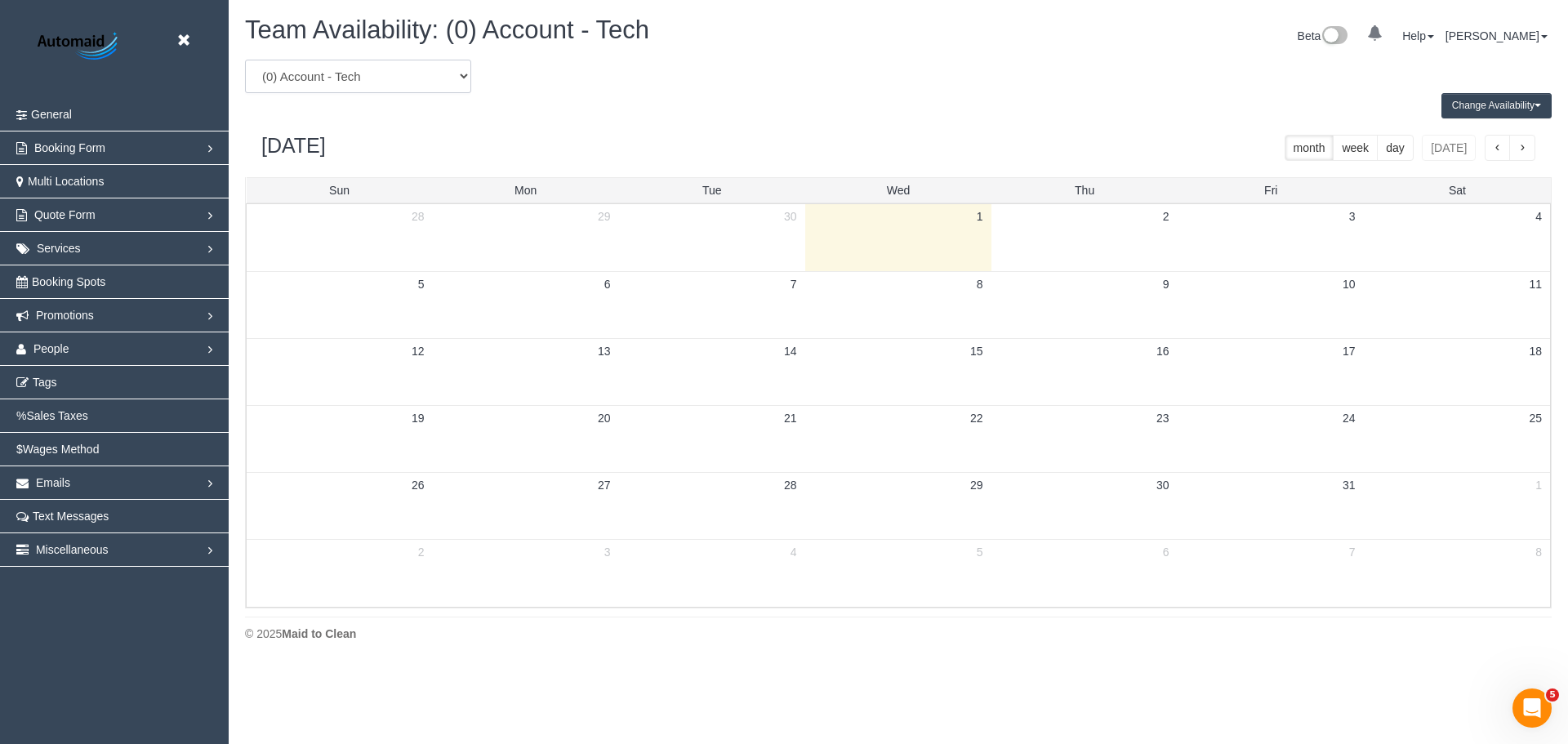
select select "number:95421"
click at [245, 60] on select "(0) Account - Tech (0) Office (0) [PERSON_NAME] Test Account (1) [PERSON_NAME] …" at bounding box center [358, 77] width 226 height 34
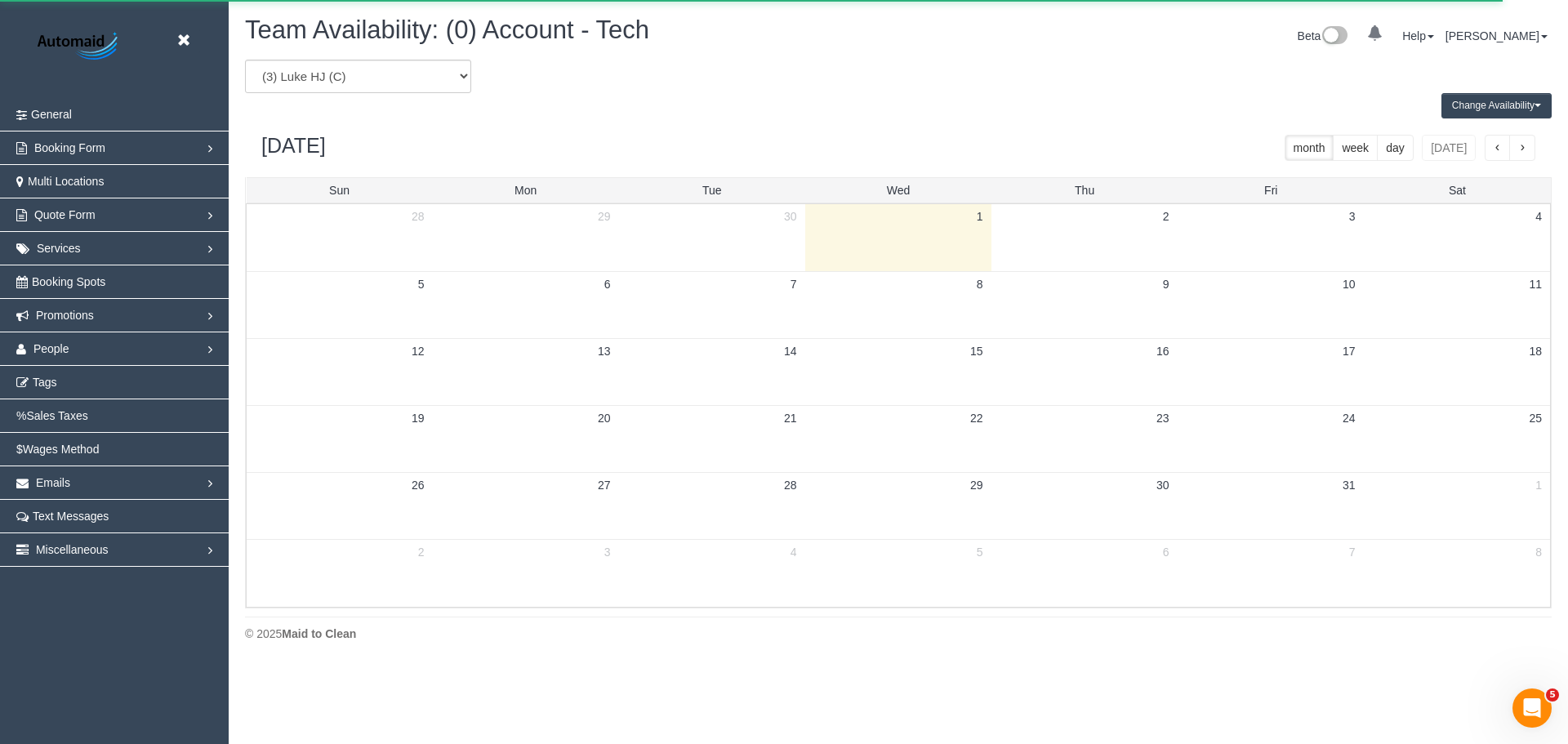
scroll to position [81024, 80111]
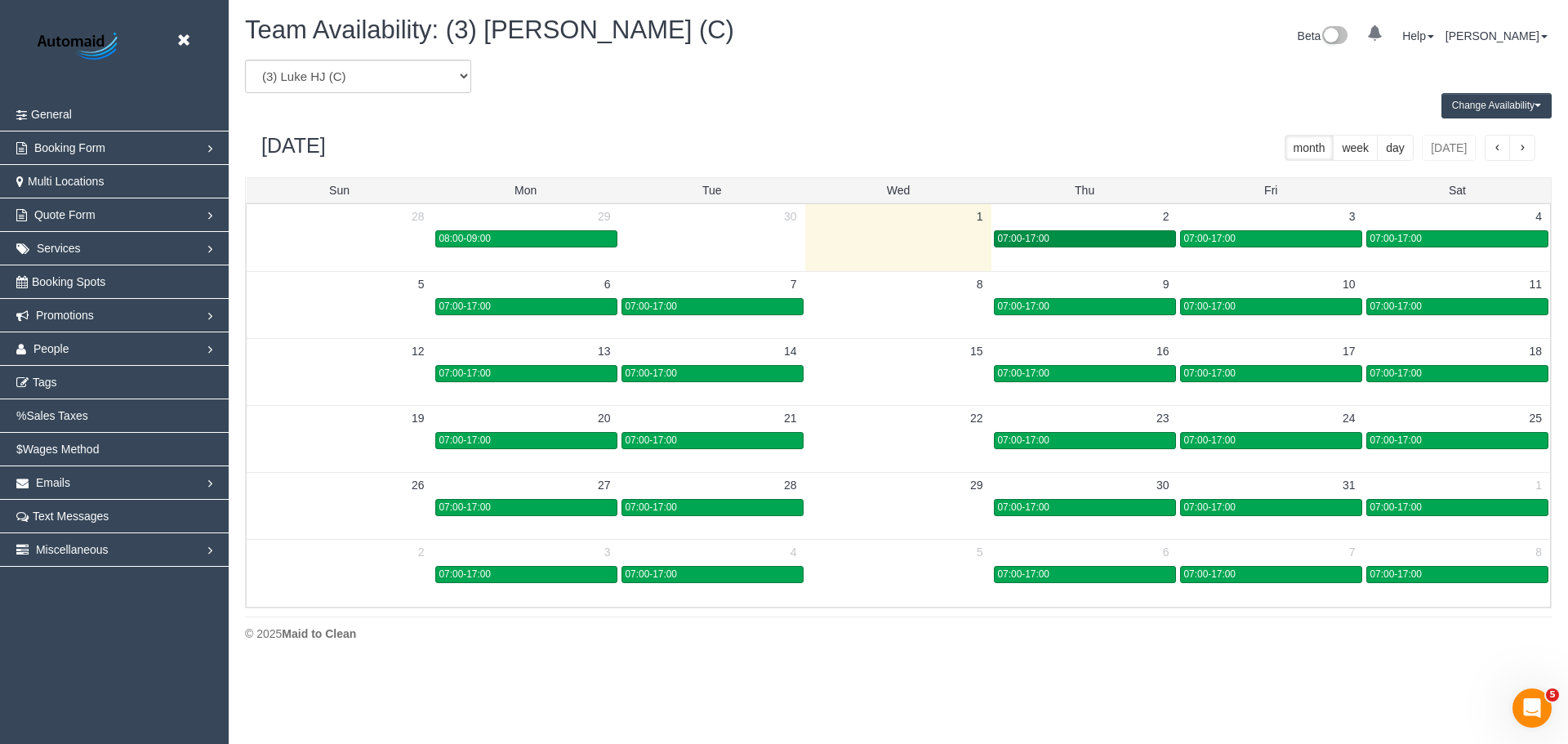
click at [1050, 241] on div "07:00-17:00" at bounding box center [1084, 239] width 174 height 12
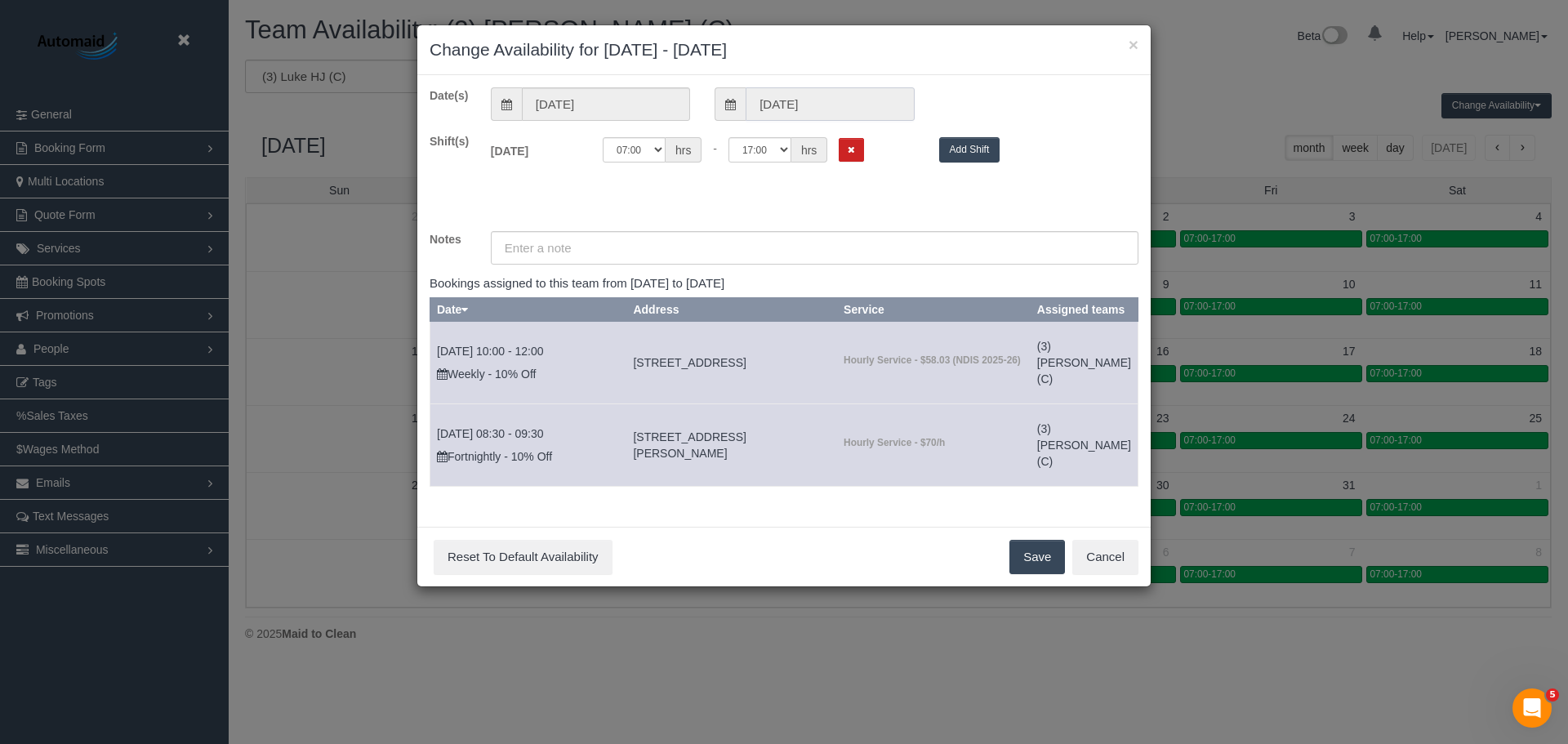
click at [853, 88] on input "[DATE]" at bounding box center [829, 104] width 168 height 34
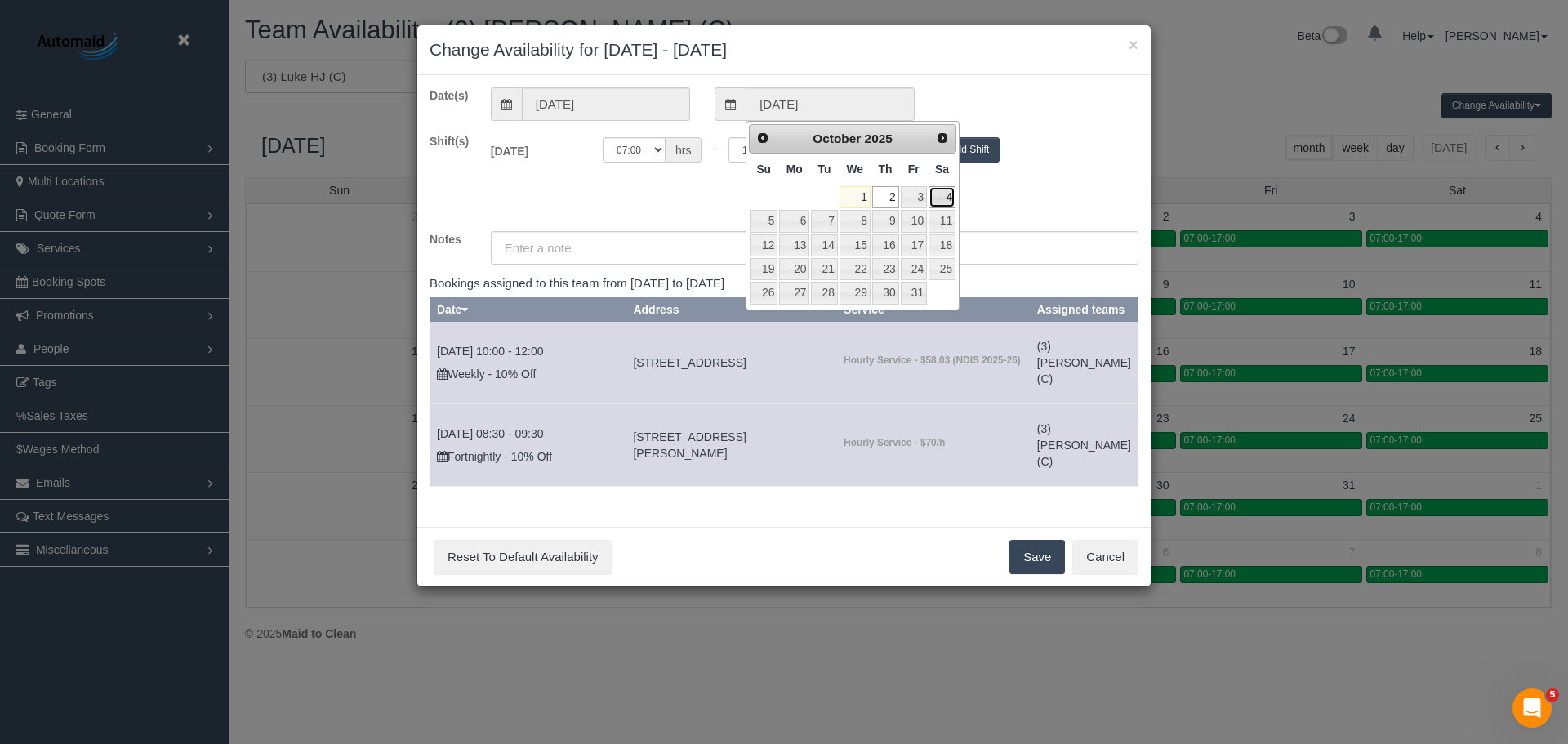
click at [947, 205] on link "4" at bounding box center [942, 197] width 27 height 22
type input "[DATE]"
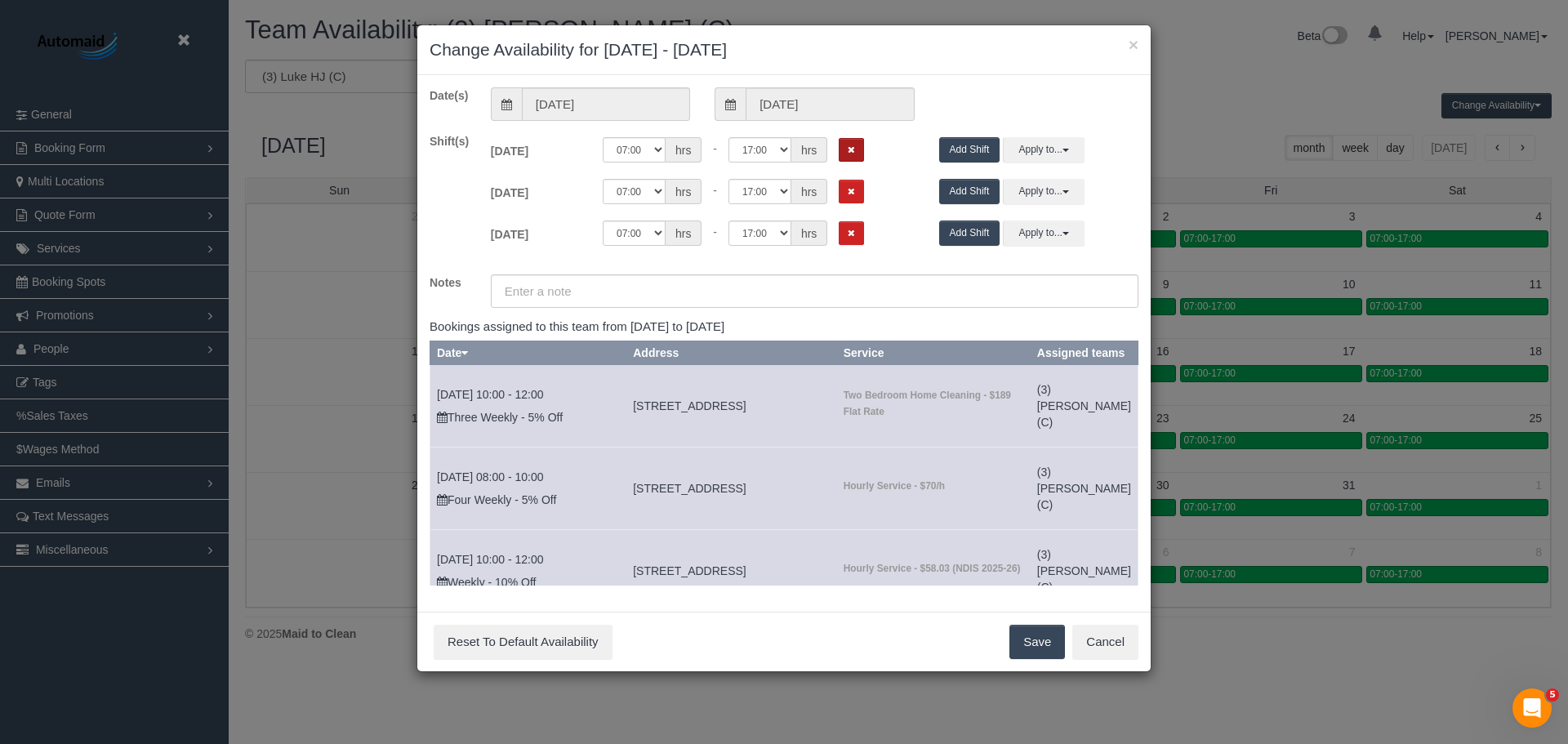
click at [841, 155] on button "Remove Shift" at bounding box center [852, 150] width 25 height 24
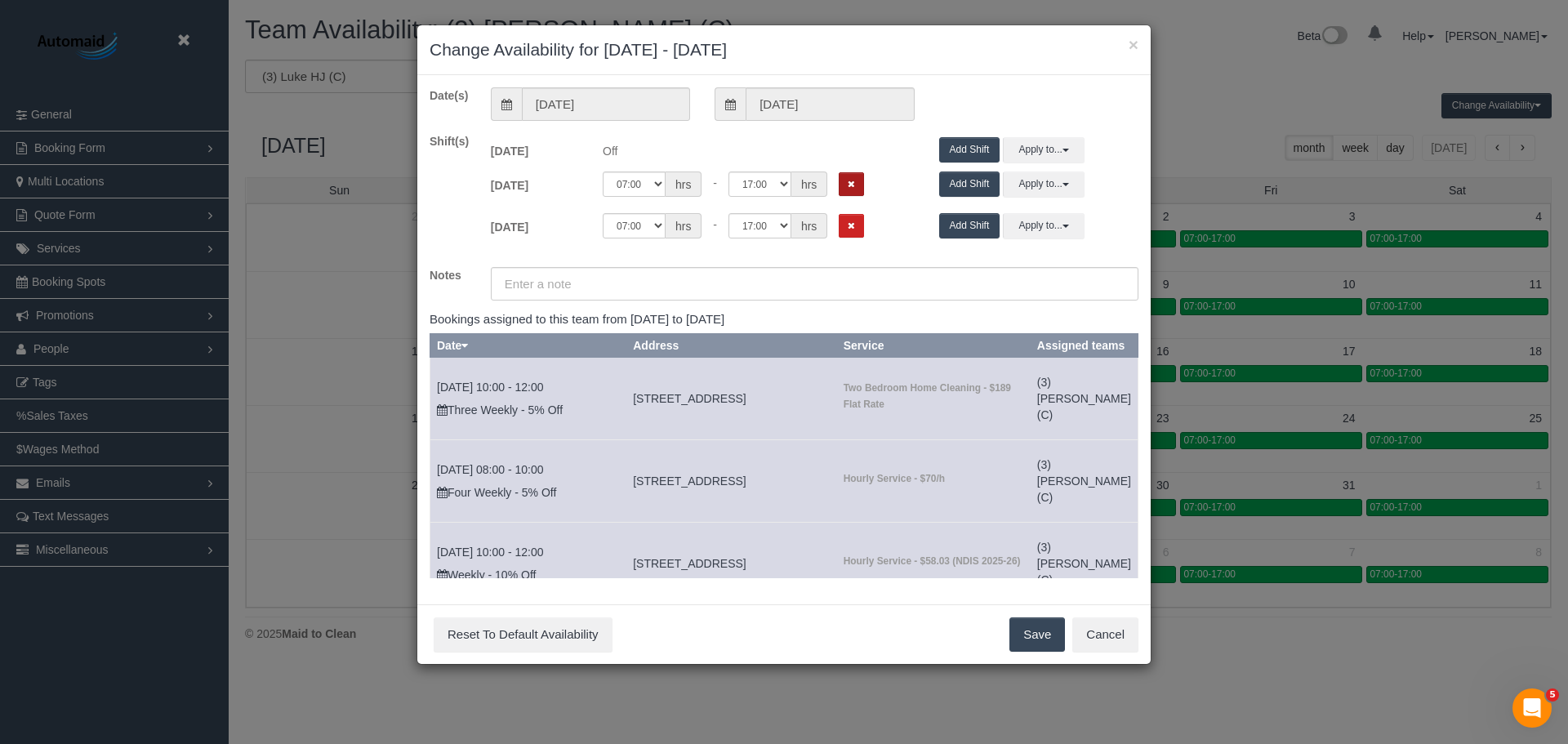
click at [853, 185] on icon "Remove Shift" at bounding box center [852, 184] width 7 height 9
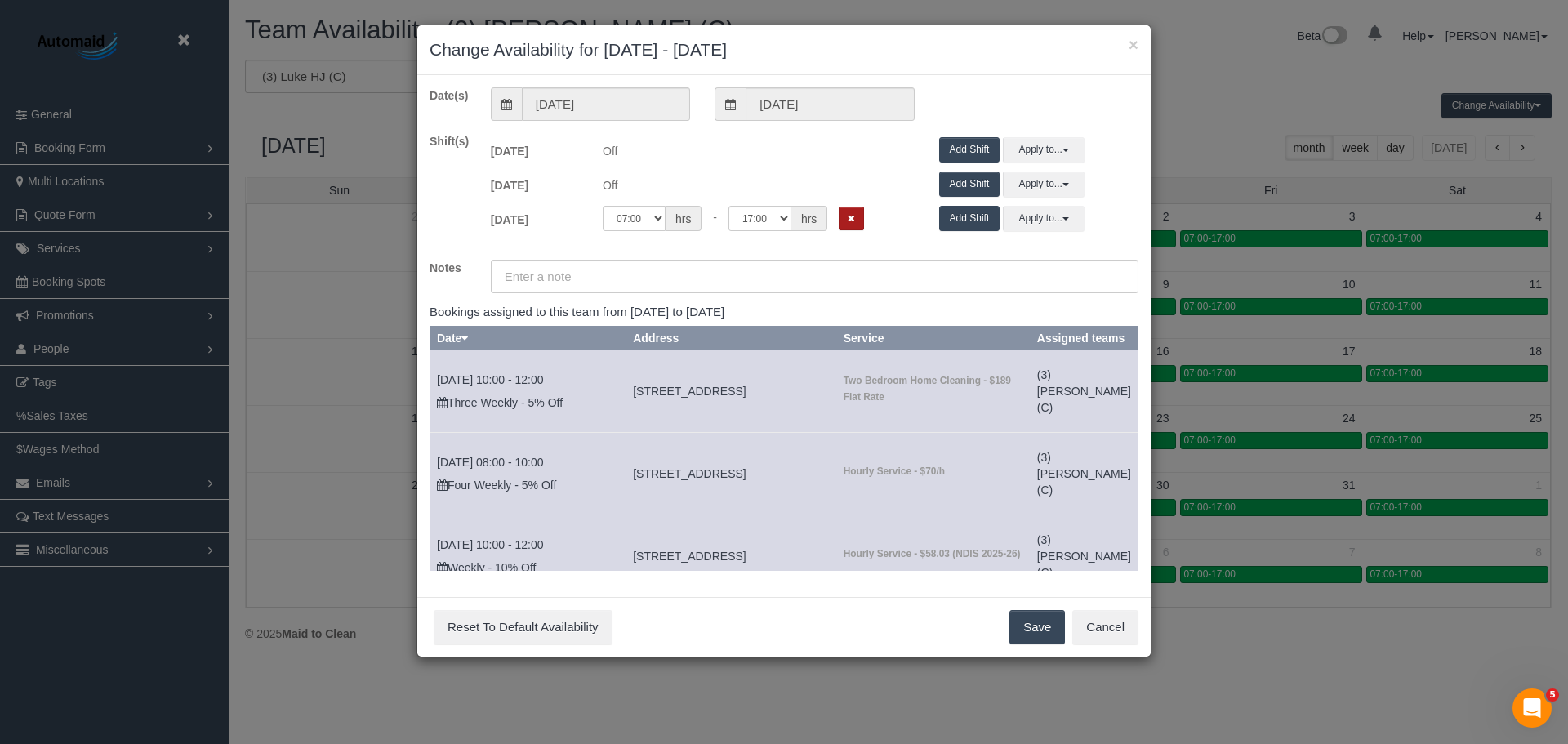
click at [851, 210] on button "Remove Shift" at bounding box center [852, 218] width 25 height 24
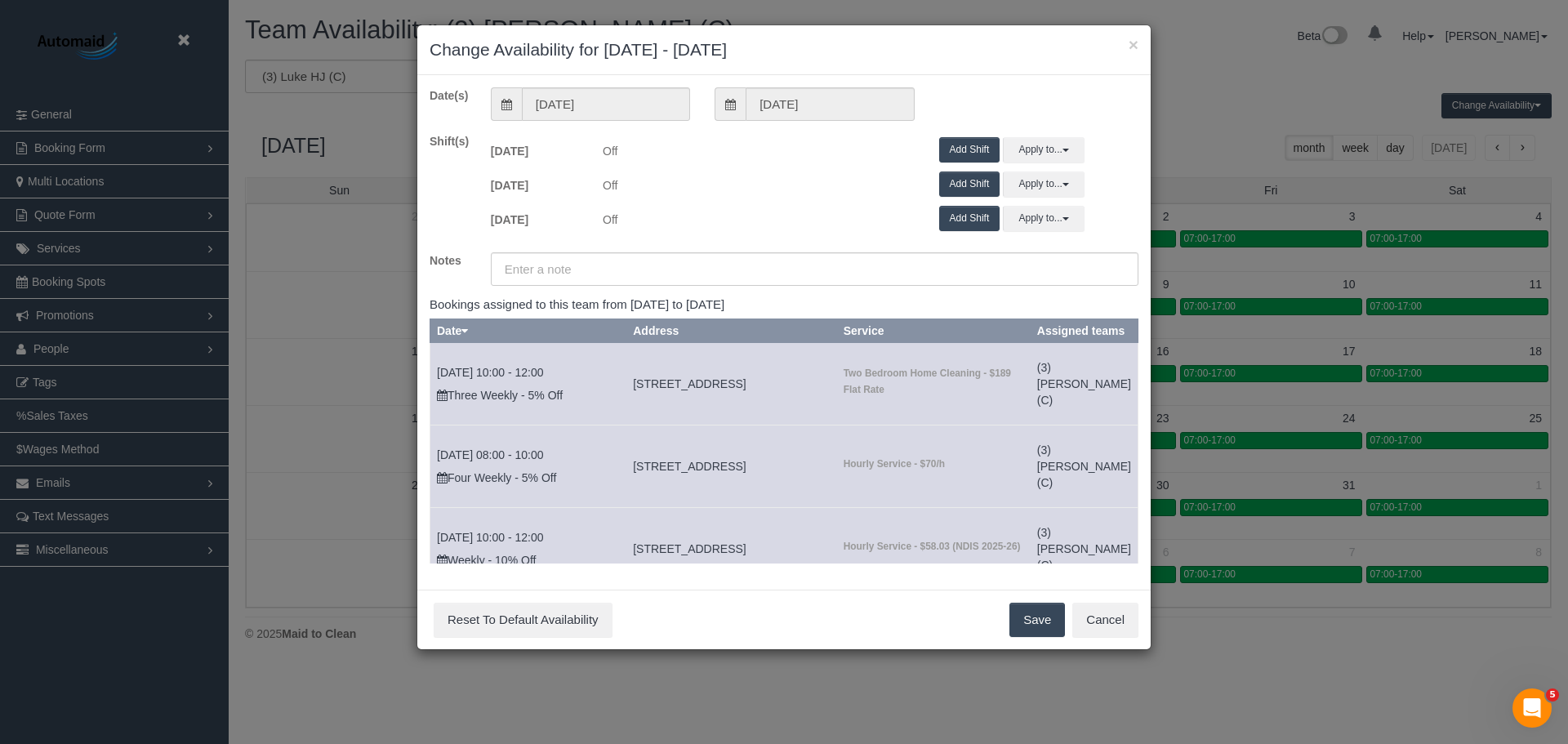
click at [1034, 627] on button "Save" at bounding box center [1037, 620] width 55 height 35
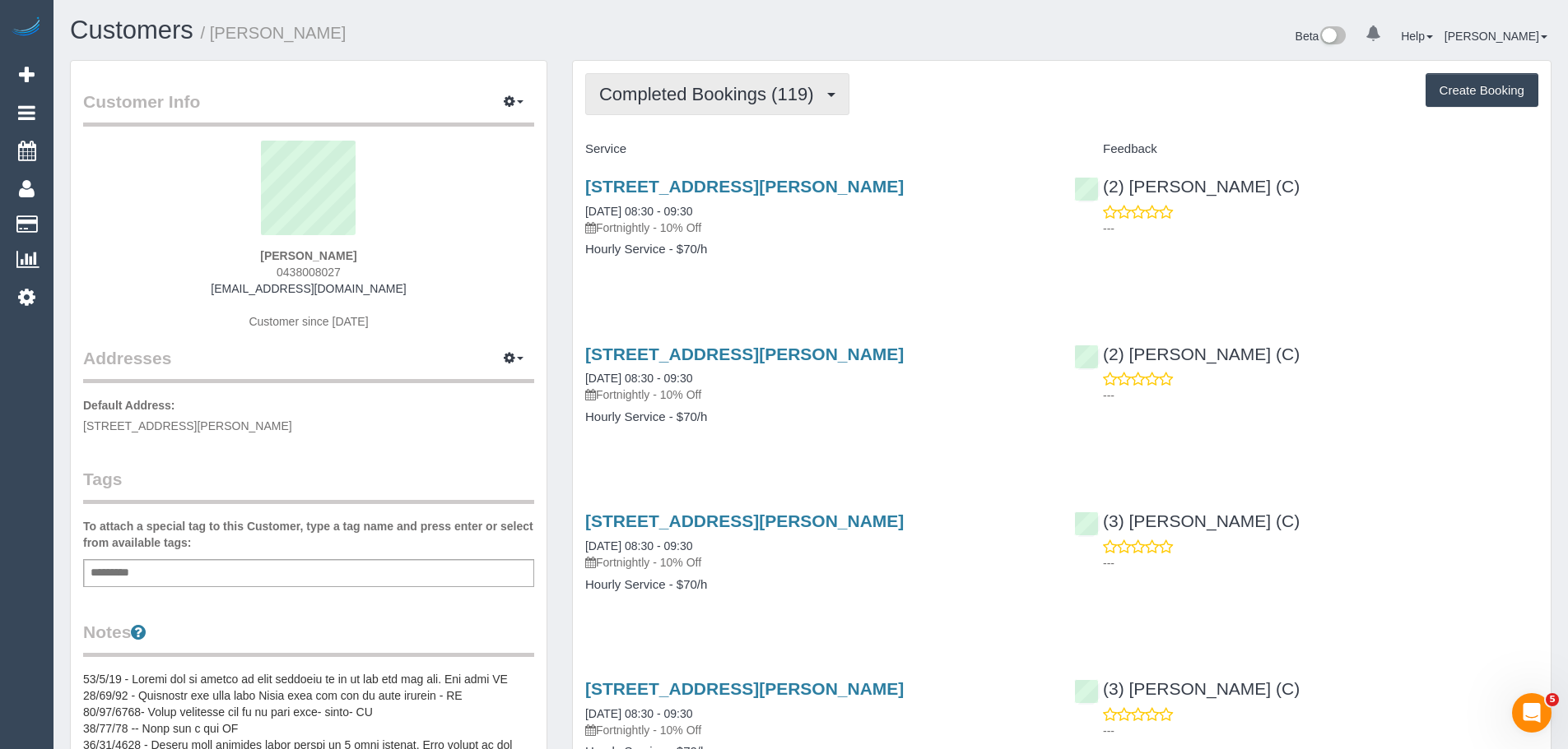
click at [680, 100] on span "Completed Bookings (119)" at bounding box center [710, 94] width 223 height 21
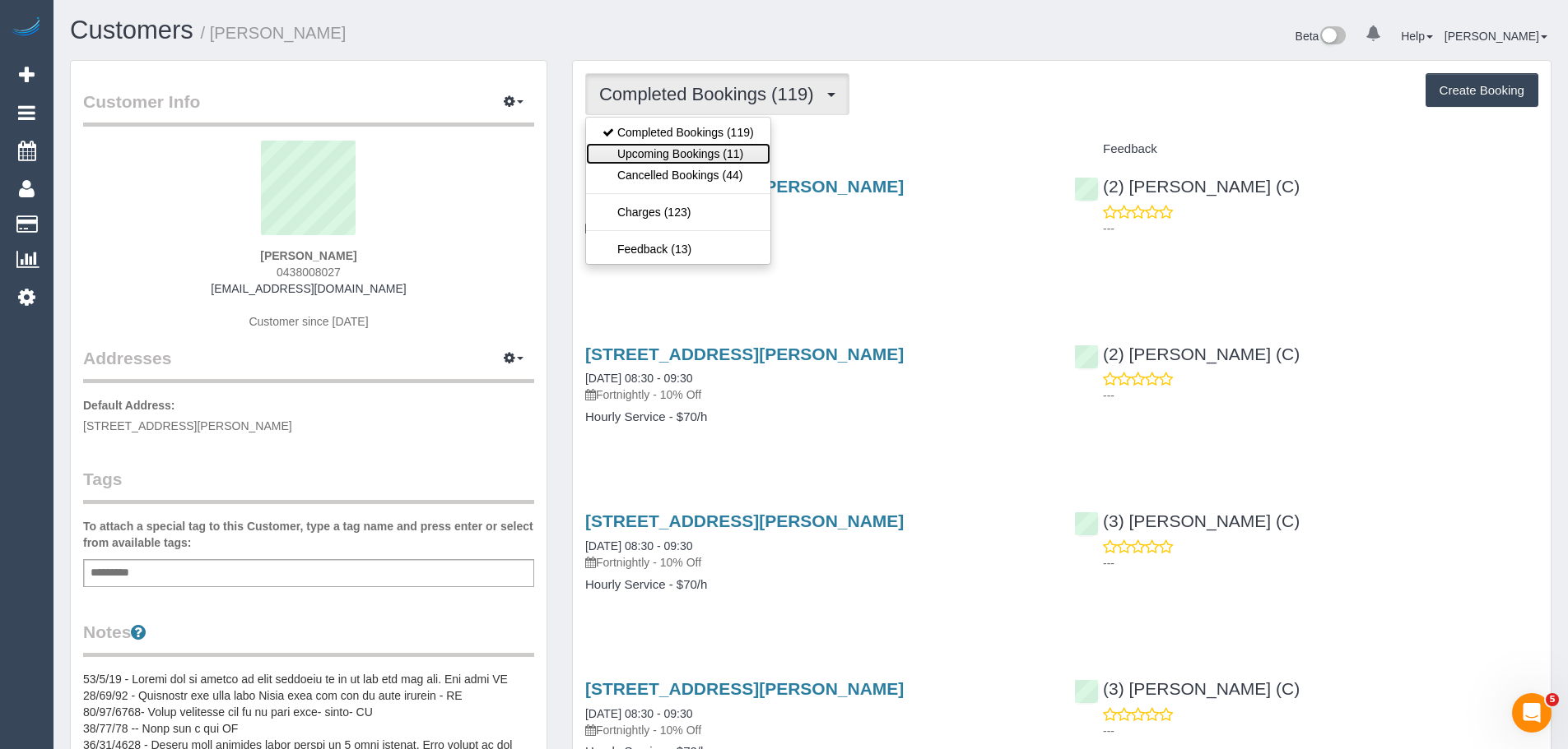
click at [670, 158] on link "Upcoming Bookings (11)" at bounding box center [678, 154] width 184 height 22
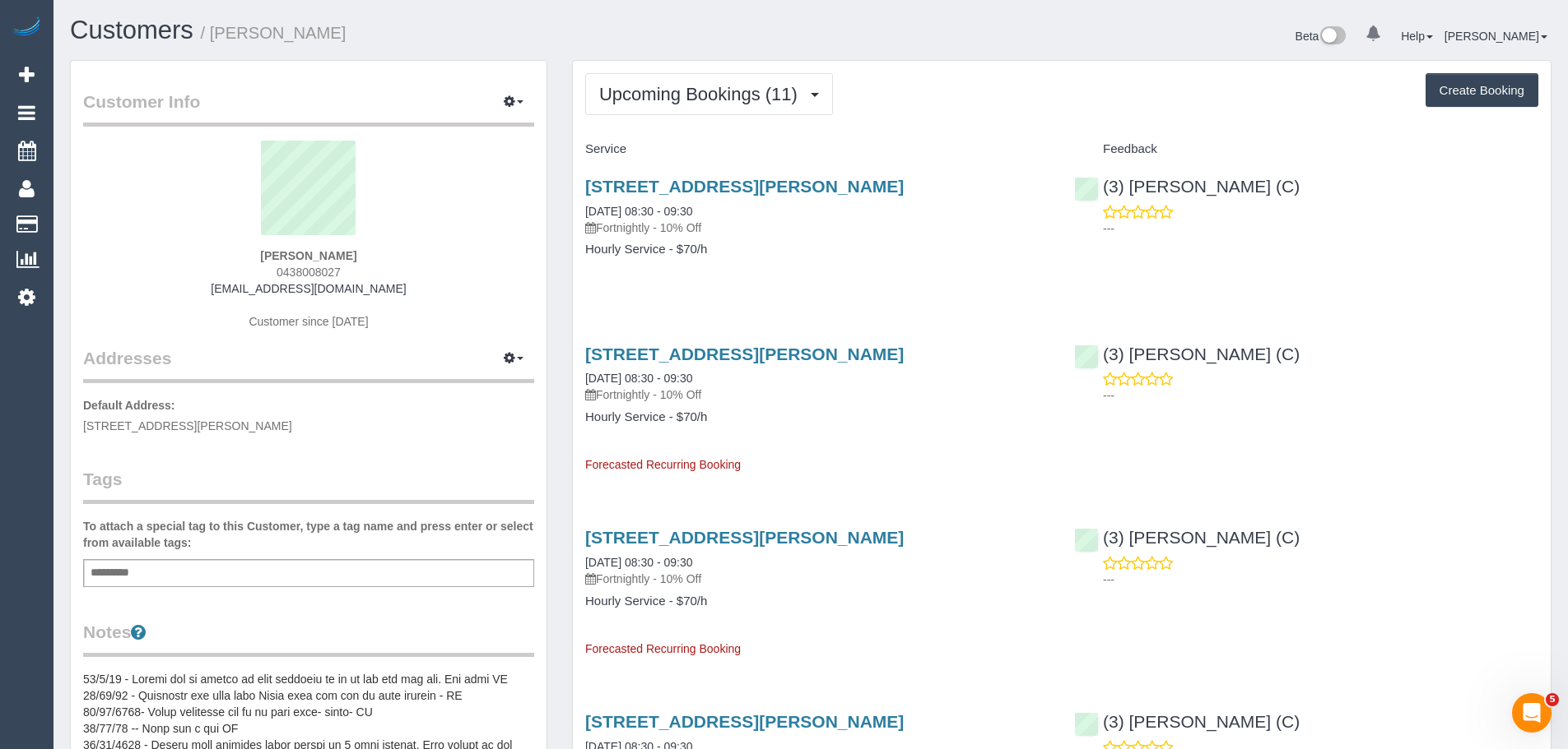
drag, startPoint x: 694, startPoint y: 105, endPoint x: 695, endPoint y: 125, distance: 20.0
click at [695, 106] on button "Upcoming Bookings (11)" at bounding box center [709, 94] width 248 height 42
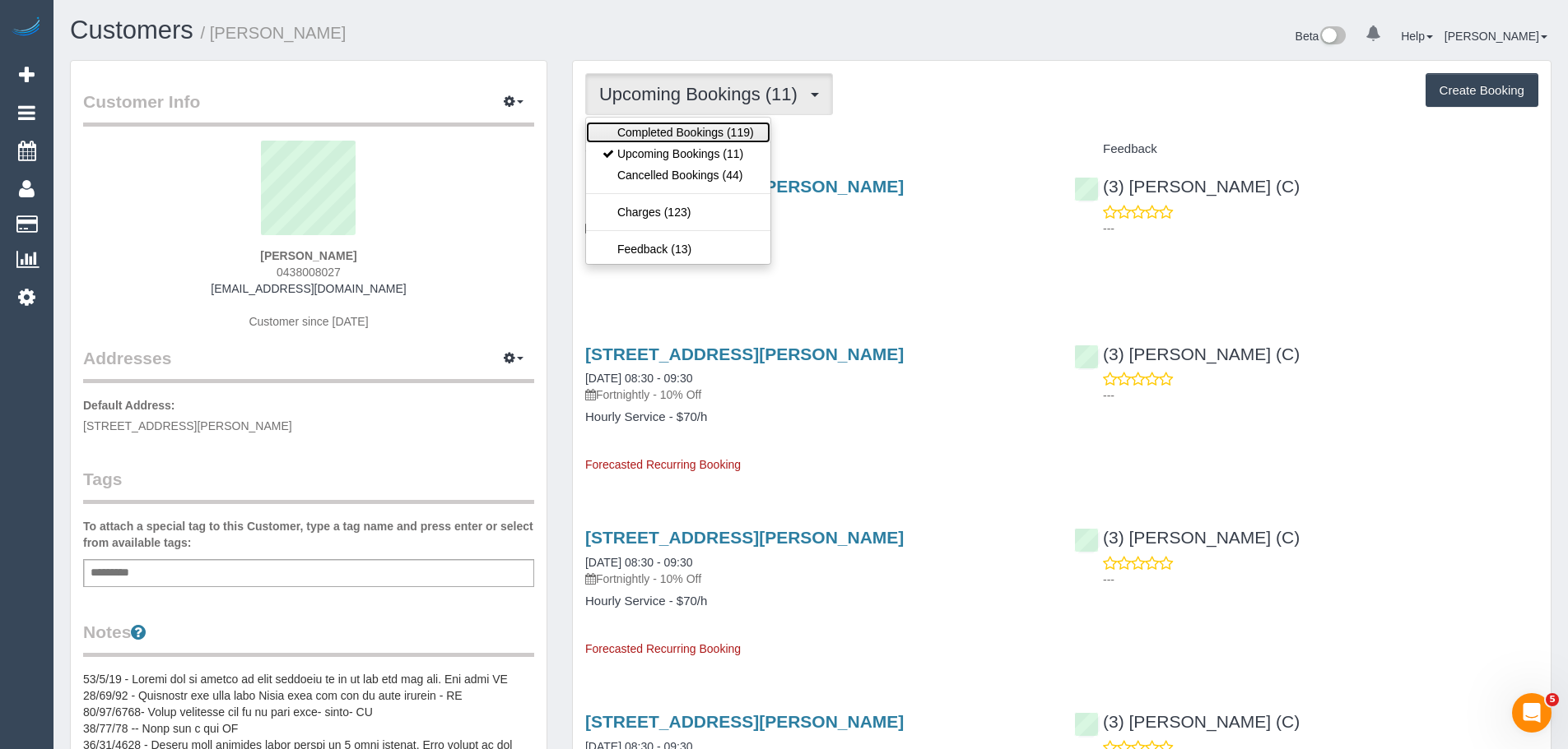
click at [695, 130] on link "Completed Bookings (119)" at bounding box center [678, 133] width 184 height 22
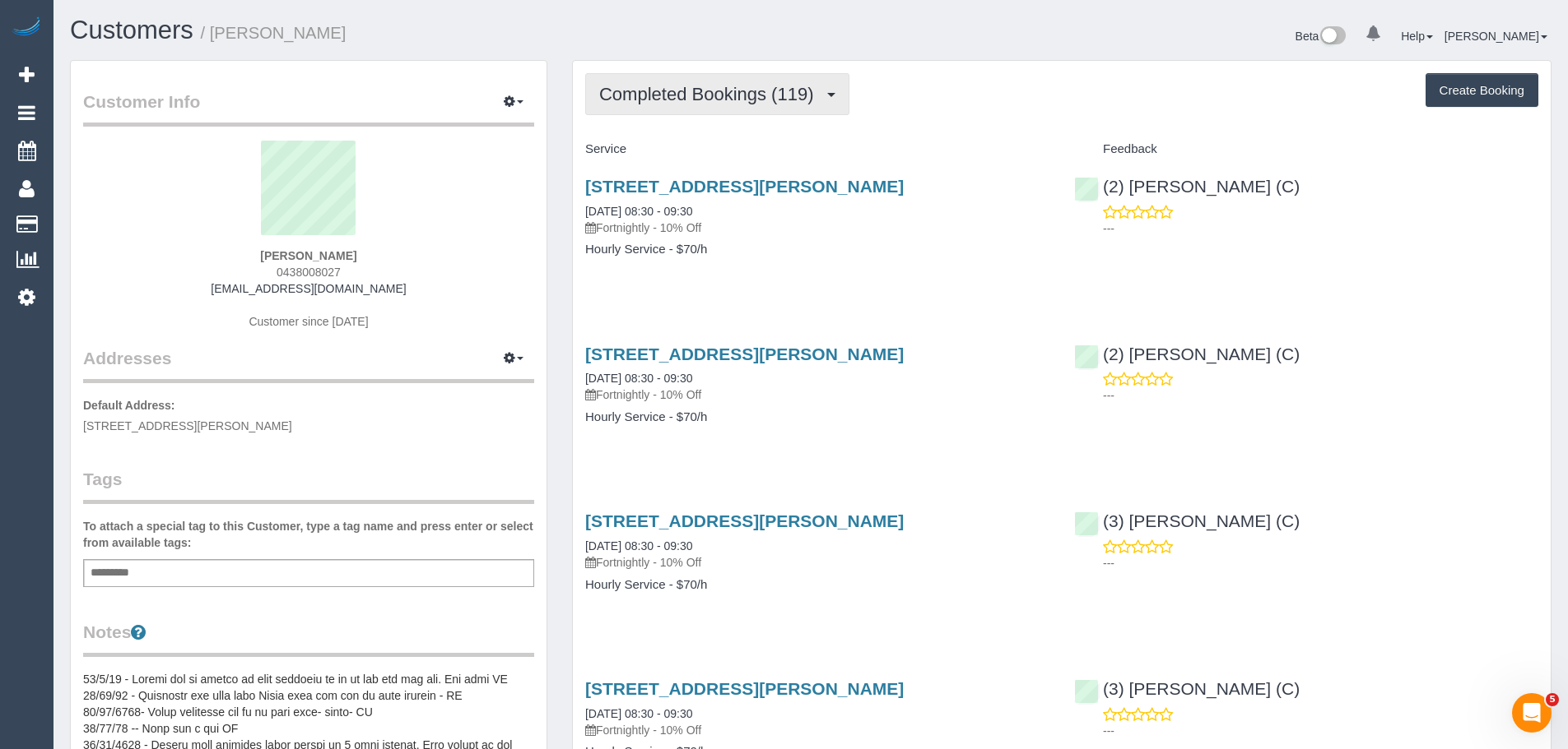
click at [696, 101] on span "Completed Bookings (119)" at bounding box center [710, 94] width 223 height 21
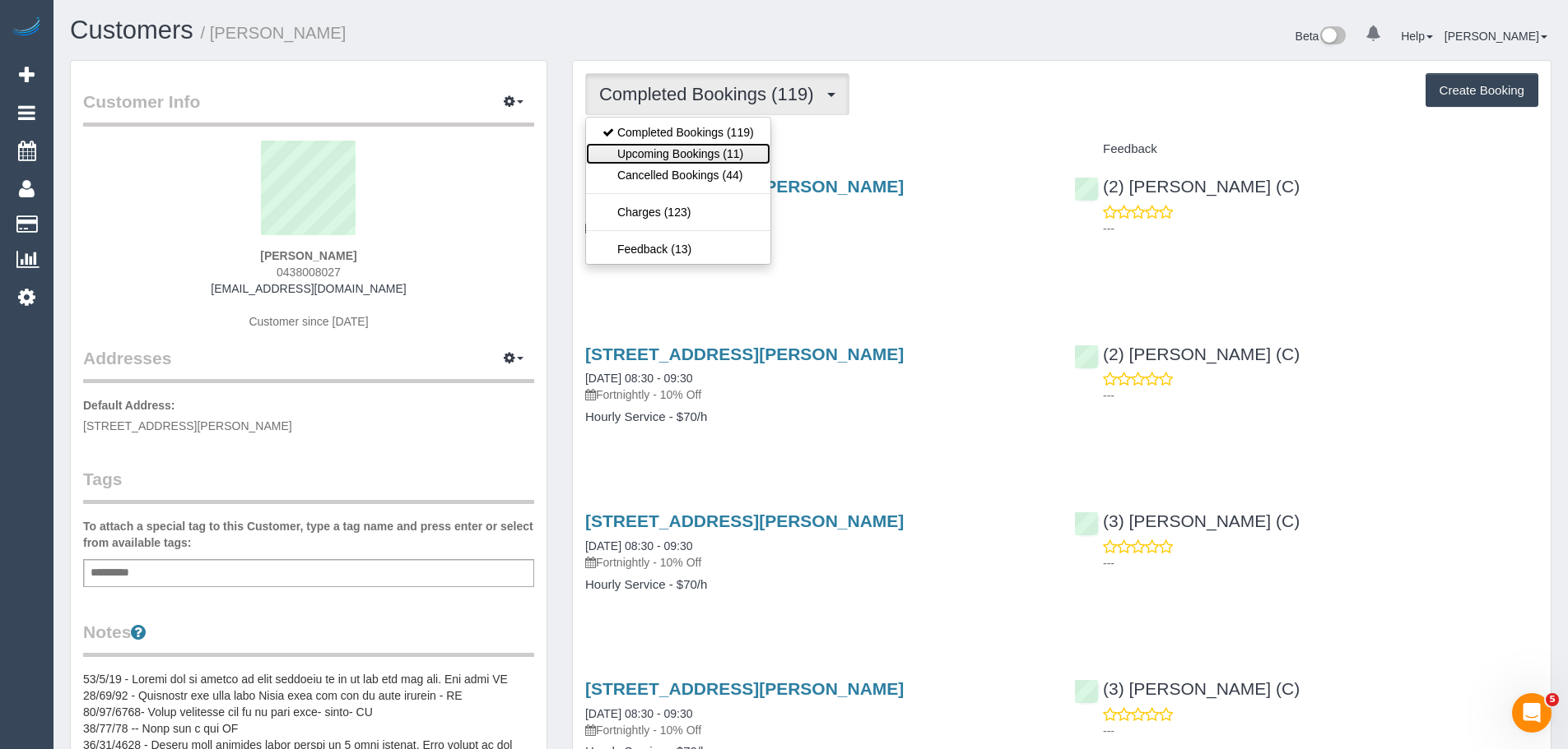
click at [689, 148] on link "Upcoming Bookings (11)" at bounding box center [678, 154] width 184 height 22
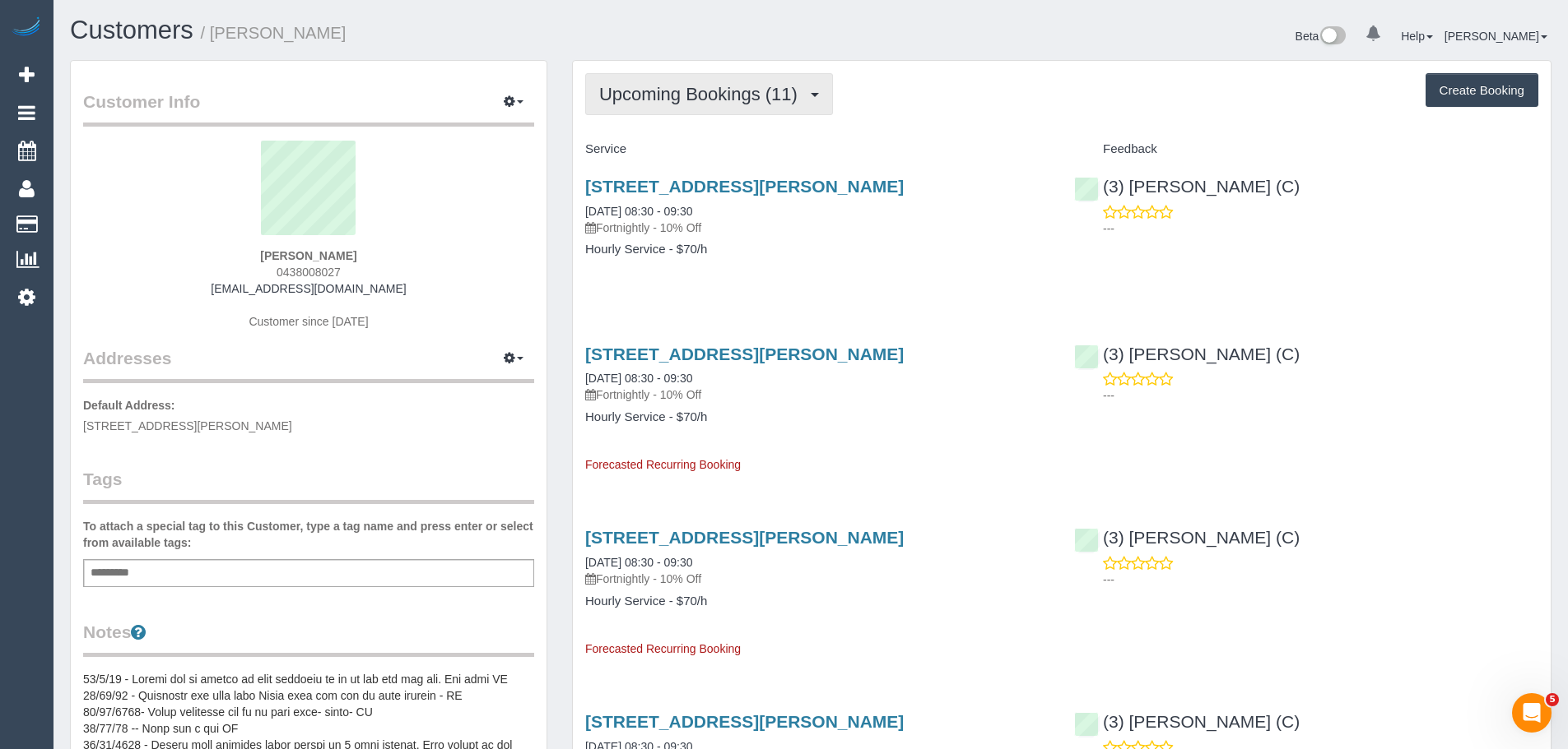
click at [709, 99] on span "Upcoming Bookings (11)" at bounding box center [702, 94] width 206 height 21
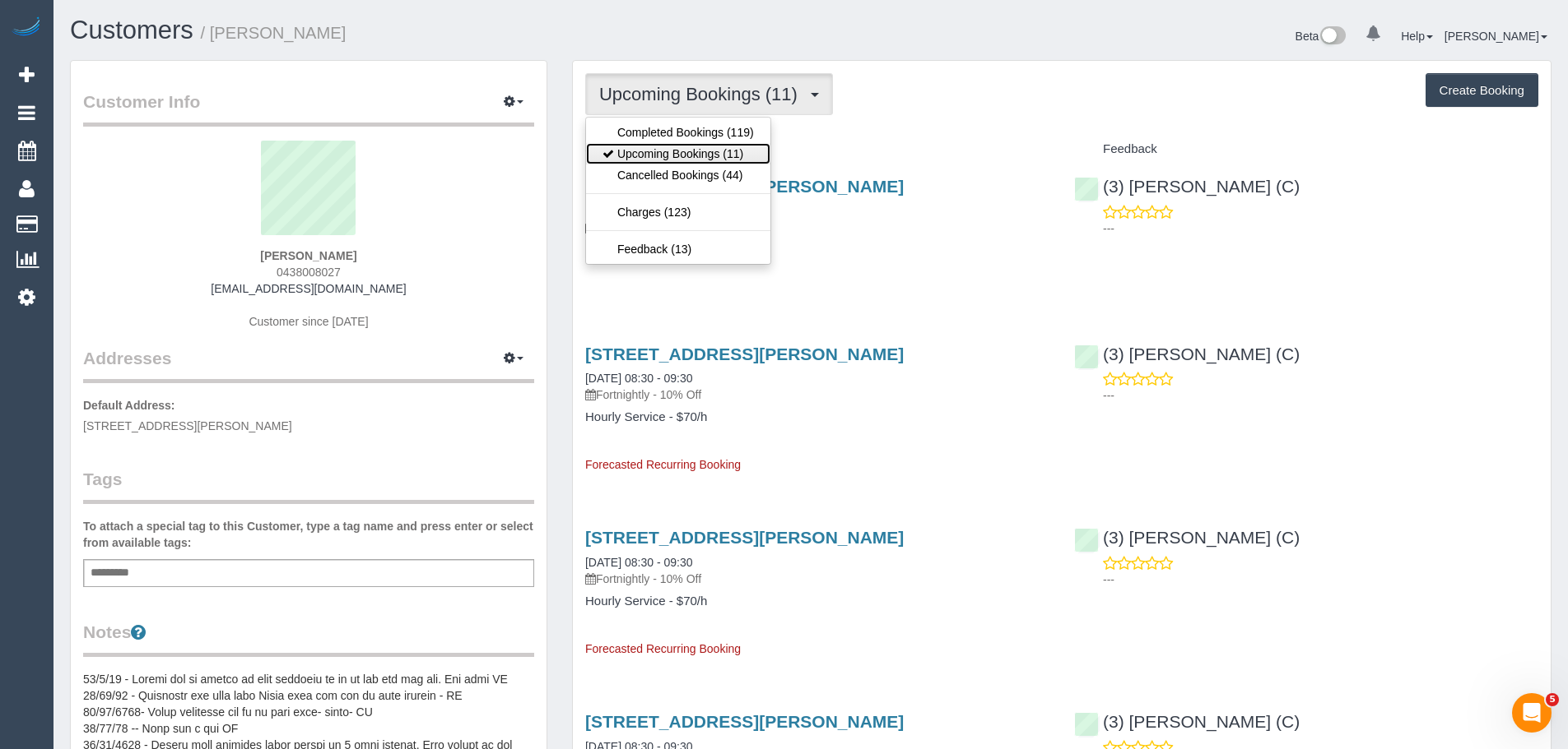
click at [701, 150] on link "Upcoming Bookings (11)" at bounding box center [678, 154] width 184 height 22
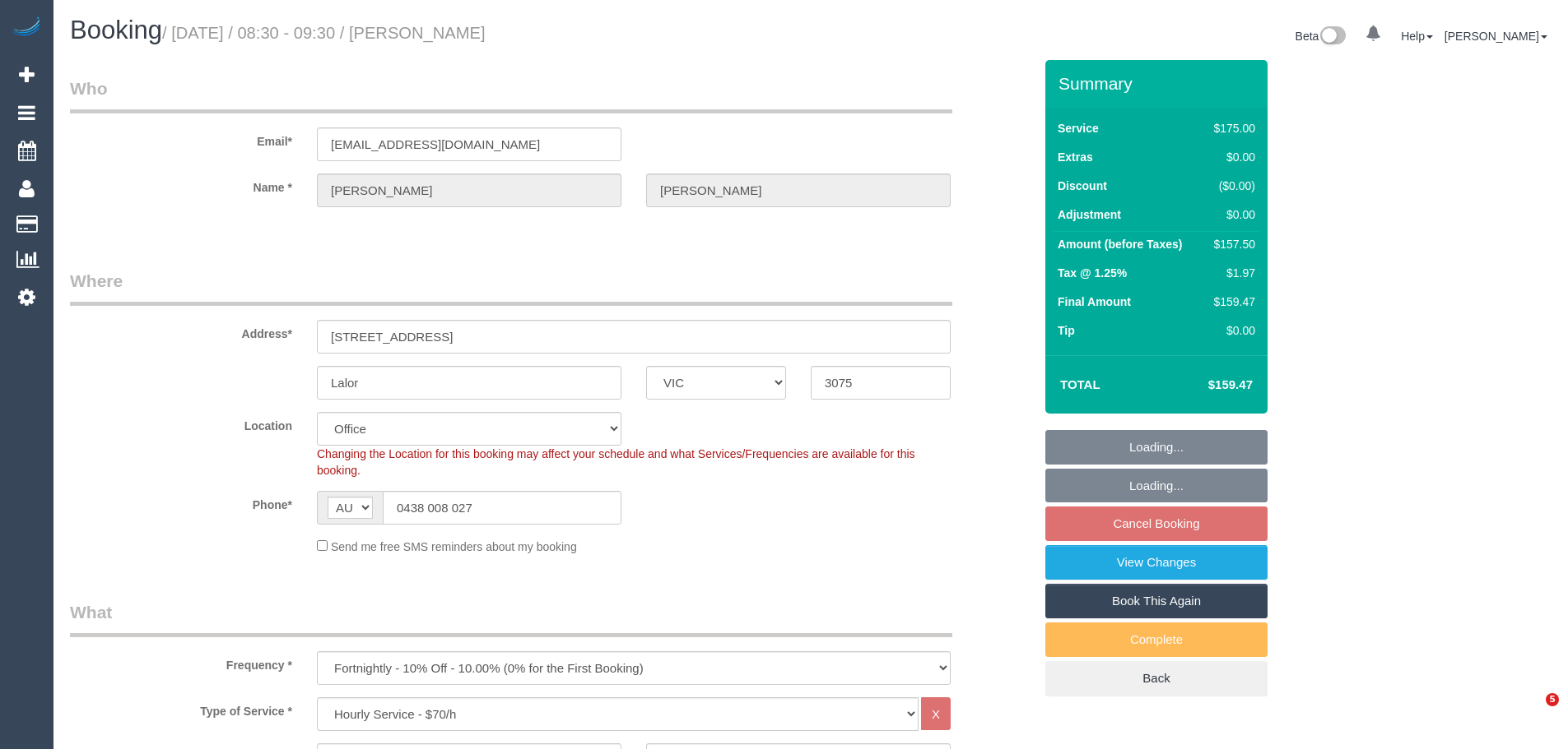
select select "VIC"
select select "150"
select select "number:27"
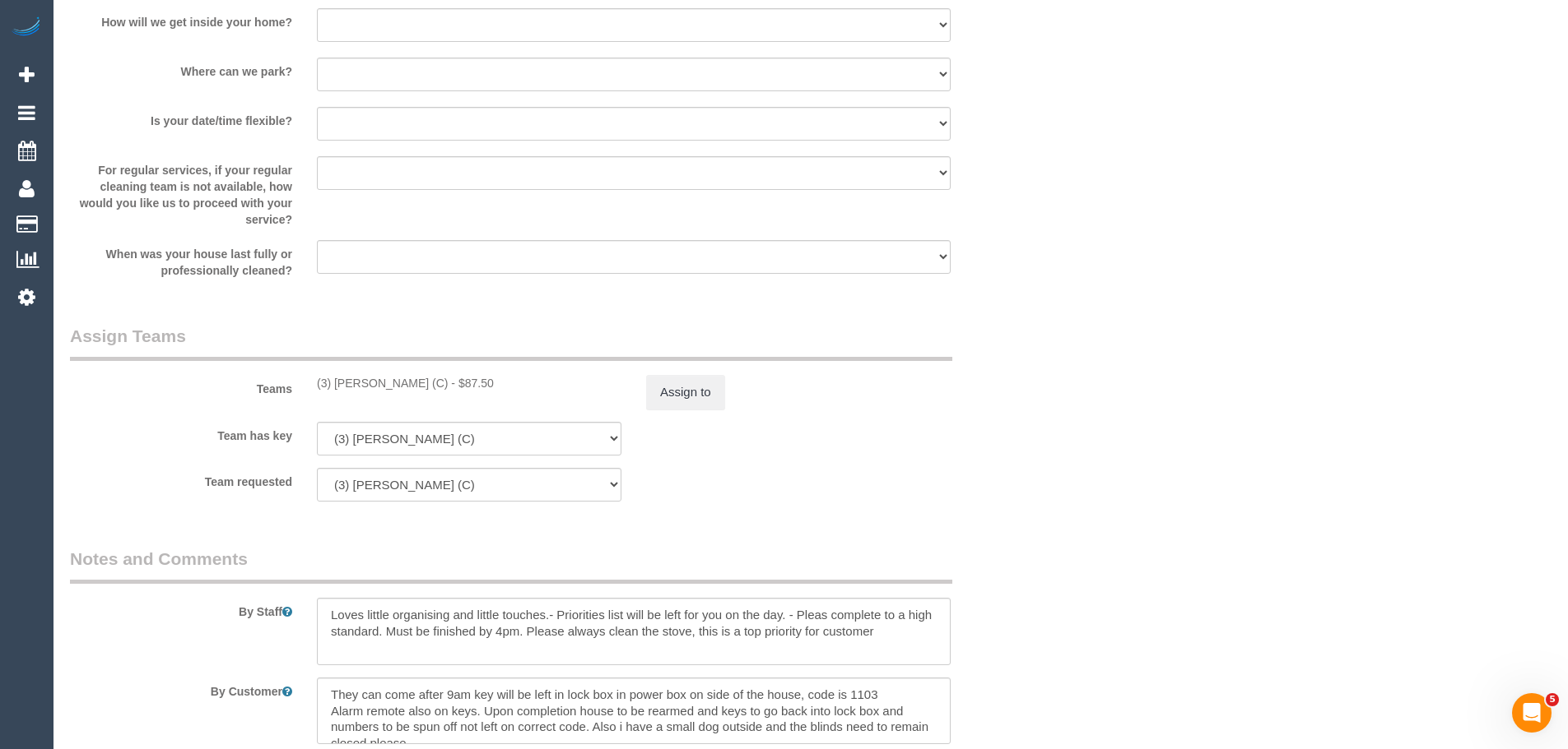
scroll to position [2220, 0]
drag, startPoint x: 394, startPoint y: 383, endPoint x: 295, endPoint y: 377, distance: 99.2
click at [295, 377] on div "Teams (3) [PERSON_NAME] (C) - $87.50 Assign to" at bounding box center [551, 361] width 987 height 85
copy div "(3) [PERSON_NAME] (C)"
click at [645, 386] on div "Assign to" at bounding box center [798, 388] width 329 height 35
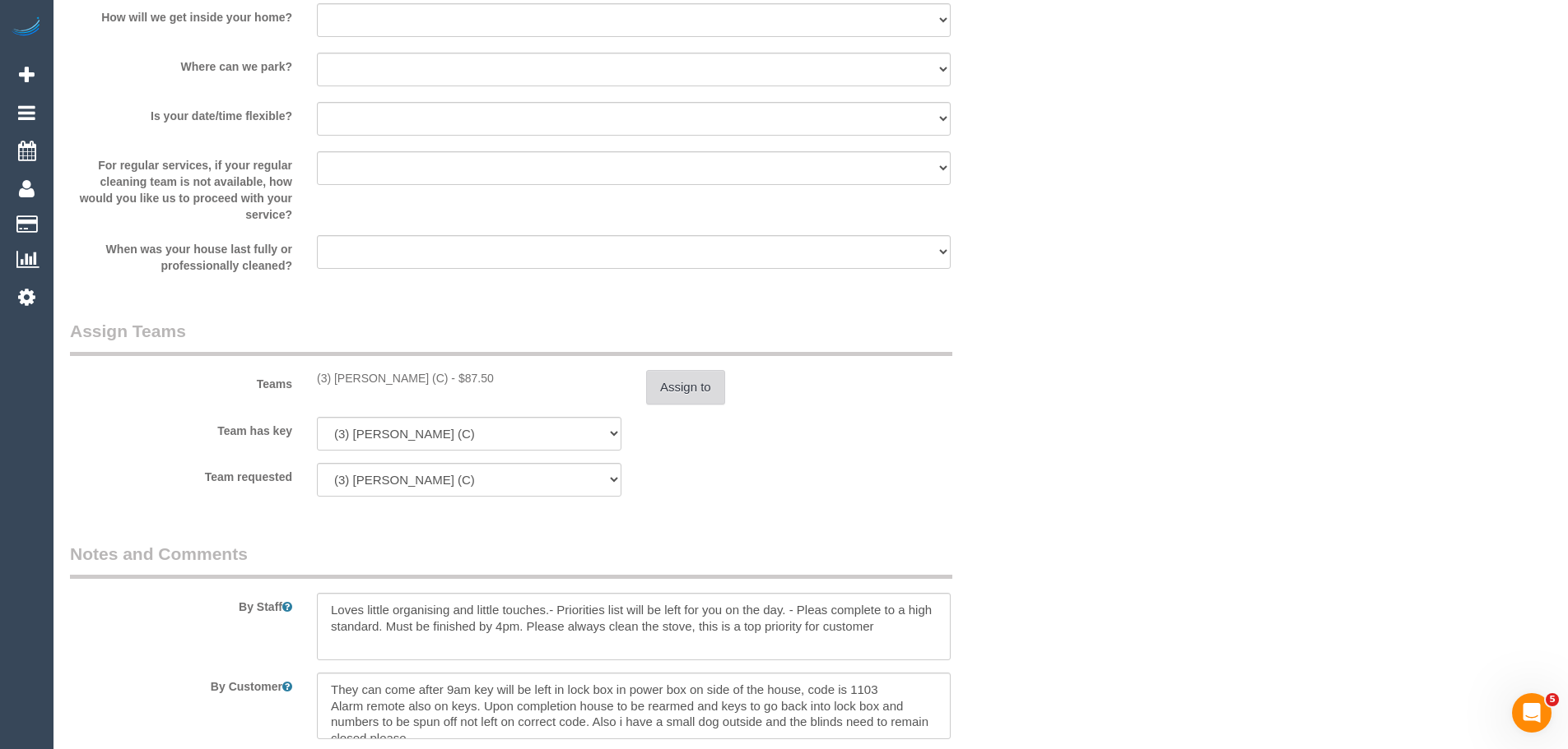
click at [679, 401] on button "Assign to" at bounding box center [686, 388] width 79 height 35
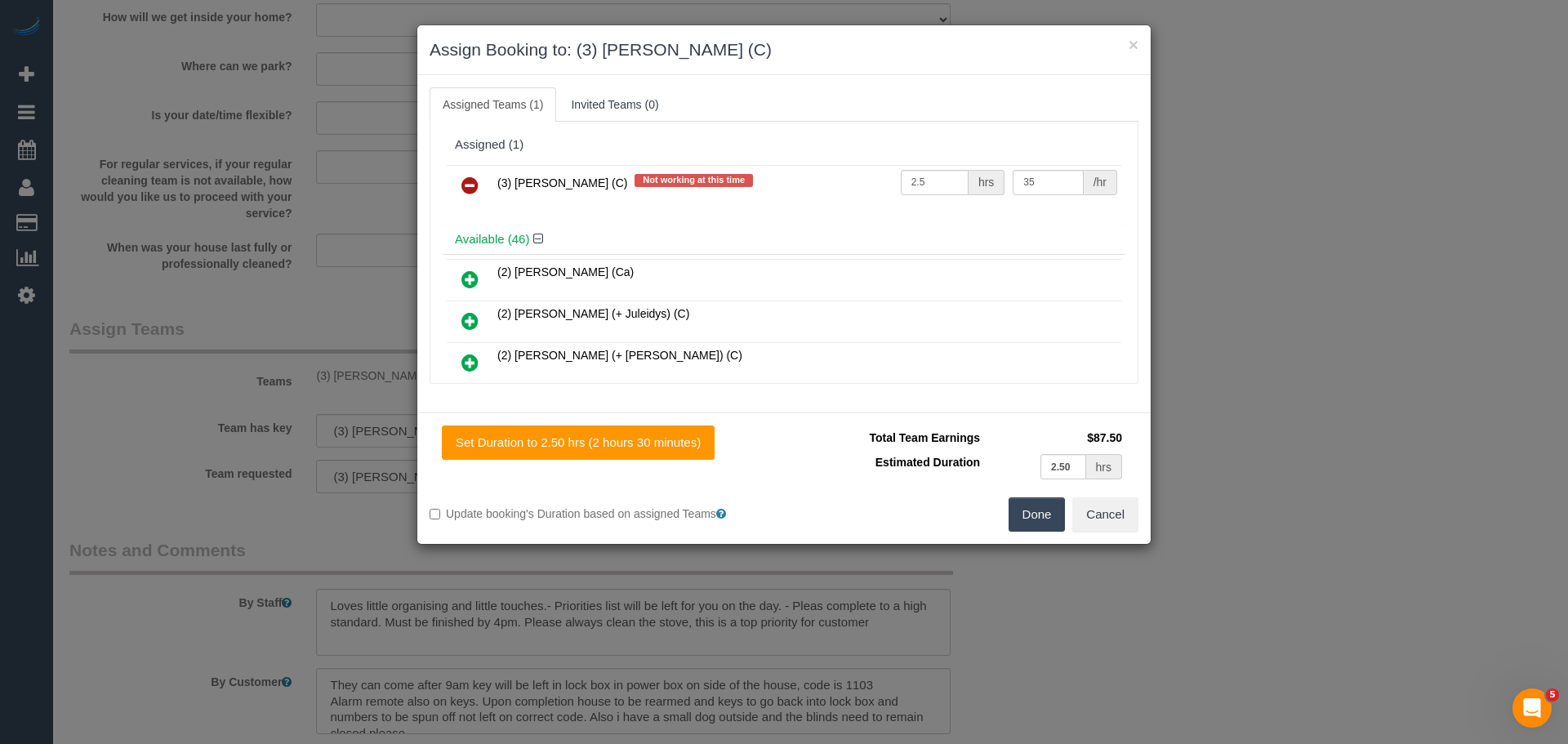
drag, startPoint x: 465, startPoint y: 182, endPoint x: 482, endPoint y: 203, distance: 27.0
click at [465, 182] on icon at bounding box center [470, 185] width 17 height 20
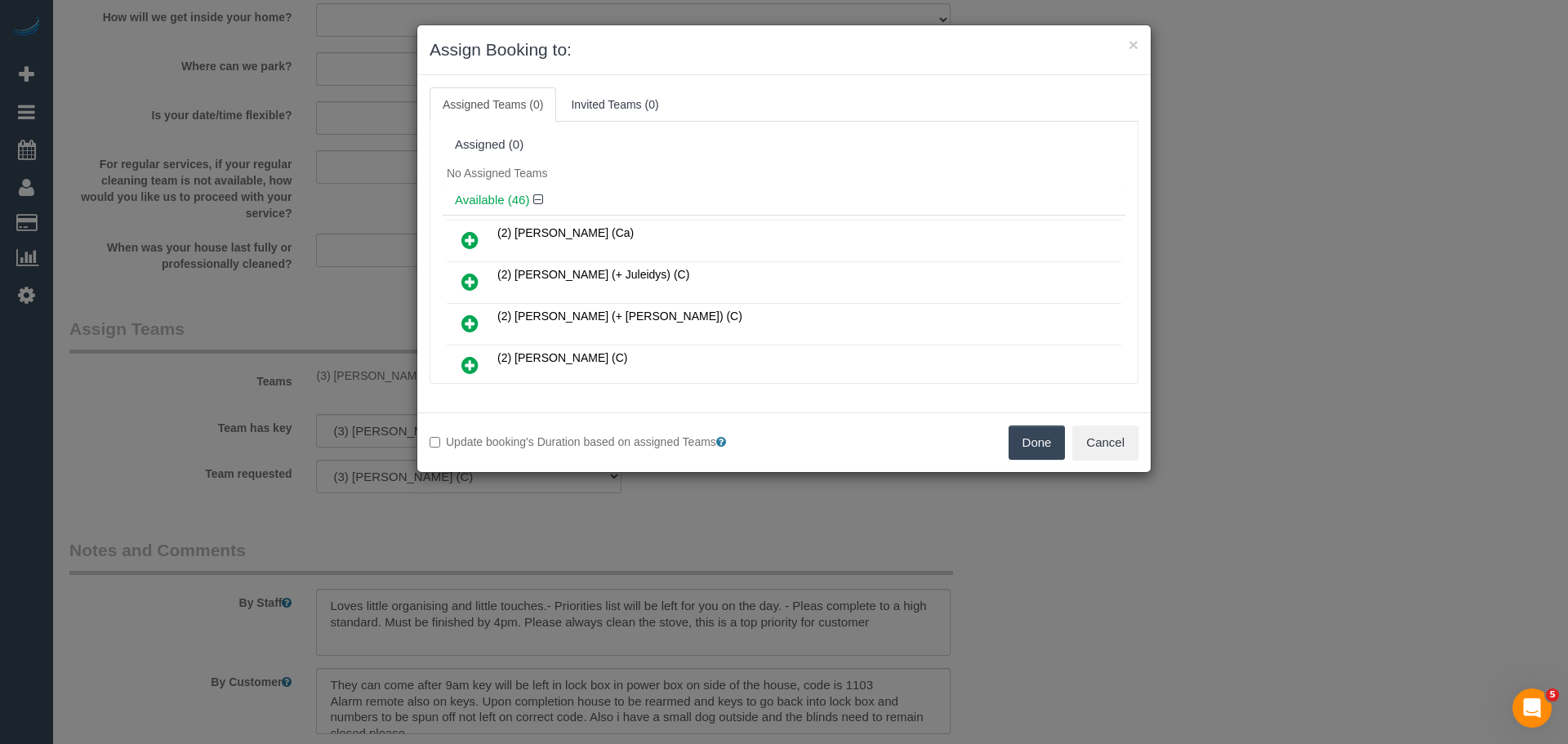
click at [1033, 439] on button "Done" at bounding box center [1037, 443] width 57 height 35
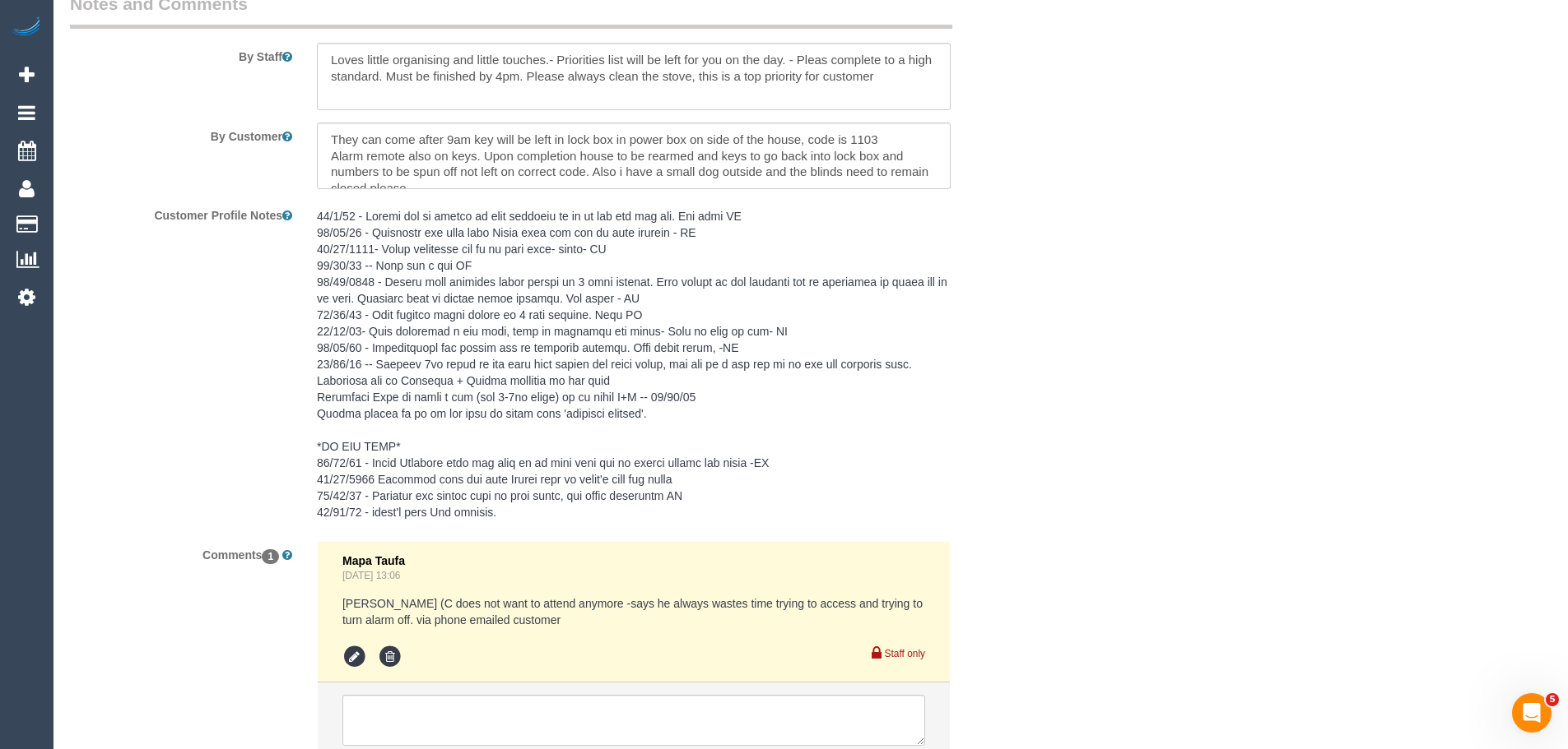
scroll to position [2900, 0]
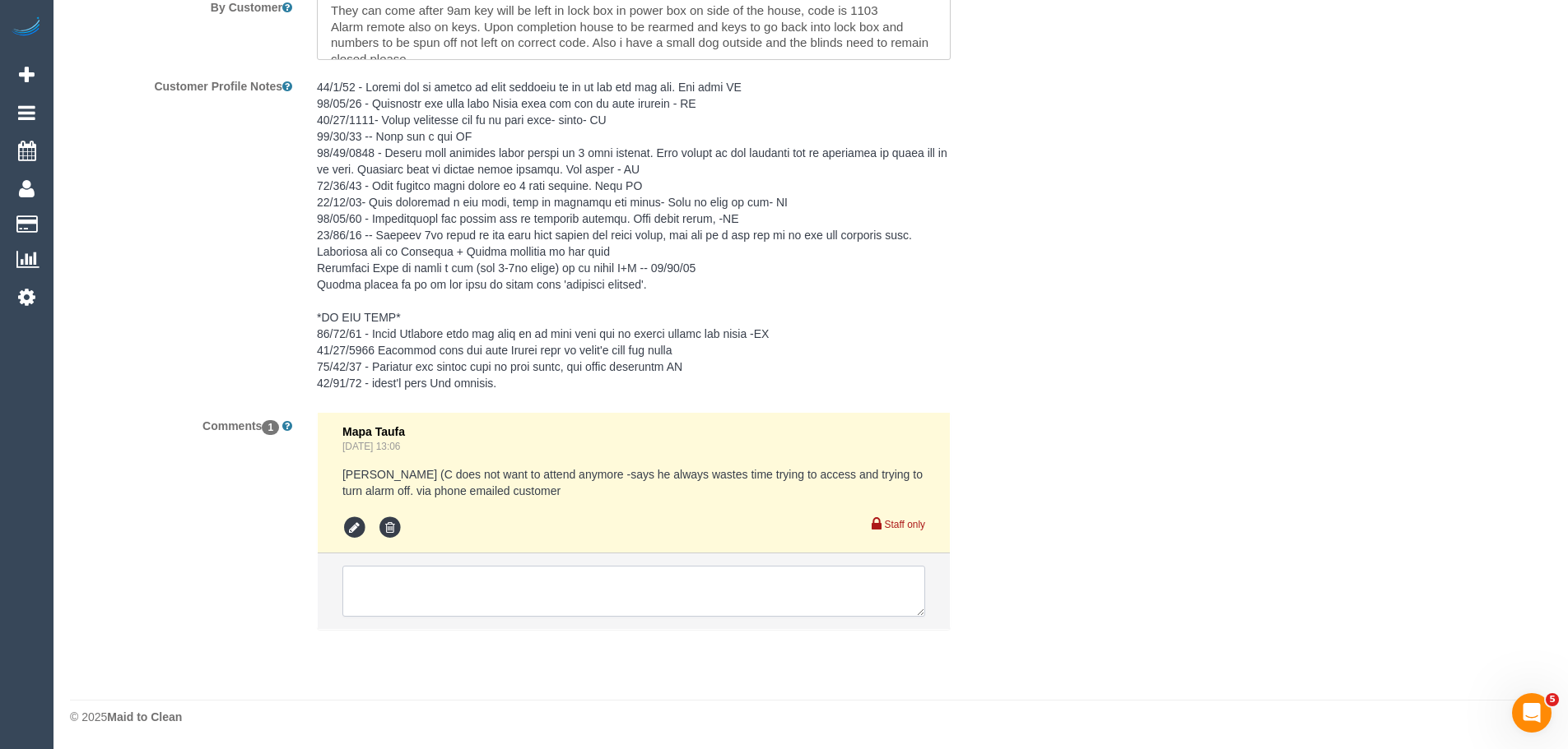
click at [582, 603] on textarea at bounding box center [633, 591] width 583 height 51
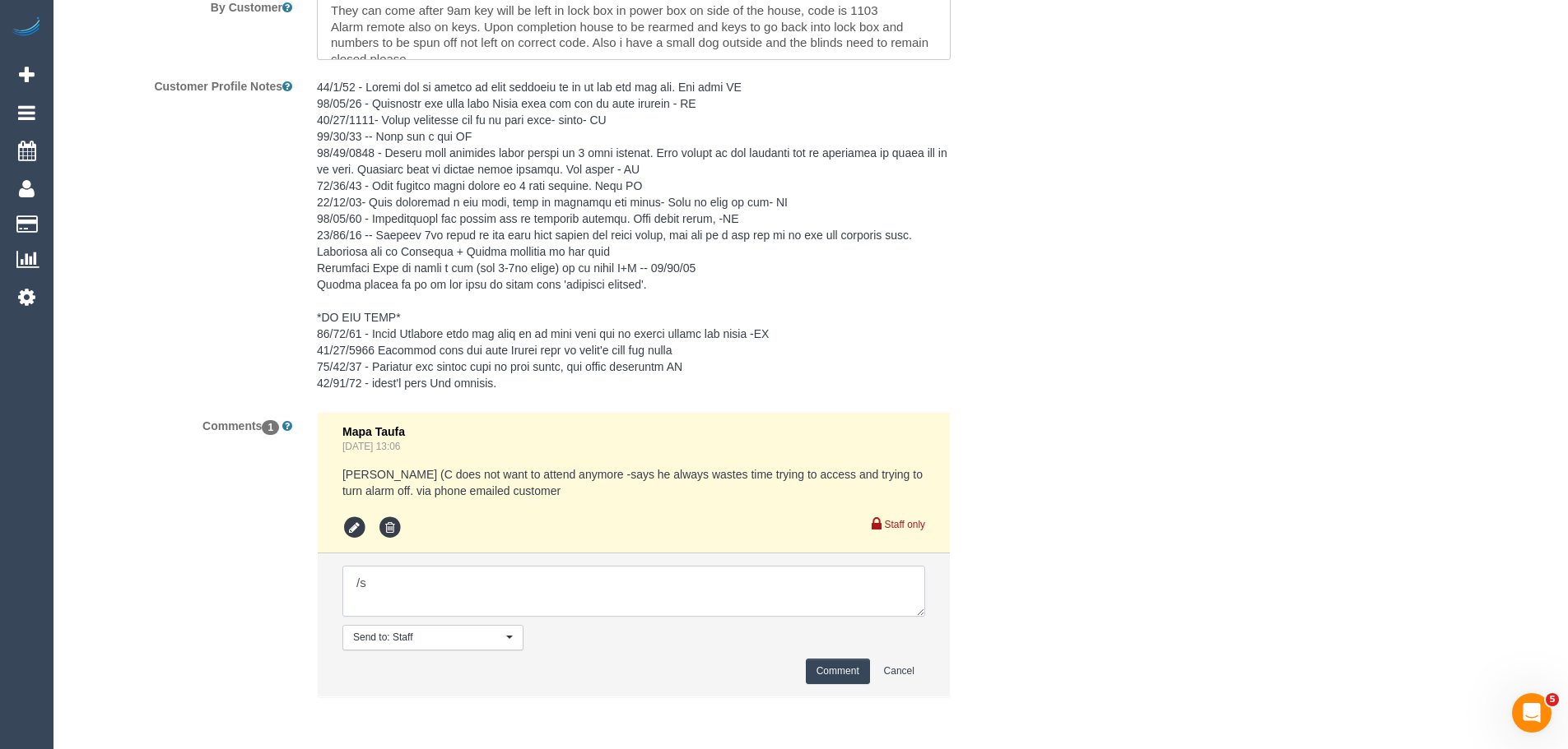
type textarea "/"
paste textarea "Cleaner(s) Unassigned: Reason Unassigned: Contact via: Which message sent: Addi…"
drag, startPoint x: 920, startPoint y: 610, endPoint x: 915, endPoint y: 730, distance: 120.1
click at [925, 618] on textarea at bounding box center [634, 592] width 583 height 52
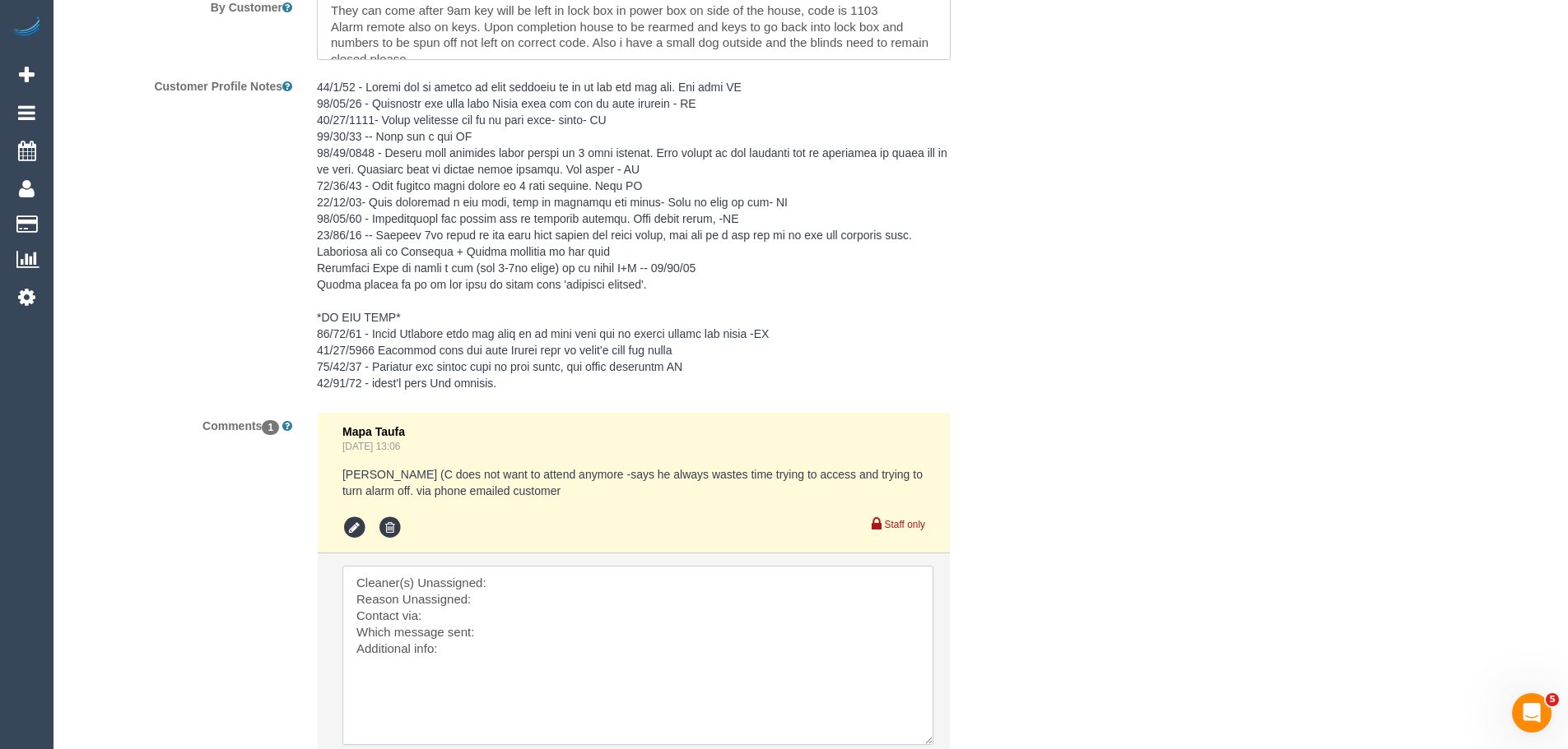
click at [560, 578] on textarea at bounding box center [637, 656] width 591 height 179
paste textarea "(3) [PERSON_NAME] (C)"
click at [560, 578] on textarea at bounding box center [637, 656] width 591 height 179
drag, startPoint x: 510, startPoint y: 659, endPoint x: 102, endPoint y: 429, distance: 468.4
click at [102, 429] on div "Comments 1 Mapa Taufa Sep 19, 2025 13:06 Harry Dhasmana (C does not want to att…" at bounding box center [551, 626] width 987 height 430
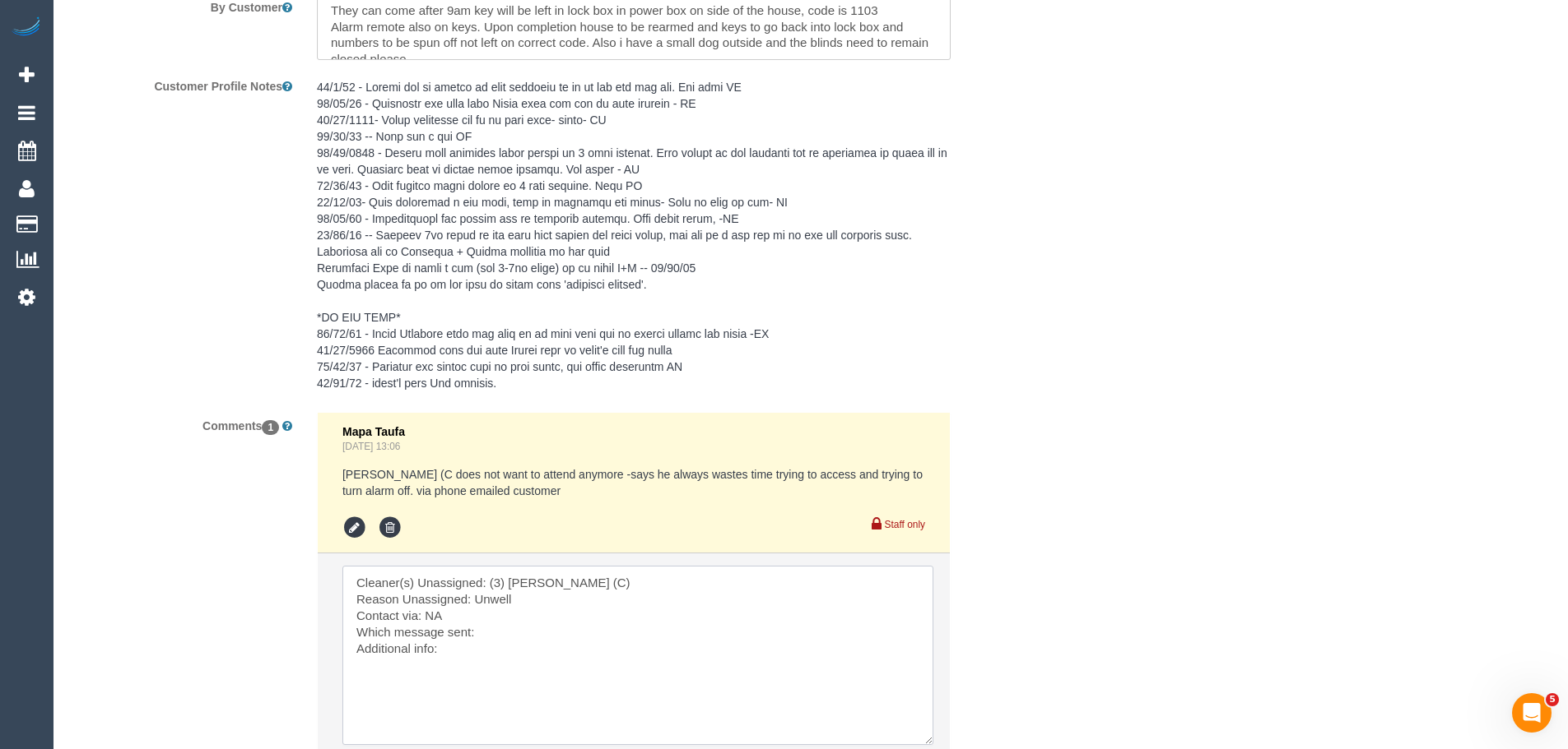
type textarea "Cleaner(s) Unassigned: (3) Luke HJ (C) Reason Unassigned: Unwell Contact via: N…"
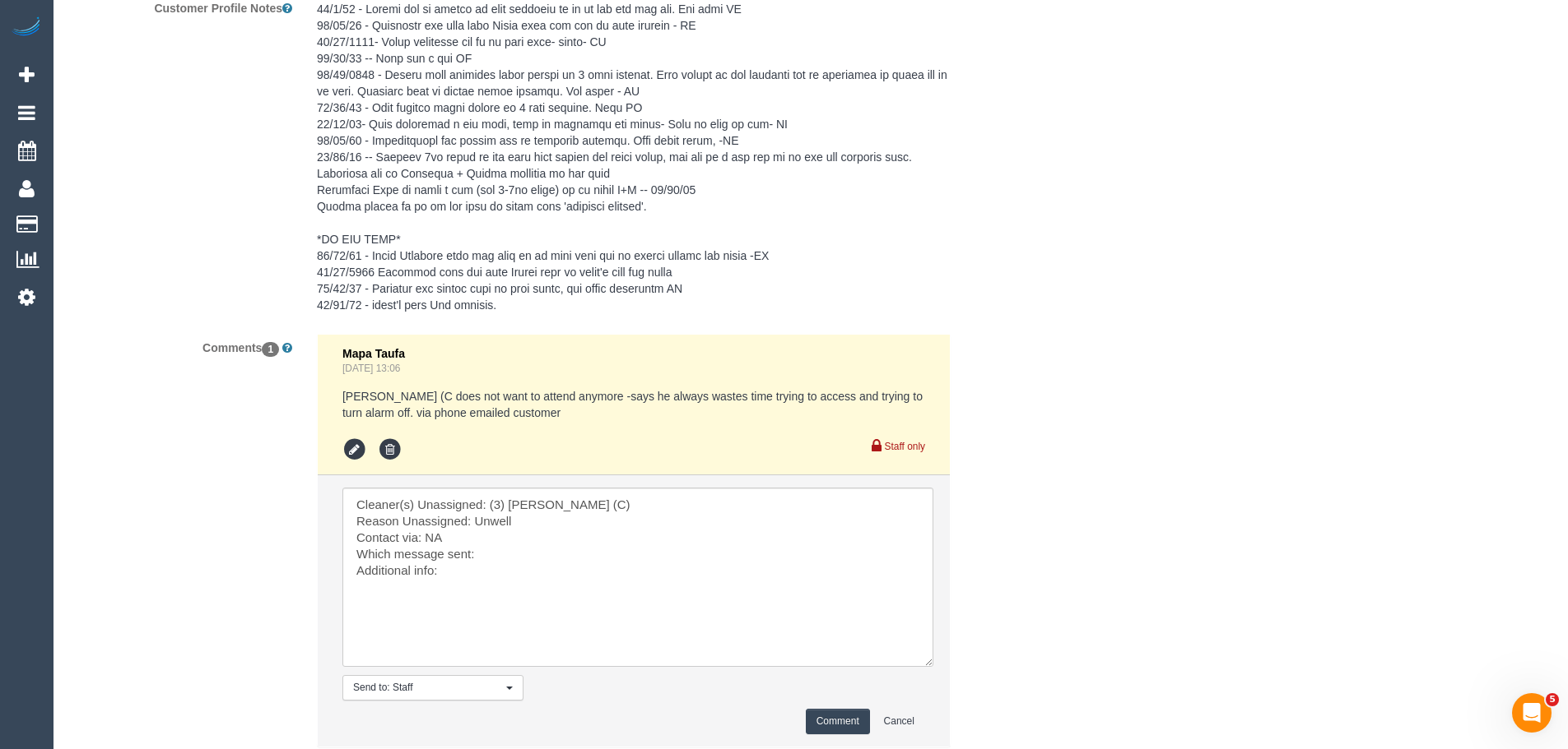
scroll to position [3096, 0]
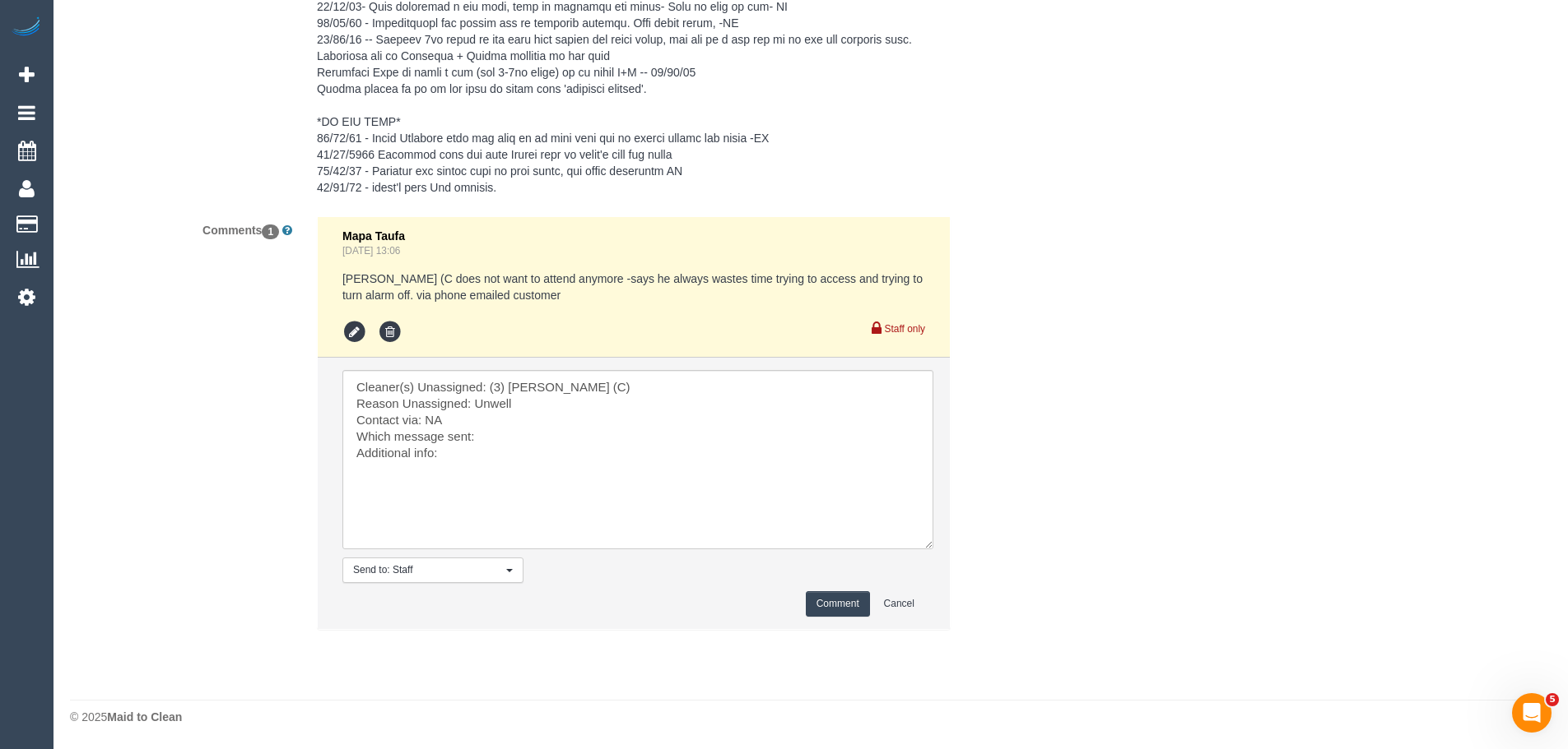
click at [854, 605] on button "Comment" at bounding box center [838, 604] width 65 height 25
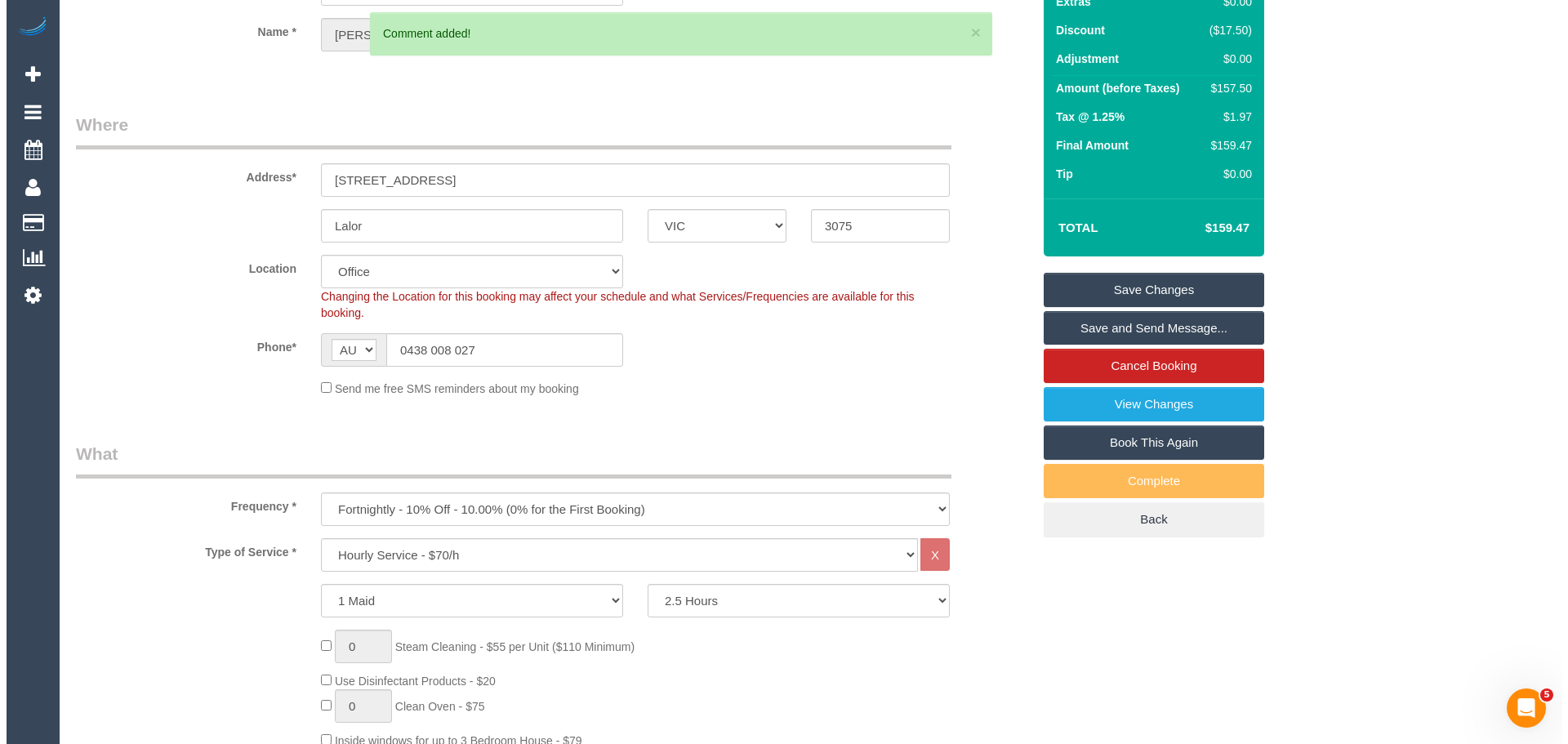
scroll to position [0, 0]
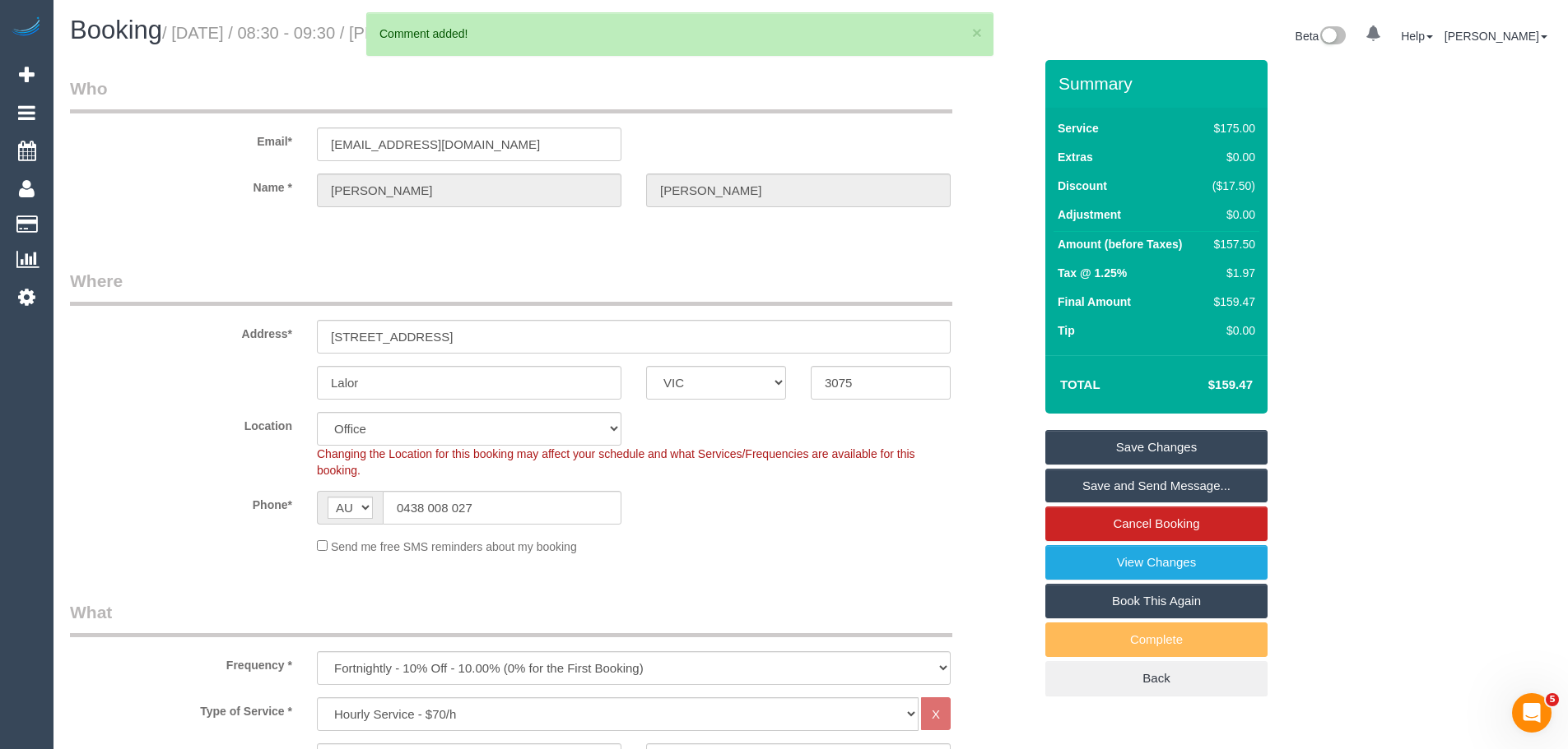
click at [1137, 439] on link "Save Changes" at bounding box center [1156, 447] width 223 height 35
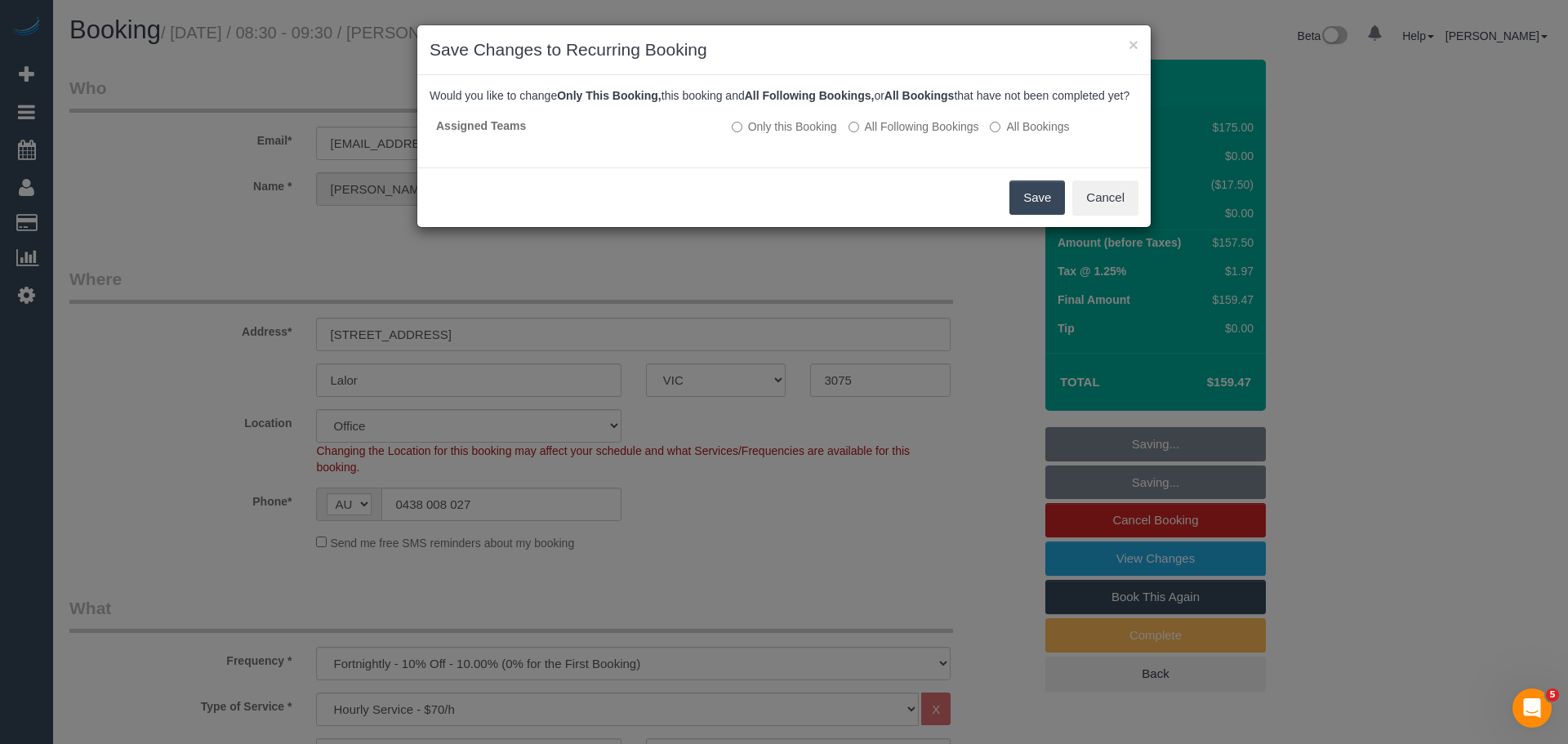
click at [1043, 215] on button "Save" at bounding box center [1037, 198] width 55 height 35
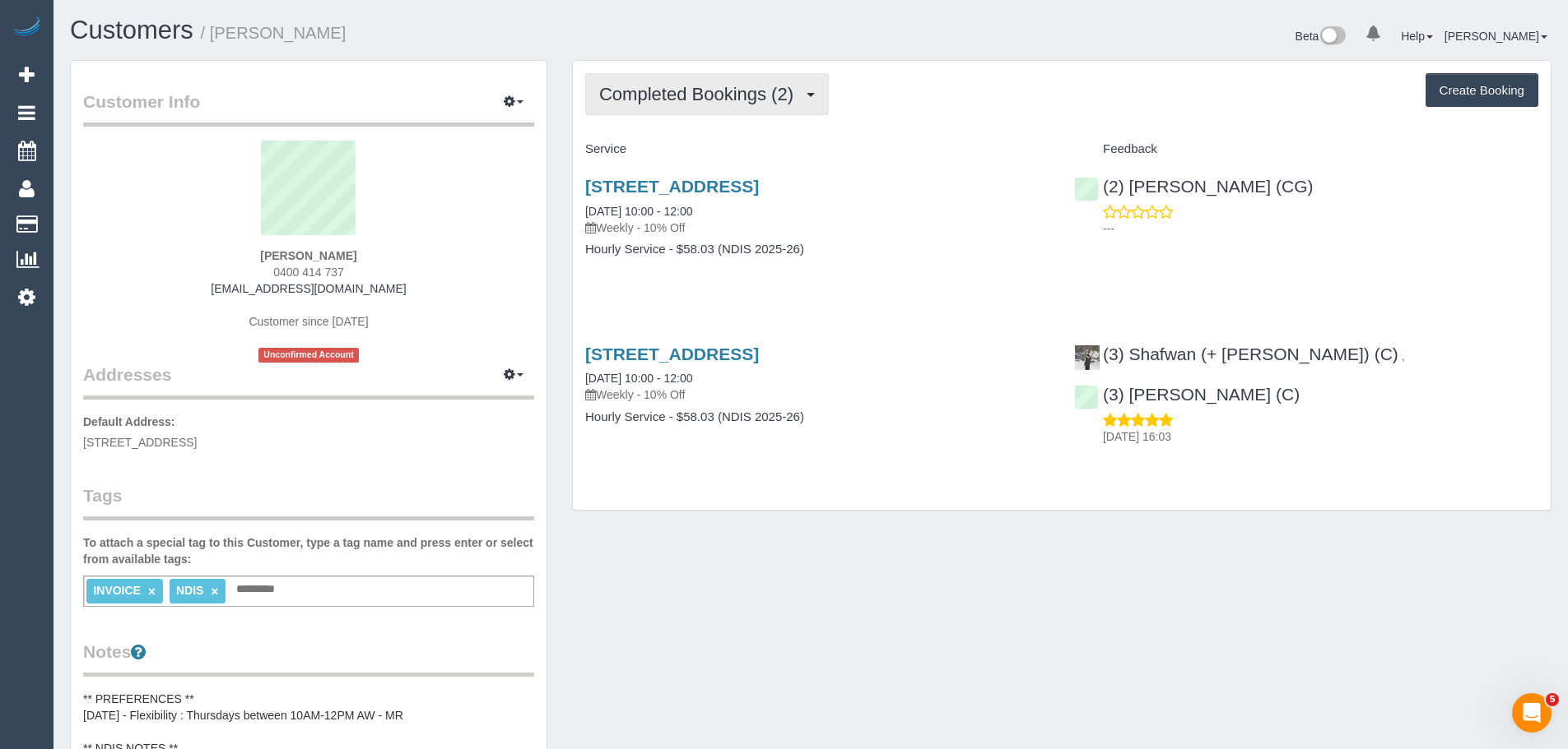
click at [746, 94] on span "Completed Bookings (2)" at bounding box center [700, 94] width 203 height 21
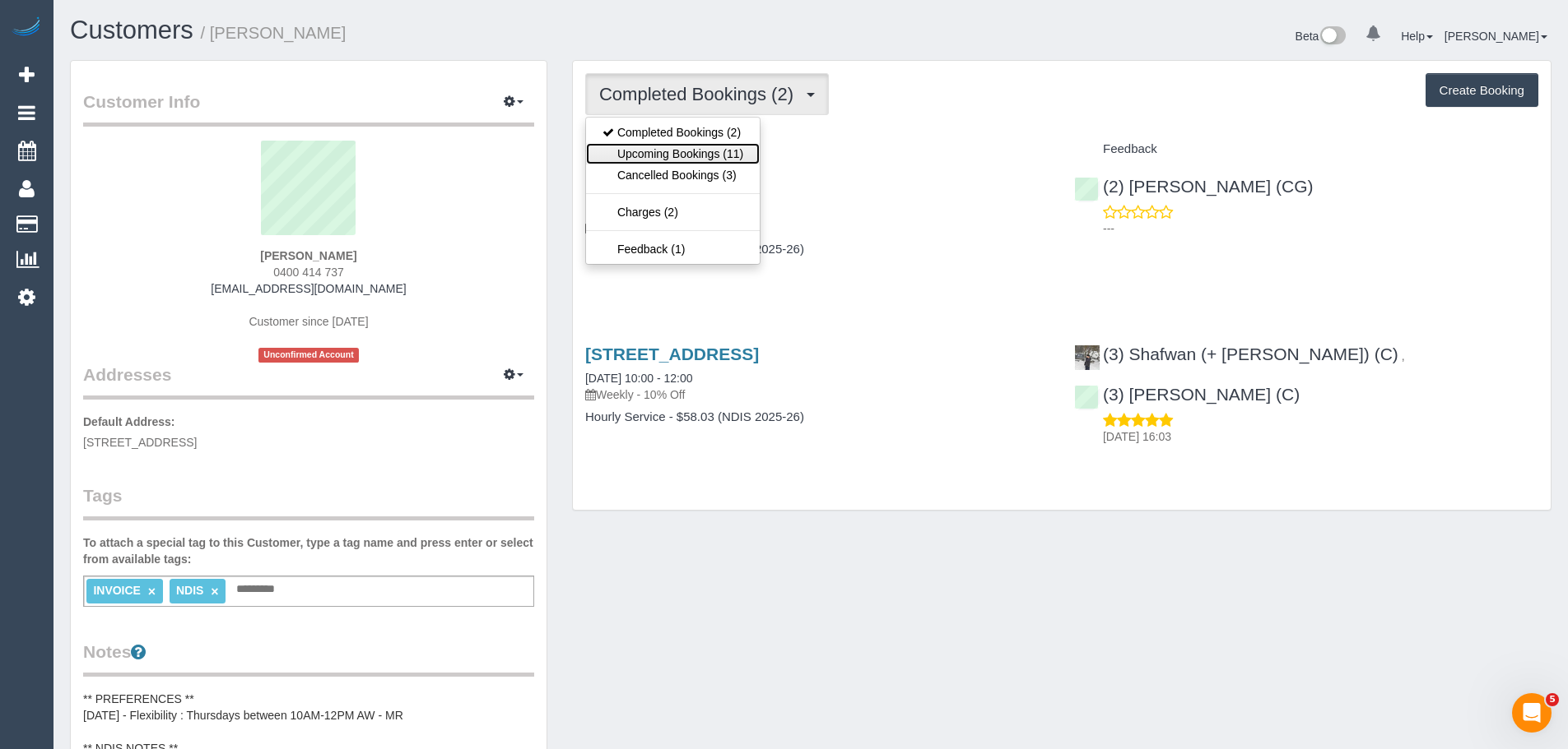
click at [718, 161] on link "Upcoming Bookings (11)" at bounding box center [672, 154] width 173 height 22
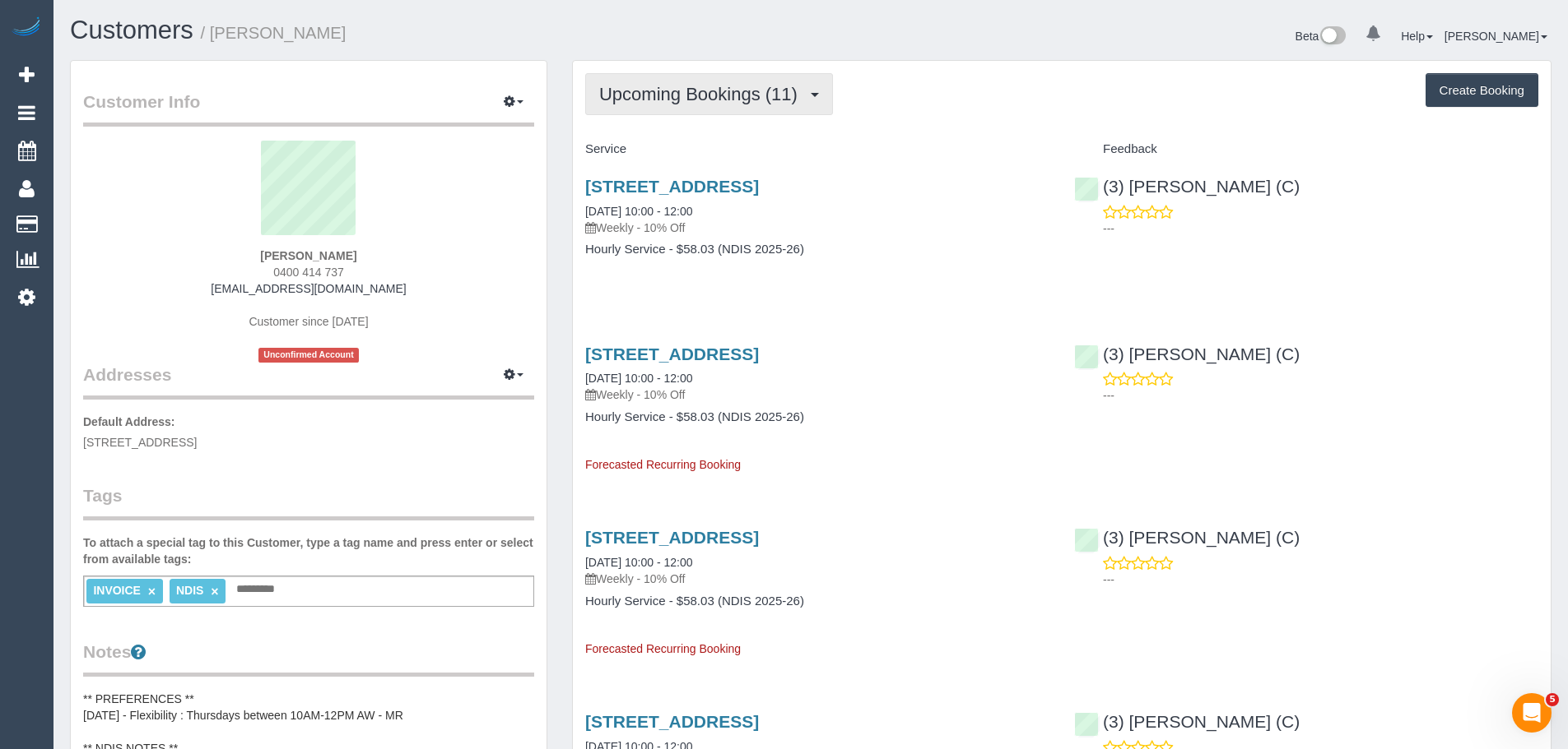
click at [736, 98] on span "Upcoming Bookings (11)" at bounding box center [702, 94] width 206 height 21
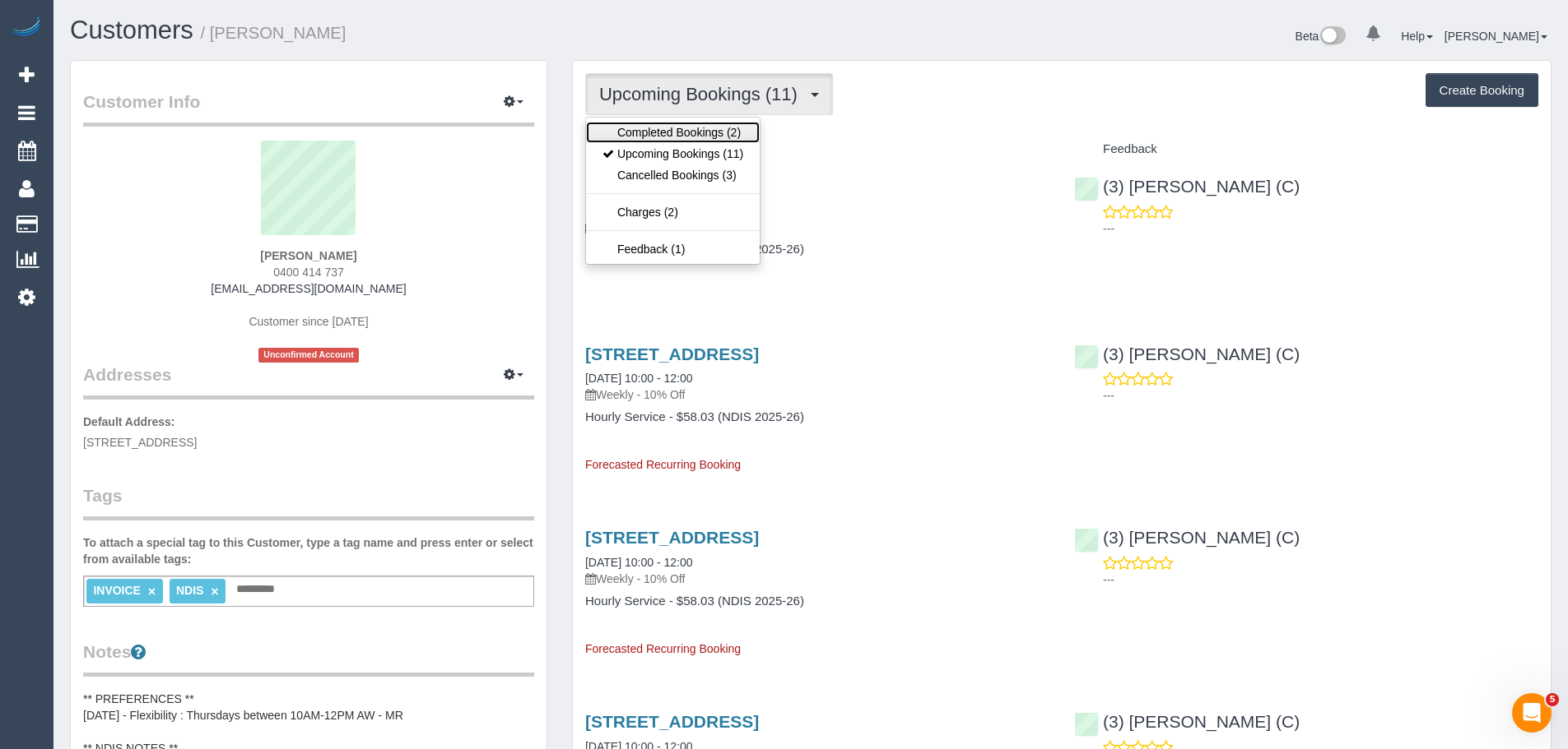
click at [708, 135] on link "Completed Bookings (2)" at bounding box center [672, 133] width 173 height 22
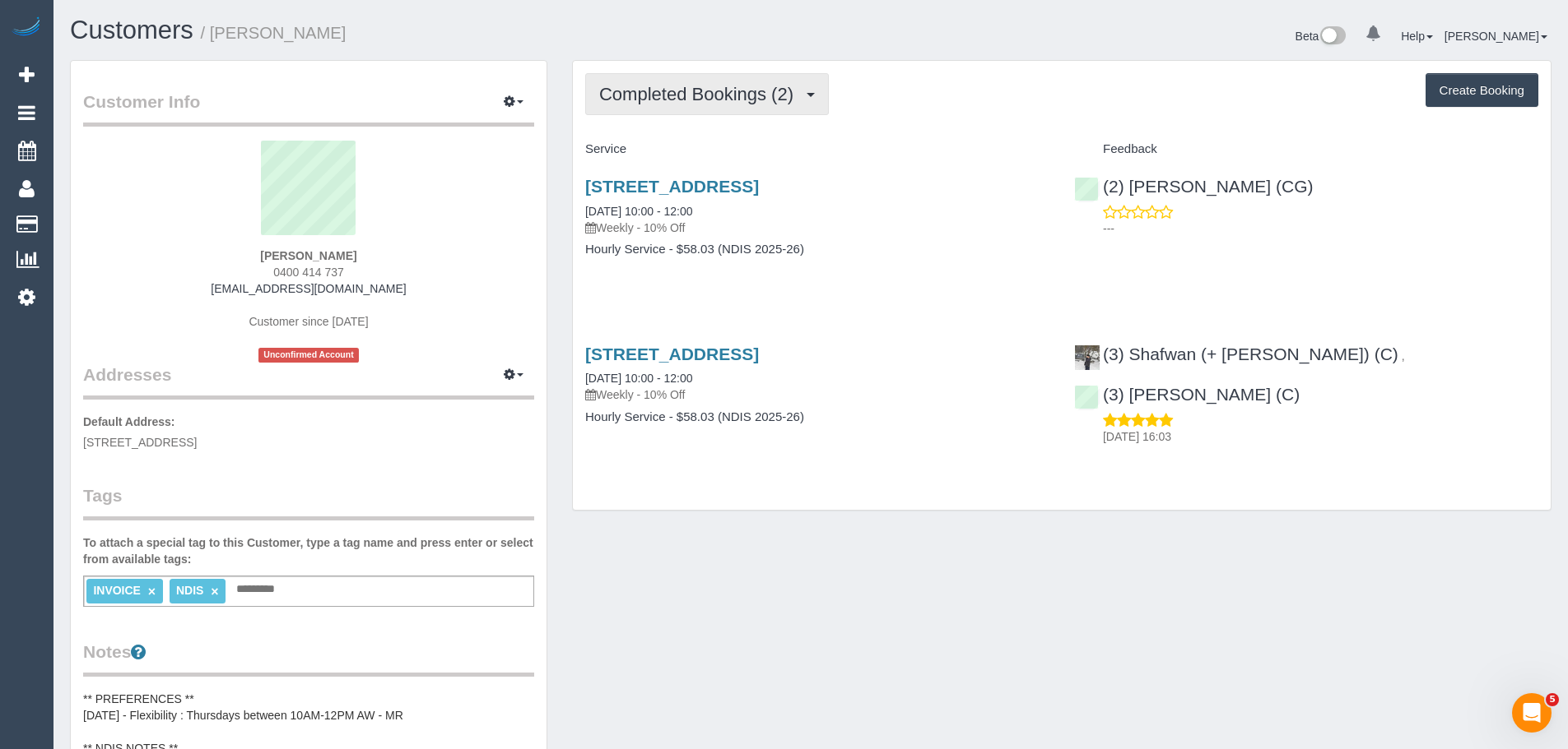
click at [721, 102] on span "Completed Bookings (2)" at bounding box center [700, 94] width 203 height 21
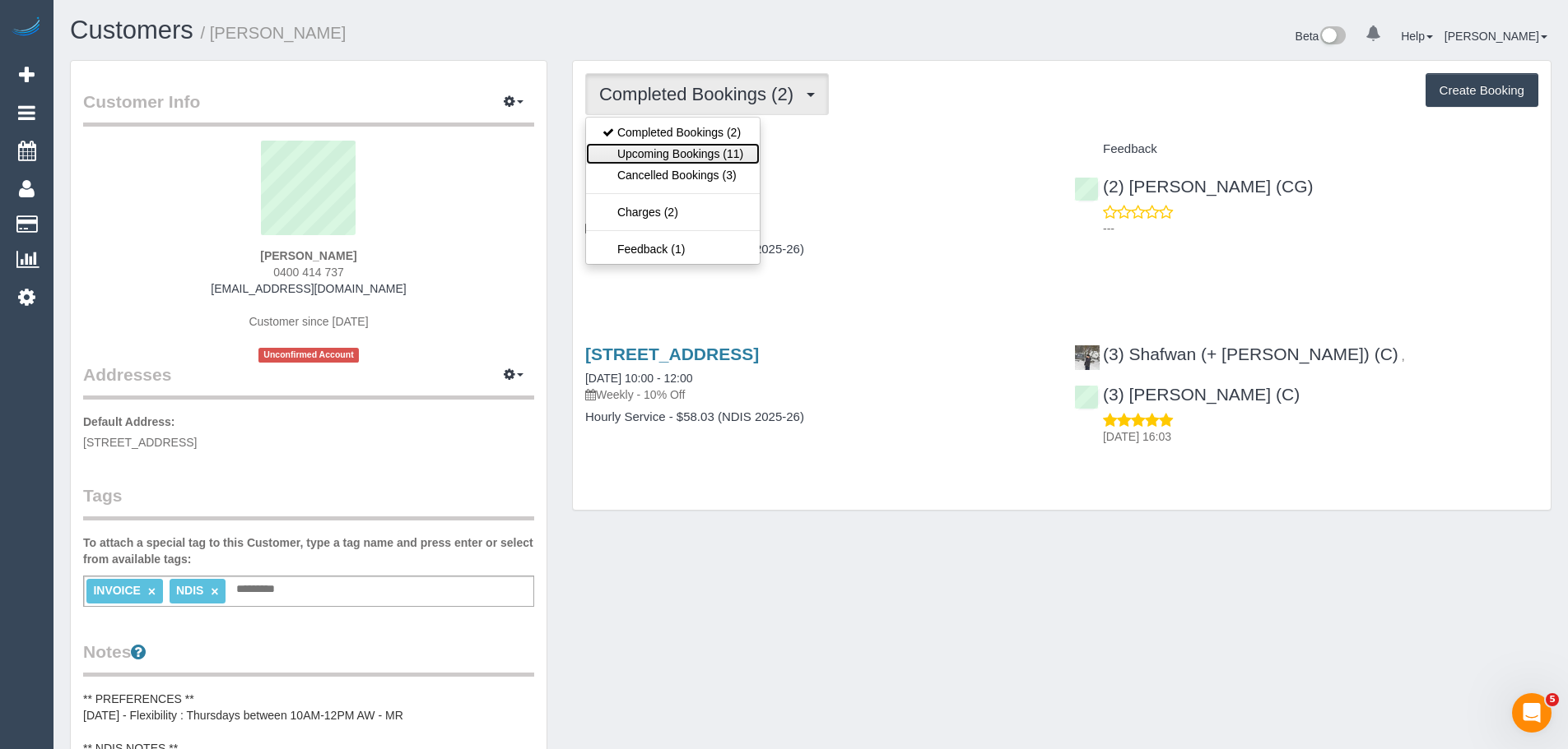
click at [697, 153] on link "Upcoming Bookings (11)" at bounding box center [672, 154] width 173 height 22
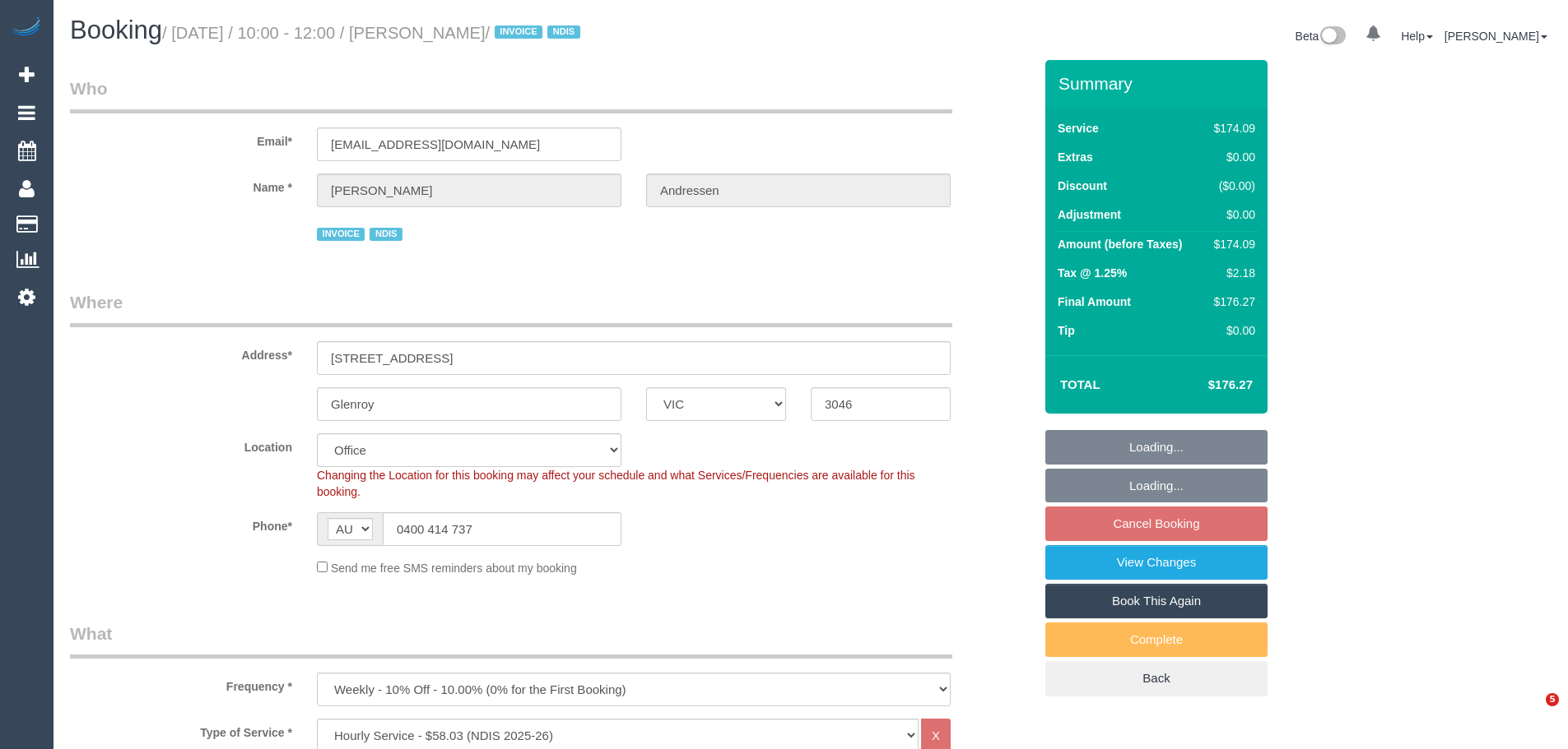
select select "VIC"
select select "180"
select select "number:29"
select select "number:14"
select select "number:18"
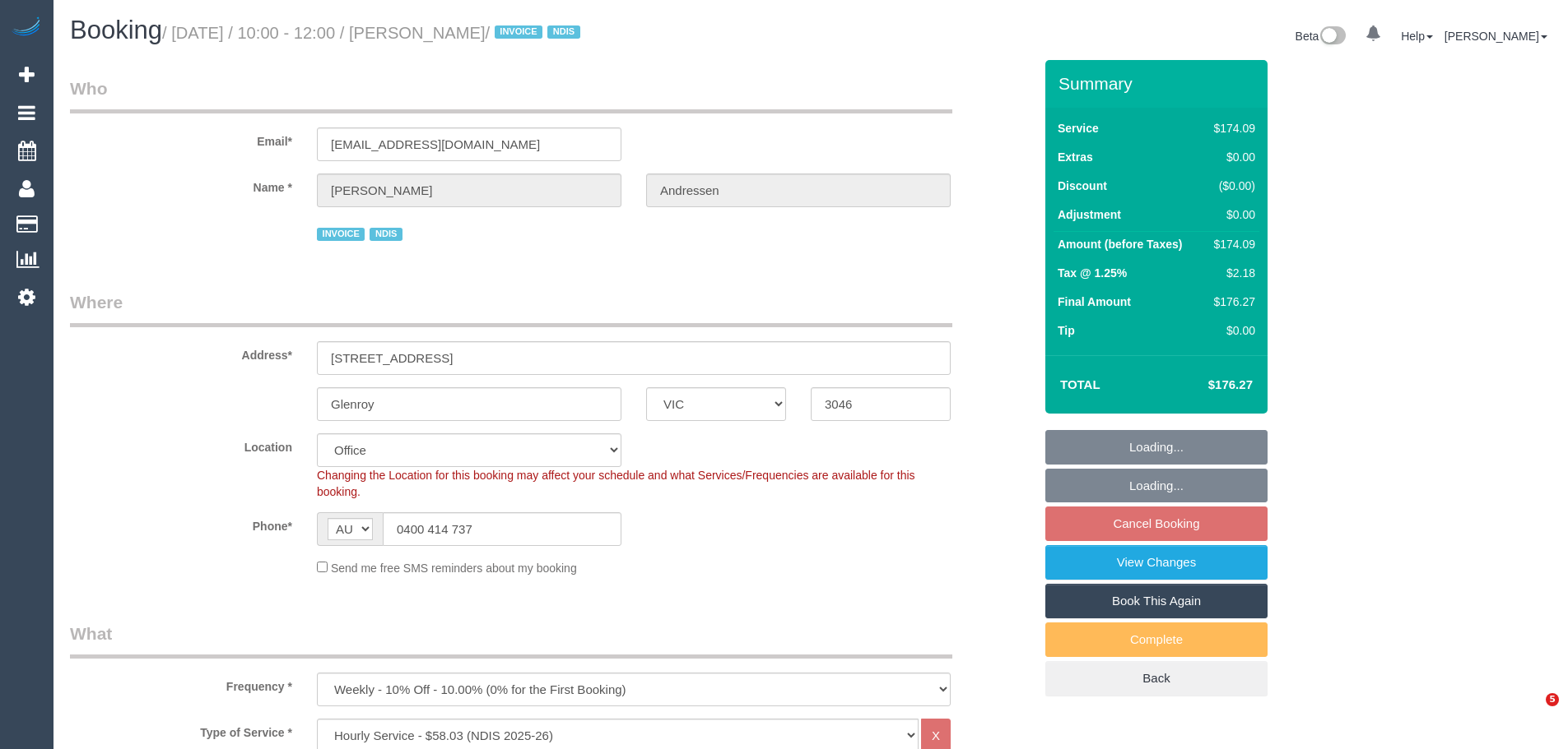
select select "number:25"
select select "number:33"
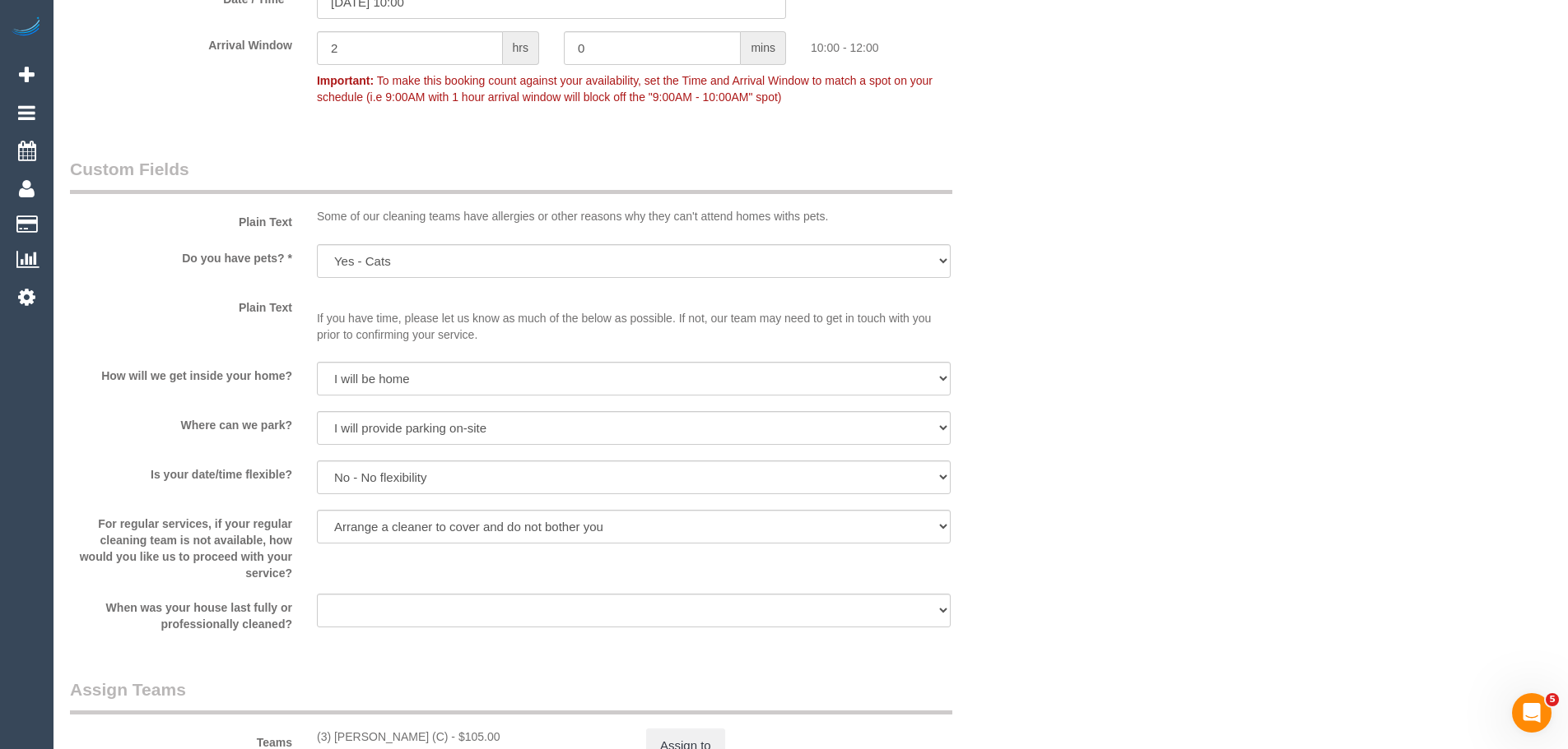
scroll to position [1809, 0]
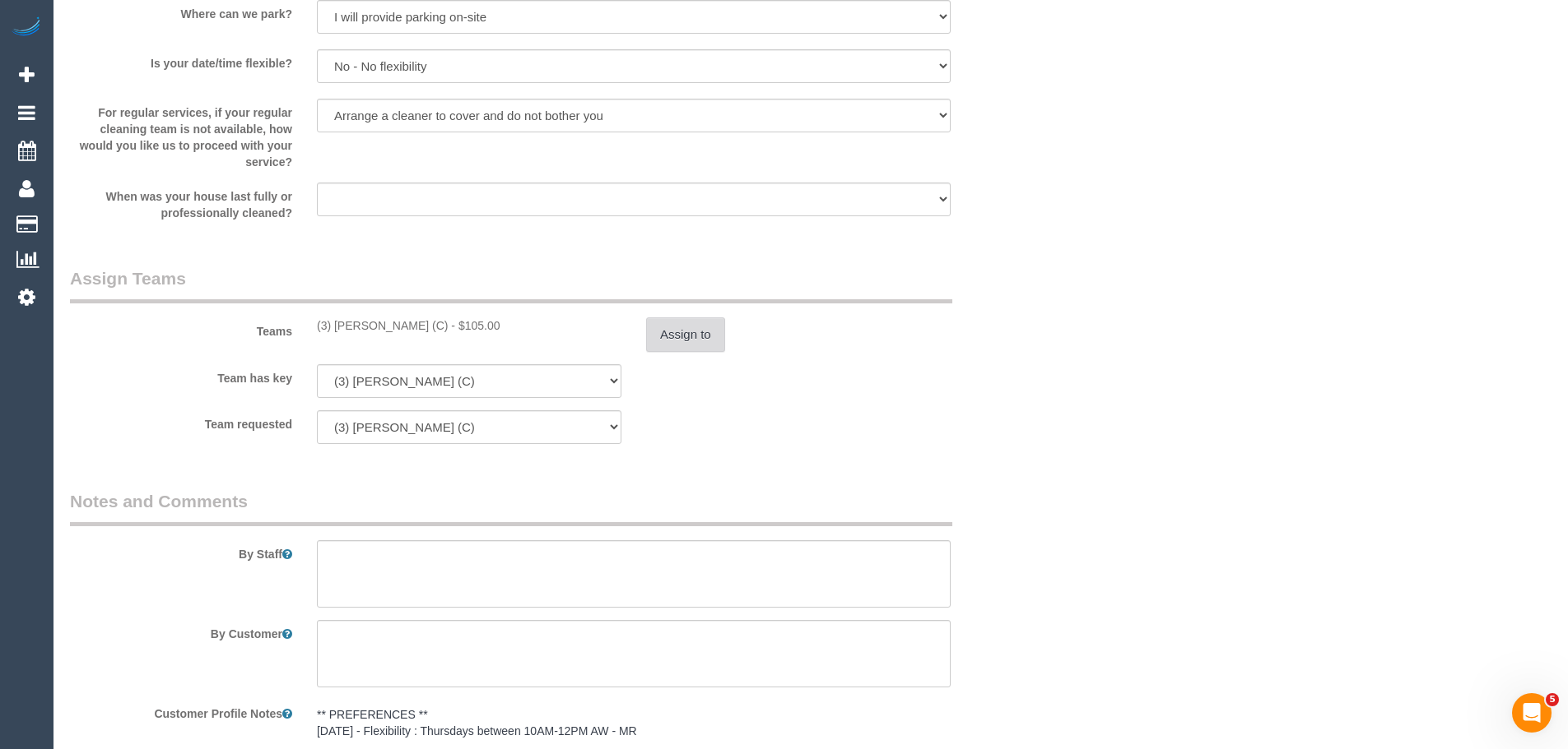
click at [681, 331] on button "Assign to" at bounding box center [686, 335] width 79 height 35
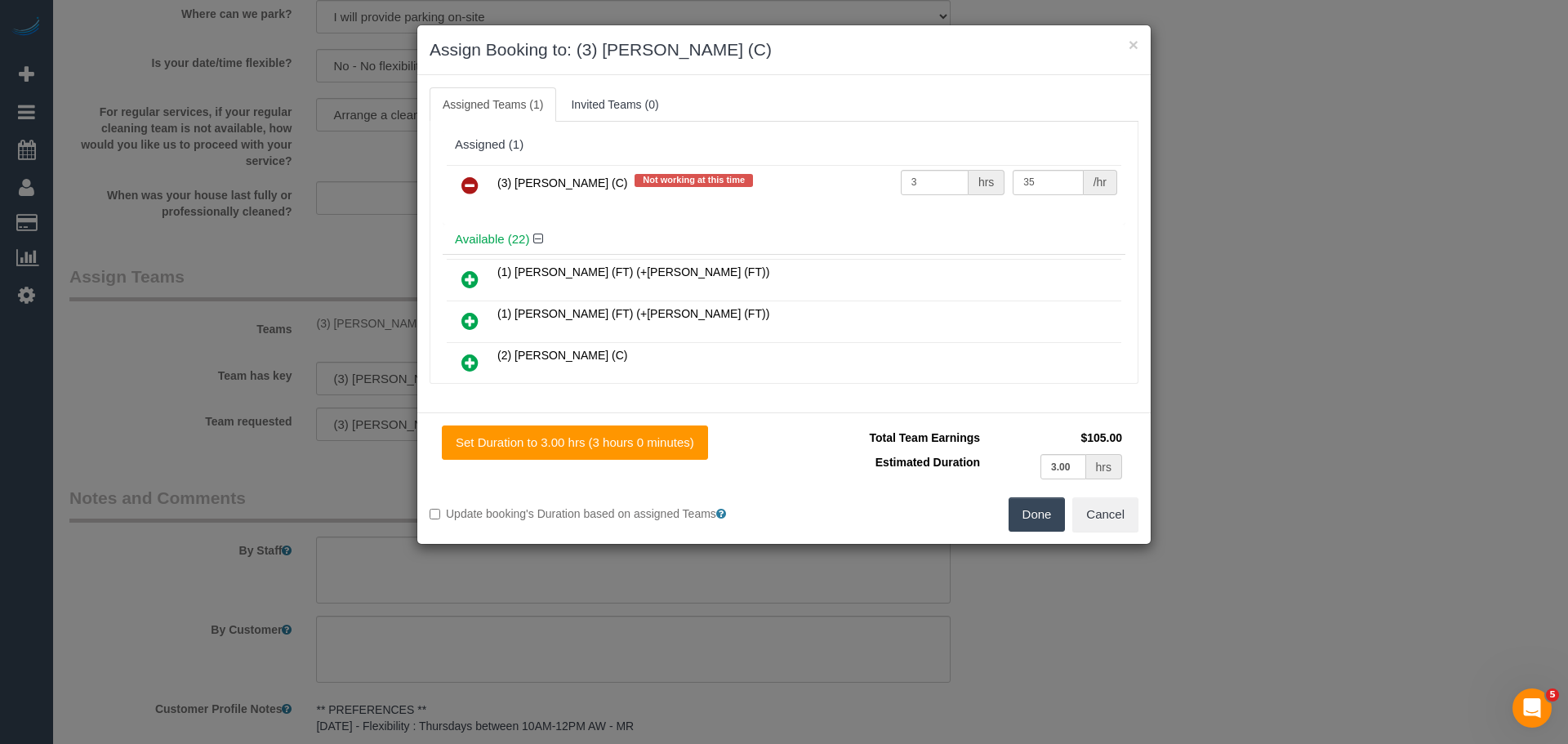
click at [466, 182] on icon at bounding box center [470, 185] width 17 height 20
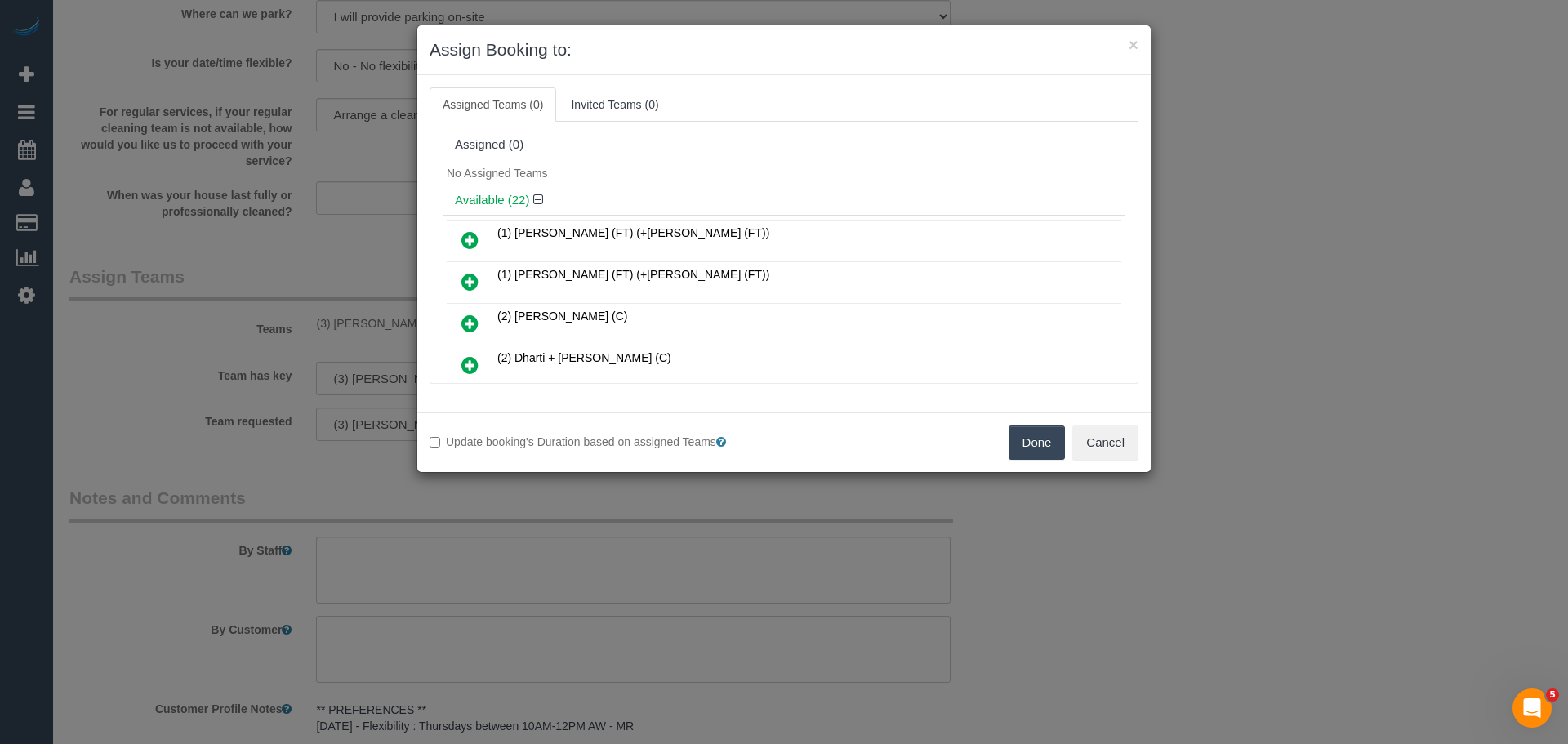
click at [1038, 445] on button "Done" at bounding box center [1037, 443] width 57 height 35
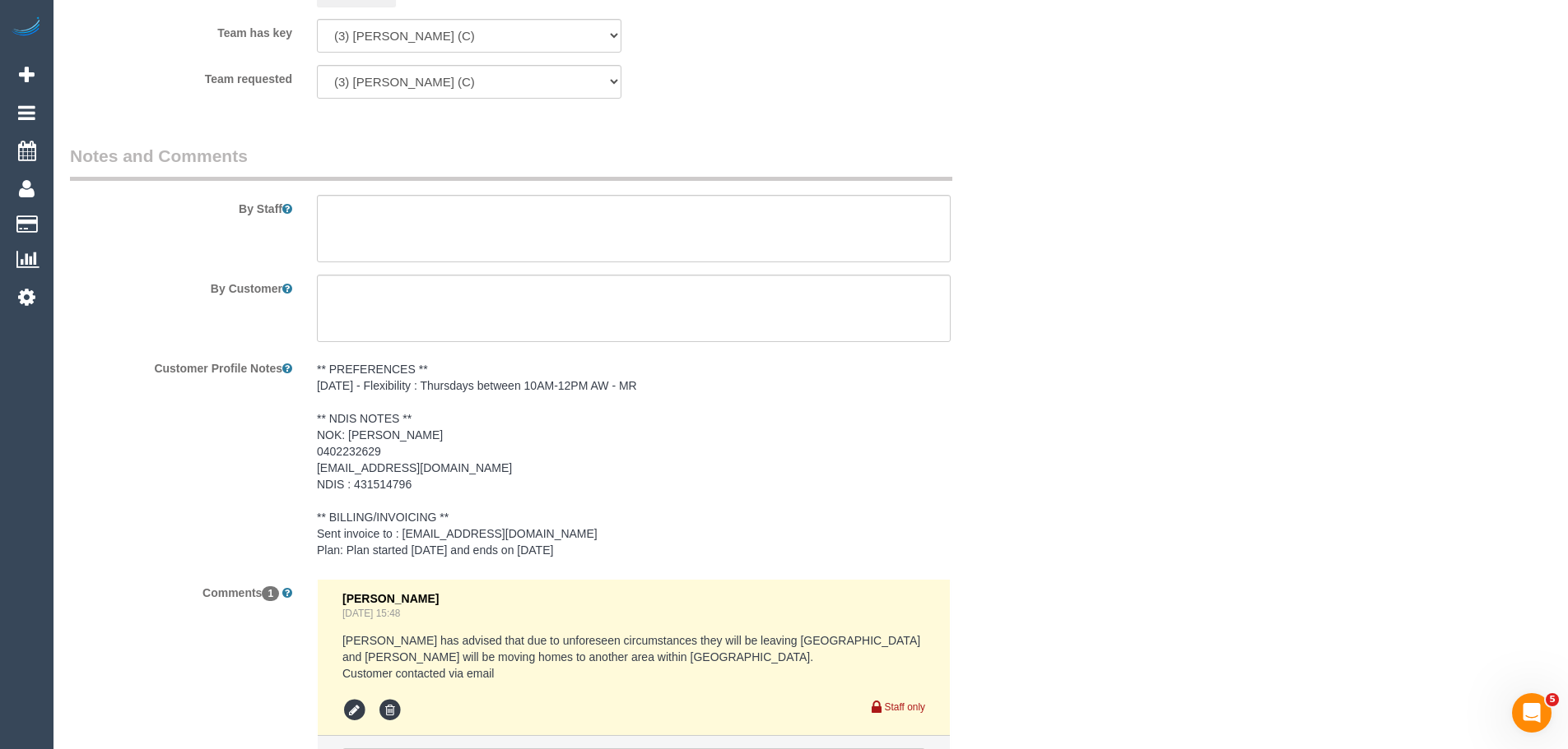
scroll to position [2338, 0]
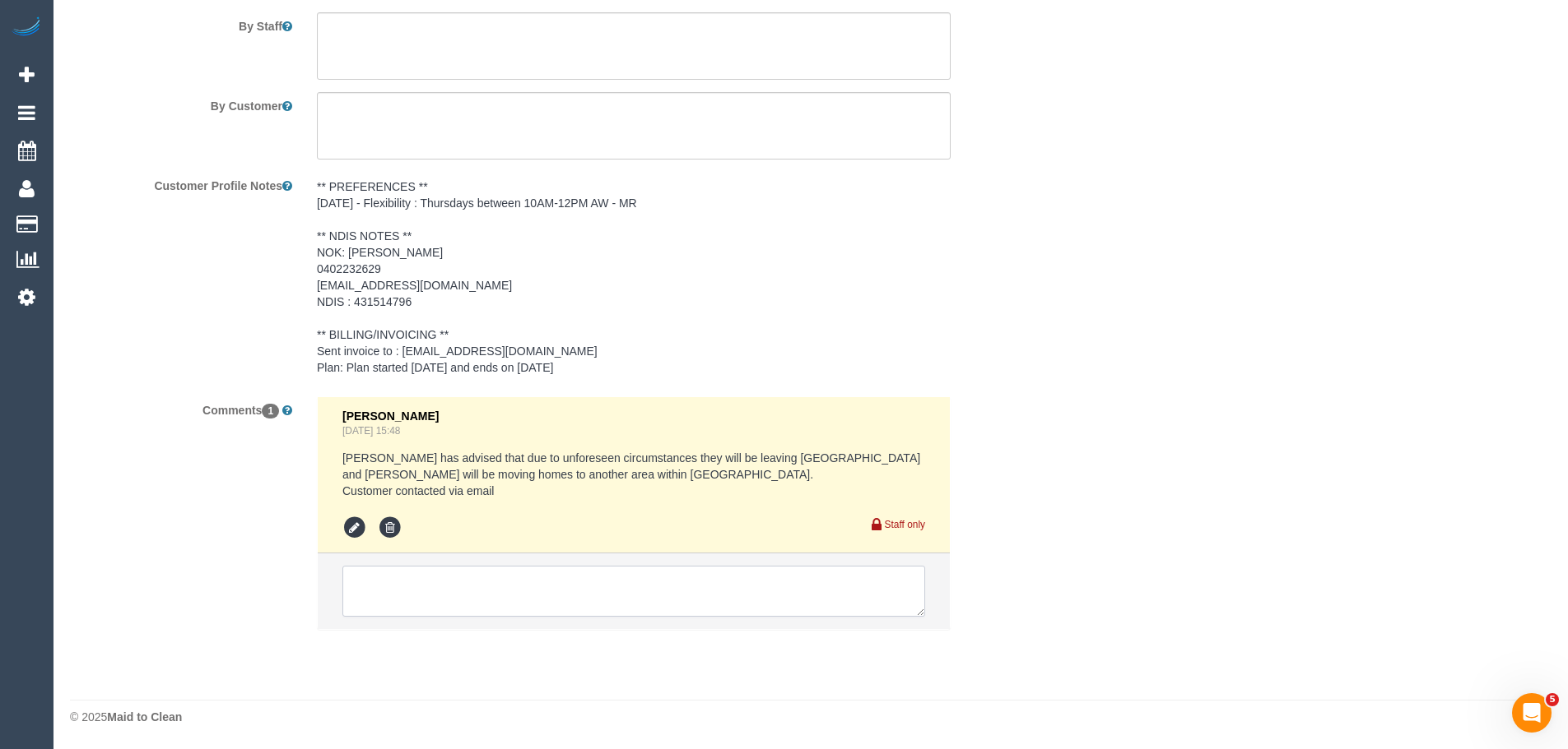
drag, startPoint x: 533, startPoint y: 581, endPoint x: 568, endPoint y: 579, distance: 35.1
click at [533, 581] on textarea at bounding box center [633, 591] width 583 height 51
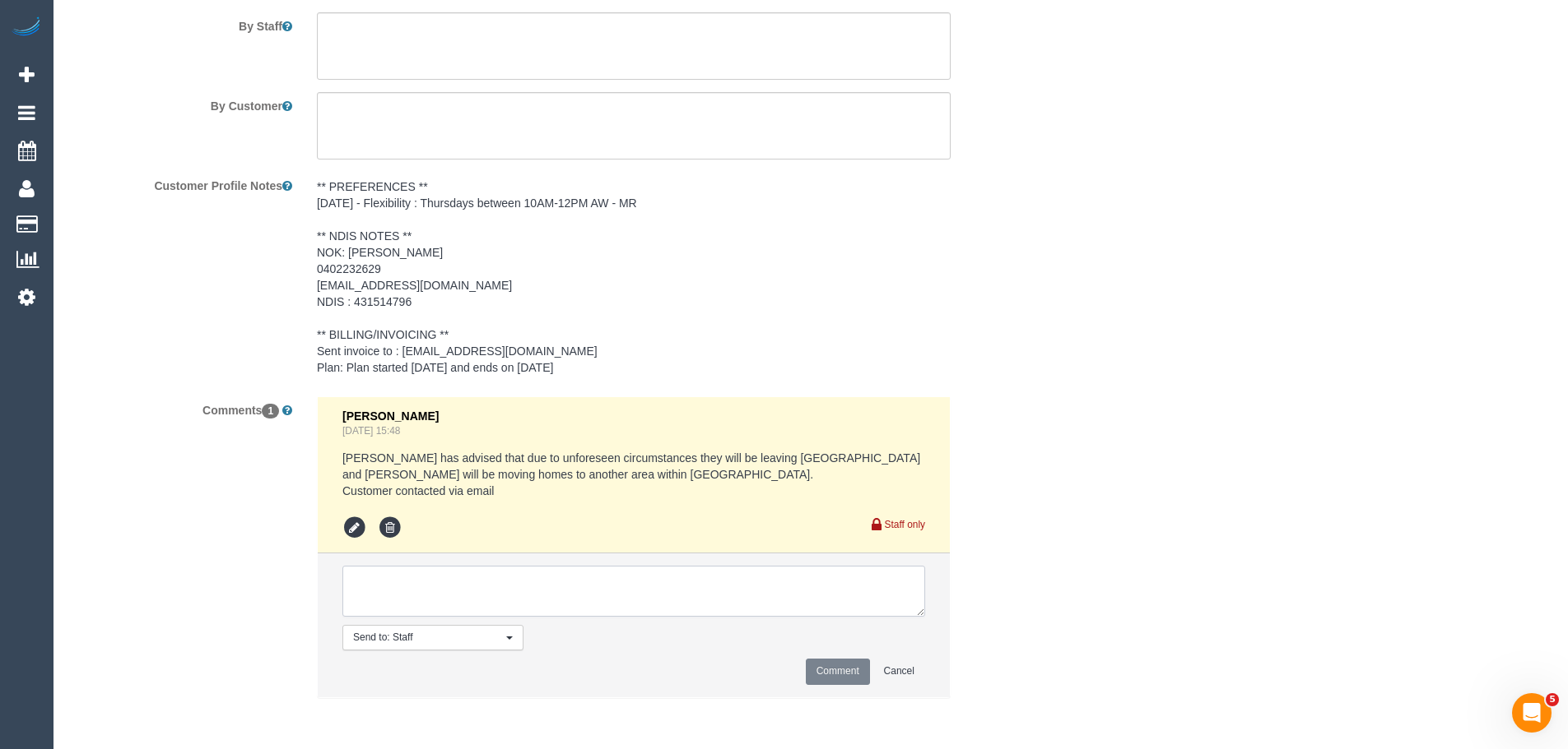
paste textarea "Cleaner(s) Unassigned: (3) [PERSON_NAME] (C) Reason Unassigned: Unwell Contact …"
type textarea "Cleaner(s) Unassigned: (3) [PERSON_NAME] (C) Reason Unassigned: Unwell Contact …"
click at [853, 671] on button "Comment" at bounding box center [838, 671] width 65 height 25
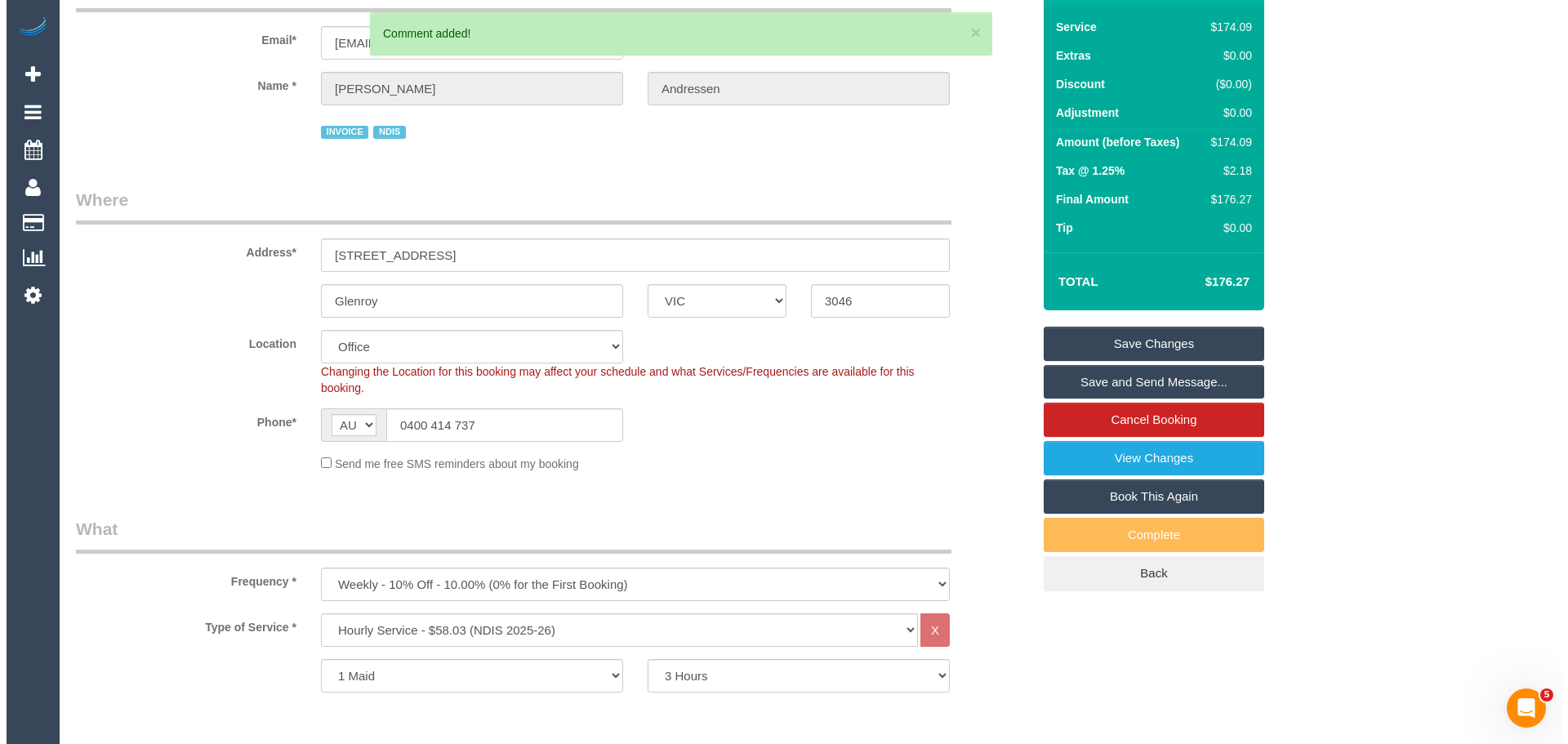
scroll to position [0, 0]
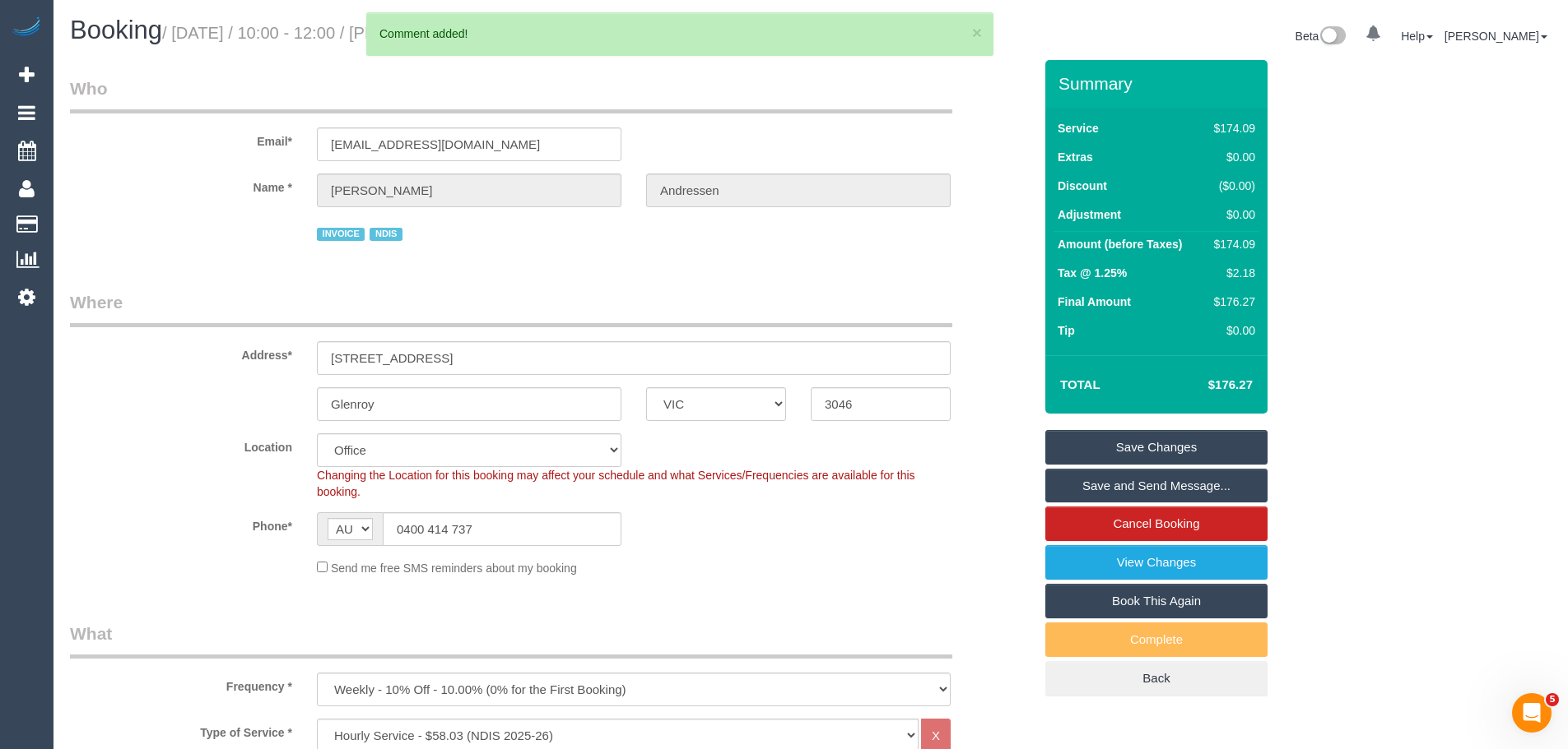
click at [1177, 436] on link "Save Changes" at bounding box center [1156, 447] width 223 height 35
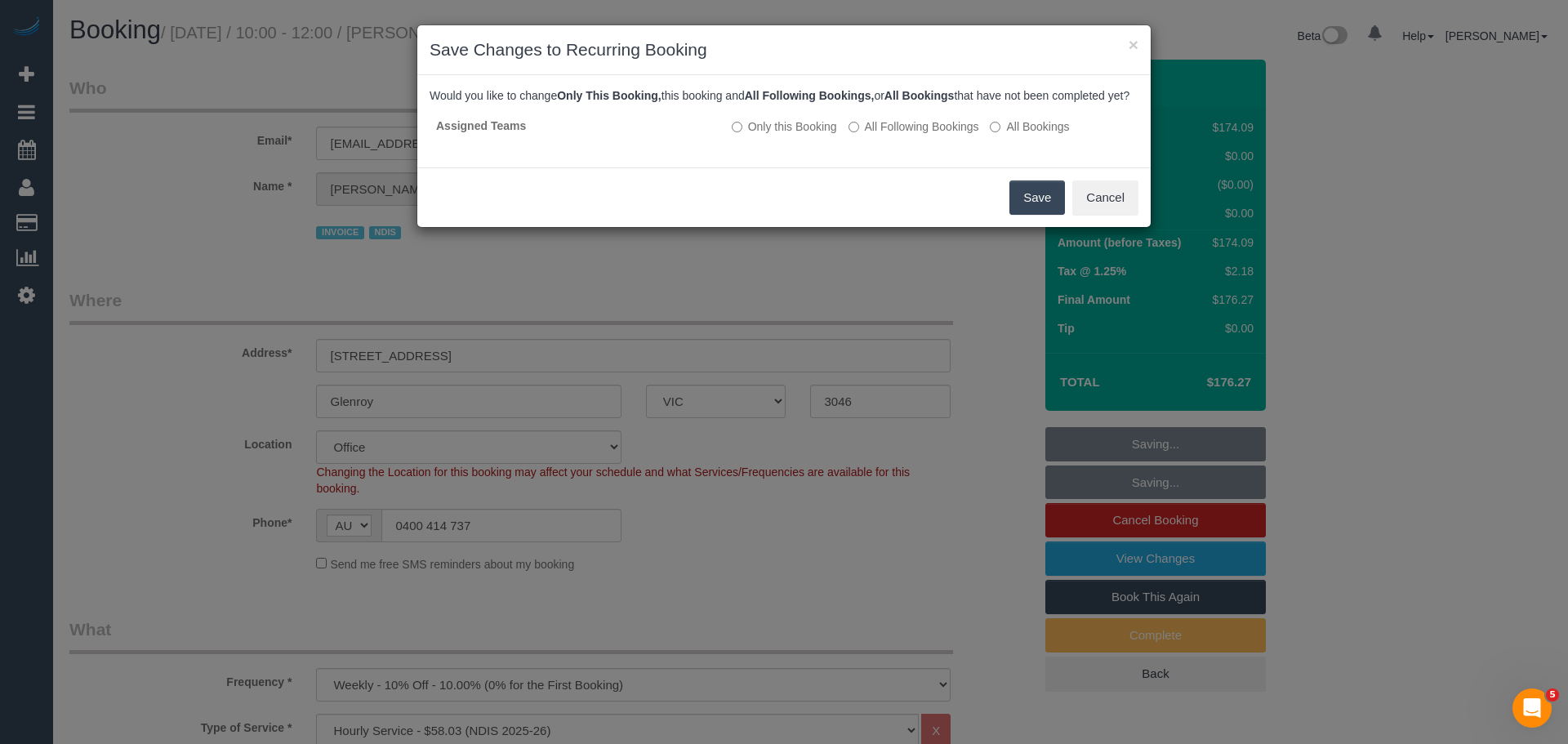
click at [1023, 215] on button "Save" at bounding box center [1037, 198] width 55 height 35
